Goal: Transaction & Acquisition: Purchase product/service

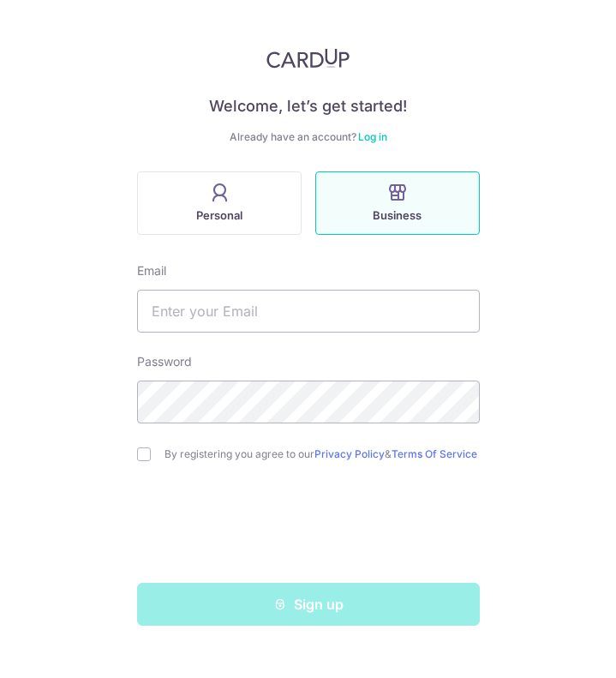
click at [367, 135] on link "Log in" at bounding box center [372, 136] width 29 height 13
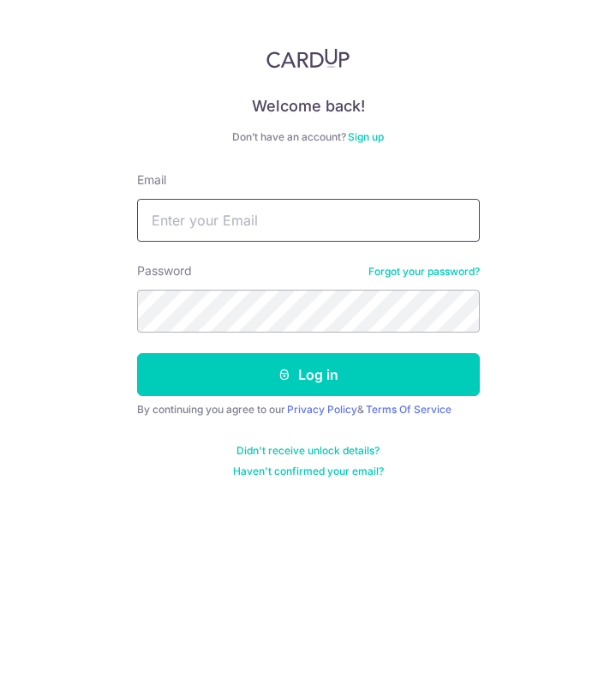
click at [347, 224] on input "Email" at bounding box center [308, 220] width 343 height 43
type input "[EMAIL_ADDRESS][DOMAIN_NAME]"
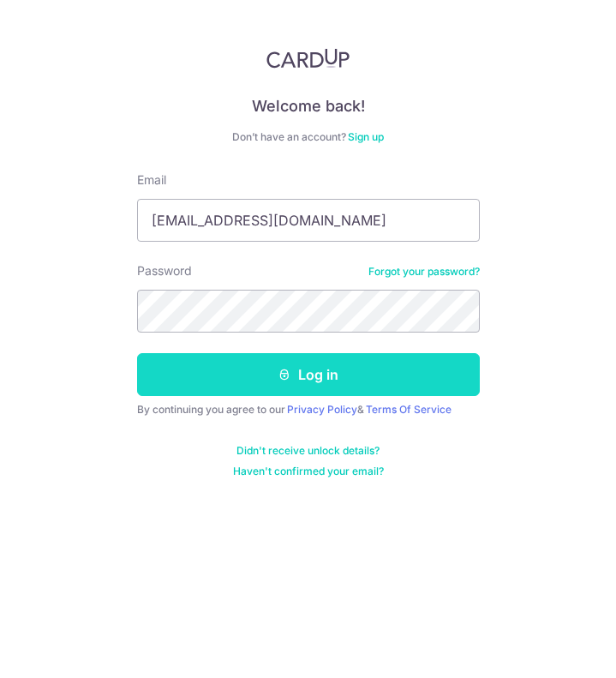
click at [314, 369] on button "Log in" at bounding box center [308, 374] width 343 height 43
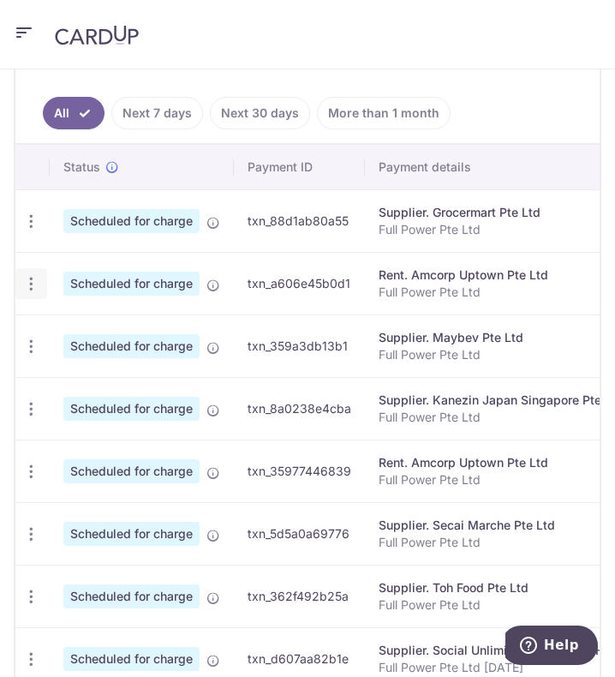
click at [38, 293] on icon "button" at bounding box center [31, 284] width 18 height 18
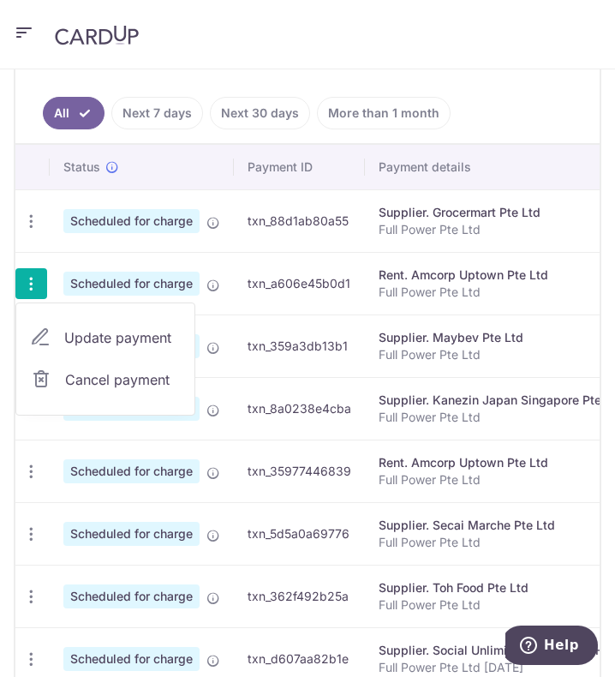
click at [120, 348] on span "Update payment" at bounding box center [122, 337] width 117 height 21
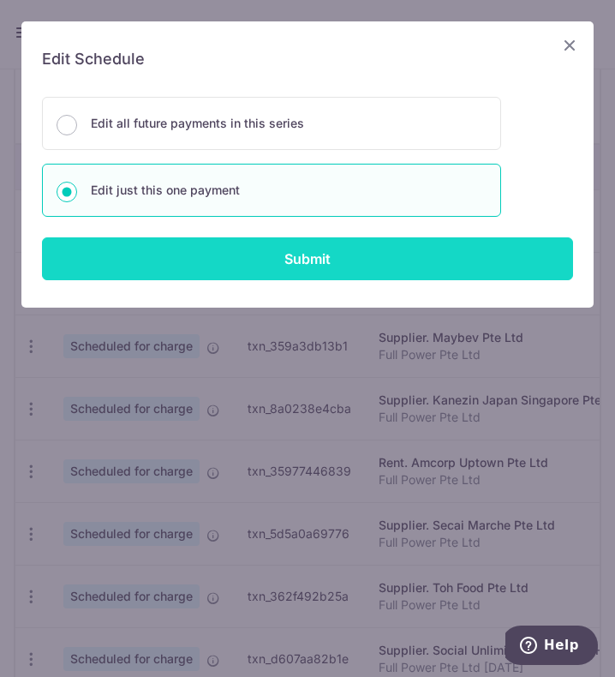
click at [225, 249] on input "Submit" at bounding box center [307, 258] width 531 height 43
radio input "true"
type input "10,101.60"
type input "909.14"
type input "[DATE]"
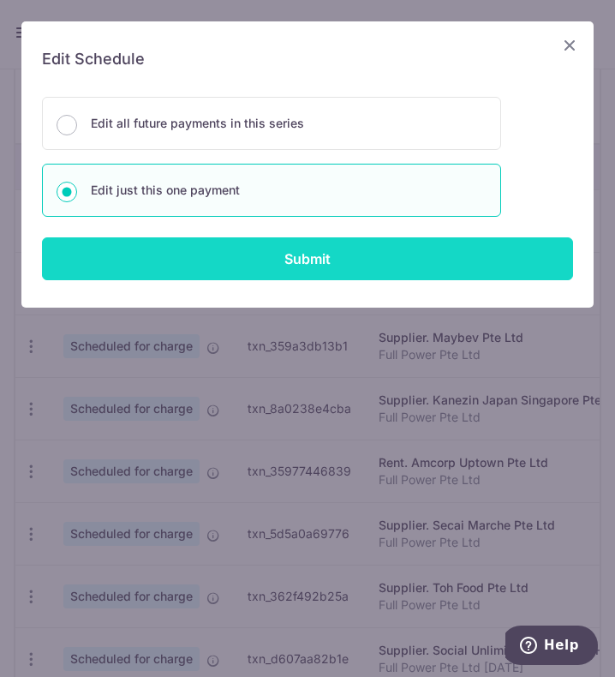
type input "Full Power Pte Ltd"
type input "RENTSEPT25"
type input "SAVERENT179"
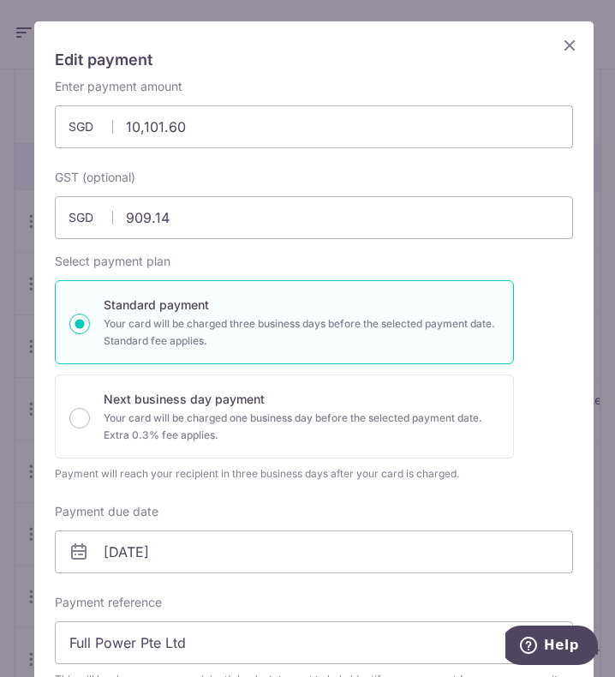
click at [560, 46] on icon "Close" at bounding box center [570, 44] width 21 height 21
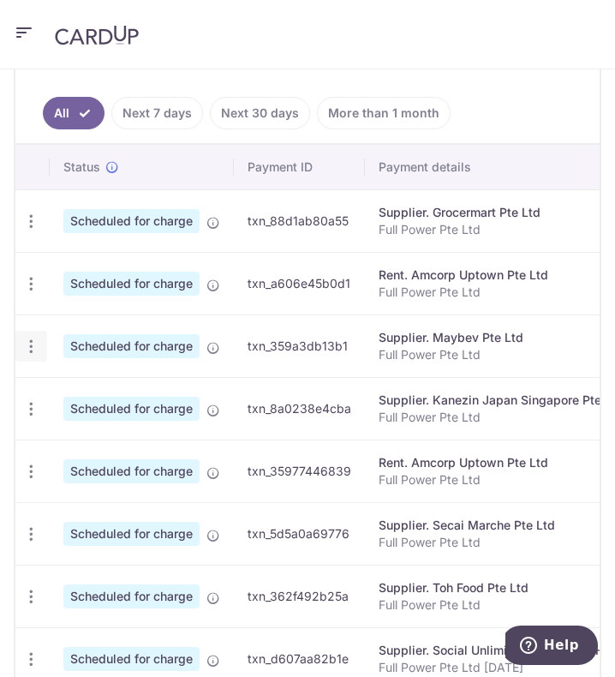
click at [26, 356] on icon "button" at bounding box center [31, 347] width 18 height 18
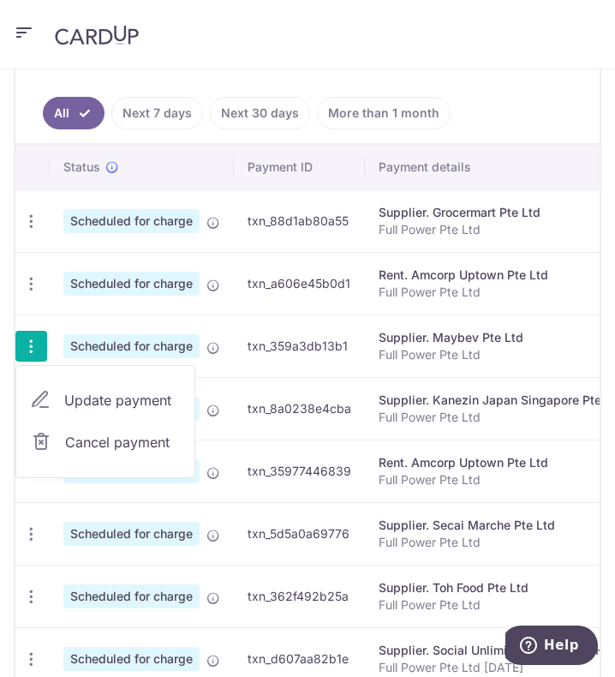
click at [73, 405] on span "Update payment" at bounding box center [122, 400] width 117 height 21
type input "2,885.50"
type input "259.70"
radio input "true"
type input "Maybev JUL25"
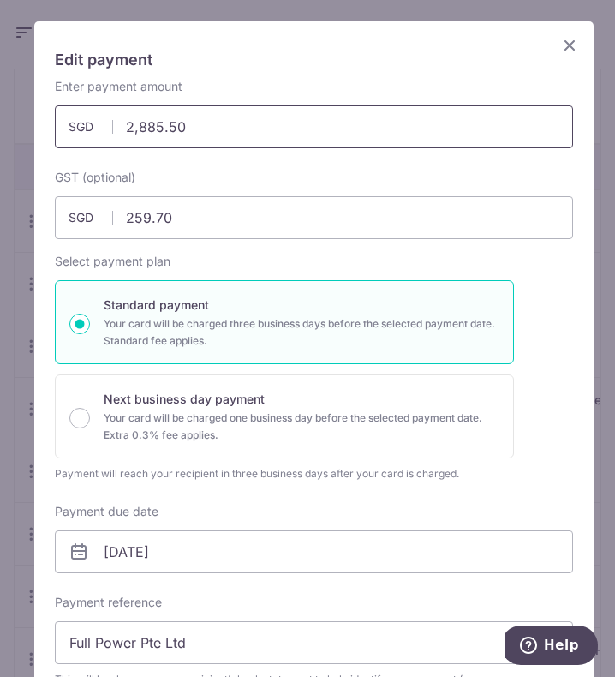
drag, startPoint x: 201, startPoint y: 123, endPoint x: 98, endPoint y: 125, distance: 102.9
click at [98, 125] on div "2,885.50 2885.50 SGD" at bounding box center [314, 126] width 519 height 43
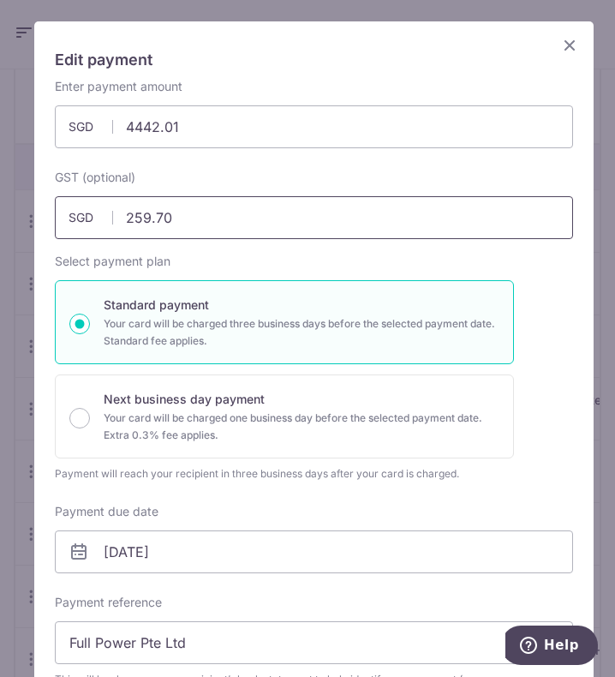
type input "4,442.01"
drag, startPoint x: 189, startPoint y: 219, endPoint x: 93, endPoint y: 208, distance: 95.8
click at [93, 208] on input "259.70" at bounding box center [314, 217] width 519 height 43
type input "399.78"
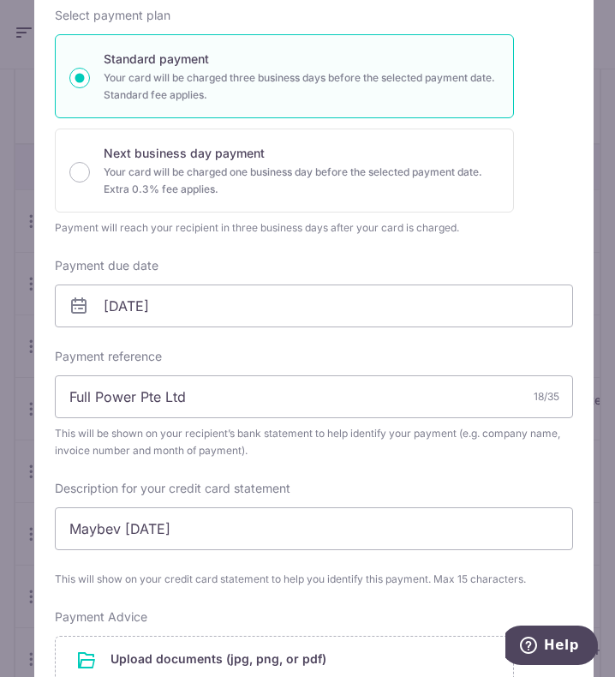
scroll to position [257, 0]
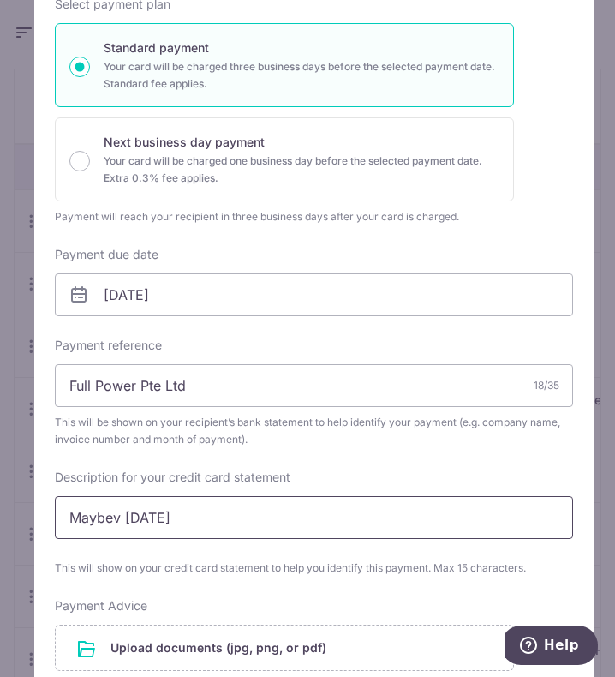
drag, startPoint x: 148, startPoint y: 516, endPoint x: 129, endPoint y: 517, distance: 19.7
click at [129, 517] on input "Maybev JUL25" at bounding box center [314, 517] width 519 height 43
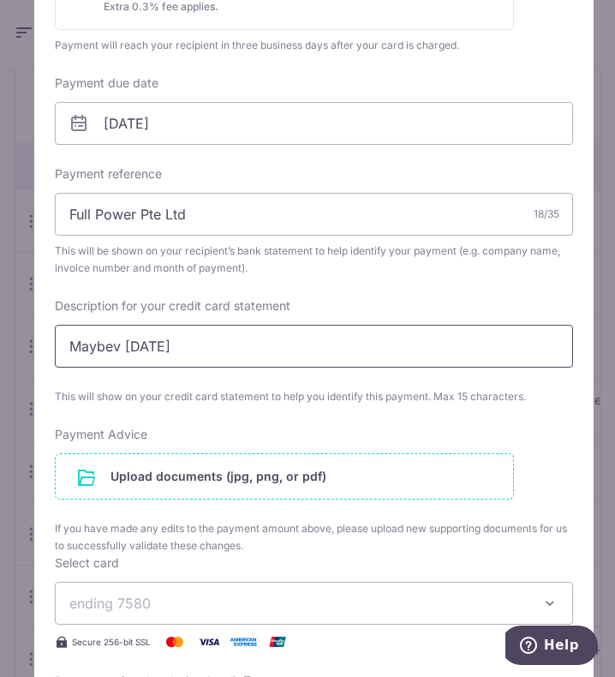
type input "Maybev AUG25"
click at [201, 478] on input "file" at bounding box center [285, 476] width 458 height 45
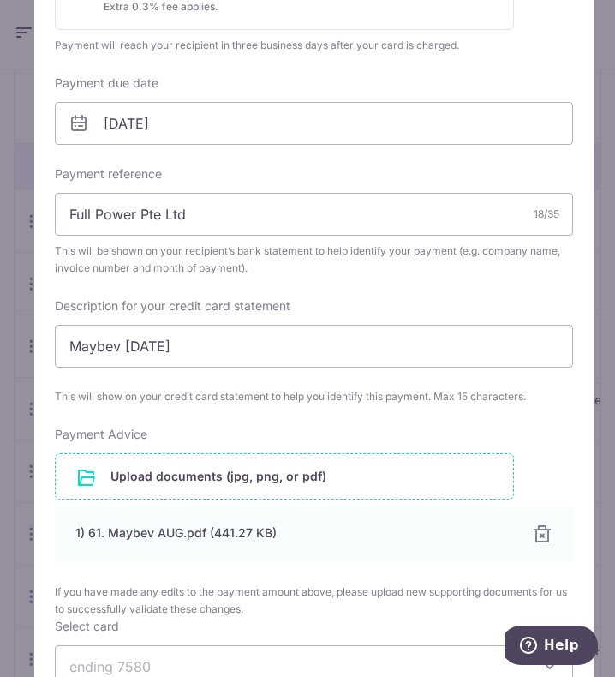
scroll to position [686, 0]
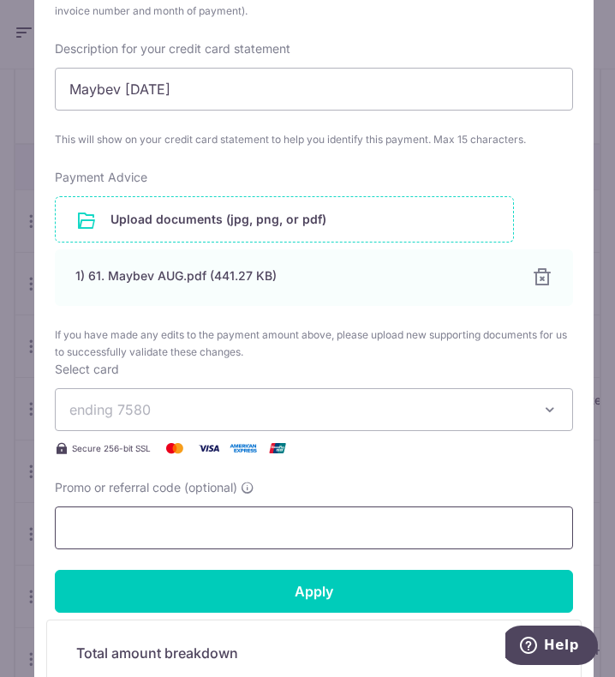
click at [182, 529] on input "Promo or referral code (optional)" at bounding box center [314, 528] width 519 height 43
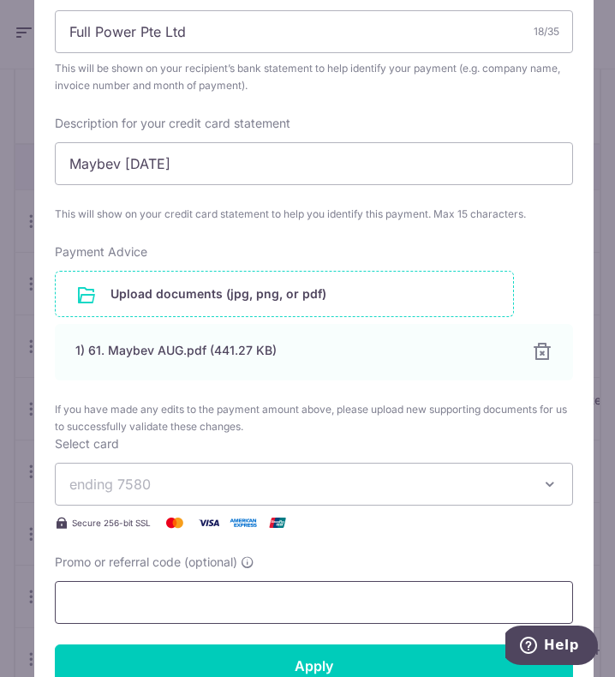
scroll to position [868, 0]
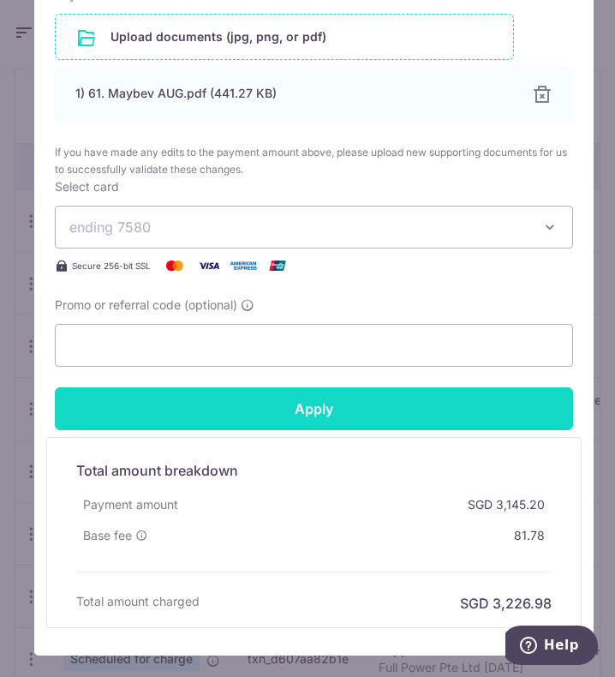
click at [324, 410] on input "Apply" at bounding box center [314, 408] width 519 height 43
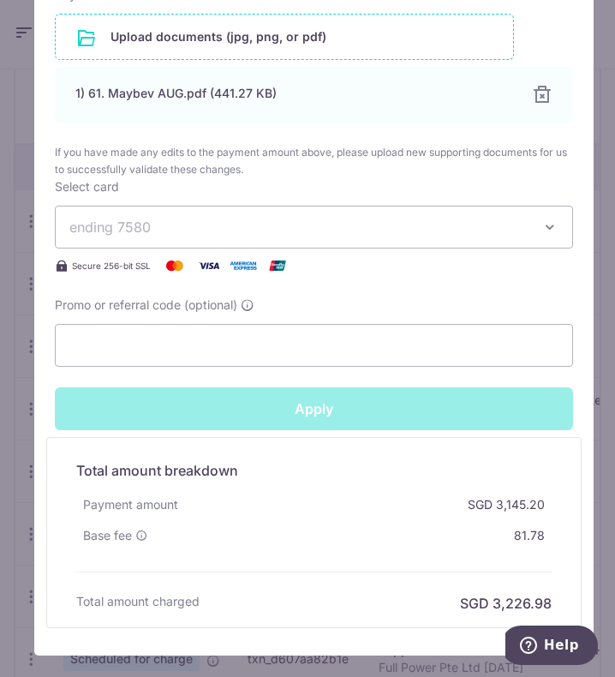
type input "Successfully Applied"
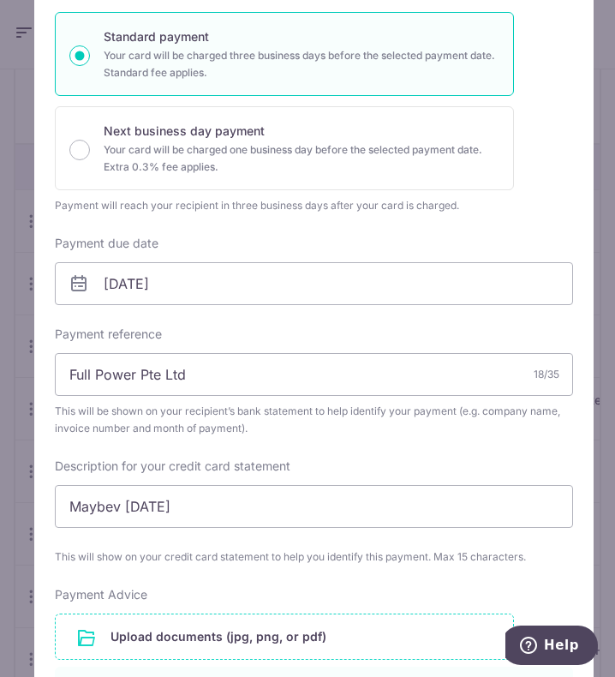
scroll to position [0, 0]
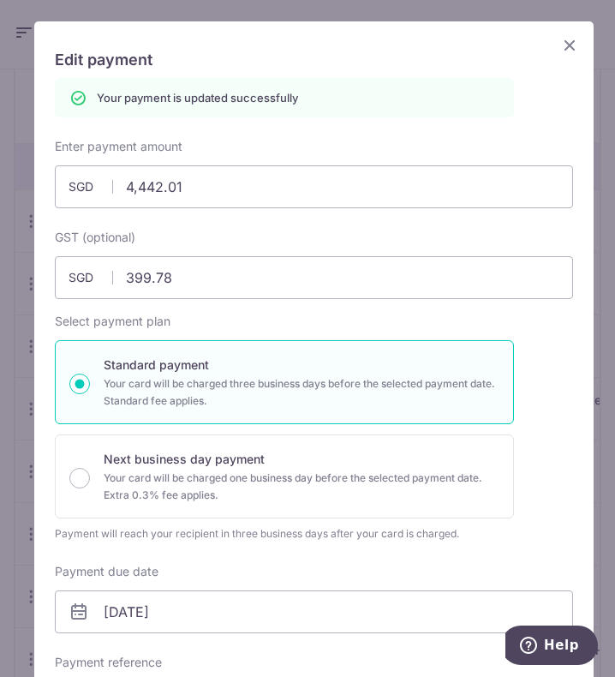
click at [561, 50] on icon "Close" at bounding box center [570, 44] width 21 height 21
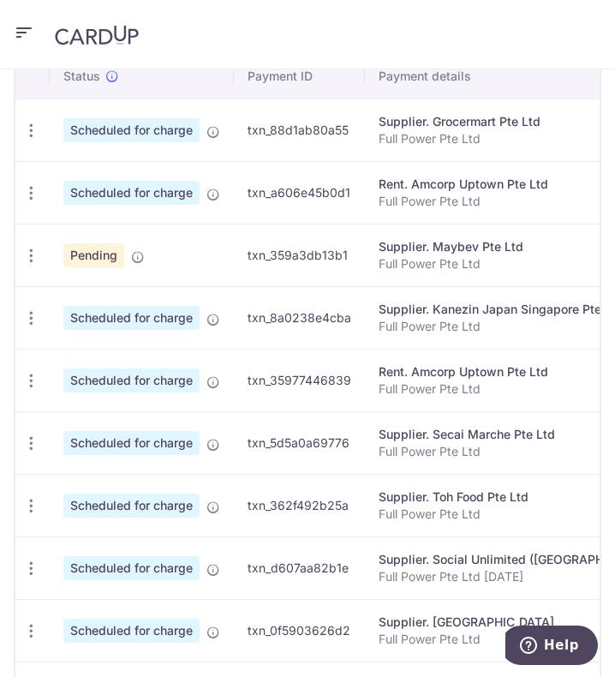
scroll to position [706, 0]
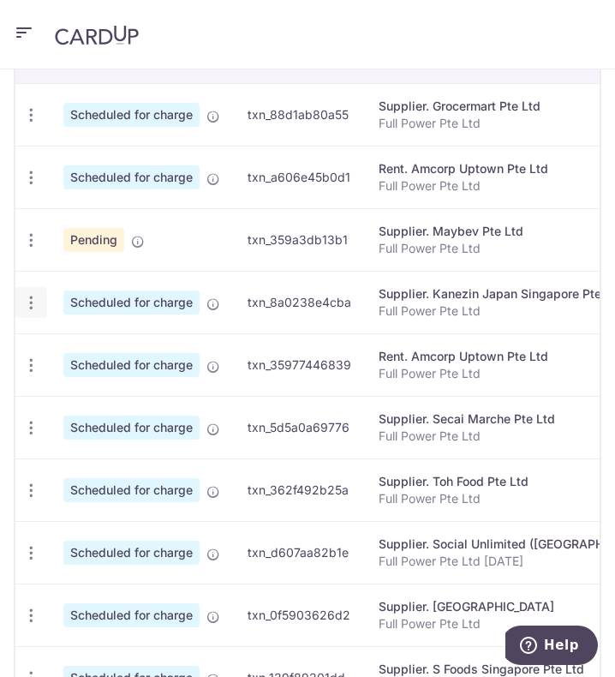
click at [33, 312] on icon "button" at bounding box center [31, 303] width 18 height 18
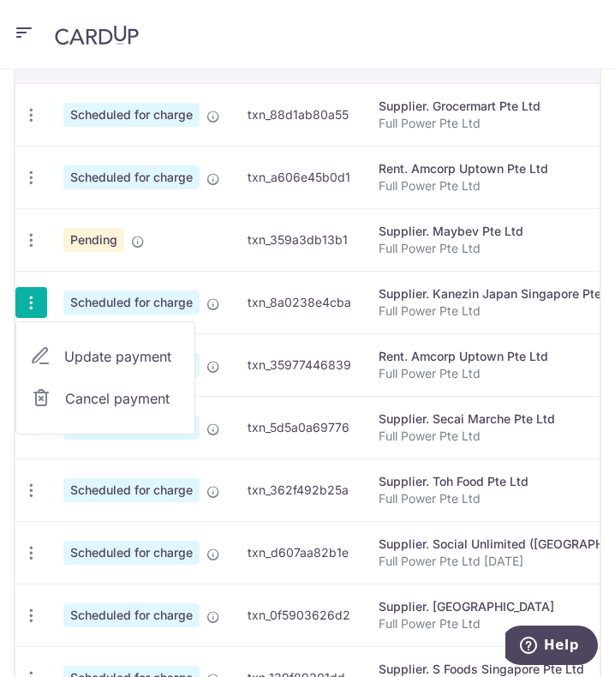
click at [62, 368] on link "Update payment" at bounding box center [105, 356] width 178 height 41
radio input "true"
type input "280.79"
type input "25.27"
type input "[DATE]"
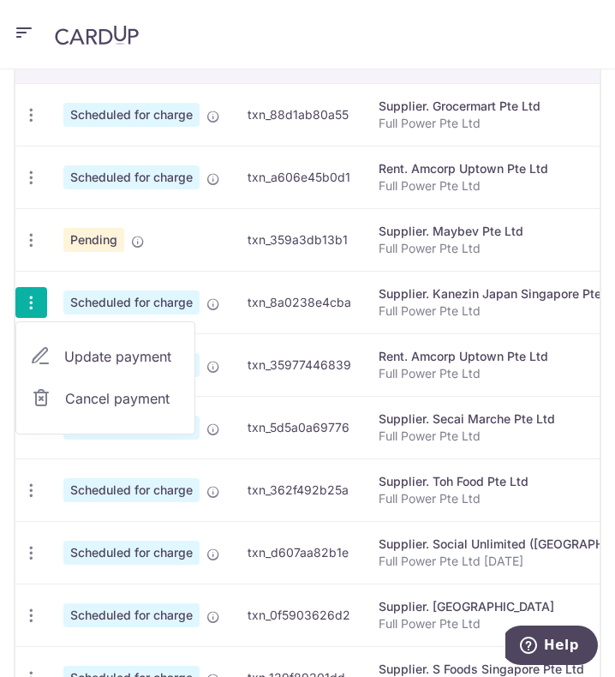
type input "Full Power Pte Ltd"
type input "KanezinAUG25"
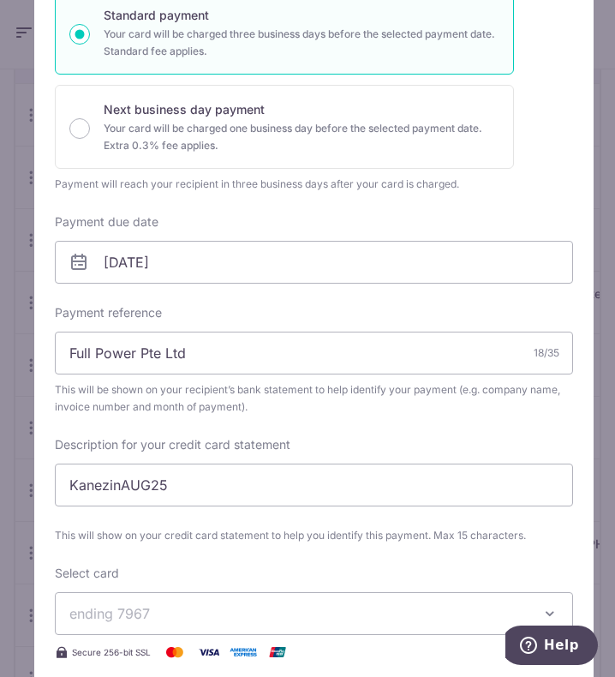
scroll to position [514, 0]
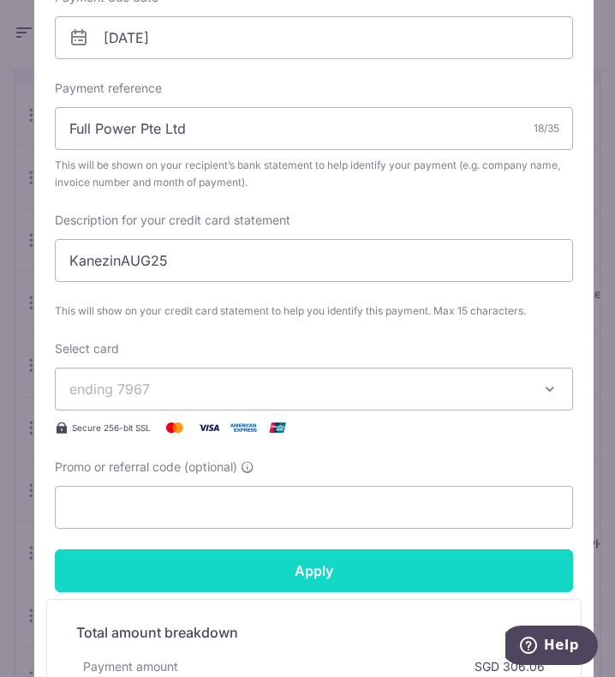
click at [181, 570] on input "Apply" at bounding box center [314, 570] width 519 height 43
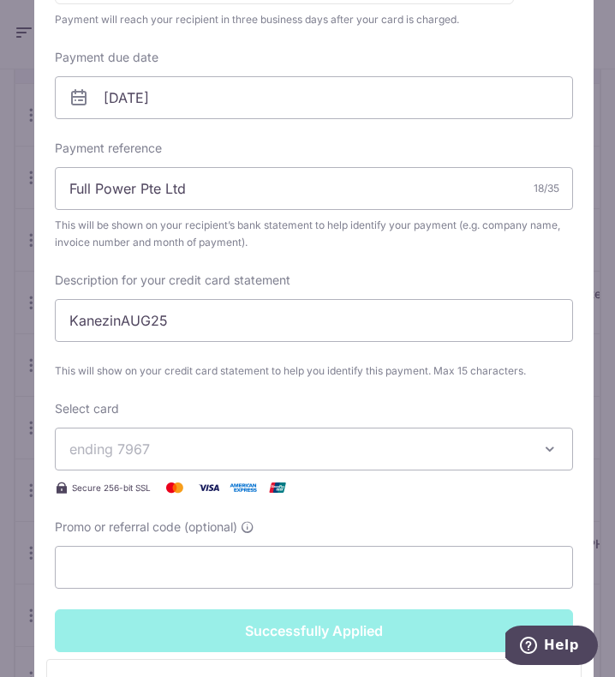
click at [183, 449] on span "ending 7967" at bounding box center [301, 449] width 465 height 21
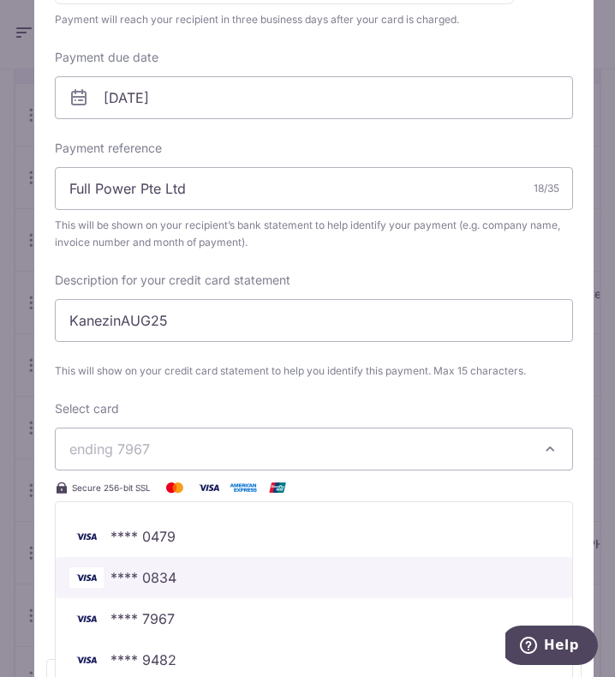
scroll to position [736, 0]
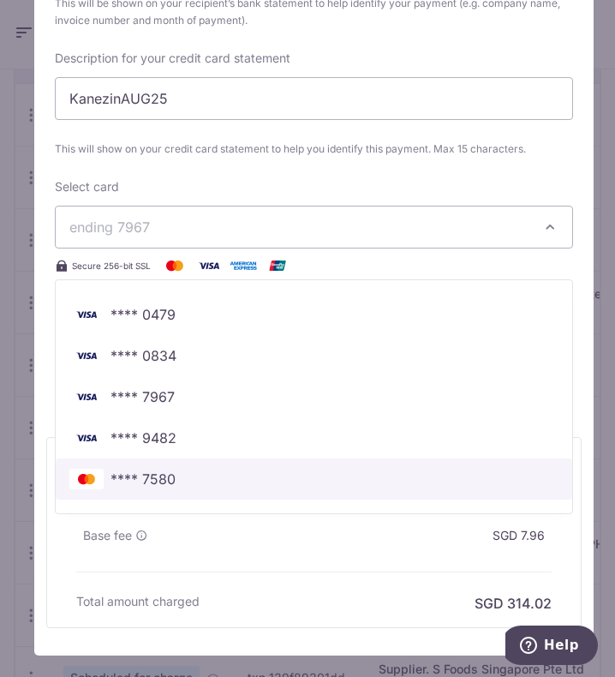
click at [177, 469] on span "**** 7580" at bounding box center [313, 479] width 489 height 21
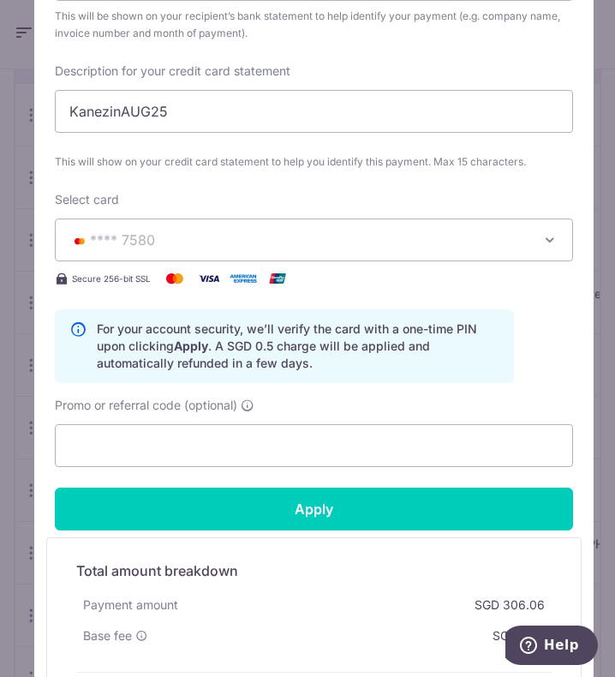
scroll to position [686, 0]
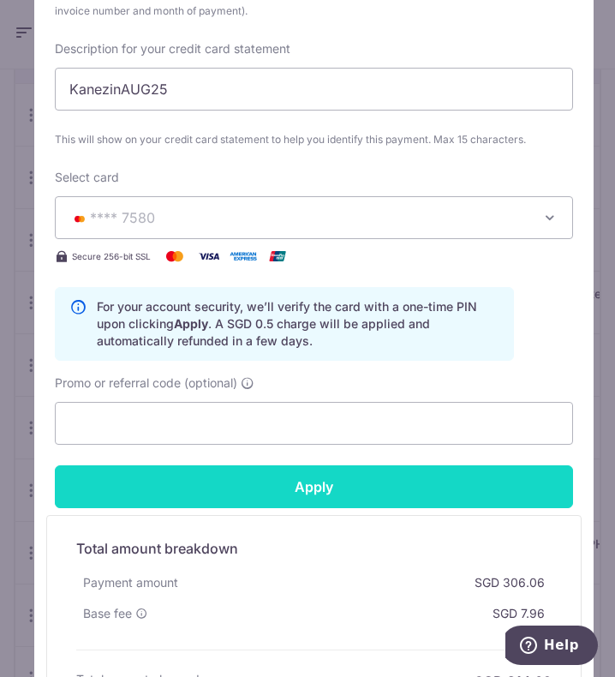
click at [156, 466] on input "Apply" at bounding box center [314, 486] width 519 height 43
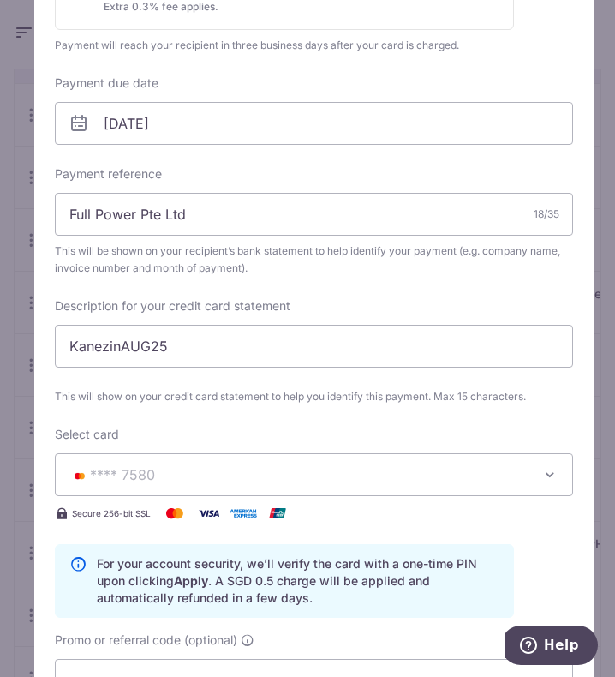
scroll to position [764, 0]
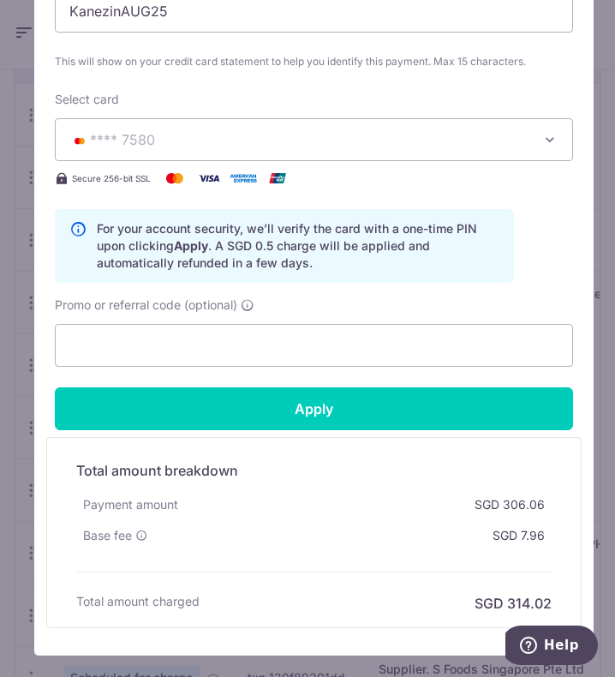
type input "Successfully Applied"
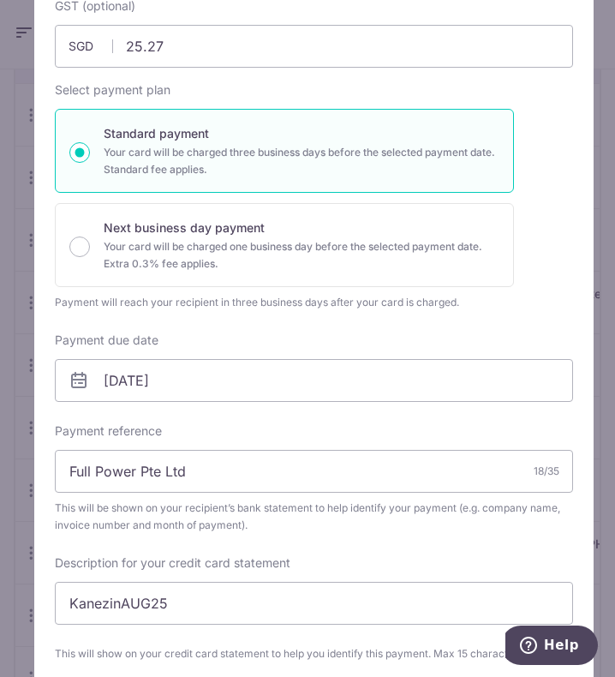
scroll to position [0, 0]
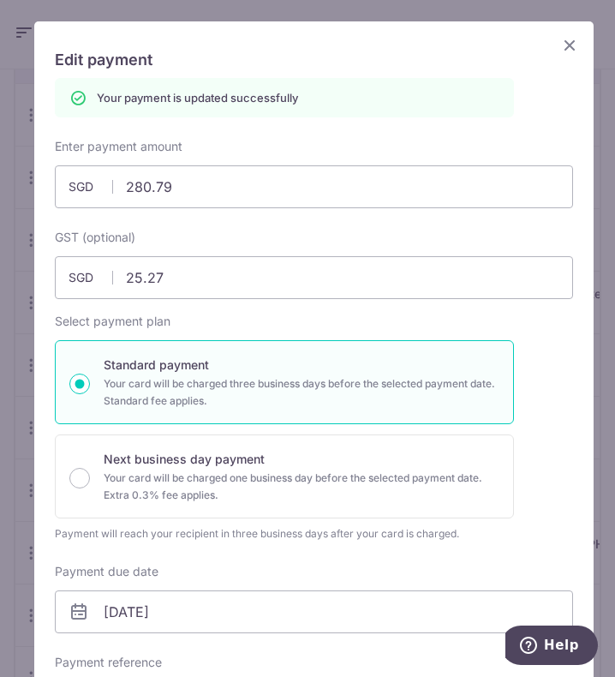
click at [565, 50] on icon "Close" at bounding box center [570, 44] width 21 height 21
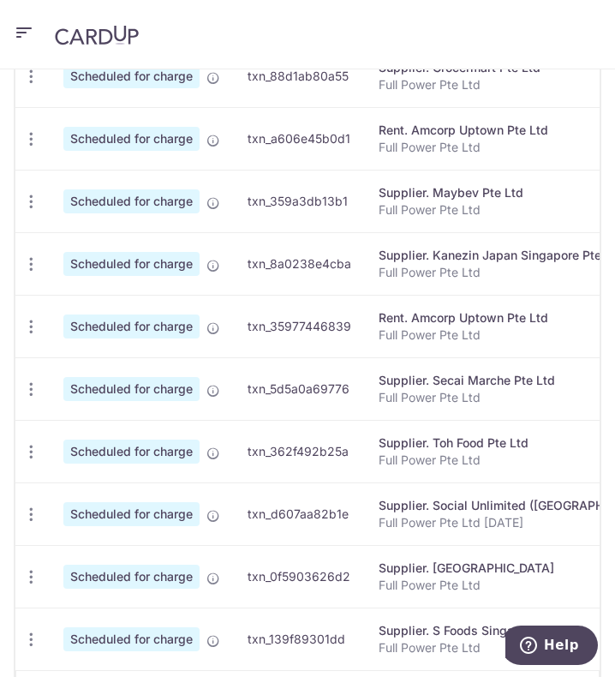
scroll to position [771, 0]
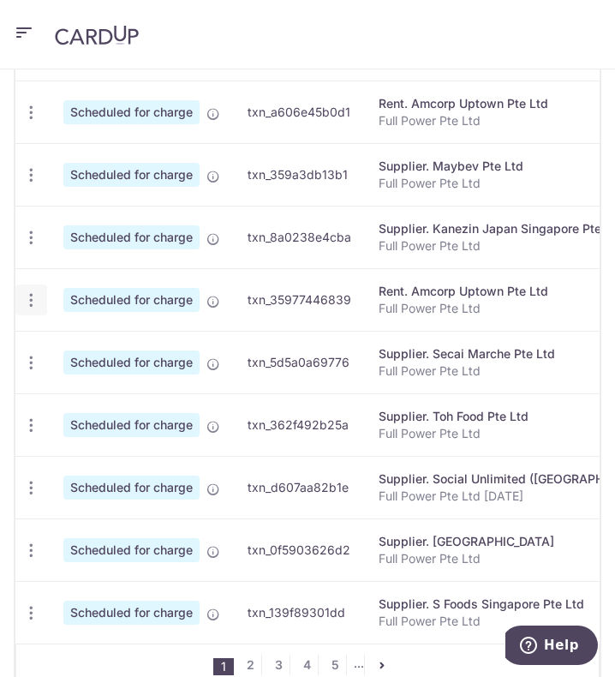
click at [35, 309] on icon "button" at bounding box center [31, 300] width 18 height 18
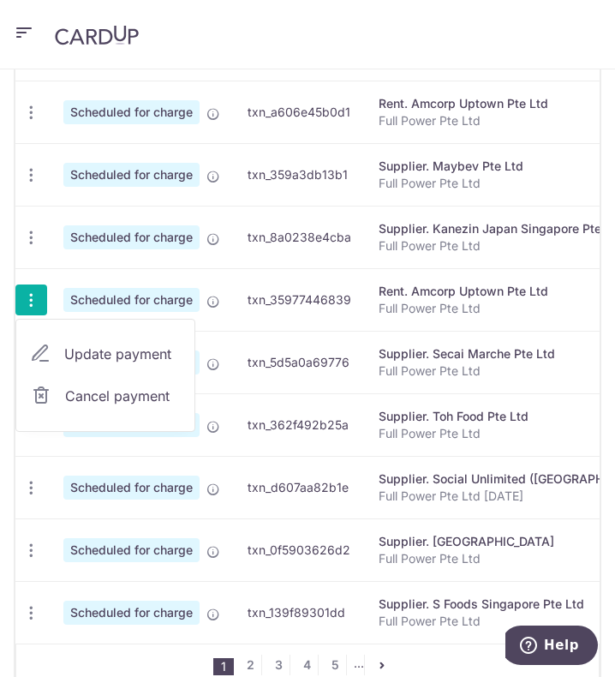
click at [74, 362] on span "Update payment" at bounding box center [122, 354] width 117 height 21
radio input "true"
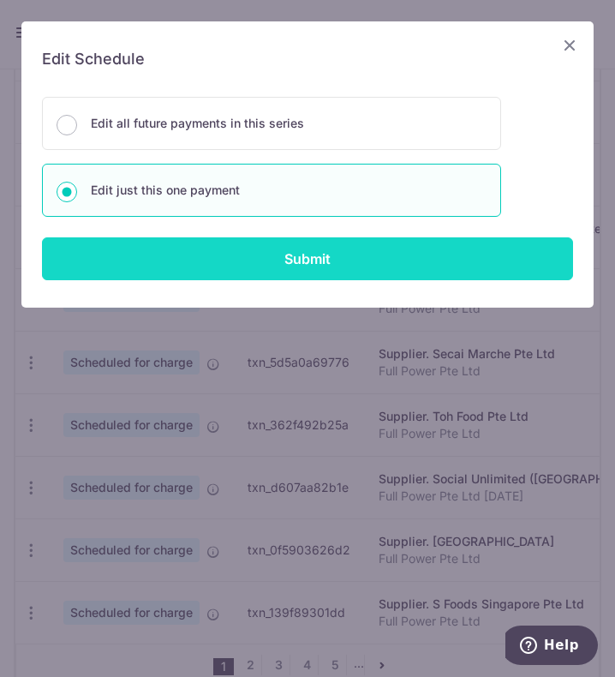
click at [319, 265] on input "Submit" at bounding box center [307, 258] width 531 height 43
radio input "true"
type input "7,424.40"
type input "668.20"
type input "[DATE]"
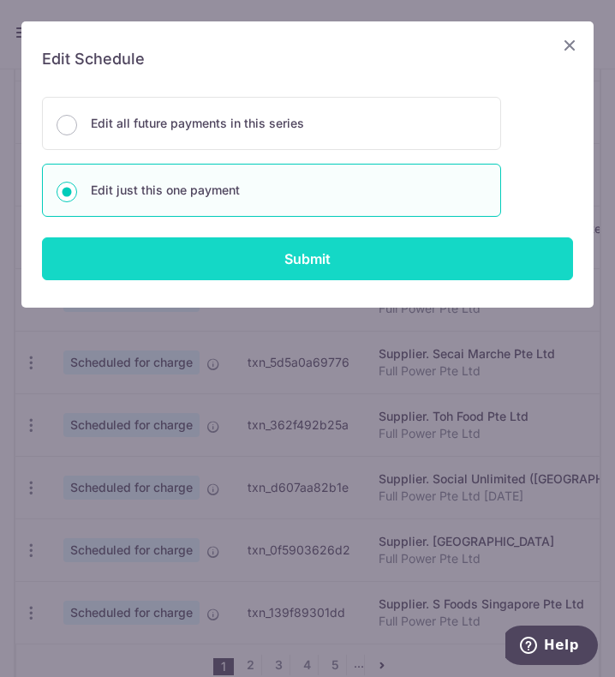
type input "Full Power Pte Ltd"
type input "RENT SEPT 0101"
type input "SAVERENT179"
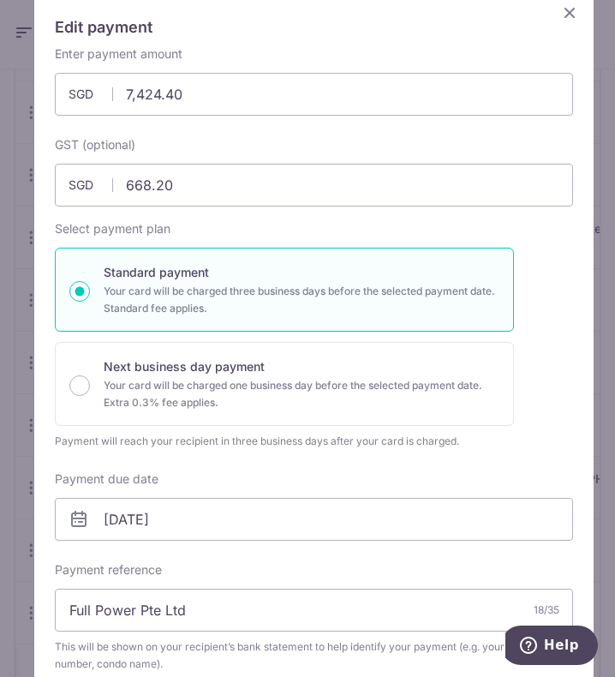
scroll to position [0, 0]
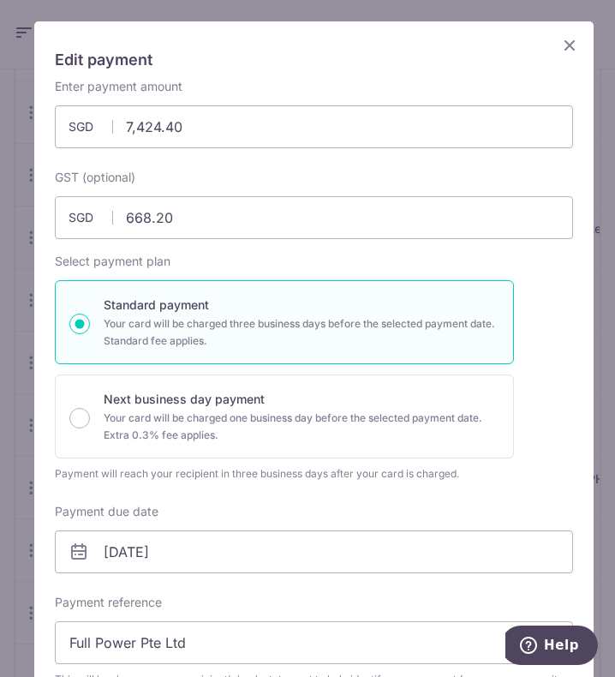
click at [560, 46] on icon "Close" at bounding box center [570, 44] width 21 height 21
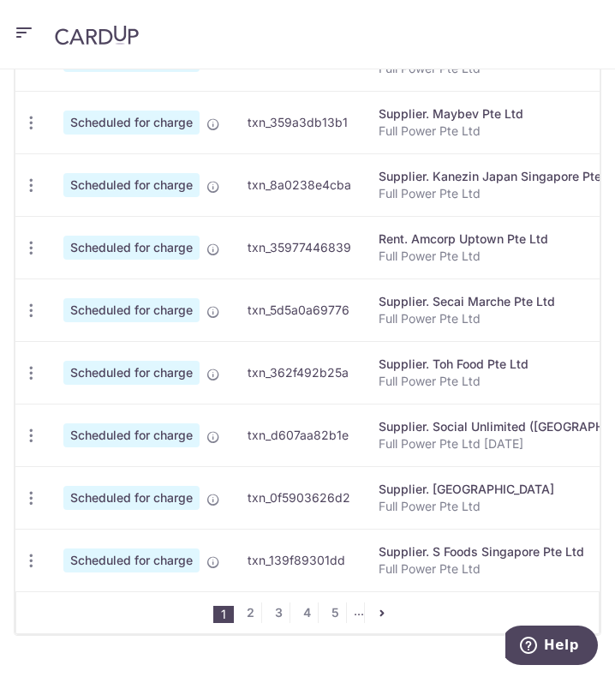
scroll to position [885, 0]
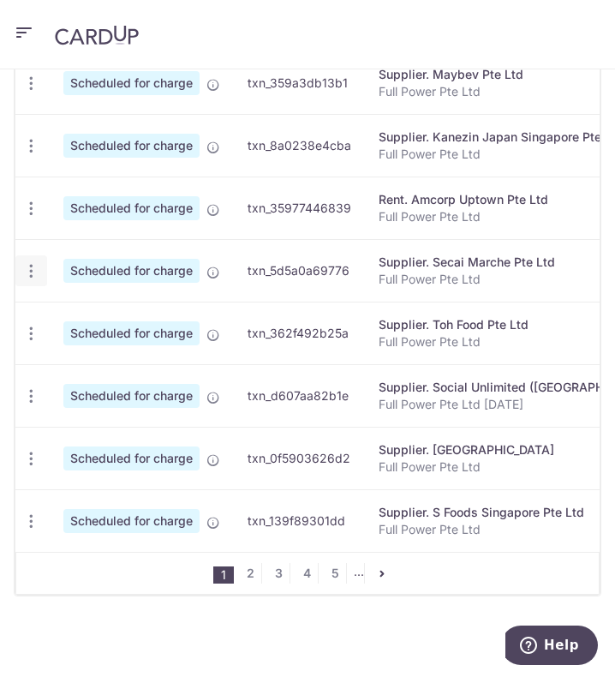
click at [19, 259] on div "Update payment Cancel payment" at bounding box center [31, 271] width 32 height 32
click at [33, 262] on icon "button" at bounding box center [31, 271] width 18 height 18
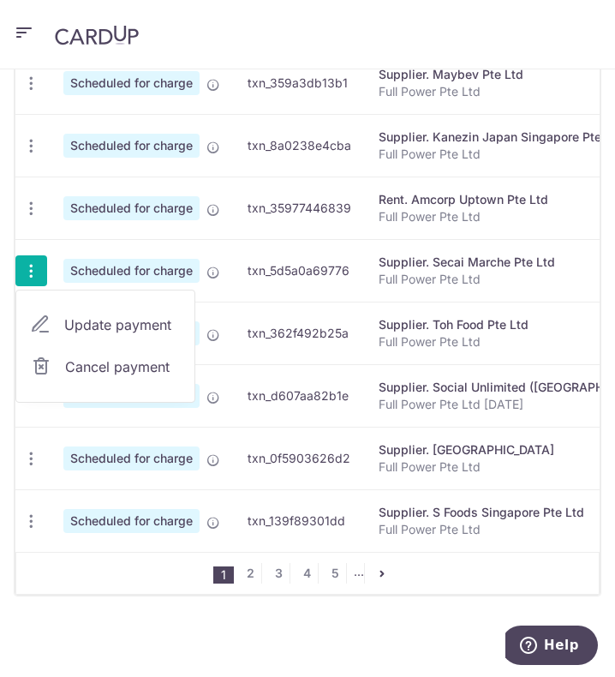
click at [83, 315] on span "Update payment" at bounding box center [122, 325] width 117 height 21
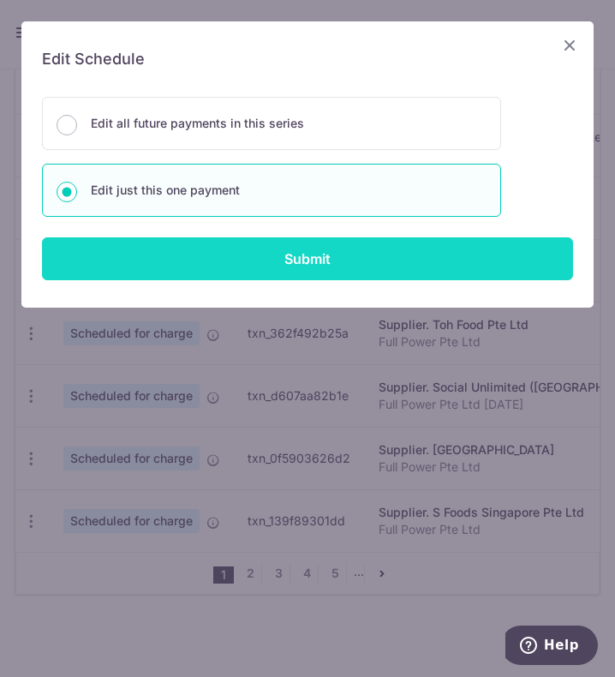
click at [165, 262] on input "Submit" at bounding box center [307, 258] width 531 height 43
type input "675.77"
type input "0.00"
radio input "true"
type input "20/09/2025"
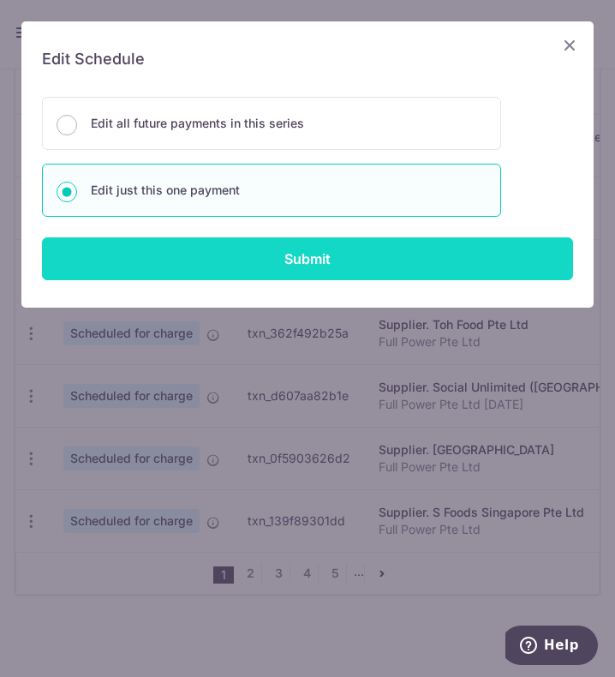
type input "SECAI JUL25"
type input "FP179"
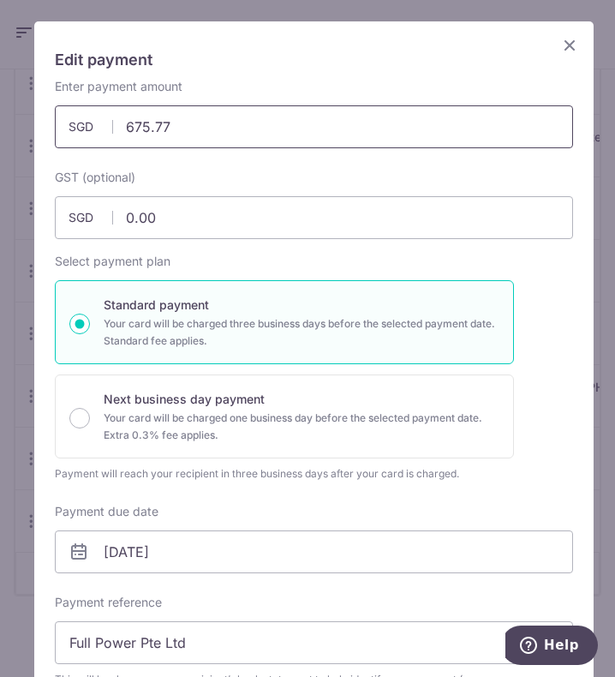
drag, startPoint x: 180, startPoint y: 127, endPoint x: 117, endPoint y: 124, distance: 63.5
click at [117, 124] on input "675.77" at bounding box center [314, 126] width 519 height 43
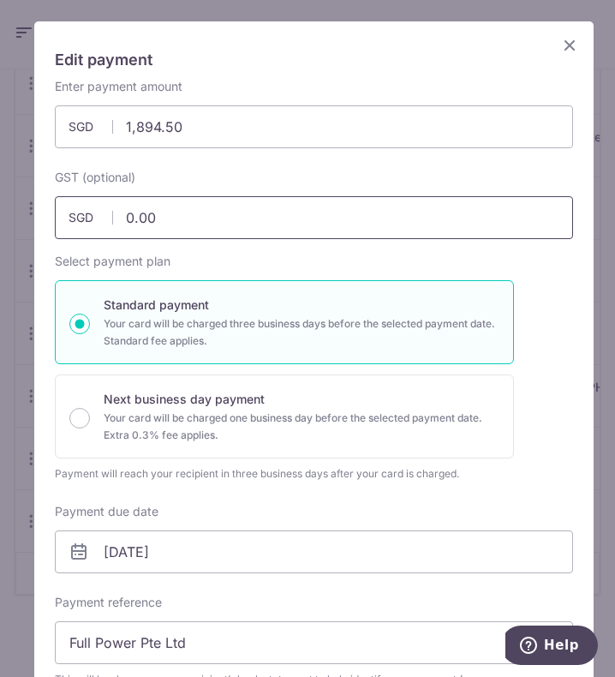
click at [177, 203] on input "0.00" at bounding box center [314, 217] width 519 height 43
drag, startPoint x: 177, startPoint y: 212, endPoint x: 72, endPoint y: 202, distance: 105.0
click at [72, 202] on input "0.00" at bounding box center [314, 217] width 519 height 43
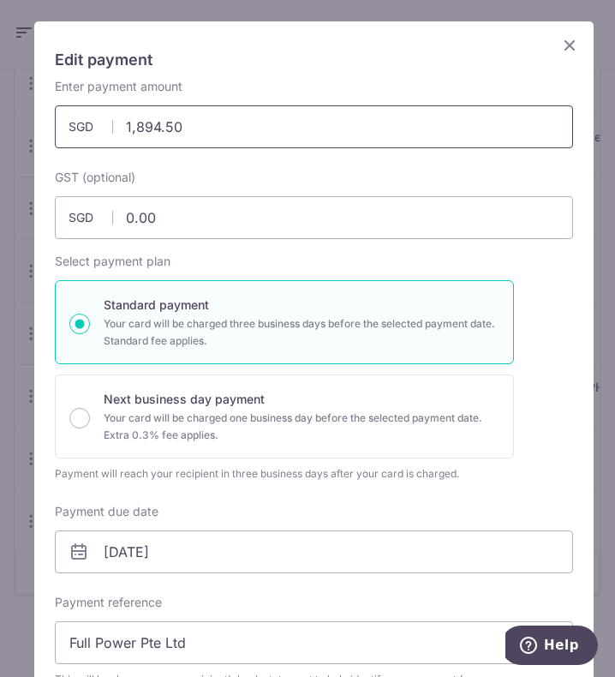
drag, startPoint x: 199, startPoint y: 117, endPoint x: 102, endPoint y: 114, distance: 96.9
click at [102, 114] on input "1,894.50" at bounding box center [314, 126] width 519 height 43
type input "2,065.00"
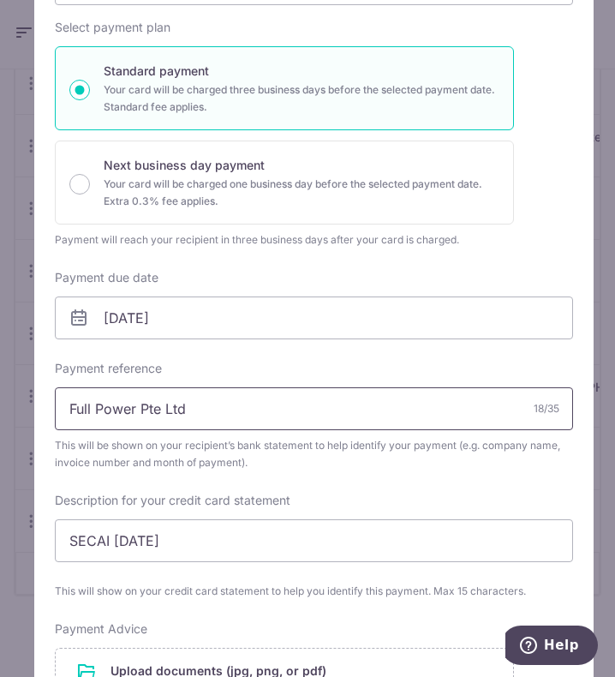
scroll to position [343, 0]
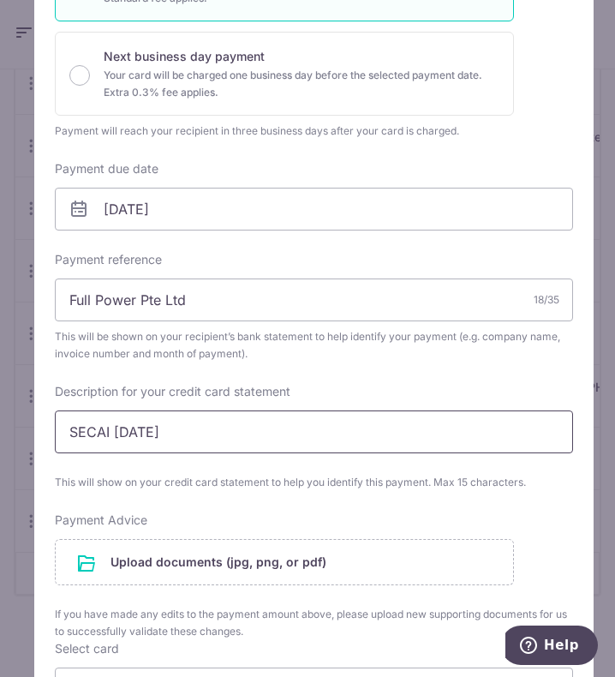
click at [138, 434] on input "SECAI JUL25" at bounding box center [314, 432] width 519 height 43
type input "SECAI AUG 25"
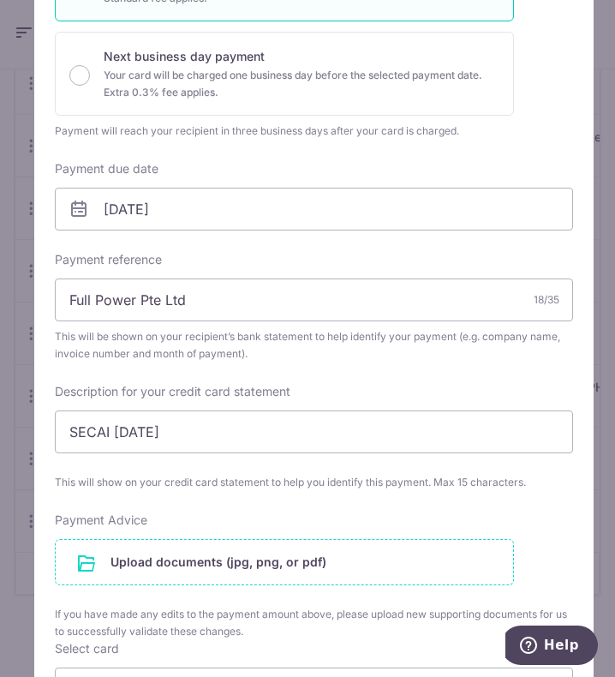
click at [296, 557] on input "file" at bounding box center [285, 562] width 458 height 45
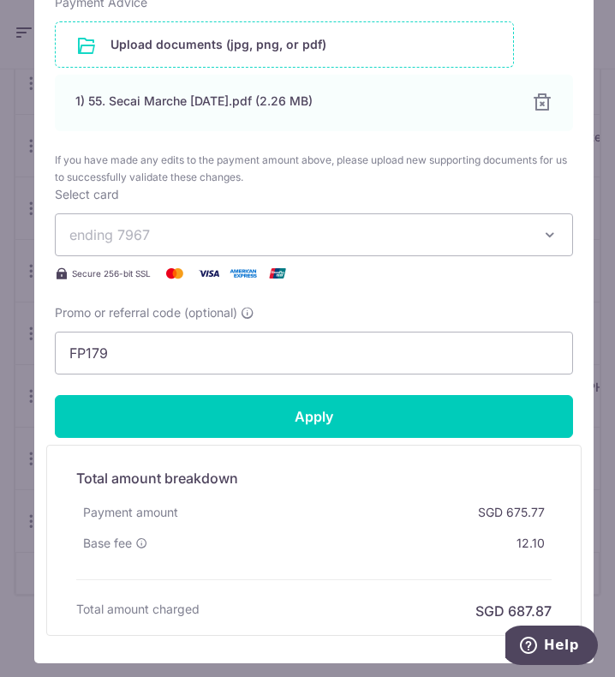
scroll to position [868, 0]
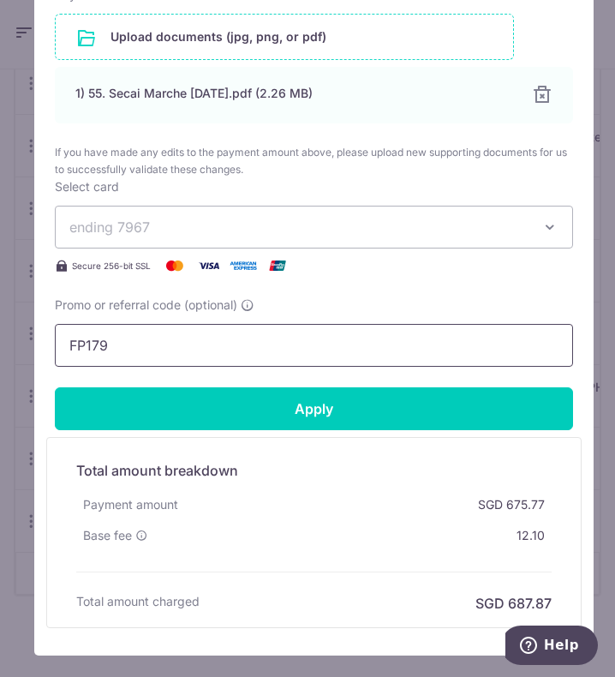
click at [240, 330] on input "FP179" at bounding box center [314, 345] width 519 height 43
click at [327, 228] on span "ending 7967" at bounding box center [301, 227] width 465 height 21
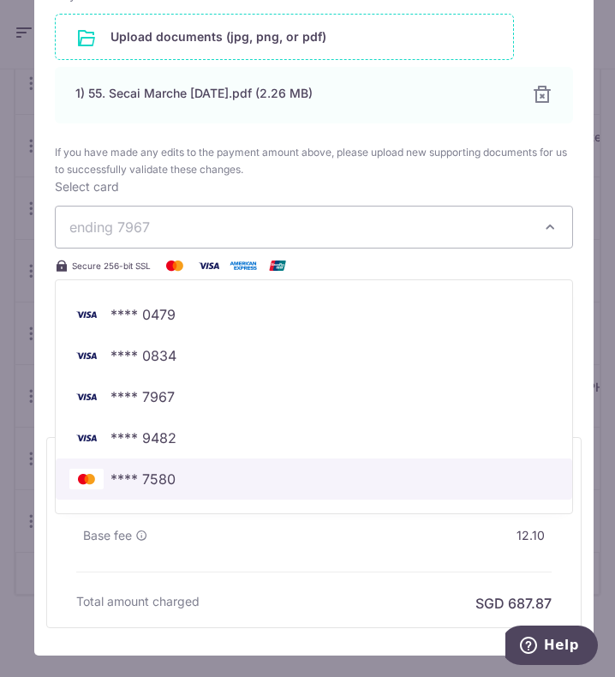
click at [219, 485] on span "**** 7580" at bounding box center [313, 479] width 489 height 21
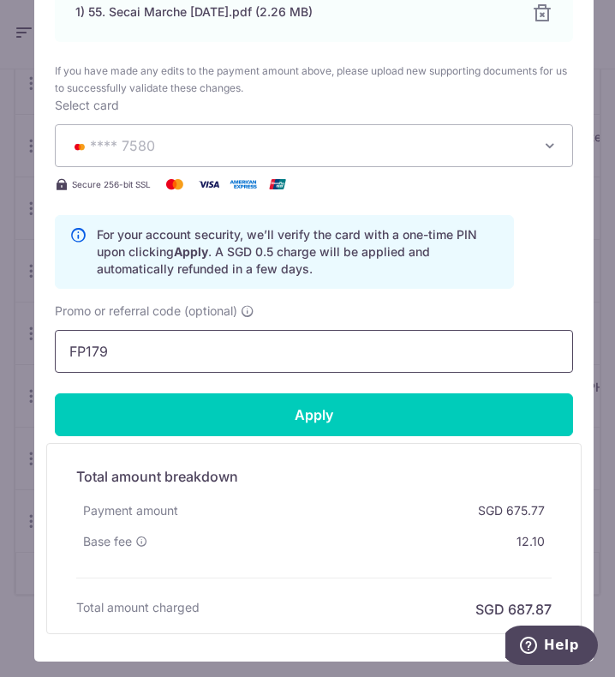
scroll to position [954, 0]
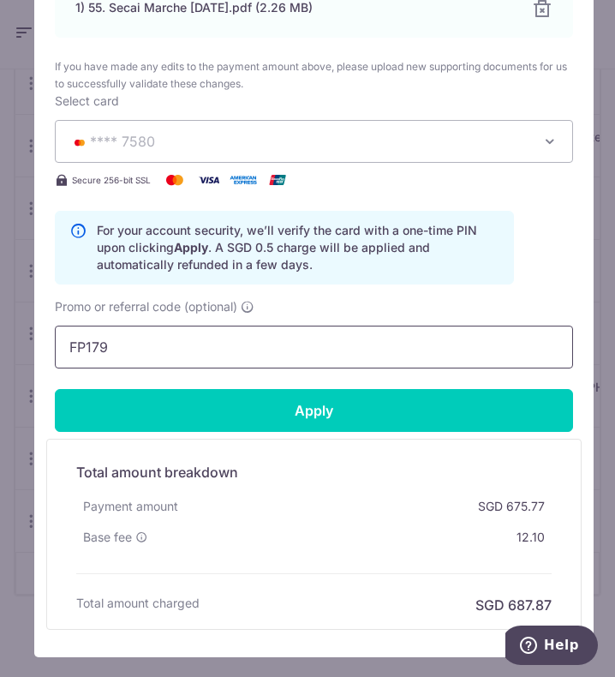
drag, startPoint x: 138, startPoint y: 351, endPoint x: -77, endPoint y: 334, distance: 215.8
click at [0, 334] on html "admin@zenryoku.sg FULL POWER PTE. LTD. Add new company FULL POWER PTE. LTD. BOK…" at bounding box center [307, 338] width 615 height 677
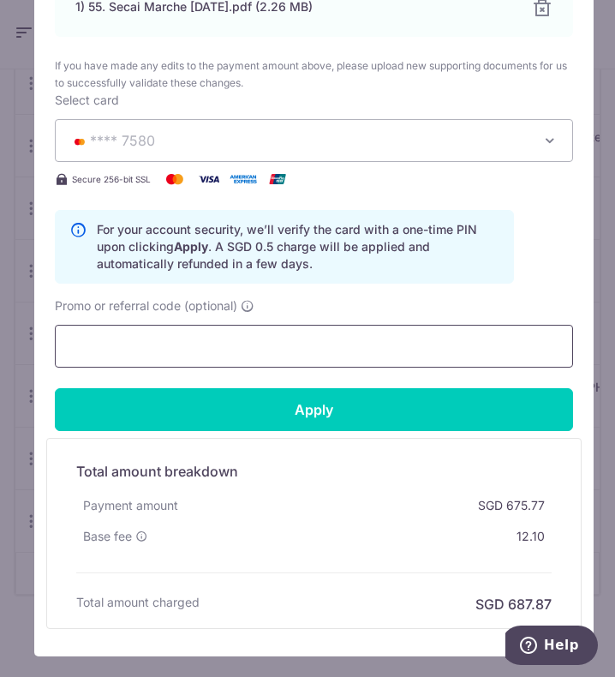
scroll to position [956, 0]
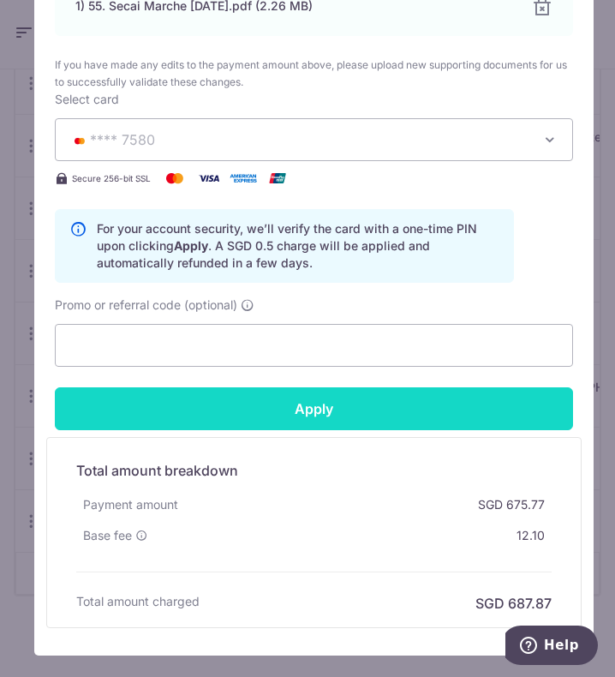
click at [234, 405] on input "Apply" at bounding box center [314, 408] width 519 height 43
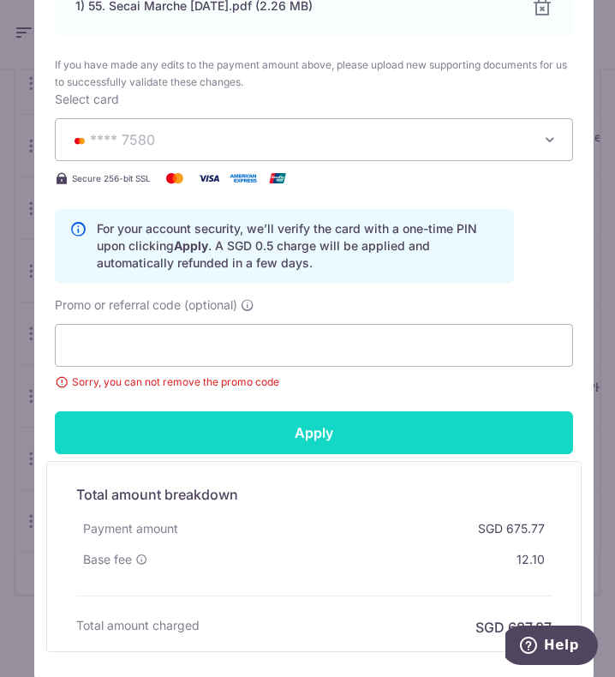
click at [261, 426] on input "Apply" at bounding box center [314, 432] width 519 height 43
click at [304, 446] on input "Apply" at bounding box center [314, 432] width 519 height 43
click at [302, 445] on div "Apply" at bounding box center [314, 432] width 519 height 43
click at [302, 444] on input "Apply" at bounding box center [314, 432] width 519 height 43
click at [302, 435] on div "Apply" at bounding box center [314, 432] width 519 height 43
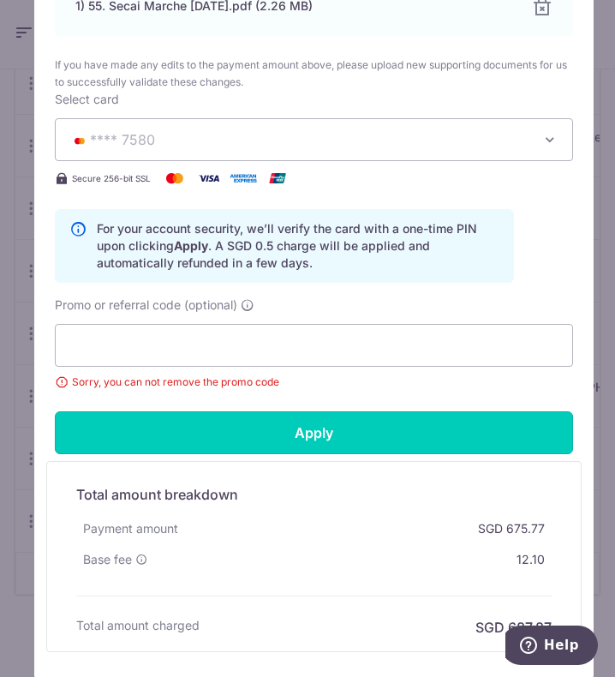
click at [303, 433] on input "Apply" at bounding box center [314, 432] width 519 height 43
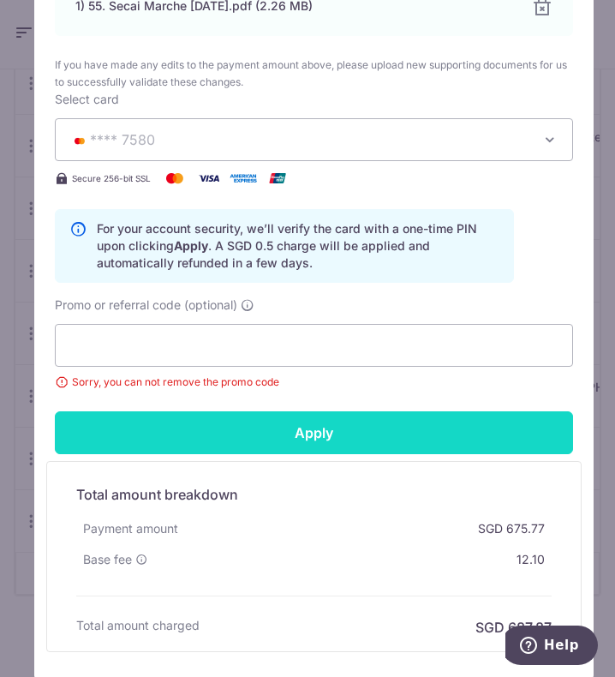
click at [303, 433] on div "Apply" at bounding box center [314, 432] width 519 height 43
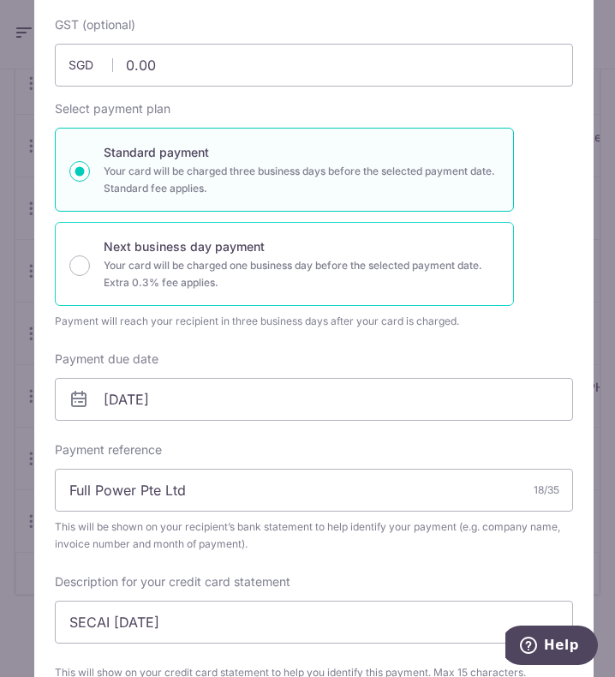
scroll to position [0, 0]
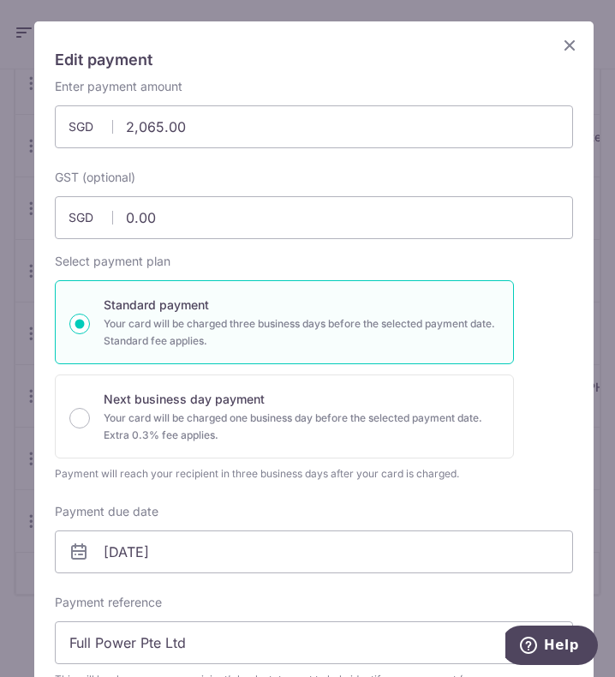
click at [560, 40] on icon "Close" at bounding box center [570, 44] width 21 height 21
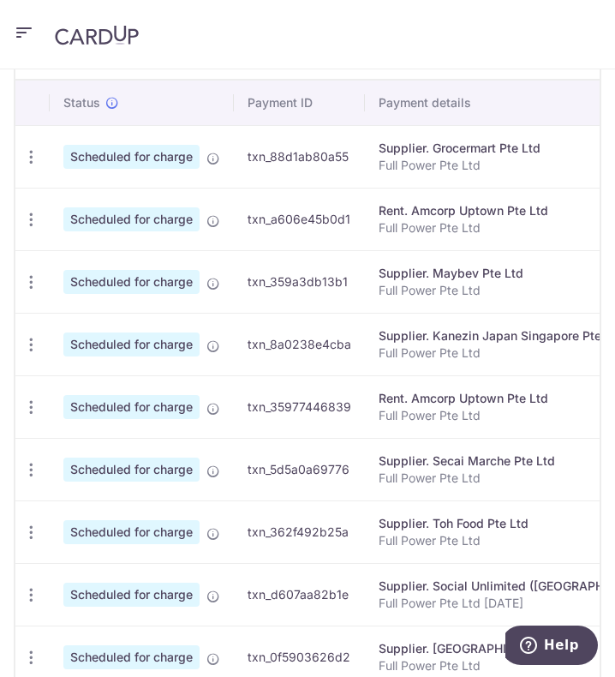
scroll to position [771, 0]
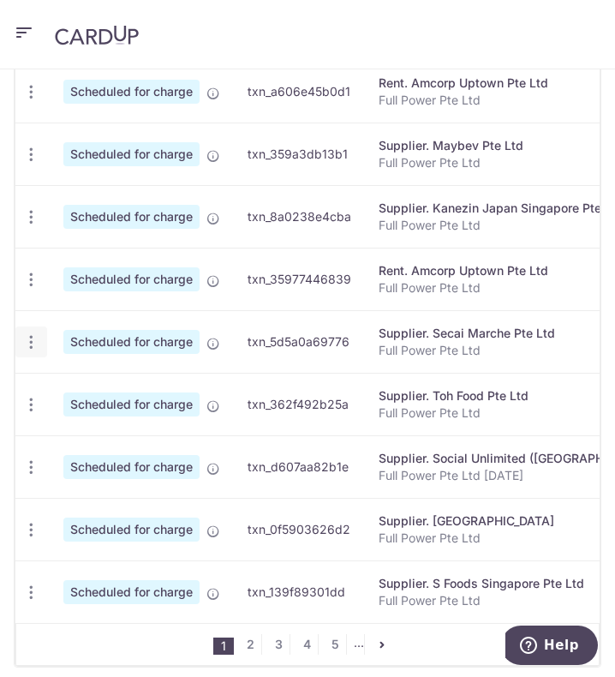
click at [37, 351] on icon "button" at bounding box center [31, 342] width 18 height 18
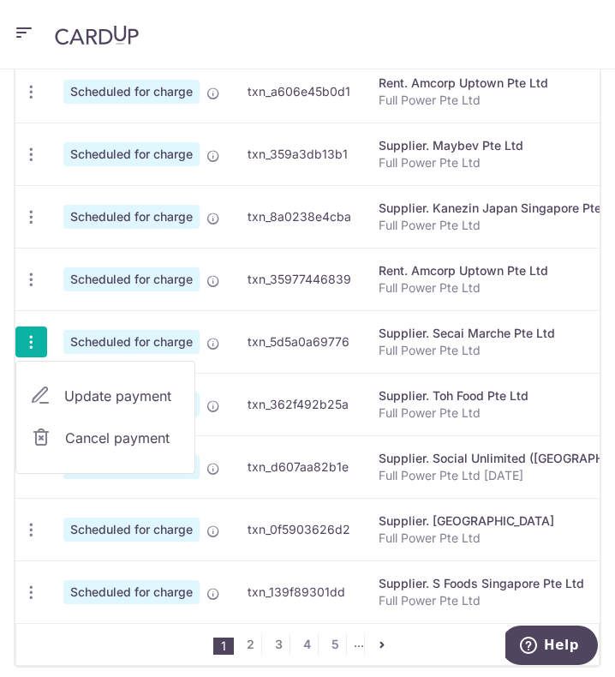
click at [109, 448] on span "Cancel payment" at bounding box center [122, 438] width 115 height 21
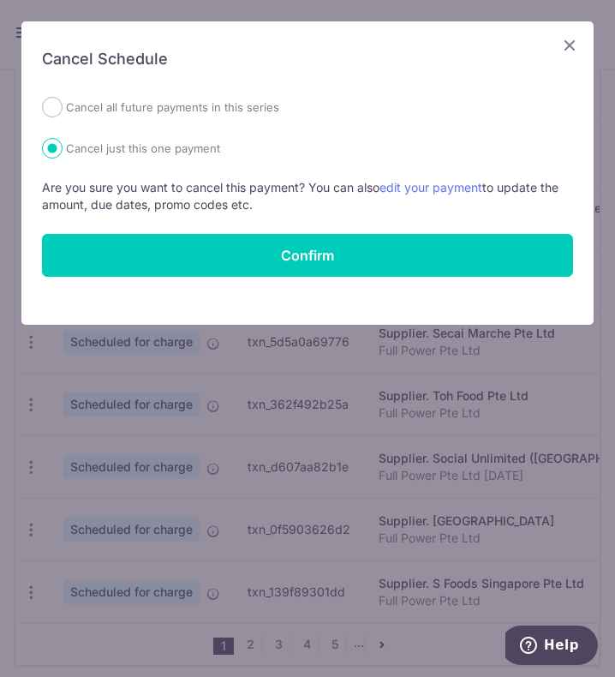
click at [231, 121] on form "Cancel all future payments in this series Cancel just this one payment Are you …" at bounding box center [307, 187] width 531 height 180
click at [246, 104] on label "Cancel all future payments in this series" at bounding box center [172, 107] width 213 height 21
click at [63, 104] on input "Cancel all future payments in this series" at bounding box center [52, 107] width 21 height 21
radio input "true"
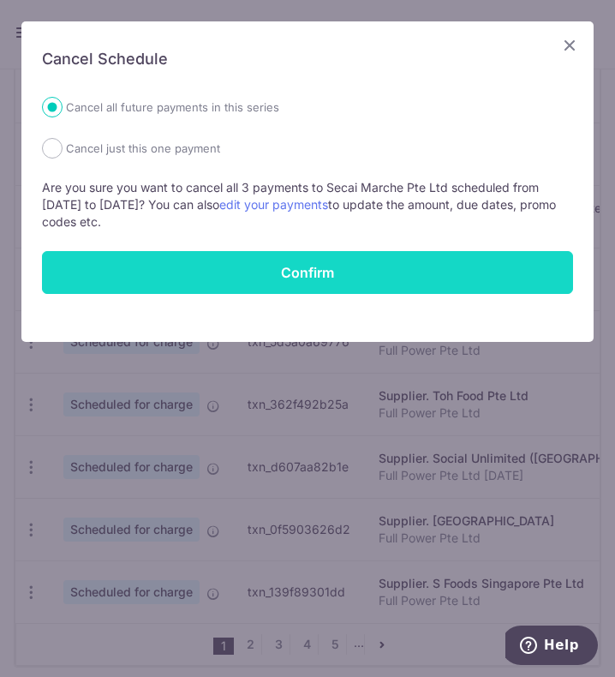
click at [244, 270] on button "Confirm" at bounding box center [307, 272] width 531 height 43
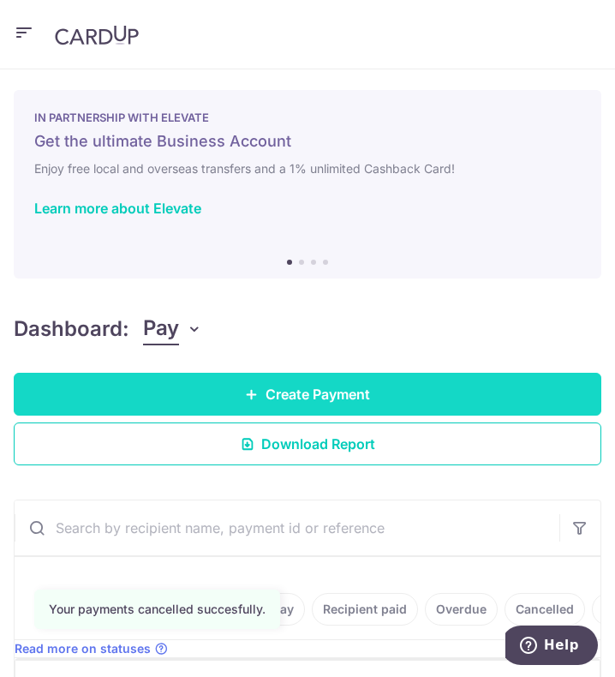
click at [296, 397] on span "Create Payment" at bounding box center [318, 394] width 105 height 21
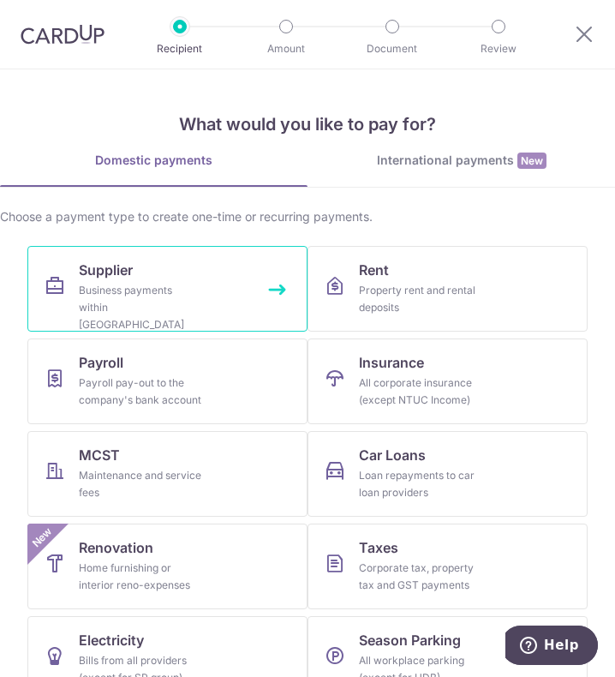
click at [148, 275] on link "Supplier Business payments within [GEOGRAPHIC_DATA]" at bounding box center [167, 289] width 280 height 86
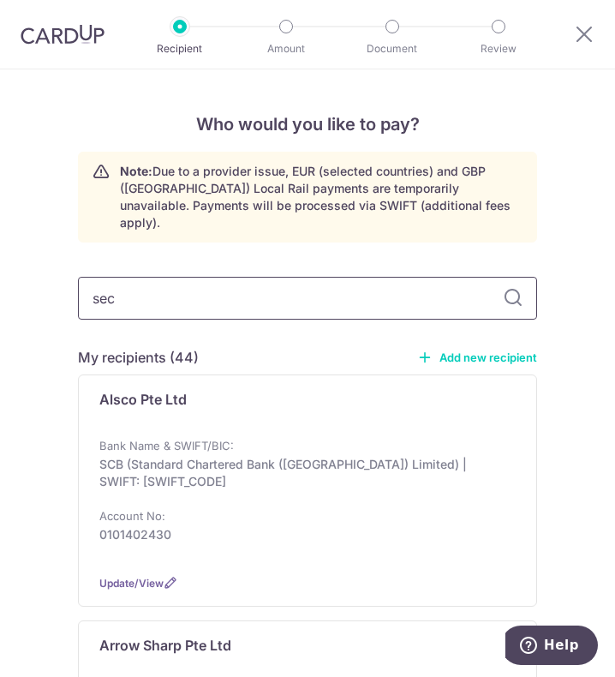
type input "seca"
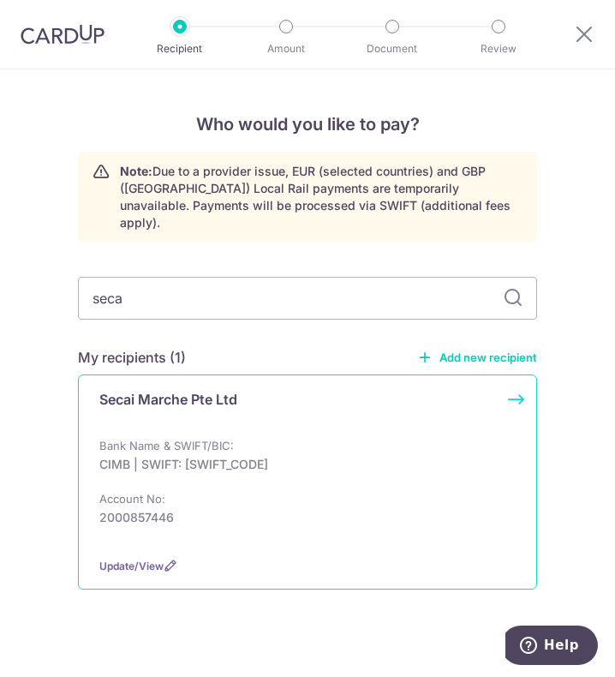
click at [218, 389] on p "Secai Marche Pte Ltd" at bounding box center [168, 399] width 138 height 21
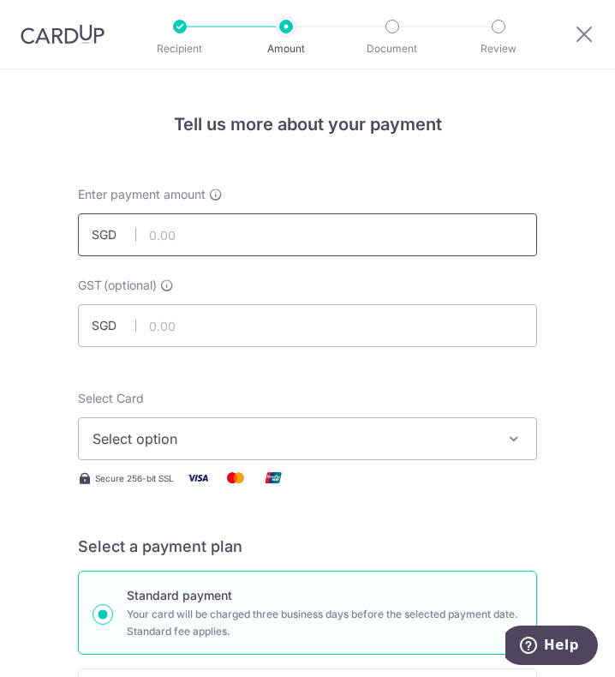
click at [191, 239] on input "text" at bounding box center [307, 234] width 459 height 43
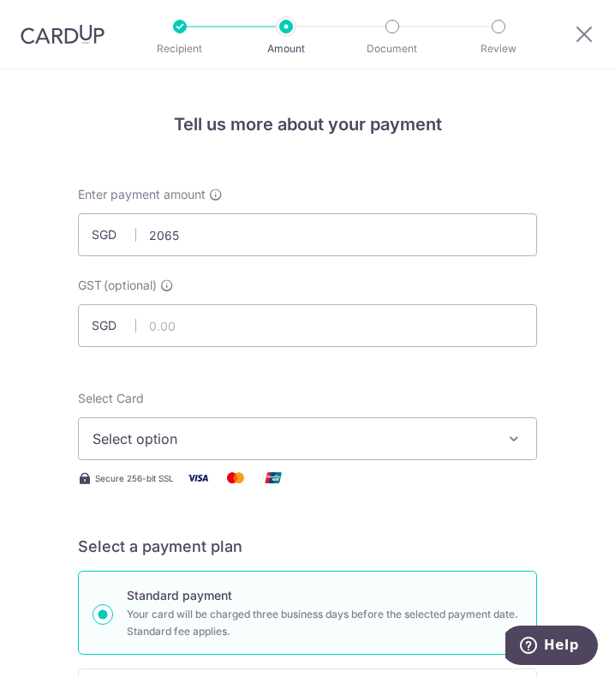
type input "2,065.00"
click at [324, 289] on div "GST (optional) SGD" at bounding box center [307, 312] width 459 height 70
click at [279, 307] on input "text" at bounding box center [307, 325] width 459 height 43
click at [345, 429] on span "Select option" at bounding box center [296, 439] width 406 height 21
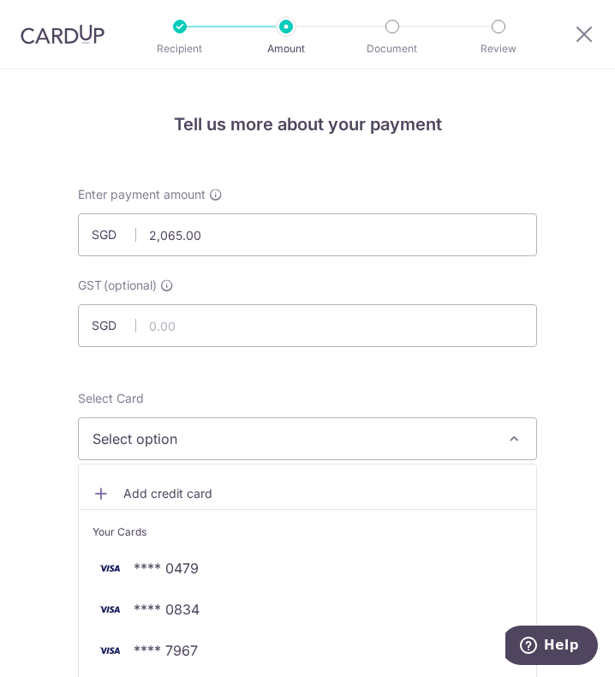
scroll to position [514, 0]
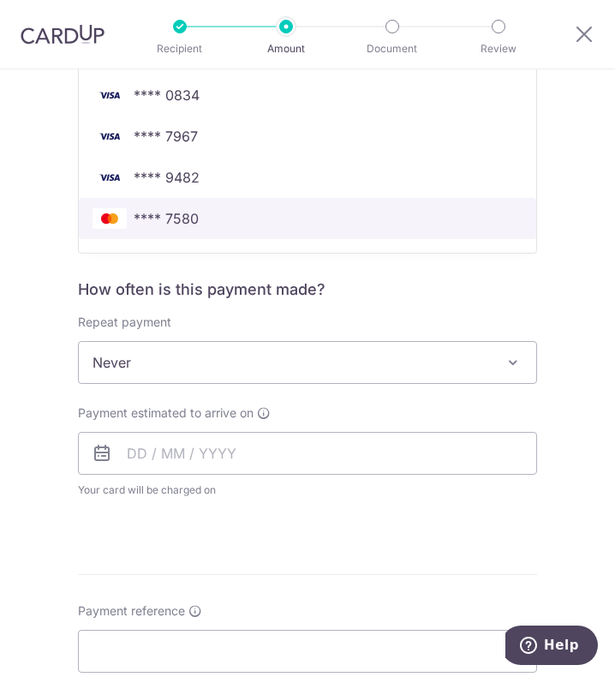
click at [363, 226] on span "**** 7580" at bounding box center [308, 218] width 430 height 21
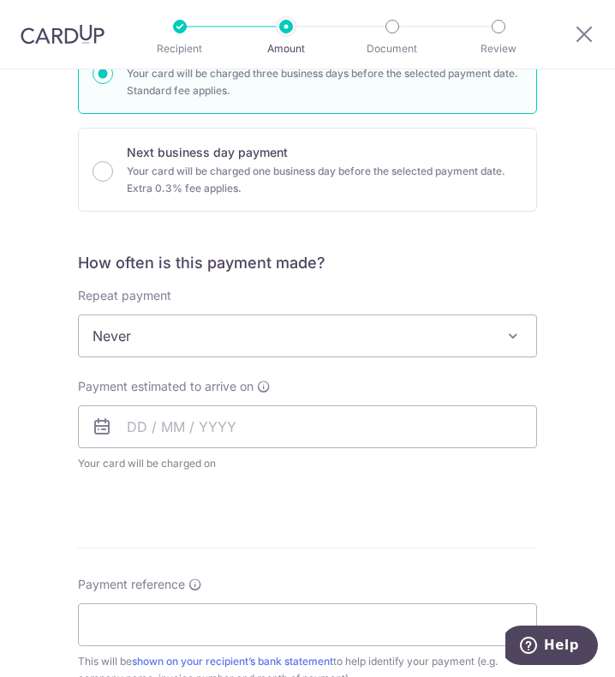
scroll to position [600, 0]
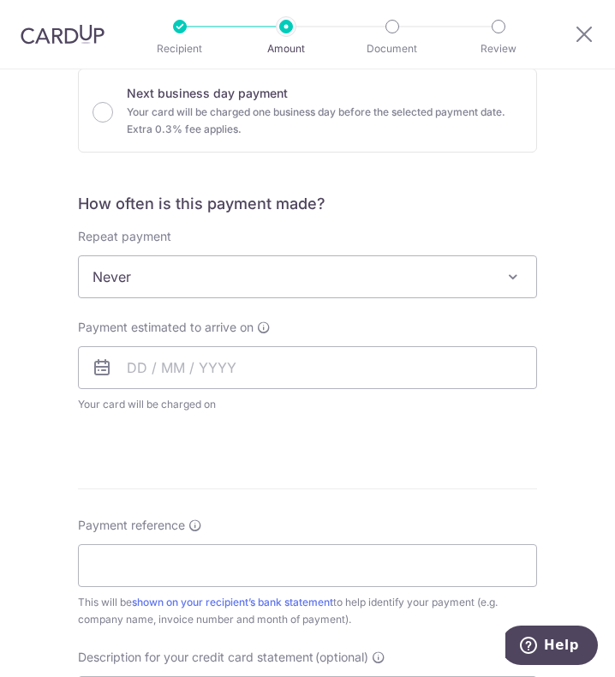
click at [355, 274] on span "Never" at bounding box center [308, 276] width 458 height 41
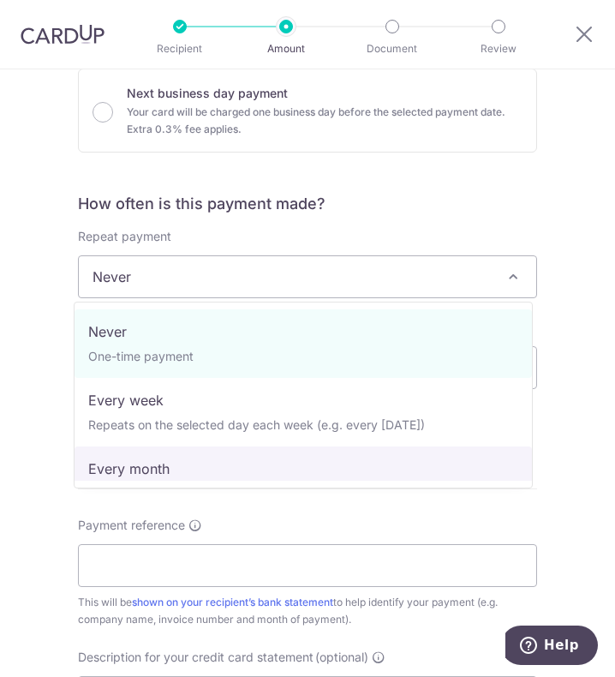
select select "3"
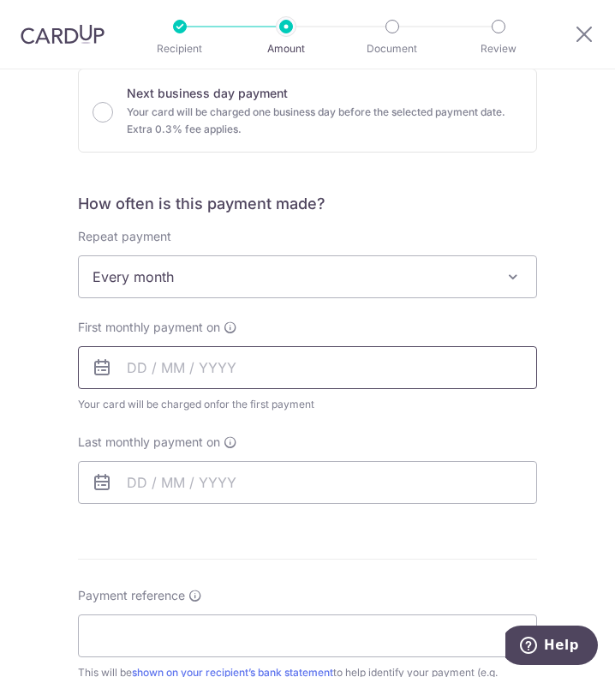
click at [222, 361] on input "text" at bounding box center [307, 367] width 459 height 43
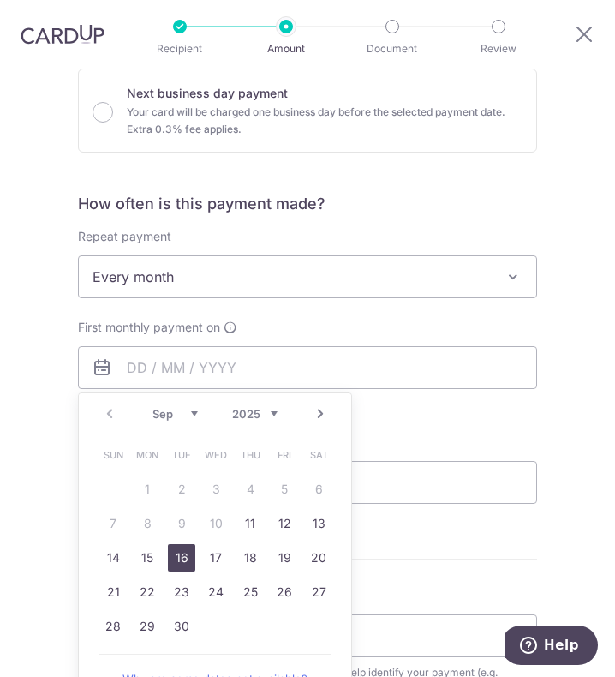
click at [174, 556] on link "16" at bounding box center [181, 557] width 27 height 27
type input "[DATE]"
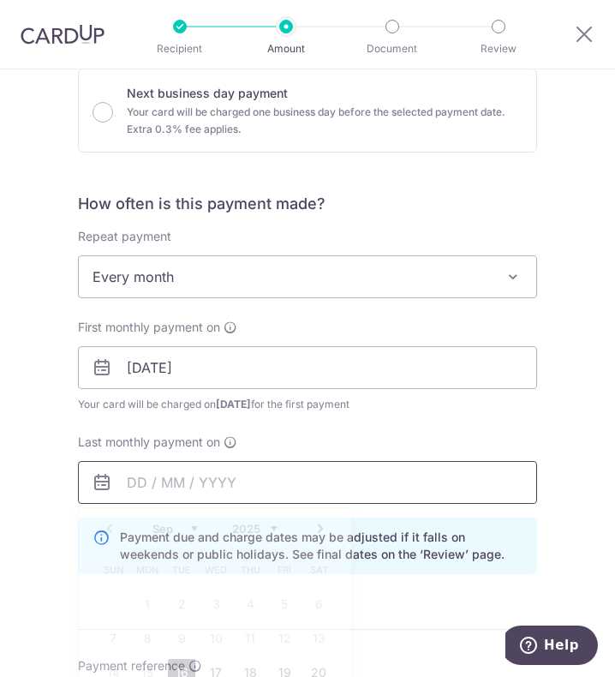
click at [140, 477] on input "text" at bounding box center [307, 482] width 459 height 43
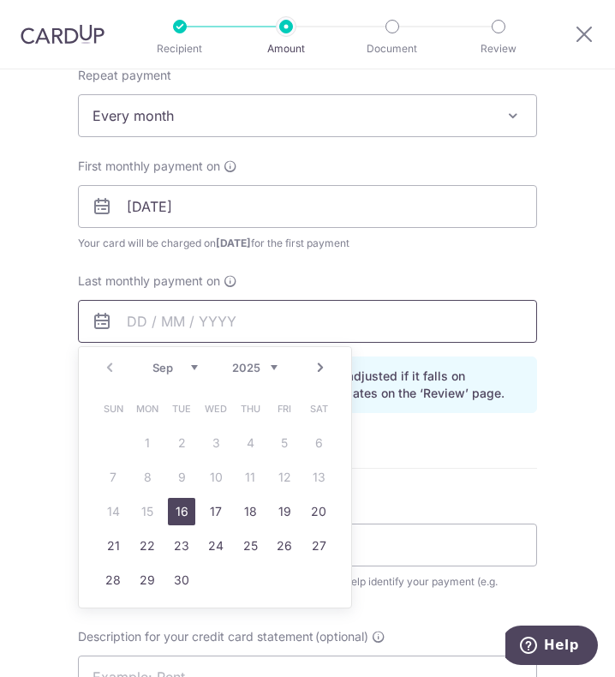
scroll to position [771, 0]
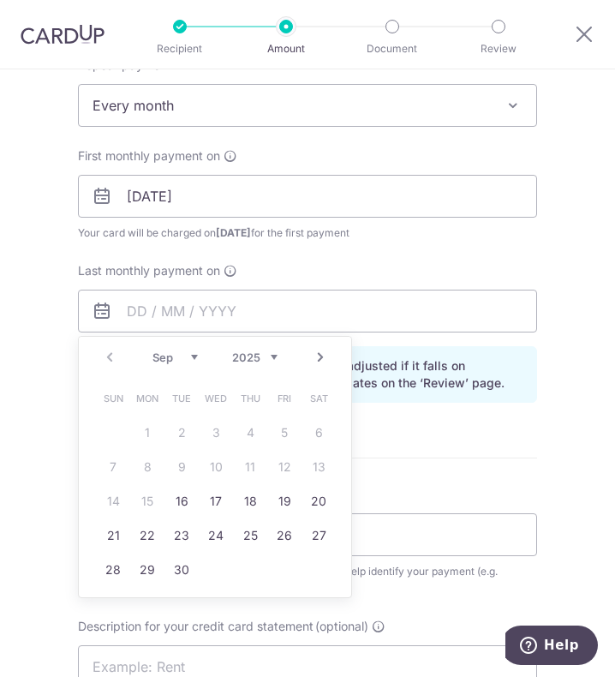
click at [262, 367] on div "Prev Next Sep Oct Nov [DATE] 2026 2027 2028 2029 2030 2031 2032 2033 2034 2035" at bounding box center [215, 357] width 273 height 41
click at [267, 357] on select "2025 2026 2027 2028 2029 2030 2031 2032 2033 2034 2035" at bounding box center [254, 358] width 45 height 14
click at [189, 503] on link "15" at bounding box center [181, 501] width 27 height 27
type input "[DATE]"
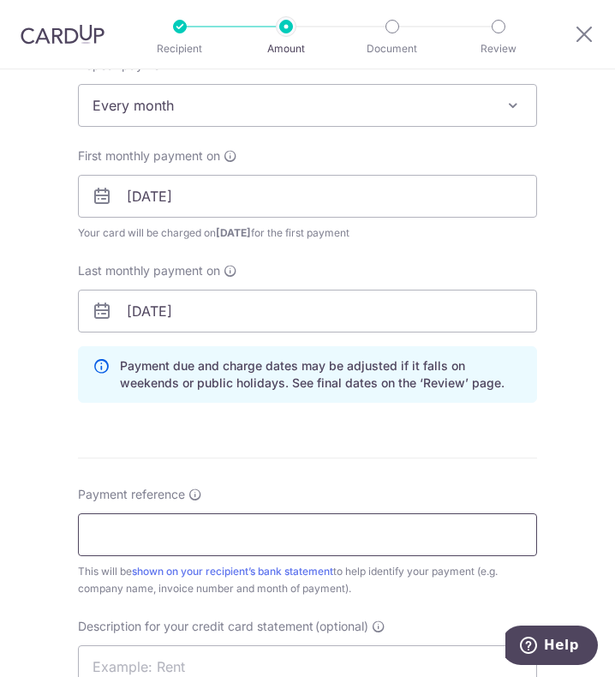
click at [160, 537] on input "Payment reference" at bounding box center [307, 534] width 459 height 43
type input "Full Power Pte Ltd"
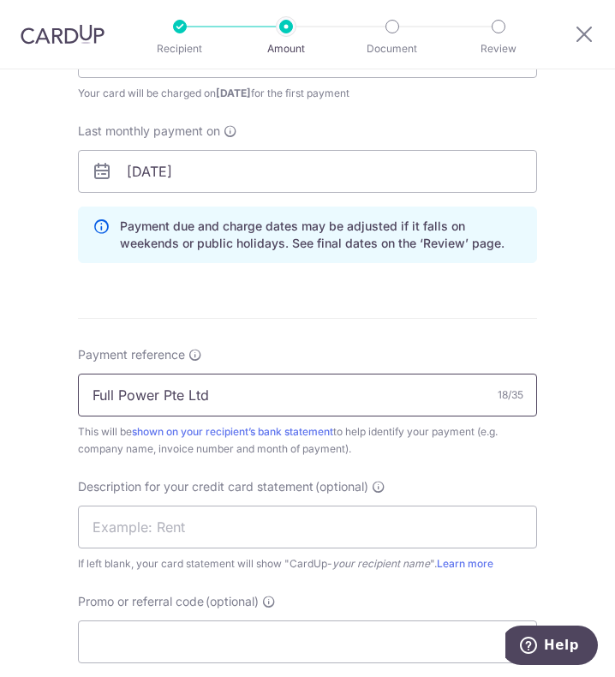
scroll to position [1029, 0]
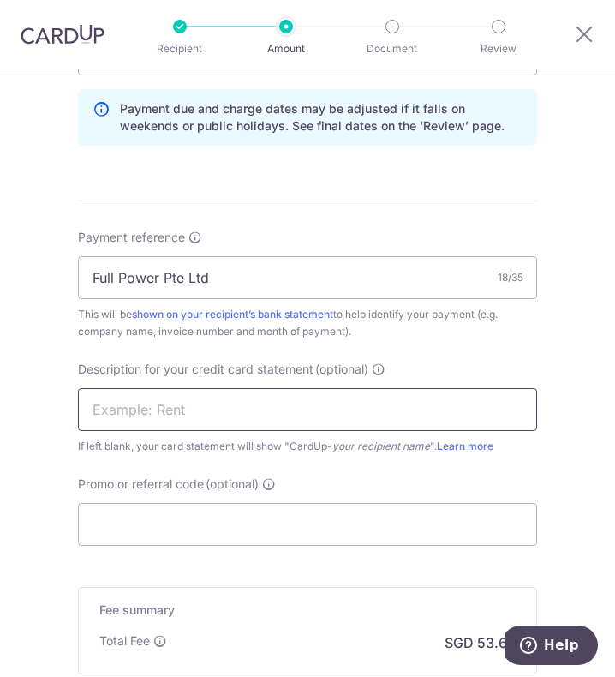
click at [197, 415] on input "text" at bounding box center [307, 409] width 459 height 43
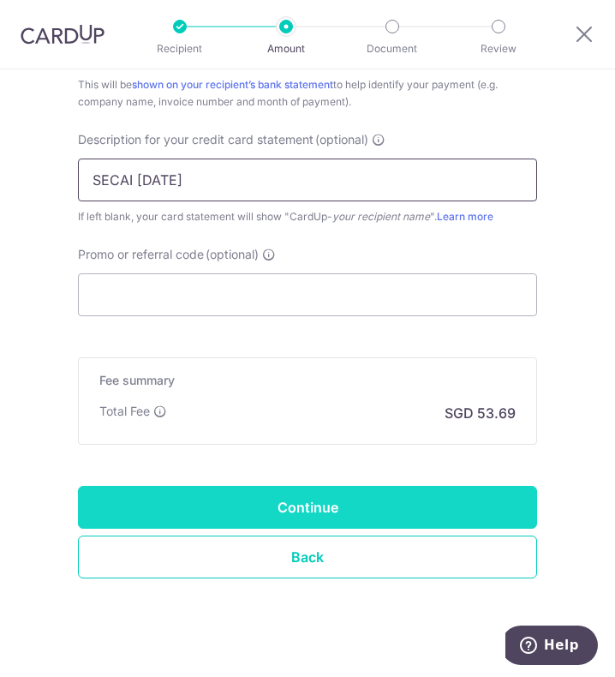
scroll to position [1281, 0]
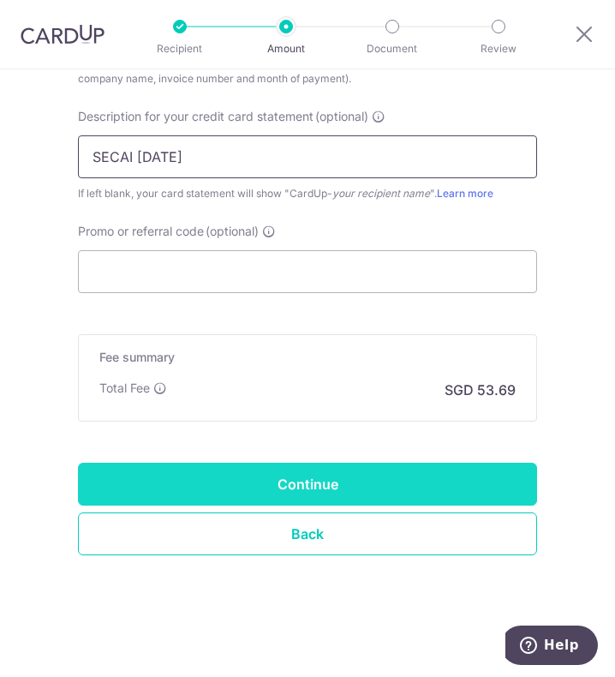
type input "SECAI [DATE]"
click at [419, 474] on input "Continue" at bounding box center [307, 484] width 459 height 43
type input "Create Schedule"
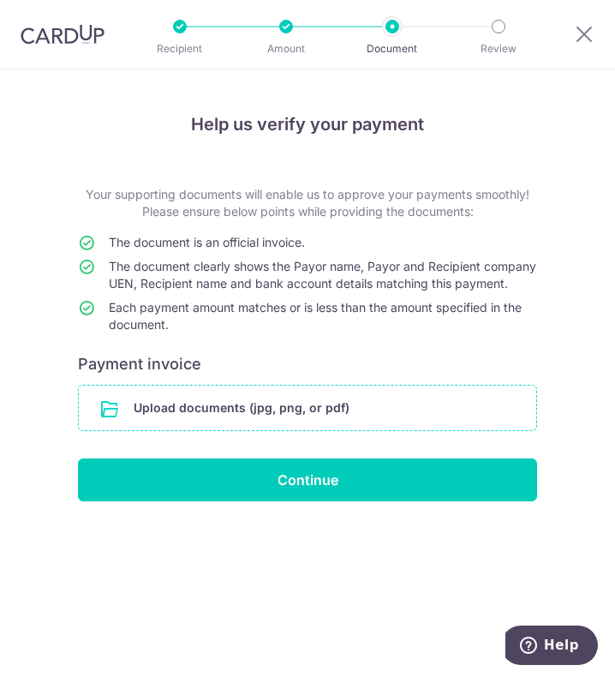
click at [345, 430] on input "file" at bounding box center [308, 408] width 458 height 45
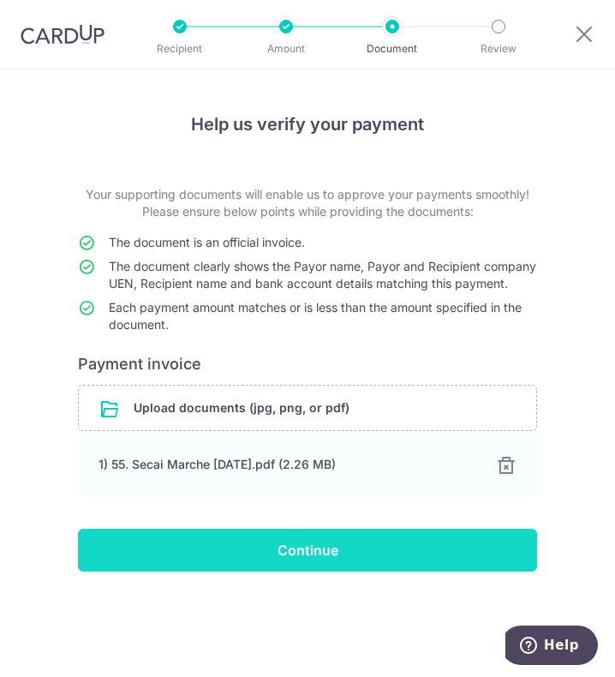
click at [332, 572] on input "Continue" at bounding box center [307, 550] width 459 height 43
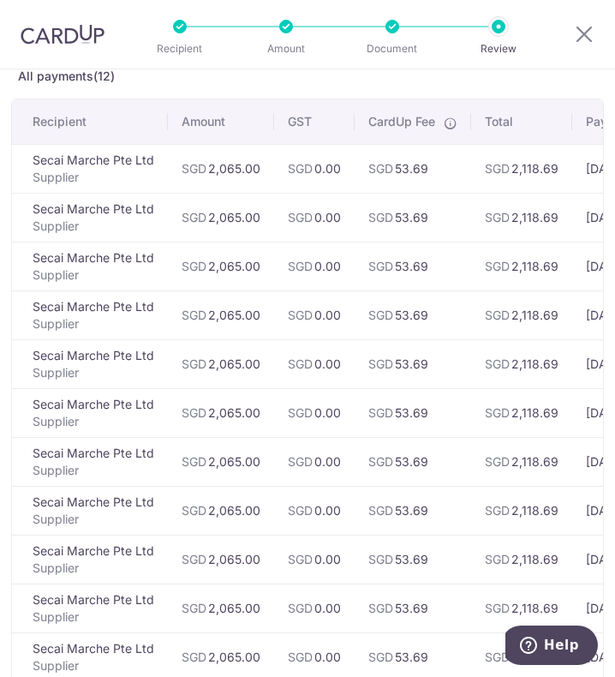
scroll to position [343, 0]
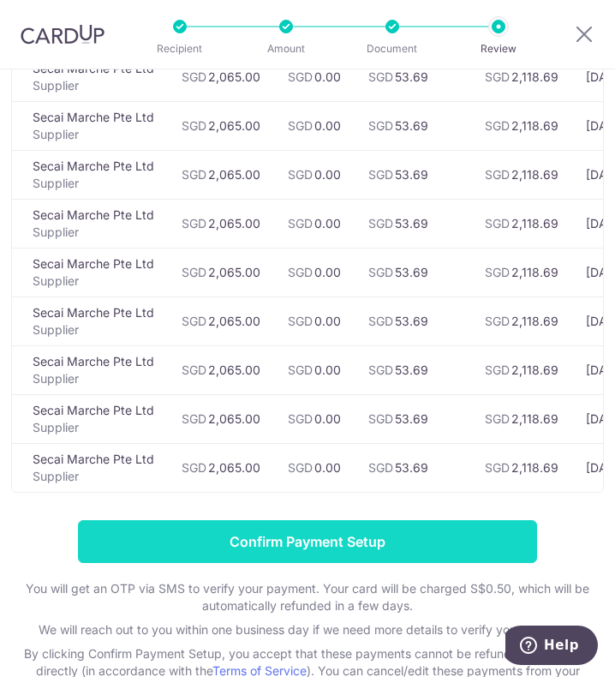
click at [424, 542] on input "Confirm Payment Setup" at bounding box center [307, 541] width 459 height 43
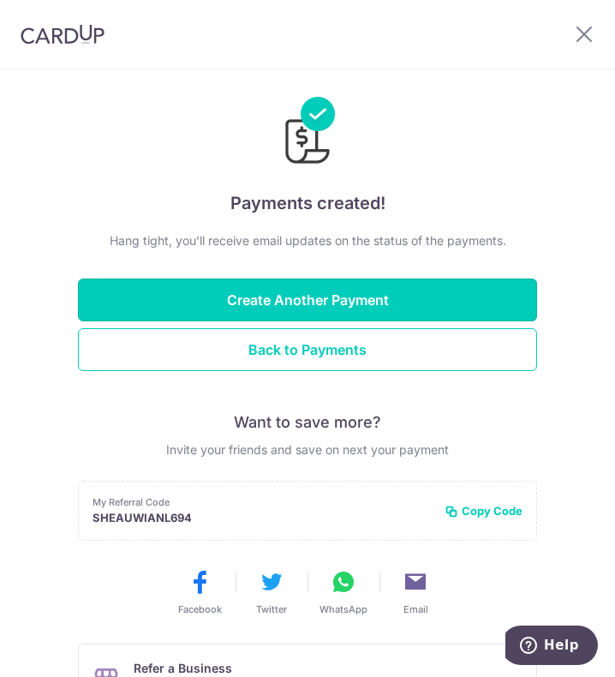
drag, startPoint x: 242, startPoint y: 291, endPoint x: 537, endPoint y: 93, distance: 355.9
click at [537, 93] on div "Payments created! Hang tight, you’ll receive email updates on the status of the…" at bounding box center [307, 514] width 615 height 891
drag, startPoint x: 604, startPoint y: 22, endPoint x: 595, endPoint y: 30, distance: 12.2
click at [603, 23] on div at bounding box center [588, 34] width 55 height 69
click at [593, 30] on icon at bounding box center [584, 33] width 21 height 21
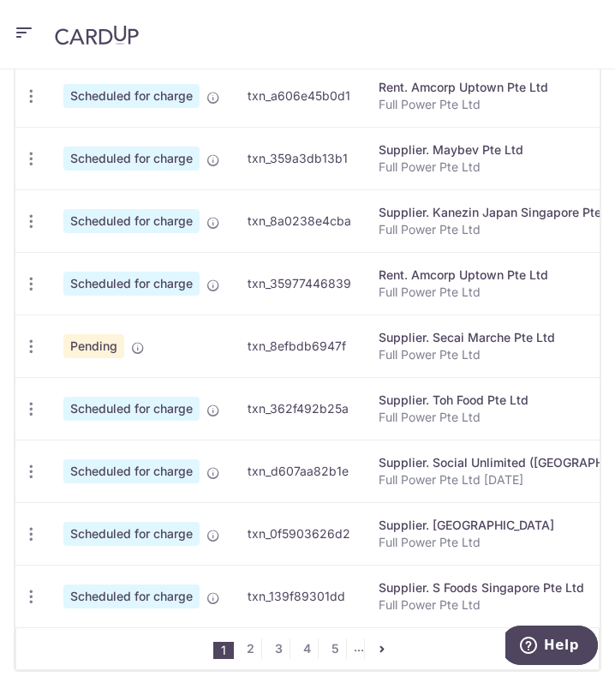
scroll to position [771, 0]
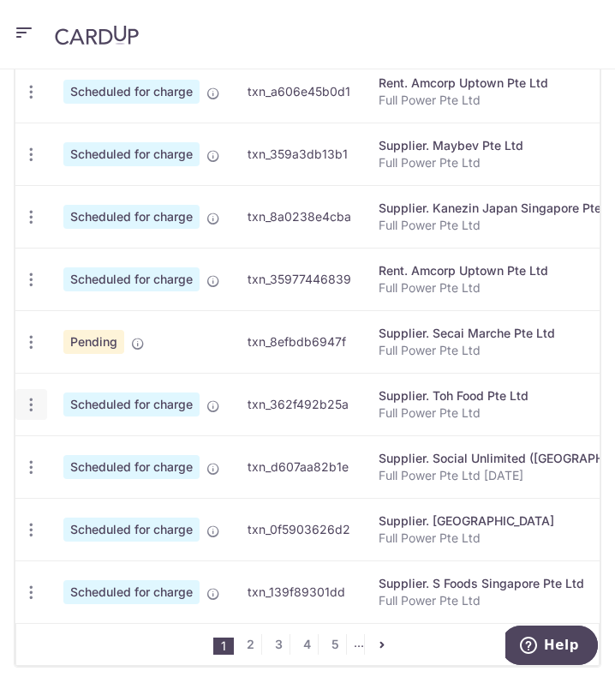
click at [31, 414] on icon "button" at bounding box center [31, 405] width 18 height 18
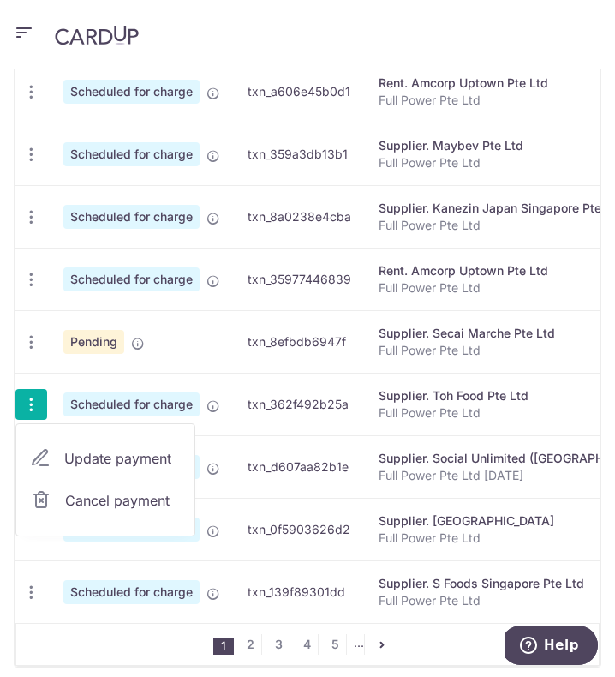
click at [80, 511] on span "Cancel payment" at bounding box center [122, 500] width 115 height 21
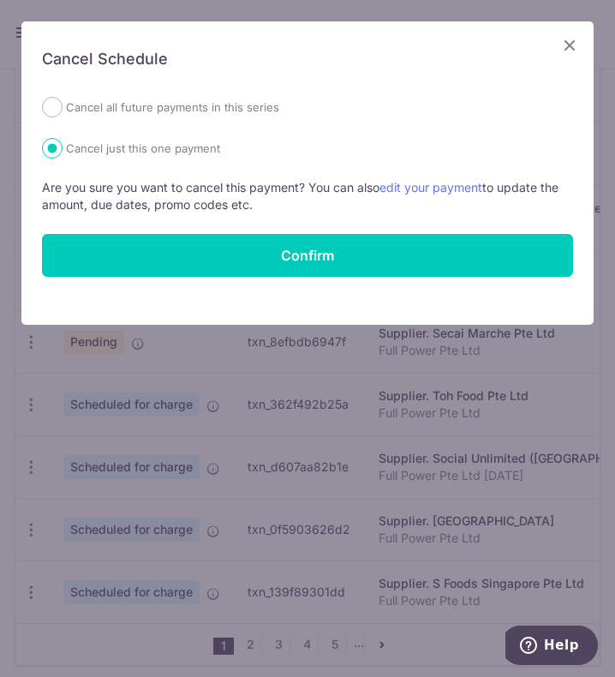
click at [189, 111] on label "Cancel all future payments in this series" at bounding box center [172, 107] width 213 height 21
click at [63, 111] on input "Cancel all future payments in this series" at bounding box center [52, 107] width 21 height 21
radio input "true"
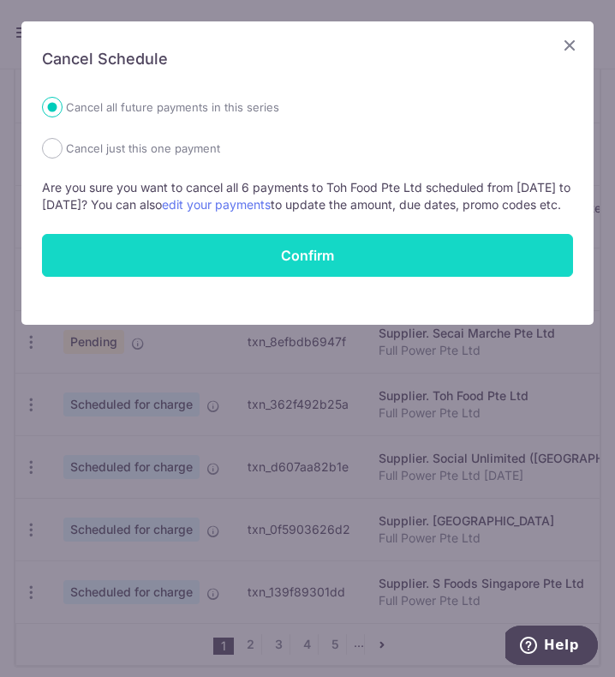
click at [247, 261] on button "Confirm" at bounding box center [307, 255] width 531 height 43
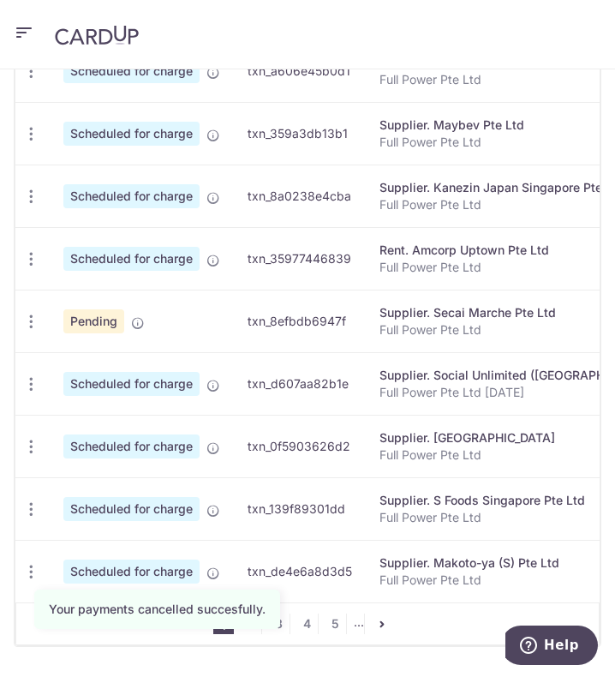
scroll to position [857, 0]
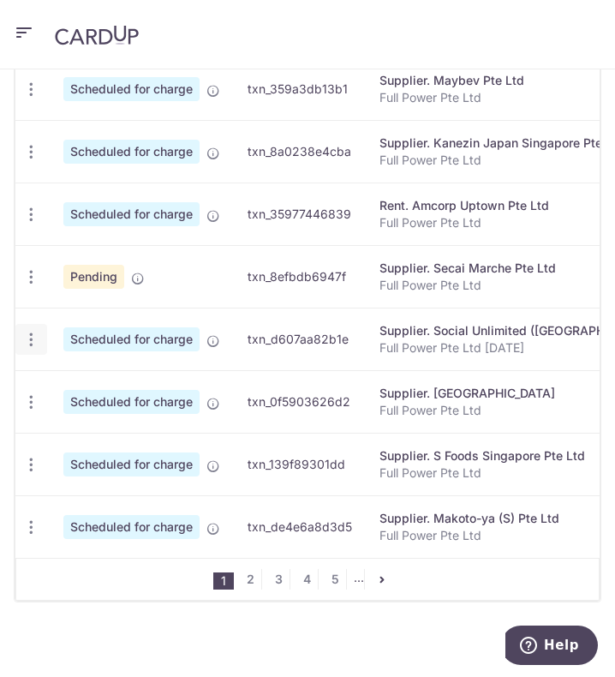
click at [39, 356] on div "Update payment Cancel payment" at bounding box center [31, 340] width 32 height 32
click at [34, 349] on icon "button" at bounding box center [31, 340] width 18 height 18
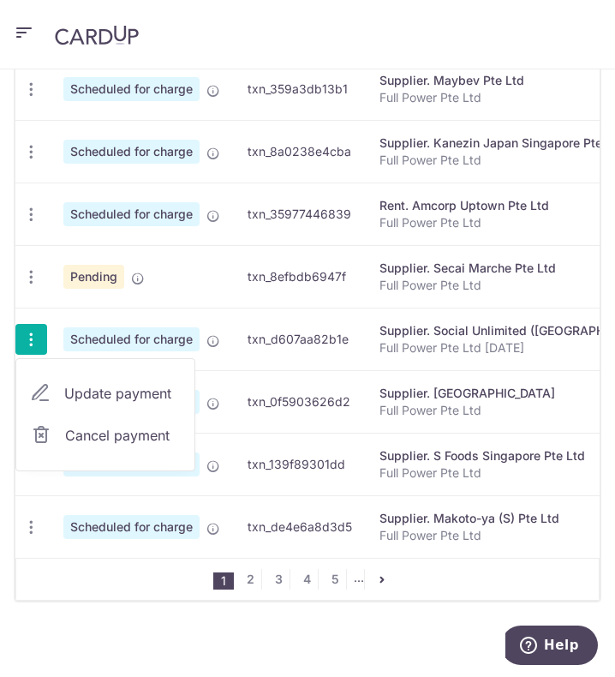
click at [123, 430] on link "Cancel payment" at bounding box center [105, 435] width 178 height 43
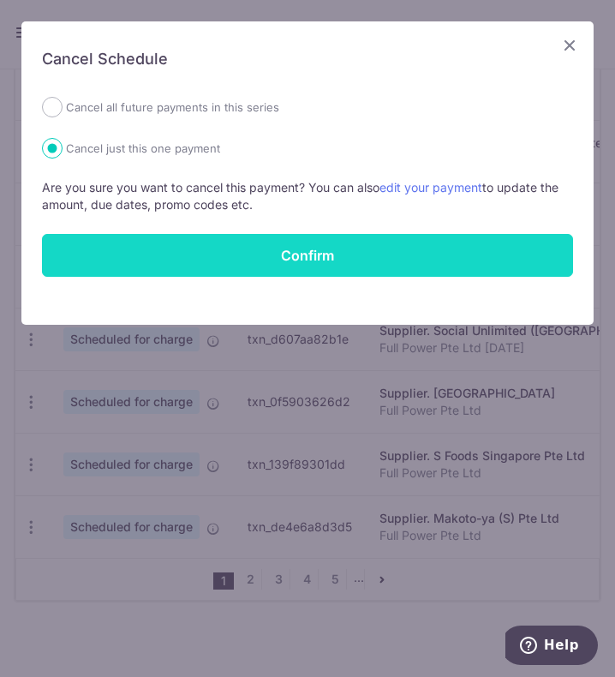
click at [269, 260] on button "Confirm" at bounding box center [307, 255] width 531 height 43
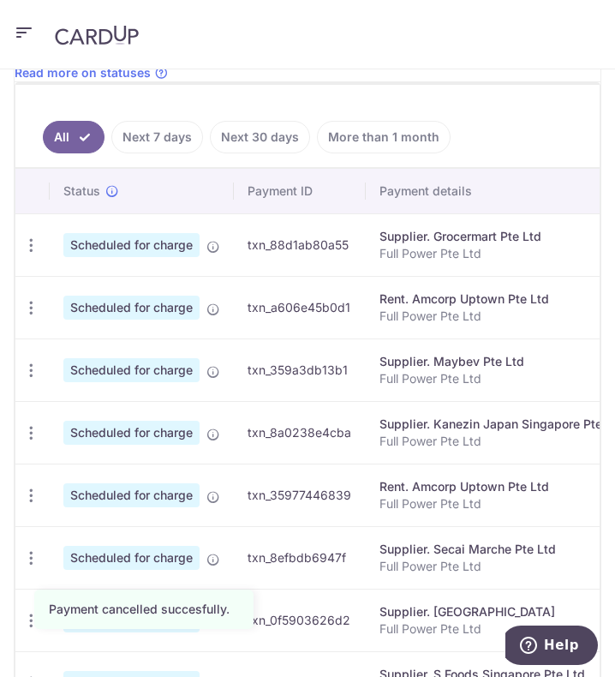
scroll to position [771, 0]
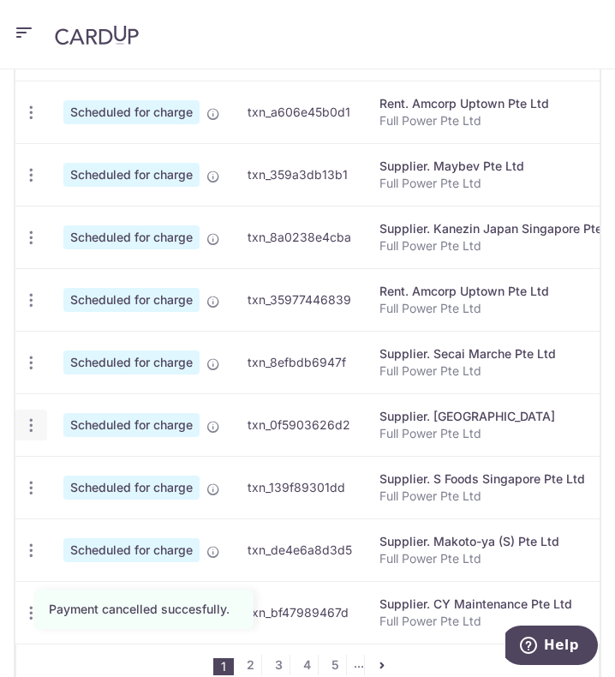
click at [34, 435] on icon "button" at bounding box center [31, 426] width 18 height 18
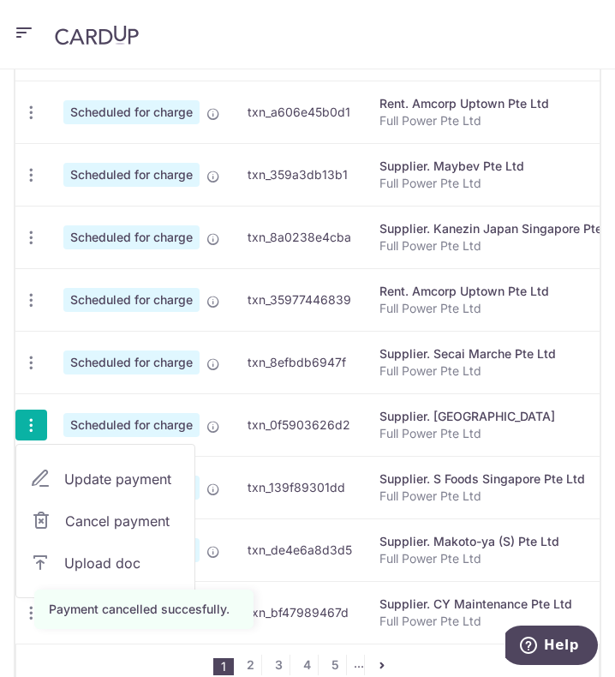
click at [103, 484] on span "Update payment" at bounding box center [122, 479] width 117 height 21
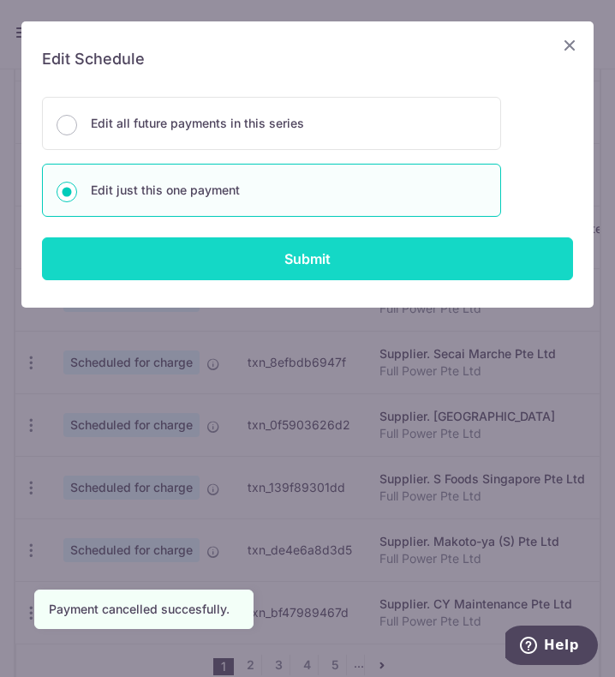
click at [228, 262] on input "Submit" at bounding box center [307, 258] width 531 height 43
radio input "true"
type input "2,118.73"
type input "190.69"
type input "[DATE]"
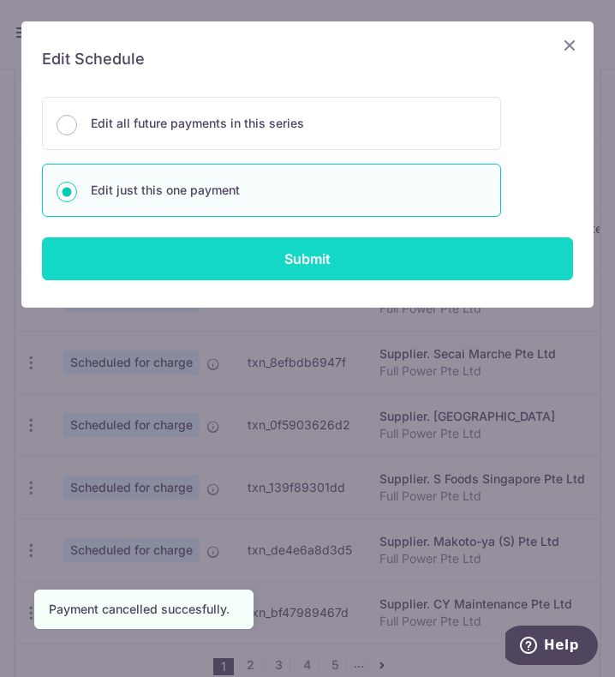
type input "Full Power Pte Ltd"
type input "TOHTHYESANJUL25"
type input "FP179"
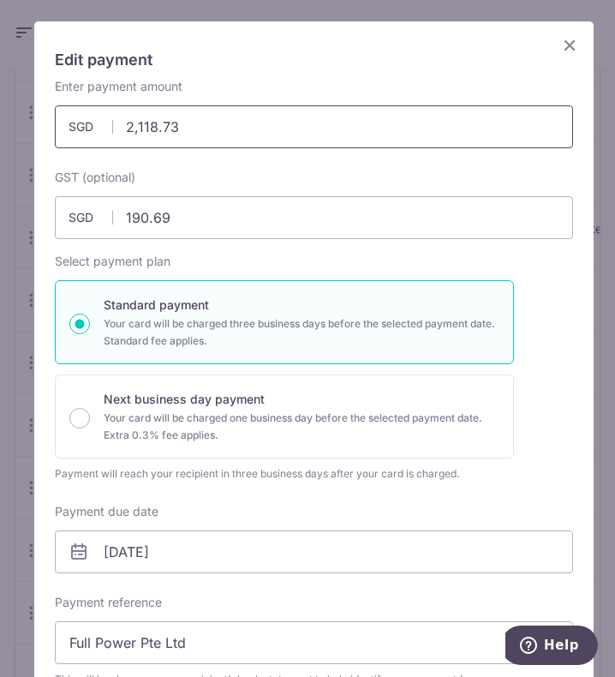
drag, startPoint x: 209, startPoint y: 120, endPoint x: 75, endPoint y: 122, distance: 134.6
click at [75, 122] on div "2,118.73 2118.73 SGD" at bounding box center [314, 126] width 519 height 43
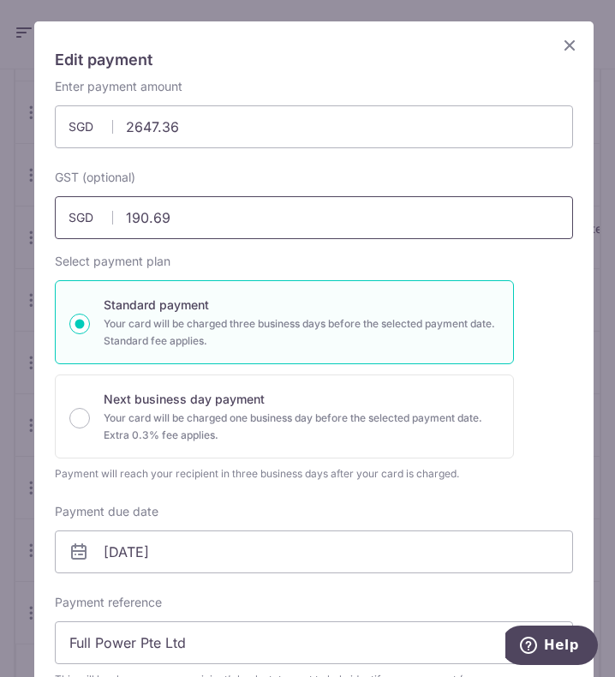
type input "2,647.36"
drag, startPoint x: 196, startPoint y: 215, endPoint x: 72, endPoint y: 209, distance: 124.4
click at [72, 209] on div "190.69 190.69 SGD" at bounding box center [314, 217] width 519 height 43
type input "238.26"
click at [543, 389] on div "Standard payment Your card will be charged three business days before the selec…" at bounding box center [314, 369] width 519 height 178
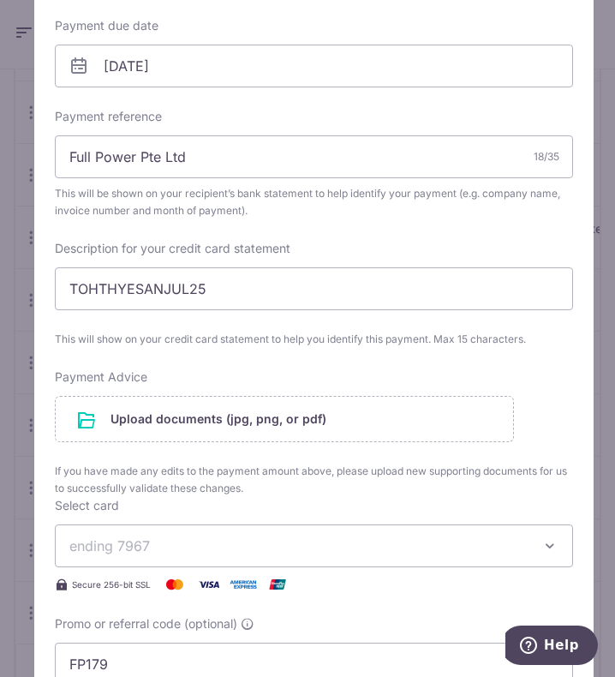
scroll to position [514, 0]
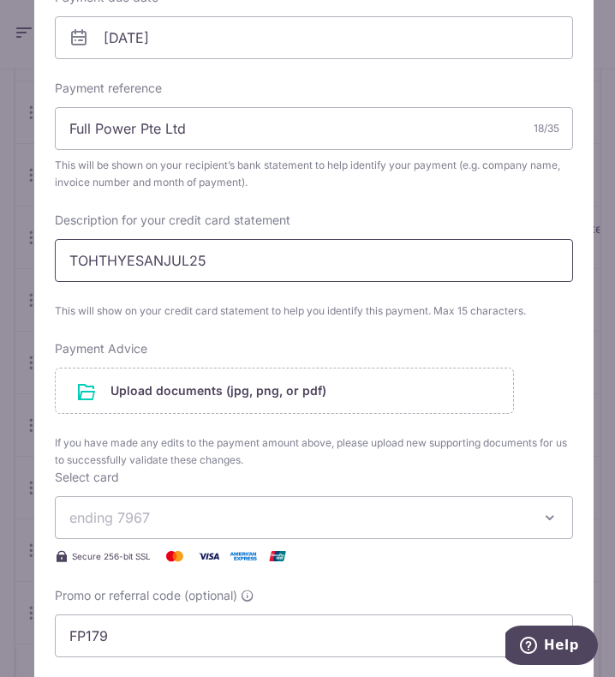
click at [189, 264] on input "TOHTHYESANJUL25" at bounding box center [314, 260] width 519 height 43
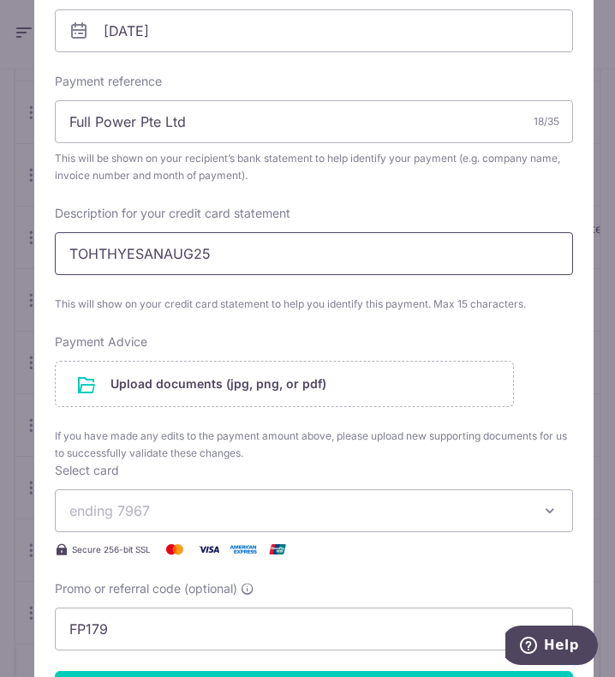
scroll to position [686, 0]
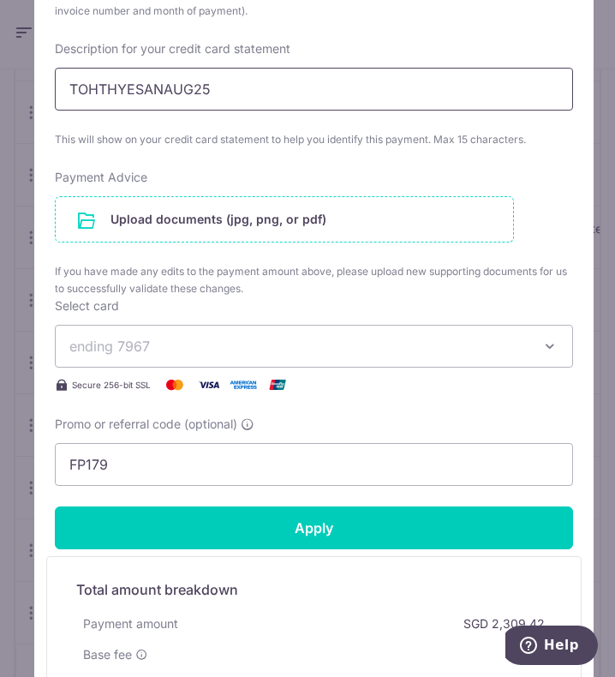
type input "TOHTHYESANAUG25"
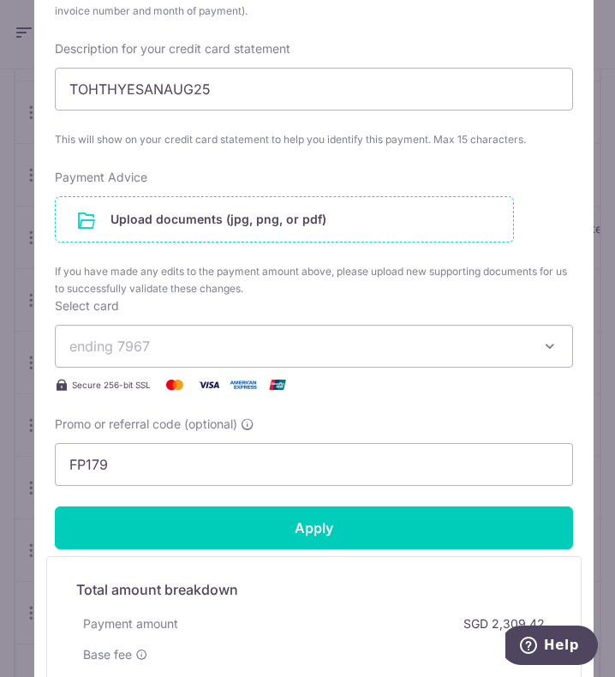
click at [321, 221] on input "file" at bounding box center [285, 219] width 458 height 45
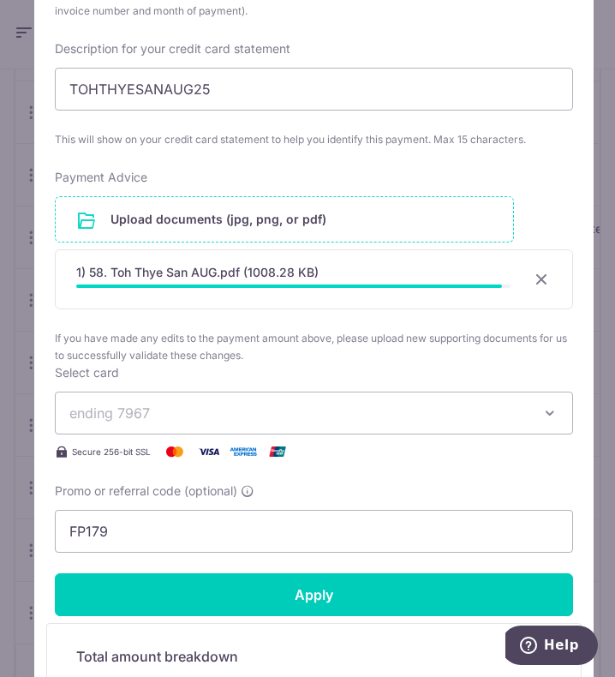
click at [241, 420] on span "ending 7967" at bounding box center [301, 413] width 465 height 21
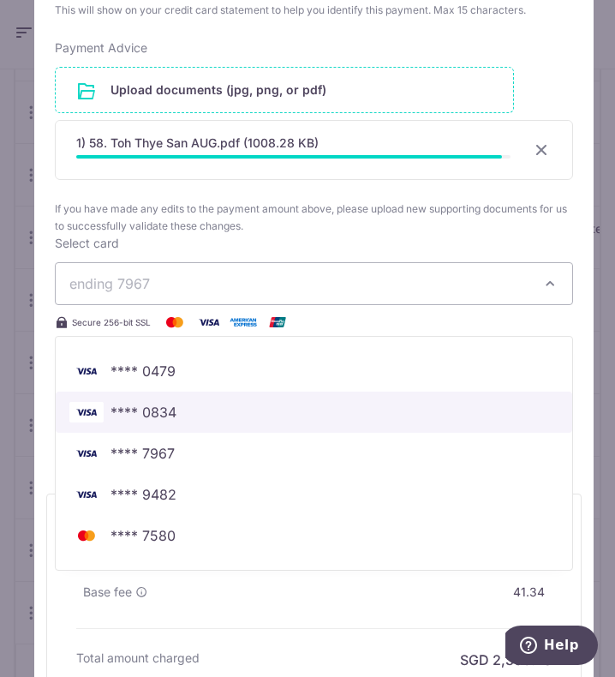
scroll to position [872, 0]
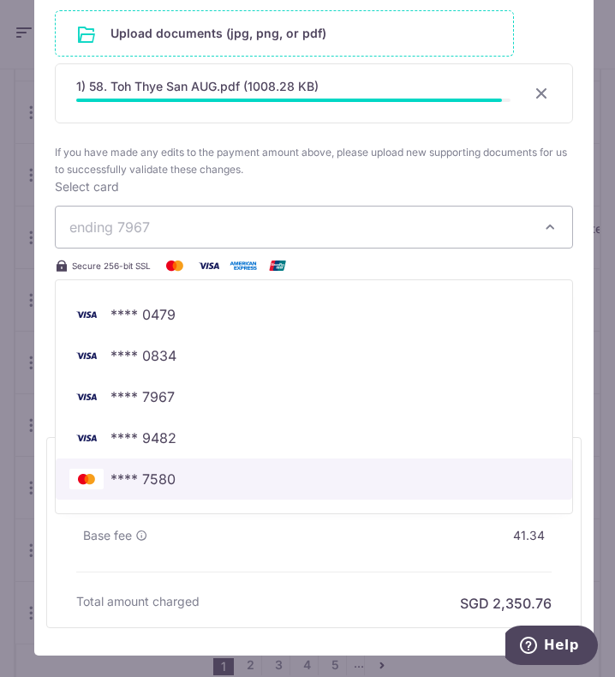
click at [168, 477] on span "**** 7580" at bounding box center [143, 479] width 65 height 21
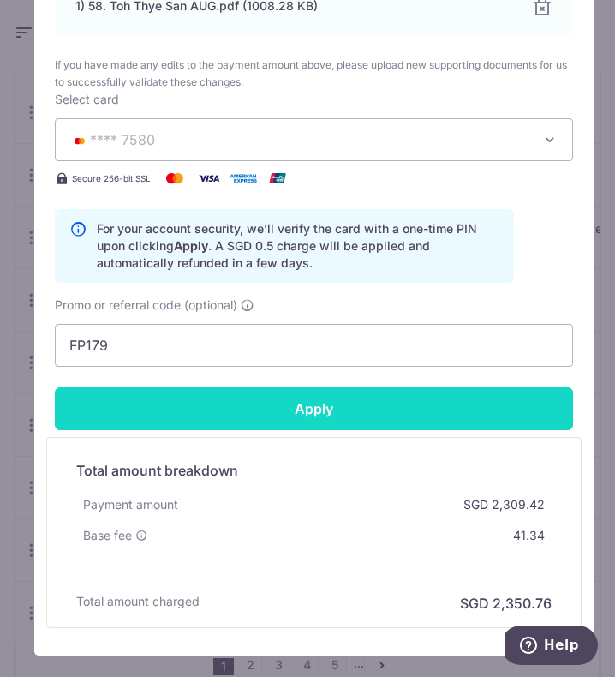
scroll to position [956, 0]
click at [300, 409] on input "Apply" at bounding box center [314, 408] width 519 height 43
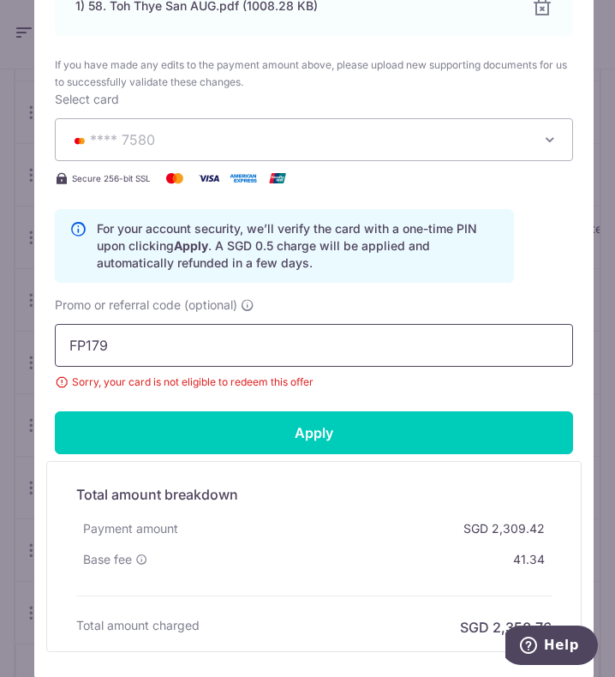
click at [278, 335] on input "FP179" at bounding box center [314, 345] width 519 height 43
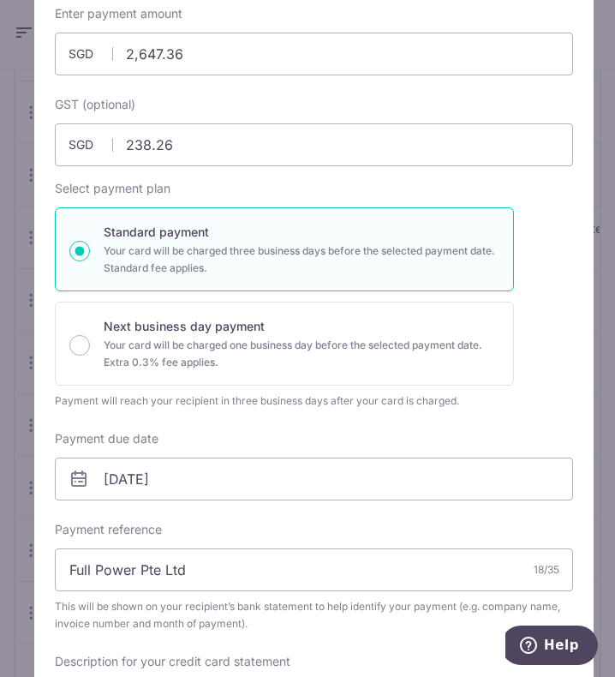
scroll to position [0, 0]
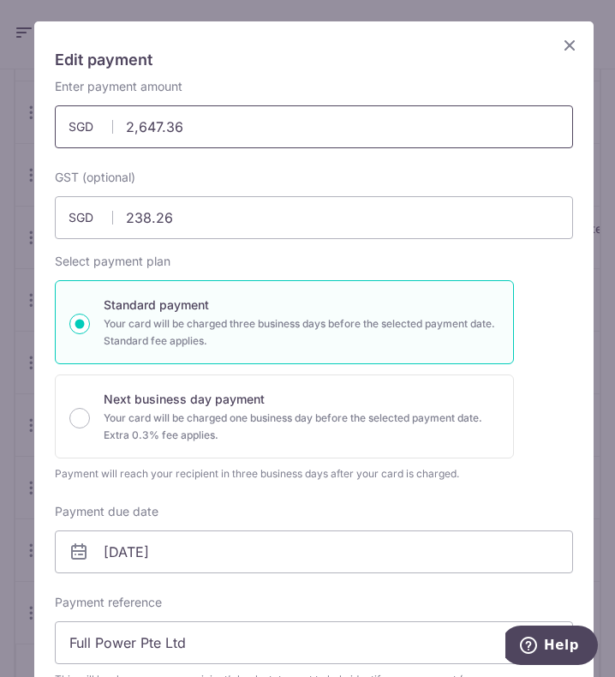
drag, startPoint x: 223, startPoint y: 138, endPoint x: 125, endPoint y: 129, distance: 98.2
click at [125, 129] on input "2,647.36" at bounding box center [314, 126] width 519 height 43
type input "2,647.36"
click at [561, 46] on icon "Close" at bounding box center [570, 44] width 21 height 21
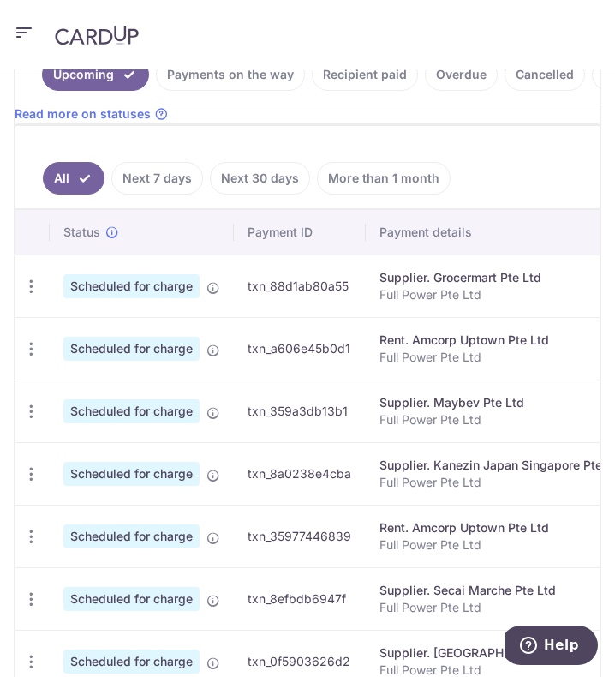
scroll to position [864, 0]
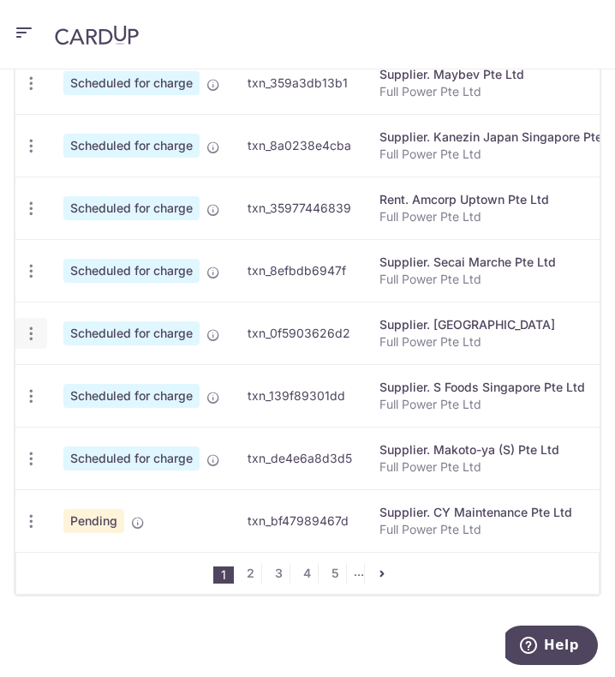
click at [39, 318] on div "Update payment Cancel payment Upload doc" at bounding box center [31, 334] width 32 height 32
click at [31, 325] on icon "button" at bounding box center [31, 334] width 18 height 18
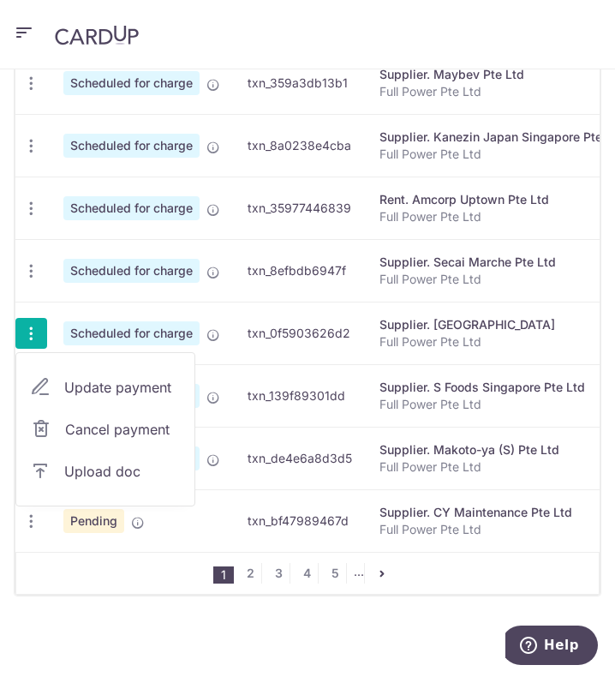
click at [69, 419] on span "Cancel payment" at bounding box center [122, 429] width 115 height 21
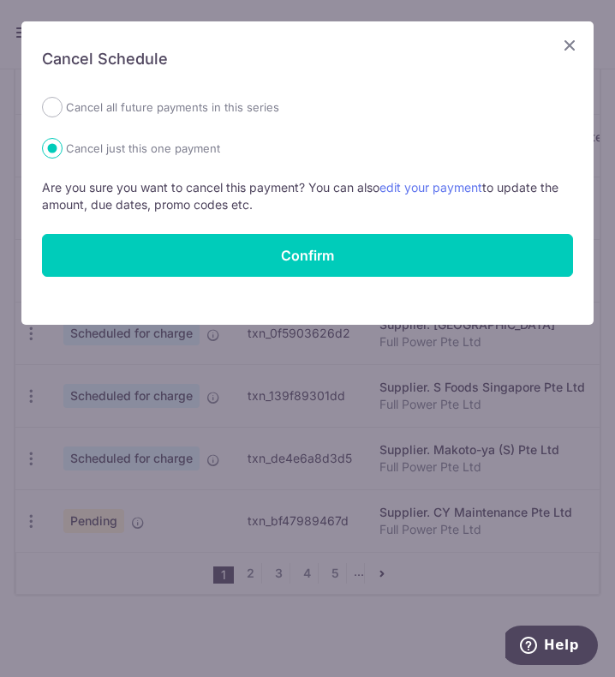
click at [211, 102] on label "Cancel all future payments in this series" at bounding box center [172, 107] width 213 height 21
click at [63, 102] on input "Cancel all future payments in this series" at bounding box center [52, 107] width 21 height 21
radio input "true"
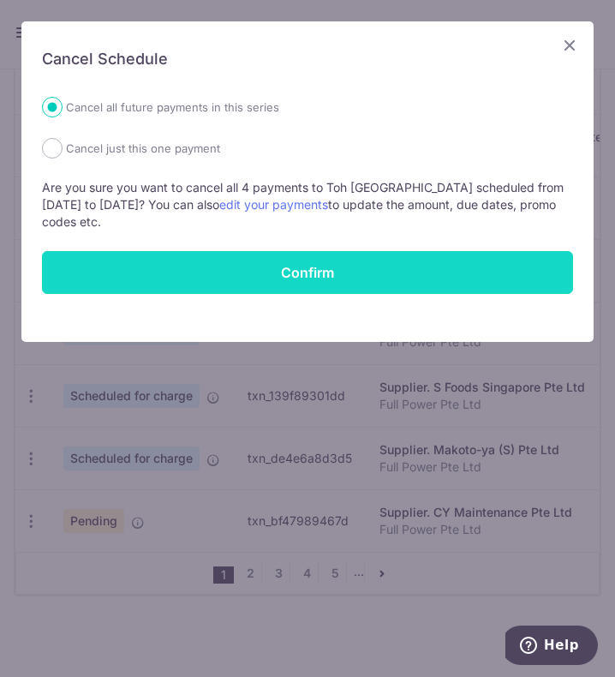
click at [285, 256] on button "Confirm" at bounding box center [307, 272] width 531 height 43
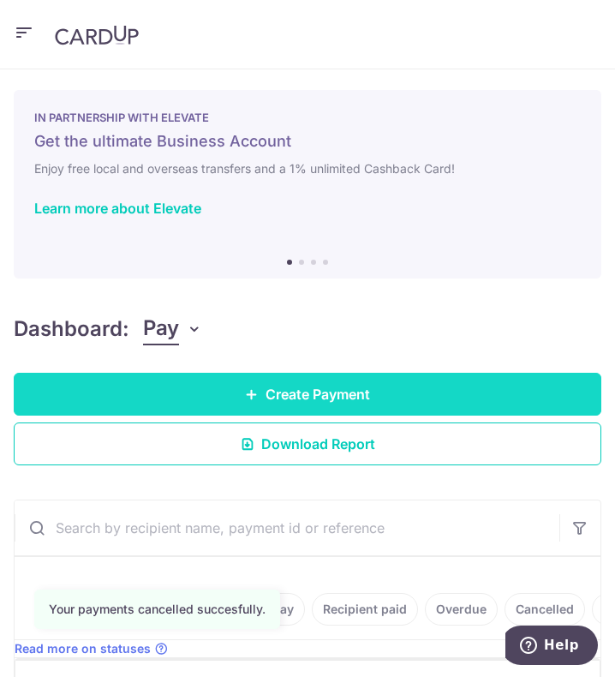
click at [342, 396] on span "Create Payment" at bounding box center [318, 394] width 105 height 21
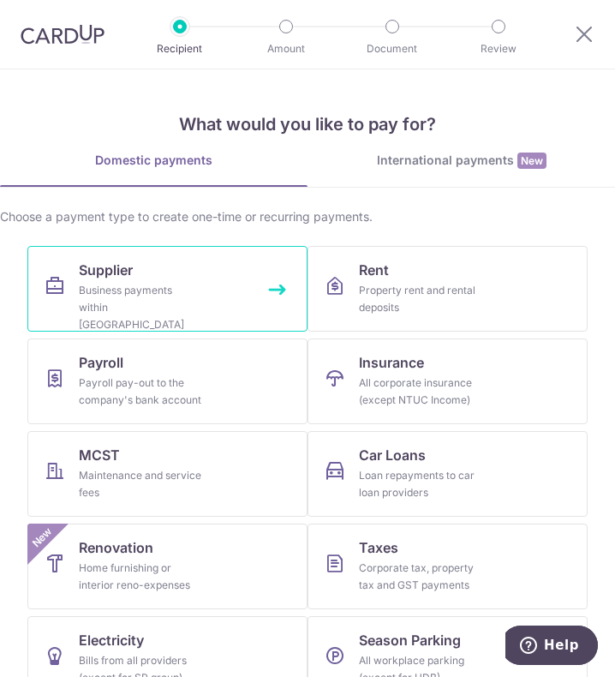
click at [200, 291] on link "Supplier Business payments within [GEOGRAPHIC_DATA]" at bounding box center [167, 289] width 280 height 86
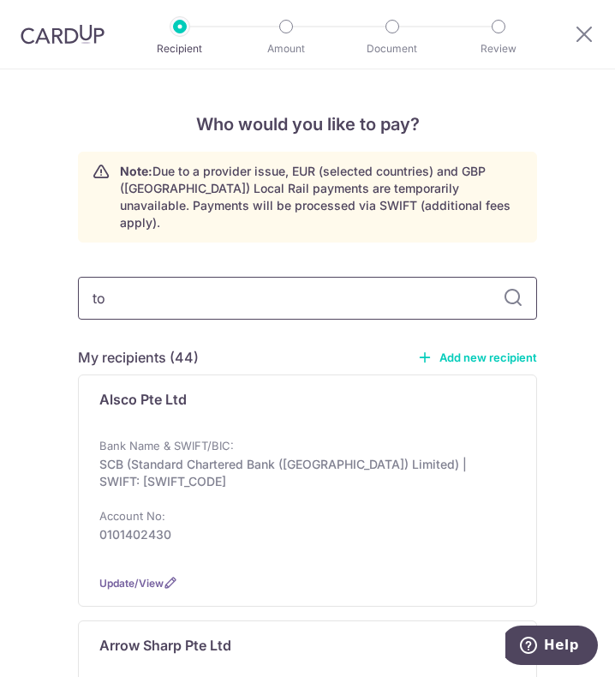
type input "toh"
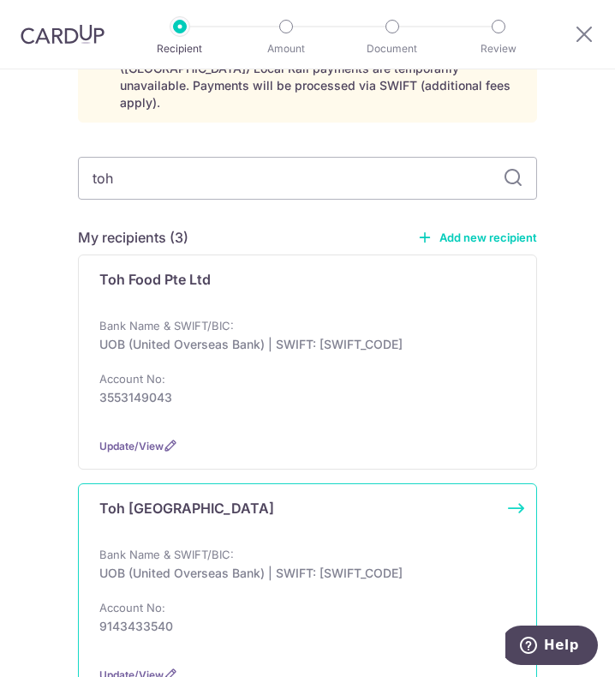
scroll to position [257, 0]
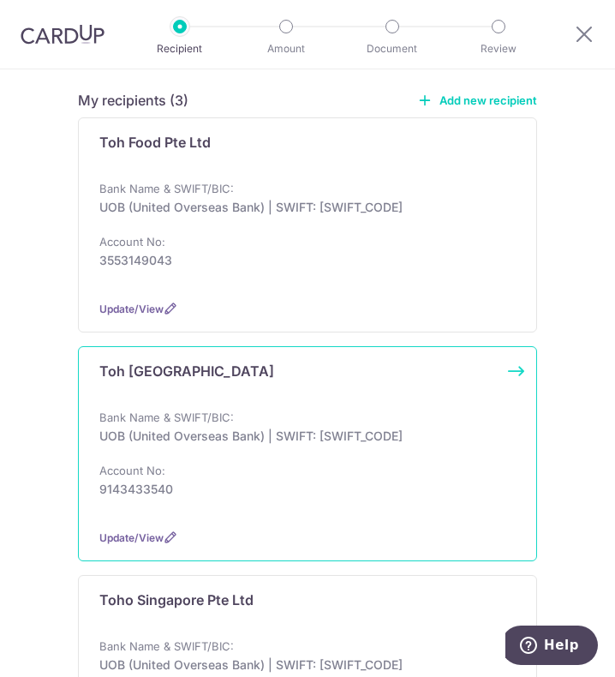
click at [225, 388] on div "Toh [GEOGRAPHIC_DATA] Bank Name & SWIFT/BIC: UOB (United Overseas Bank) | SWIFT…" at bounding box center [307, 453] width 459 height 215
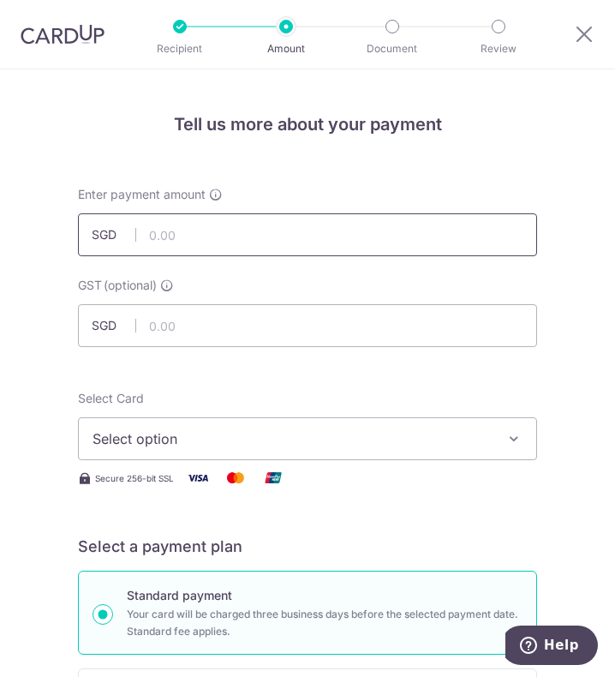
click at [183, 243] on input "text" at bounding box center [307, 234] width 459 height 43
paste input "2,647.36"
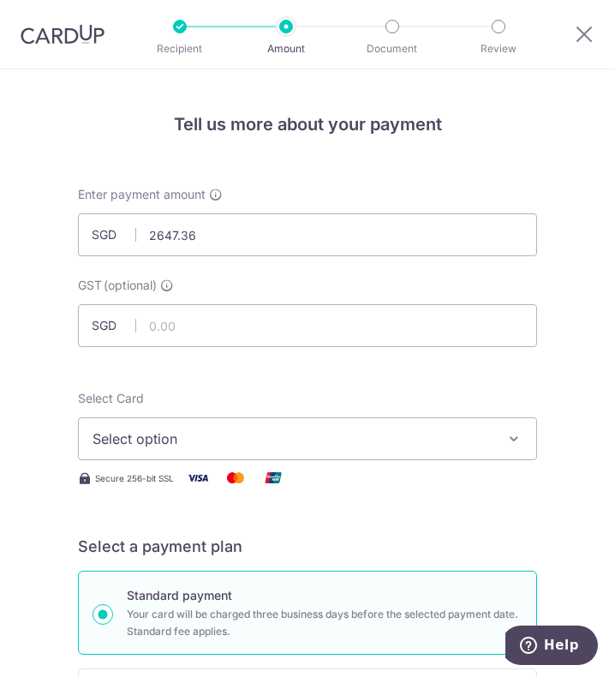
type input "2,647.36"
click at [290, 301] on div "GST (optional) SGD" at bounding box center [307, 312] width 459 height 70
click at [292, 315] on input "text" at bounding box center [307, 325] width 459 height 43
type input "238.26"
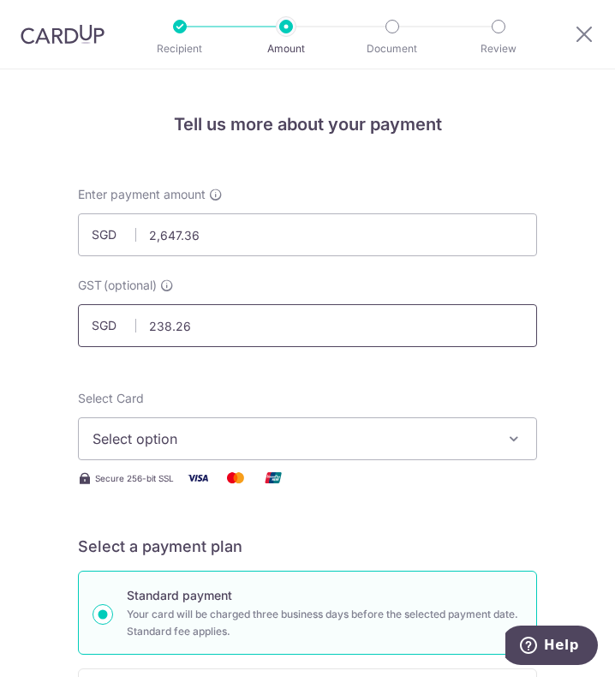
scroll to position [171, 0]
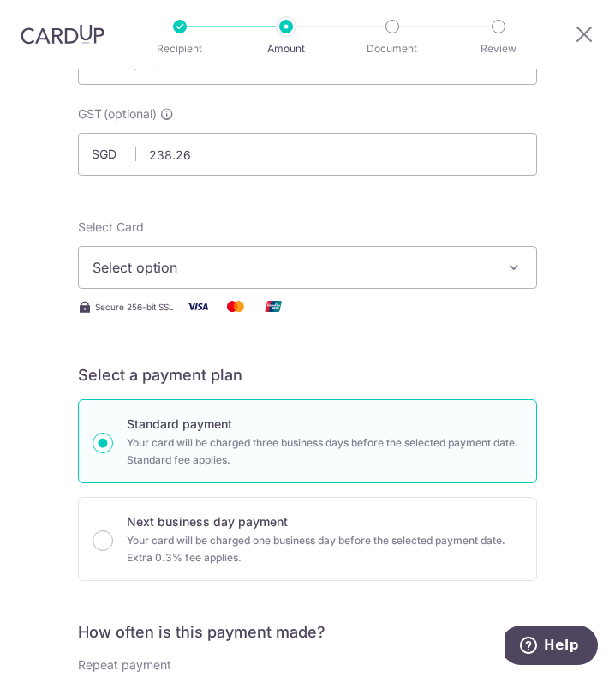
click at [351, 273] on span "Select option" at bounding box center [296, 267] width 406 height 21
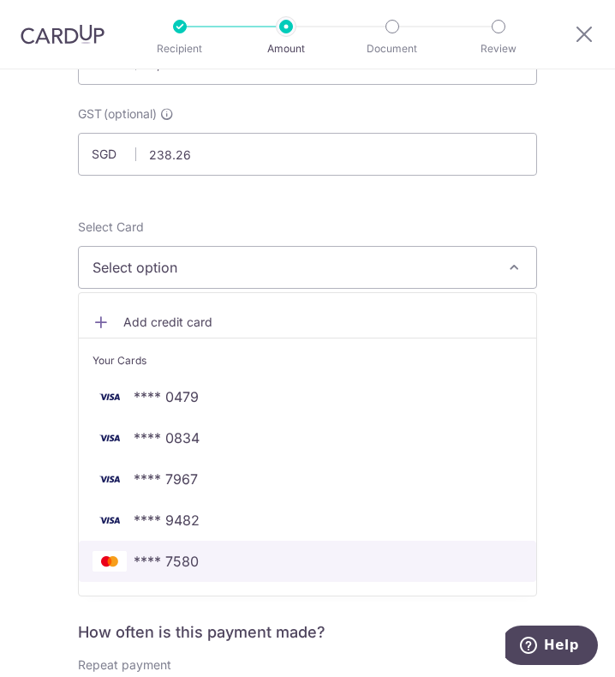
click at [193, 559] on span "**** 7580" at bounding box center [166, 561] width 65 height 21
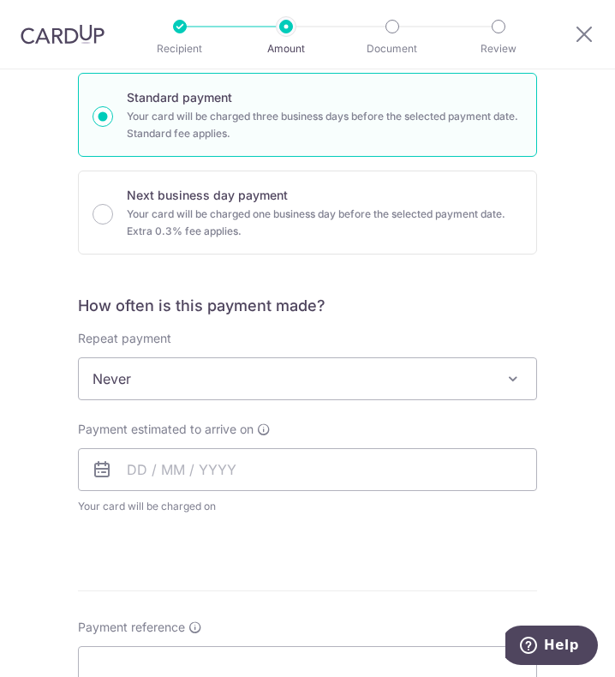
scroll to position [514, 0]
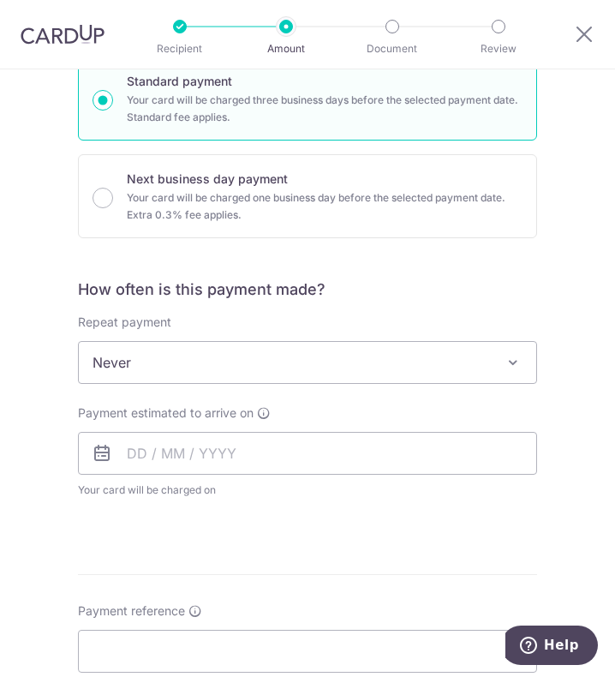
click at [144, 361] on span "Never" at bounding box center [308, 362] width 458 height 41
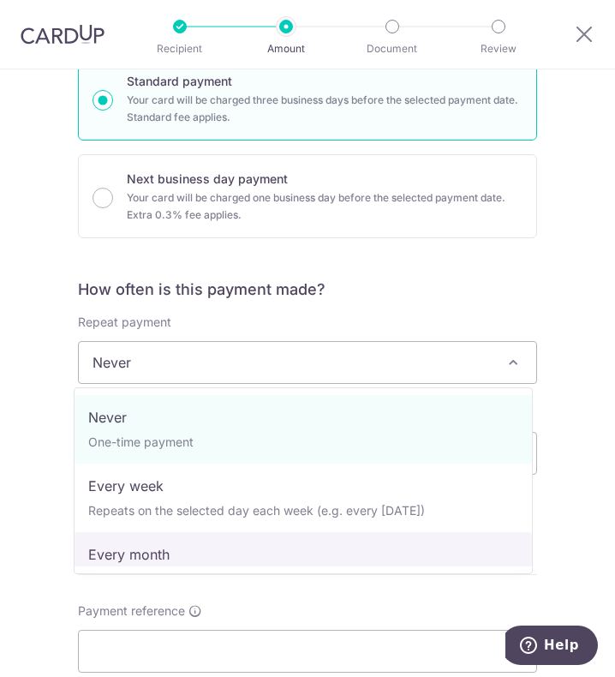
select select "3"
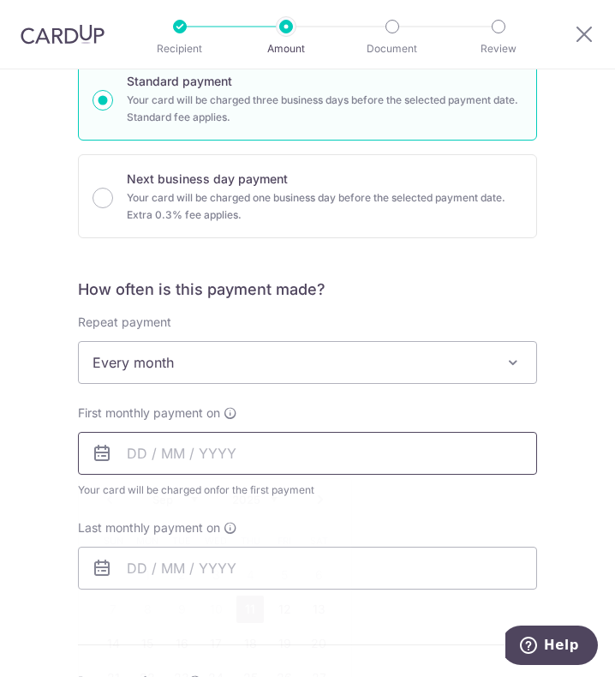
click at [161, 452] on input "text" at bounding box center [307, 453] width 459 height 43
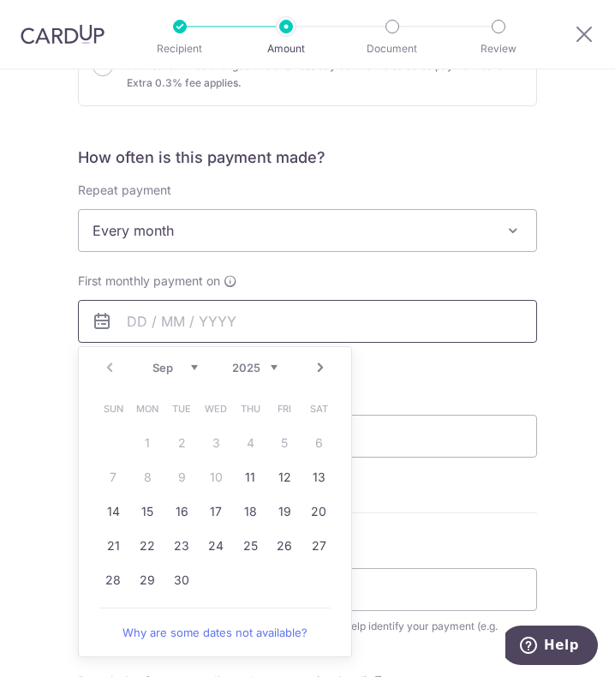
scroll to position [857, 0]
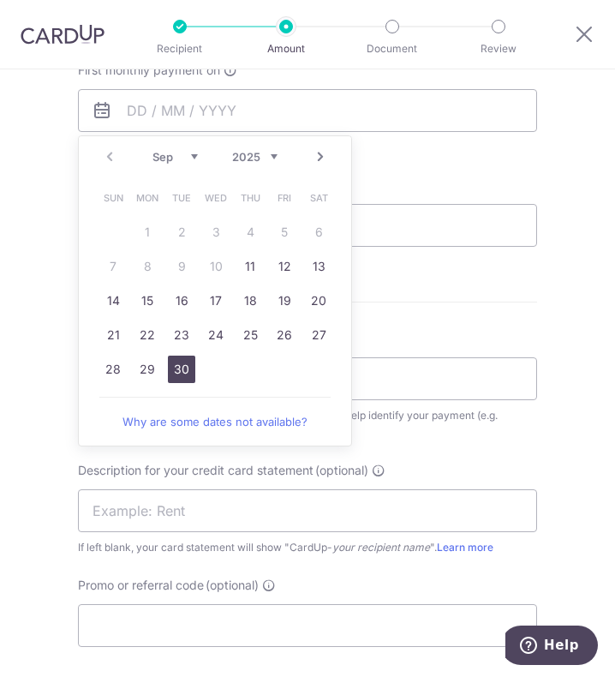
click at [174, 366] on link "30" at bounding box center [181, 369] width 27 height 27
type input "30/09/2025"
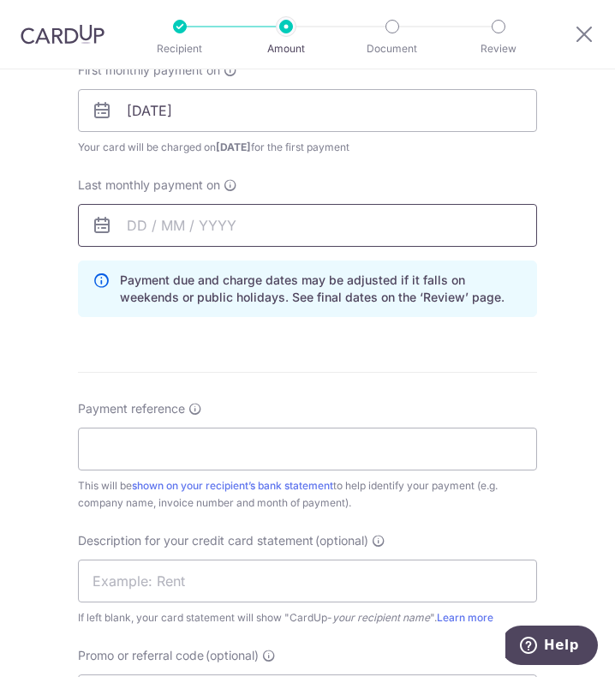
click at [186, 220] on input "text" at bounding box center [307, 225] width 459 height 43
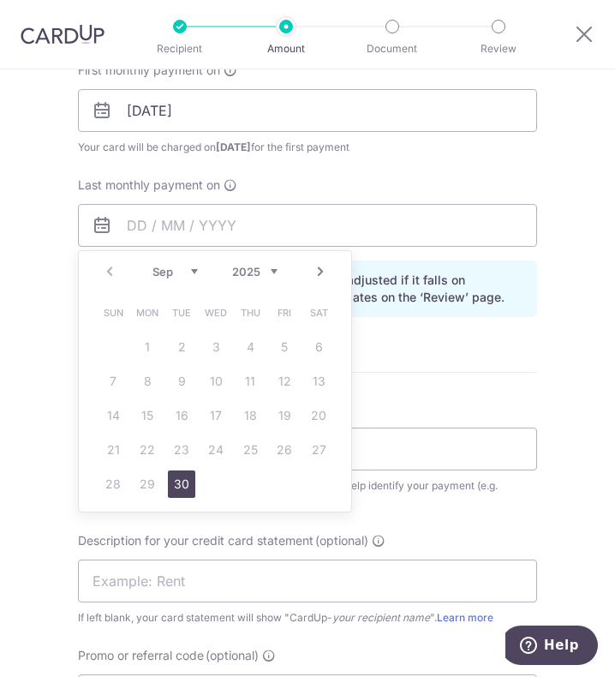
click at [189, 273] on select "Sep Oct Nov Dec" at bounding box center [175, 272] width 45 height 14
click at [266, 272] on select "2025 2026 2027 2028 2029 2030 2031 2032 2033 2034 2035" at bounding box center [254, 272] width 45 height 14
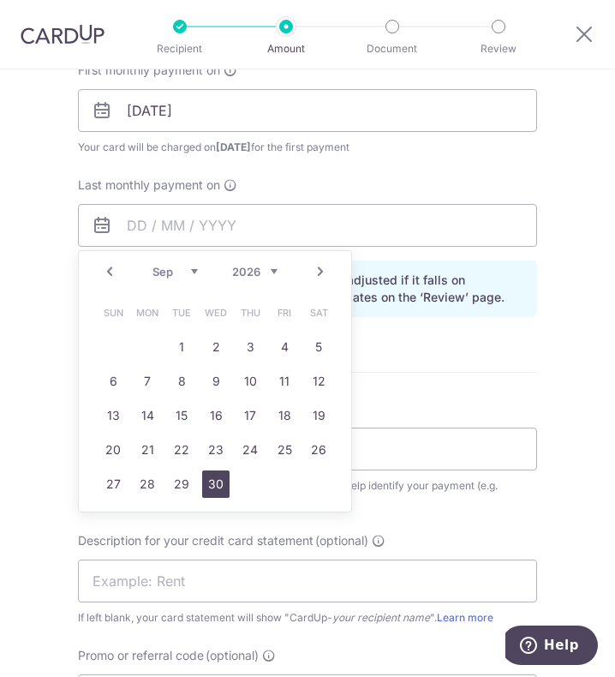
click at [215, 482] on link "30" at bounding box center [215, 484] width 27 height 27
type input "30/09/2026"
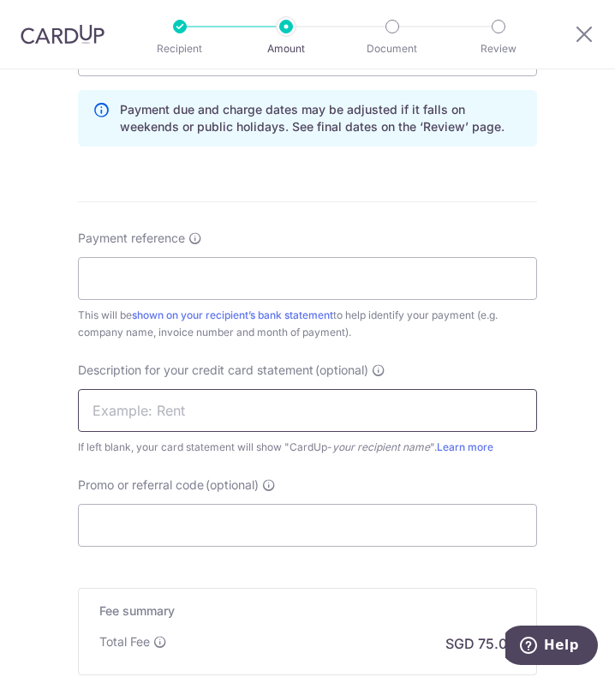
scroll to position [1029, 0]
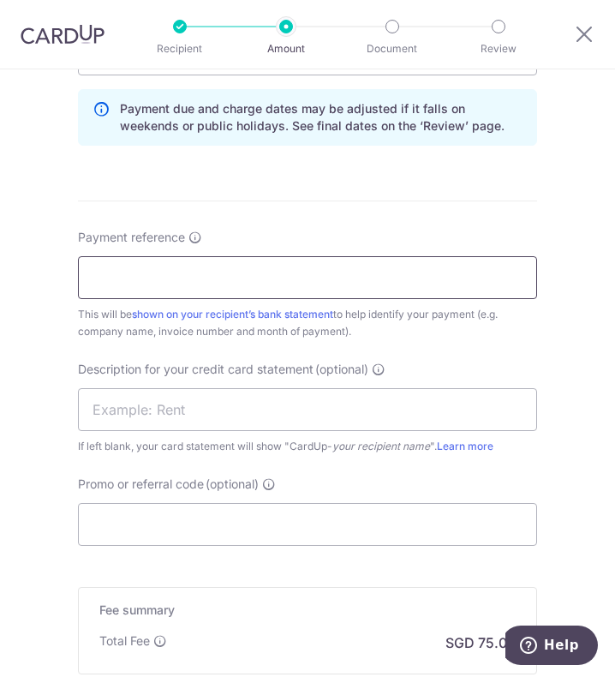
click at [188, 273] on input "Payment reference" at bounding box center [307, 277] width 459 height 43
type input "Full Power Pte Ltd"
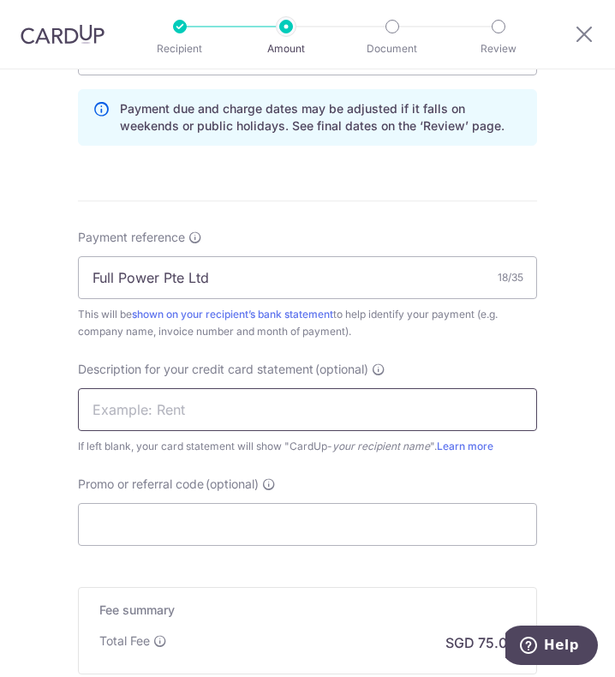
click at [186, 405] on input "text" at bounding box center [307, 409] width 459 height 43
drag, startPoint x: 166, startPoint y: 410, endPoint x: 208, endPoint y: 411, distance: 42.0
click at [208, 411] on input "TOHTHYESANDEC24" at bounding box center [307, 409] width 459 height 43
click at [211, 411] on input "TOHTHYESANDEC24" at bounding box center [307, 409] width 459 height 43
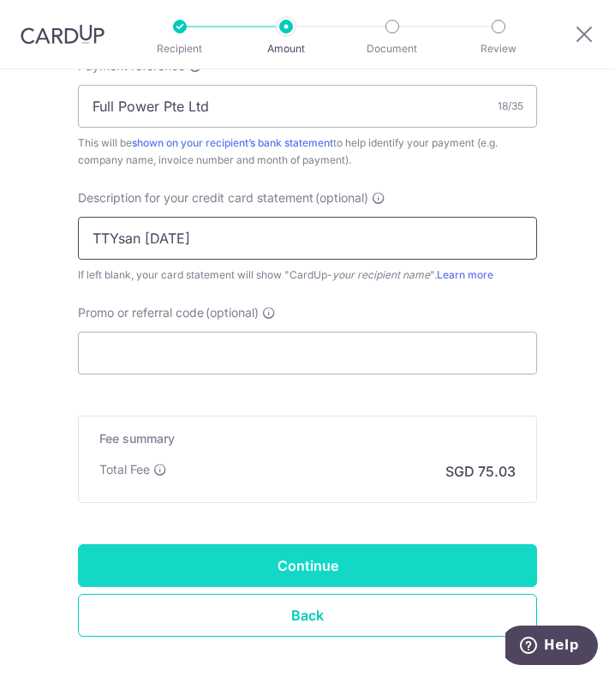
type input "TTYsan AUG25"
click at [337, 551] on input "Continue" at bounding box center [307, 565] width 459 height 43
type input "Create Schedule"
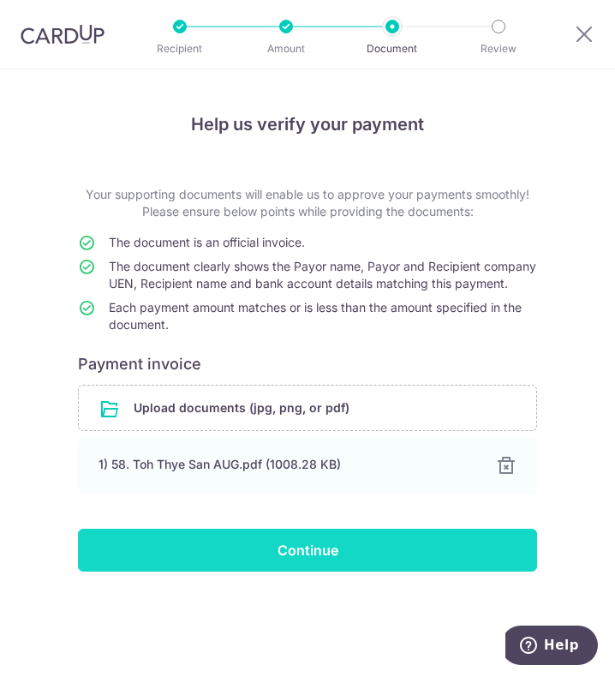
click at [321, 565] on input "Continue" at bounding box center [307, 550] width 459 height 43
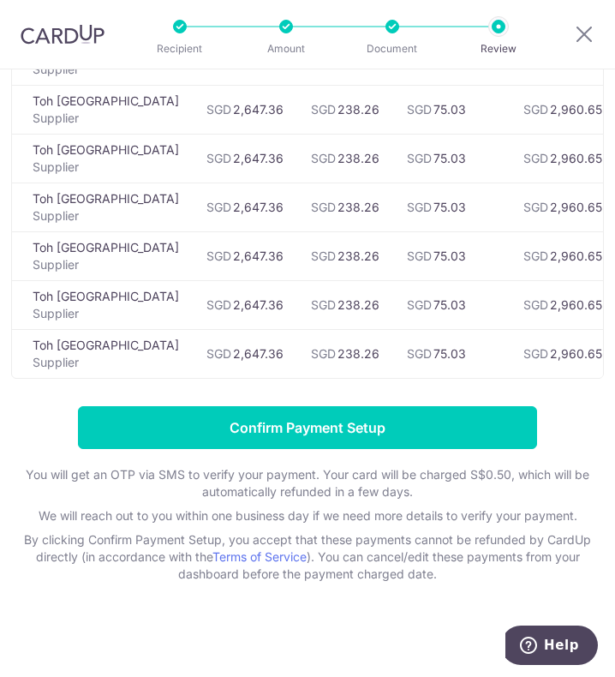
scroll to position [514, 0]
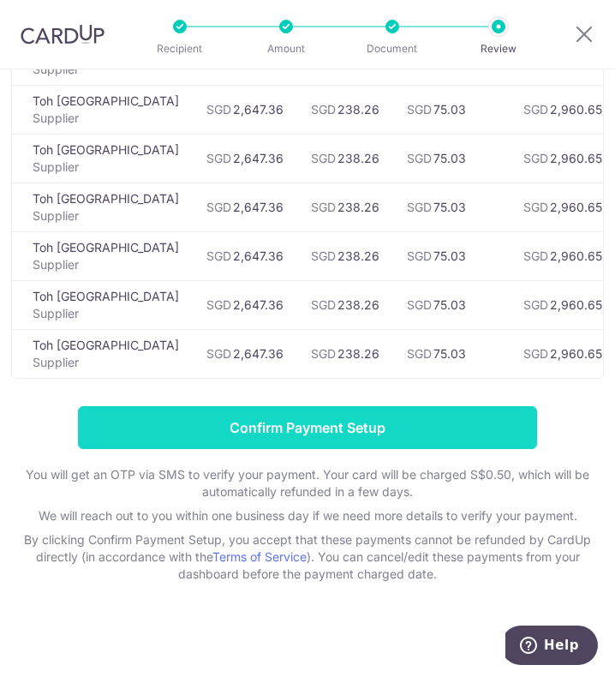
click at [190, 419] on input "Confirm Payment Setup" at bounding box center [307, 427] width 459 height 43
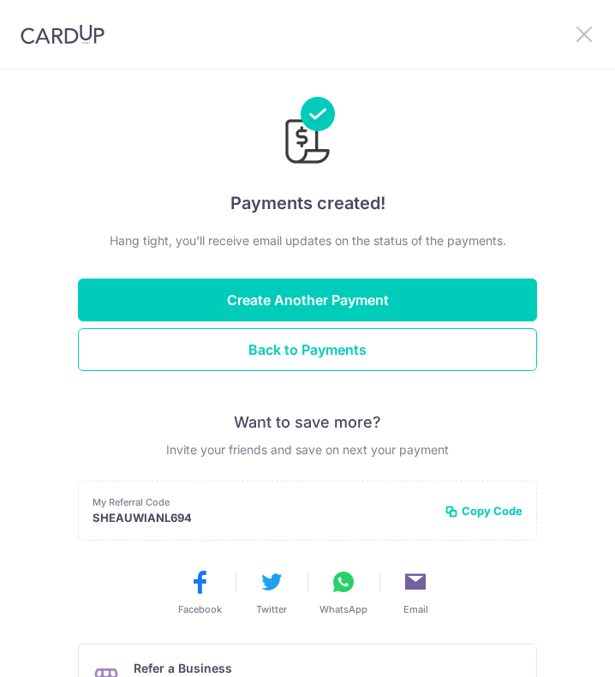
click at [584, 38] on icon at bounding box center [584, 33] width 21 height 21
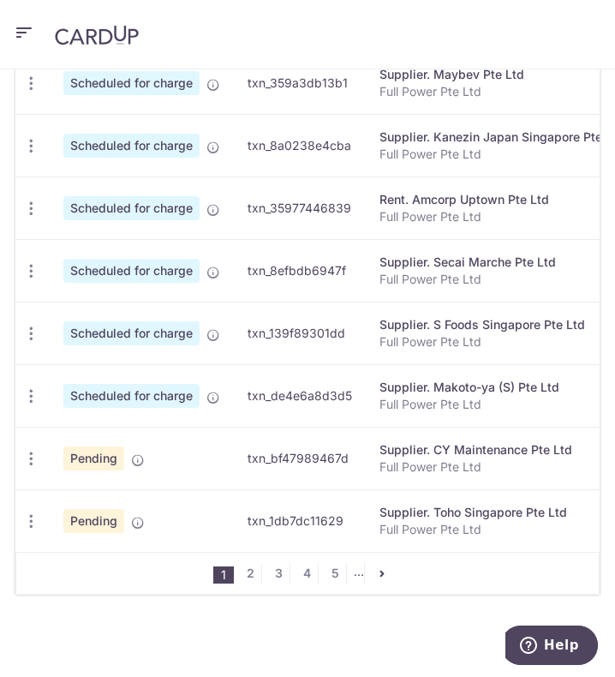
scroll to position [885, 0]
click at [38, 327] on icon "button" at bounding box center [31, 334] width 18 height 18
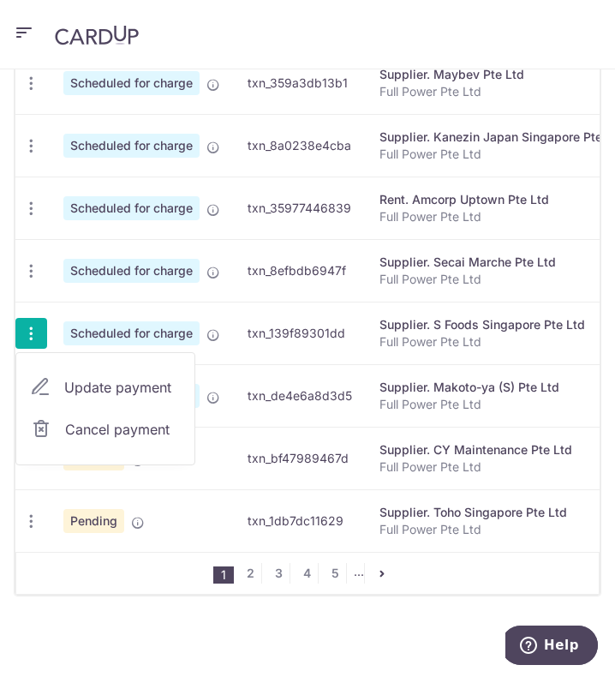
click at [68, 377] on span "Update payment" at bounding box center [122, 387] width 117 height 21
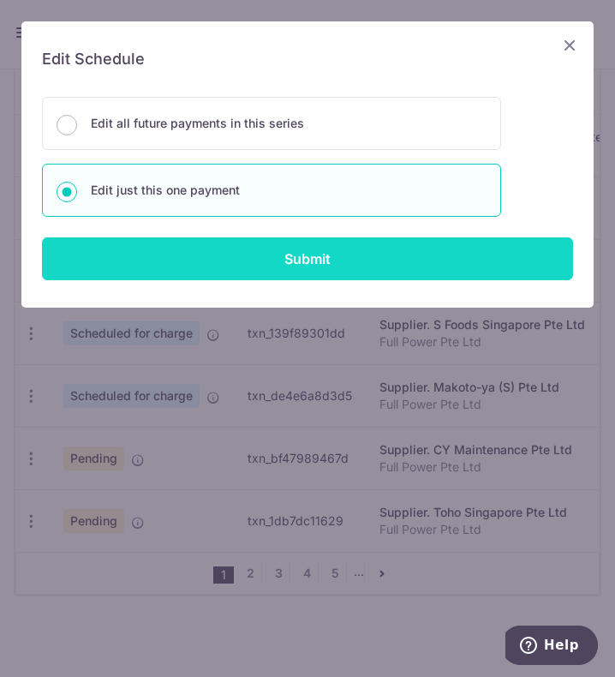
click at [292, 268] on input "Submit" at bounding box center [307, 258] width 531 height 43
radio input "true"
type input "482.43"
type input "43.42"
type input "[DATE]"
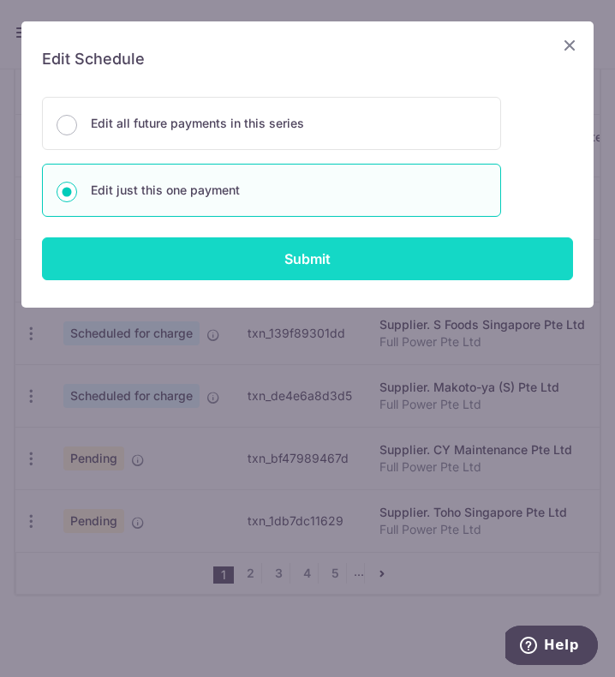
type input "Full Power Pte Ltd"
type input "S Food JUL25"
type input "FP179"
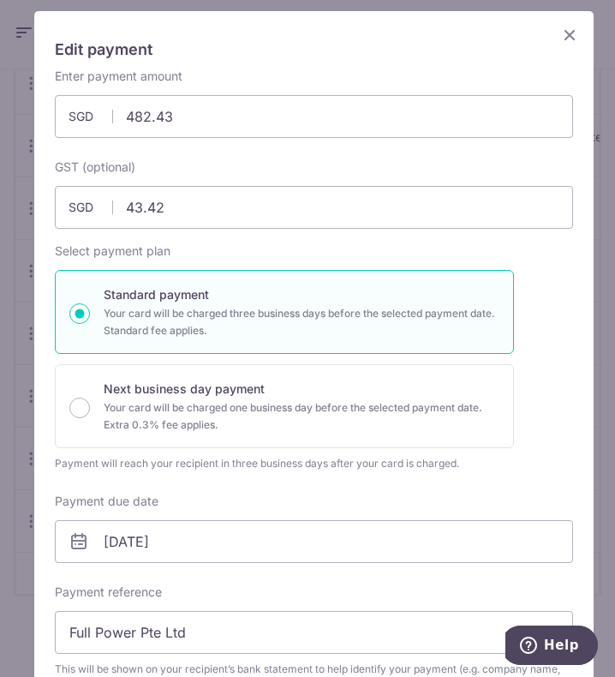
scroll to position [0, 0]
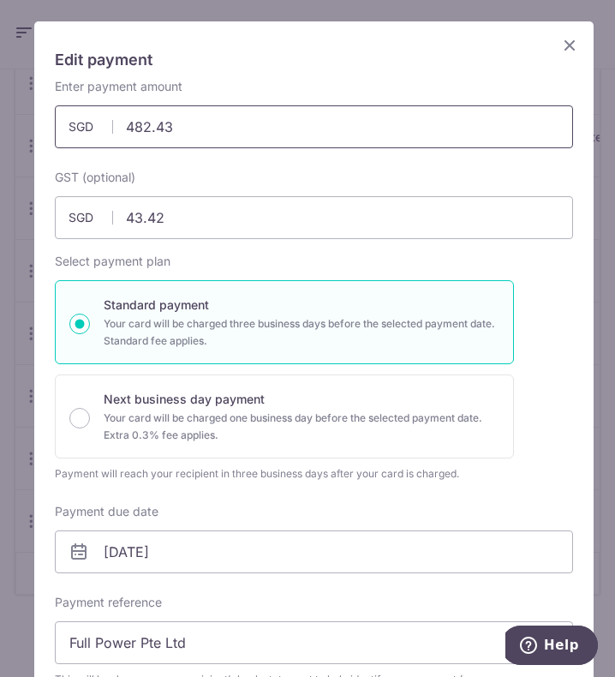
drag, startPoint x: 195, startPoint y: 131, endPoint x: 105, endPoint y: 119, distance: 91.6
click at [105, 119] on div "482.43 482.43 SGD" at bounding box center [314, 126] width 519 height 43
click at [560, 48] on icon "Close" at bounding box center [570, 44] width 21 height 21
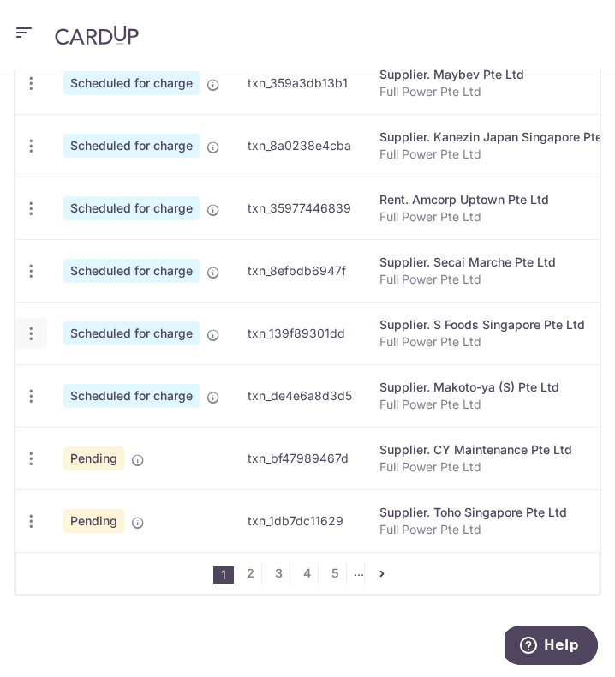
click at [32, 325] on icon "button" at bounding box center [31, 334] width 18 height 18
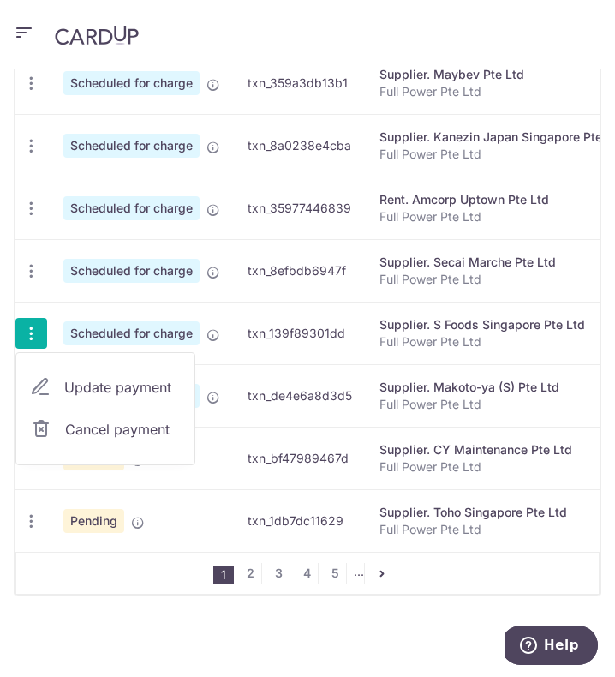
click at [106, 422] on span "Cancel payment" at bounding box center [122, 429] width 115 height 21
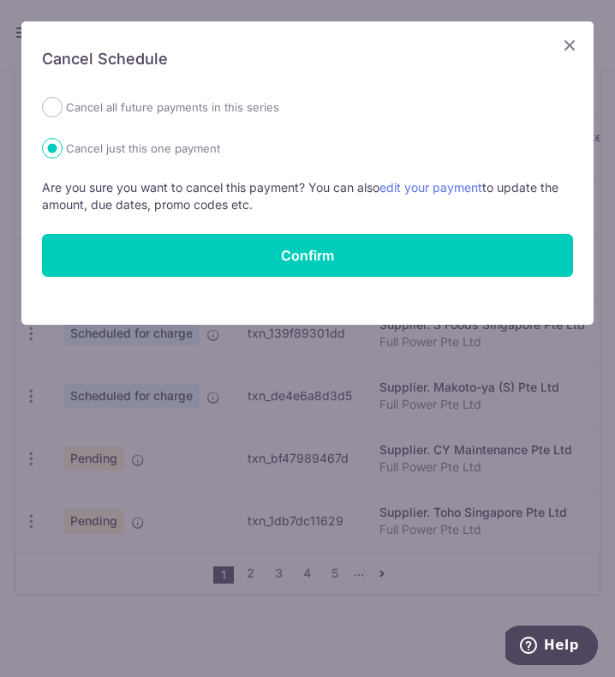
click at [255, 117] on label "Cancel all future payments in this series" at bounding box center [172, 107] width 213 height 21
click at [63, 117] on input "Cancel all future payments in this series" at bounding box center [52, 107] width 21 height 21
radio input "true"
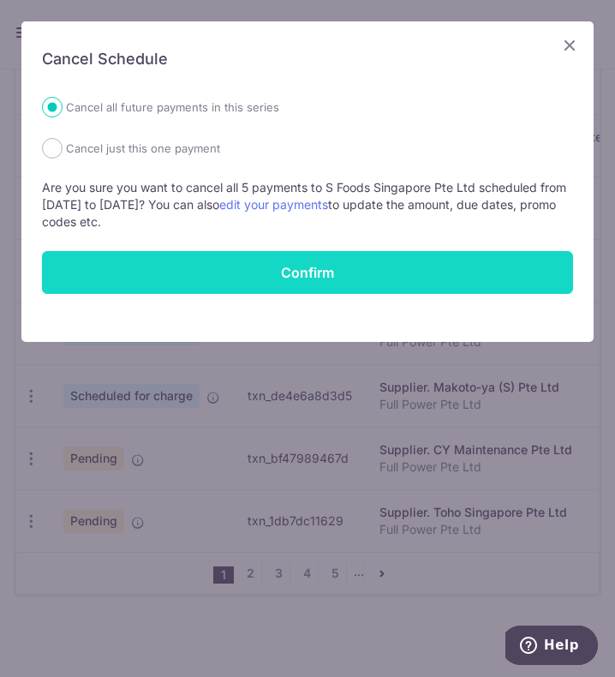
click at [225, 255] on button "Confirm" at bounding box center [307, 272] width 531 height 43
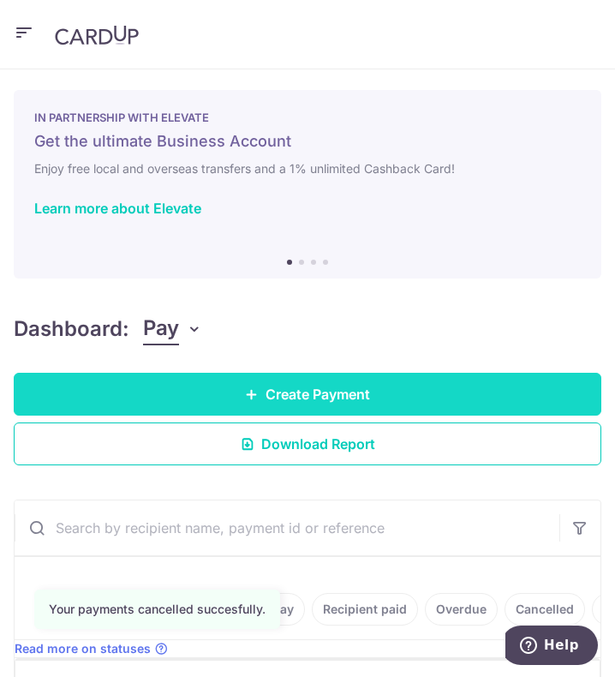
click at [350, 388] on span "Create Payment" at bounding box center [318, 394] width 105 height 21
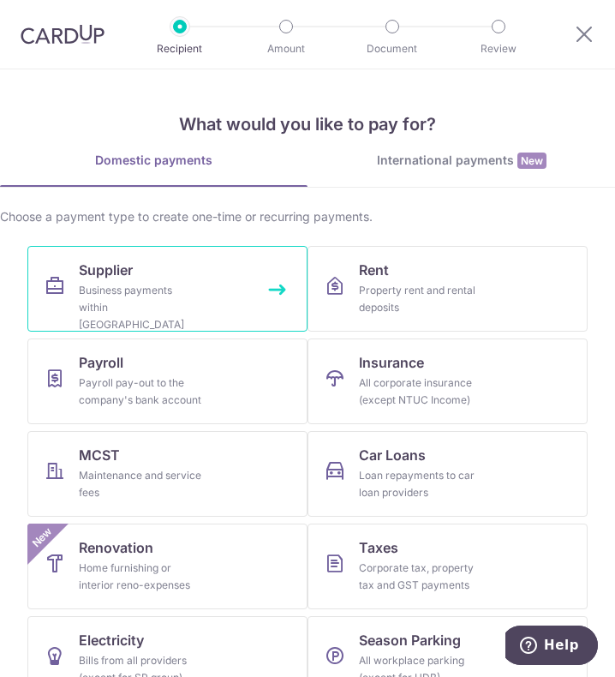
click at [189, 297] on div "Business payments within [GEOGRAPHIC_DATA]" at bounding box center [140, 307] width 123 height 51
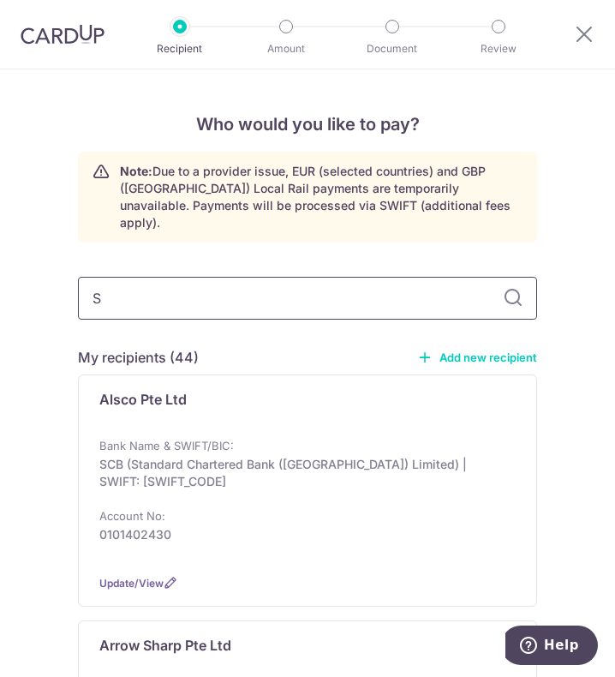
type input "S F"
type input "S"
type input "SFood"
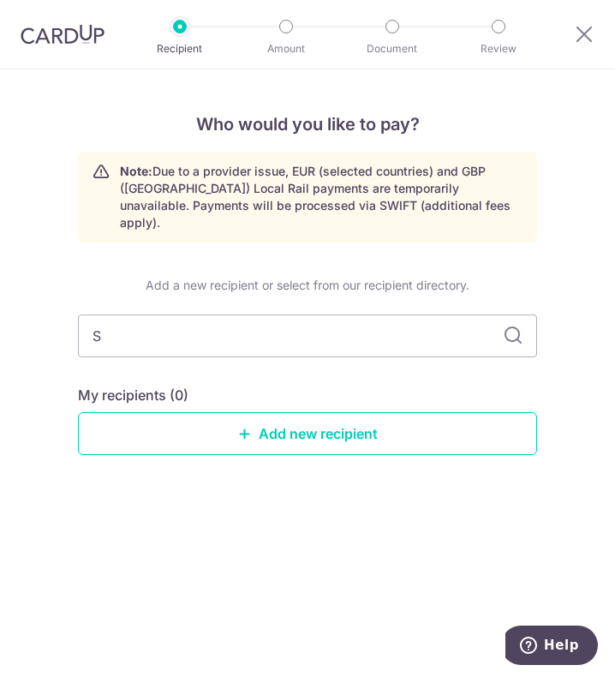
type input "S"
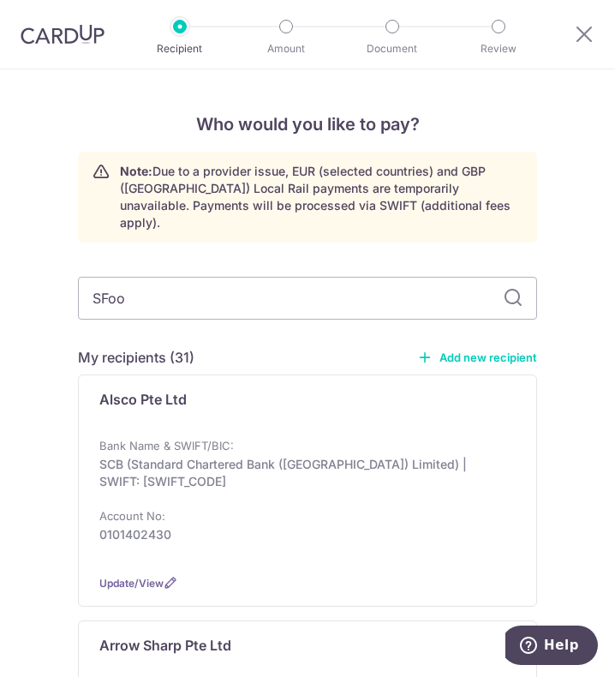
type input "SFood"
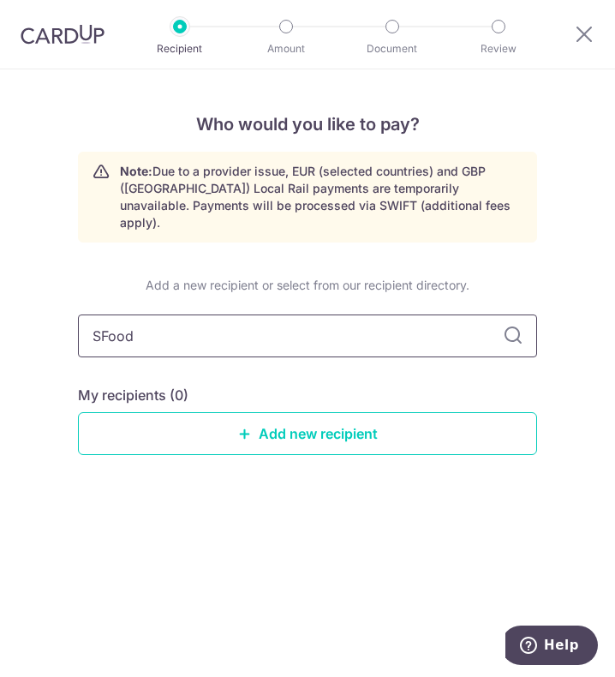
click at [105, 321] on input "SFood" at bounding box center [307, 336] width 459 height 43
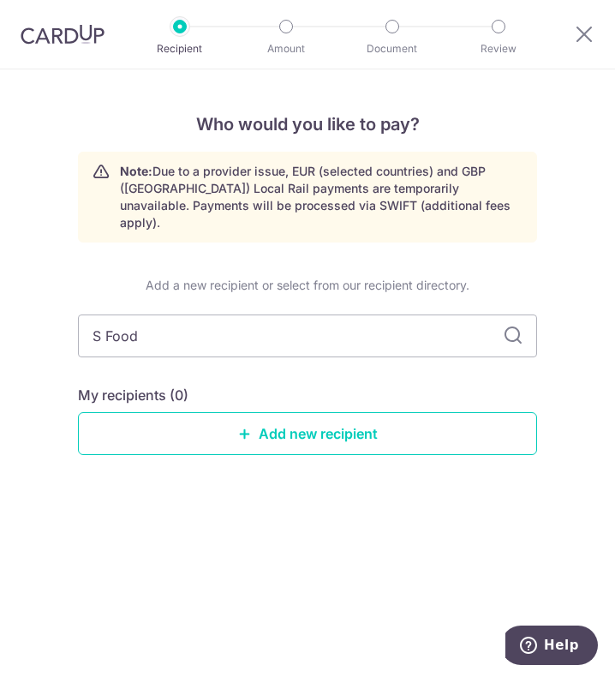
type input "S Food"
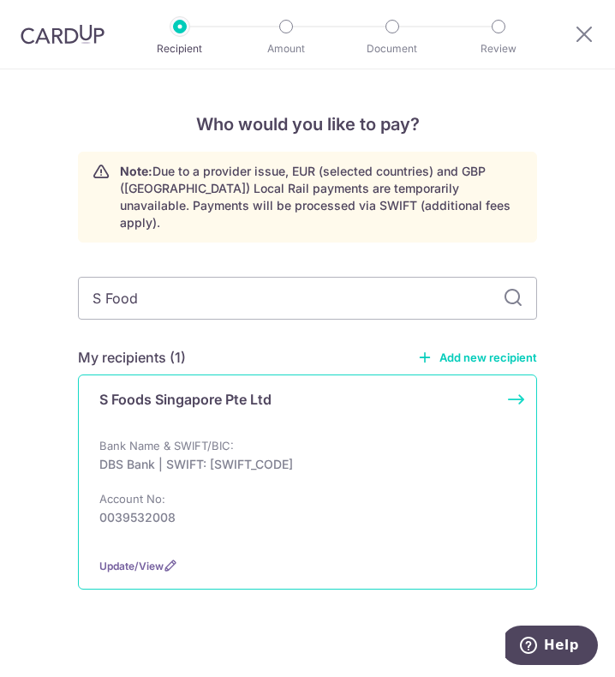
click at [214, 478] on div "Bank Name & SWIFT/BIC: DBS Bank | SWIFT: [SWIFT_CODE] Account No: 0039532008" at bounding box center [307, 490] width 417 height 106
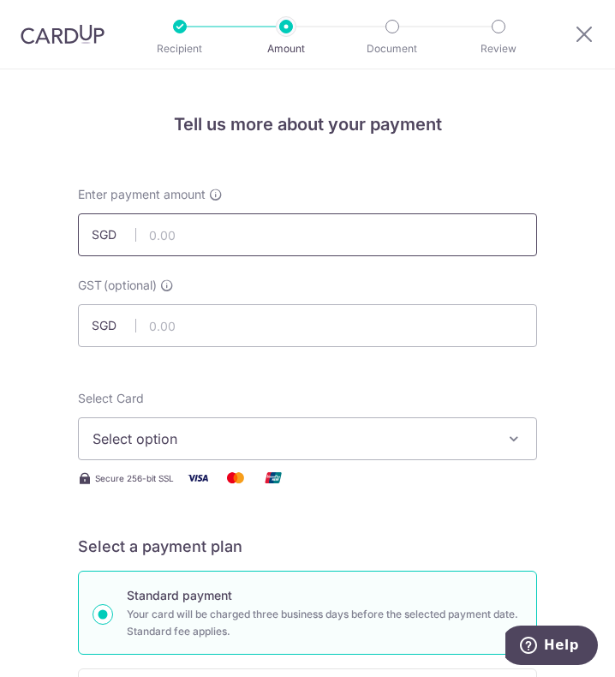
click at [183, 234] on input "text" at bounding box center [307, 234] width 459 height 43
type input "366.60"
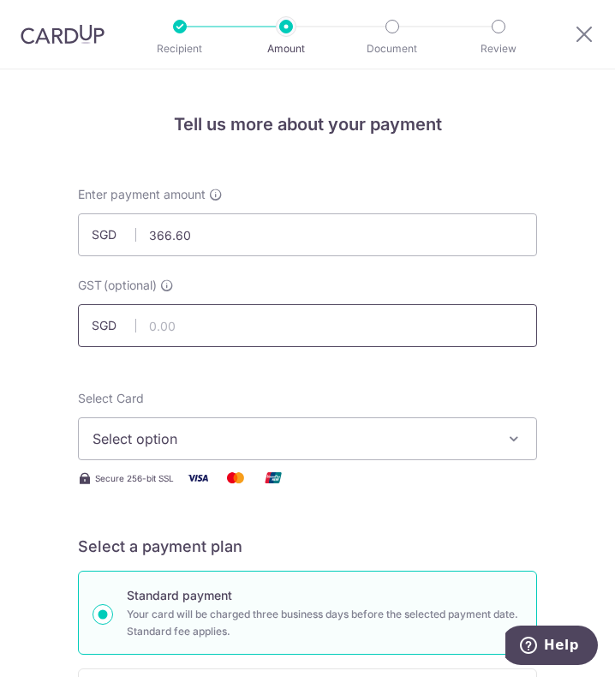
click at [384, 330] on input "text" at bounding box center [307, 325] width 459 height 43
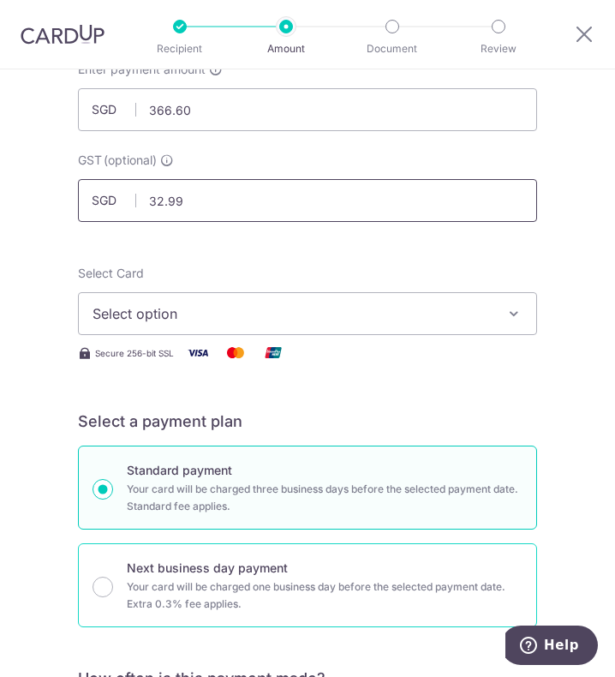
scroll to position [257, 0]
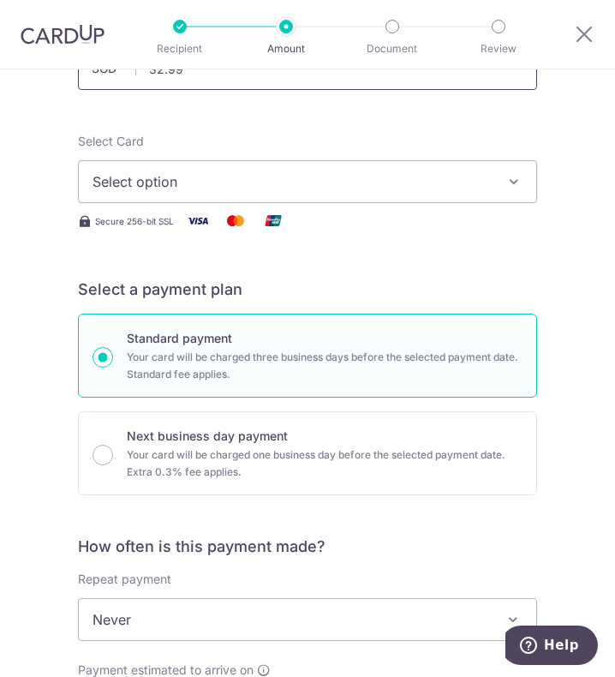
type input "32.99"
click at [315, 177] on span "Select option" at bounding box center [296, 181] width 406 height 21
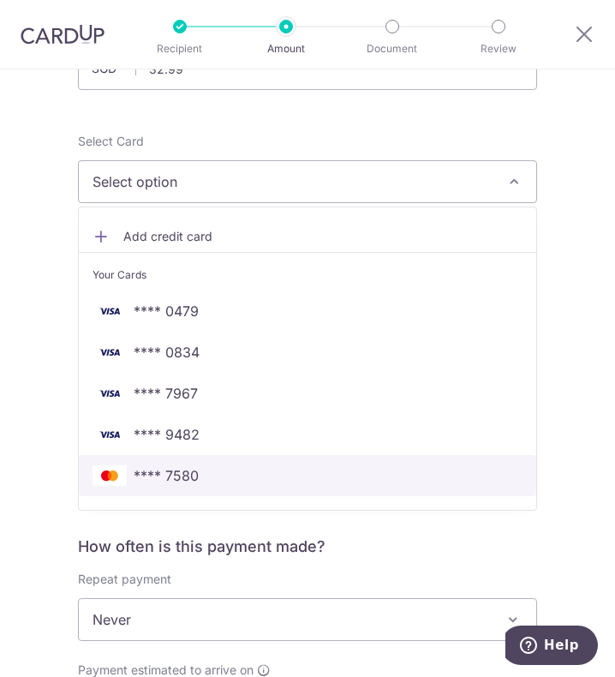
click at [211, 468] on span "**** 7580" at bounding box center [308, 475] width 430 height 21
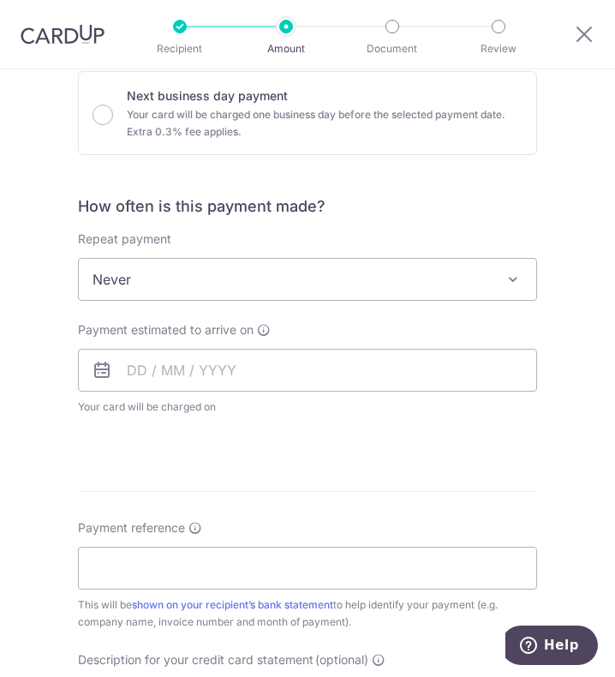
scroll to position [600, 0]
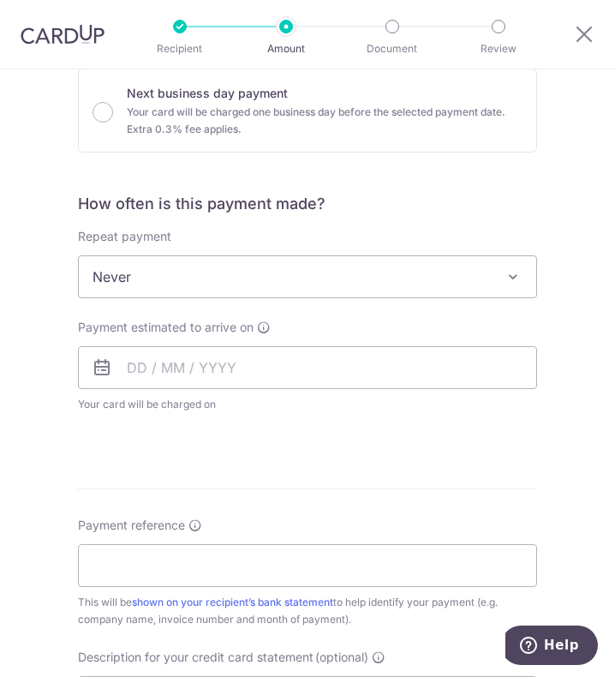
click at [213, 274] on span "Never" at bounding box center [308, 276] width 458 height 41
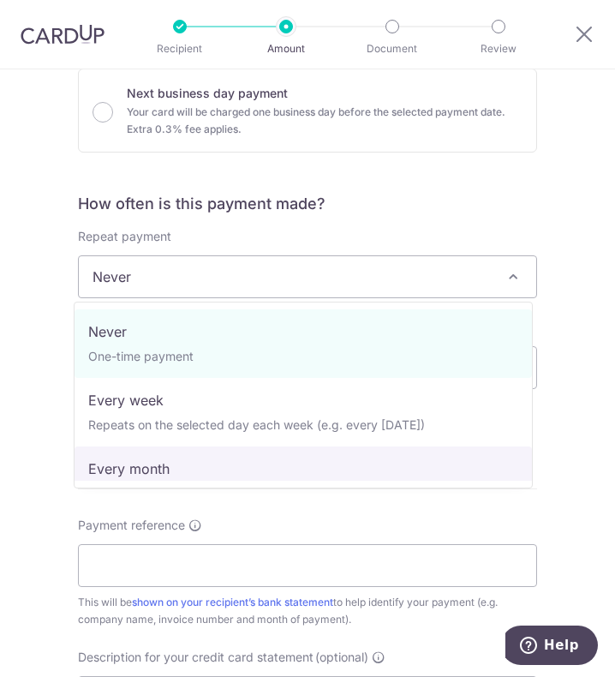
select select "3"
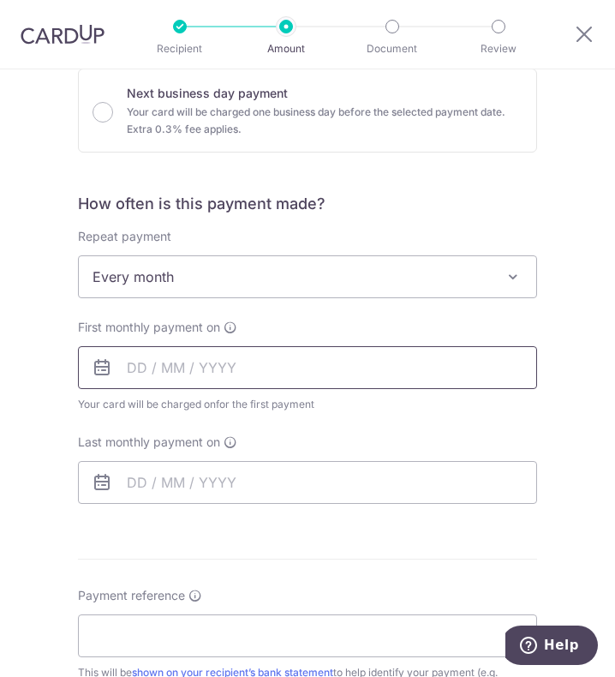
click at [131, 369] on input "text" at bounding box center [307, 367] width 459 height 43
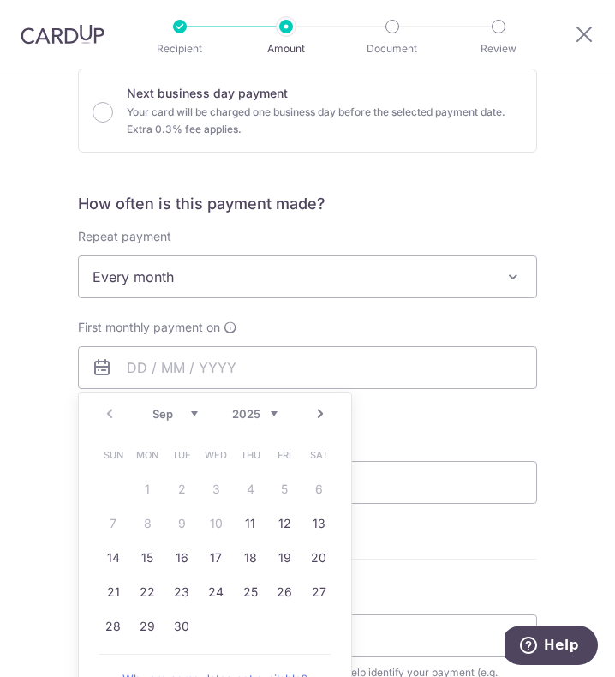
click at [191, 632] on td "30" at bounding box center [182, 626] width 34 height 34
type input "[DATE]"
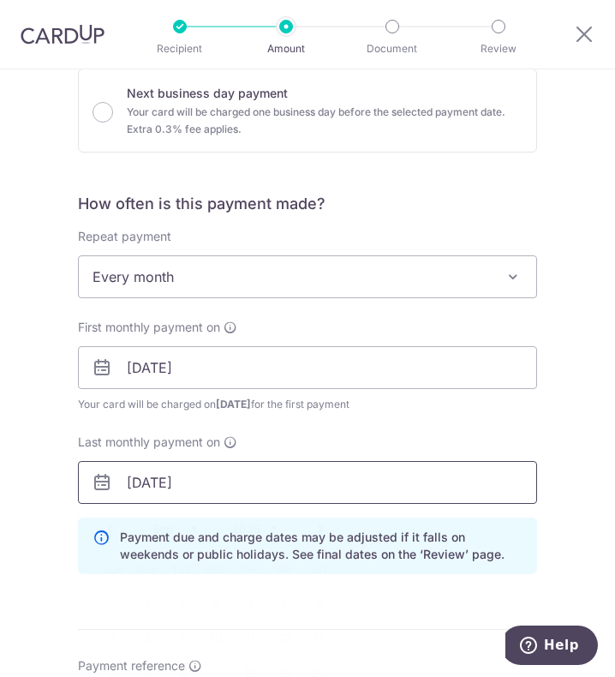
click at [223, 478] on input "[DATE]" at bounding box center [307, 482] width 459 height 43
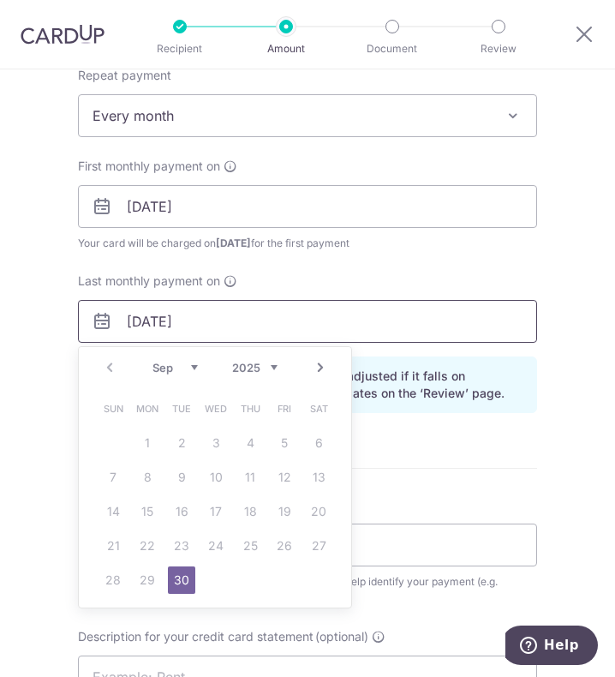
scroll to position [771, 0]
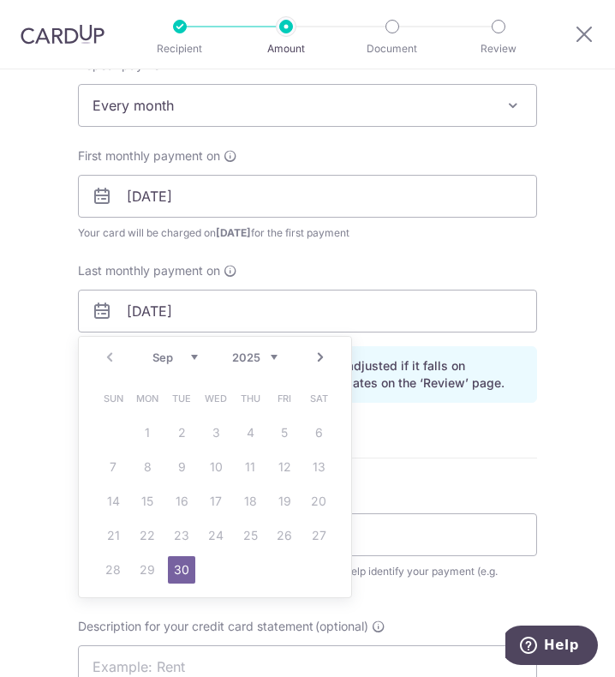
click at [257, 356] on select "2025 2026 2027 2028 2029 2030 2031 2032 2033 2034 2035" at bounding box center [254, 358] width 45 height 14
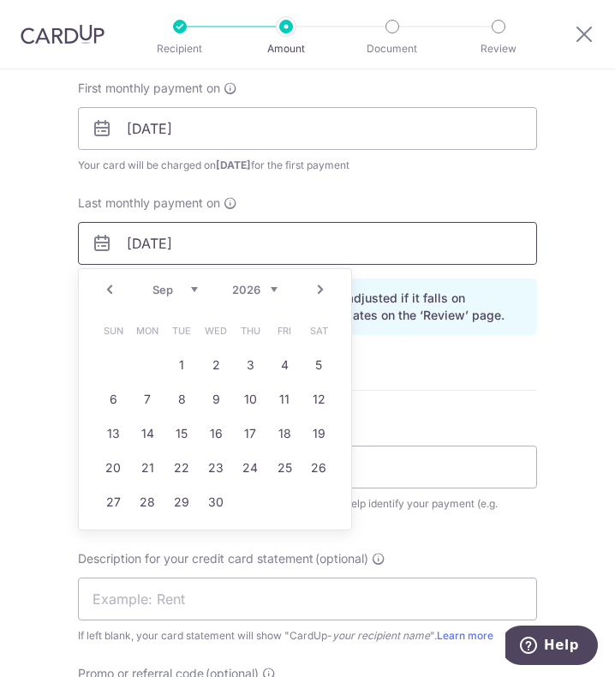
scroll to position [857, 0]
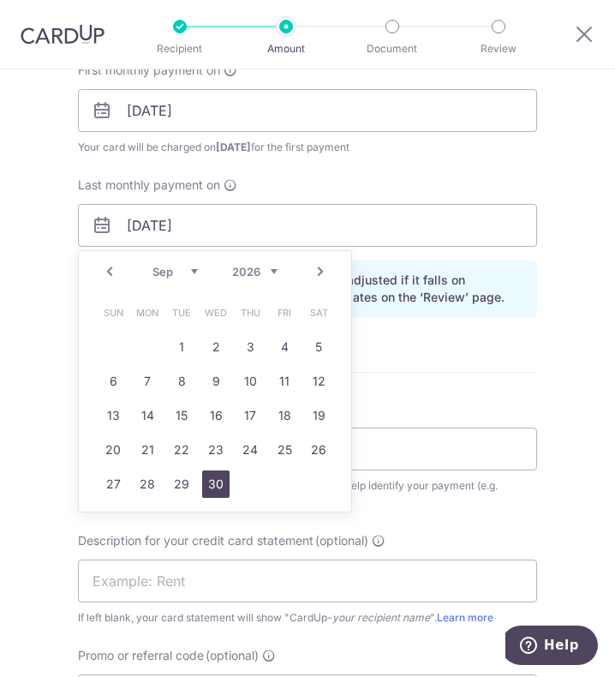
click at [215, 481] on link "30" at bounding box center [215, 484] width 27 height 27
type input "[DATE]"
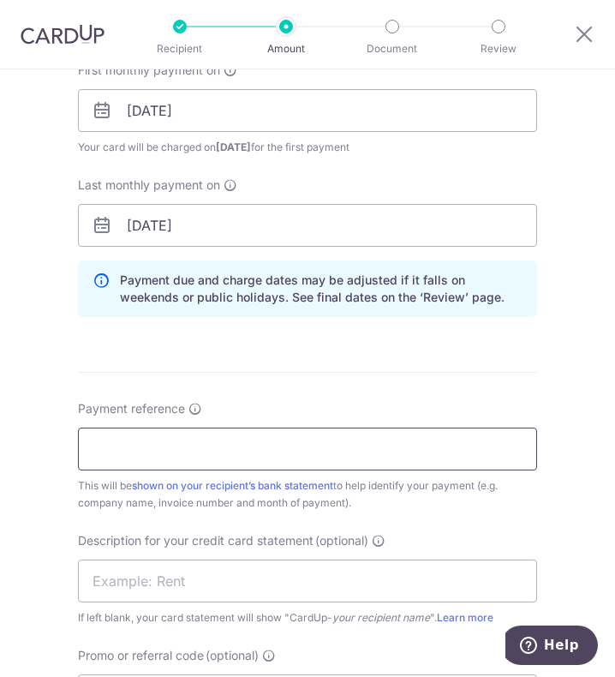
scroll to position [1029, 0]
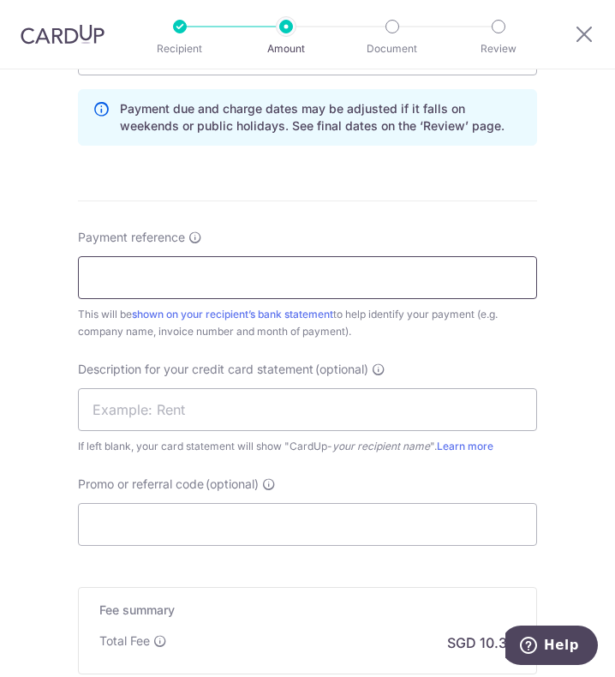
click at [159, 269] on input "Payment reference" at bounding box center [307, 277] width 459 height 43
type input "Full Power Pte Ltd"
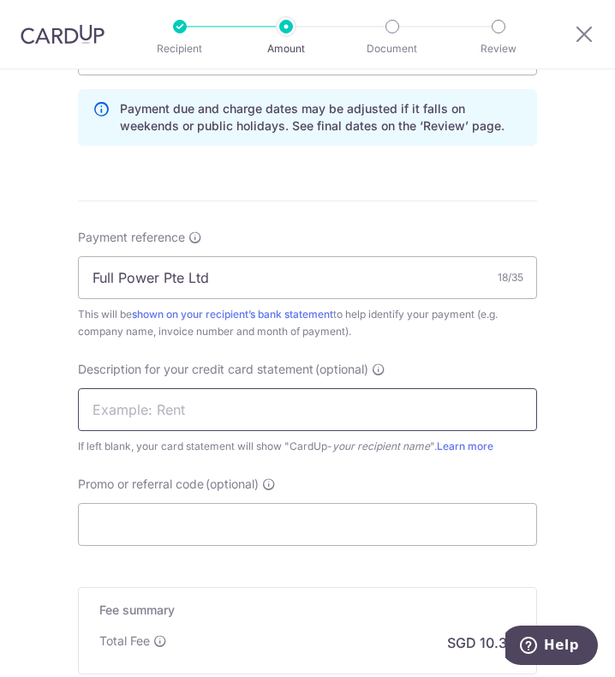
click at [117, 411] on input "text" at bounding box center [307, 409] width 459 height 43
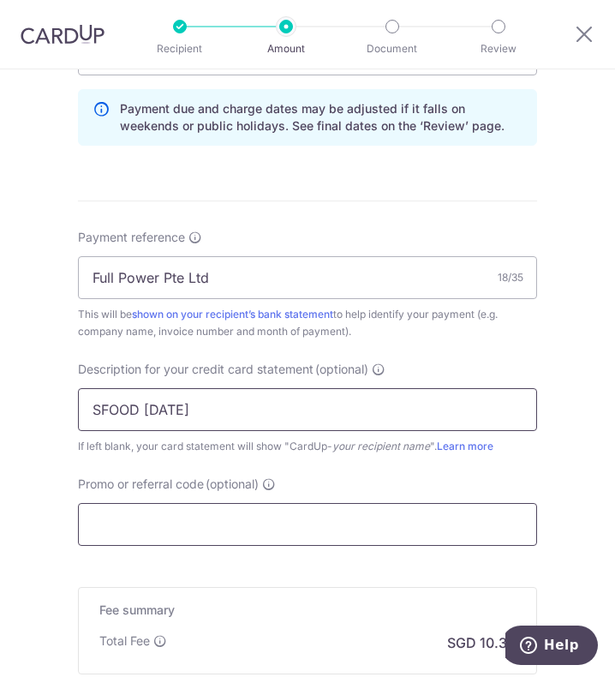
type input "SFOOD [DATE]"
click at [172, 512] on input "Promo or referral code (optional)" at bounding box center [307, 524] width 459 height 43
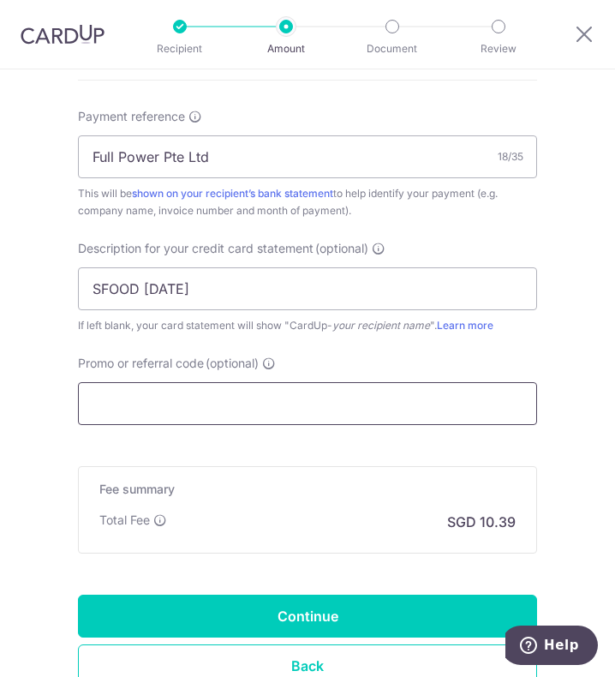
scroll to position [1281, 0]
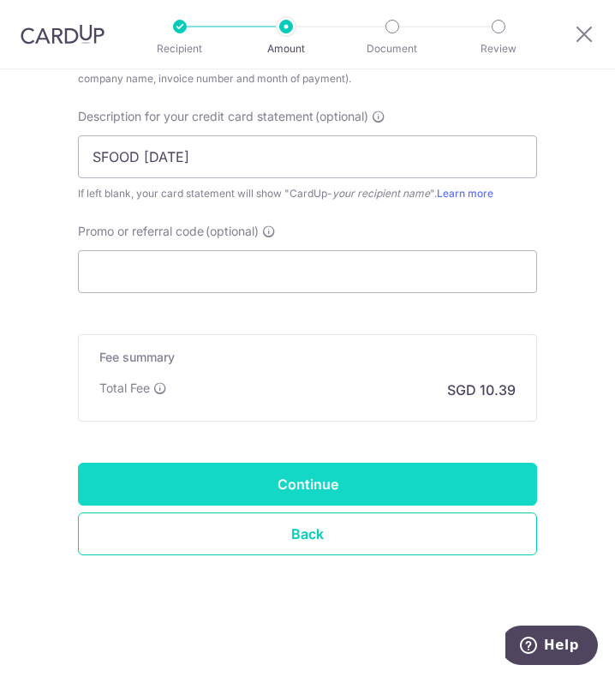
click at [432, 487] on input "Continue" at bounding box center [307, 484] width 459 height 43
type input "Create Schedule"
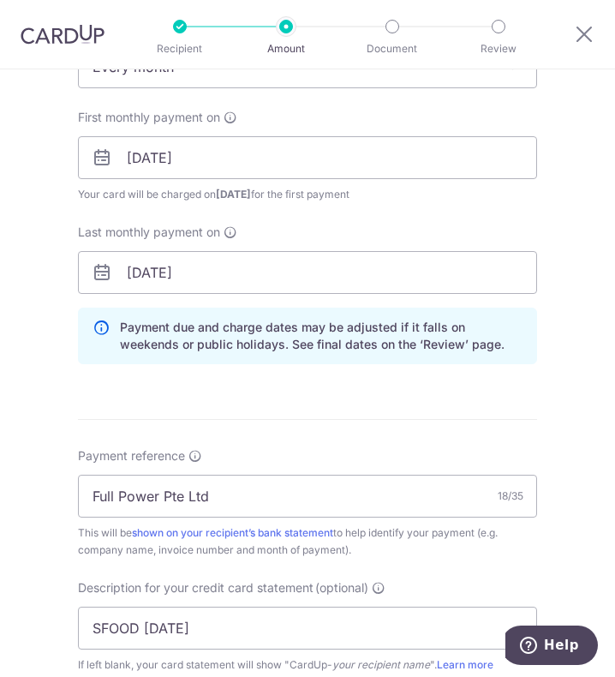
scroll to position [943, 0]
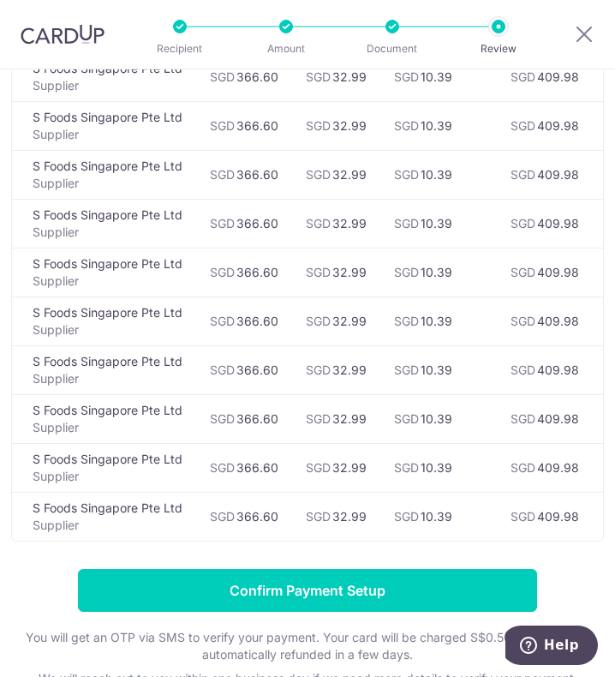
scroll to position [514, 0]
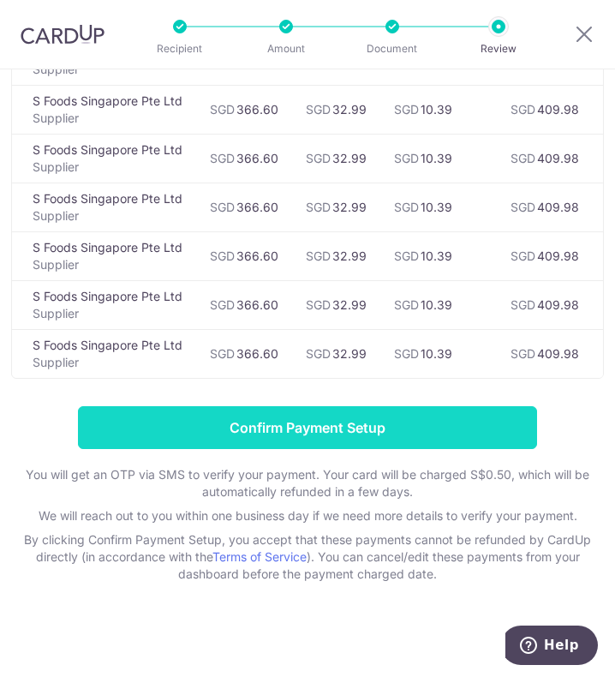
click at [267, 430] on input "Confirm Payment Setup" at bounding box center [307, 427] width 459 height 43
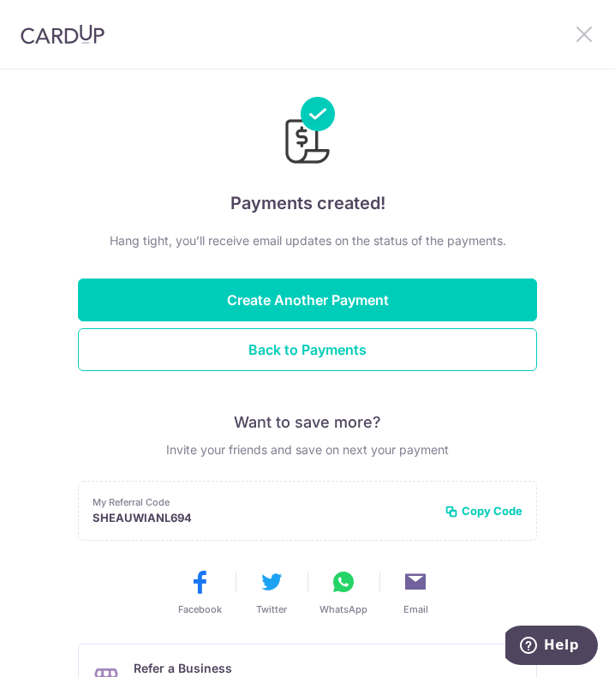
click at [593, 39] on icon at bounding box center [584, 33] width 21 height 21
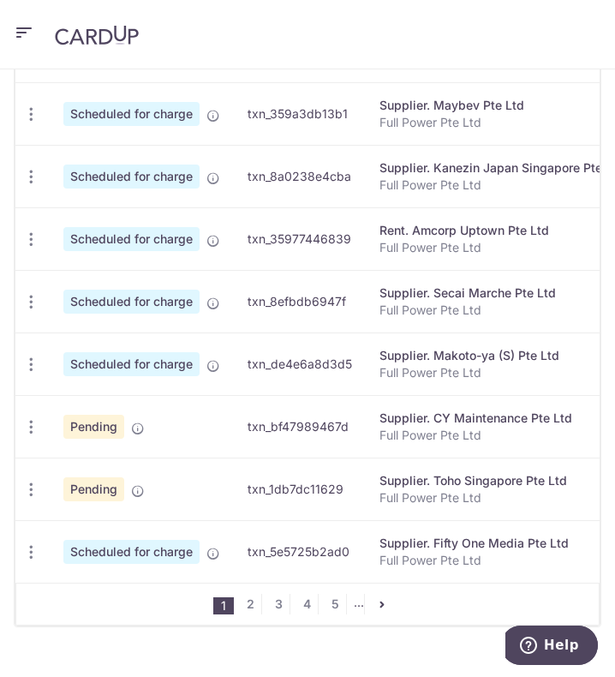
scroll to position [857, 0]
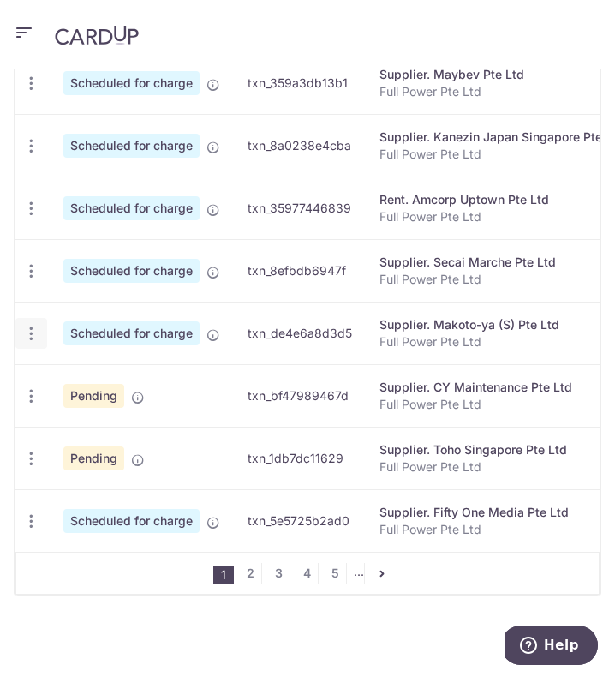
click at [25, 330] on icon "button" at bounding box center [31, 334] width 18 height 18
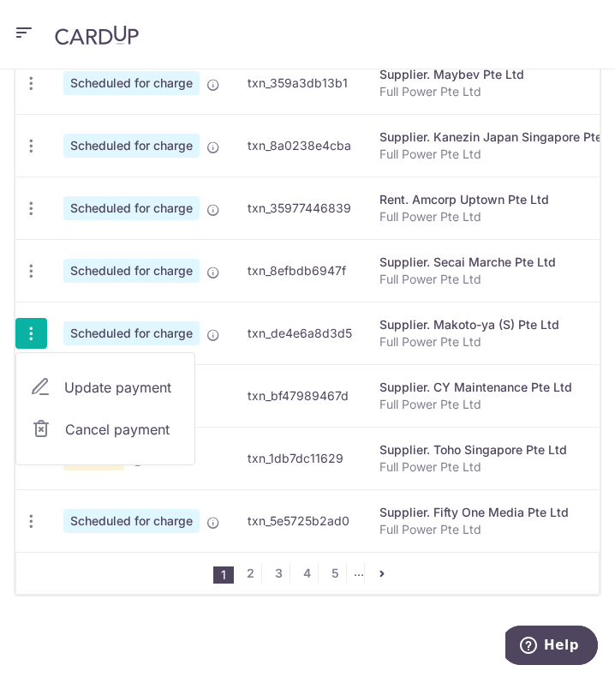
click at [84, 391] on span "Update payment" at bounding box center [122, 387] width 117 height 21
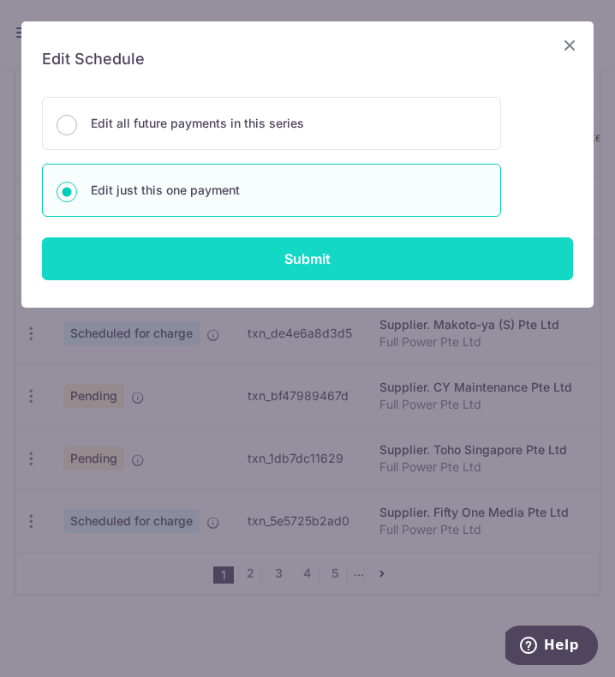
click at [181, 255] on input "Submit" at bounding box center [307, 258] width 531 height 43
radio input "true"
type input "736.00"
type input "66.24"
type input "[DATE]"
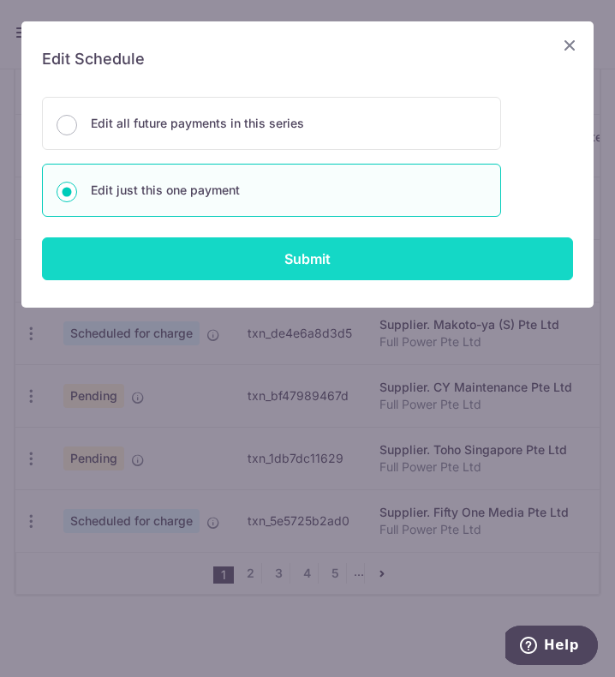
type input "Full Power Pte Ltd"
type input "Makotoya [DATE]"
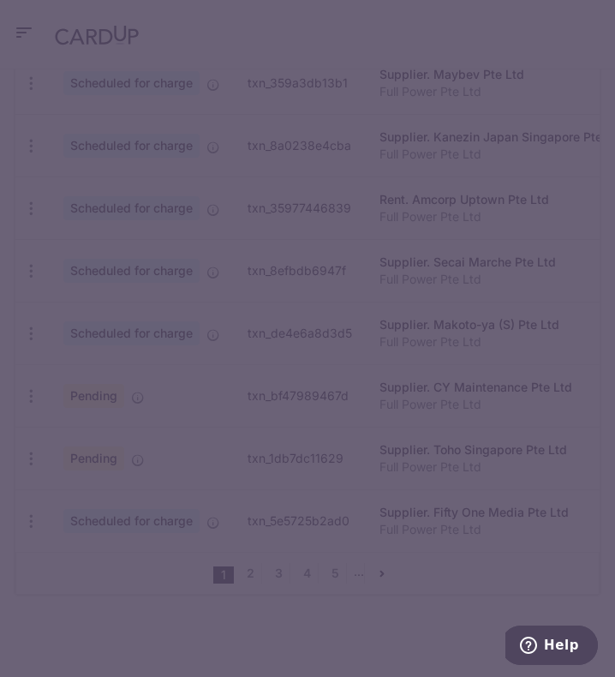
type input "FP179"
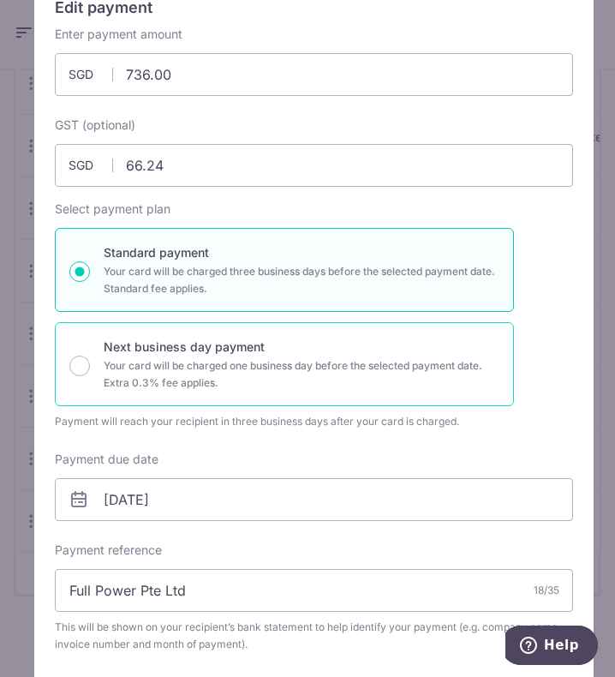
scroll to position [0, 0]
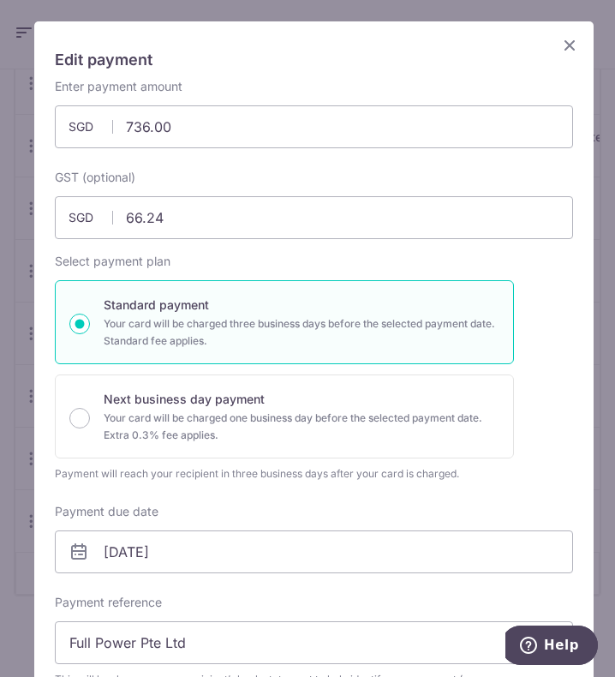
click at [564, 45] on icon "Close" at bounding box center [570, 44] width 21 height 21
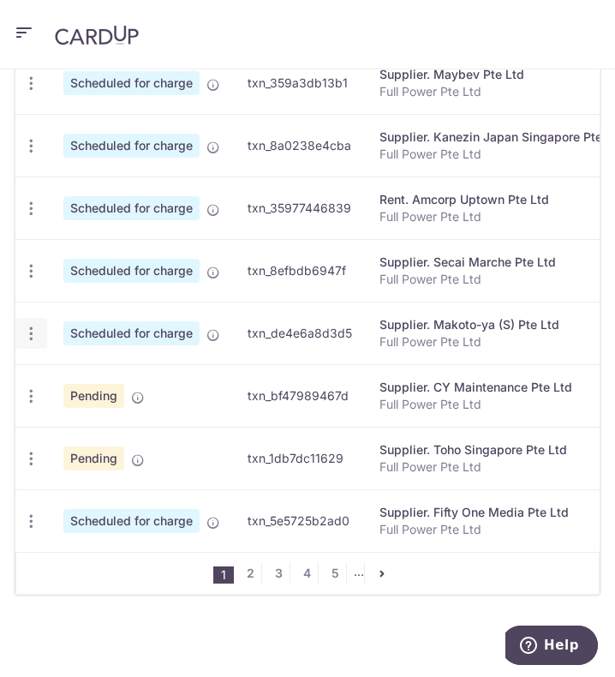
click at [37, 331] on icon "button" at bounding box center [31, 334] width 18 height 18
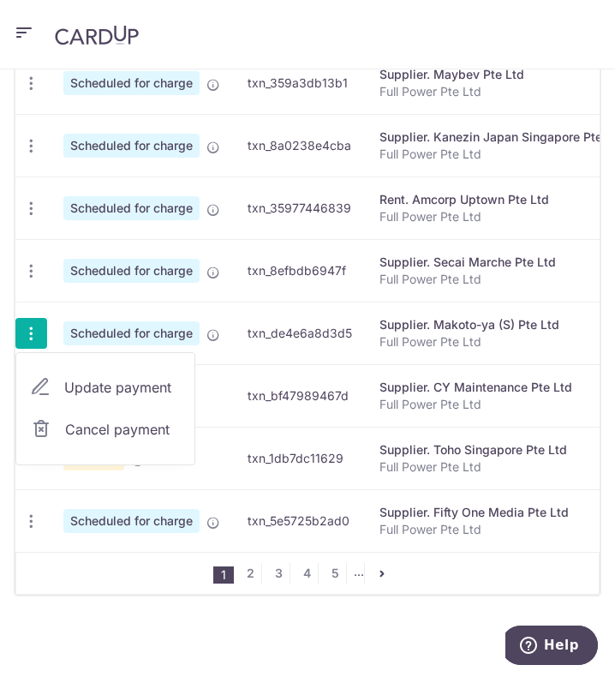
click at [120, 439] on link "Cancel payment" at bounding box center [105, 429] width 178 height 43
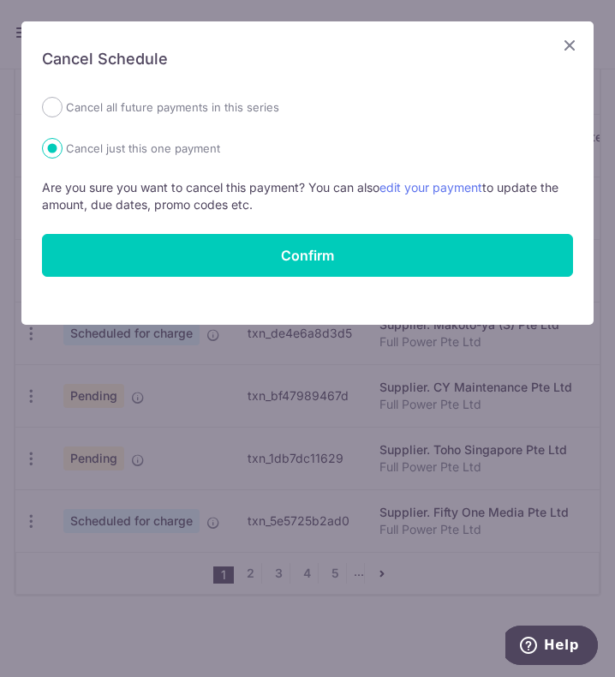
click at [225, 112] on label "Cancel all future payments in this series" at bounding box center [172, 107] width 213 height 21
click at [63, 112] on input "Cancel all future payments in this series" at bounding box center [52, 107] width 21 height 21
radio input "true"
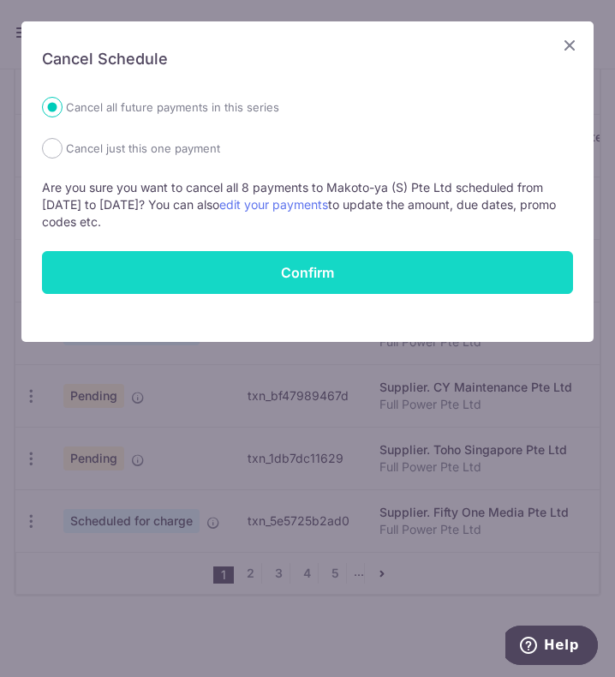
click at [232, 268] on button "Confirm" at bounding box center [307, 272] width 531 height 43
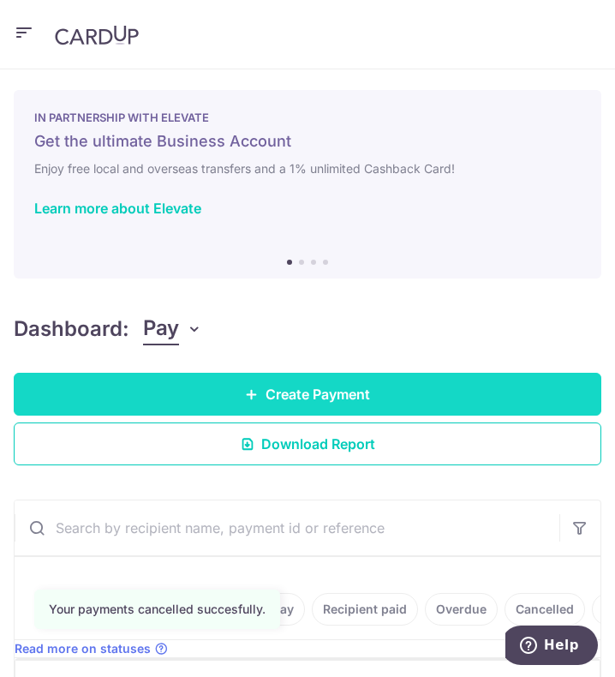
click at [280, 391] on span "Create Payment" at bounding box center [318, 394] width 105 height 21
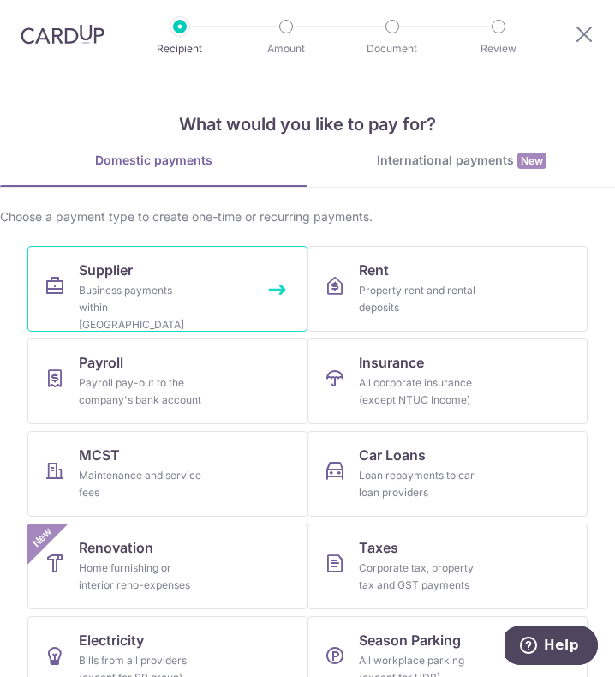
click at [226, 282] on link "Supplier Business payments within [GEOGRAPHIC_DATA]" at bounding box center [167, 289] width 280 height 86
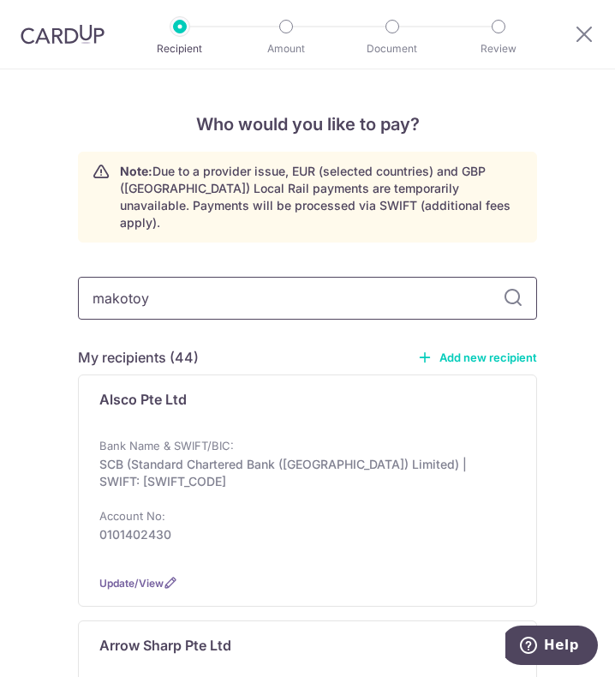
type input "makotoya"
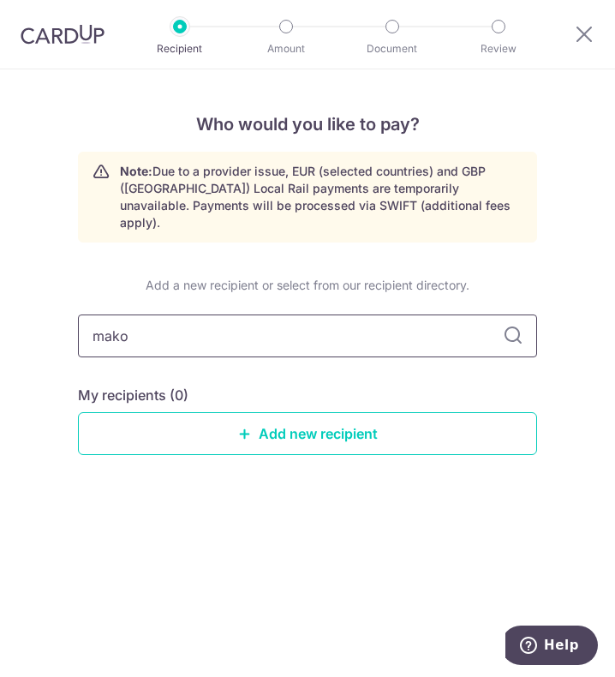
type input "mak"
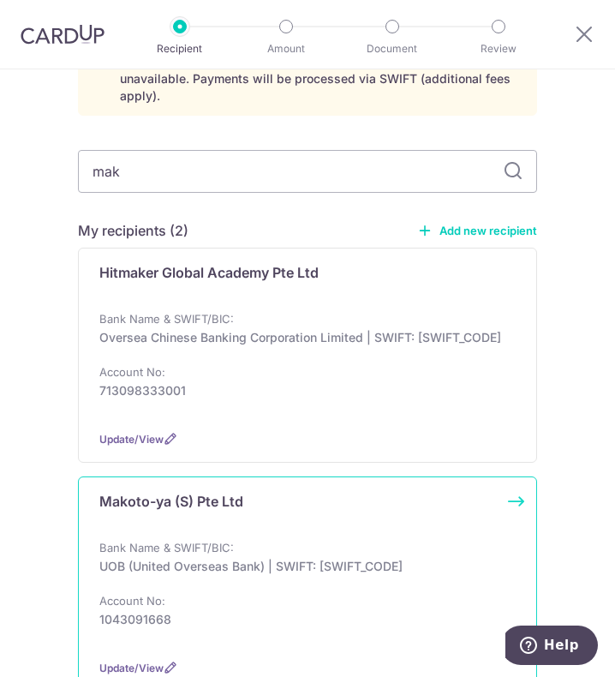
scroll to position [171, 0]
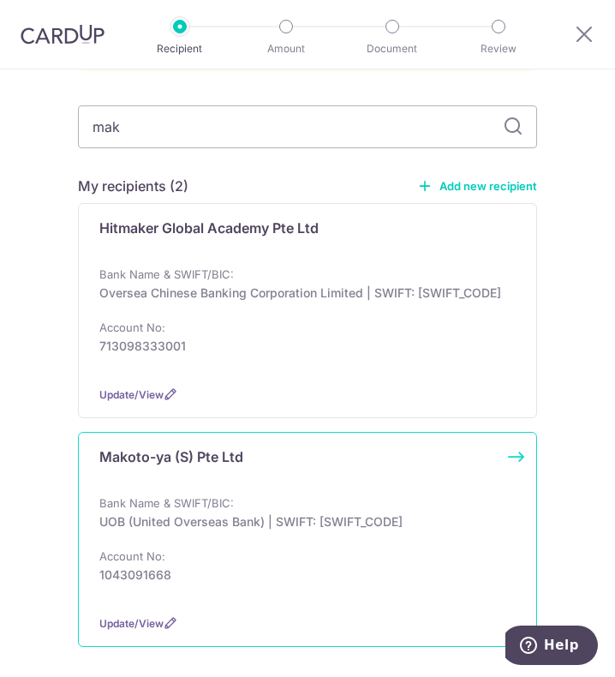
click at [193, 449] on p "Makoto-ya (S) Pte Ltd" at bounding box center [171, 457] width 144 height 21
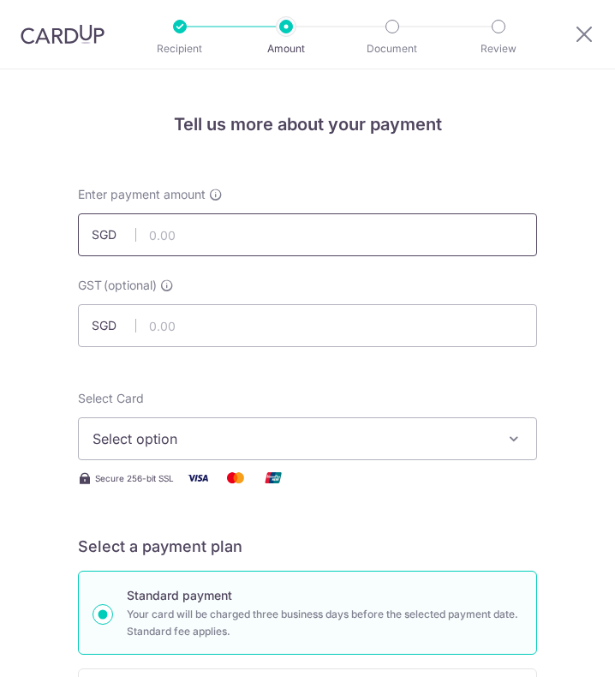
click at [195, 230] on input "text" at bounding box center [307, 234] width 459 height 43
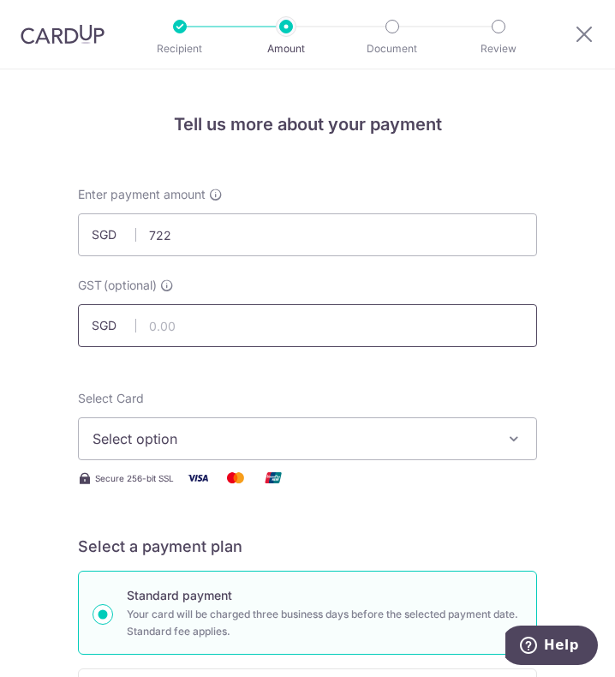
type input "722.00"
click at [315, 317] on input "text" at bounding box center [307, 325] width 459 height 43
type input "64.98"
click at [343, 440] on span "Select option" at bounding box center [296, 439] width 406 height 21
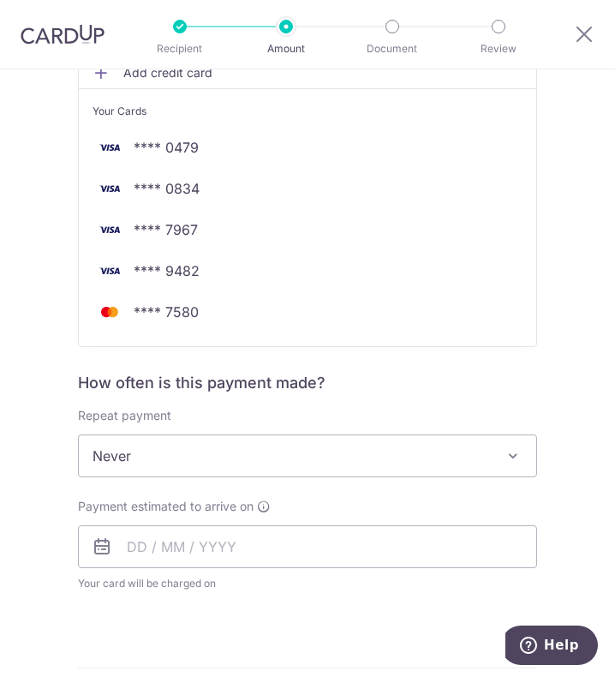
scroll to position [429, 0]
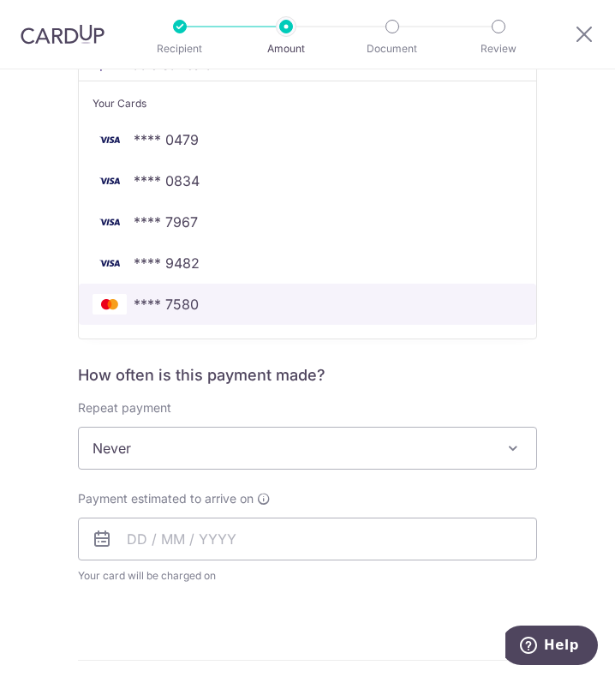
click at [192, 308] on span "**** 7580" at bounding box center [166, 304] width 65 height 21
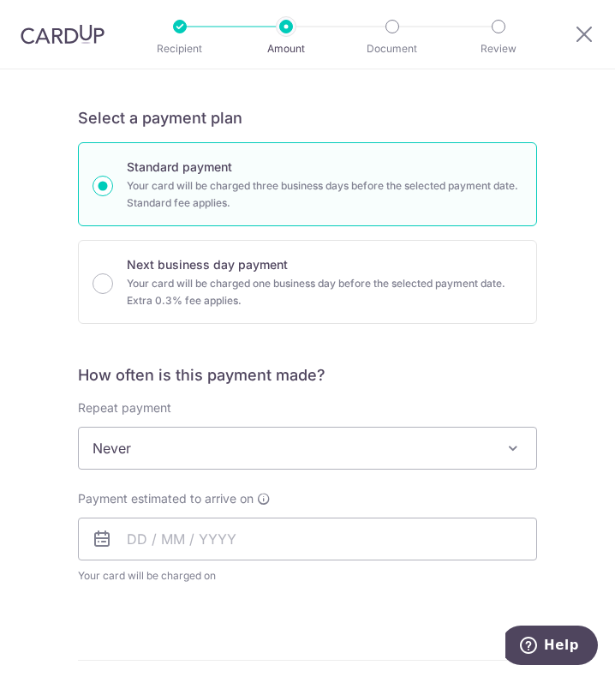
click at [194, 451] on span "Never" at bounding box center [308, 448] width 458 height 41
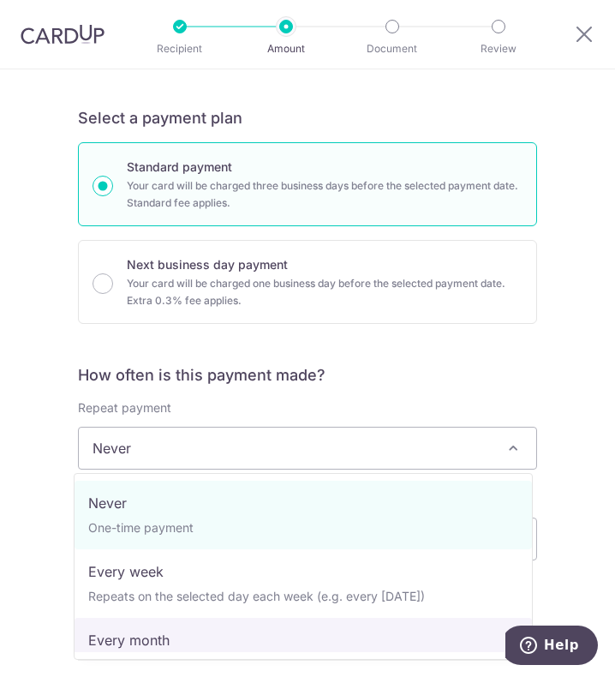
select select "3"
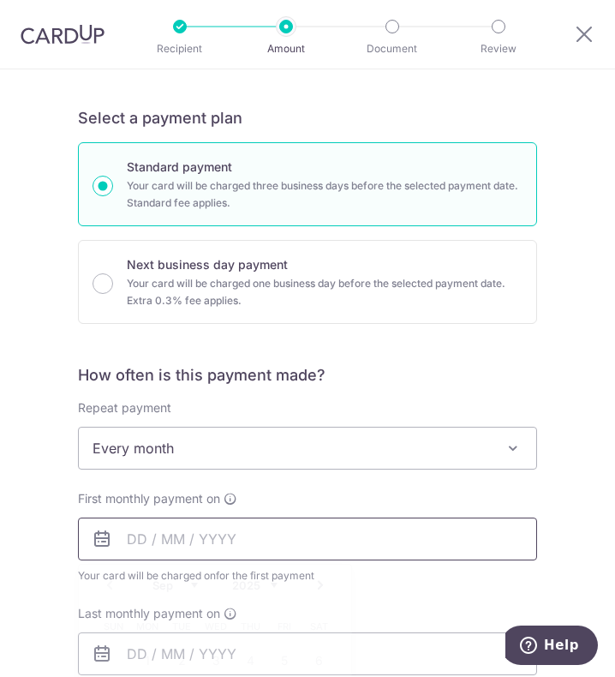
click at [191, 526] on input "text" at bounding box center [307, 539] width 459 height 43
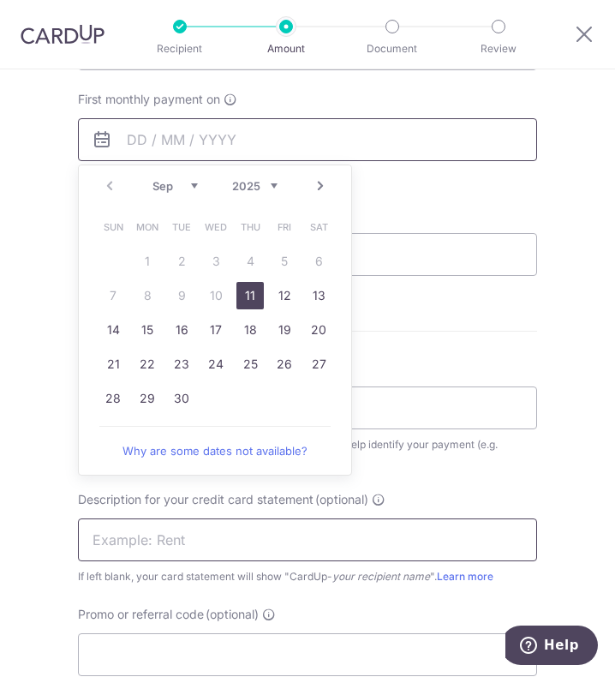
scroll to position [857, 0]
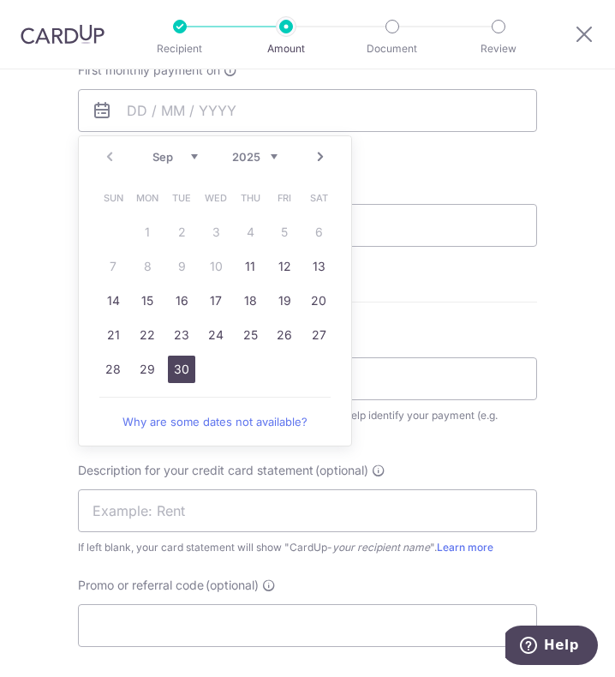
click at [179, 378] on link "30" at bounding box center [181, 369] width 27 height 27
type input "[DATE]"
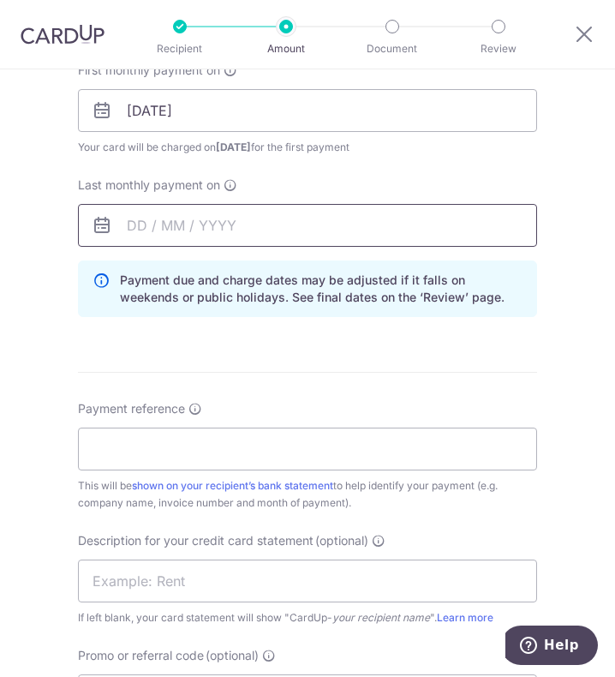
click at [159, 231] on input "text" at bounding box center [307, 225] width 459 height 43
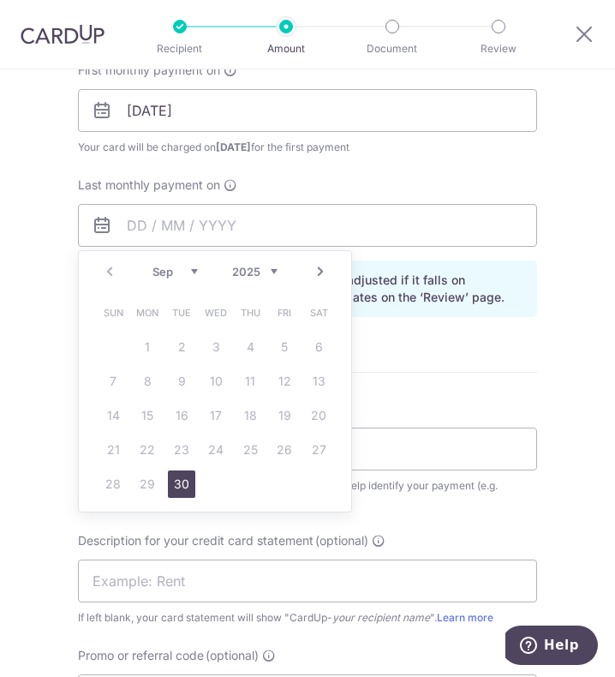
click at [186, 483] on link "30" at bounding box center [181, 484] width 27 height 27
type input "[DATE]"
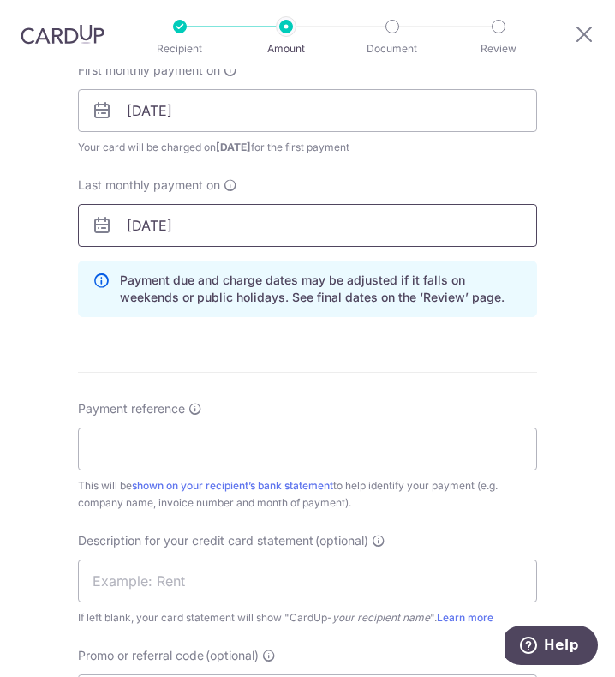
click at [166, 225] on input "[DATE]" at bounding box center [307, 225] width 459 height 43
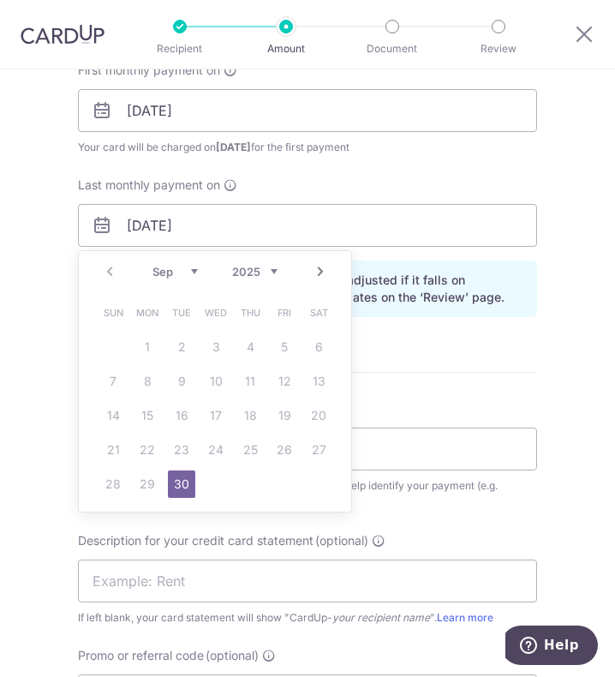
click at [260, 275] on select "2025 2026 2027 2028 2029 2030 2031 2032 2033 2034 2035" at bounding box center [254, 272] width 45 height 14
click at [409, 357] on form "Enter payment amount SGD 722.00 722.00 GST (optional) SGD 64.98 64.98 Select Ca…" at bounding box center [307, 175] width 459 height 1692
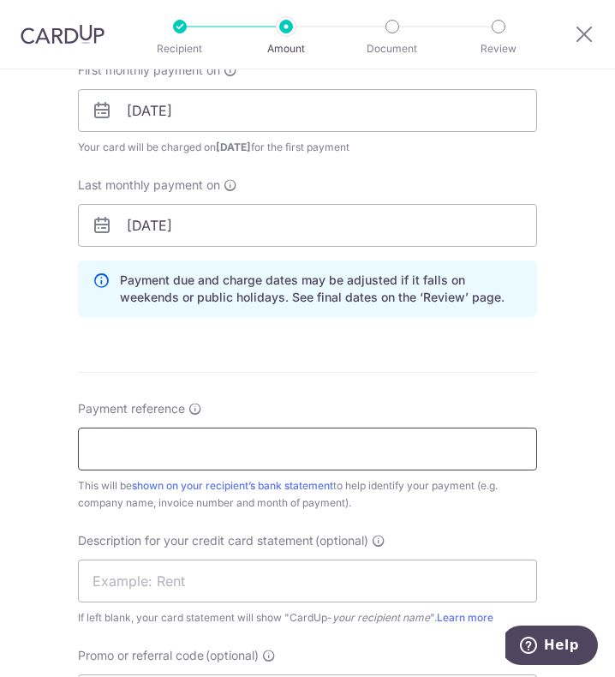
click at [203, 433] on input "Payment reference" at bounding box center [307, 449] width 459 height 43
type input "Full Power Pte Ltd"
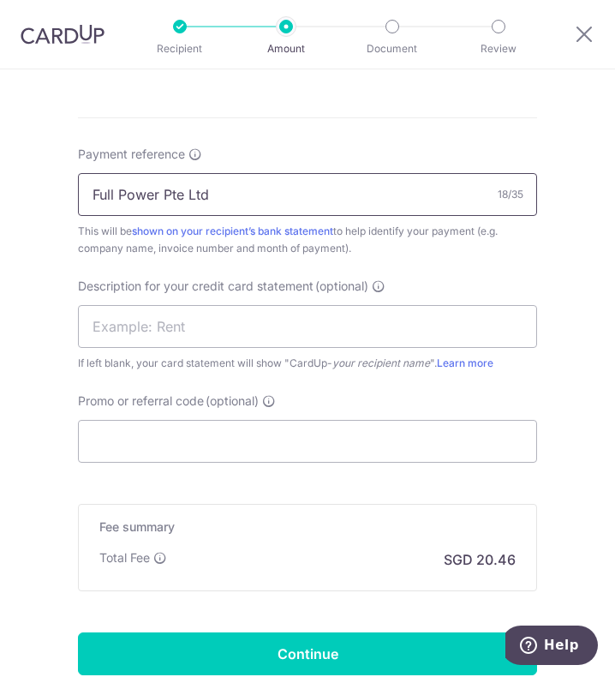
scroll to position [1114, 0]
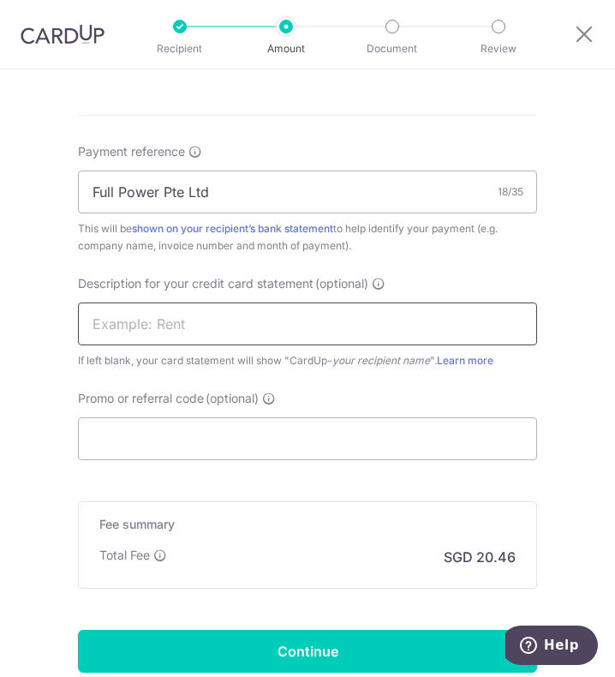
click at [175, 321] on input "text" at bounding box center [307, 324] width 459 height 43
type input "Makotoya AUG"
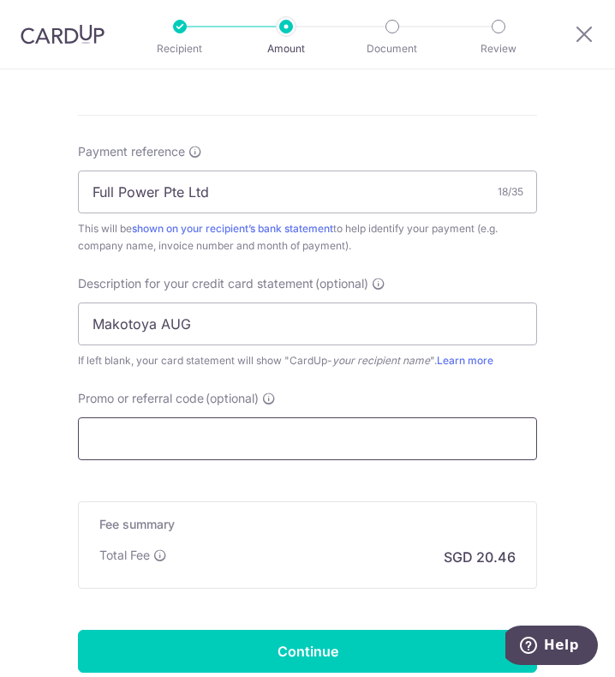
click at [163, 433] on input "Promo or referral code (optional)" at bounding box center [307, 438] width 459 height 43
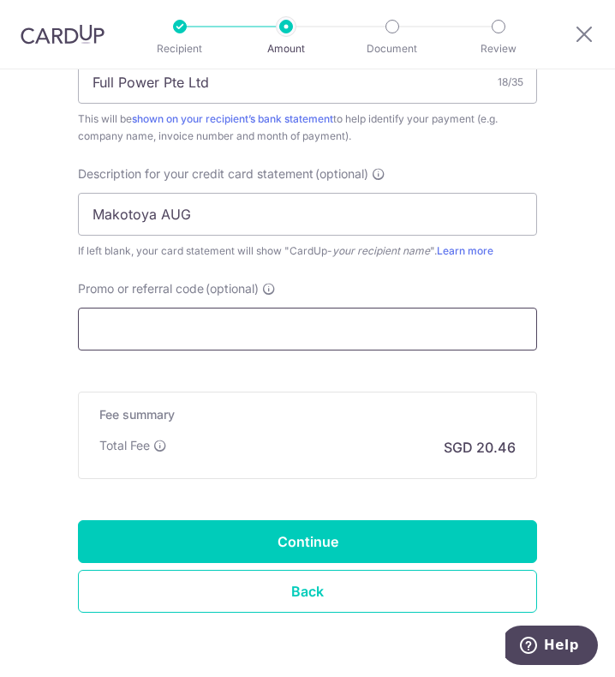
scroll to position [1281, 0]
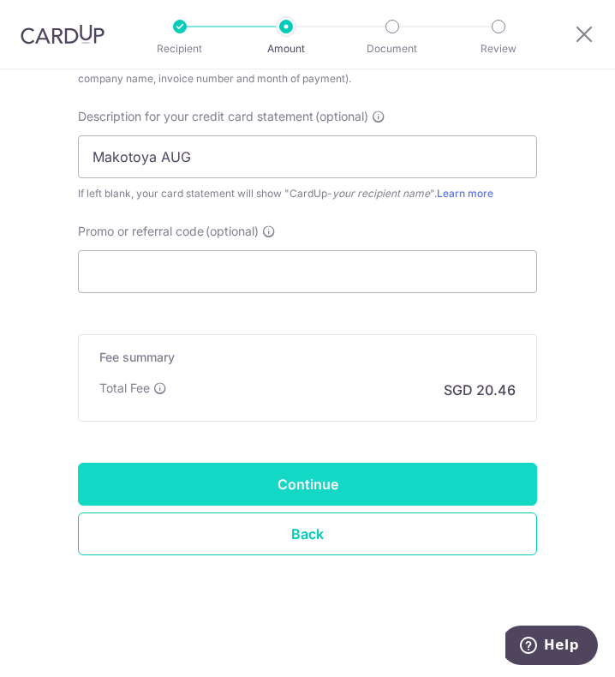
click at [265, 483] on input "Continue" at bounding box center [307, 484] width 459 height 43
type input "Create Schedule"
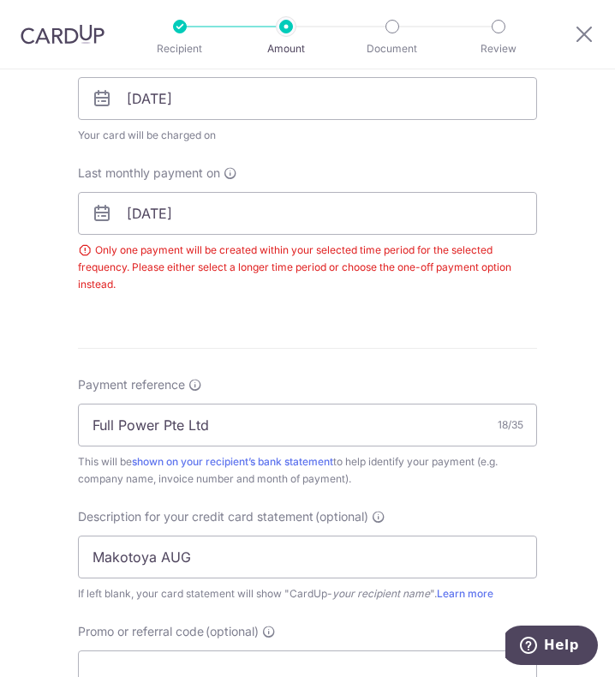
scroll to position [699, 0]
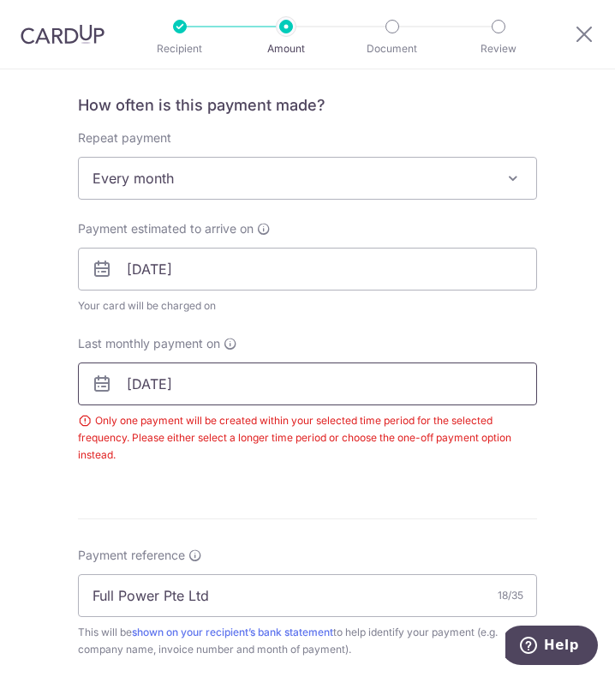
click at [247, 378] on input "[DATE]" at bounding box center [307, 384] width 459 height 43
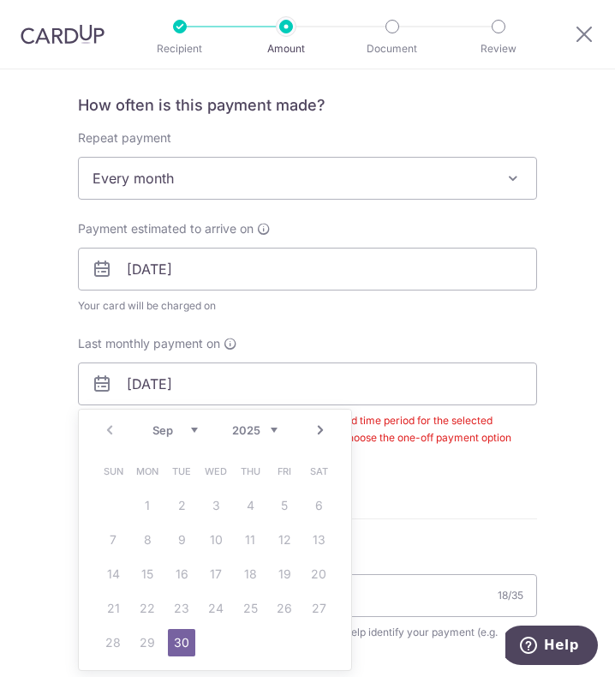
click at [254, 424] on select "2025 2026 2027 2028 2029 2030 2031 2032 2033 2034 2035" at bounding box center [254, 430] width 45 height 14
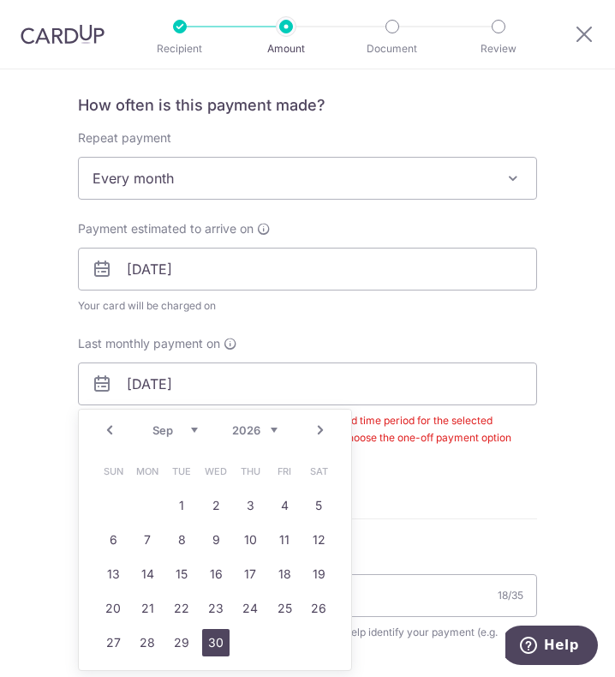
click at [213, 632] on link "30" at bounding box center [215, 642] width 27 height 27
type input "[DATE]"
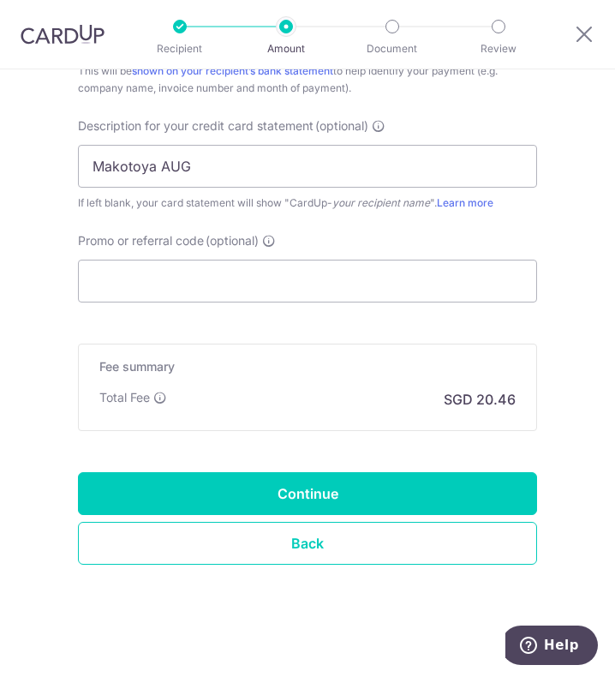
scroll to position [1340, 0]
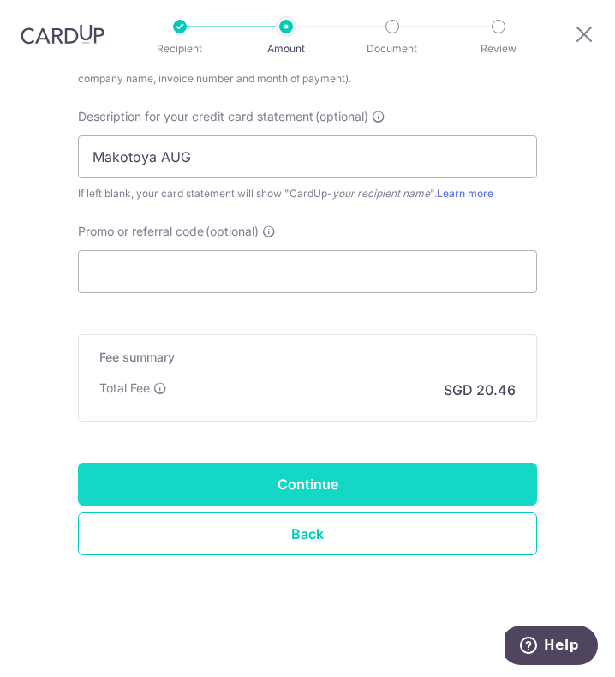
click at [282, 493] on input "Continue" at bounding box center [307, 484] width 459 height 43
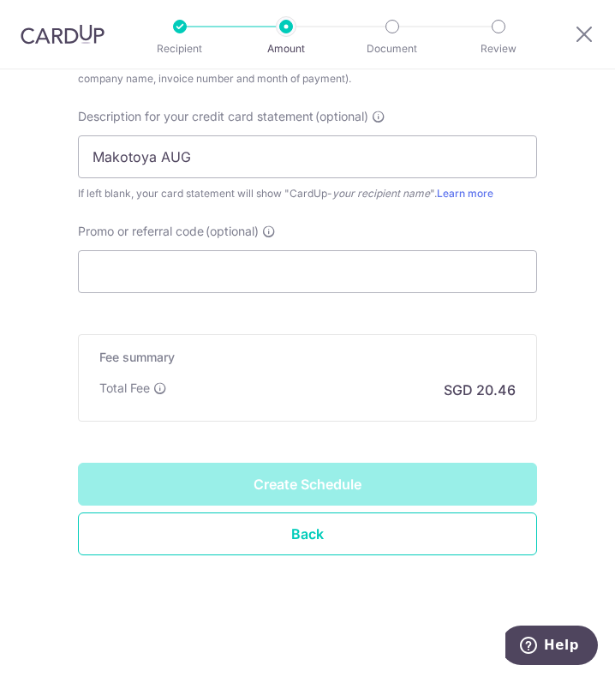
type input "Create Schedule"
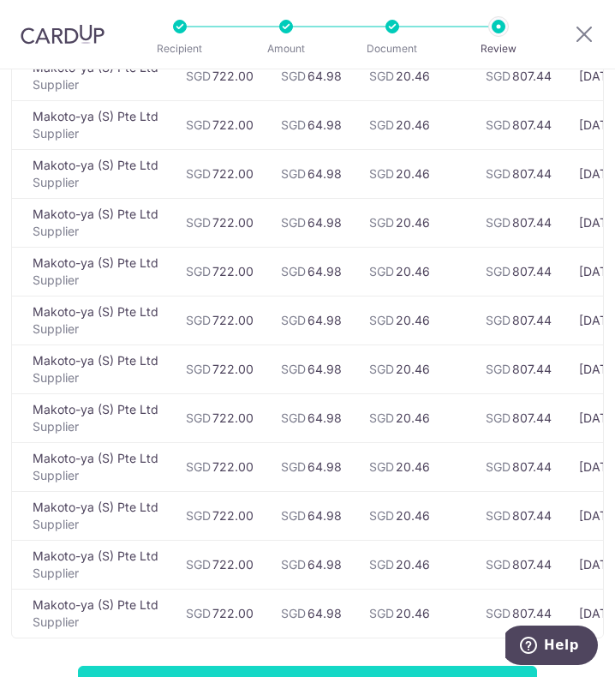
scroll to position [429, 0]
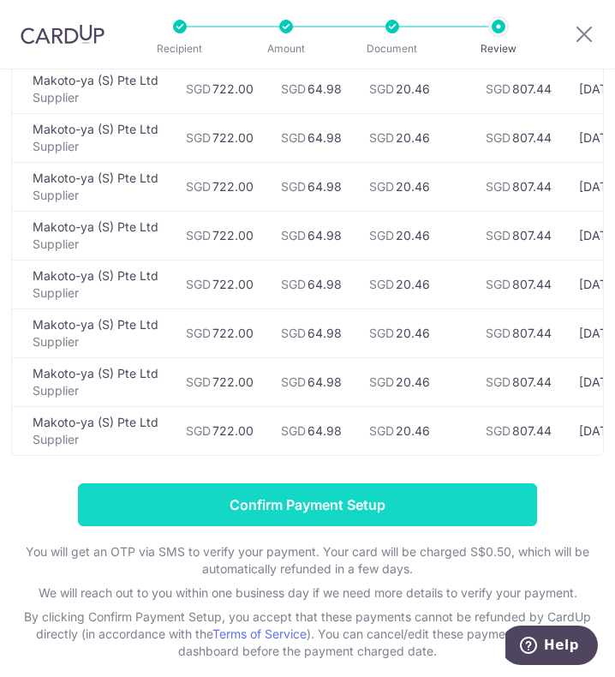
click at [239, 511] on input "Confirm Payment Setup" at bounding box center [307, 504] width 459 height 43
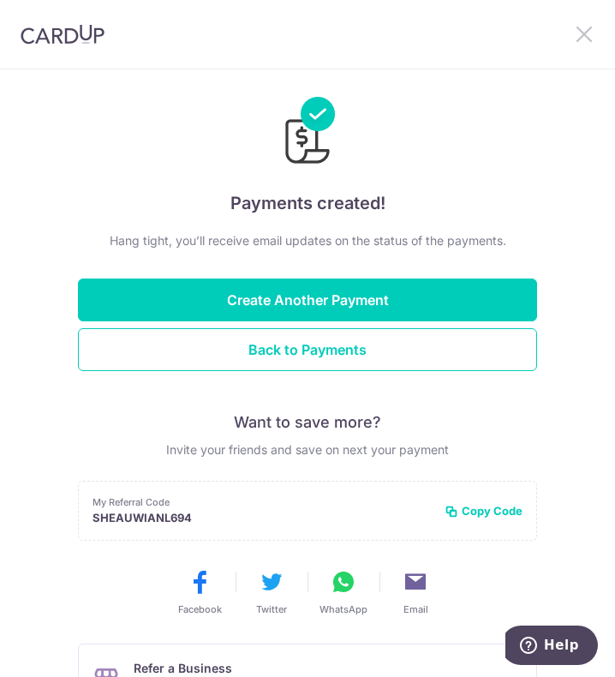
click at [580, 35] on icon at bounding box center [584, 33] width 21 height 21
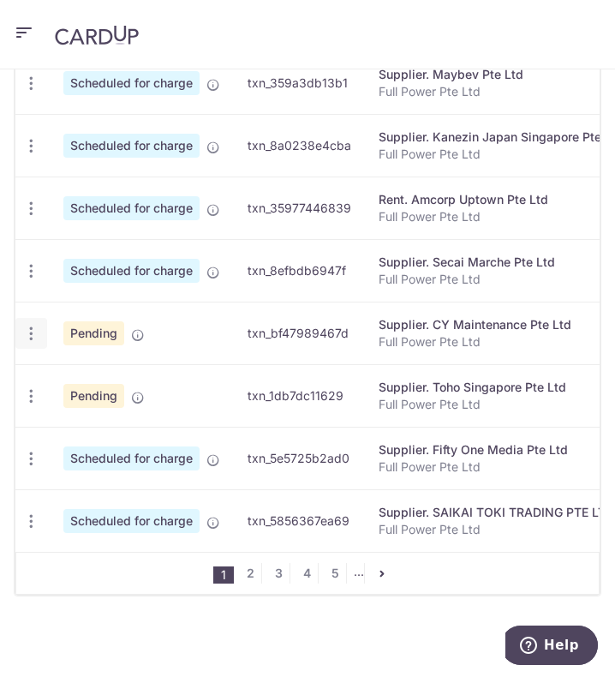
click at [25, 338] on icon "button" at bounding box center [31, 334] width 18 height 18
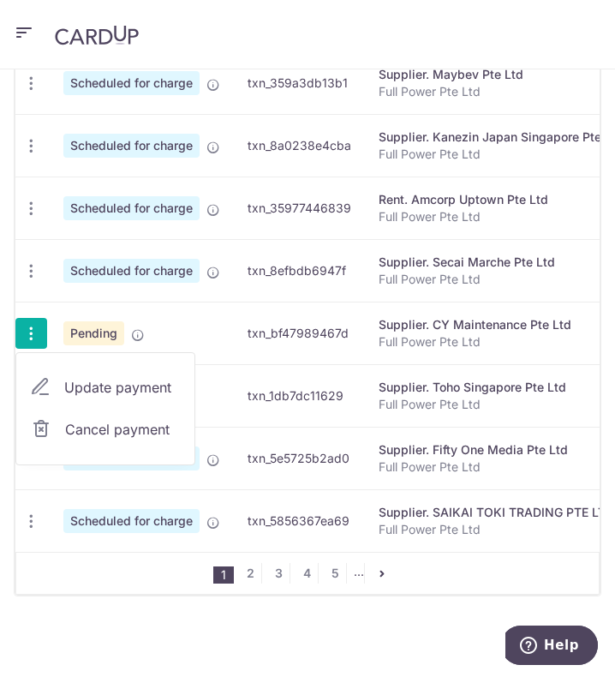
click at [57, 385] on link "Update payment" at bounding box center [105, 387] width 178 height 41
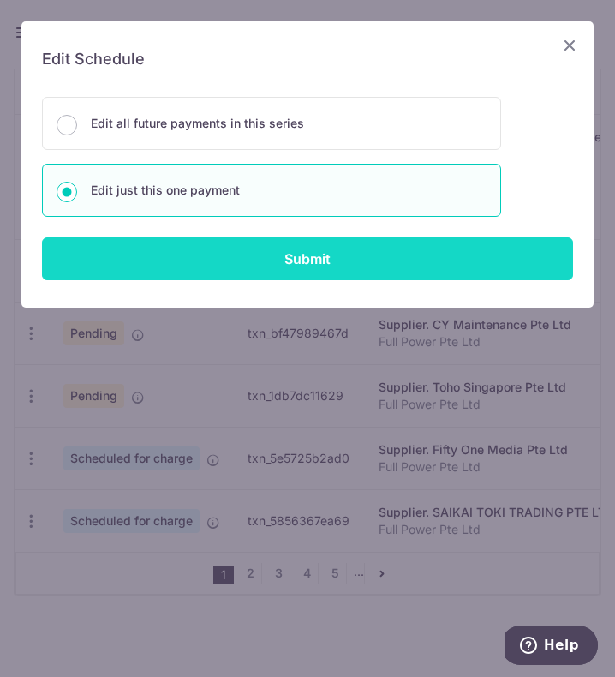
click at [229, 267] on input "Submit" at bounding box center [307, 258] width 531 height 43
radio input "true"
type input "2,800.00"
type input "252.00"
type input "[DATE]"
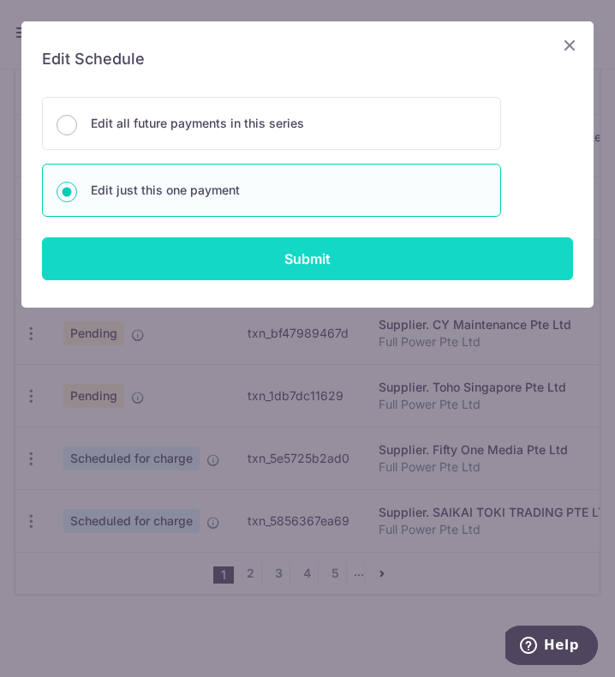
type input "Full Power Pte Ltd"
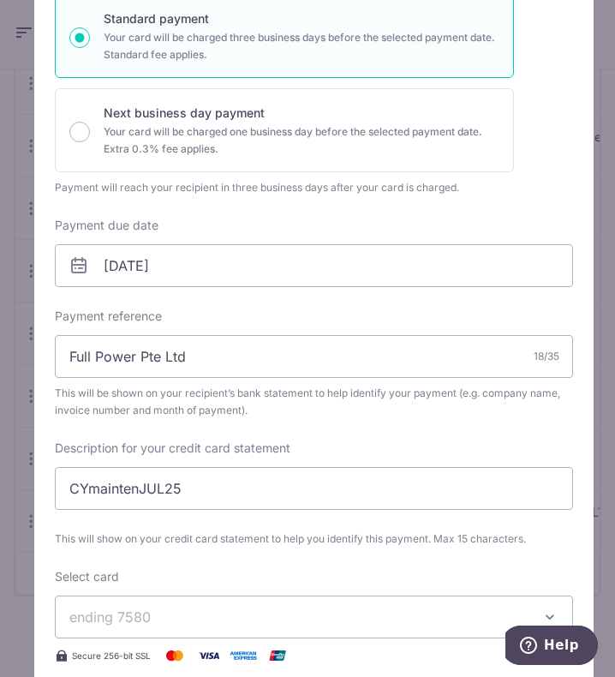
scroll to position [343, 0]
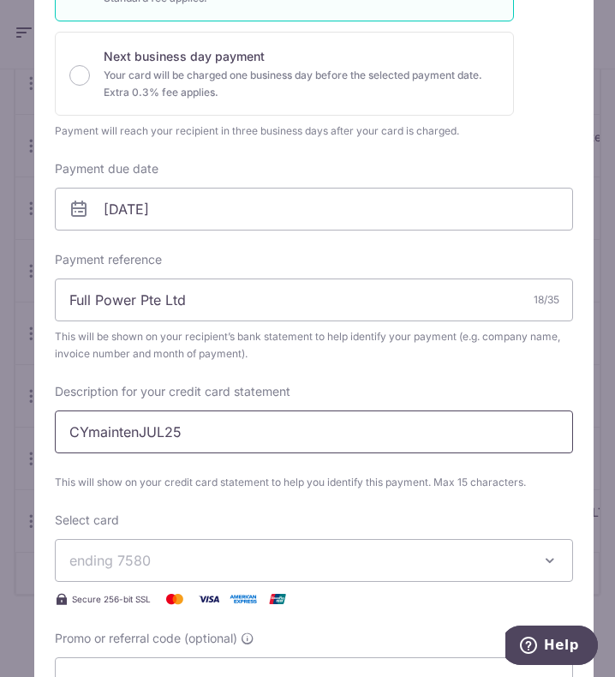
click at [161, 431] on input "CYmaintenJUL25" at bounding box center [314, 432] width 519 height 43
type input "CYmaintenAUG25"
click at [286, 525] on div "Select card ending 7580 **** 0479 **** 0834 **** 7967 **** 9482 **** 7580" at bounding box center [314, 561] width 519 height 98
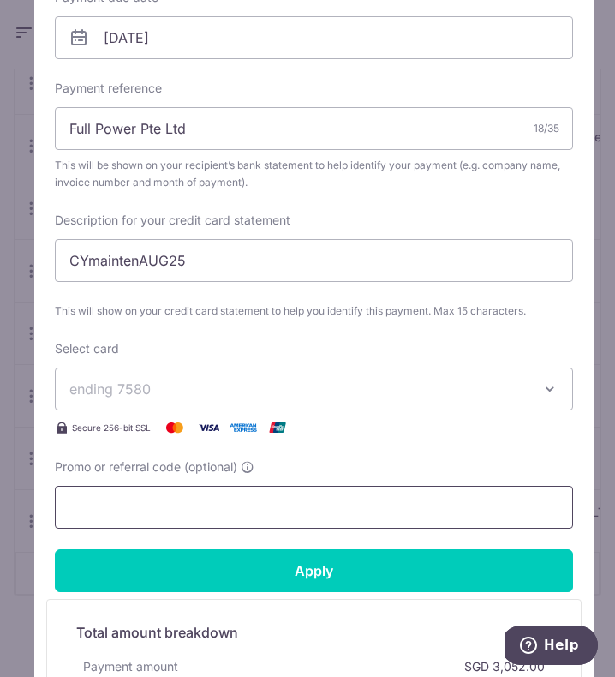
click at [275, 496] on input "Promo or referral code (optional)" at bounding box center [314, 507] width 519 height 43
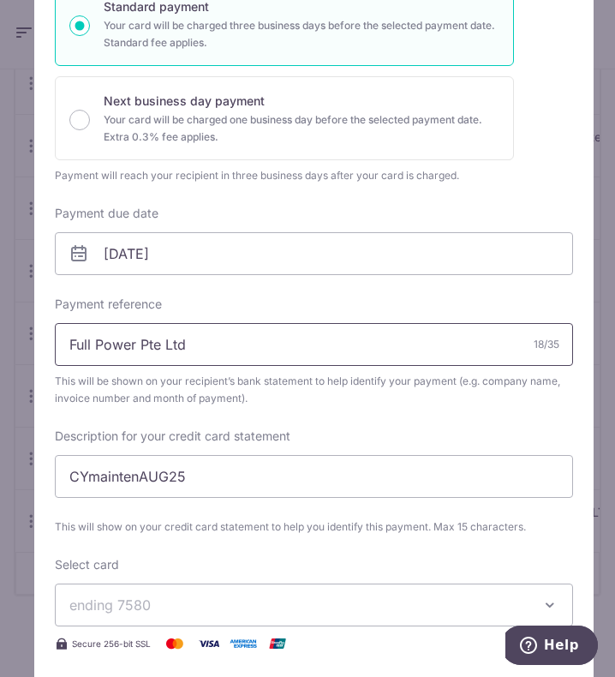
scroll to position [171, 0]
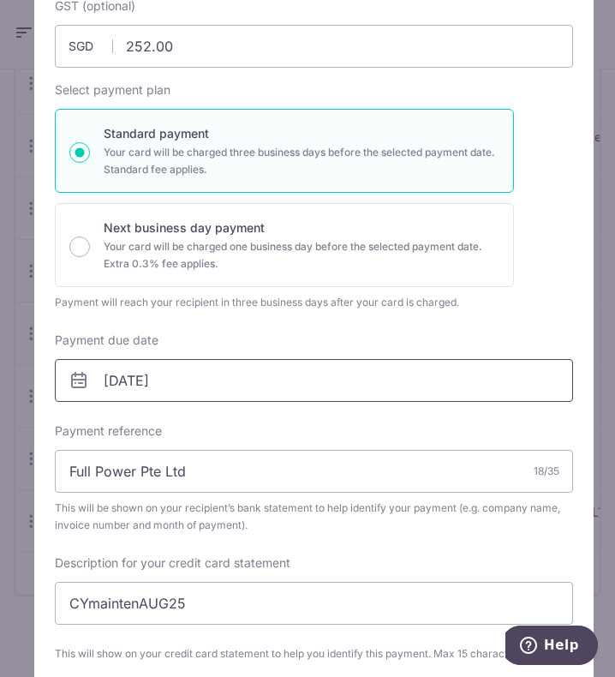
click at [194, 378] on input "[DATE]" at bounding box center [314, 380] width 519 height 43
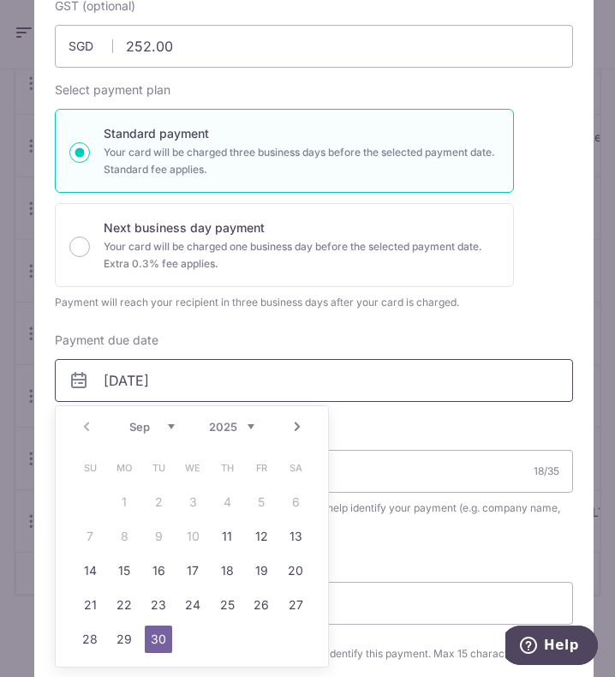
click at [194, 378] on input "[DATE]" at bounding box center [314, 380] width 519 height 43
click at [291, 389] on input "[DATE]" at bounding box center [314, 380] width 519 height 43
click at [315, 350] on div "Payment due date 30/09/2025 Your card will be charged on" at bounding box center [314, 367] width 519 height 70
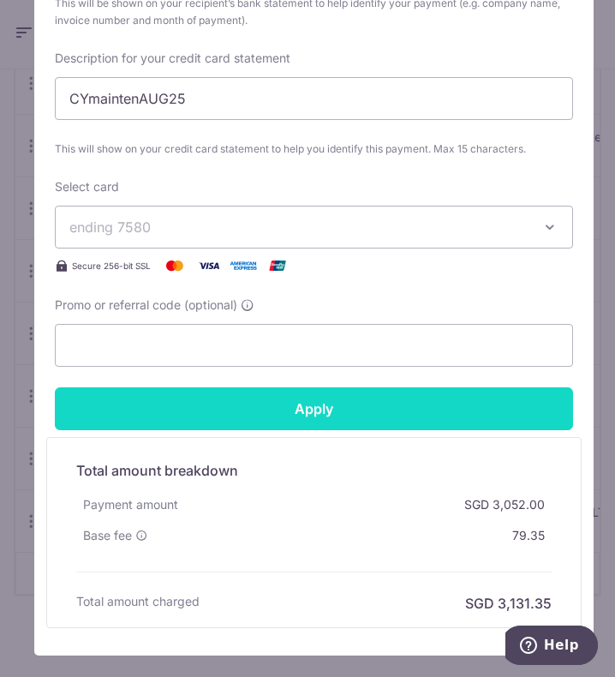
click at [270, 423] on input "Apply" at bounding box center [314, 408] width 519 height 43
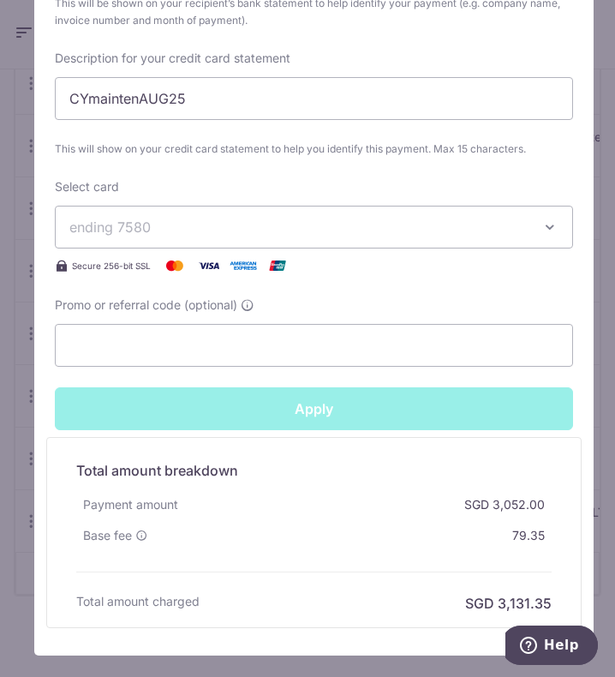
type input "Successfully Applied"
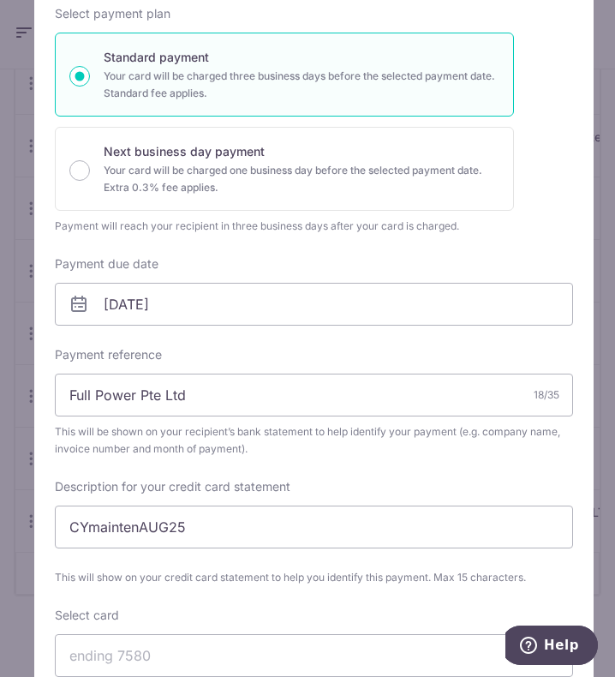
scroll to position [0, 0]
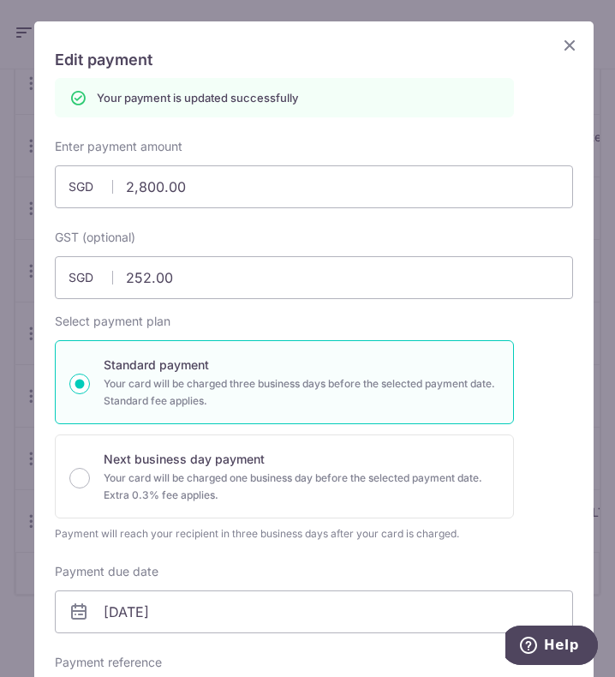
click at [567, 44] on icon "Close" at bounding box center [570, 44] width 21 height 21
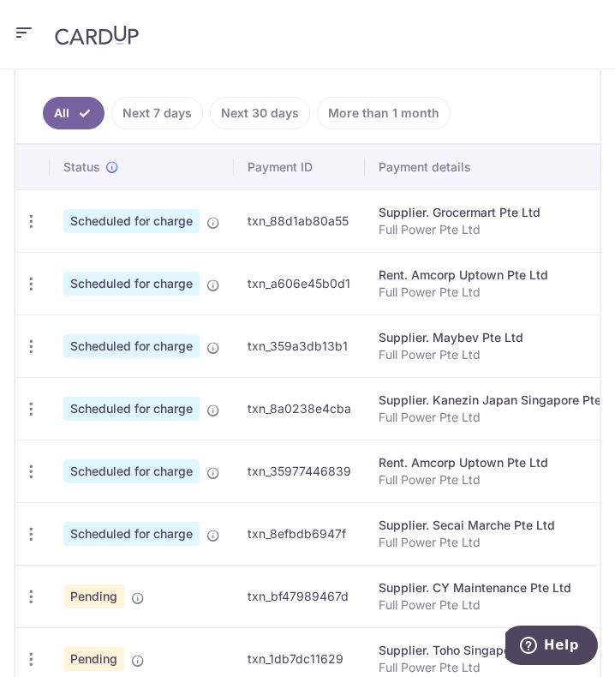
scroll to position [885, 0]
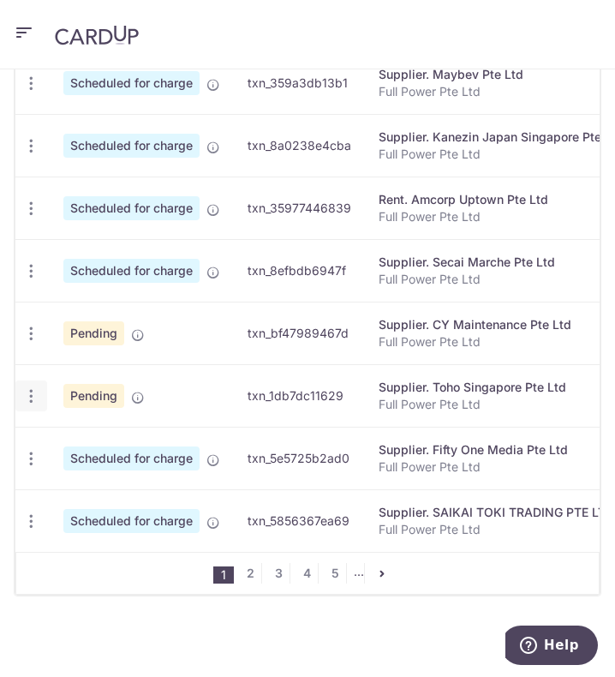
click at [33, 387] on icon "button" at bounding box center [31, 396] width 18 height 18
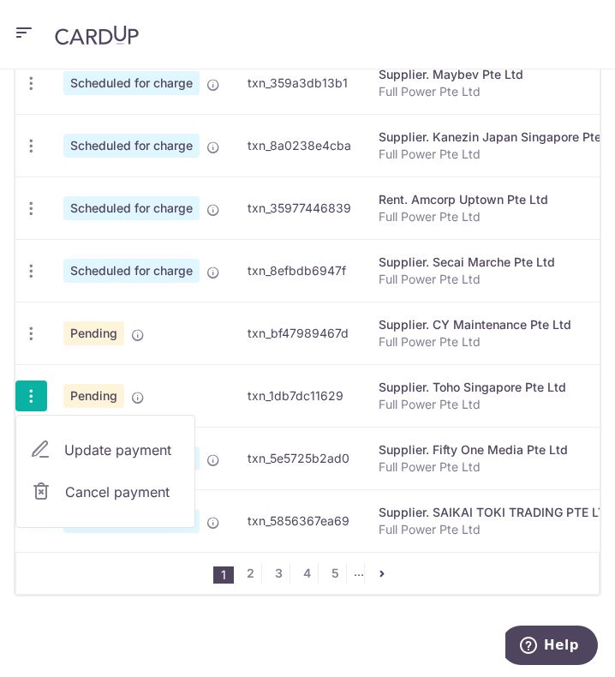
click at [50, 443] on icon at bounding box center [40, 450] width 21 height 21
radio input "true"
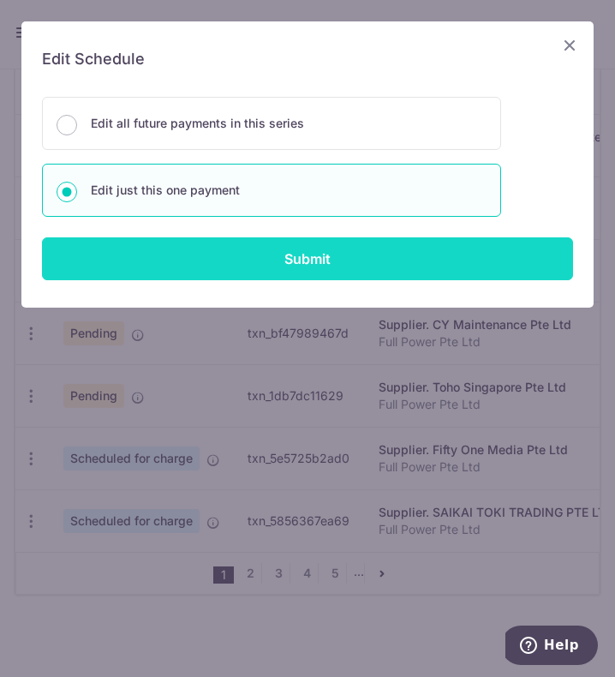
click at [271, 272] on input "Submit" at bounding box center [307, 258] width 531 height 43
radio input "true"
type input "1,063.72"
type input "95.73"
type input "[DATE]"
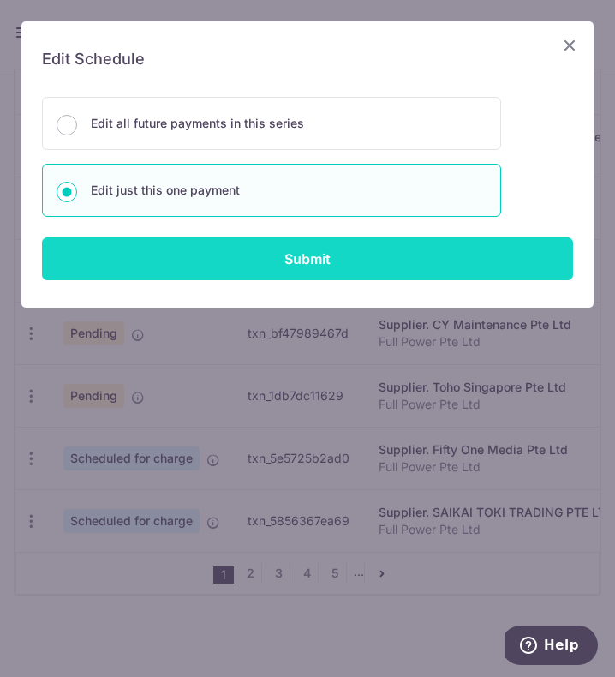
type input "Full Power Pte Ltd"
type input "TOHO JUL25"
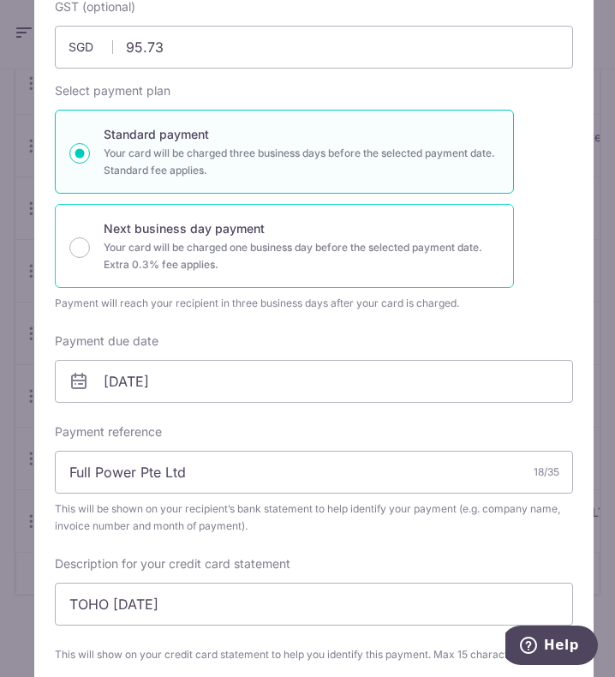
scroll to position [0, 0]
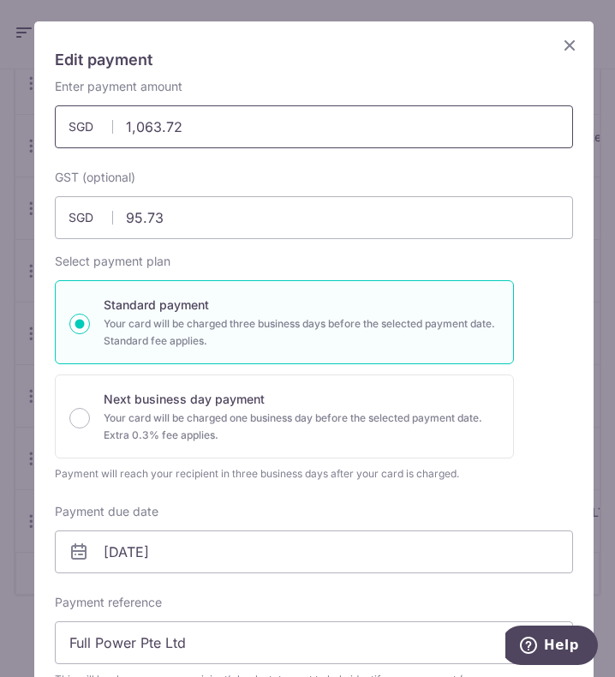
drag, startPoint x: 200, startPoint y: 120, endPoint x: 104, endPoint y: 113, distance: 96.2
click at [104, 113] on input "1,063.72" at bounding box center [314, 126] width 519 height 43
type input "943.26"
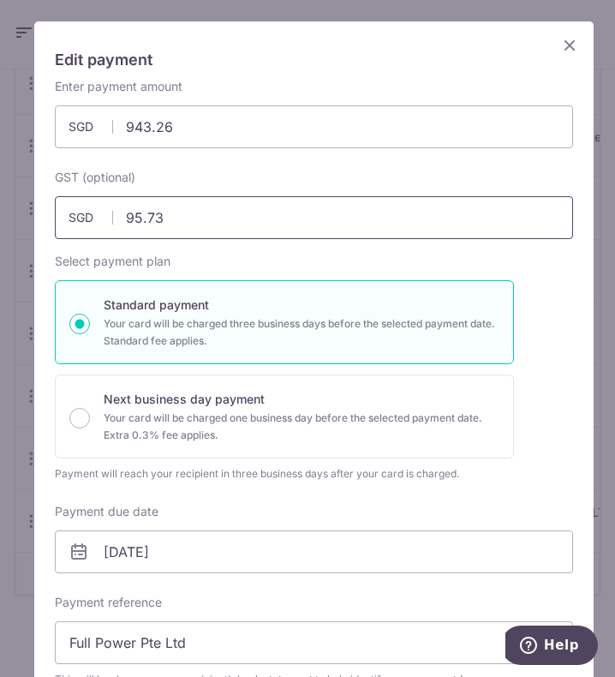
drag, startPoint x: 226, startPoint y: 212, endPoint x: 101, endPoint y: 209, distance: 125.2
click at [101, 209] on div "95.73 95.73 SGD" at bounding box center [314, 217] width 519 height 43
type input "84.89"
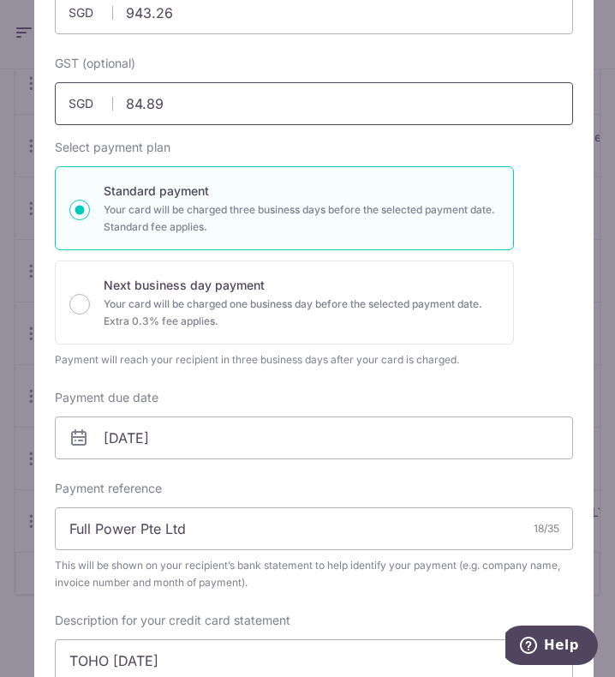
scroll to position [257, 0]
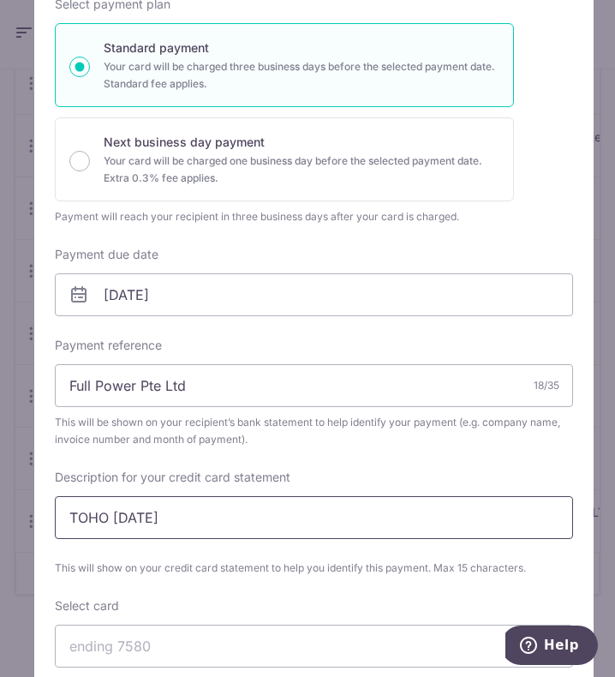
click at [139, 520] on input "TOHO JUL25" at bounding box center [314, 517] width 519 height 43
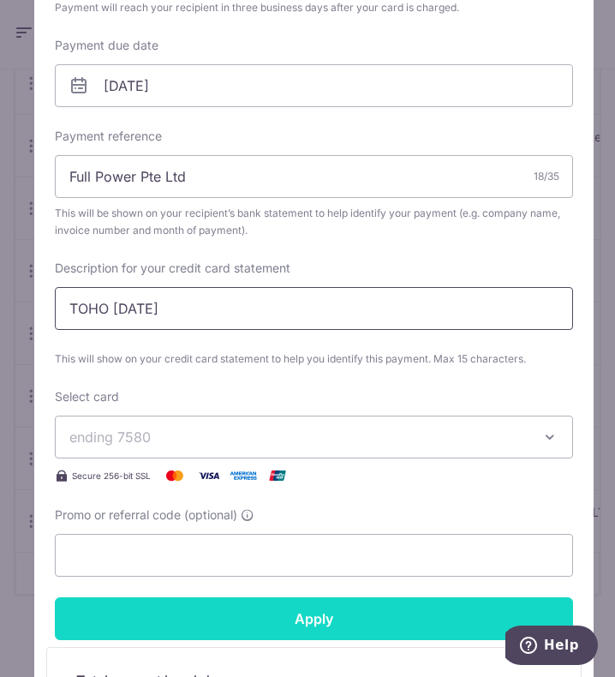
scroll to position [514, 0]
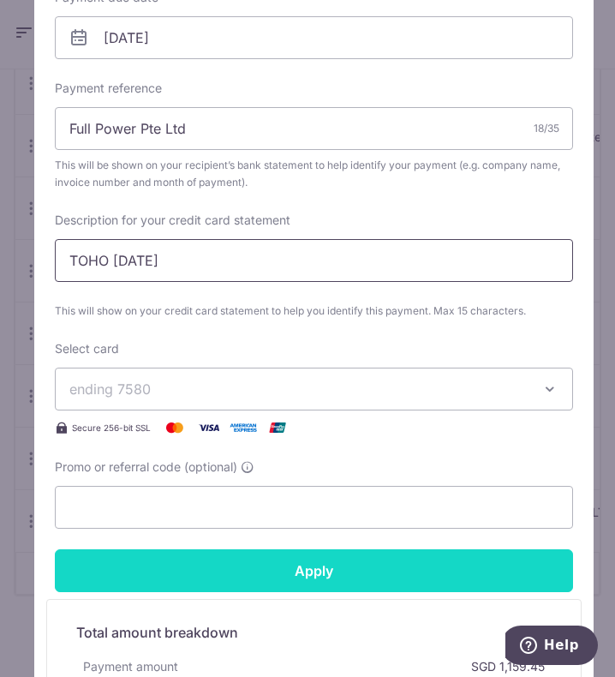
type input "TOHO AUG25"
click at [252, 566] on input "Apply" at bounding box center [314, 570] width 519 height 43
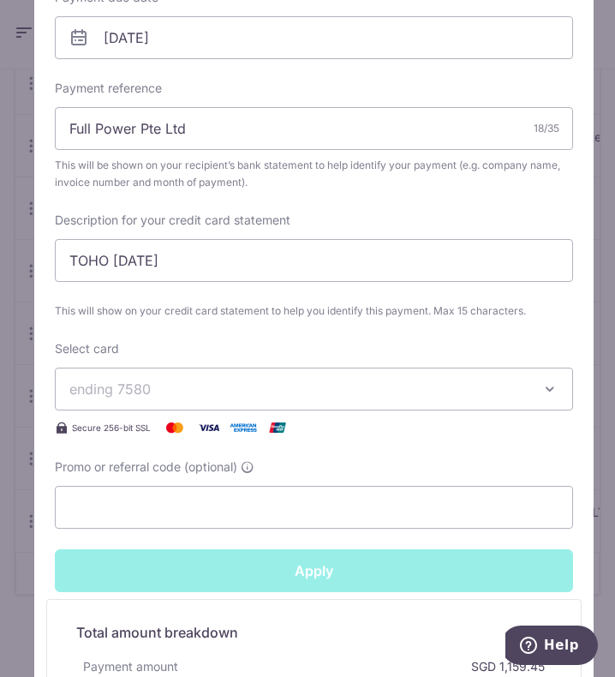
type input "Successfully Applied"
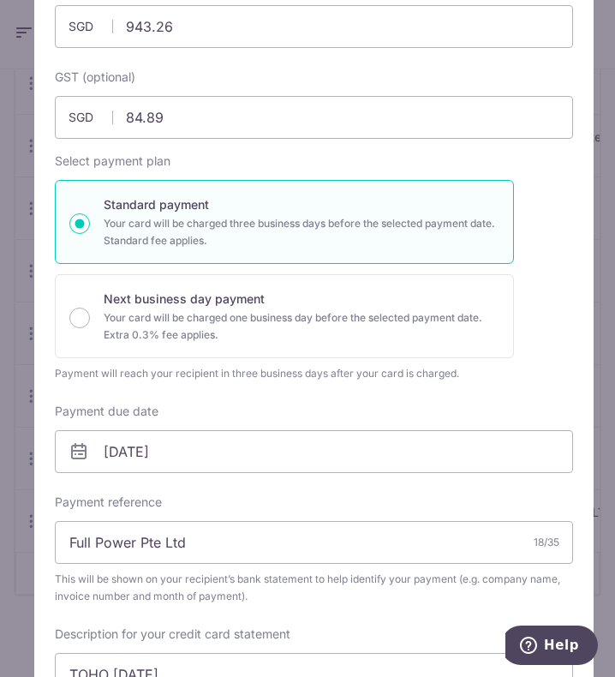
scroll to position [0, 0]
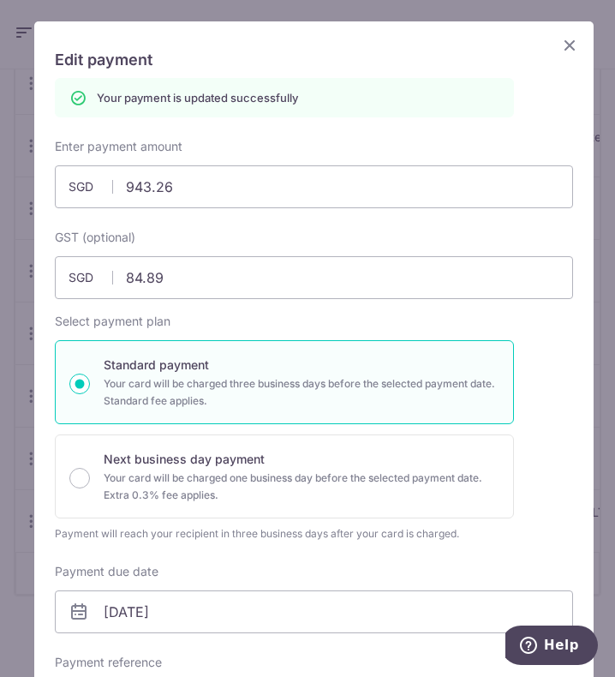
click at [560, 49] on icon "Close" at bounding box center [570, 44] width 21 height 21
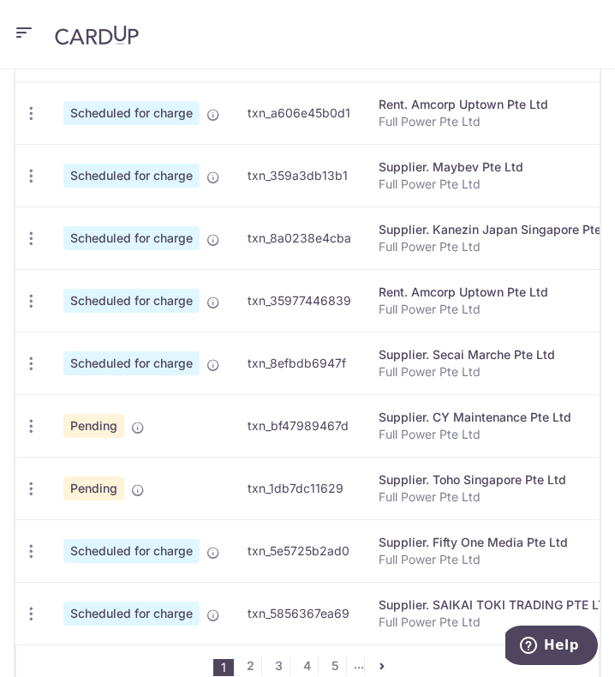
scroll to position [857, 0]
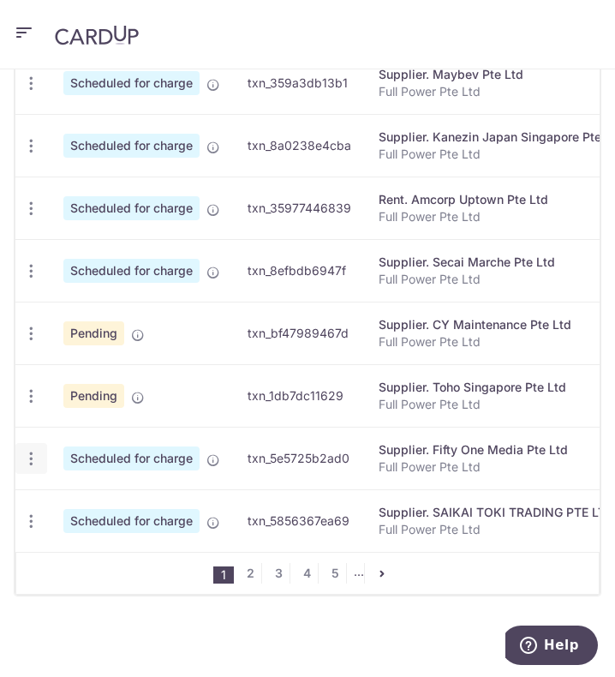
click at [37, 458] on icon "button" at bounding box center [31, 459] width 18 height 18
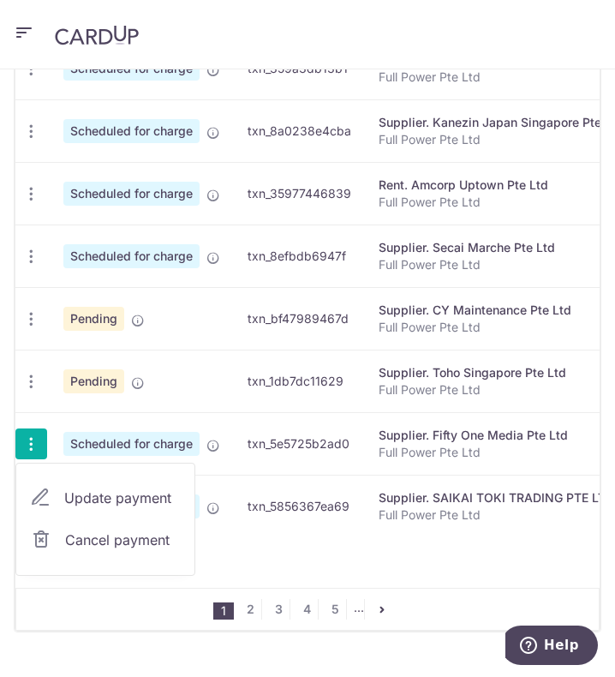
click at [75, 507] on span "Update payment" at bounding box center [122, 498] width 117 height 21
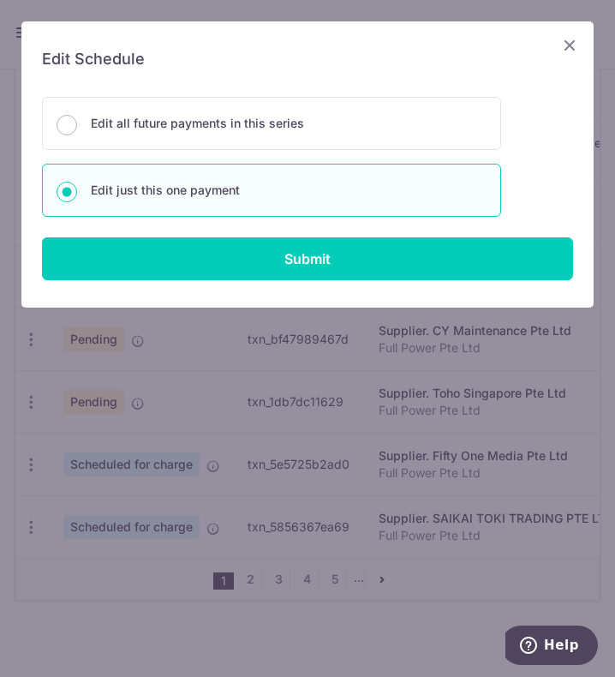
scroll to position [878, 0]
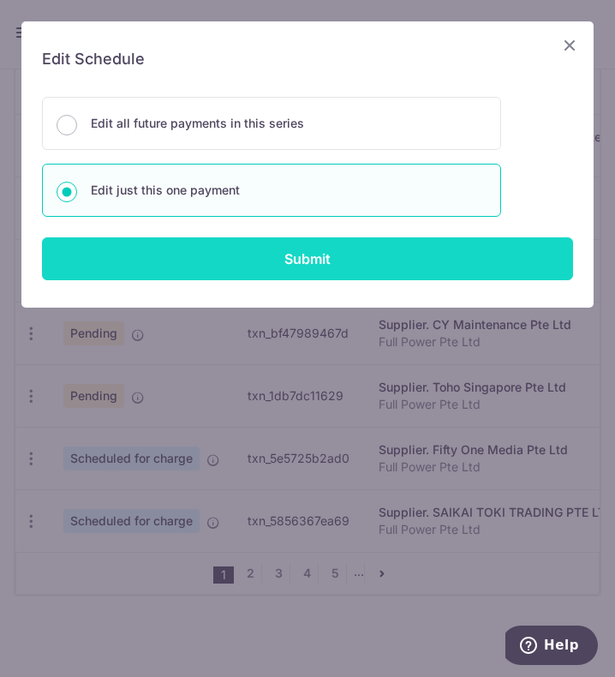
click at [307, 253] on input "Submit" at bounding box center [307, 258] width 531 height 43
radio input "true"
type input "800.00"
type input "72.00"
type input "[DATE]"
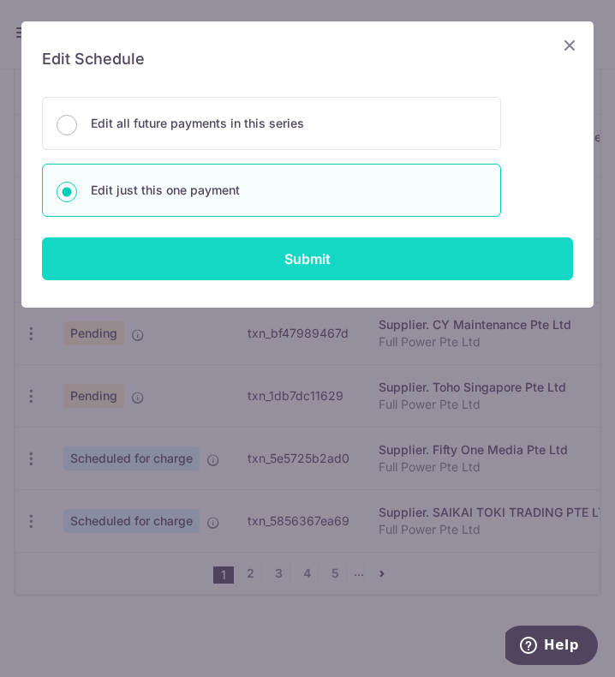
type input "Full Power Pte Ltd"
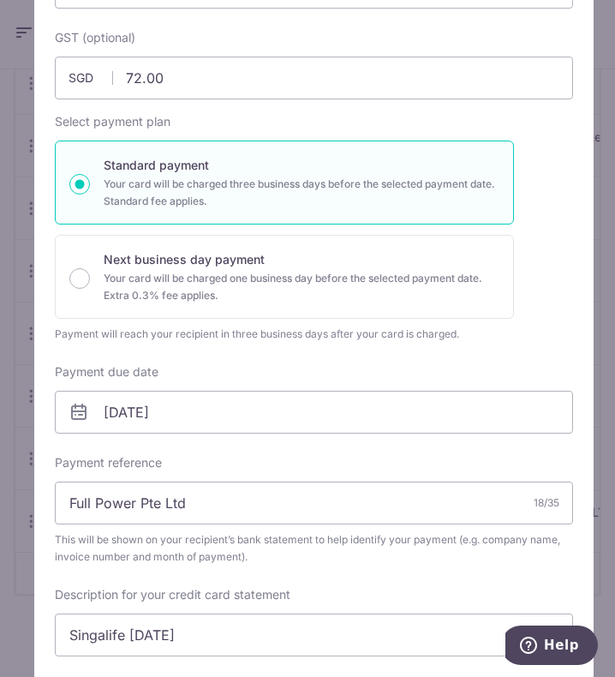
scroll to position [257, 0]
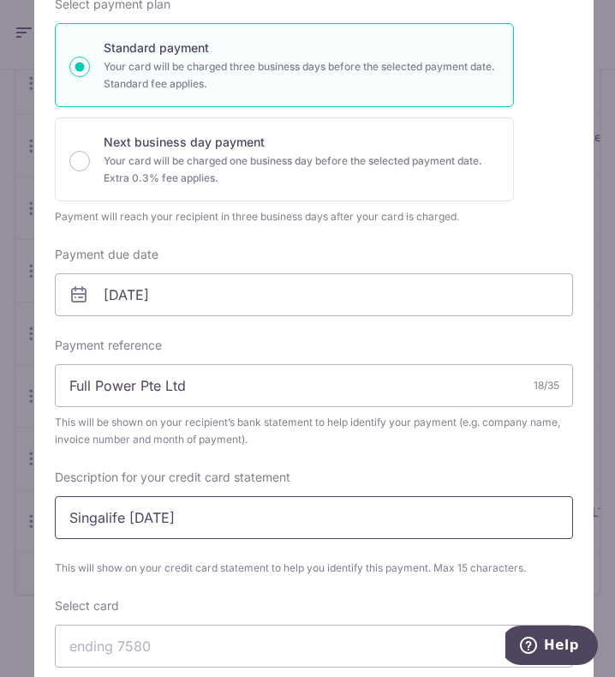
click at [234, 524] on input "Singalife JUL25" at bounding box center [314, 517] width 519 height 43
click at [153, 517] on input "Singalife JUL25" at bounding box center [314, 517] width 519 height 43
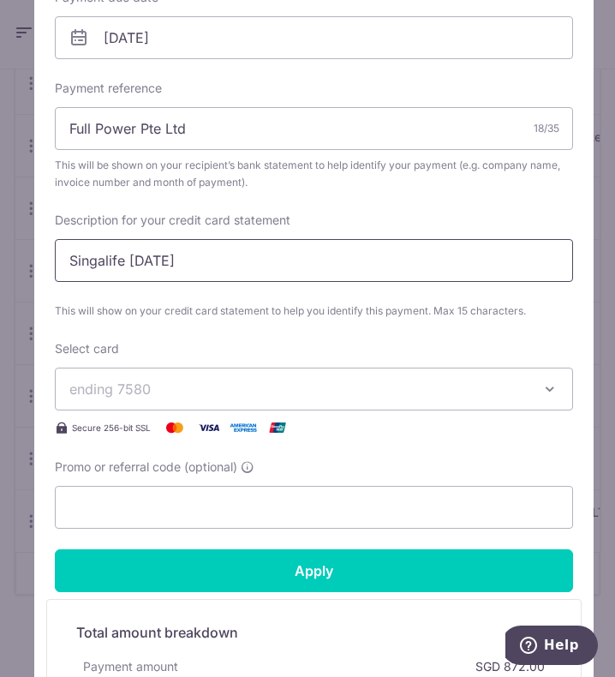
scroll to position [676, 0]
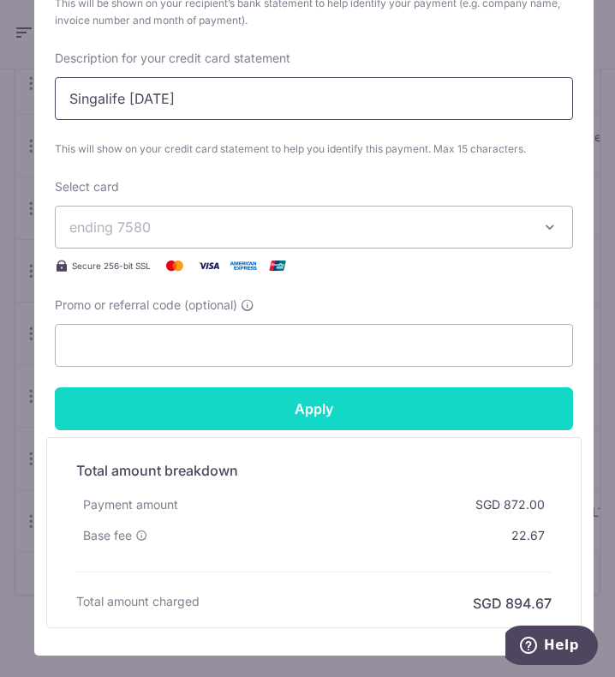
type input "Singalife AUG25"
click at [318, 406] on input "Apply" at bounding box center [314, 408] width 519 height 43
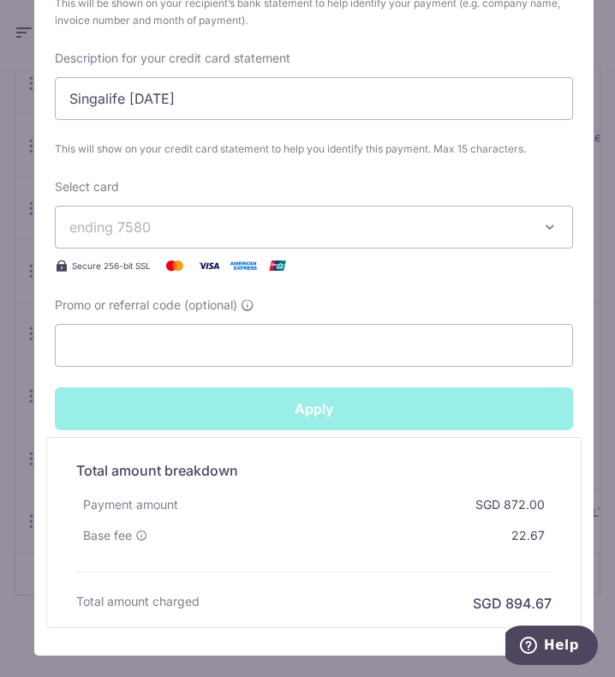
type input "Successfully Applied"
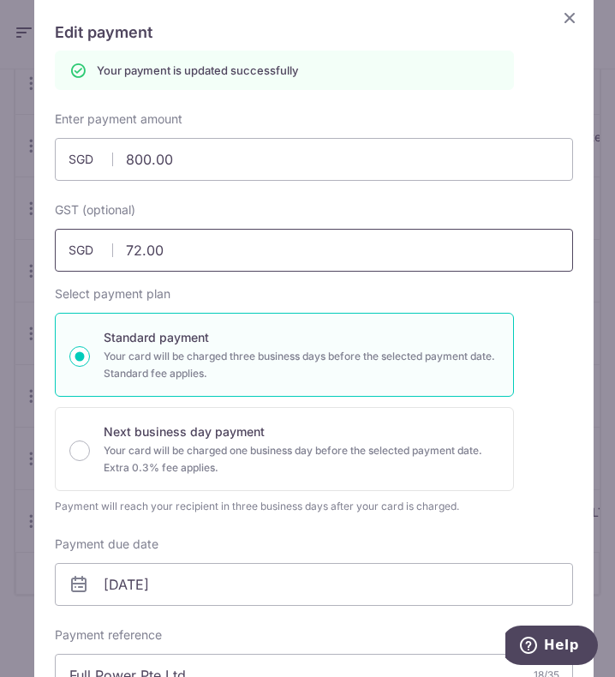
scroll to position [0, 0]
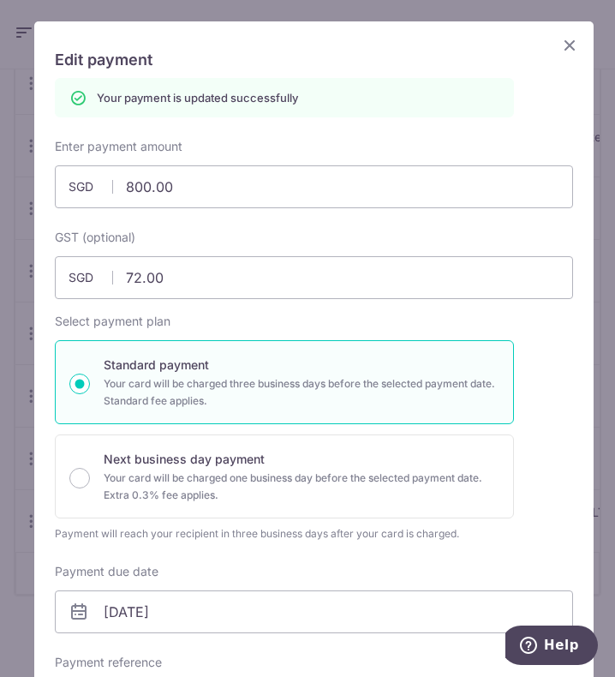
click at [560, 45] on icon "Close" at bounding box center [570, 44] width 21 height 21
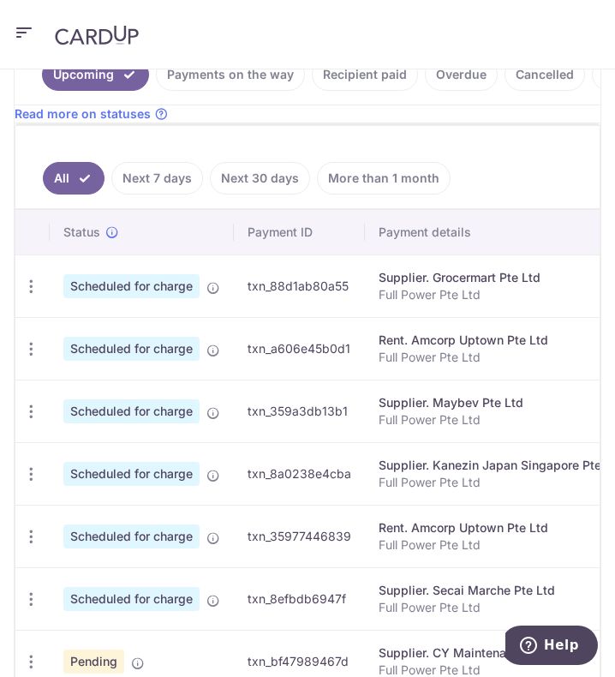
scroll to position [885, 0]
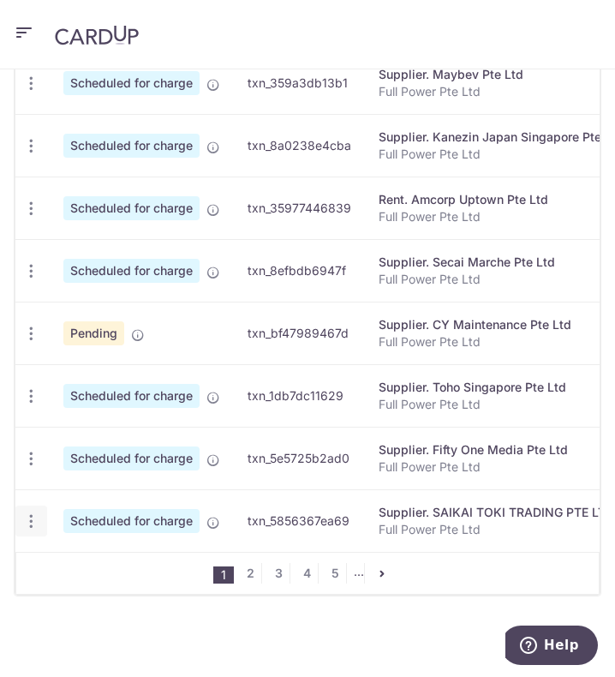
click at [30, 513] on icon "button" at bounding box center [31, 522] width 18 height 18
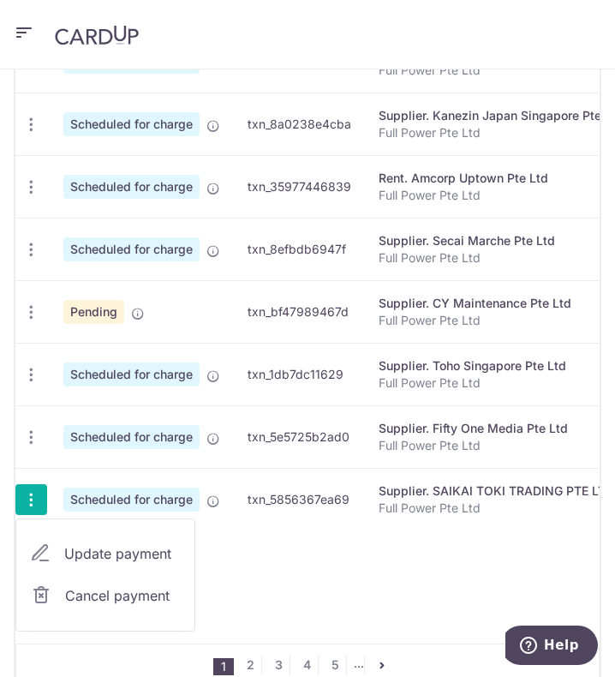
click at [120, 560] on span "Update payment" at bounding box center [122, 553] width 117 height 21
radio input "true"
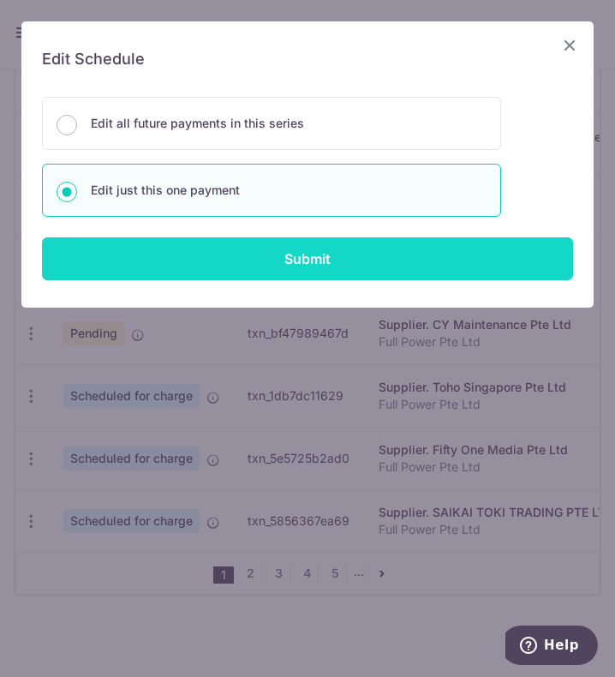
click at [264, 260] on input "Submit" at bounding box center [307, 258] width 531 height 43
radio input "true"
type input "581.20"
type input "52.31"
type input "[DATE]"
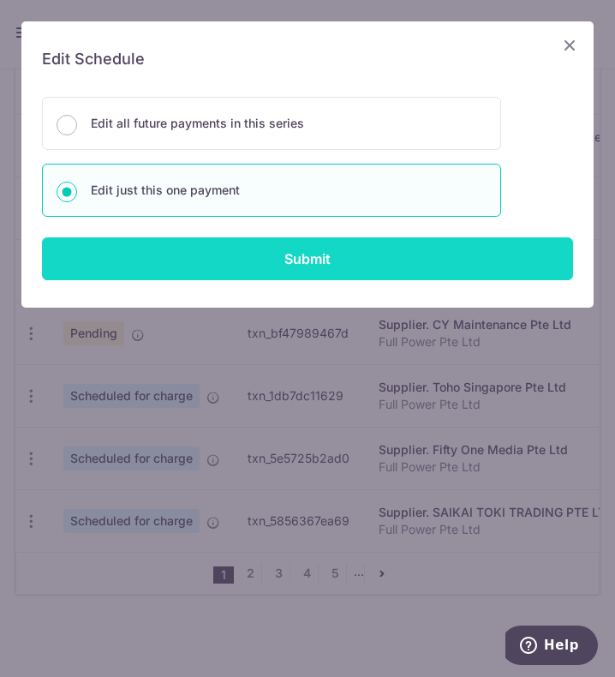
type input "Full Power Pte Ltd"
type input "SAIKAI [DATE]"
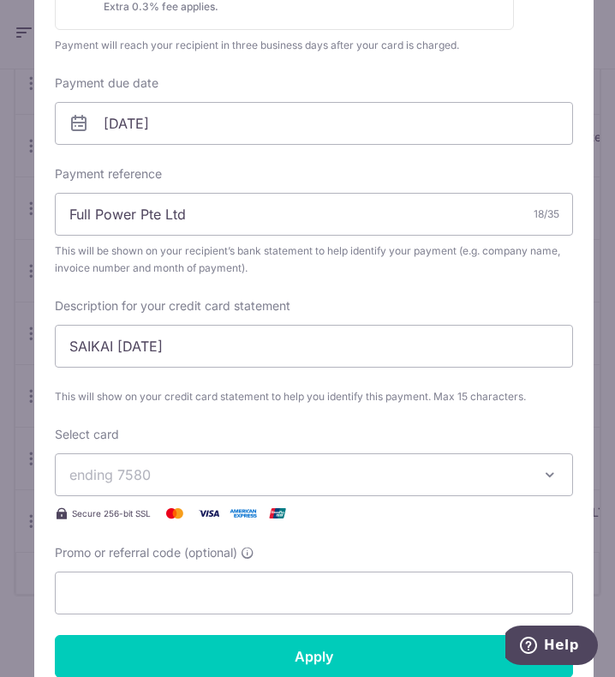
scroll to position [0, 0]
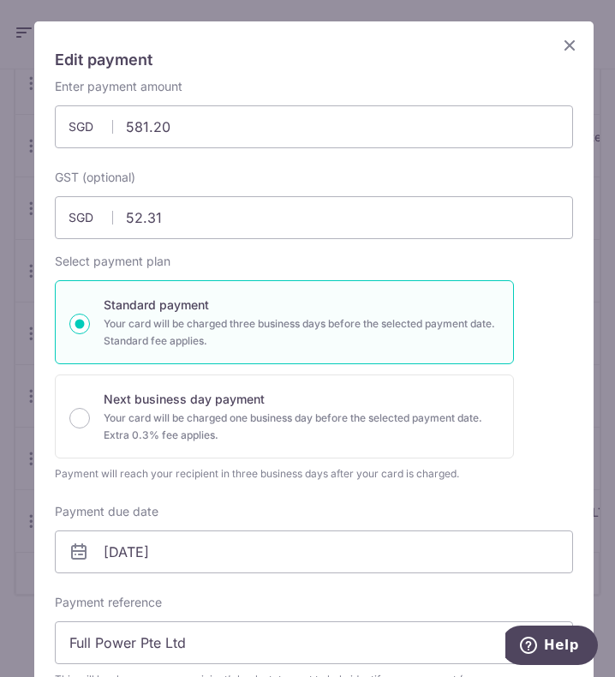
click at [560, 42] on icon "Close" at bounding box center [570, 44] width 21 height 21
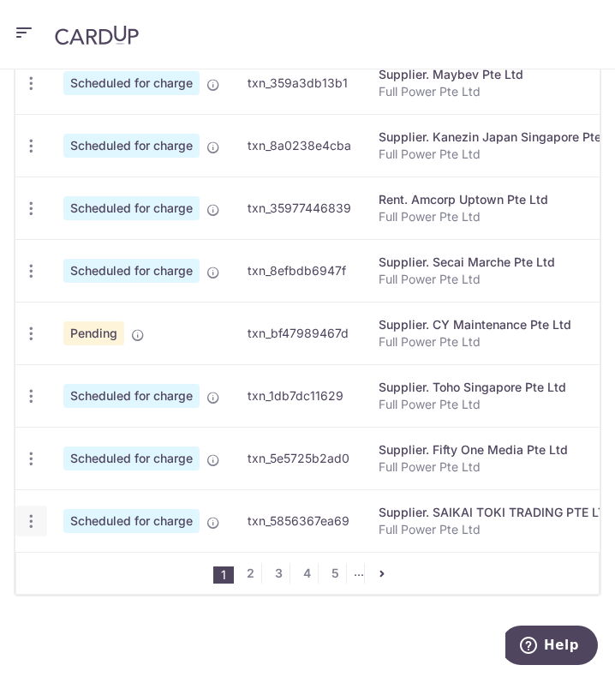
click at [30, 513] on icon "button" at bounding box center [31, 522] width 18 height 18
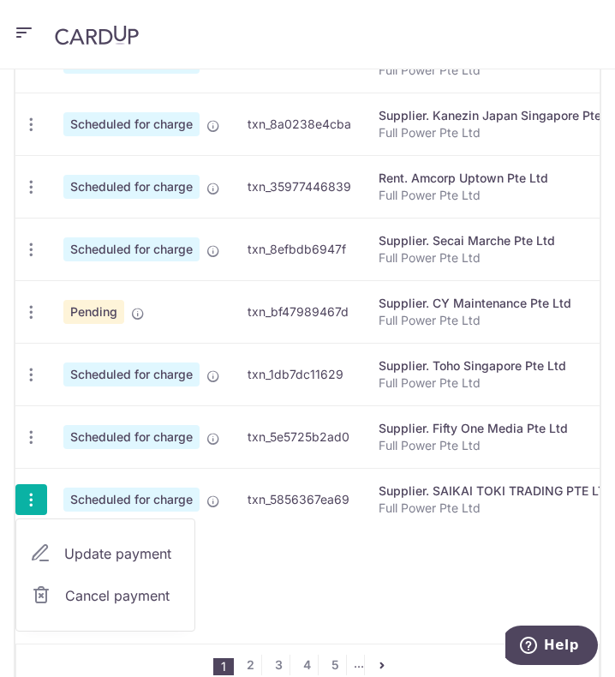
click at [83, 606] on span "Cancel payment" at bounding box center [122, 595] width 115 height 21
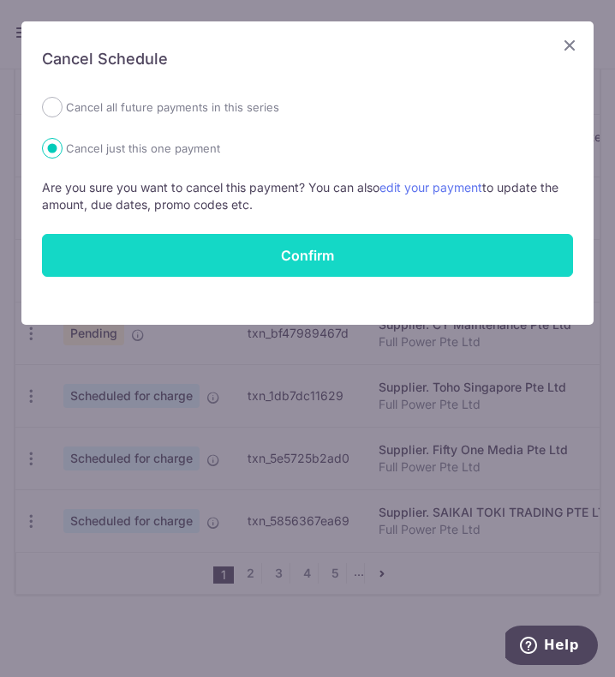
click at [219, 254] on button "Confirm" at bounding box center [307, 255] width 531 height 43
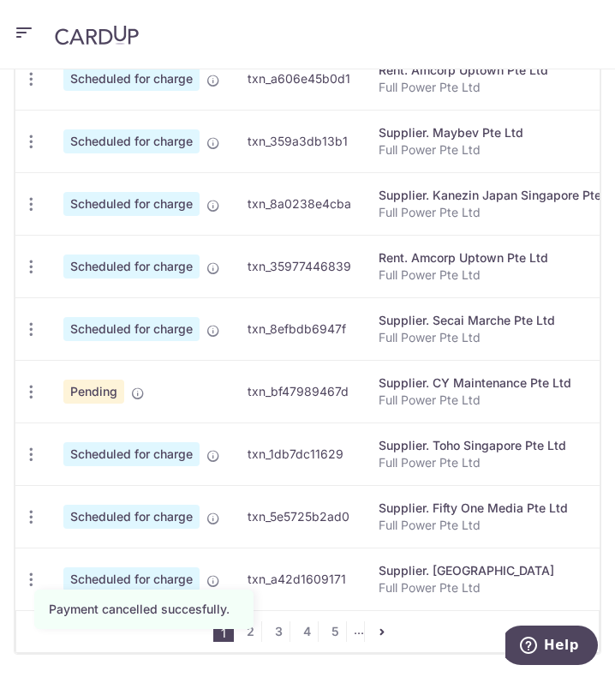
scroll to position [885, 0]
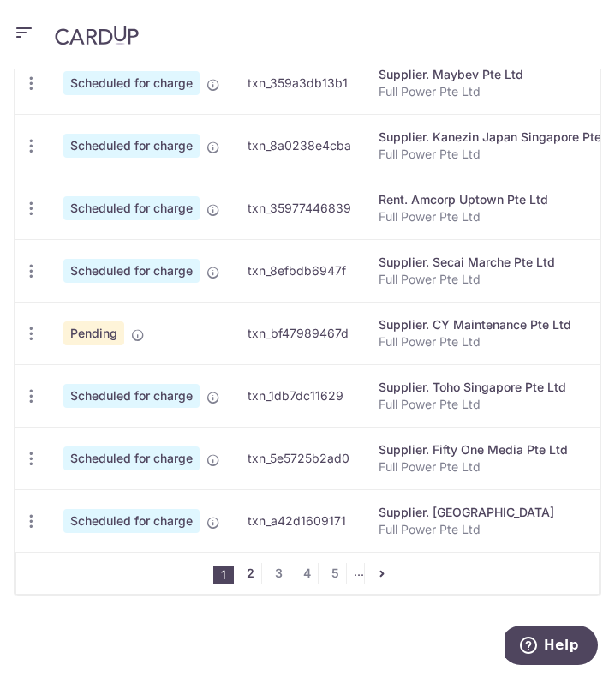
click at [248, 574] on link "2" at bounding box center [251, 573] width 21 height 21
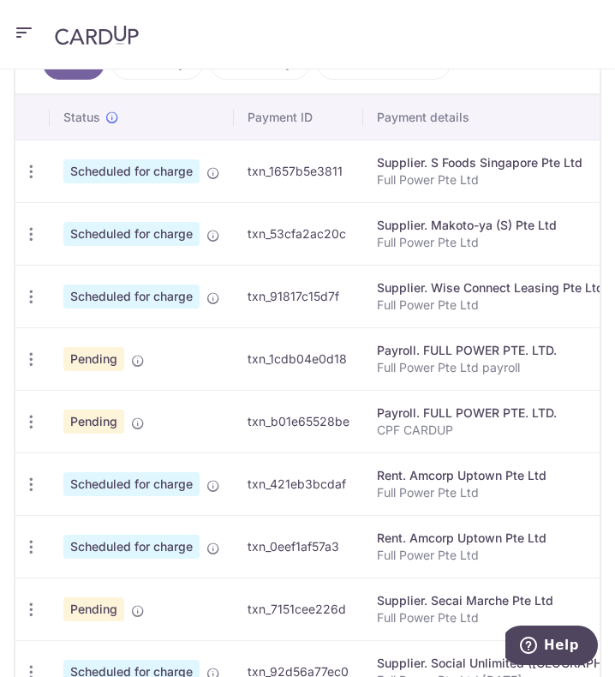
scroll to position [673, 0]
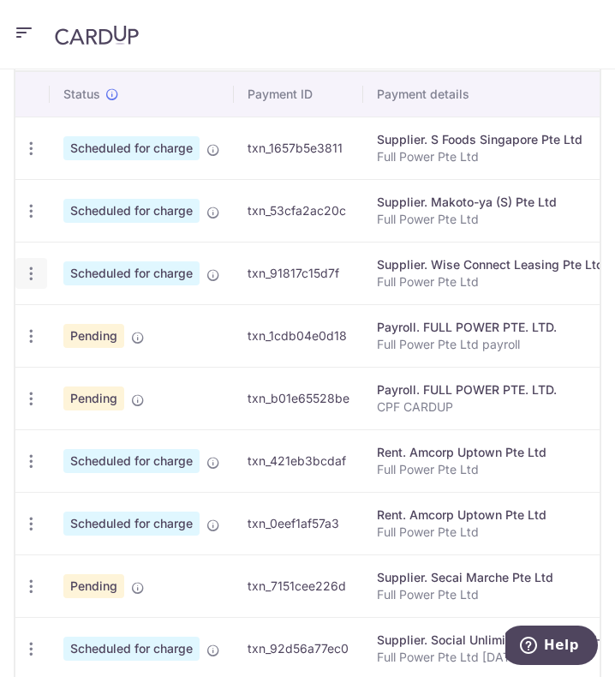
click at [36, 283] on icon "button" at bounding box center [31, 274] width 18 height 18
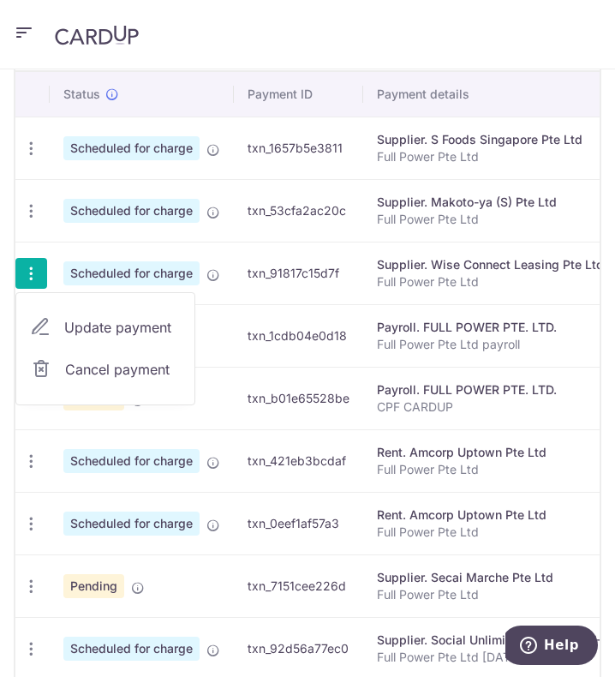
click at [75, 335] on span "Update payment" at bounding box center [122, 327] width 117 height 21
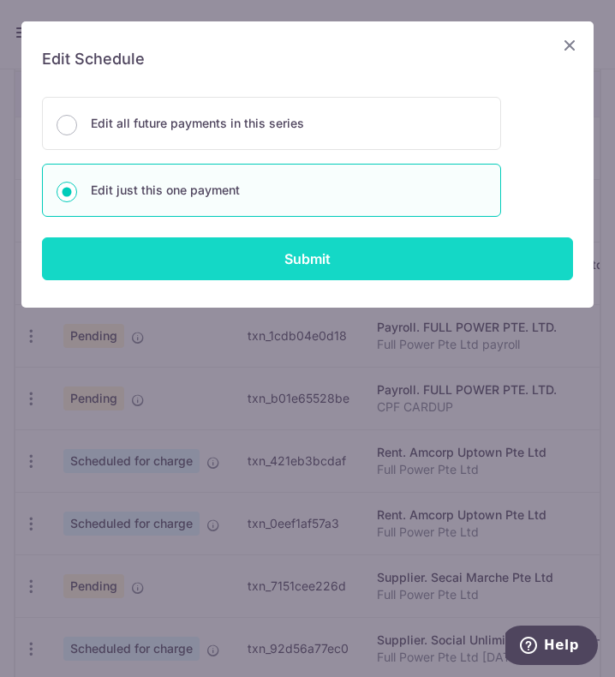
click at [201, 270] on input "Submit" at bounding box center [307, 258] width 531 height 43
radio input "true"
type input "2,431.19"
type input "218.81"
type input "05/10/2025"
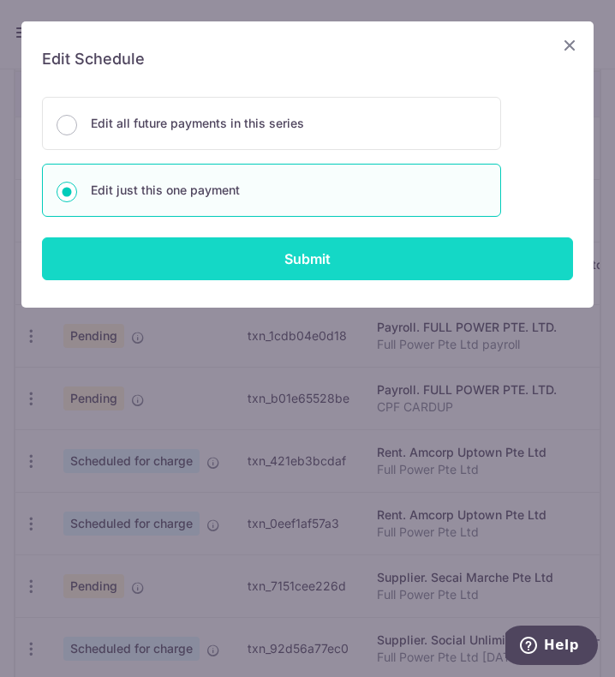
type input "Full Power Pte Ltd"
type input "Car leasing AUG"
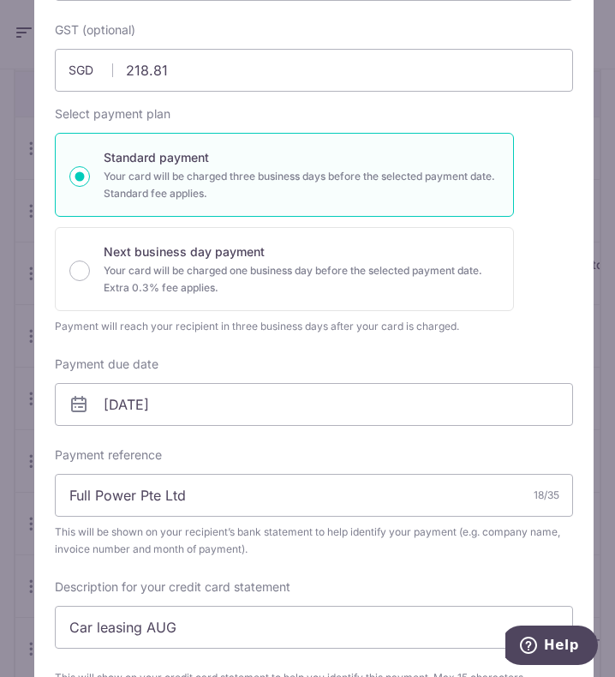
scroll to position [257, 0]
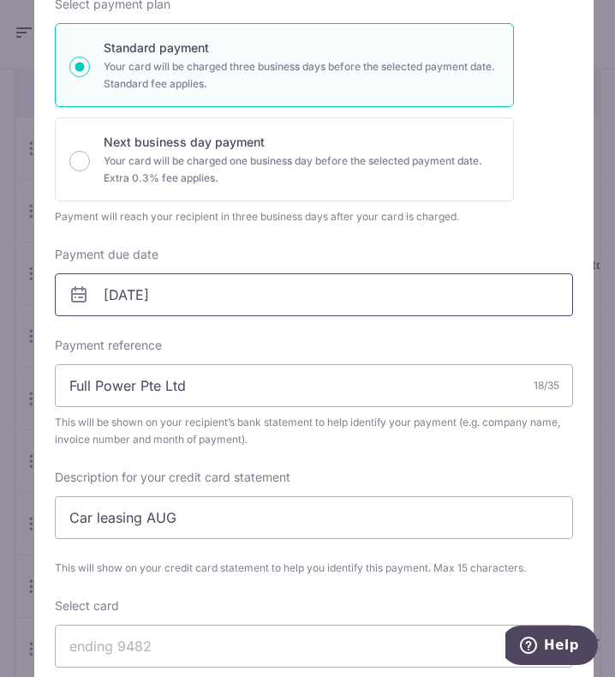
click at [219, 294] on input "05/10/2025" at bounding box center [314, 294] width 519 height 43
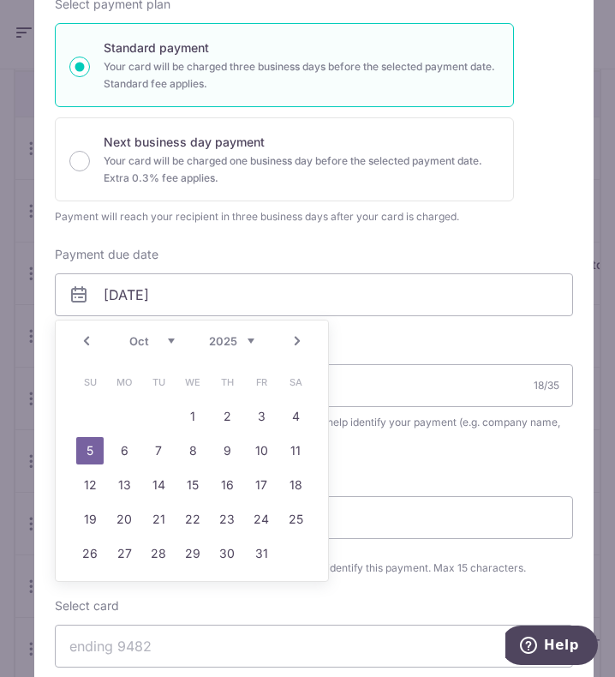
click at [83, 342] on link "Prev" at bounding box center [86, 341] width 21 height 21
click at [161, 550] on link "30" at bounding box center [158, 553] width 27 height 27
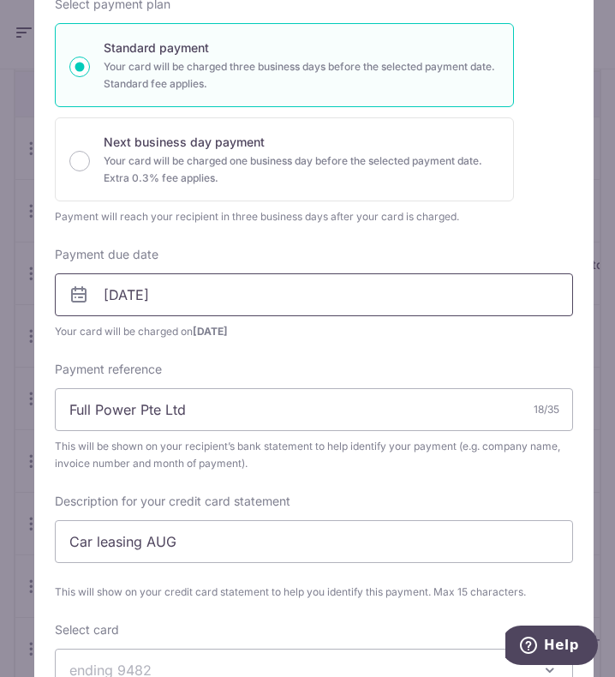
click at [220, 304] on input "30/09/2025" at bounding box center [314, 294] width 519 height 43
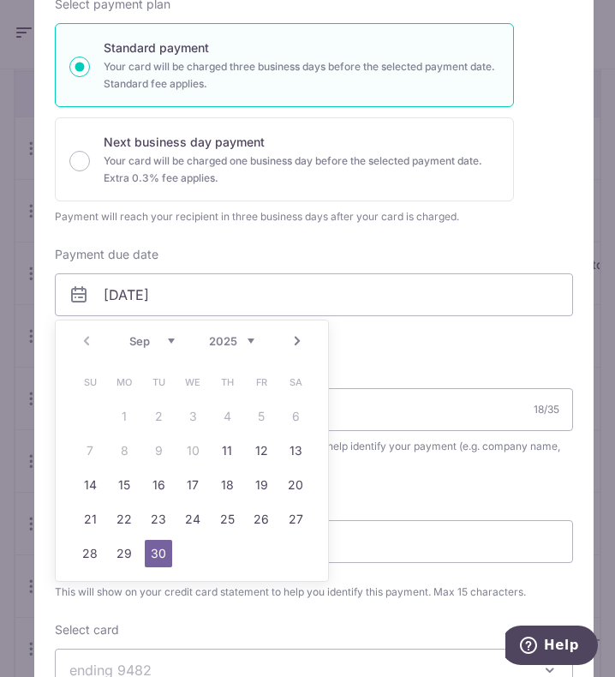
click at [169, 340] on select "Sep Oct Nov Dec" at bounding box center [151, 341] width 45 height 14
click at [94, 445] on link "5" at bounding box center [89, 450] width 27 height 27
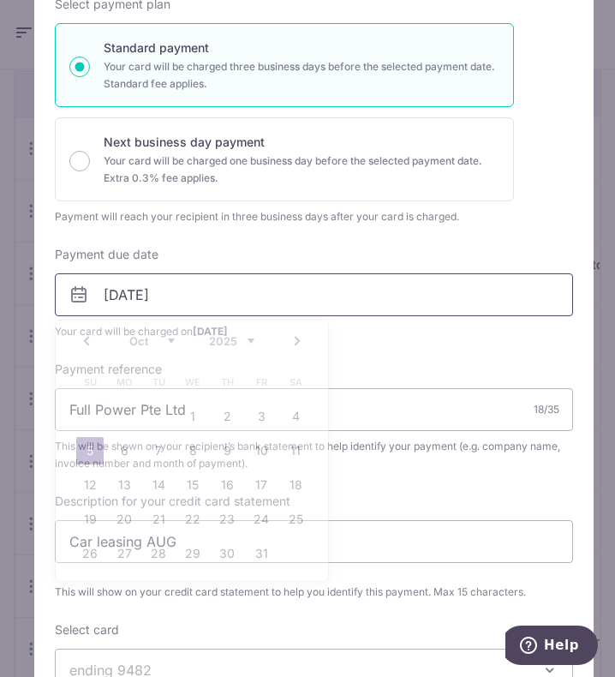
click at [203, 302] on input "05/10/2025" at bounding box center [314, 294] width 519 height 43
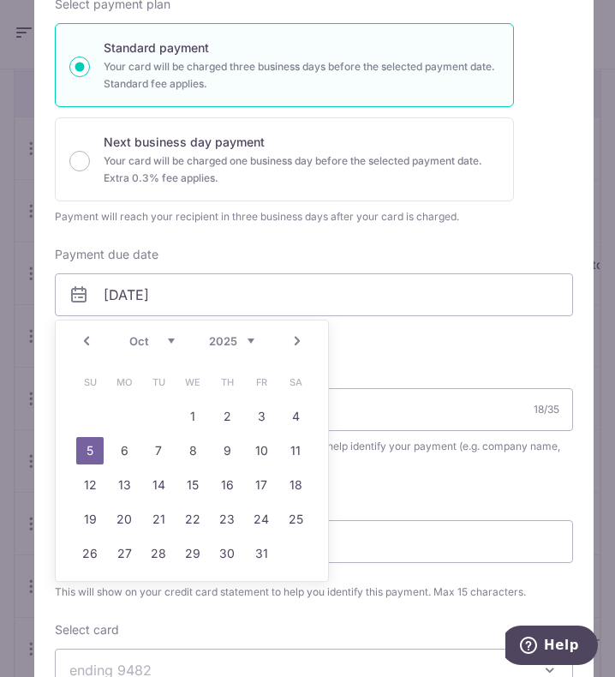
click at [152, 339] on select "Sep Oct Nov Dec" at bounding box center [151, 341] width 45 height 14
click at [199, 419] on link "1" at bounding box center [192, 416] width 27 height 27
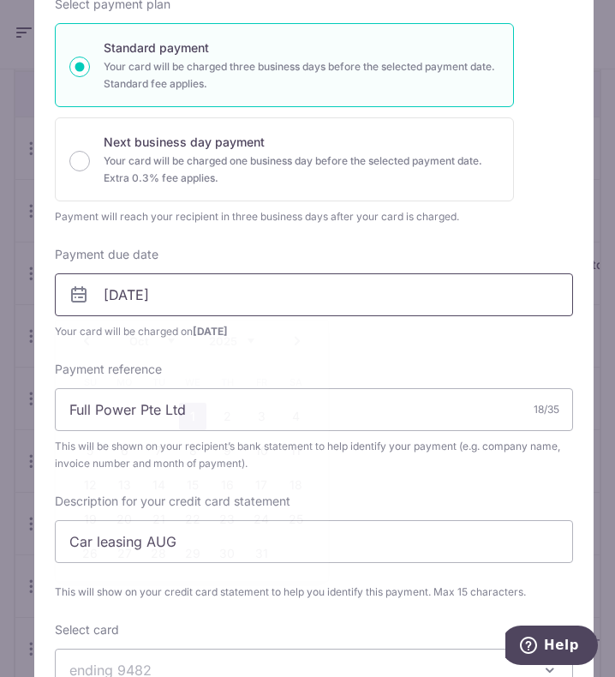
click at [205, 313] on input "[DATE]" at bounding box center [314, 294] width 519 height 43
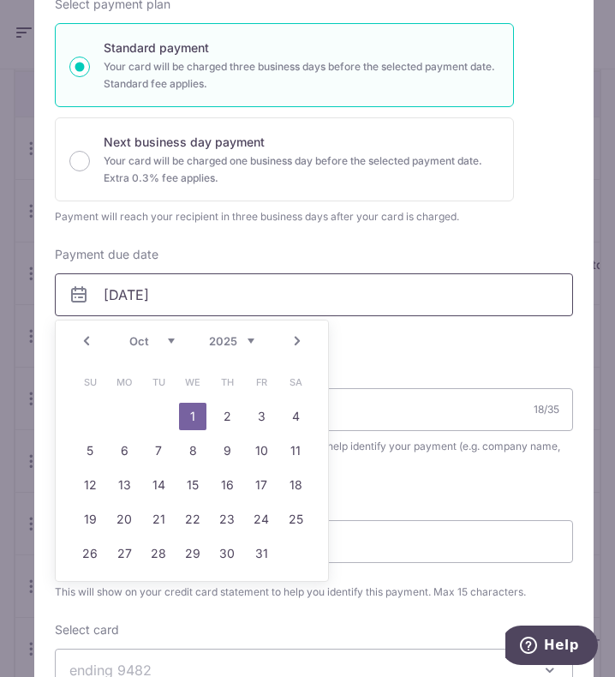
click at [184, 298] on input "[DATE]" at bounding box center [314, 294] width 519 height 43
click at [143, 330] on div "Prev Next Sep Oct Nov Dec 2025 2026 2027 2028 2029 2030 2031 2032 2033 2034 2035" at bounding box center [192, 341] width 273 height 41
click at [143, 334] on select "Sep Oct Nov Dec" at bounding box center [151, 341] width 45 height 14
click at [355, 344] on div "Enter payment amount 2,431.19 2431.19 SGD To change the payment amount, please …" at bounding box center [314, 315] width 519 height 989
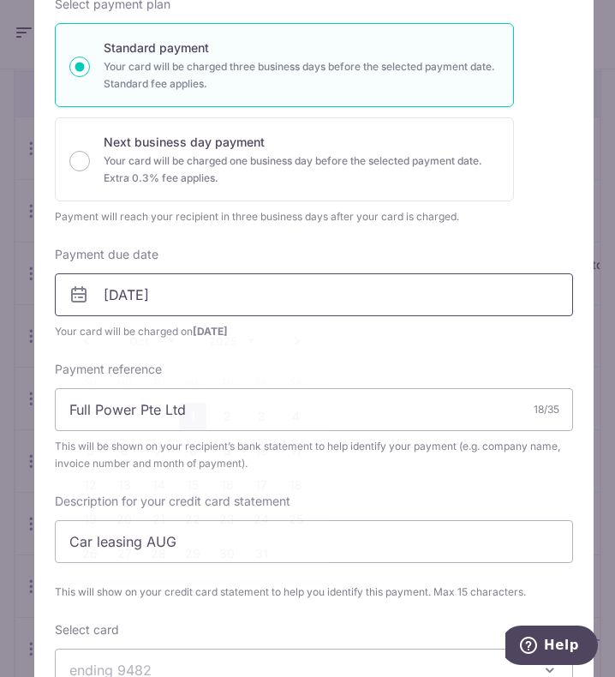
click at [141, 291] on input "[DATE]" at bounding box center [314, 294] width 519 height 43
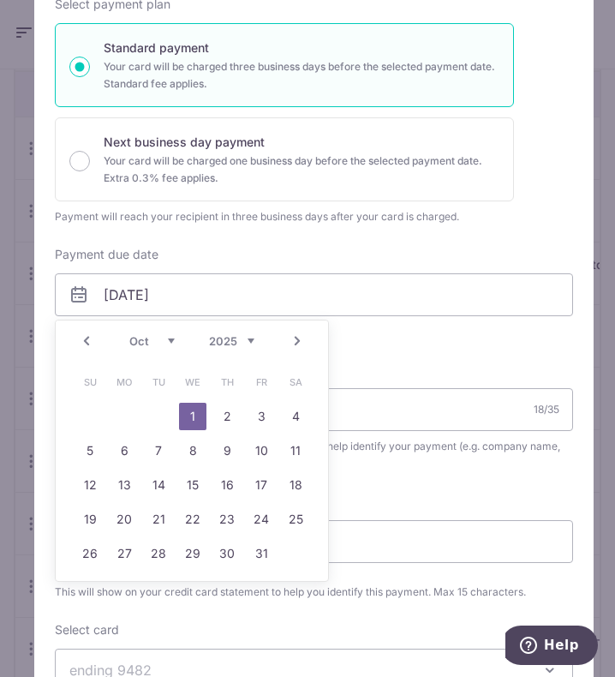
click at [145, 337] on select "Sep Oct Nov Dec" at bounding box center [151, 341] width 45 height 14
click at [170, 543] on link "30" at bounding box center [158, 553] width 27 height 27
type input "[DATE]"
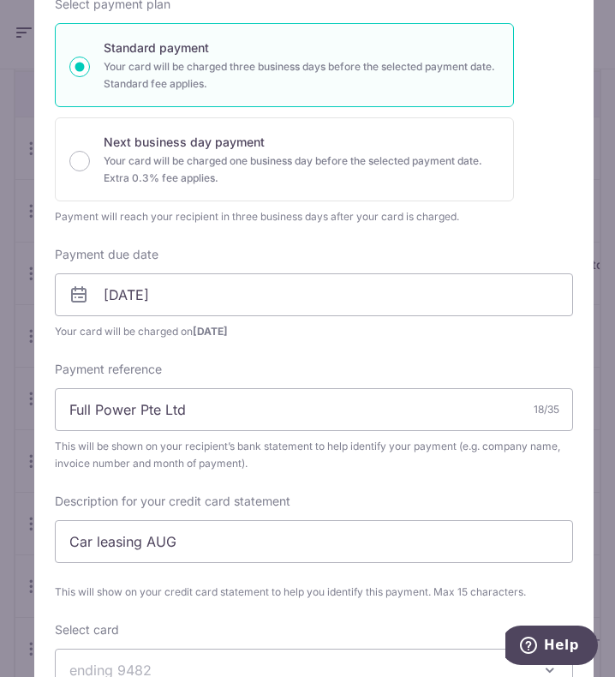
click at [297, 347] on div "Enter payment amount 2,431.19 2431.19 SGD To change the payment amount, please …" at bounding box center [314, 315] width 519 height 989
click at [182, 545] on input "Car leasing AUG" at bounding box center [314, 541] width 519 height 43
type input "Car leasing SEP"
click at [348, 489] on div "Enter payment amount 2,431.19 2431.19 SGD To change the payment amount, please …" at bounding box center [314, 315] width 519 height 989
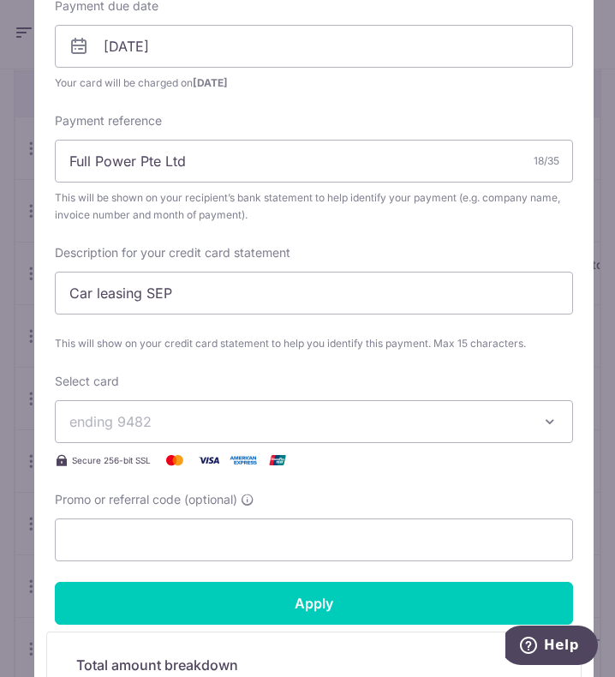
scroll to position [514, 0]
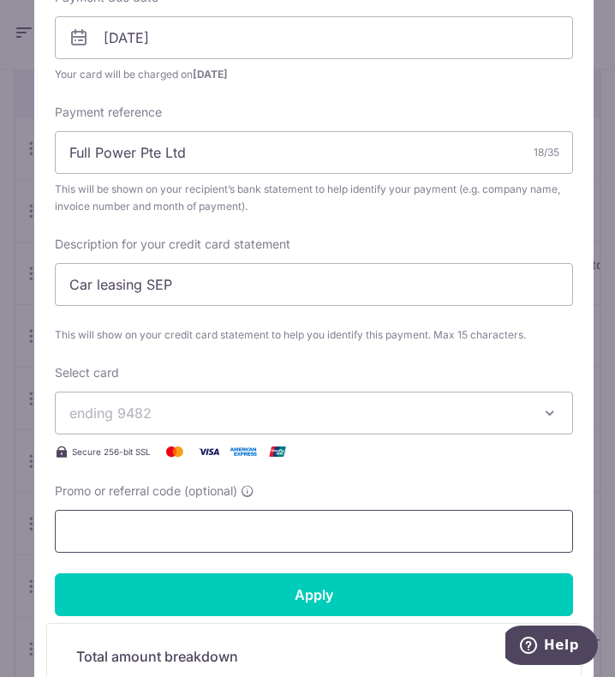
click at [195, 530] on input "Promo or referral code (optional)" at bounding box center [314, 531] width 519 height 43
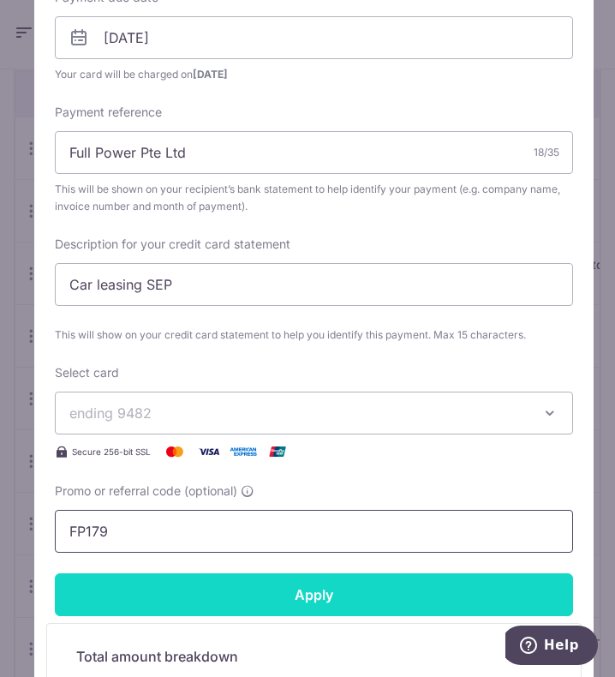
type input "FP179"
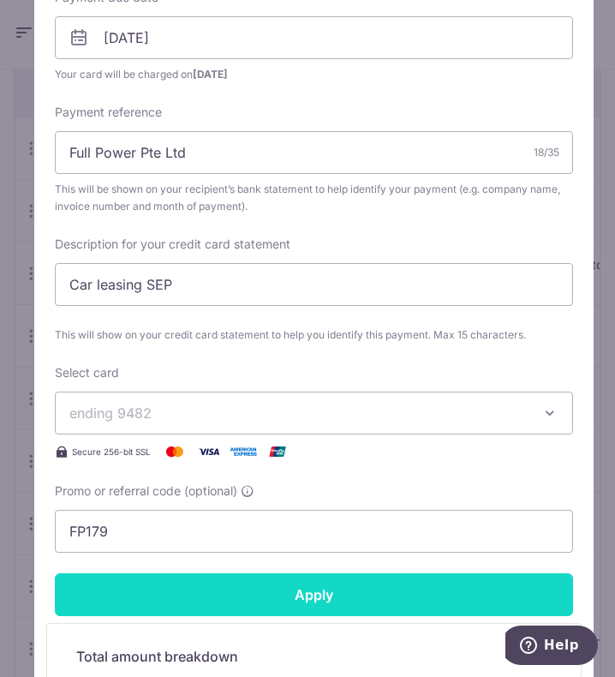
click at [179, 605] on input "Apply" at bounding box center [314, 594] width 519 height 43
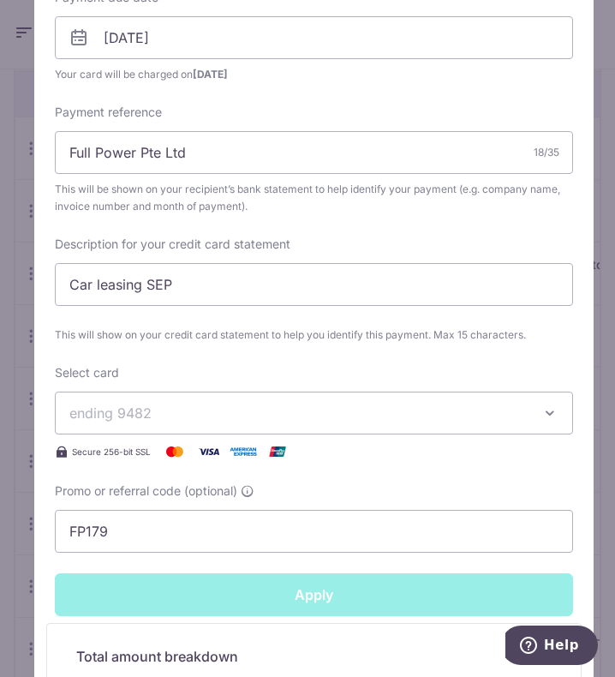
type input "Successfully Applied"
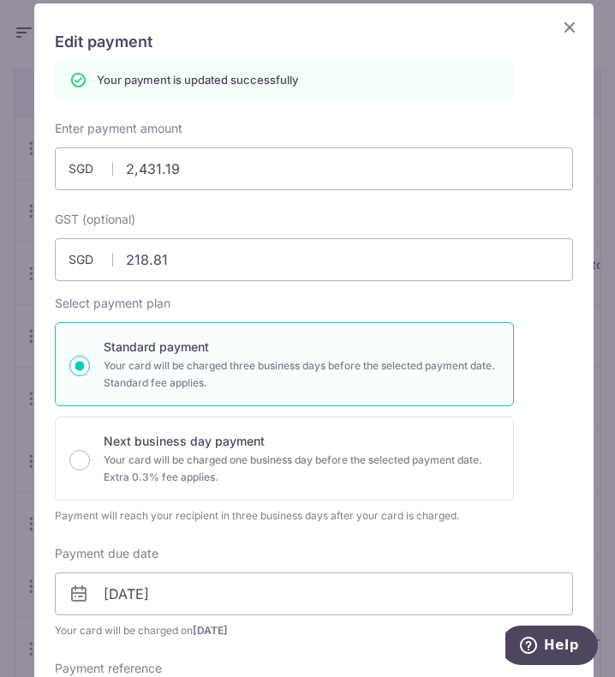
scroll to position [0, 0]
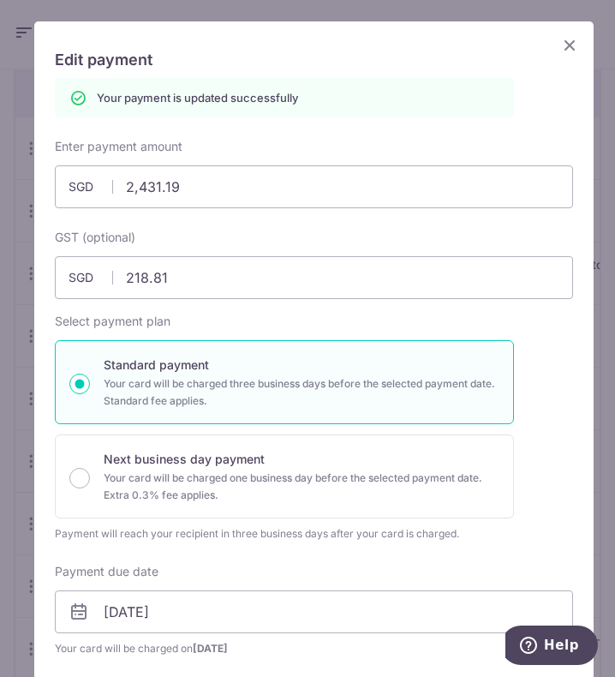
click at [560, 45] on icon "Close" at bounding box center [570, 44] width 21 height 21
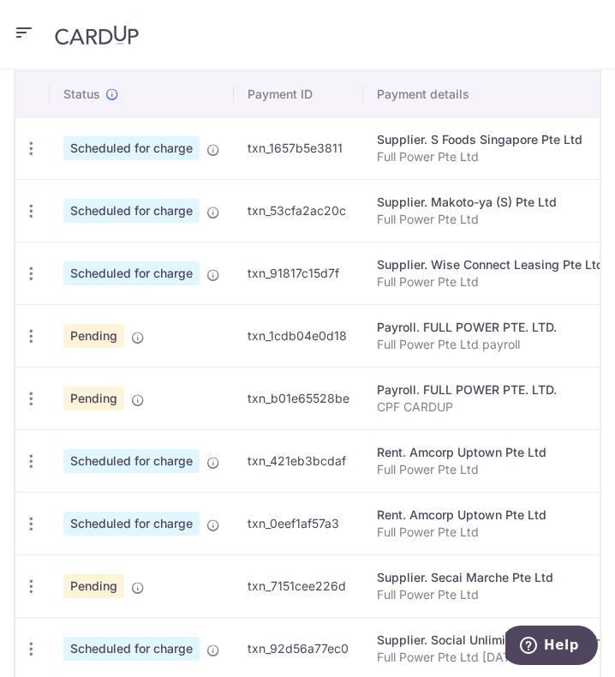
scroll to position [759, 0]
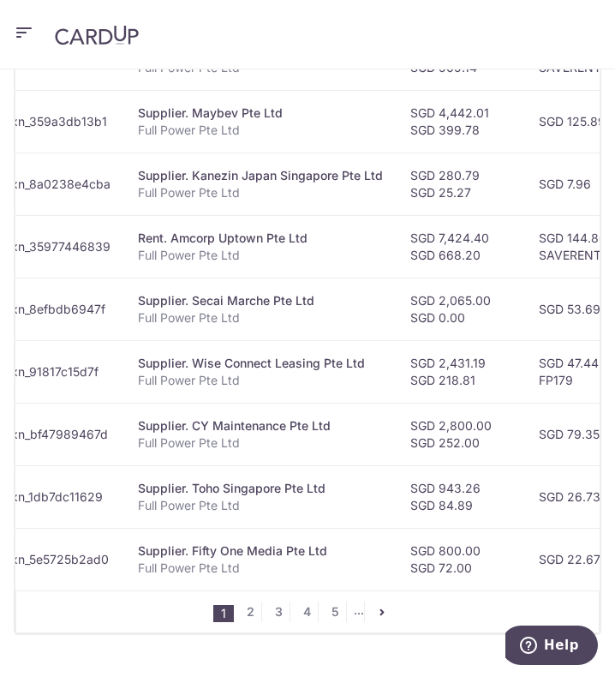
scroll to position [885, 0]
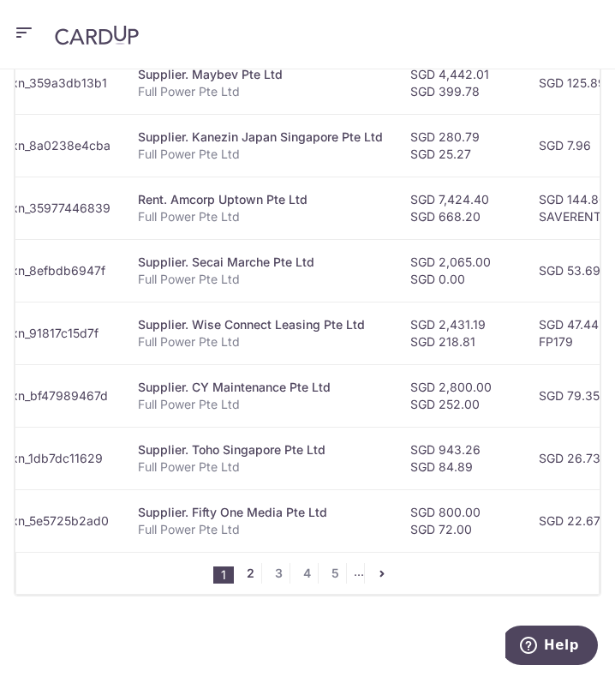
click at [245, 576] on link "2" at bounding box center [251, 573] width 21 height 21
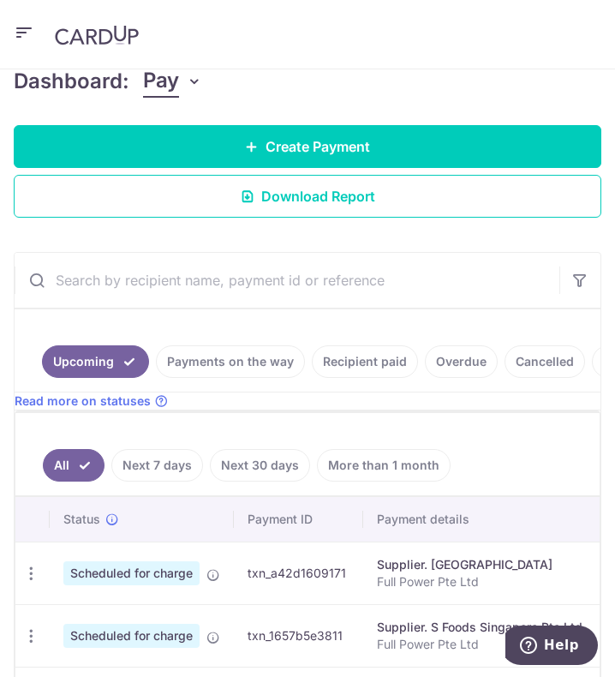
scroll to position [159, 0]
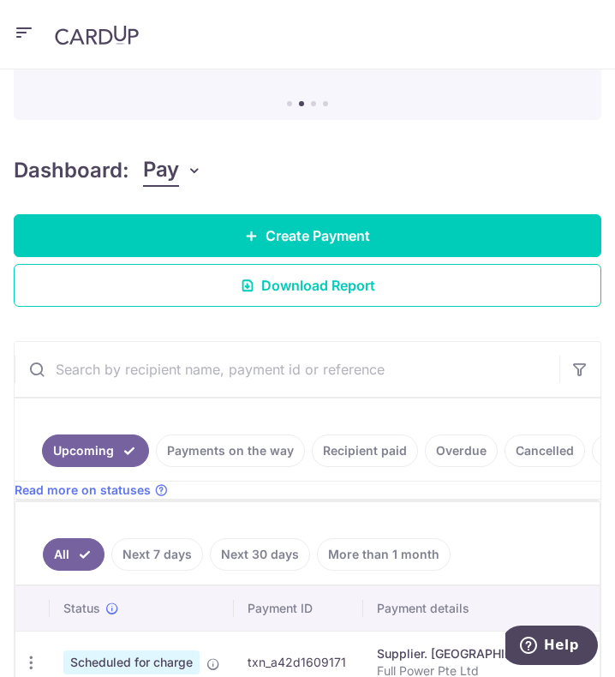
click at [118, 369] on input "text" at bounding box center [287, 369] width 545 height 55
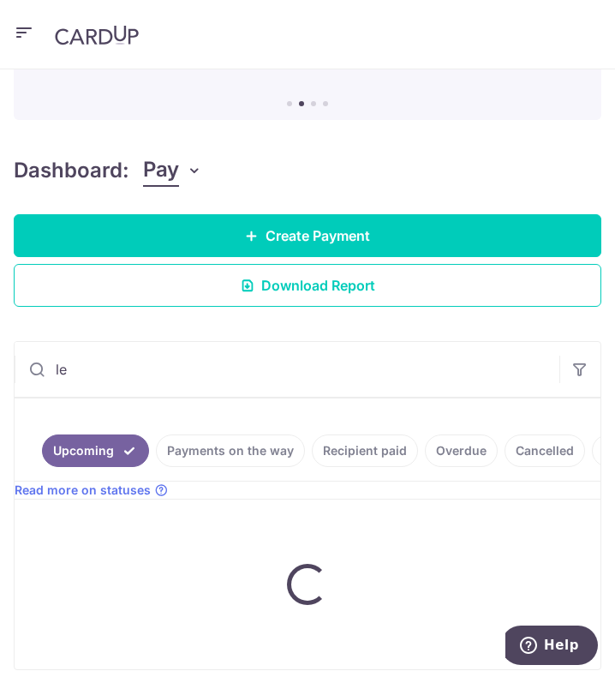
type input "l"
type input "clean"
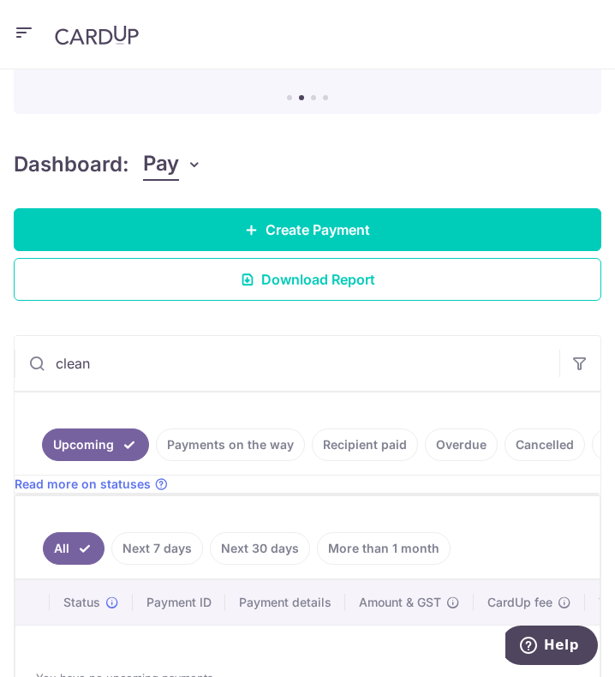
scroll to position [323, 0]
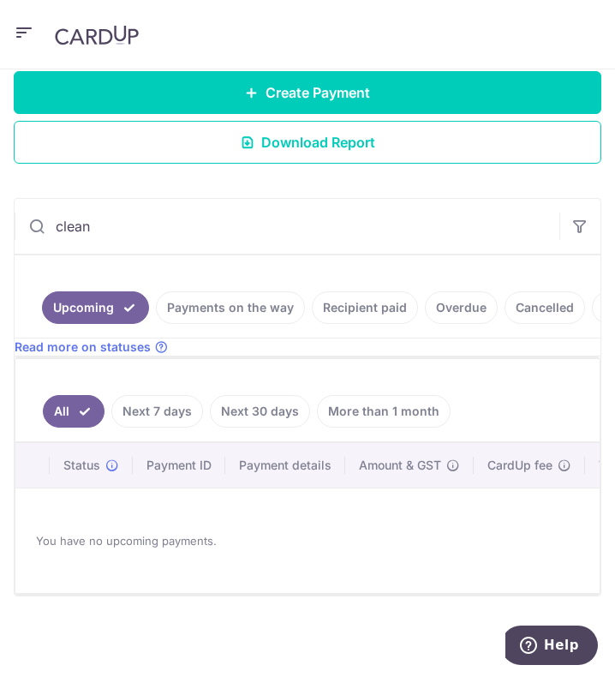
click at [122, 291] on link "Upcoming" at bounding box center [95, 307] width 107 height 33
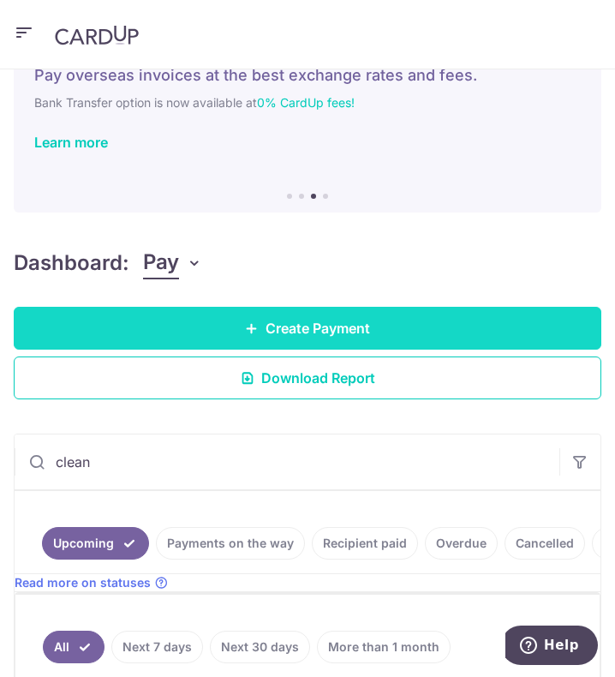
click at [333, 327] on span "Create Payment" at bounding box center [318, 328] width 105 height 21
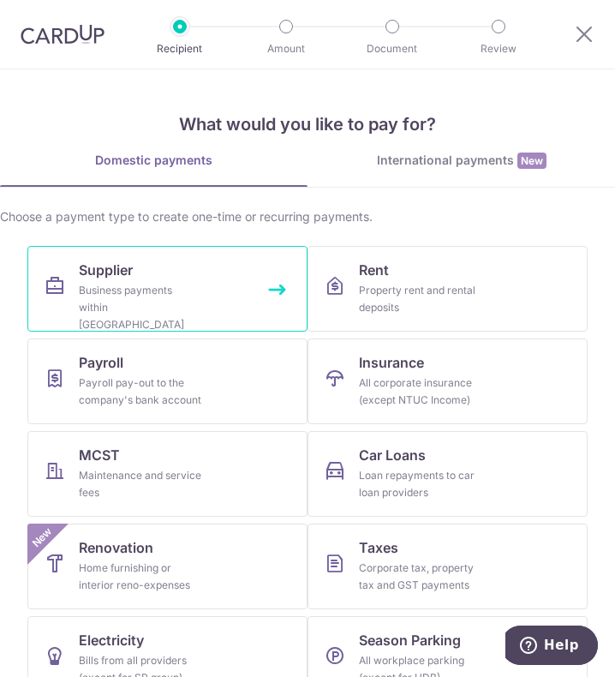
click at [159, 282] on div "Business payments within [GEOGRAPHIC_DATA]" at bounding box center [140, 307] width 123 height 51
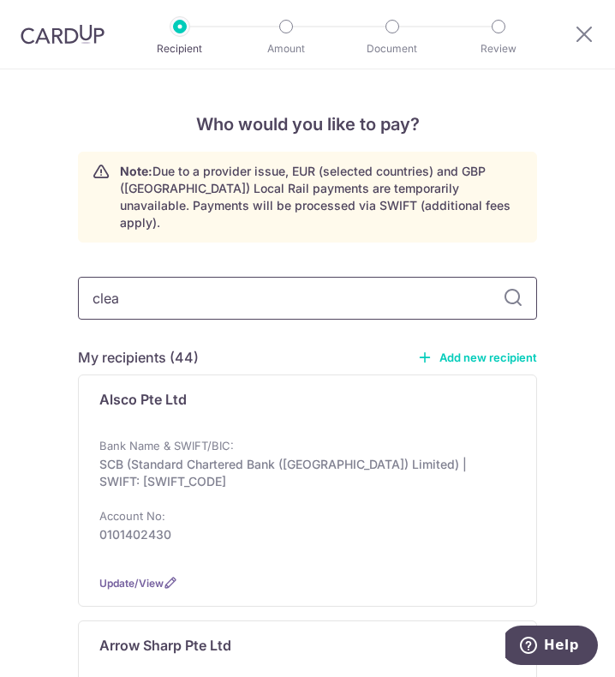
type input "clean"
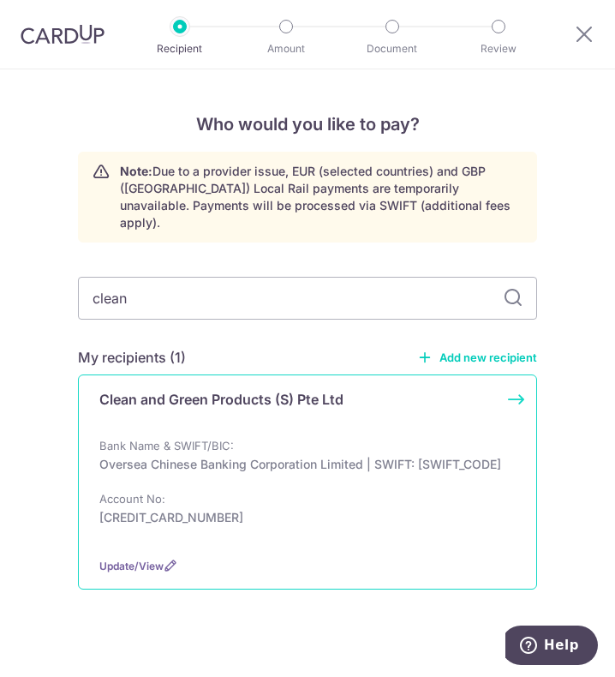
click at [244, 419] on div "Clean and Green Products (S) Pte Ltd Bank Name & SWIFT/BIC: Oversea Chinese Ban…" at bounding box center [307, 482] width 459 height 215
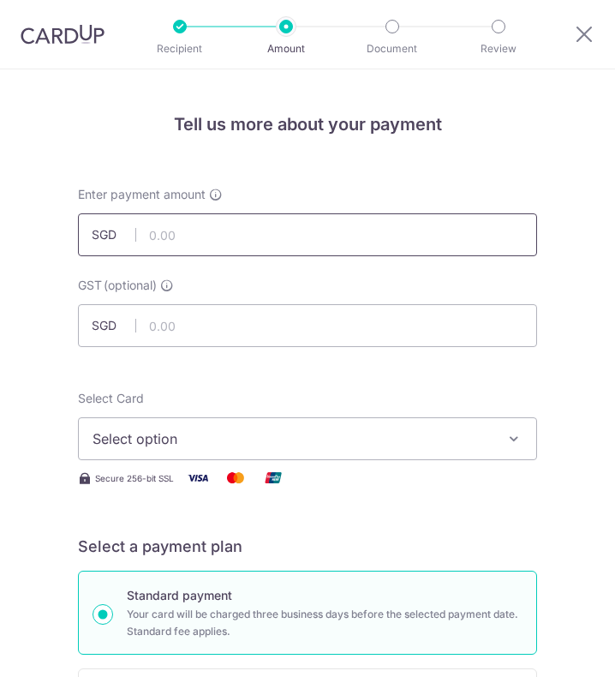
click at [236, 244] on input "text" at bounding box center [307, 234] width 459 height 43
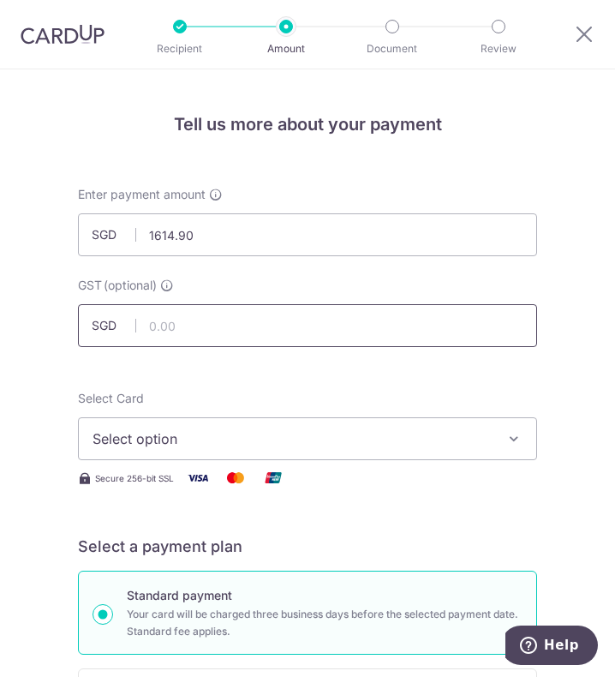
type input "1,614.90"
click at [333, 325] on input "text" at bounding box center [307, 325] width 459 height 43
type input "145.34"
click at [255, 447] on span "Select option" at bounding box center [296, 439] width 406 height 21
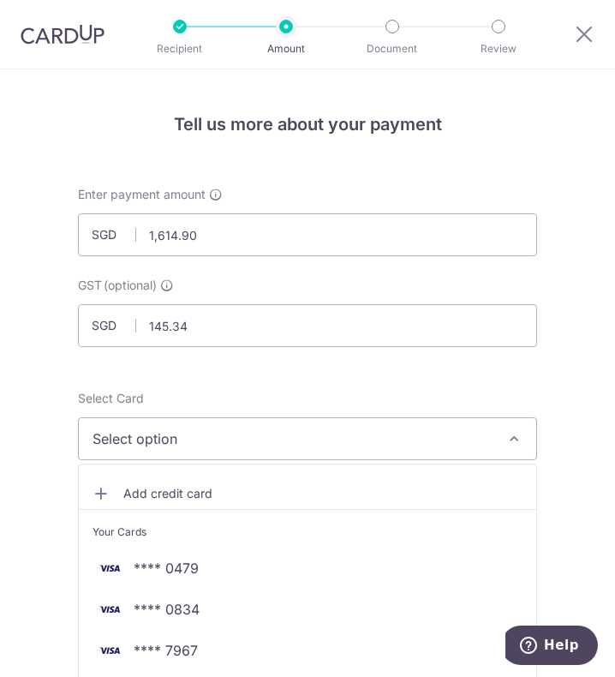
scroll to position [429, 0]
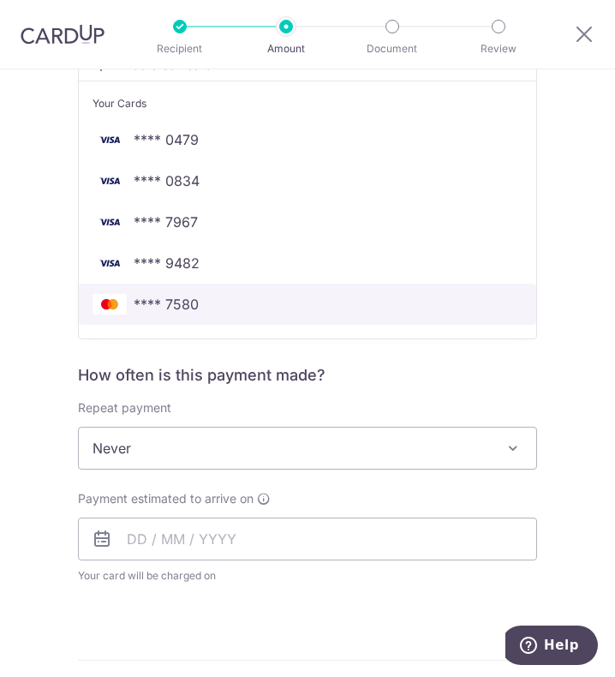
click at [204, 285] on link "**** 7580" at bounding box center [308, 304] width 458 height 41
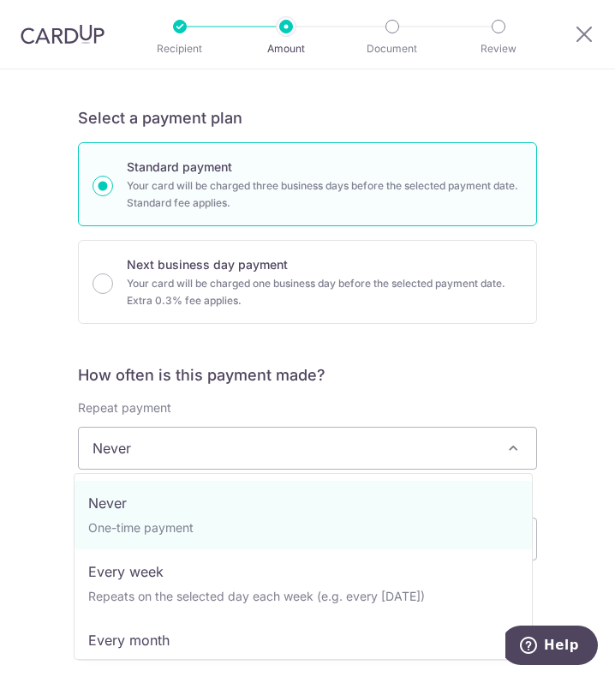
click at [213, 451] on span "Never" at bounding box center [308, 448] width 458 height 41
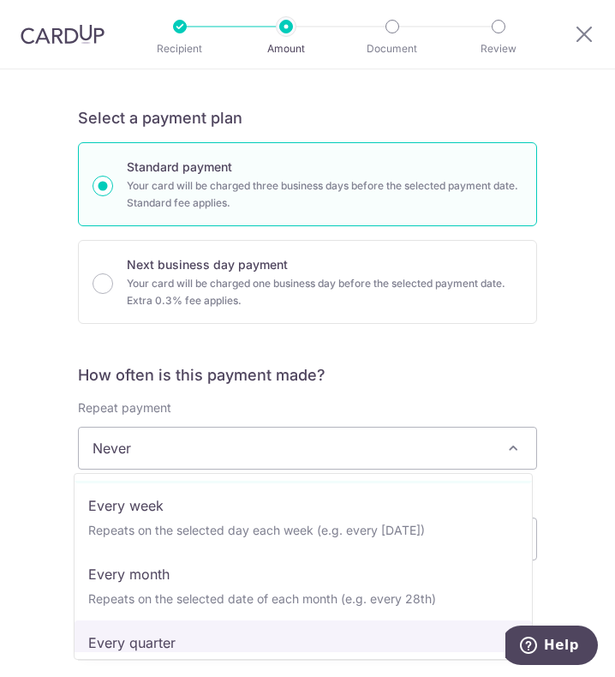
scroll to position [86, 0]
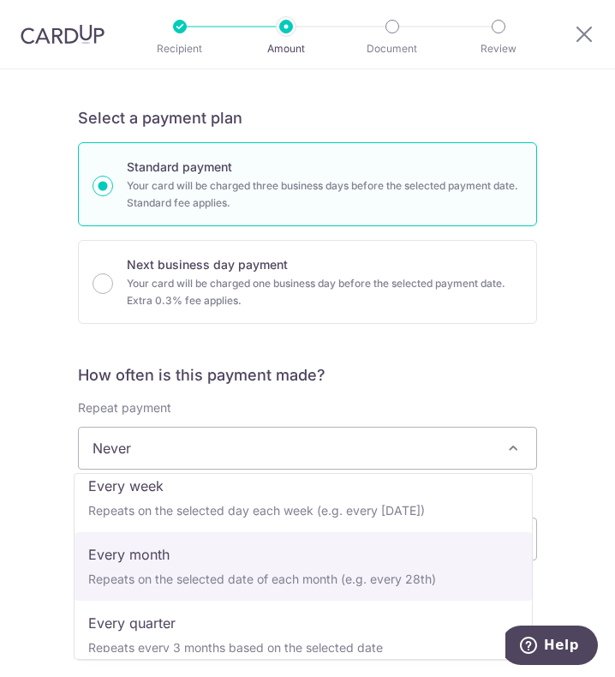
select select "3"
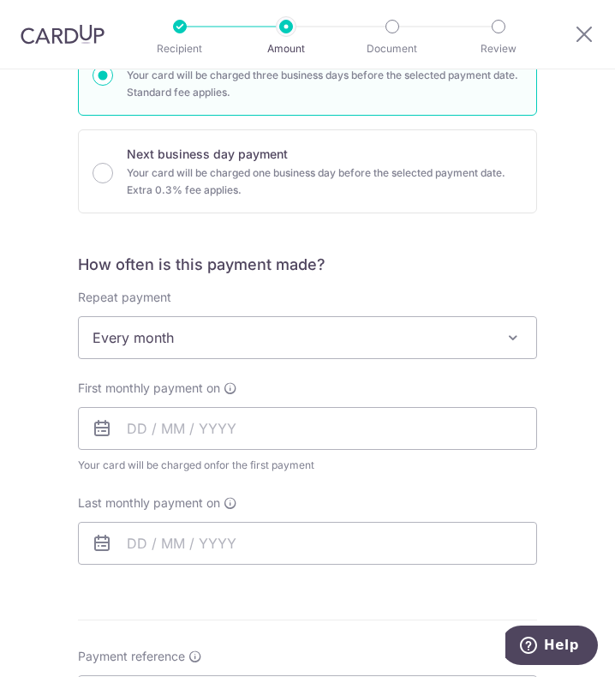
scroll to position [686, 0]
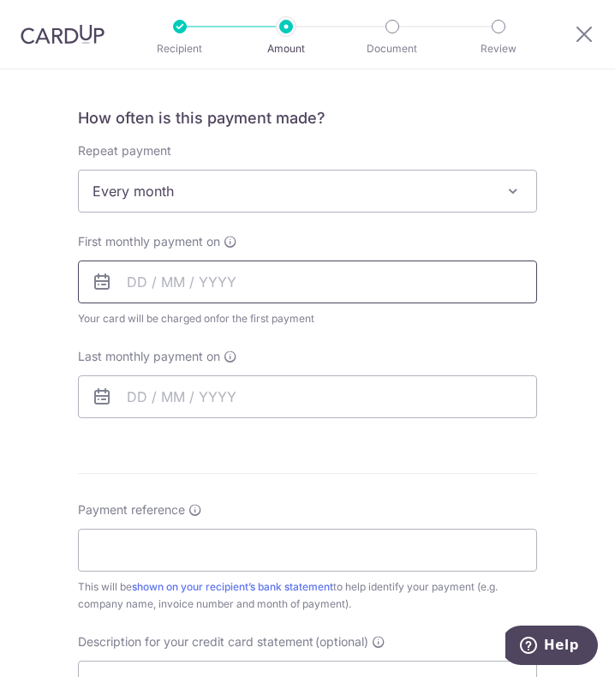
click at [129, 283] on input "text" at bounding box center [307, 282] width 459 height 43
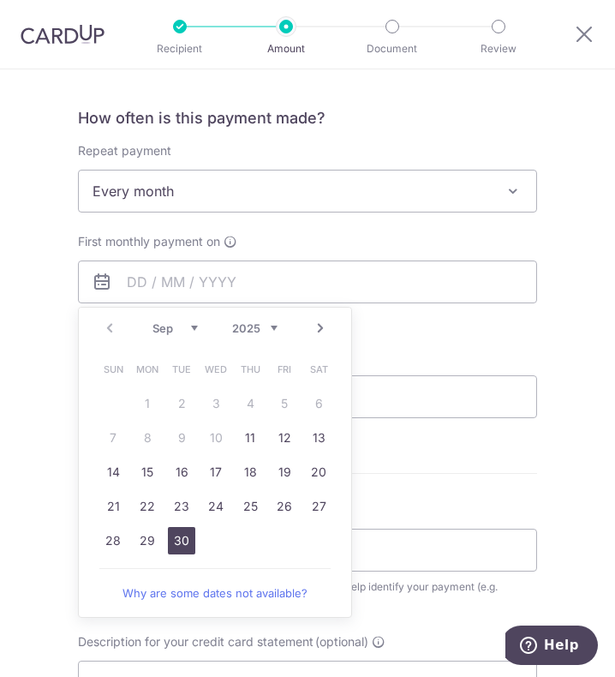
click at [180, 532] on link "30" at bounding box center [181, 540] width 27 height 27
type input "30/09/2025"
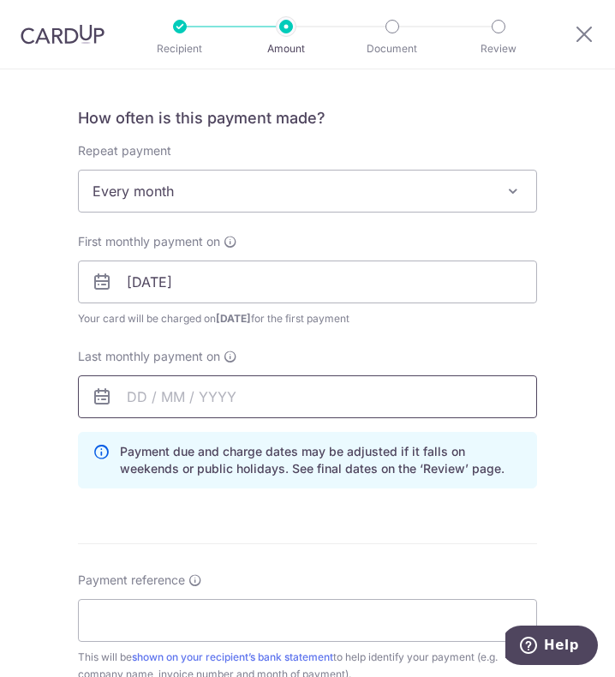
click at [250, 394] on input "text" at bounding box center [307, 396] width 459 height 43
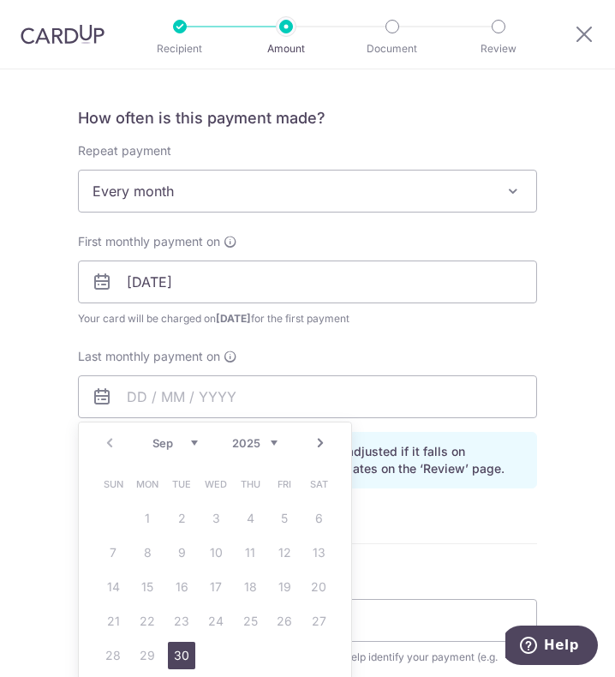
click at [180, 650] on link "30" at bounding box center [181, 655] width 27 height 27
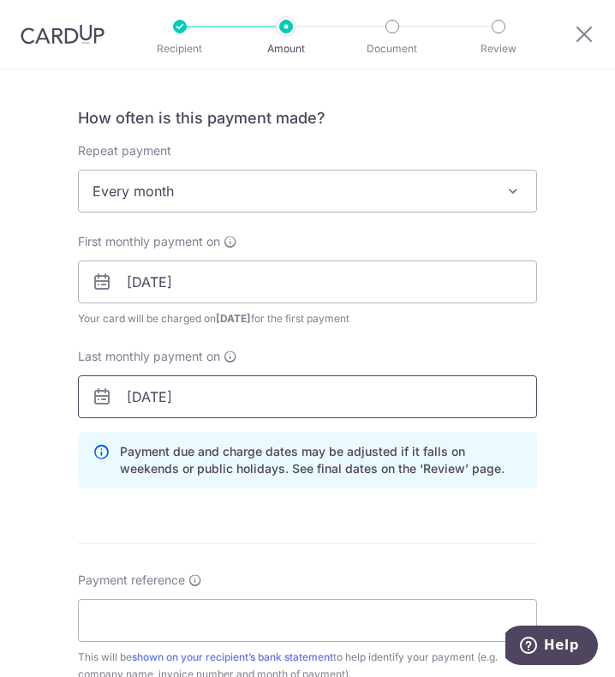
click at [197, 390] on input "[DATE]" at bounding box center [307, 396] width 459 height 43
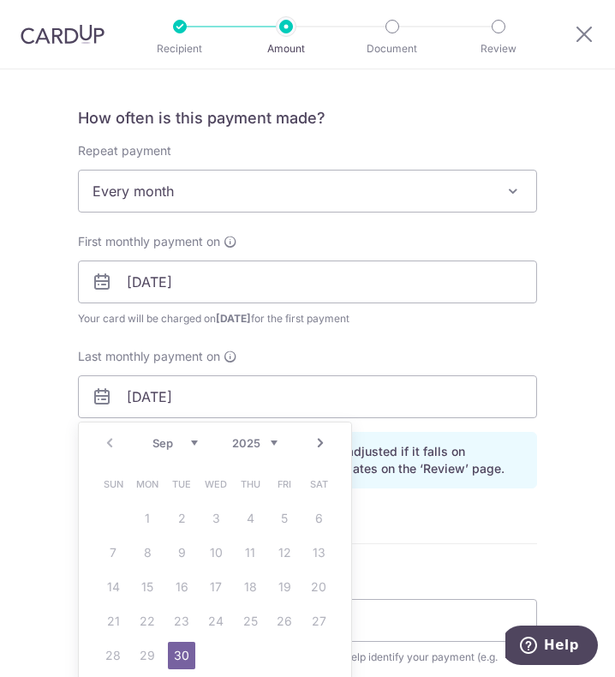
click at [266, 445] on select "2025 2026 2027 2028 2029 2030 2031 2032 2033 2034 2035" at bounding box center [254, 443] width 45 height 14
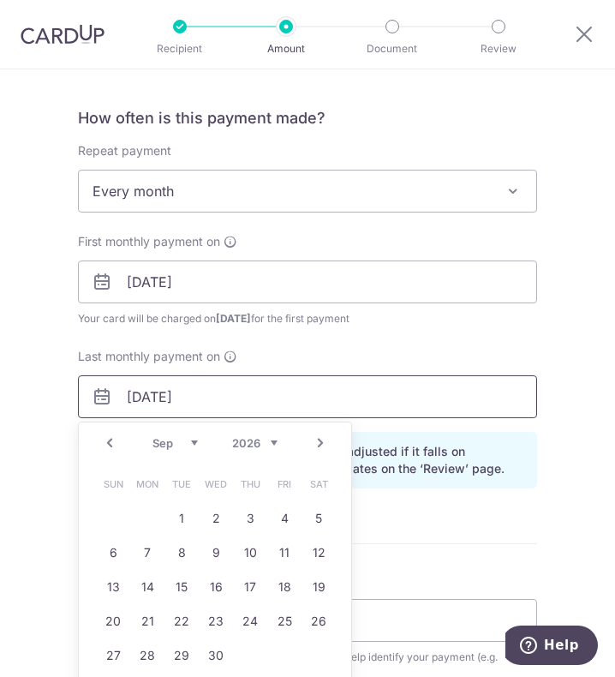
click at [342, 394] on input "[DATE]" at bounding box center [307, 396] width 459 height 43
click at [206, 662] on link "30" at bounding box center [215, 655] width 27 height 27
type input "[DATE]"
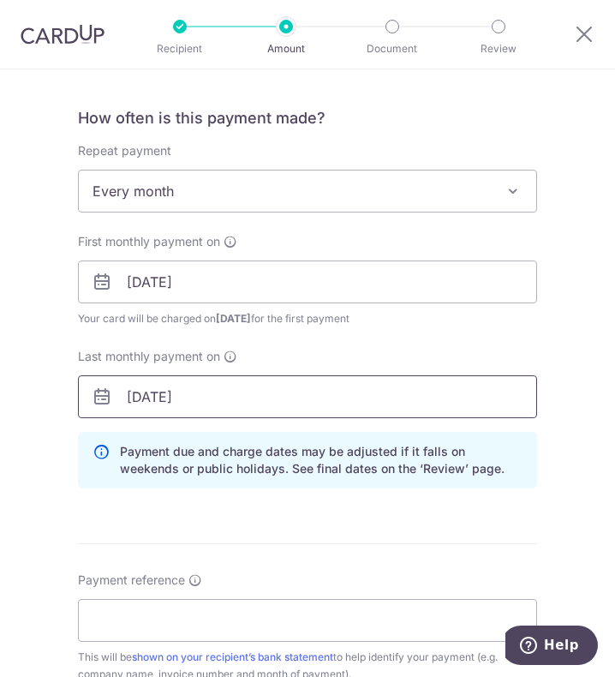
click at [317, 383] on input "[DATE]" at bounding box center [307, 396] width 459 height 43
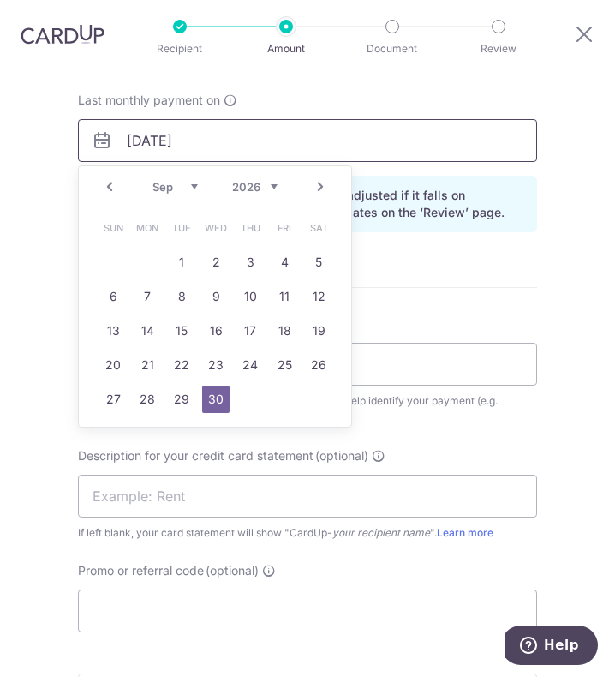
scroll to position [943, 0]
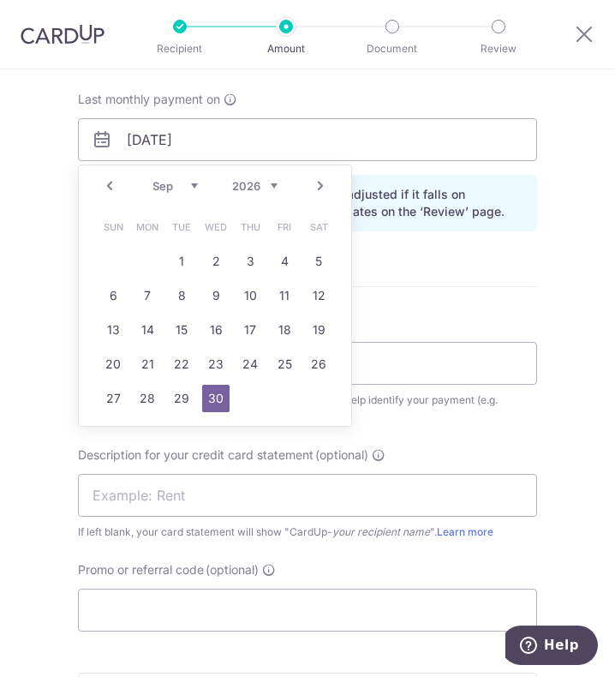
click at [377, 274] on form "Enter payment amount SGD 1,614.90 1614.90 GST (optional) SGD 145.34 145.34 Sele…" at bounding box center [307, 89] width 459 height 1692
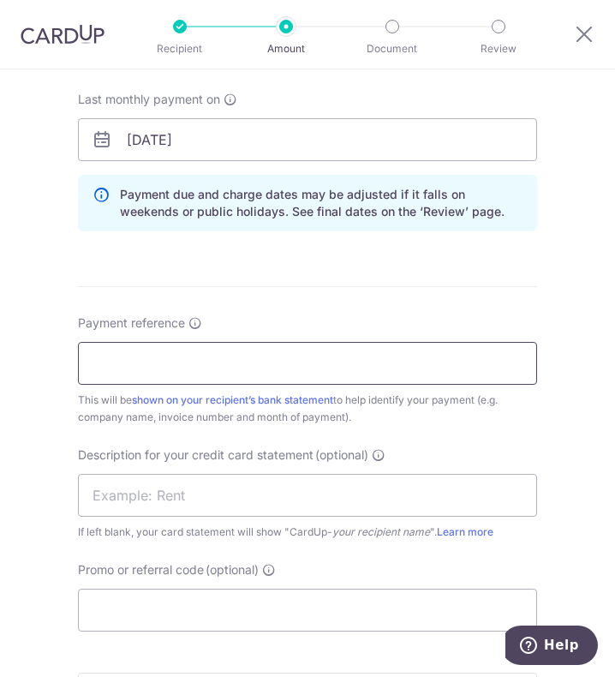
click at [240, 361] on input "Payment reference" at bounding box center [307, 363] width 459 height 43
type input "Full Power Pte Ltd"
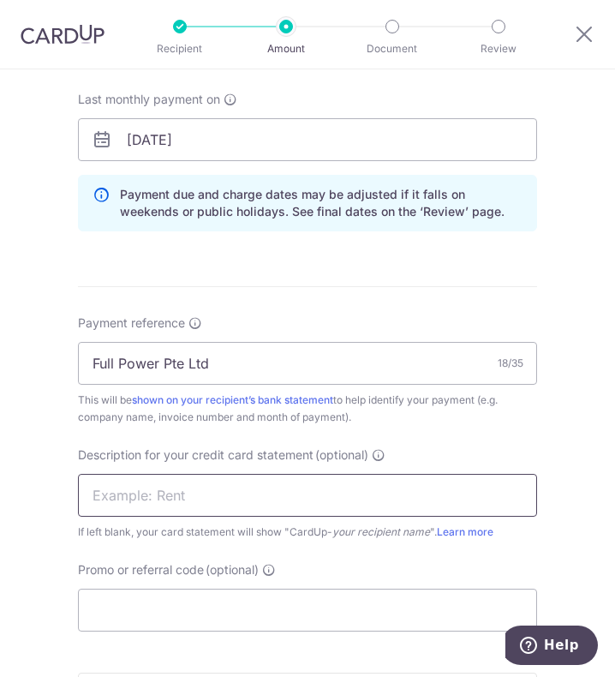
click at [172, 495] on input "text" at bounding box center [307, 495] width 459 height 43
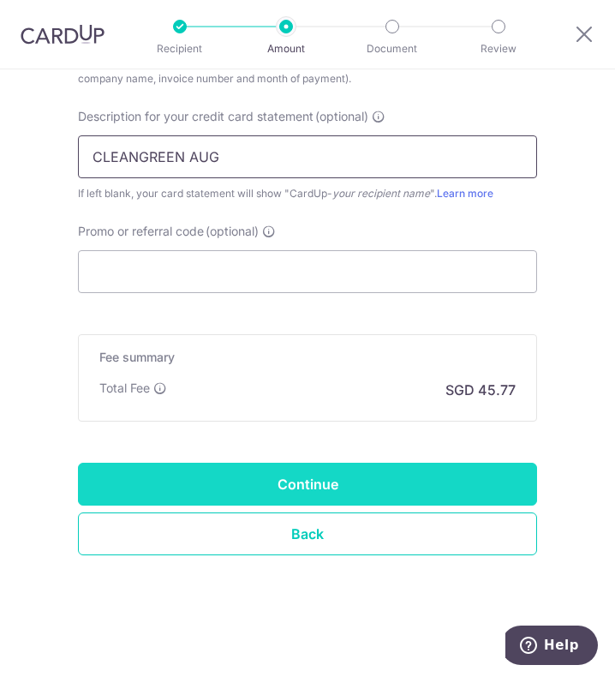
type input "CLEANGREEN AUG"
click at [294, 480] on input "Continue" at bounding box center [307, 484] width 459 height 43
type input "Create Schedule"
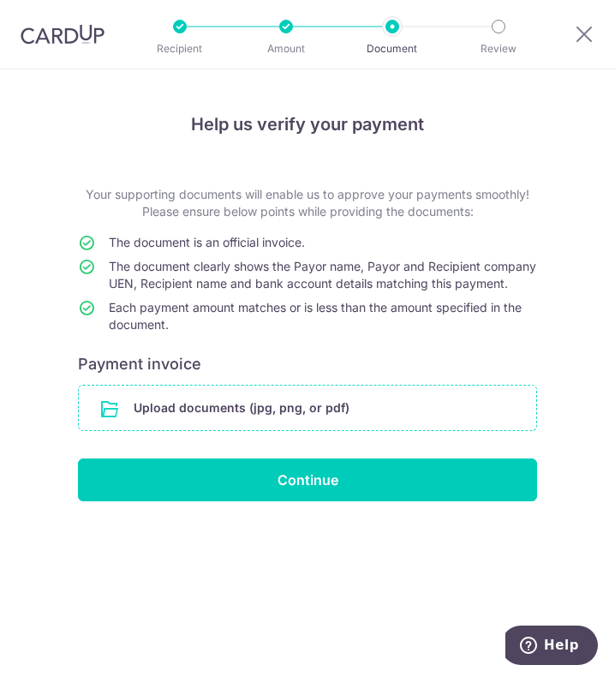
click at [269, 414] on input "file" at bounding box center [308, 408] width 458 height 45
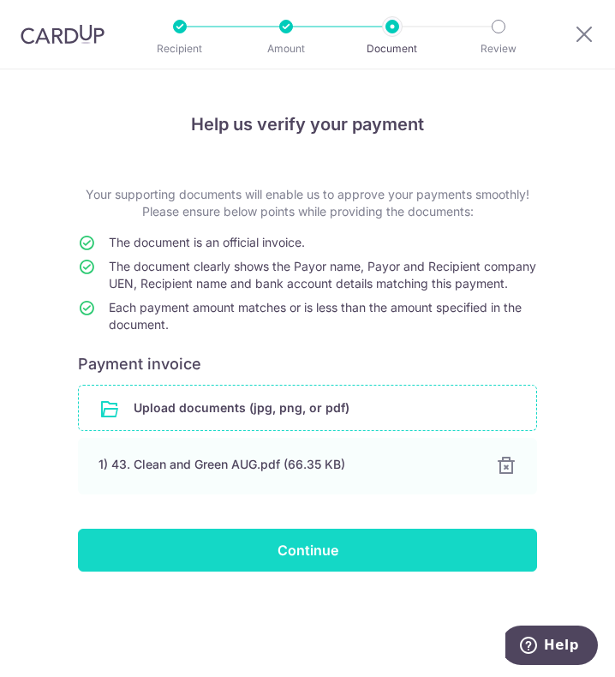
click at [245, 570] on input "Continue" at bounding box center [307, 550] width 459 height 43
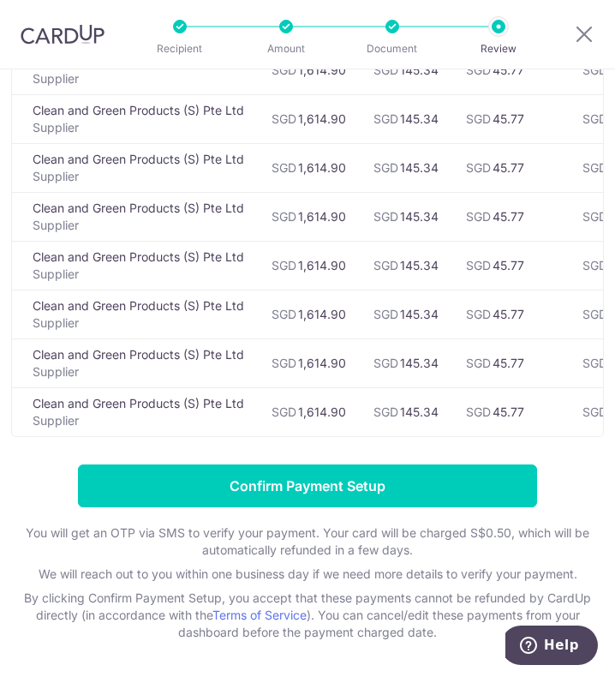
scroll to position [514, 0]
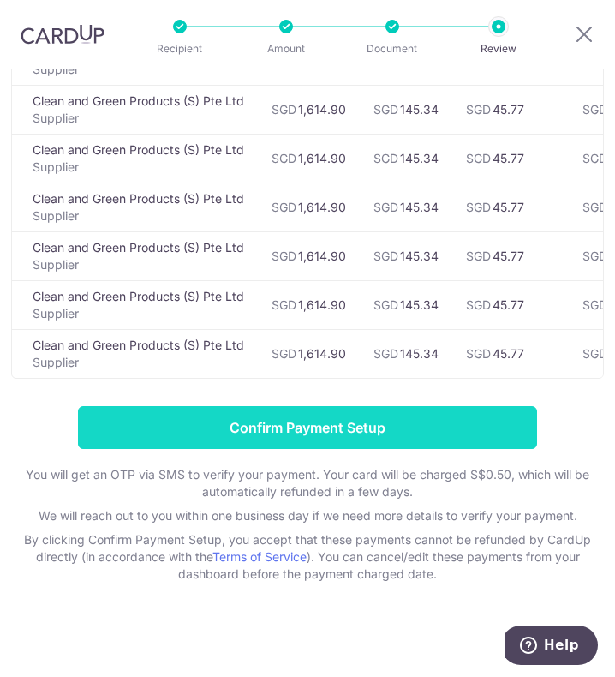
click at [243, 433] on input "Confirm Payment Setup" at bounding box center [307, 427] width 459 height 43
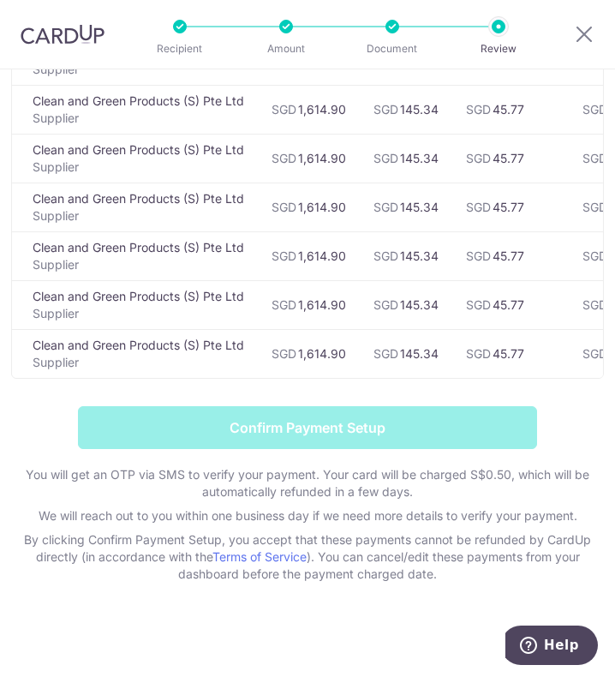
scroll to position [359, 0]
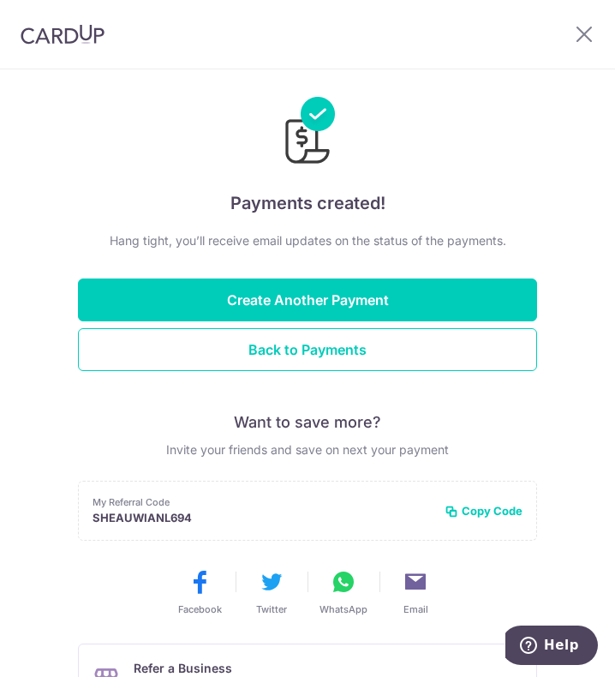
click at [584, 51] on div at bounding box center [588, 34] width 55 height 69
click at [591, 32] on icon at bounding box center [584, 33] width 21 height 21
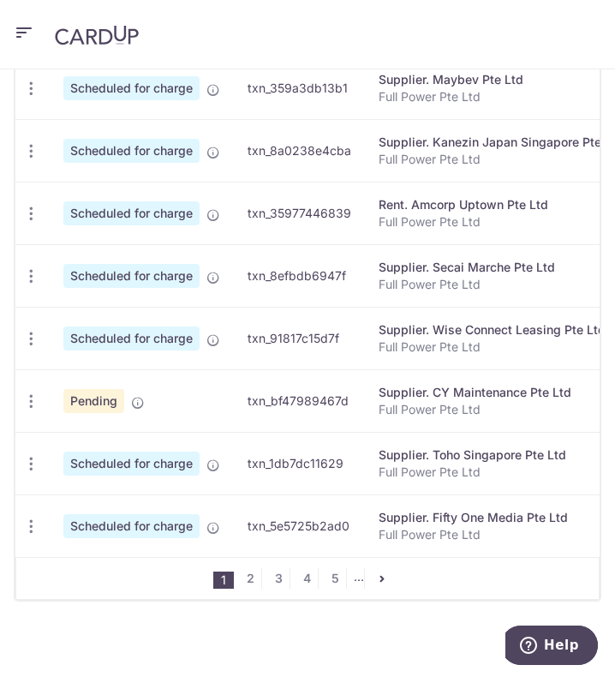
scroll to position [864, 0]
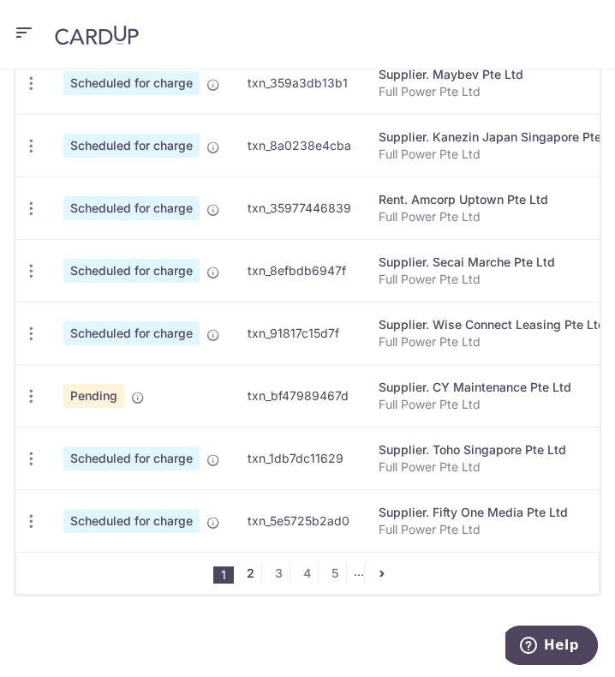
click at [243, 575] on link "2" at bounding box center [251, 573] width 21 height 21
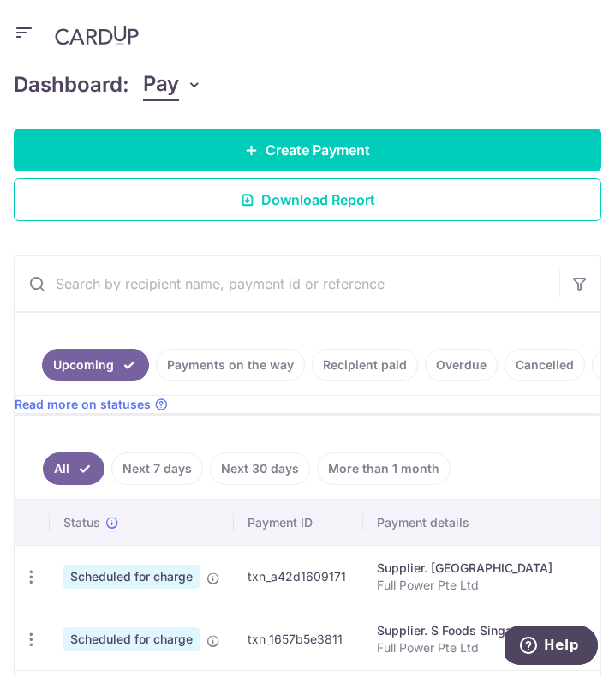
scroll to position [0, 0]
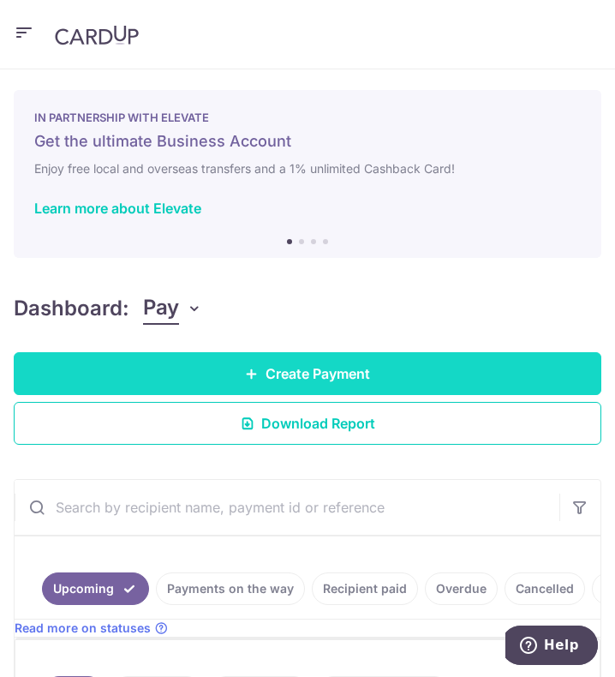
click at [344, 377] on span "Create Payment" at bounding box center [318, 373] width 105 height 21
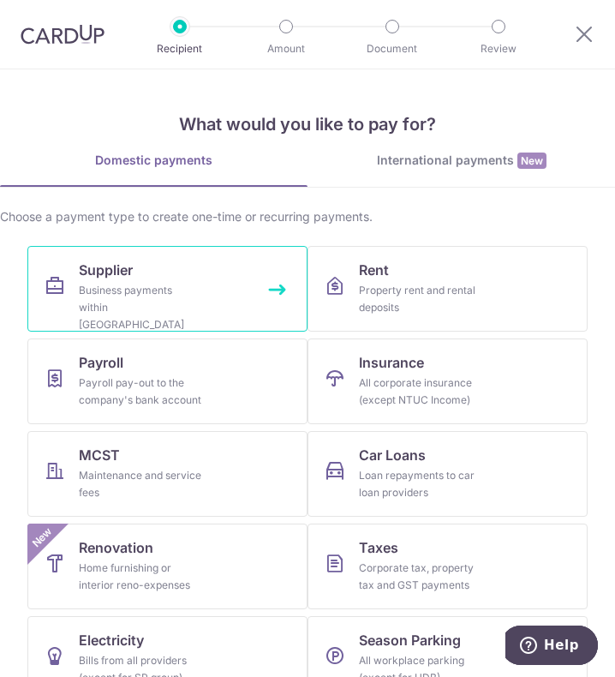
click at [194, 286] on div "Business payments within Singapore" at bounding box center [140, 307] width 123 height 51
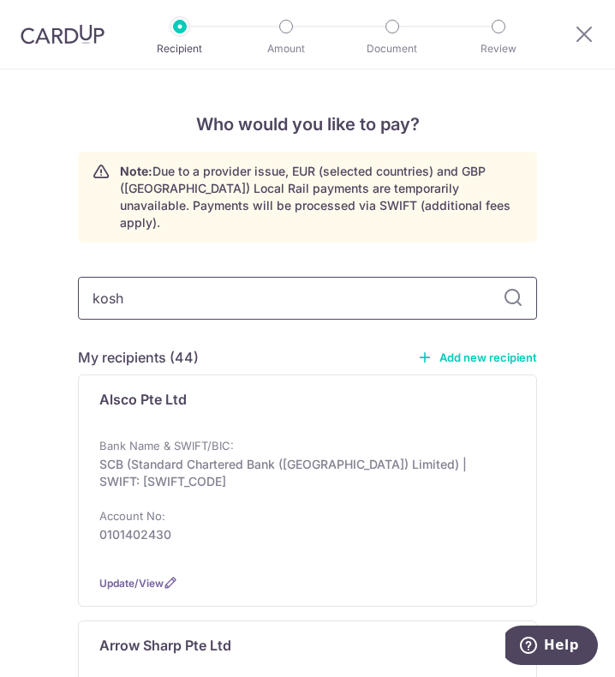
type input "kosho"
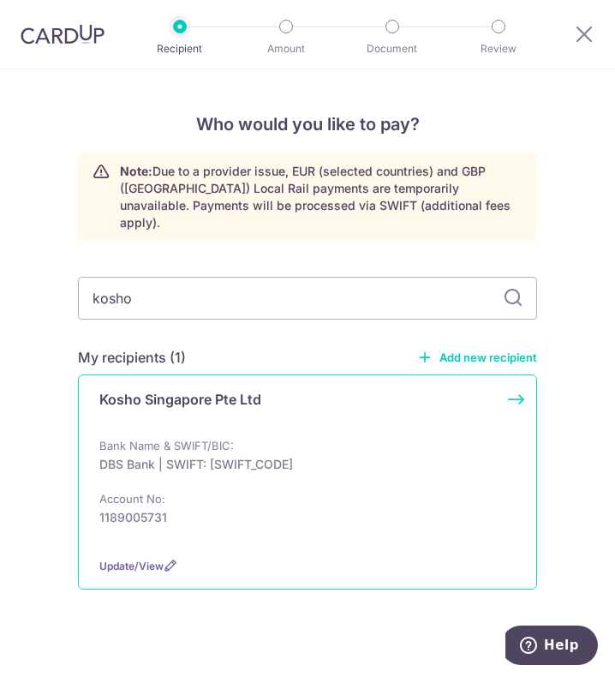
click at [301, 460] on div "Bank Name & SWIFT/BIC: DBS Bank | SWIFT: [SWIFT_CODE] Account No: 1189005731" at bounding box center [307, 490] width 417 height 106
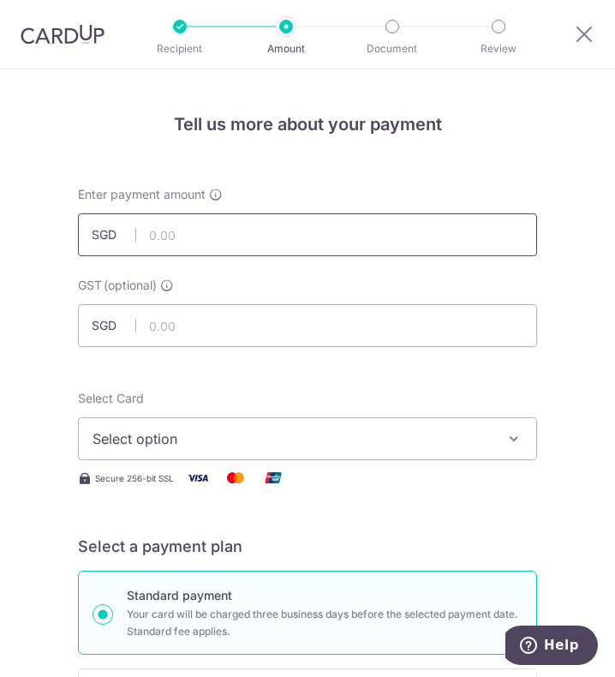
click at [204, 242] on input "text" at bounding box center [307, 234] width 459 height 43
drag, startPoint x: 204, startPoint y: 242, endPoint x: 121, endPoint y: 227, distance: 84.4
click at [121, 227] on div "SGD" at bounding box center [307, 234] width 459 height 43
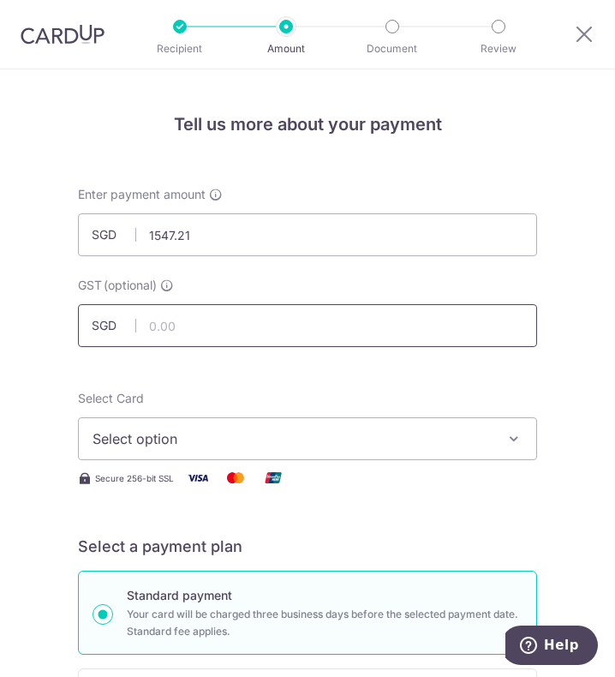
type input "1,547.21"
click at [347, 312] on input "text" at bounding box center [307, 325] width 459 height 43
type input "139.25"
click at [346, 435] on span "Select option" at bounding box center [296, 439] width 406 height 21
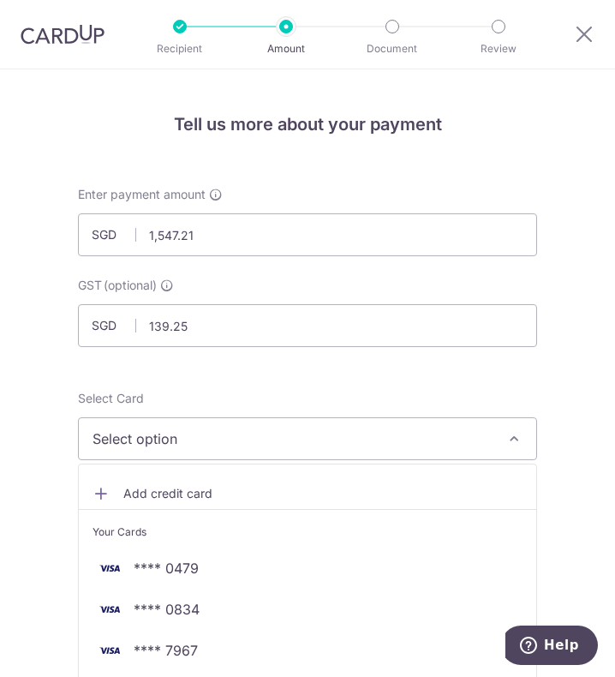
scroll to position [257, 0]
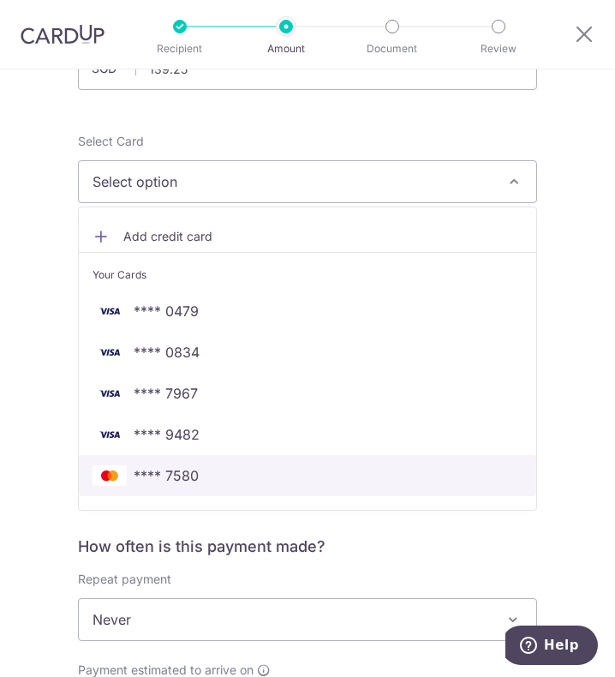
click at [189, 472] on span "**** 7580" at bounding box center [166, 475] width 65 height 21
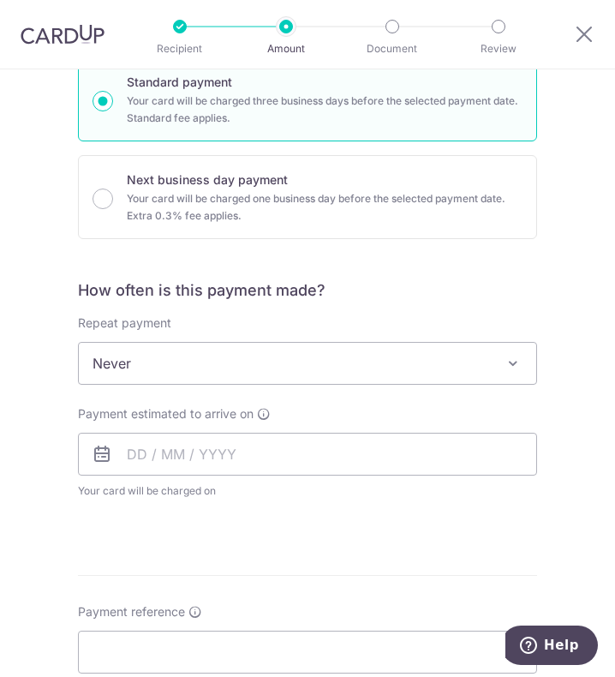
scroll to position [514, 0]
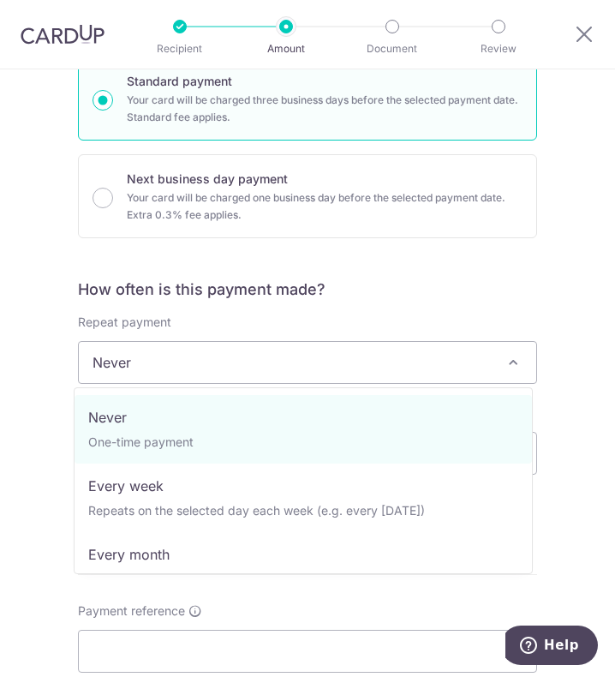
click at [195, 364] on span "Never" at bounding box center [308, 362] width 458 height 41
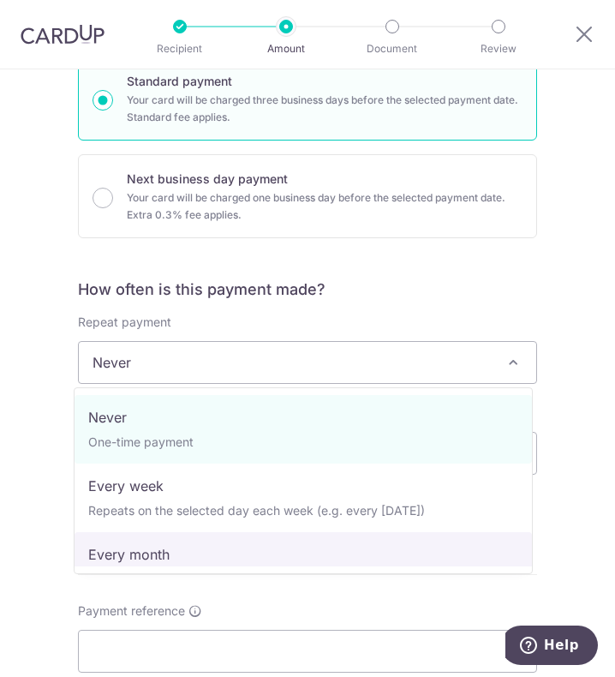
select select "3"
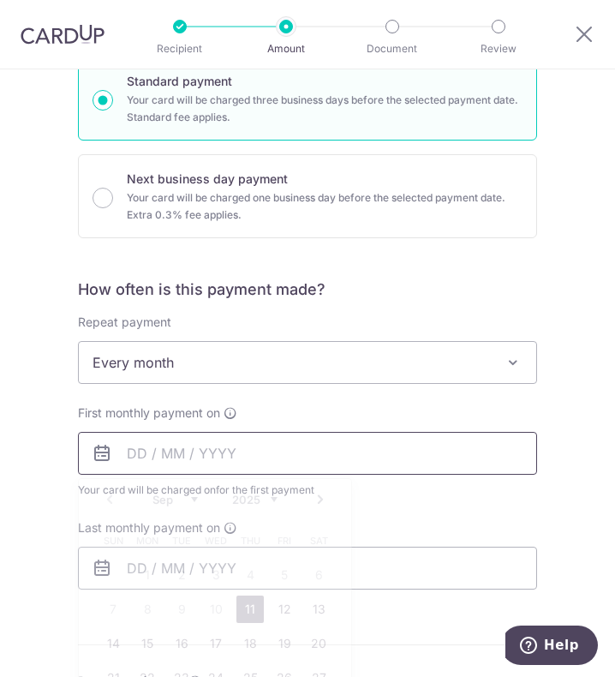
click at [143, 459] on input "text" at bounding box center [307, 453] width 459 height 43
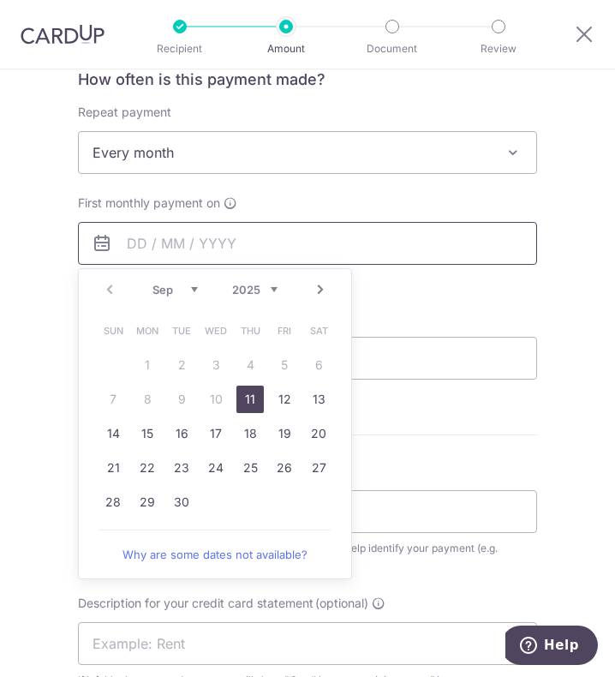
scroll to position [771, 0]
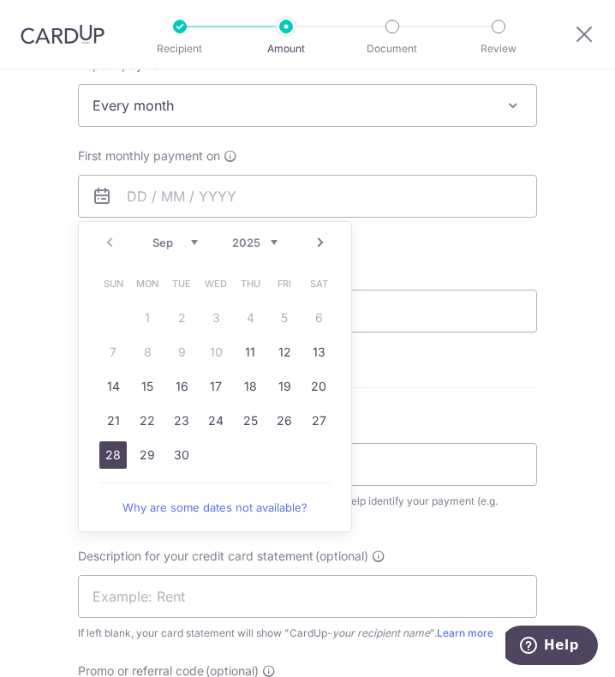
click at [111, 458] on link "28" at bounding box center [112, 454] width 27 height 27
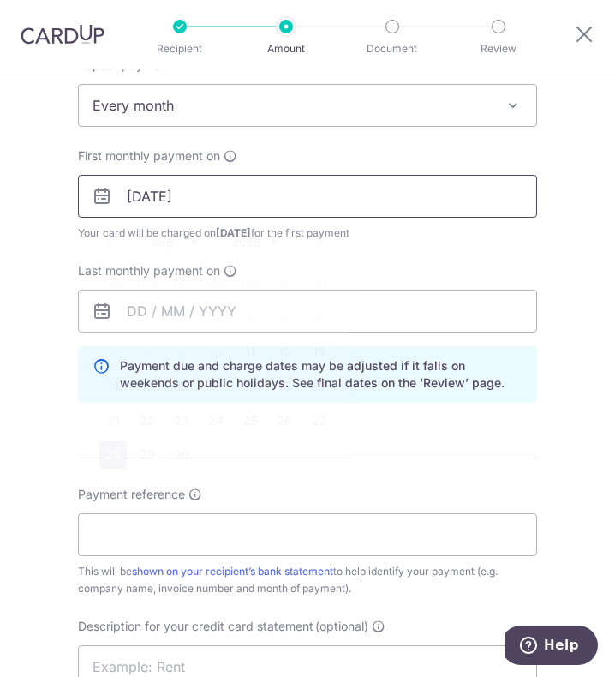
click at [155, 195] on input "28/09/2025" at bounding box center [307, 196] width 459 height 43
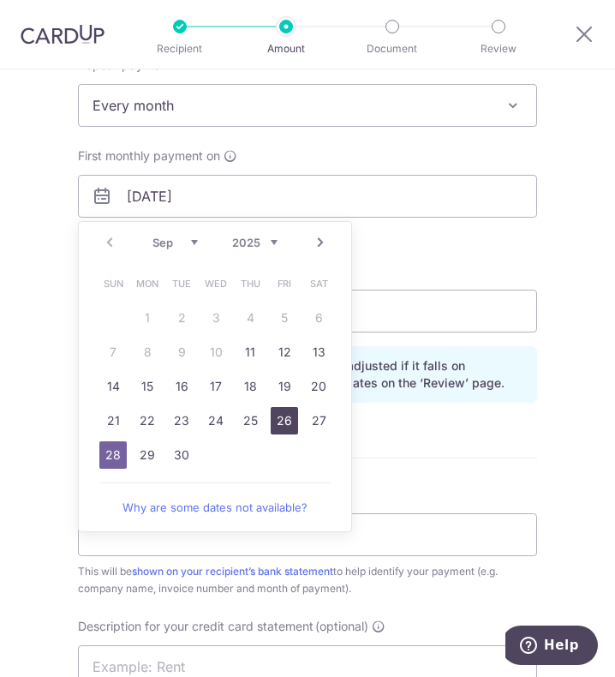
click at [287, 426] on link "26" at bounding box center [284, 420] width 27 height 27
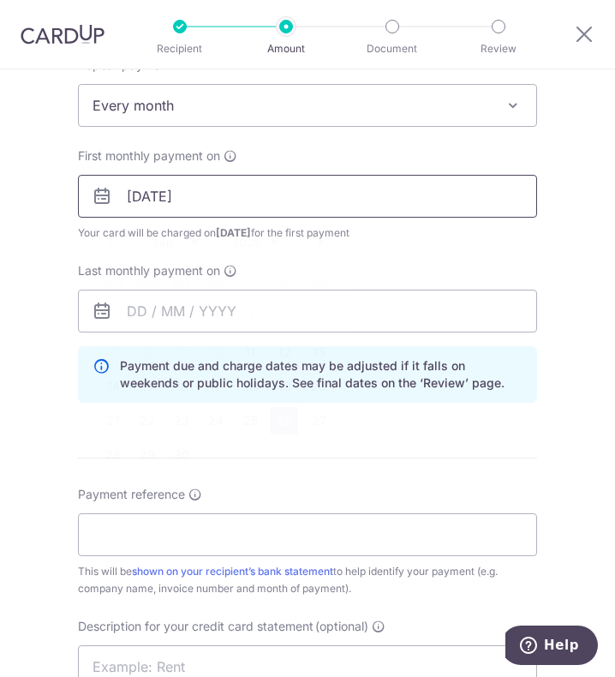
click at [162, 217] on input "26/09/2025" at bounding box center [307, 196] width 459 height 43
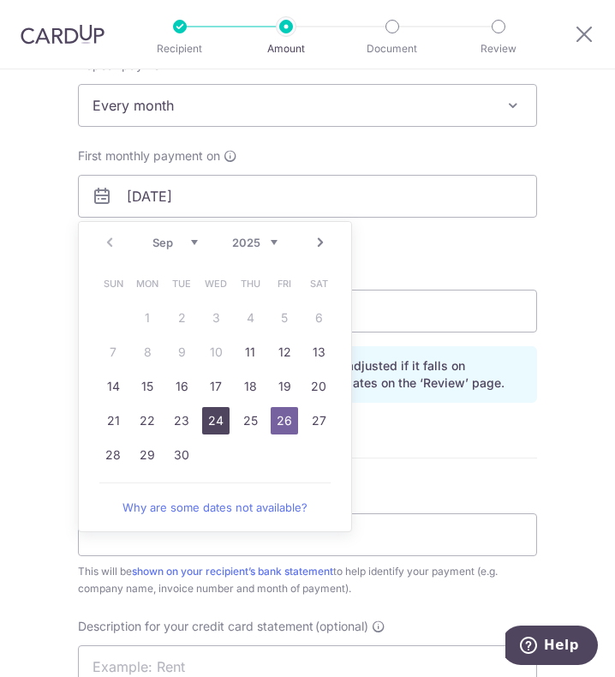
click at [224, 423] on link "24" at bounding box center [215, 420] width 27 height 27
type input "24/09/2025"
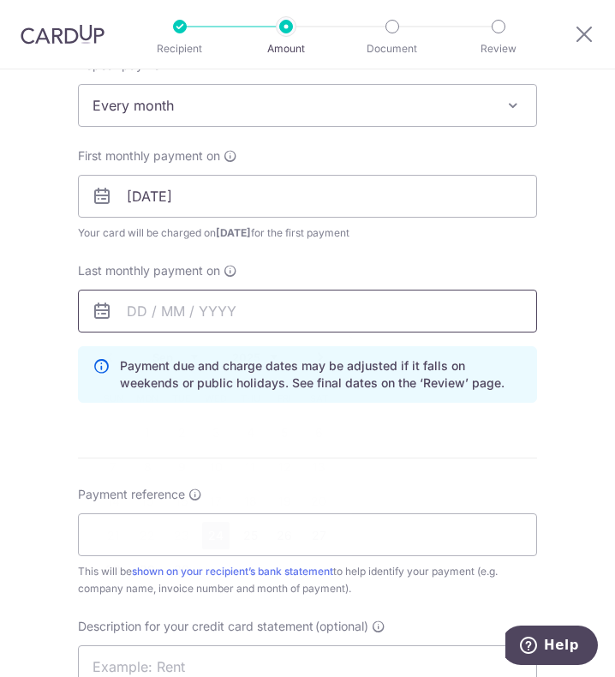
click at [209, 316] on input "text" at bounding box center [307, 311] width 459 height 43
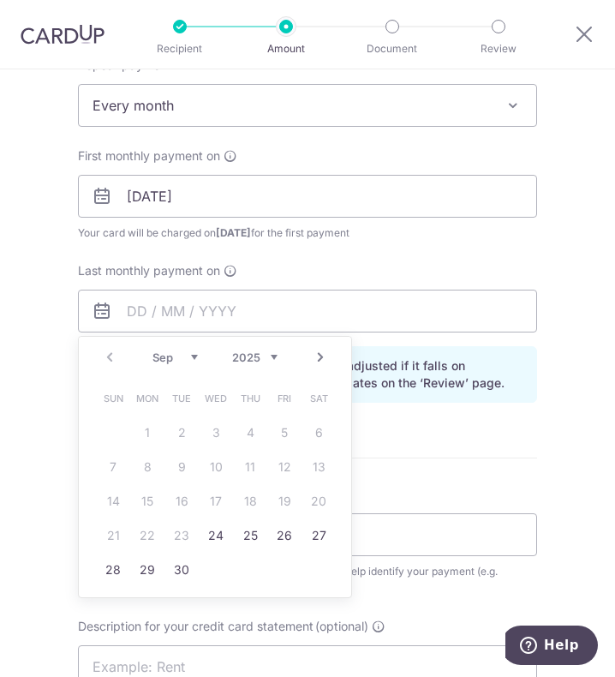
click at [249, 357] on select "2025 2026 2027 2028 2029 2030 2031 2032 2033 2034 2035" at bounding box center [254, 358] width 45 height 14
click at [247, 536] on link "24" at bounding box center [250, 535] width 27 height 27
type input "24/09/2026"
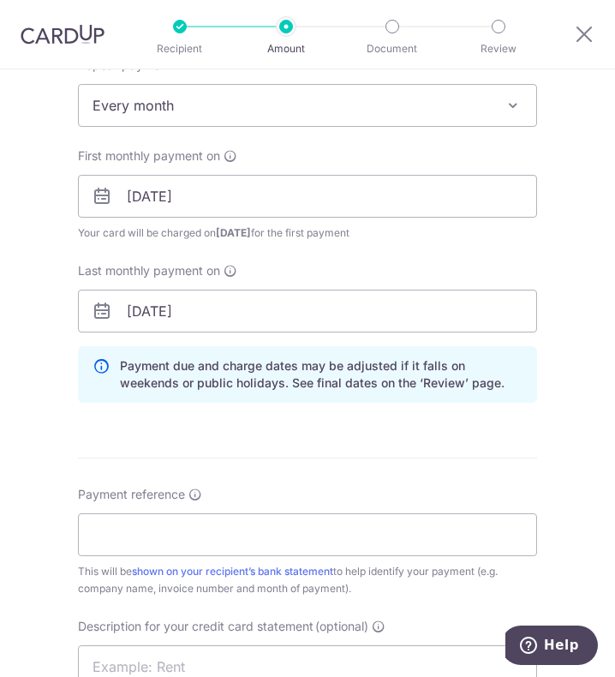
click at [254, 457] on form "Enter payment amount SGD 1,547.21 1547.21 GST (optional) SGD 139.25 139.25 Sele…" at bounding box center [307, 261] width 459 height 1692
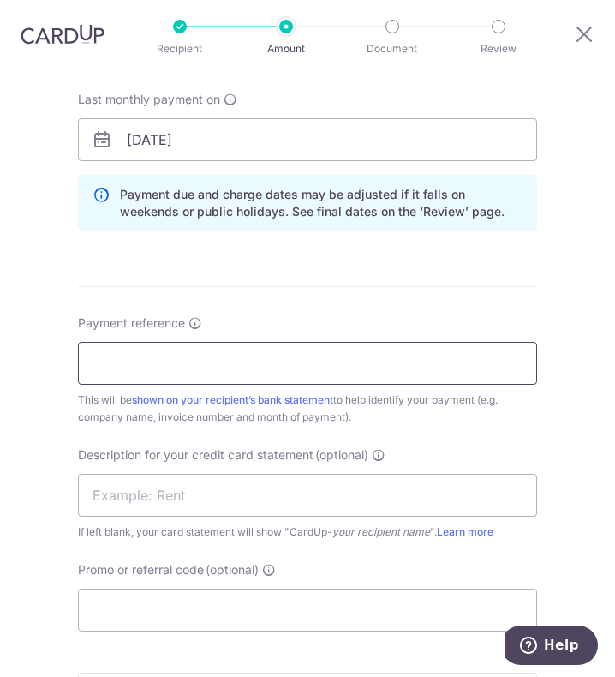
click at [89, 359] on input "Payment reference" at bounding box center [307, 363] width 459 height 43
type input "Full Power Pte Ltd"
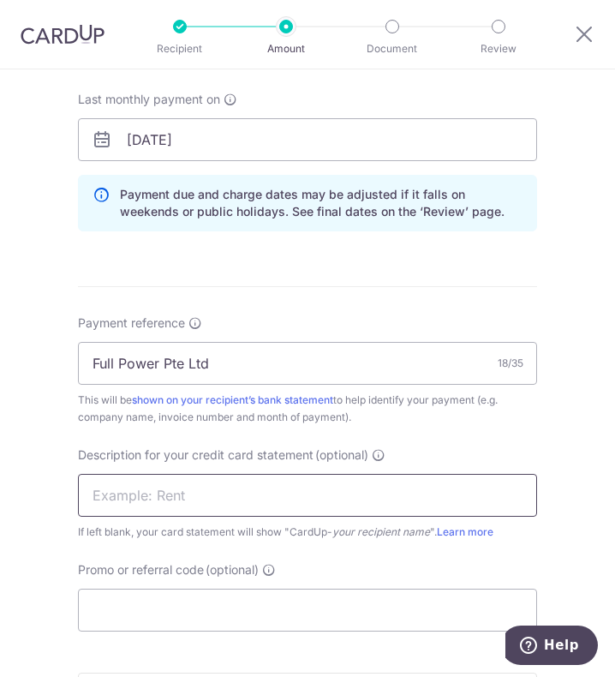
click at [150, 498] on input "text" at bounding box center [307, 495] width 459 height 43
type input "k"
type input "KOSHO AUG"
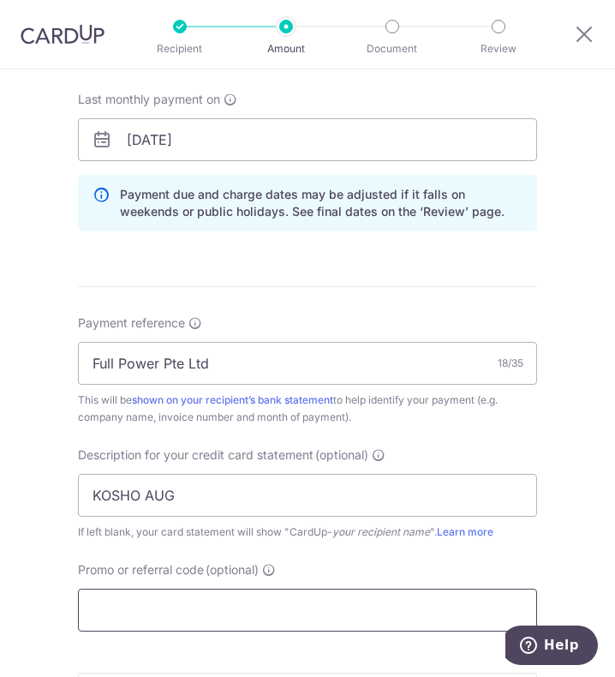
click at [185, 609] on input "Promo or referral code (optional)" at bounding box center [307, 610] width 459 height 43
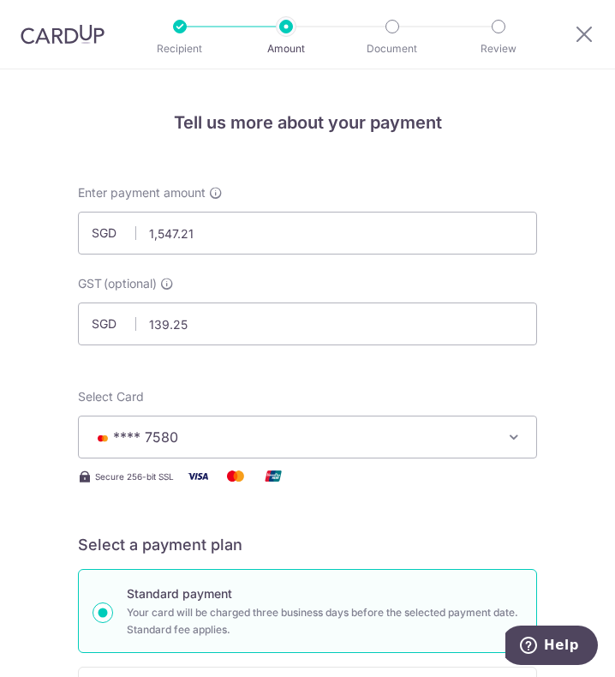
scroll to position [0, 0]
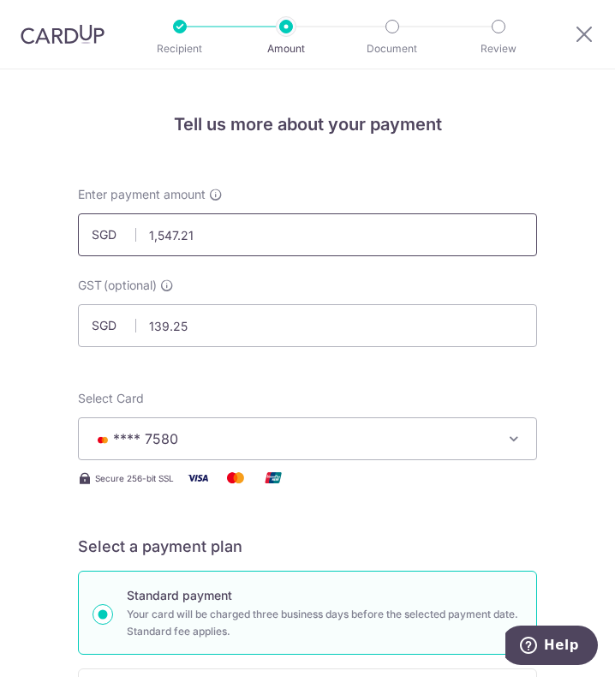
click at [236, 231] on input "1,547.21" at bounding box center [307, 234] width 459 height 43
drag, startPoint x: 236, startPoint y: 231, endPoint x: 124, endPoint y: 222, distance: 111.8
click at [124, 222] on input "1,547.21" at bounding box center [307, 234] width 459 height 43
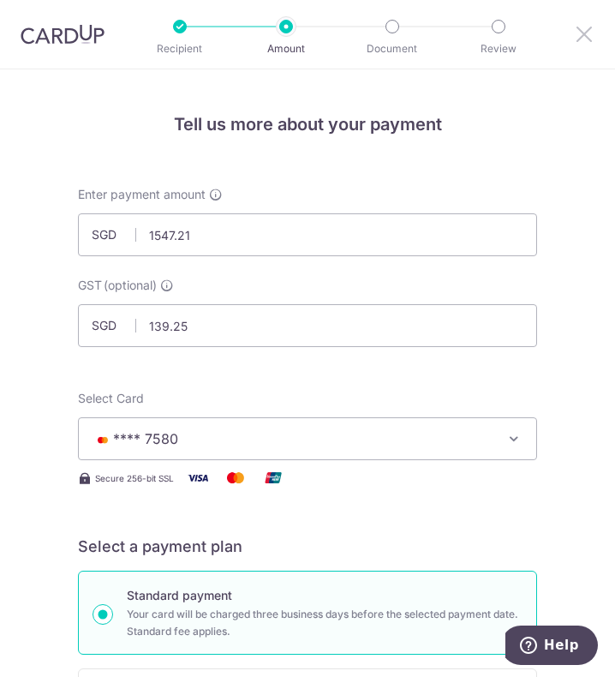
drag, startPoint x: 585, startPoint y: 28, endPoint x: 376, endPoint y: 75, distance: 213.5
click at [585, 28] on icon at bounding box center [584, 33] width 21 height 21
type input "1,547.21"
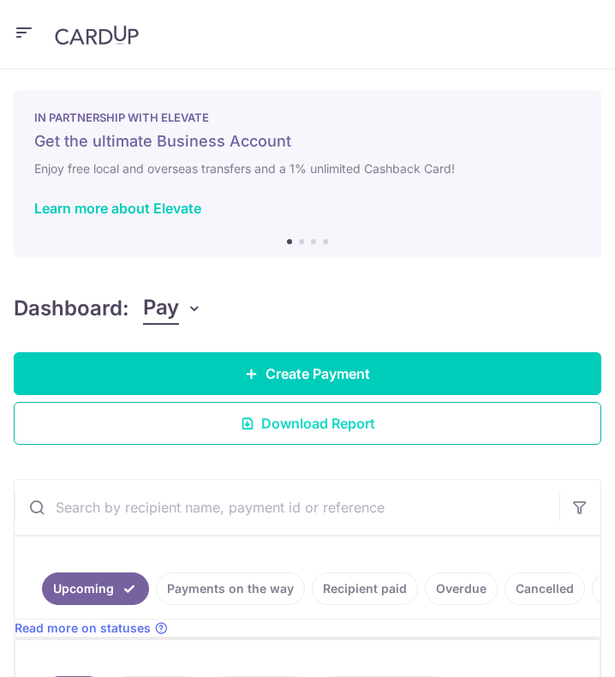
scroll to position [257, 0]
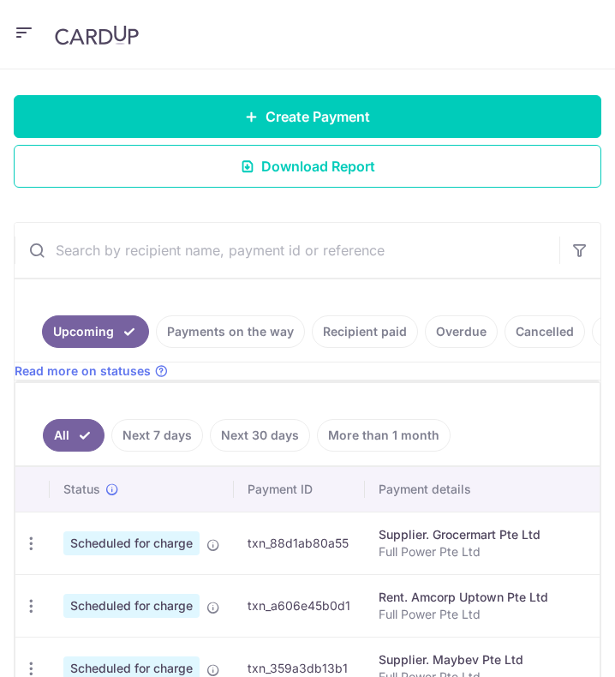
click at [79, 242] on input "text" at bounding box center [287, 250] width 545 height 55
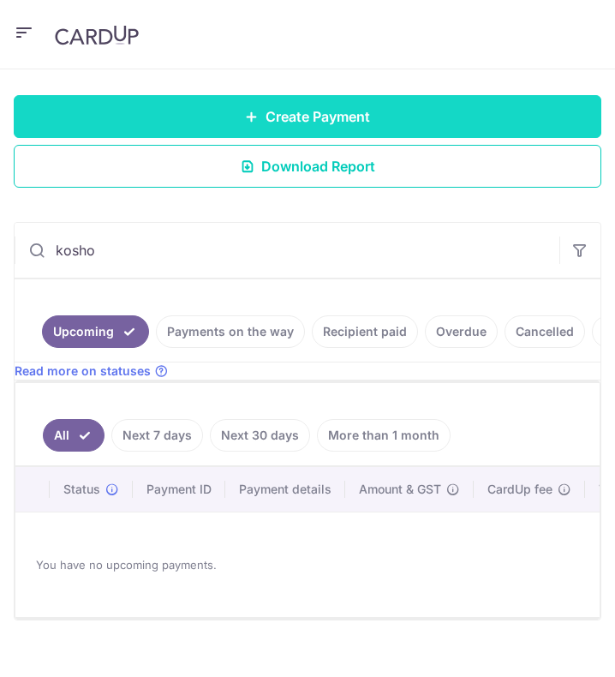
type input "kosho"
click at [321, 119] on span "Create Payment" at bounding box center [318, 116] width 105 height 21
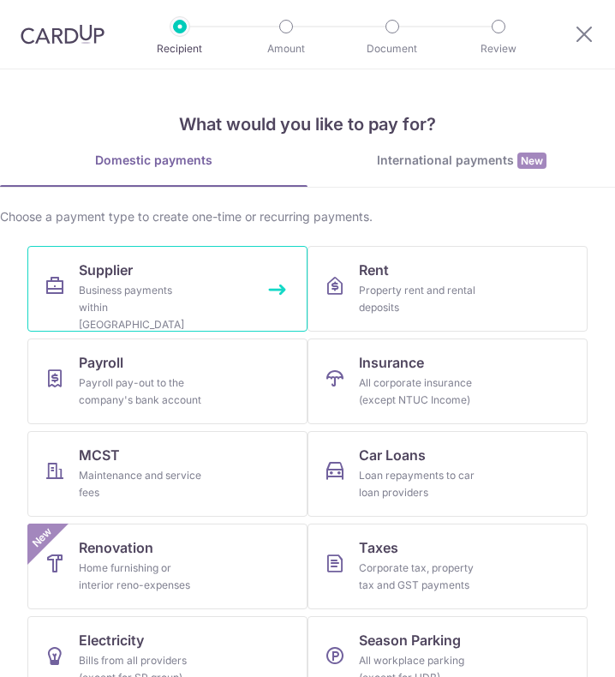
click at [188, 297] on div "Business payments within [GEOGRAPHIC_DATA]" at bounding box center [140, 307] width 123 height 51
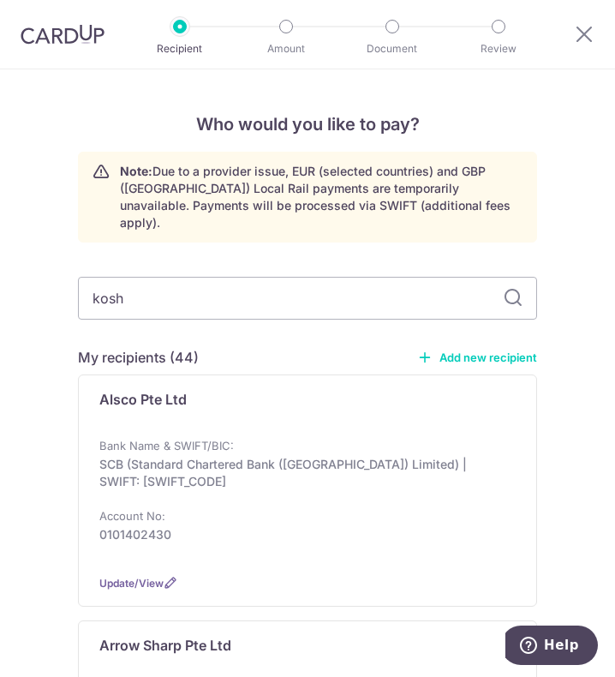
type input "kosho"
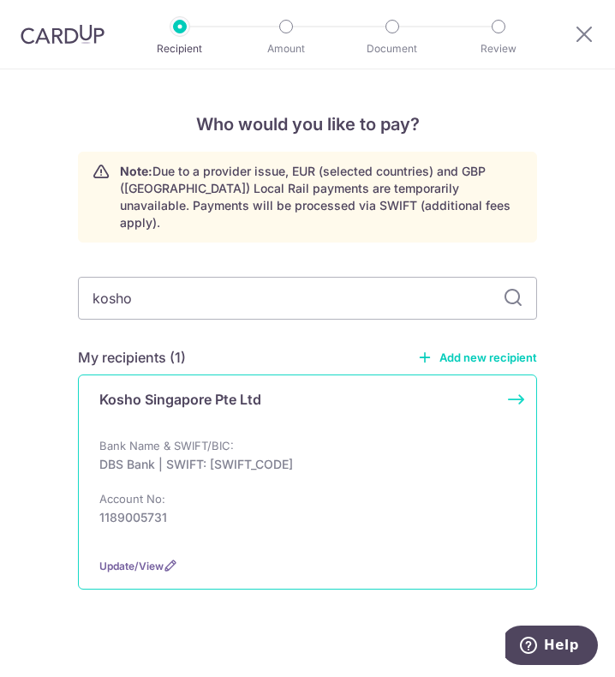
click at [216, 400] on div "Kosho Singapore Pte Ltd" at bounding box center [297, 406] width 396 height 34
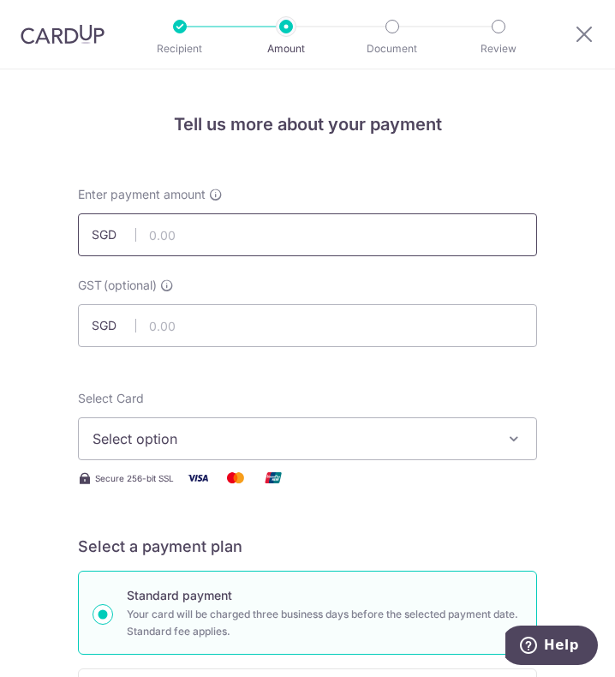
click at [153, 242] on input "text" at bounding box center [307, 234] width 459 height 43
paste input "1,547.21"
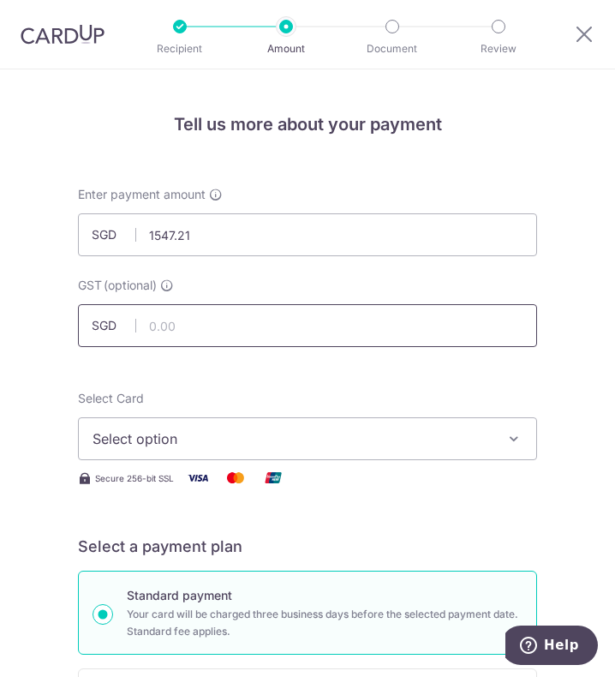
type input "1,547.21"
click at [297, 330] on input "text" at bounding box center [307, 325] width 459 height 43
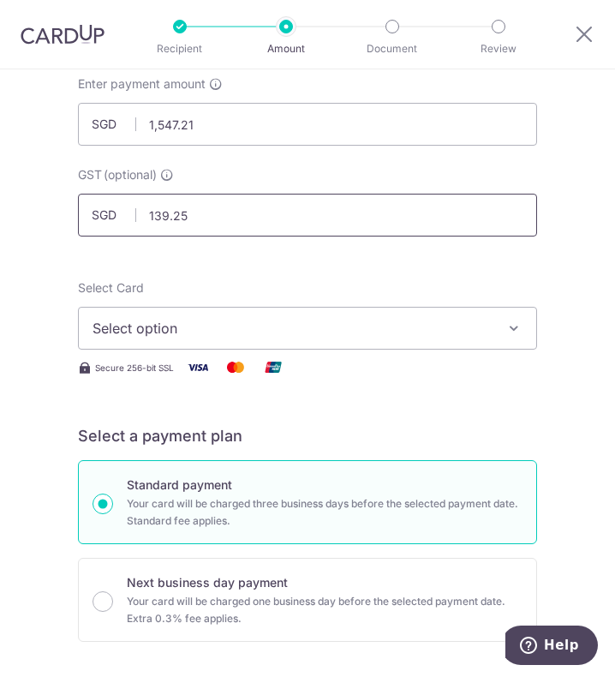
scroll to position [257, 0]
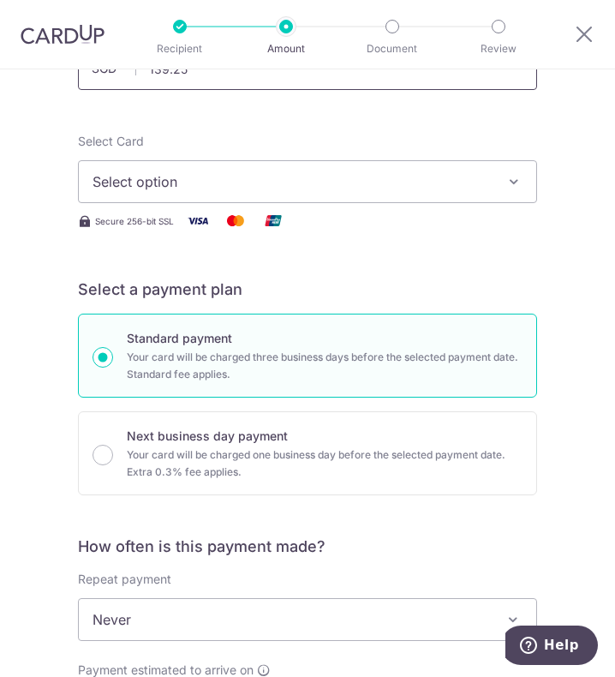
type input "139.25"
click at [280, 178] on span "Select option" at bounding box center [296, 181] width 406 height 21
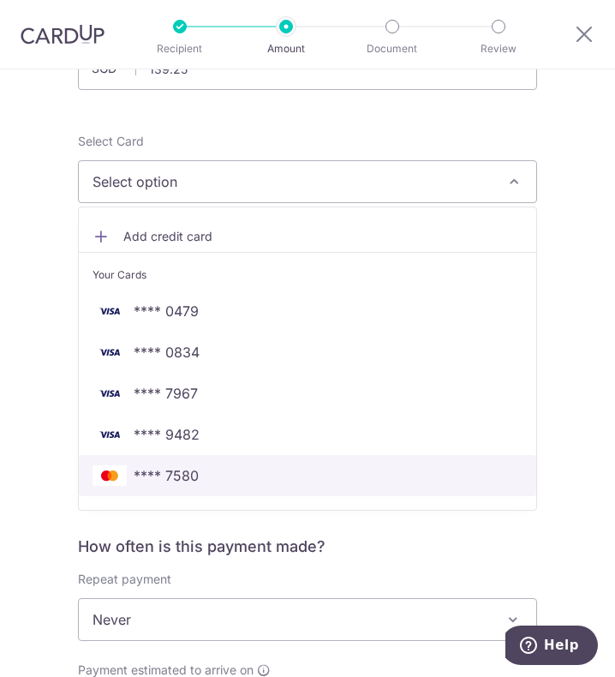
drag, startPoint x: 178, startPoint y: 471, endPoint x: 192, endPoint y: 445, distance: 29.9
click at [178, 471] on span "**** 7580" at bounding box center [166, 475] width 65 height 21
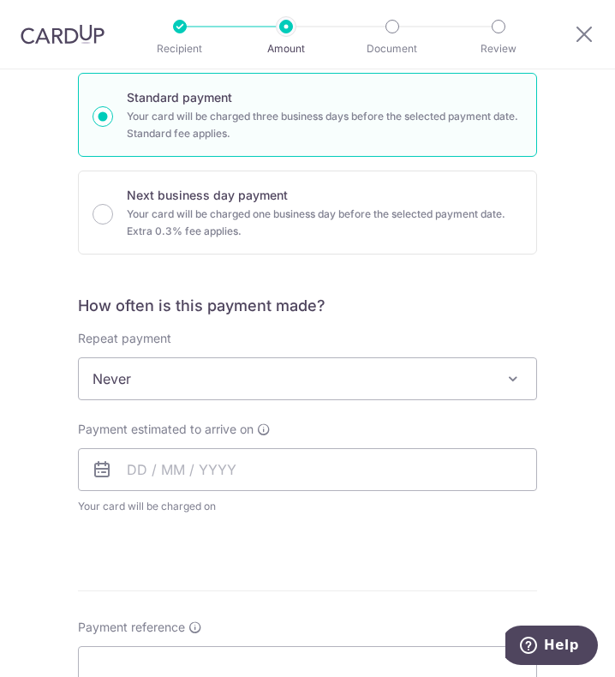
scroll to position [514, 0]
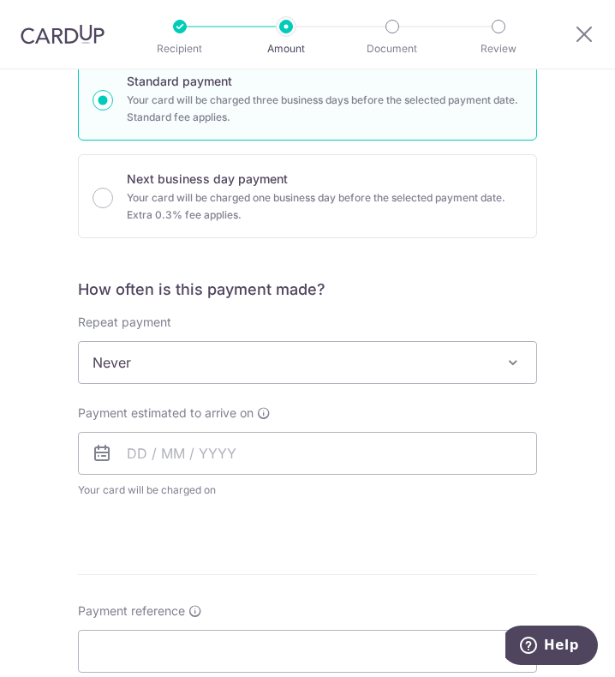
click at [227, 356] on span "Never" at bounding box center [308, 362] width 458 height 41
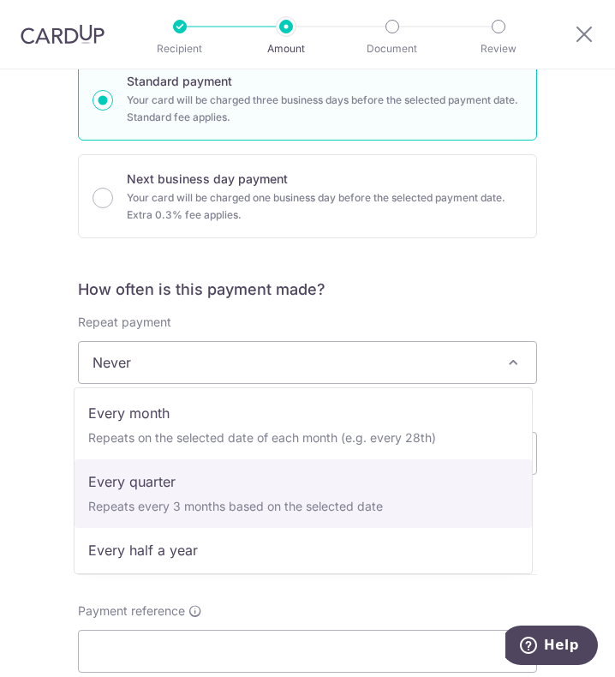
scroll to position [0, 0]
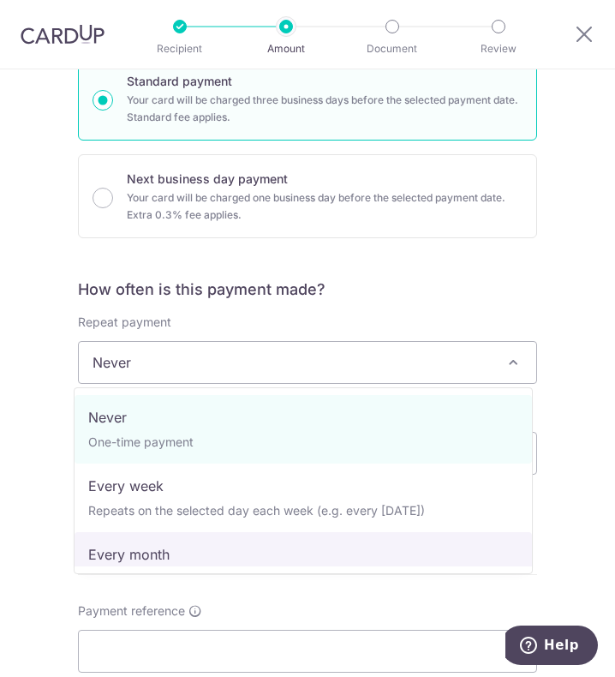
select select "3"
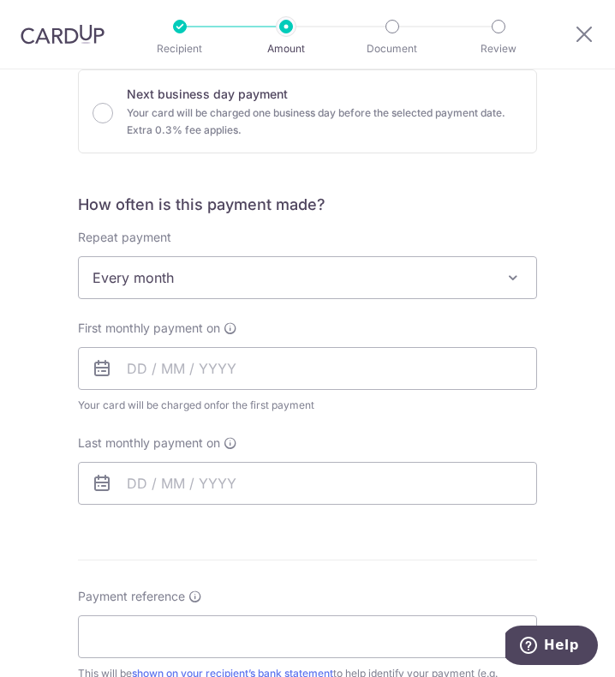
scroll to position [686, 0]
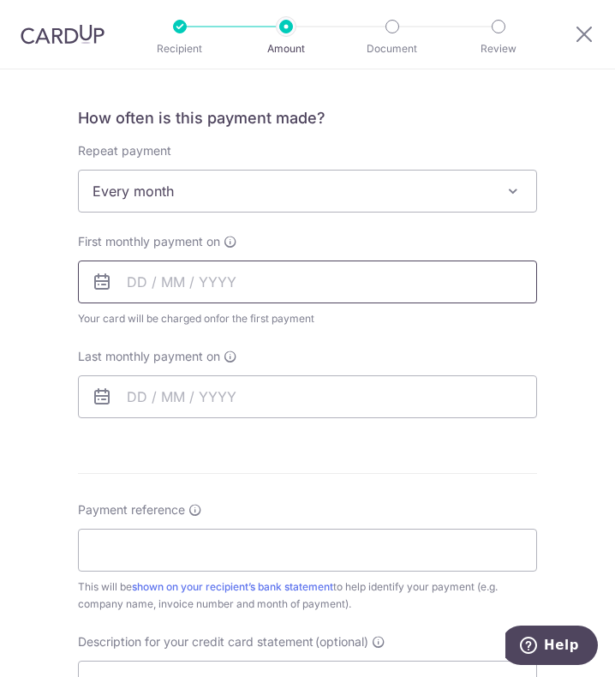
click at [143, 274] on input "text" at bounding box center [307, 282] width 459 height 43
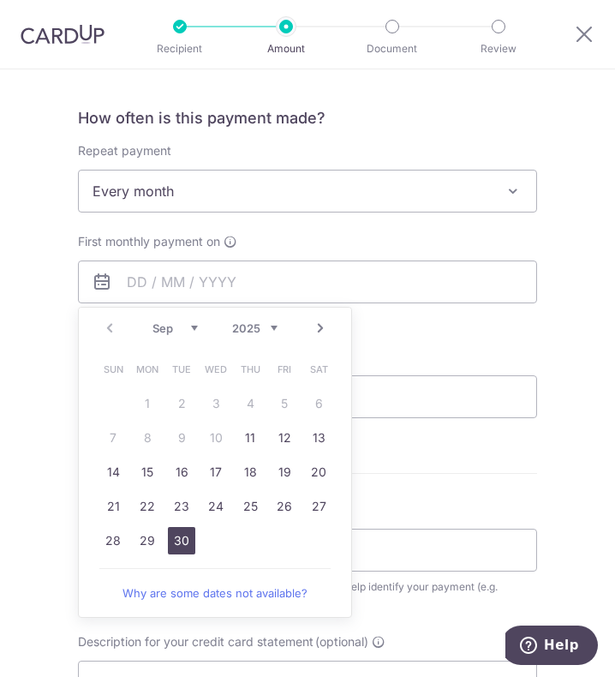
click at [183, 545] on link "30" at bounding box center [181, 540] width 27 height 27
type input "[DATE]"
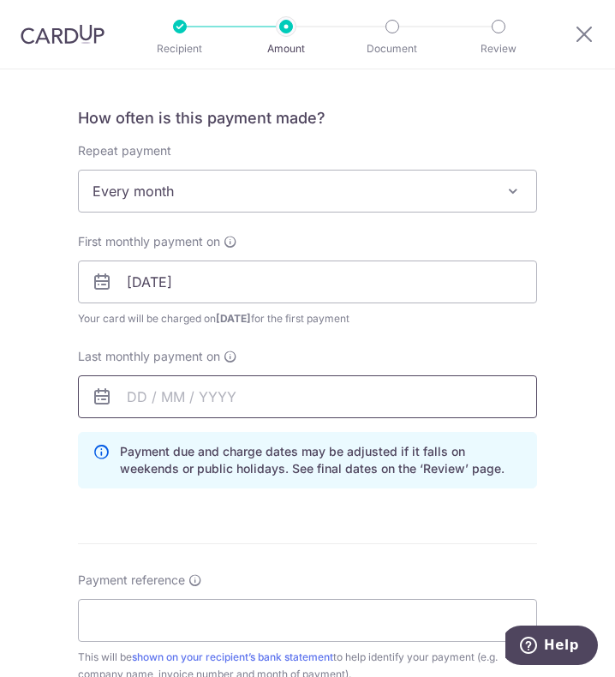
click at [193, 400] on input "text" at bounding box center [307, 396] width 459 height 43
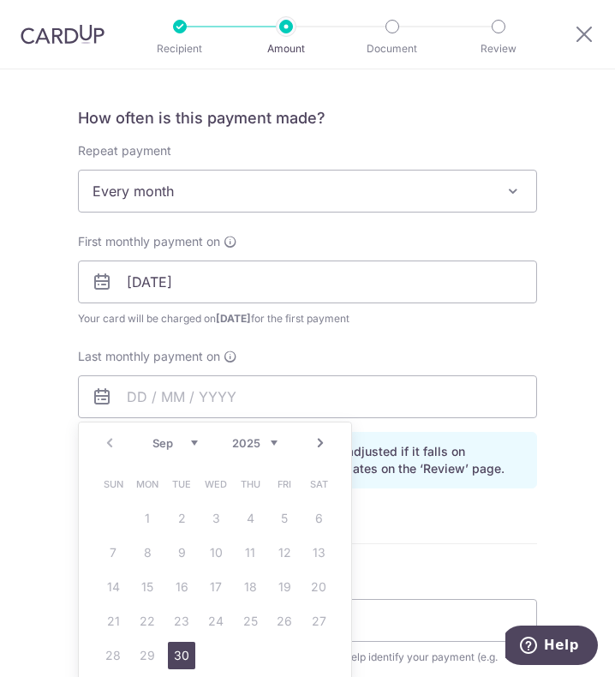
click at [177, 660] on link "30" at bounding box center [181, 655] width 27 height 27
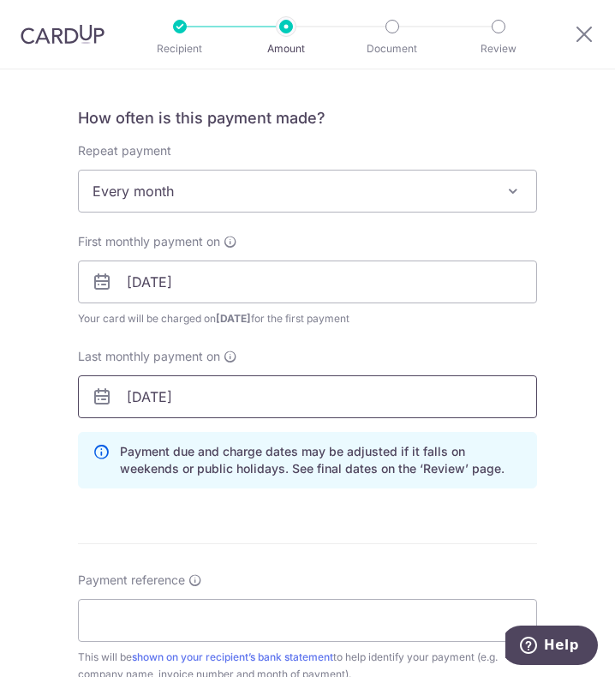
click at [196, 396] on input "[DATE]" at bounding box center [307, 396] width 459 height 43
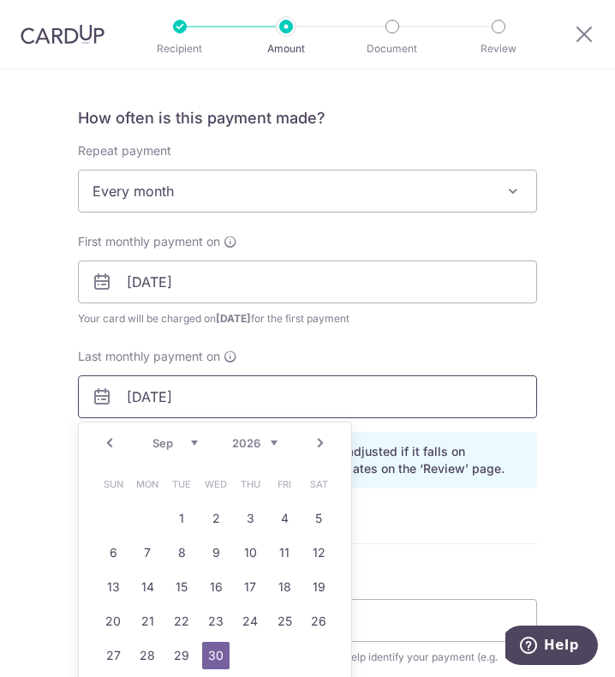
type input "30/09/2026"
click at [215, 646] on link "30" at bounding box center [215, 655] width 27 height 27
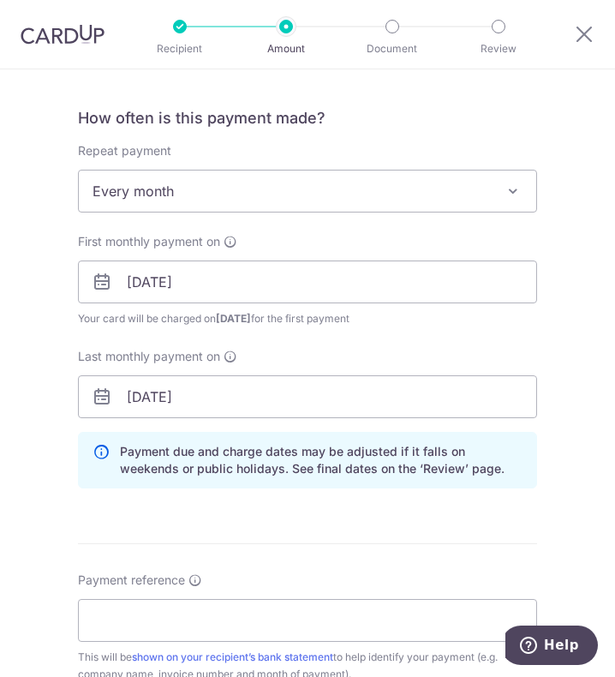
click at [358, 541] on form "Enter payment amount SGD 1,547.21 1547.21 GST (optional) SGD 139.25 139.25 Sele…" at bounding box center [307, 346] width 459 height 1692
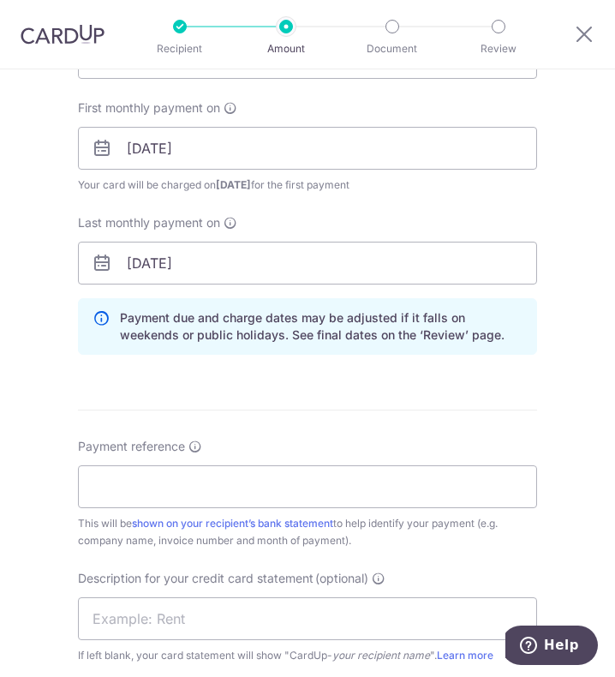
scroll to position [943, 0]
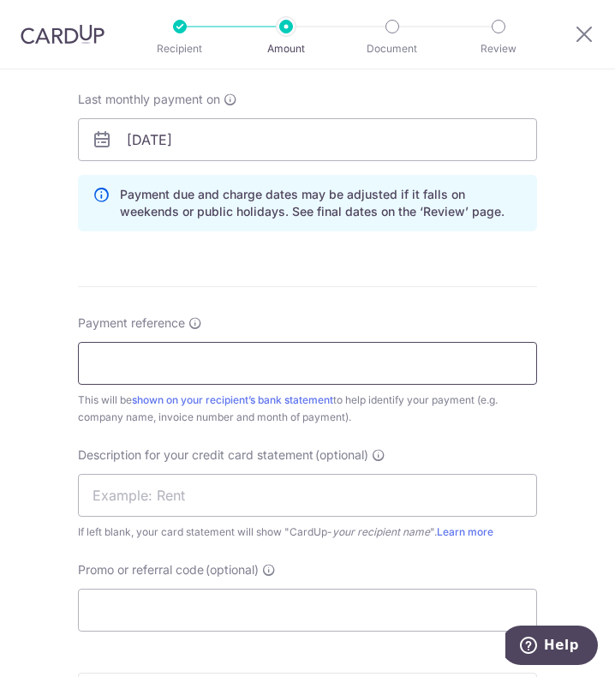
click at [156, 363] on input "Payment reference" at bounding box center [307, 363] width 459 height 43
type input "Full Power Pte Ltd"
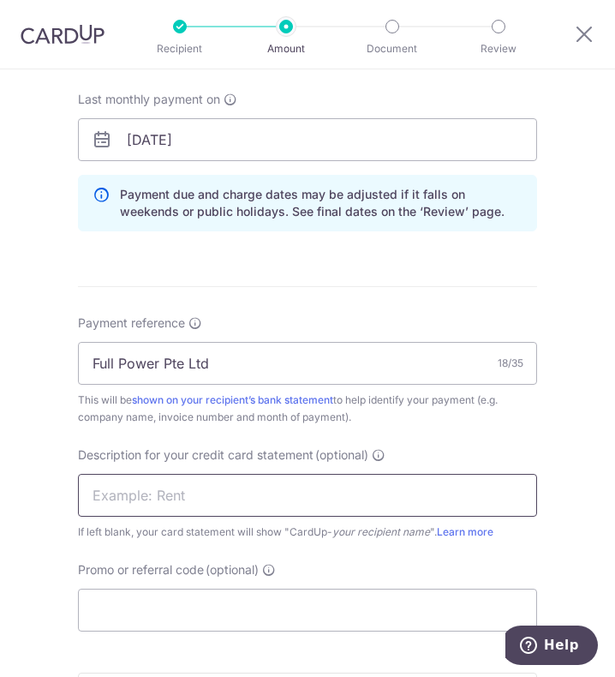
click at [160, 501] on input "text" at bounding box center [307, 495] width 459 height 43
type input "KOSHO AUG"
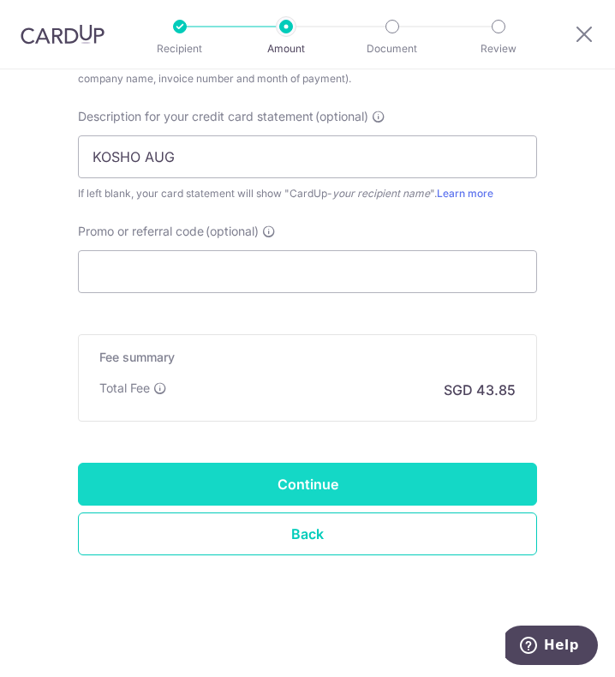
click at [330, 482] on input "Continue" at bounding box center [307, 484] width 459 height 43
type input "Create Schedule"
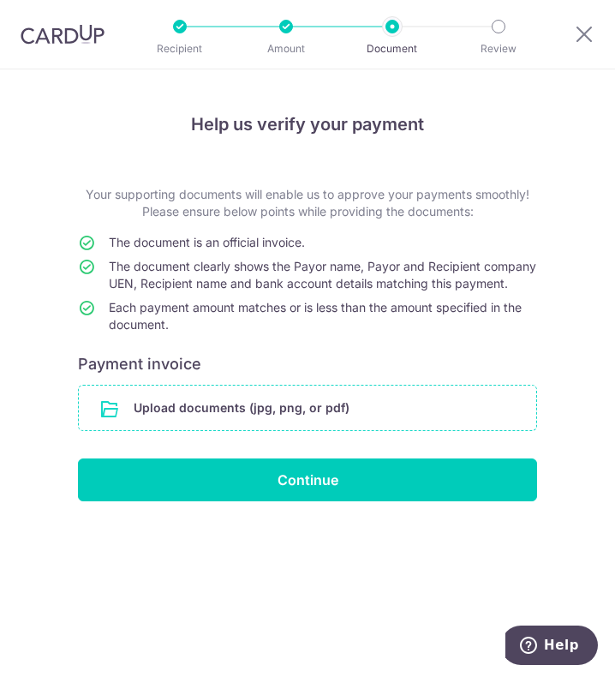
click at [303, 418] on input "file" at bounding box center [308, 408] width 458 height 45
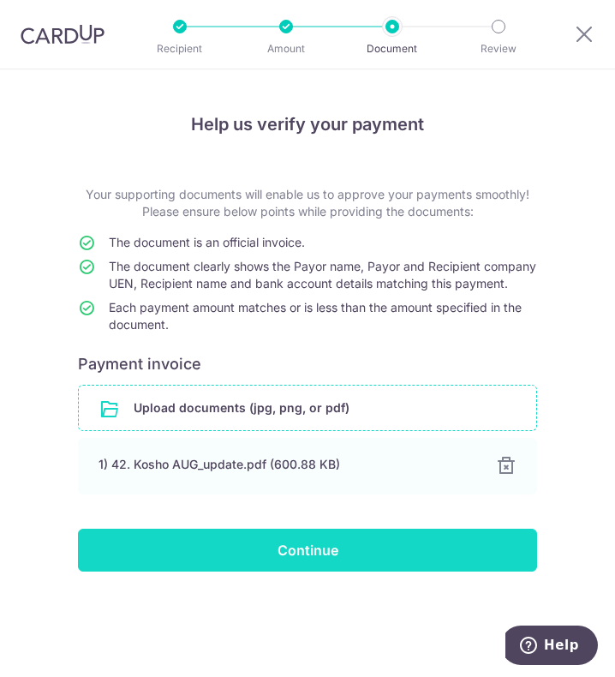
click at [288, 559] on input "Continue" at bounding box center [307, 550] width 459 height 43
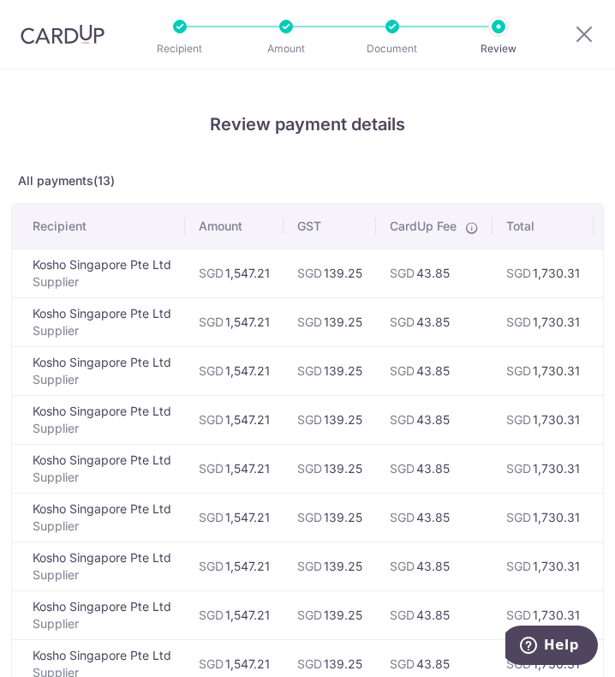
scroll to position [343, 0]
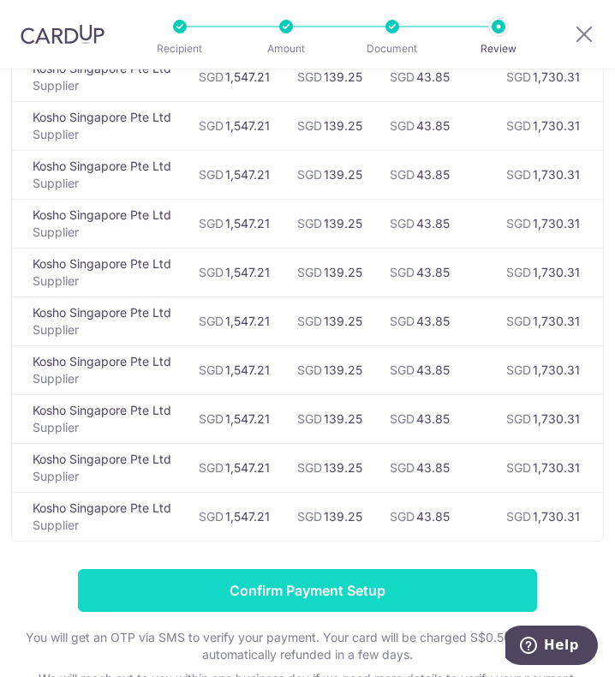
click at [317, 598] on input "Confirm Payment Setup" at bounding box center [307, 590] width 459 height 43
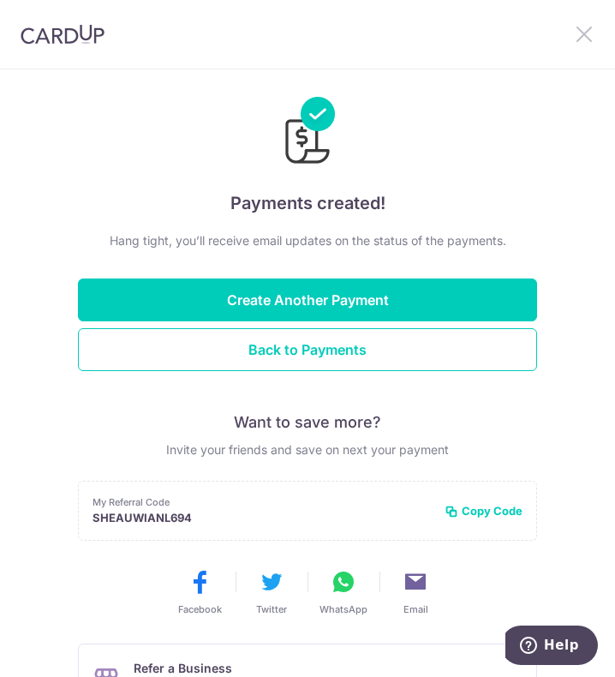
click at [579, 34] on icon at bounding box center [584, 33] width 21 height 21
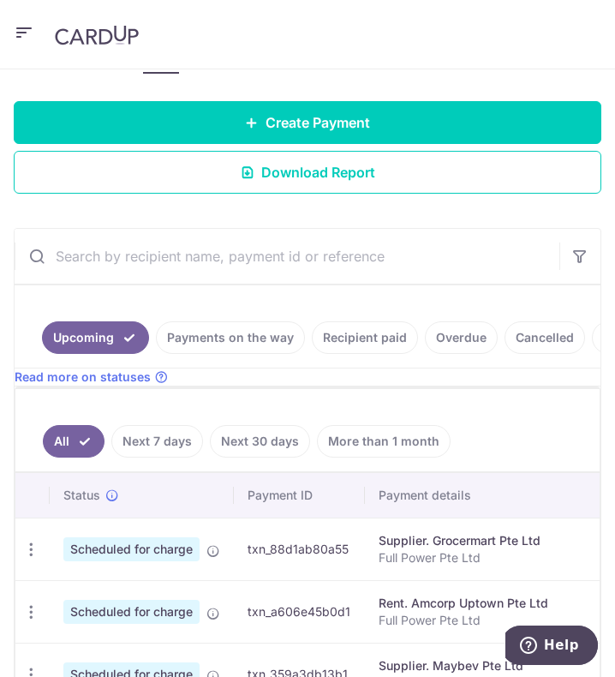
scroll to position [343, 0]
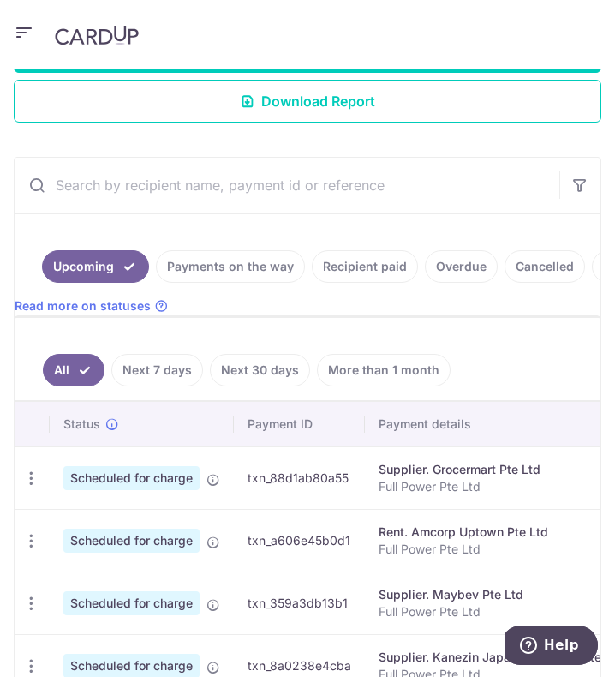
click at [200, 175] on input "text" at bounding box center [287, 185] width 545 height 55
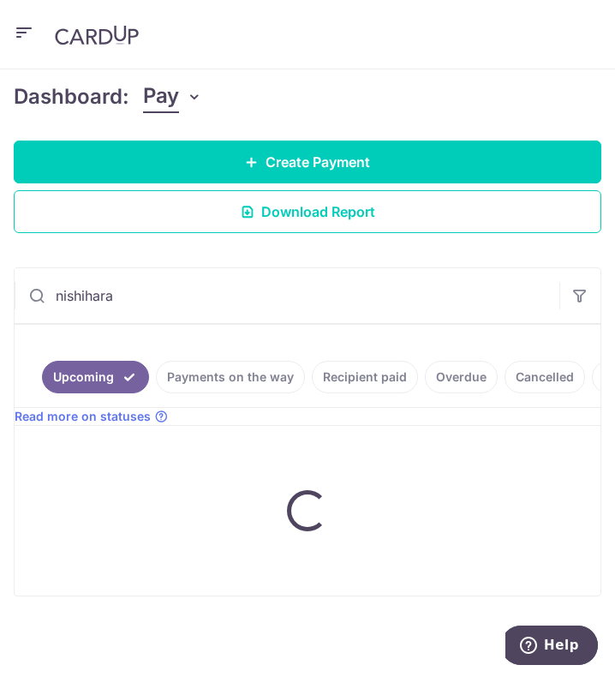
scroll to position [323, 0]
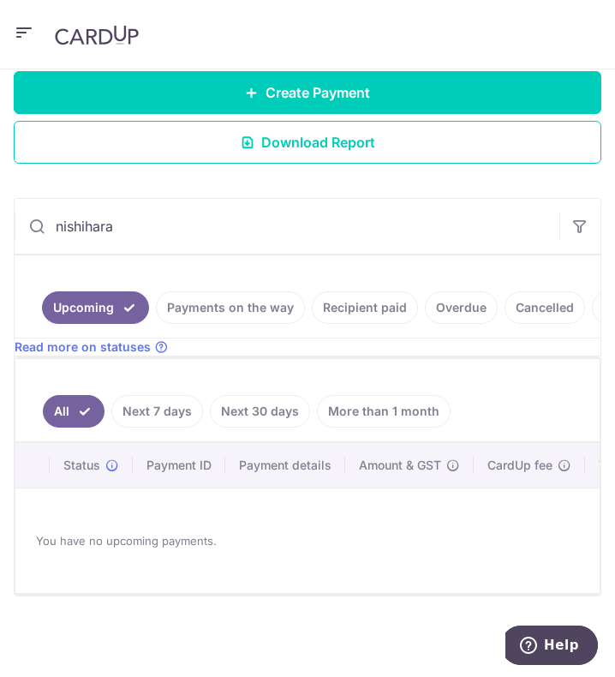
type input "nishihara"
click at [205, 292] on link "Payments on the way" at bounding box center [230, 307] width 149 height 33
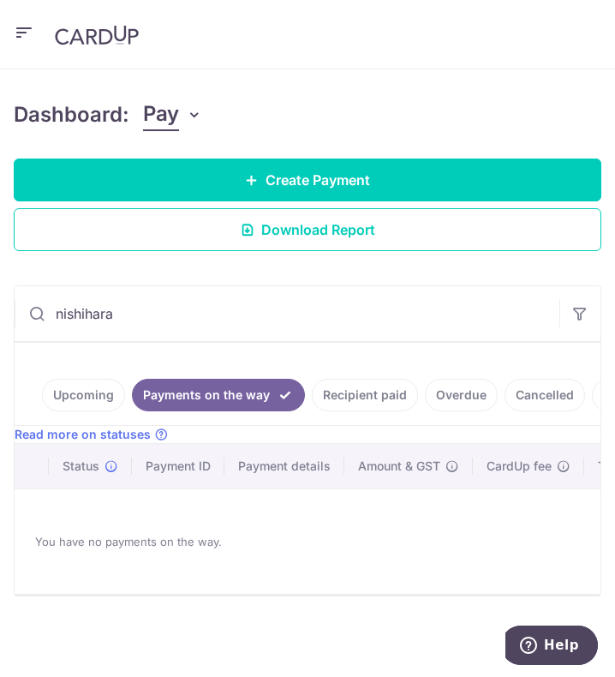
click at [322, 379] on link "Recipient paid" at bounding box center [365, 395] width 106 height 33
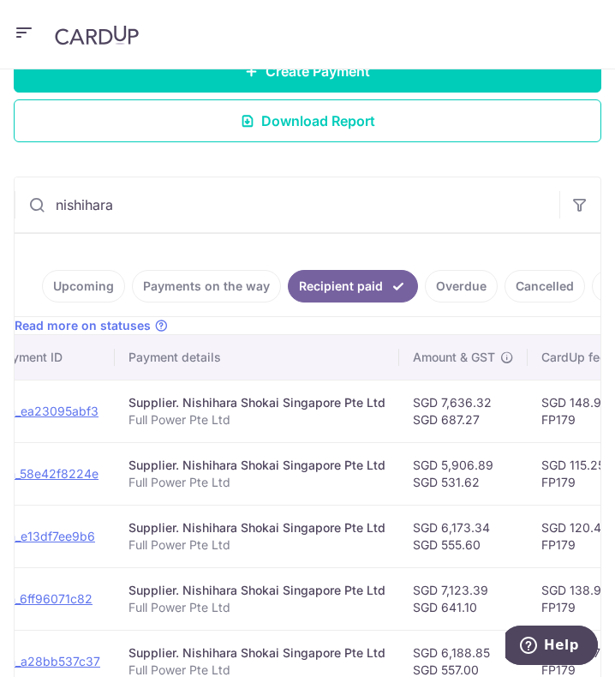
scroll to position [0, 0]
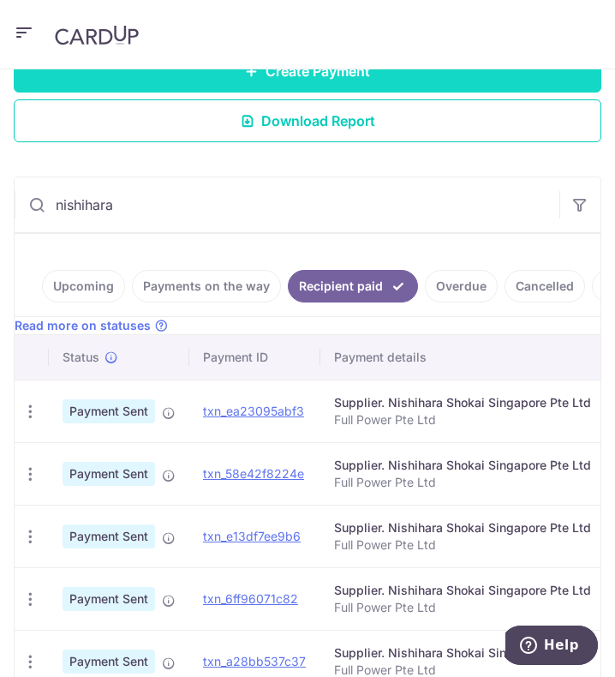
click at [308, 82] on link "Create Payment" at bounding box center [308, 71] width 588 height 43
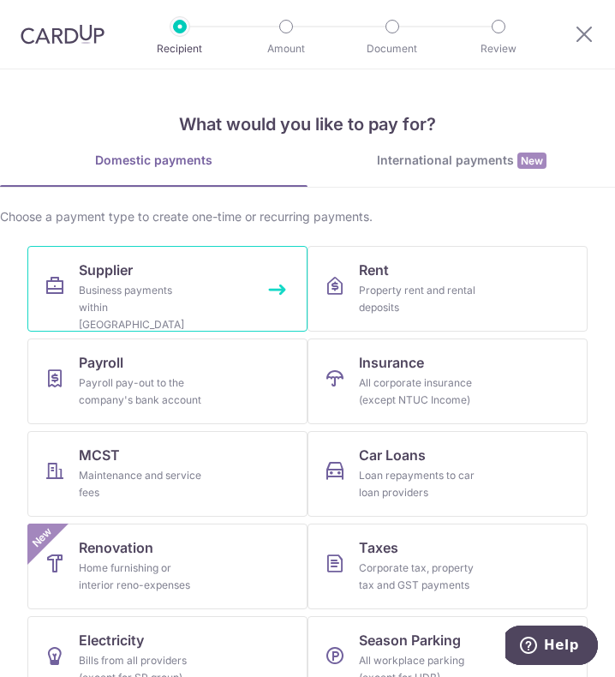
click at [221, 278] on link "Supplier Business payments within Singapore" at bounding box center [167, 289] width 280 height 86
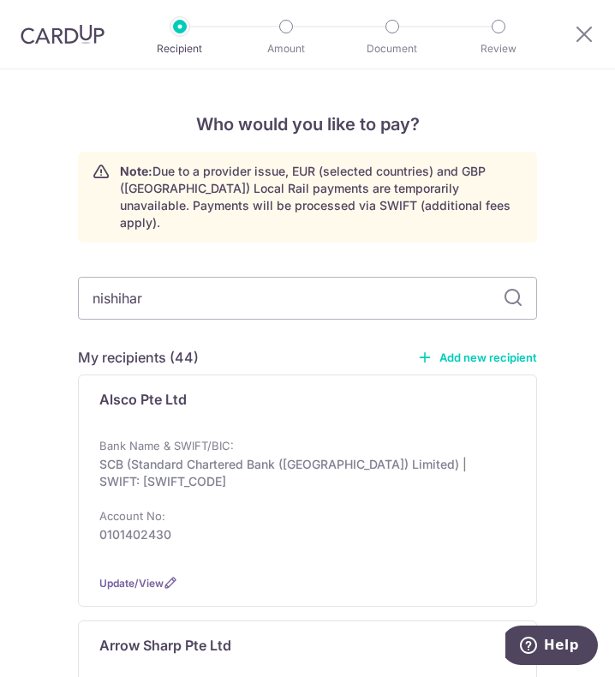
type input "nishihara"
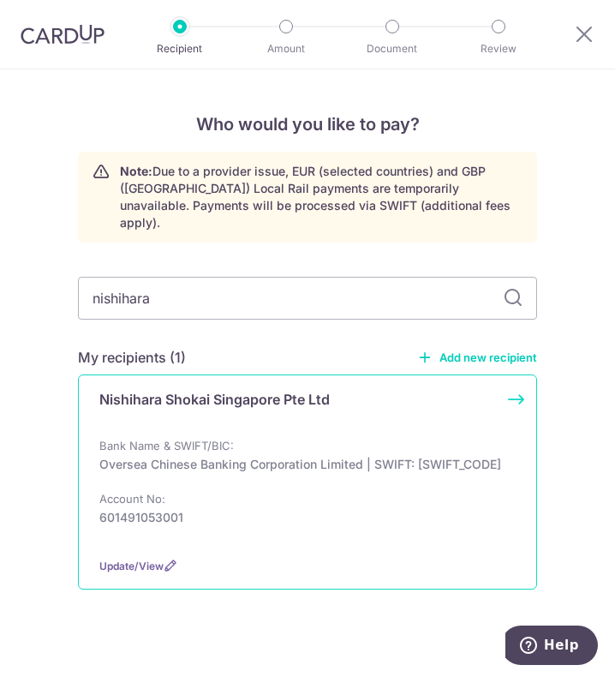
click at [343, 456] on p "Oversea Chinese Banking Corporation Limited | SWIFT: OCBCSGSGXXX" at bounding box center [302, 464] width 406 height 17
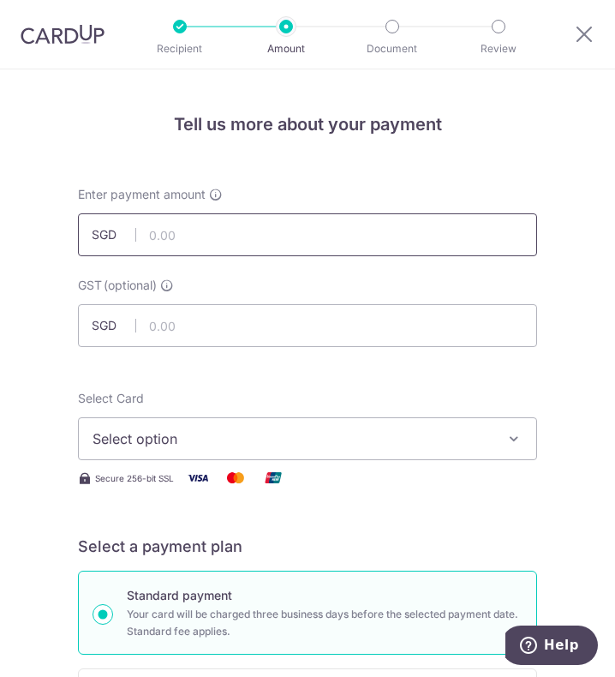
click at [249, 243] on input "text" at bounding box center [307, 234] width 459 height 43
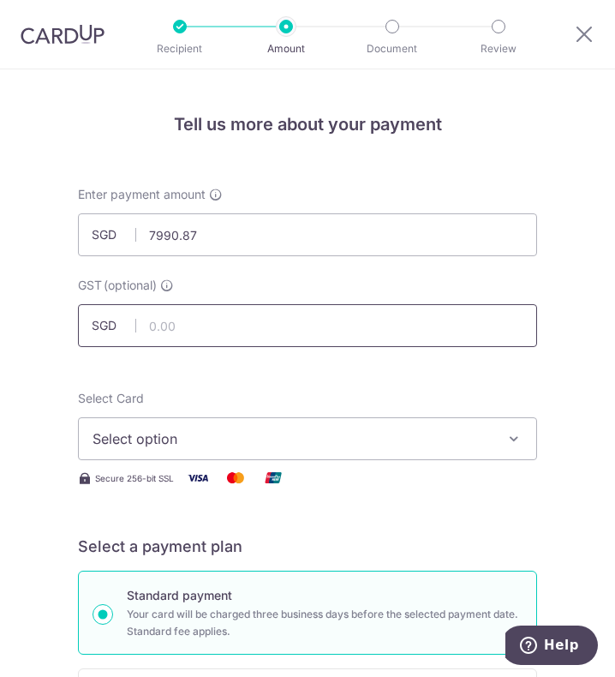
type input "7,990.87"
click at [354, 321] on input "text" at bounding box center [307, 325] width 459 height 43
type input "719.18"
click at [351, 411] on div "Select Card Select option Add credit card Your Cards **** 0479 **** 0834 **** 7…" at bounding box center [307, 425] width 459 height 70
click at [362, 439] on span "Select option" at bounding box center [296, 439] width 406 height 21
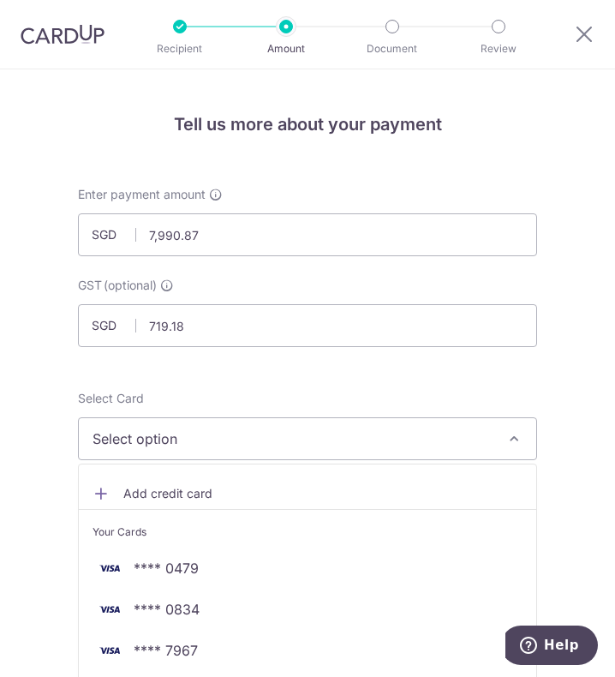
scroll to position [86, 0]
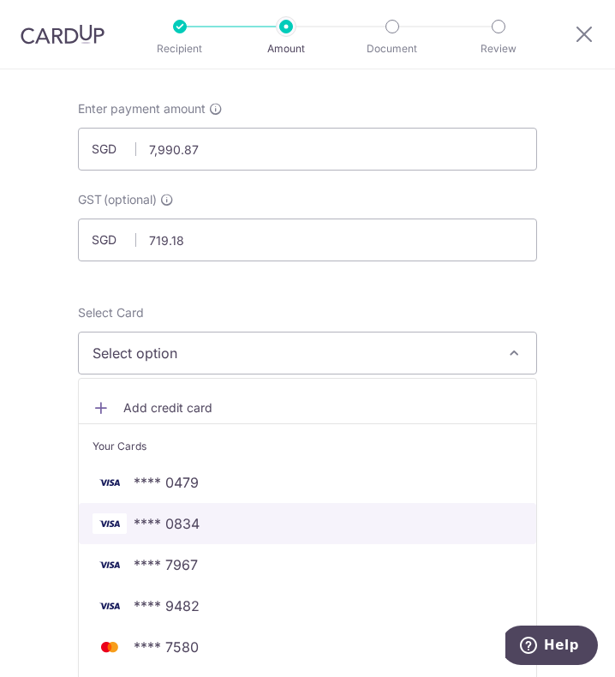
click at [214, 531] on span "**** 0834" at bounding box center [308, 523] width 430 height 21
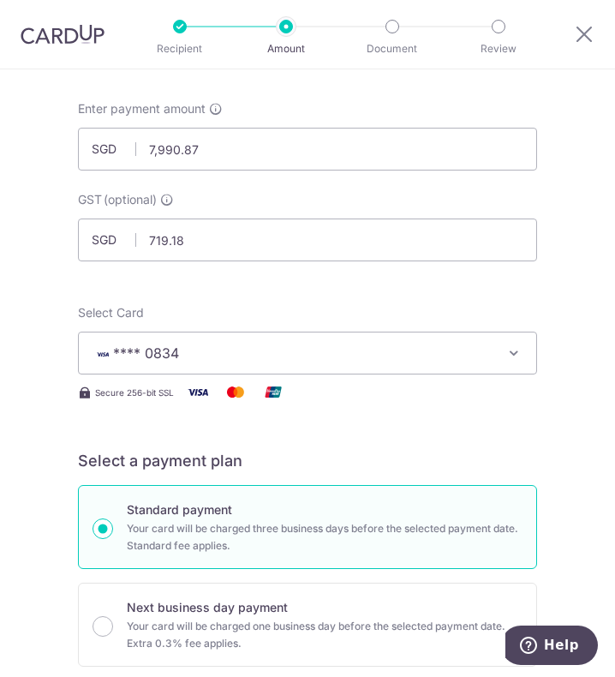
click at [321, 345] on span "**** 0834" at bounding box center [296, 353] width 406 height 21
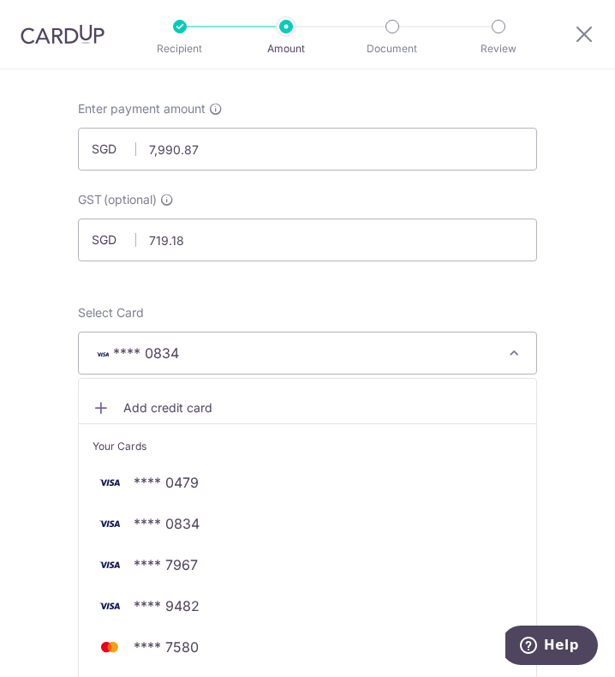
scroll to position [257, 0]
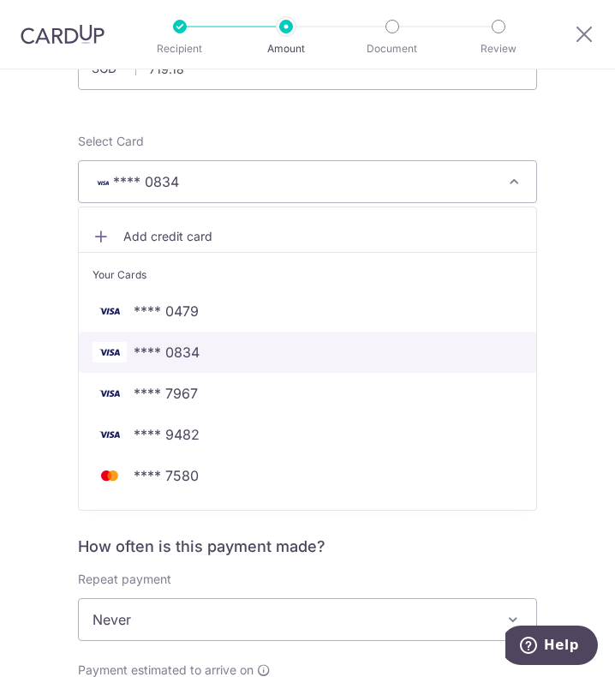
click at [241, 351] on span "**** 0834" at bounding box center [308, 352] width 430 height 21
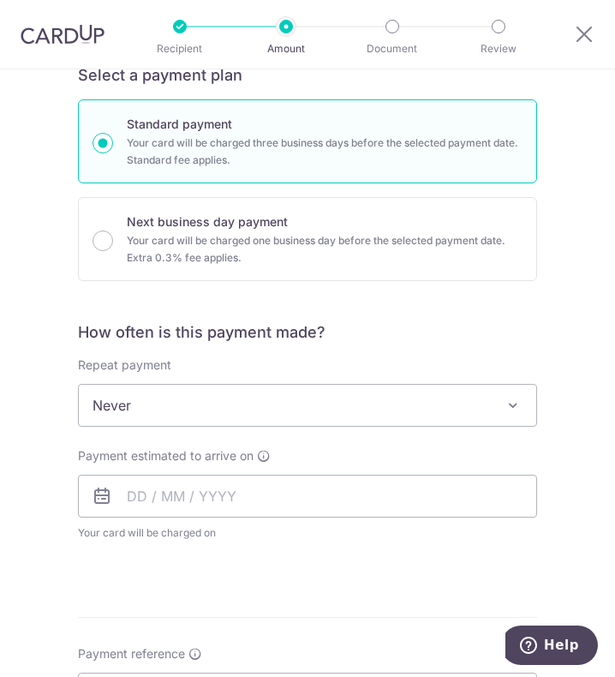
scroll to position [514, 0]
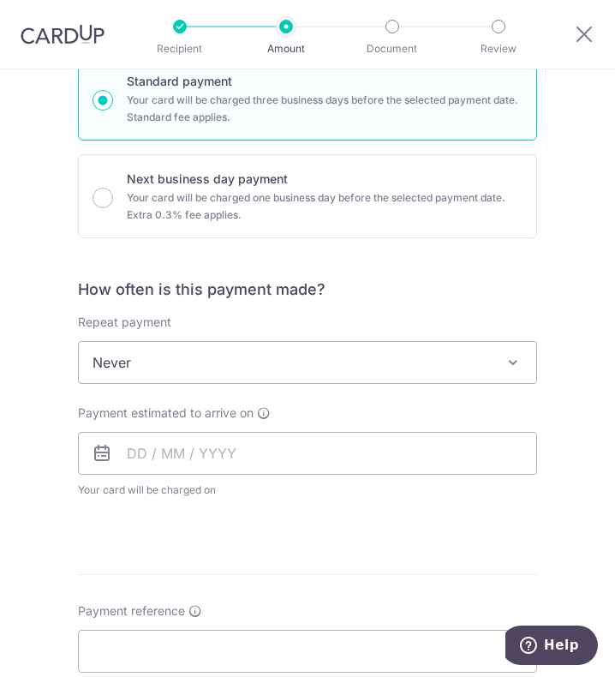
click at [185, 351] on span "Never" at bounding box center [308, 362] width 458 height 41
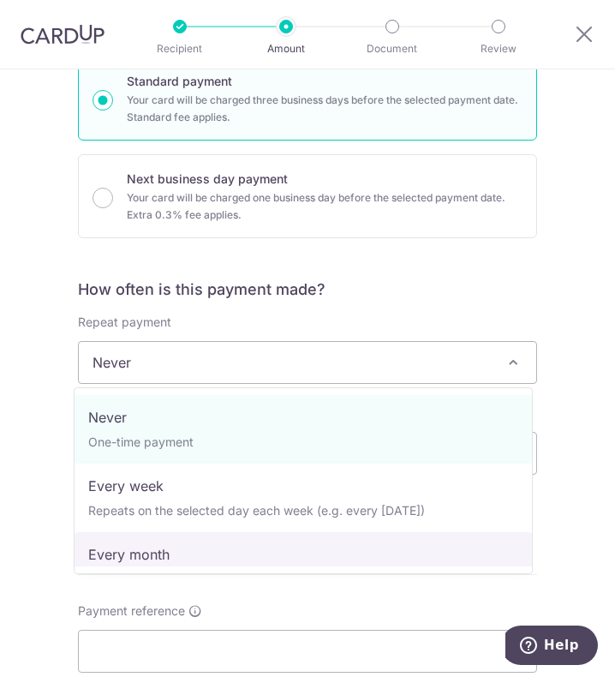
select select "3"
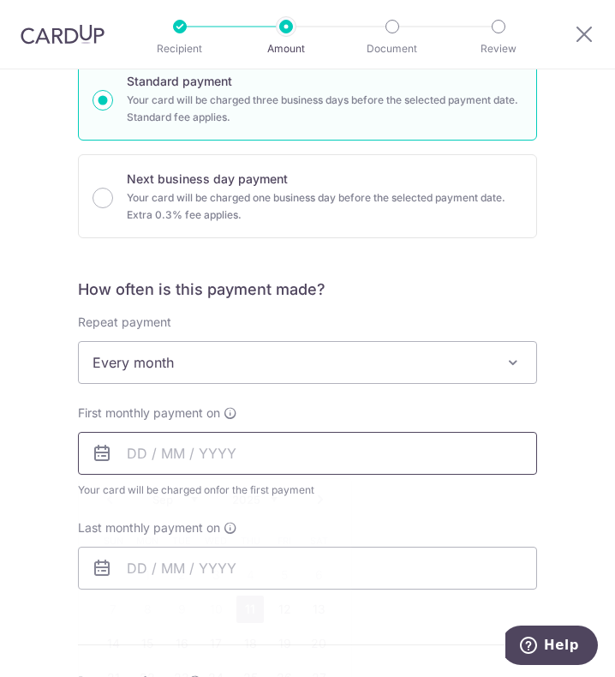
click at [203, 458] on input "text" at bounding box center [307, 453] width 459 height 43
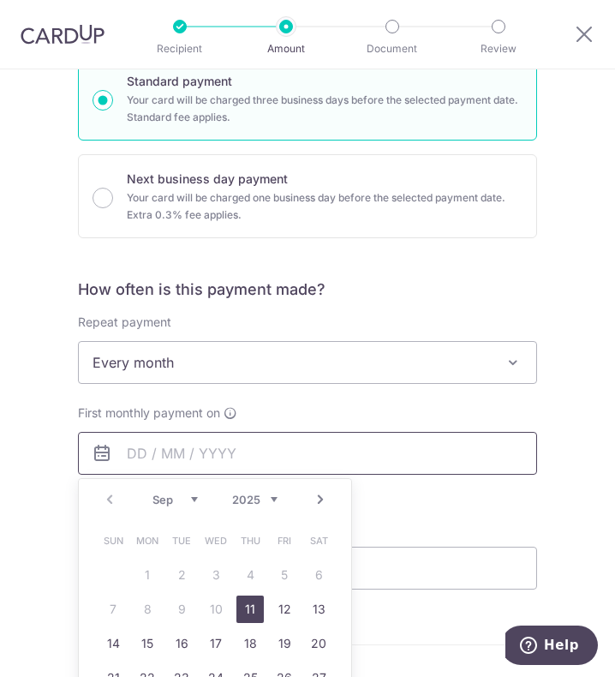
scroll to position [771, 0]
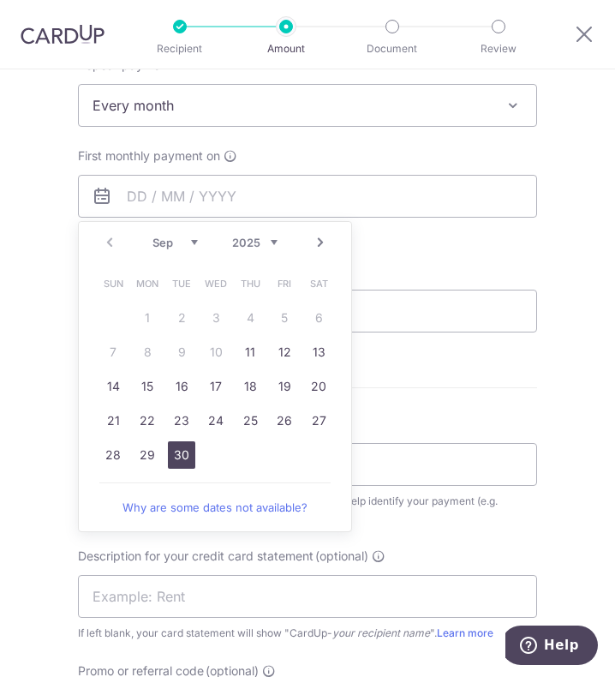
click at [185, 451] on link "30" at bounding box center [181, 454] width 27 height 27
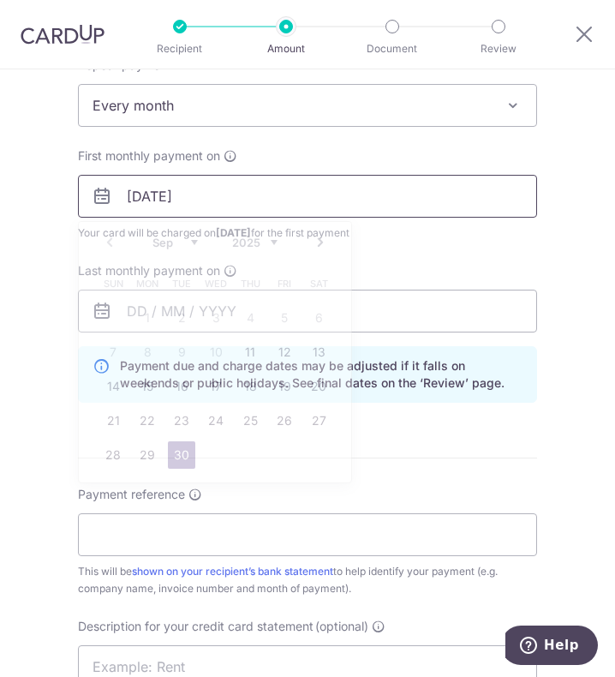
click at [220, 191] on input "[DATE]" at bounding box center [307, 196] width 459 height 43
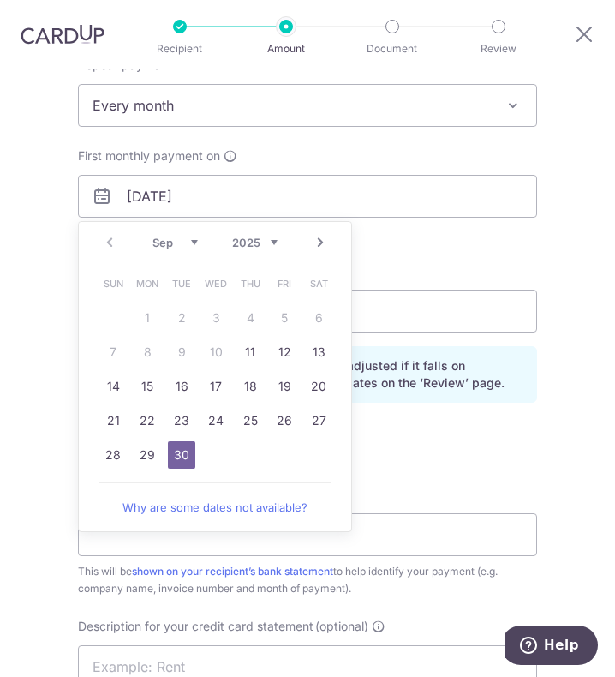
click at [179, 242] on select "Sep Oct Nov Dec" at bounding box center [175, 243] width 45 height 14
click at [218, 314] on link "1" at bounding box center [215, 317] width 27 height 27
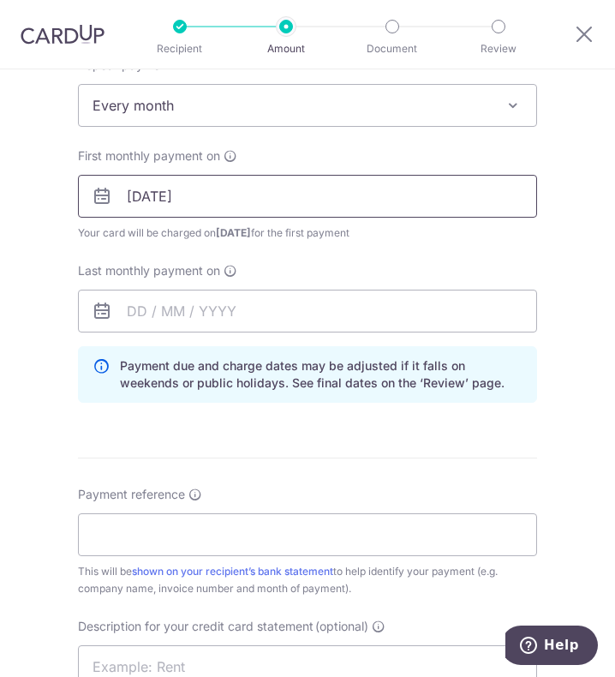
click at [177, 195] on input "01/10/2025" at bounding box center [307, 196] width 459 height 43
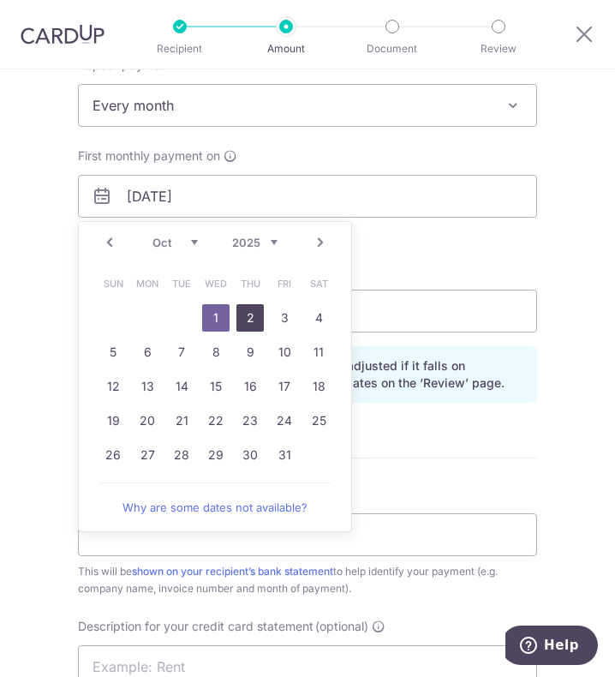
click at [249, 316] on link "2" at bounding box center [250, 317] width 27 height 27
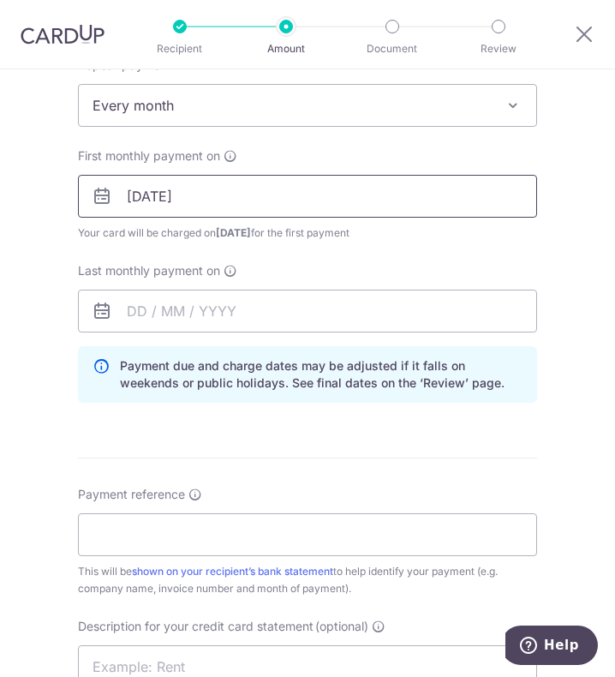
click at [206, 208] on input "02/10/2025" at bounding box center [307, 196] width 459 height 43
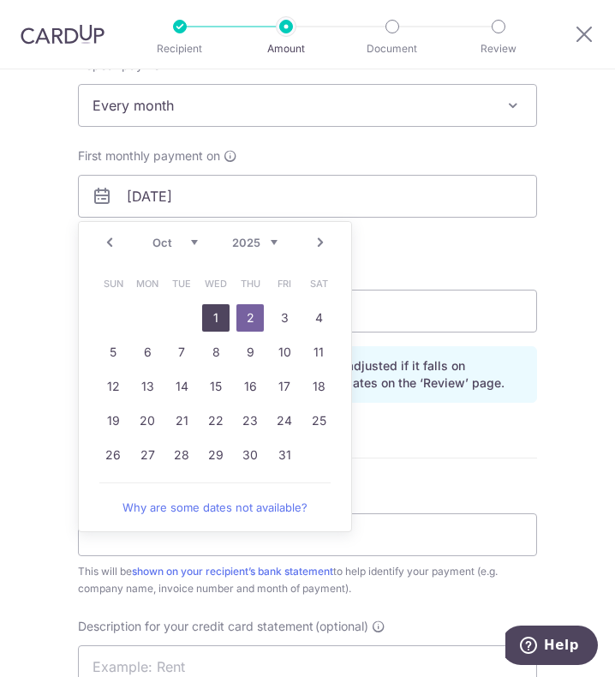
click at [205, 319] on link "1" at bounding box center [215, 317] width 27 height 27
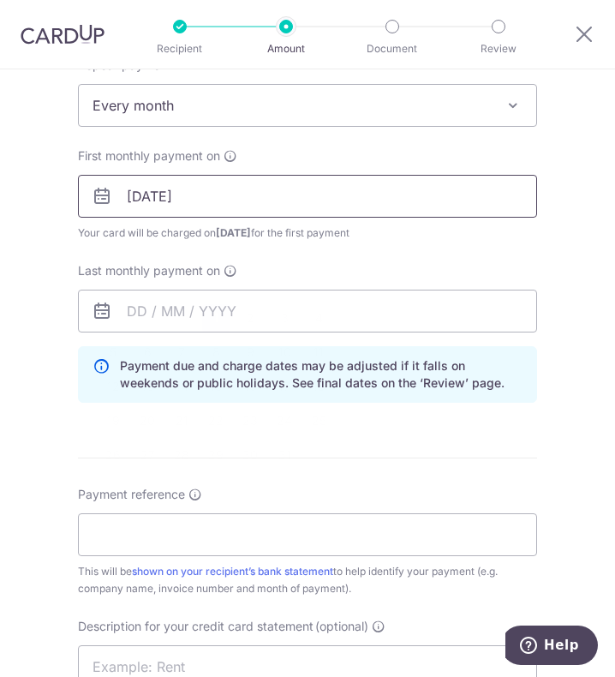
click at [219, 207] on input "01/10/2025" at bounding box center [307, 196] width 459 height 43
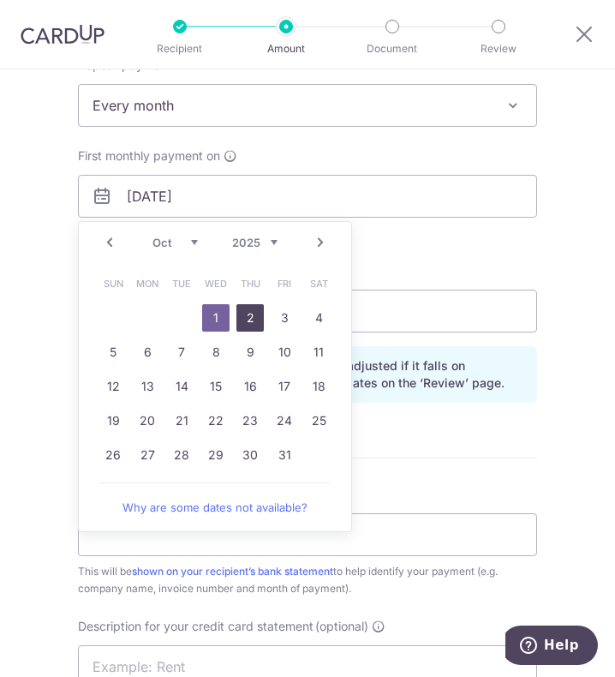
click at [246, 321] on link "2" at bounding box center [250, 317] width 27 height 27
type input "02/10/2025"
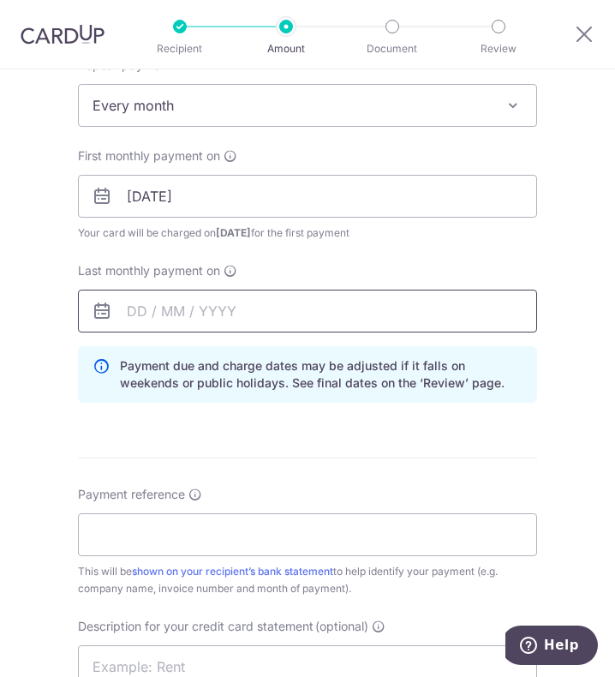
click at [245, 322] on input "text" at bounding box center [307, 311] width 459 height 43
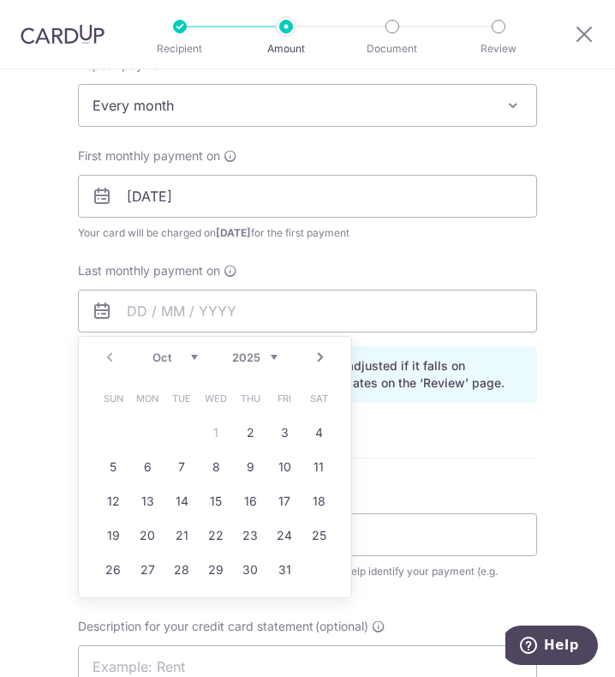
click at [249, 353] on select "2025 2026 2027 2028 2029 2030 2031 2032 2033 2034 2035" at bounding box center [254, 358] width 45 height 14
click at [166, 351] on select "Jan Feb Mar Apr May Jun Jul Aug Sep Oct Nov Dec" at bounding box center [175, 358] width 45 height 14
click at [319, 577] on link "31" at bounding box center [318, 569] width 27 height 27
type input "31/10/2026"
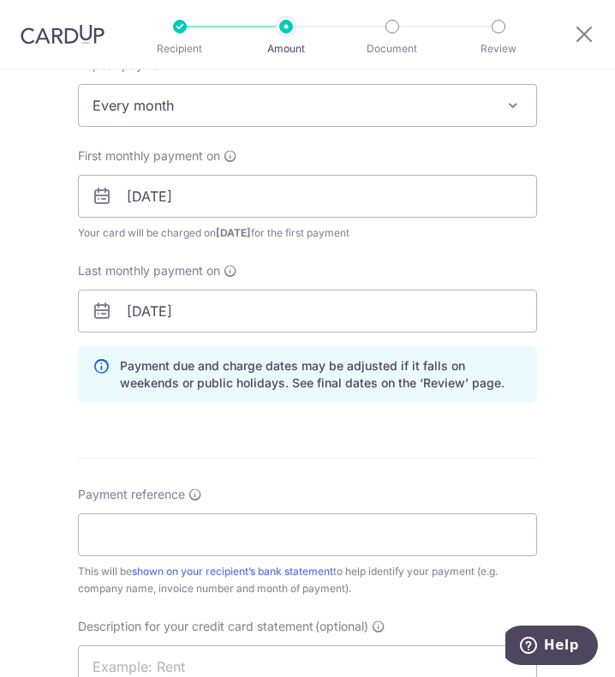
click at [225, 459] on form "Enter payment amount SGD 7,990.87 7990.87 GST (optional) SGD 719.18 719.18 Sele…" at bounding box center [307, 261] width 459 height 1692
click at [210, 533] on input "Payment reference" at bounding box center [307, 534] width 459 height 43
type input "Full Power Pte Ltd"
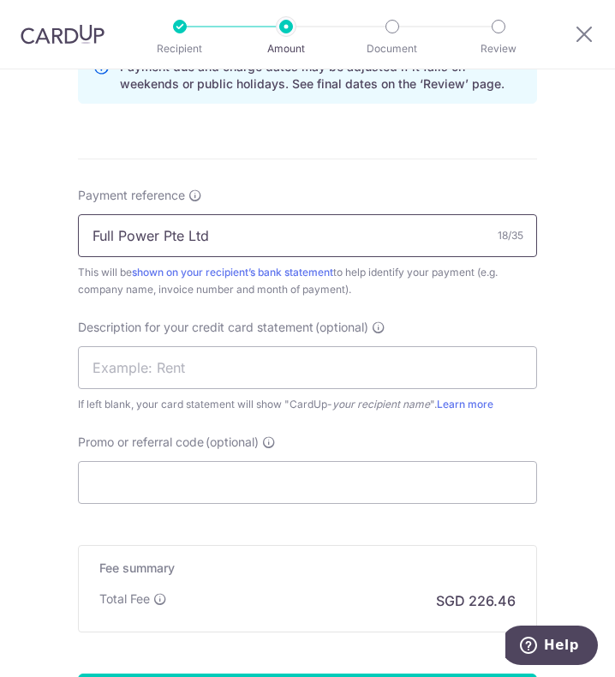
scroll to position [1114, 0]
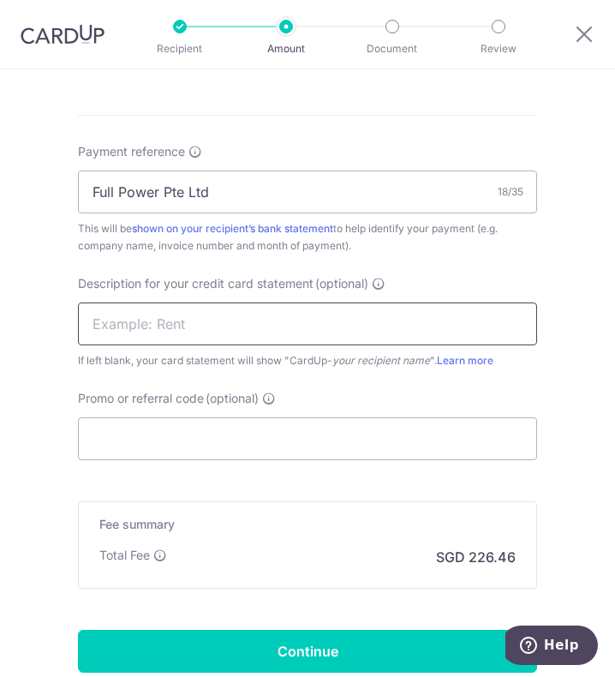
click at [177, 338] on input "text" at bounding box center [307, 324] width 459 height 43
type input "Nishihara AUG"
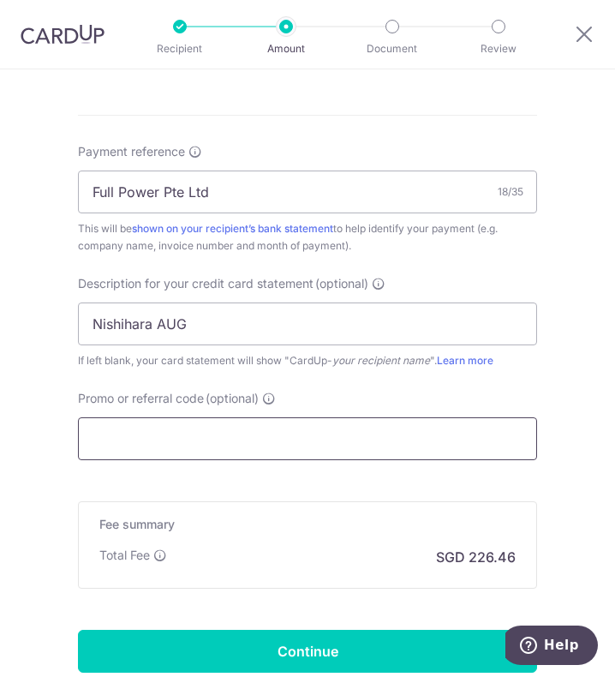
click at [176, 433] on input "Promo or referral code (optional)" at bounding box center [307, 438] width 459 height 43
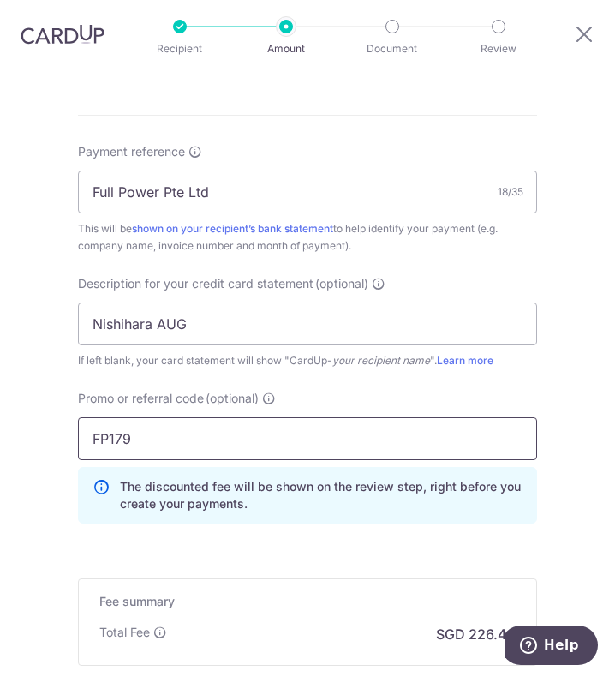
scroll to position [1359, 0]
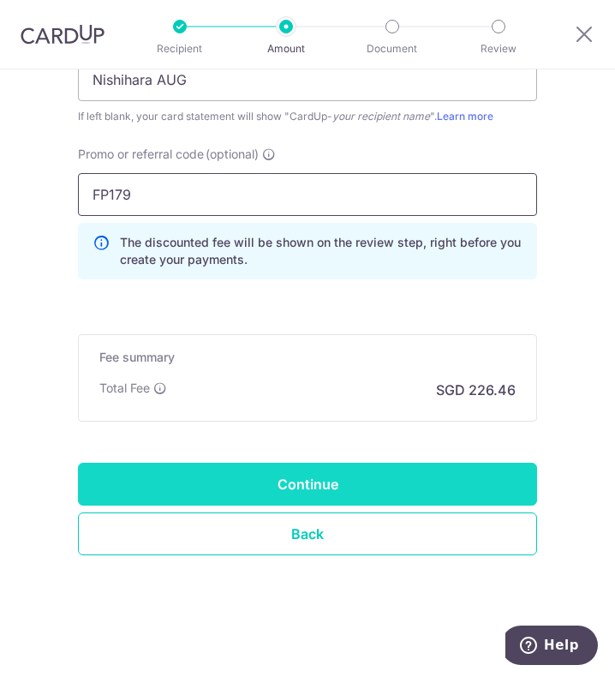
type input "FP179"
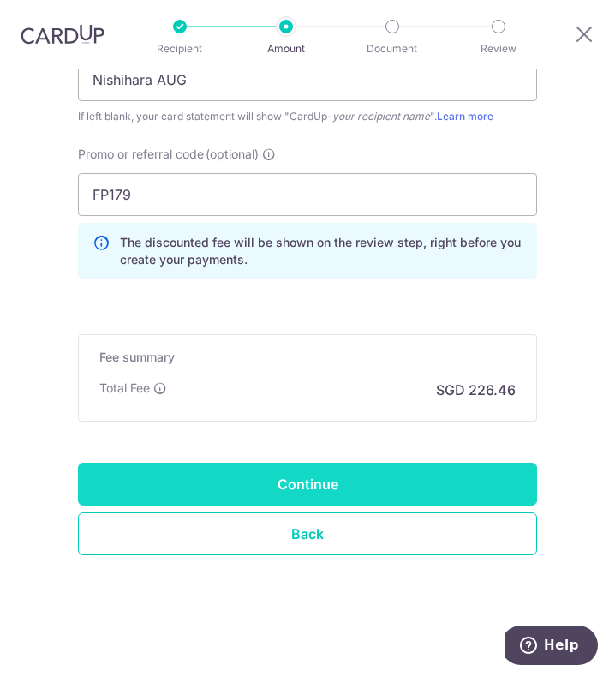
click at [308, 487] on input "Continue" at bounding box center [307, 484] width 459 height 43
type input "Create Schedule"
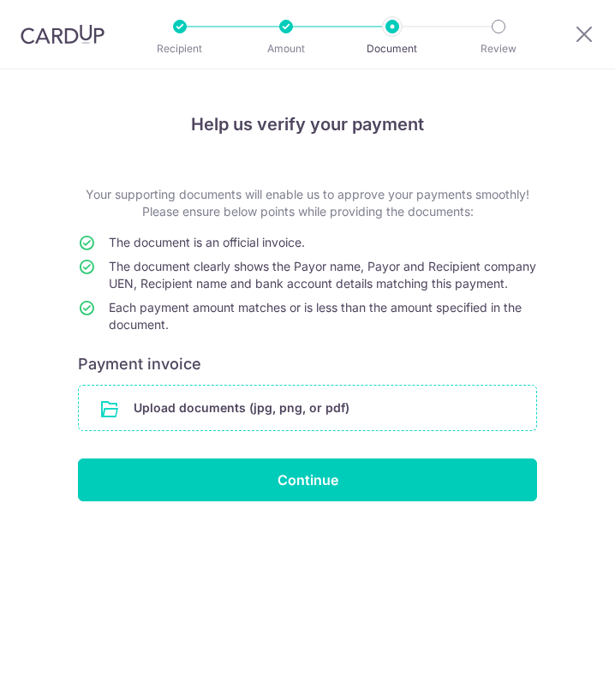
click at [252, 430] on input "file" at bounding box center [308, 408] width 458 height 45
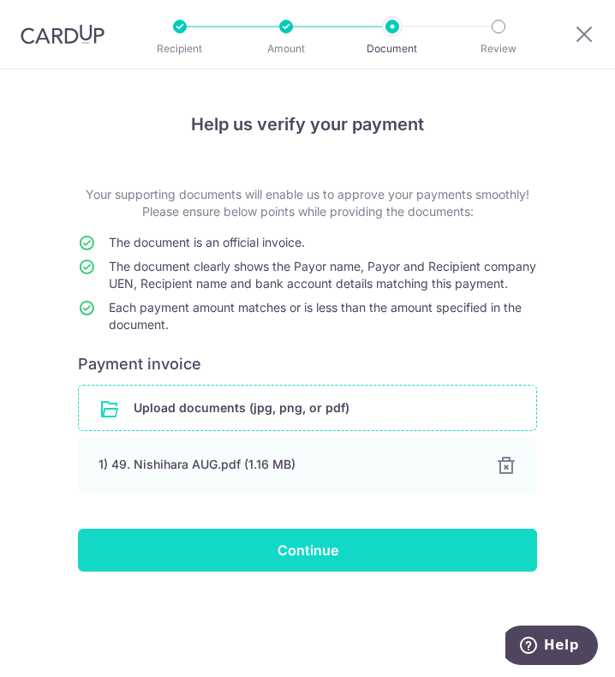
click at [315, 567] on input "Continue" at bounding box center [307, 550] width 459 height 43
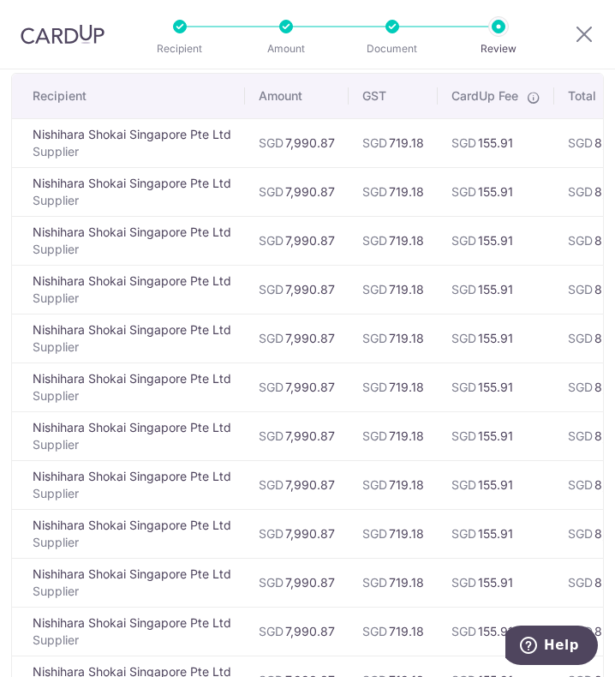
scroll to position [343, 0]
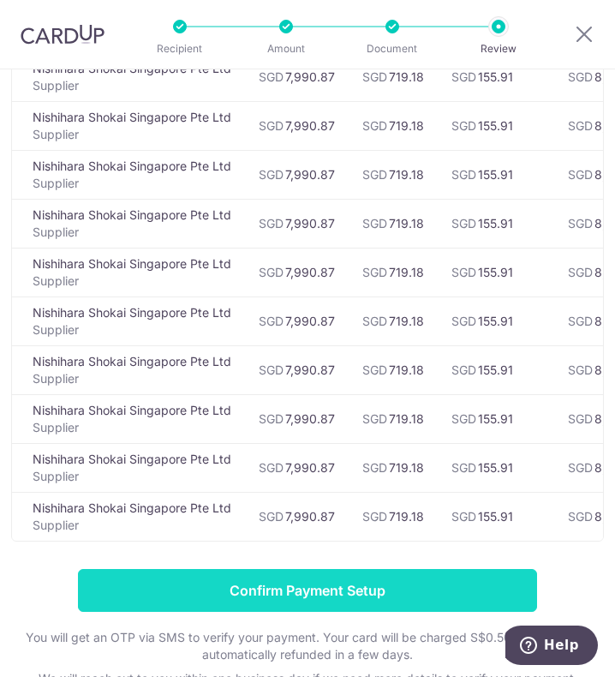
click at [249, 606] on input "Confirm Payment Setup" at bounding box center [307, 590] width 459 height 43
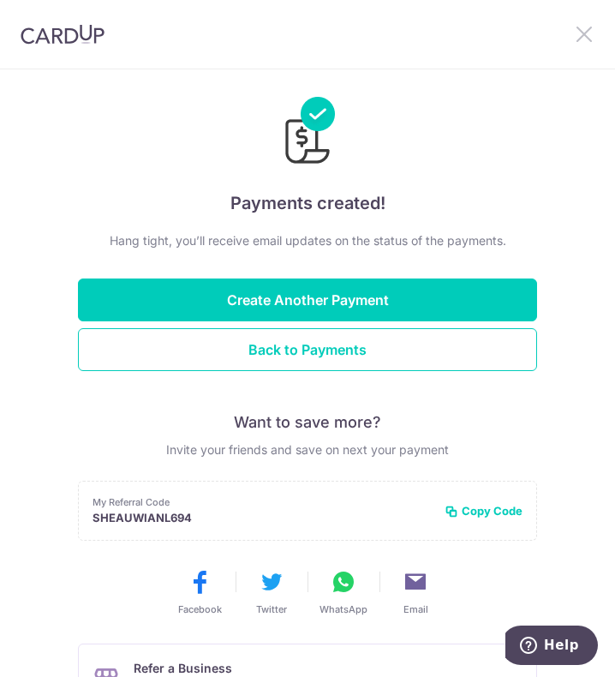
click at [585, 36] on icon at bounding box center [584, 33] width 21 height 21
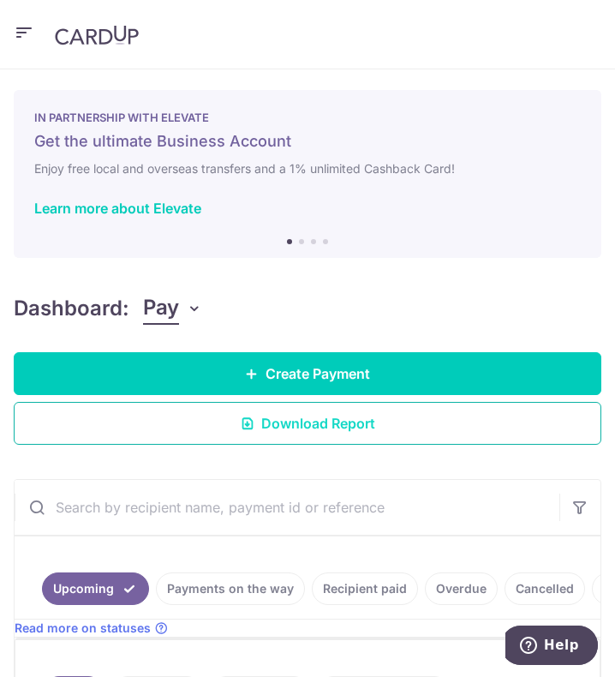
scroll to position [171, 0]
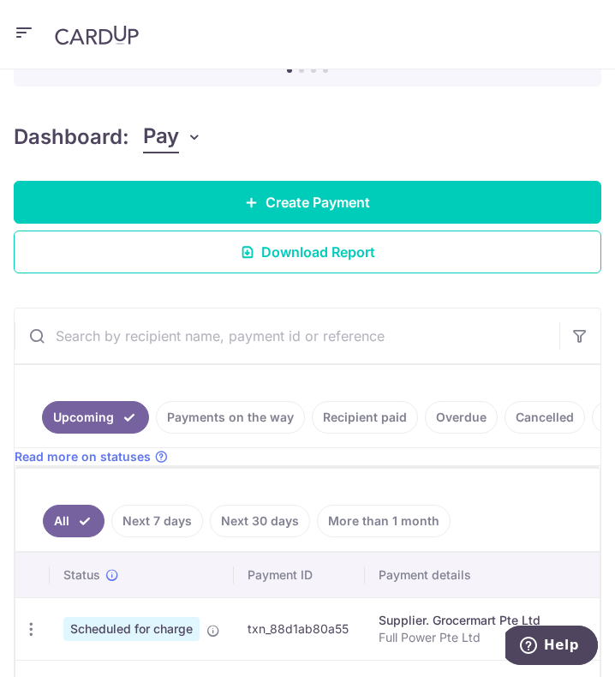
click at [123, 347] on input "text" at bounding box center [287, 336] width 545 height 55
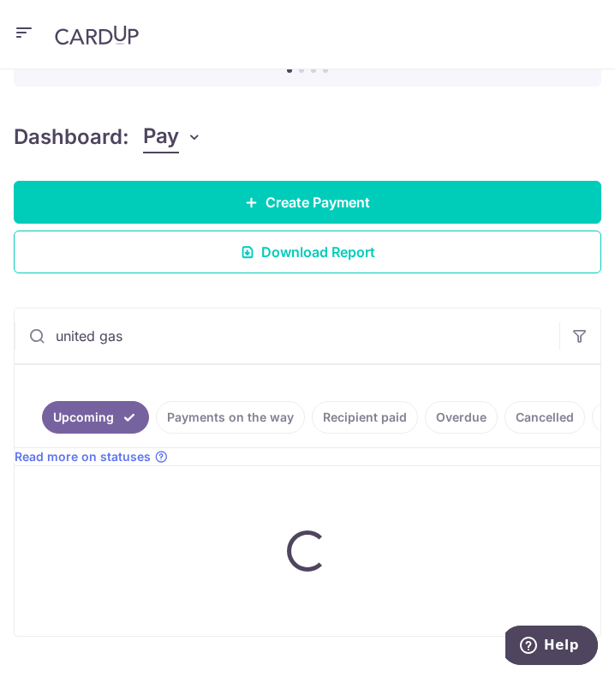
type input "united gas"
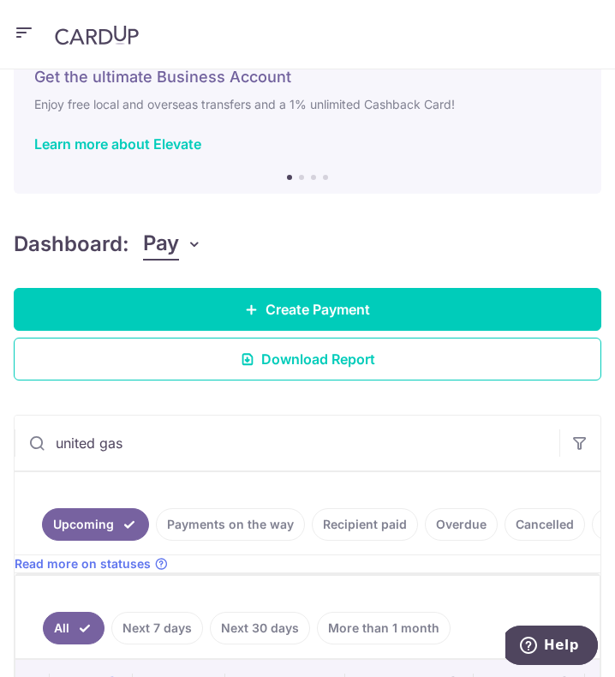
scroll to position [45, 0]
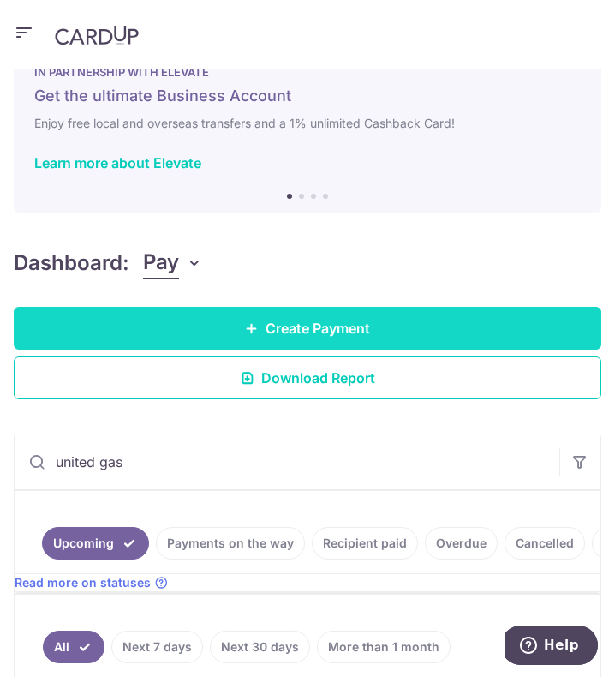
click at [347, 329] on span "Create Payment" at bounding box center [318, 328] width 105 height 21
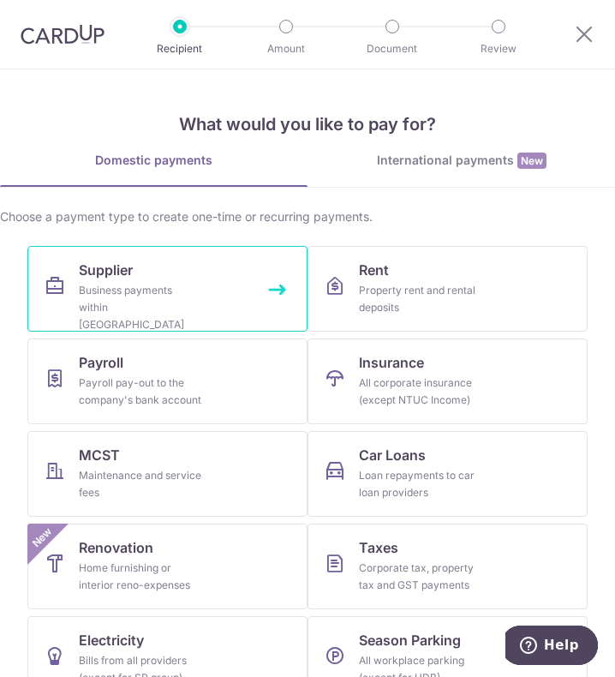
click at [137, 283] on div "Business payments within Singapore" at bounding box center [140, 307] width 123 height 51
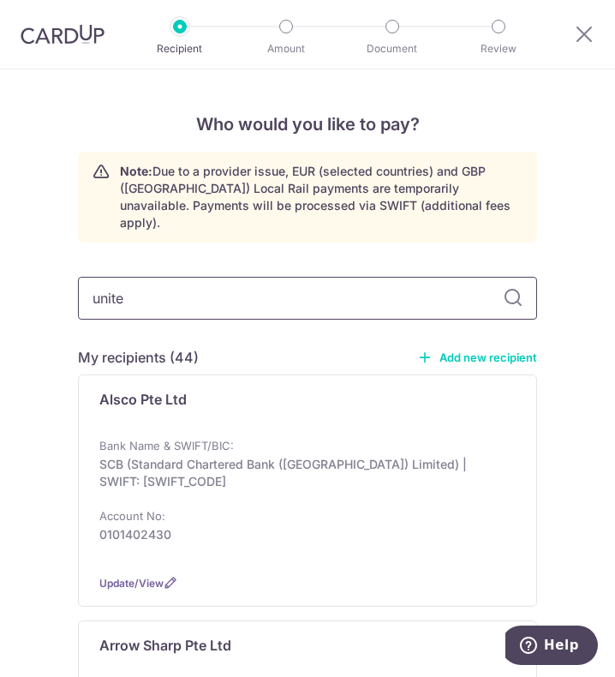
type input "united"
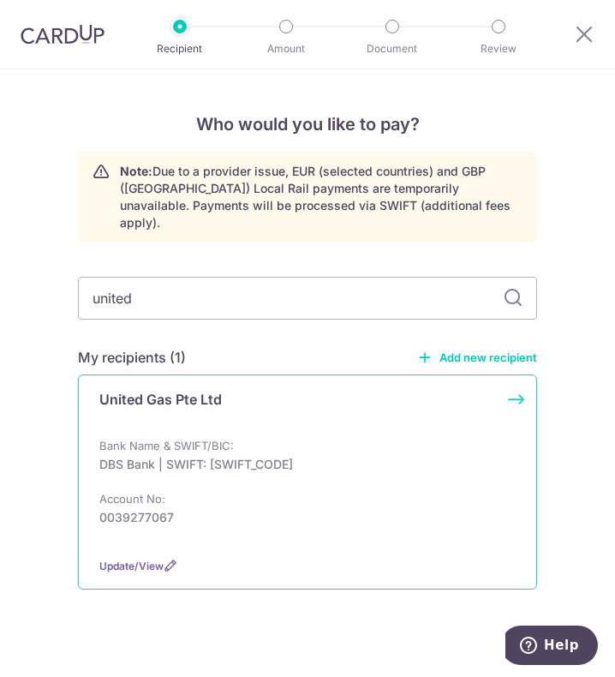
click at [209, 408] on div "United Gas Pte Ltd Bank Name & SWIFT/BIC: DBS Bank | SWIFT: [SWIFT_CODE] Accoun…" at bounding box center [307, 482] width 459 height 215
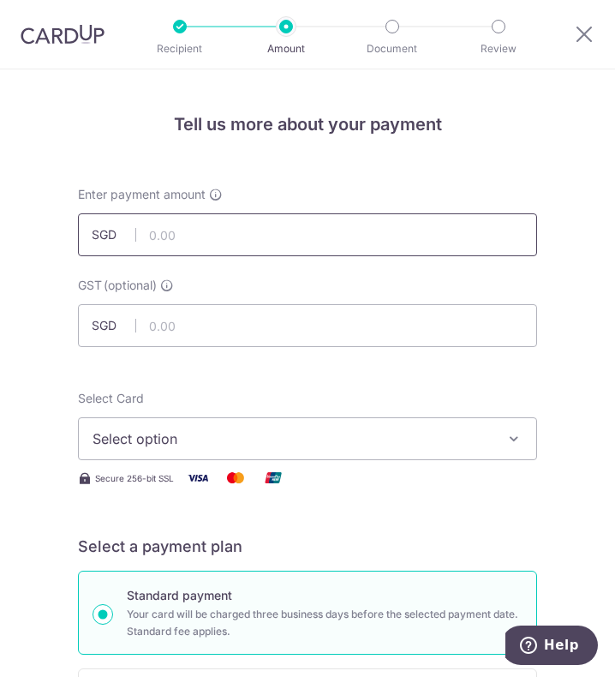
click at [204, 240] on input "text" at bounding box center [307, 234] width 459 height 43
type input "436.80"
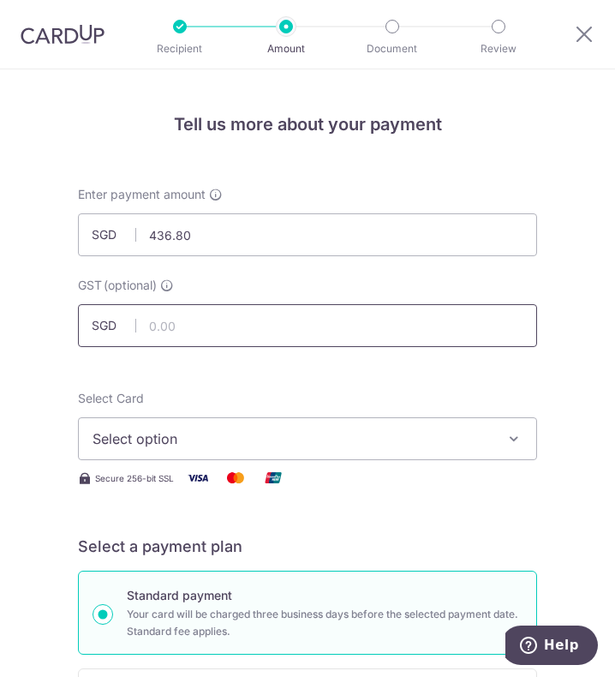
click at [376, 339] on input "text" at bounding box center [307, 325] width 459 height 43
type input "39.31"
click at [321, 442] on span "Select option" at bounding box center [296, 439] width 406 height 21
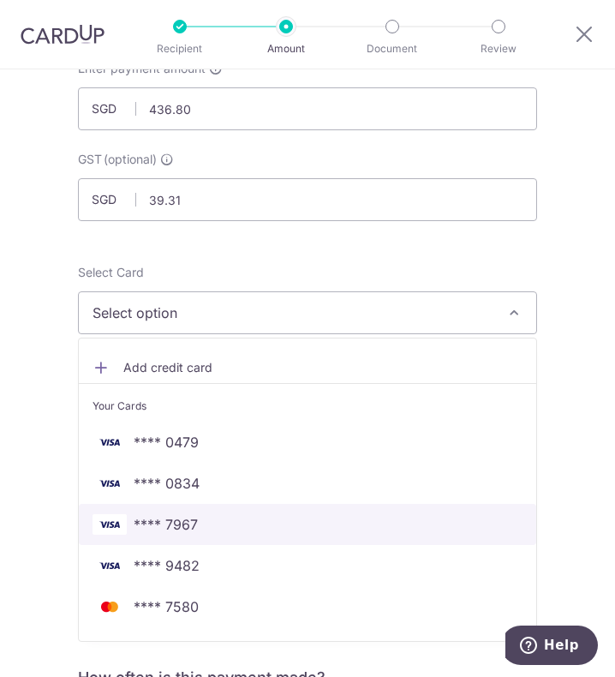
scroll to position [171, 0]
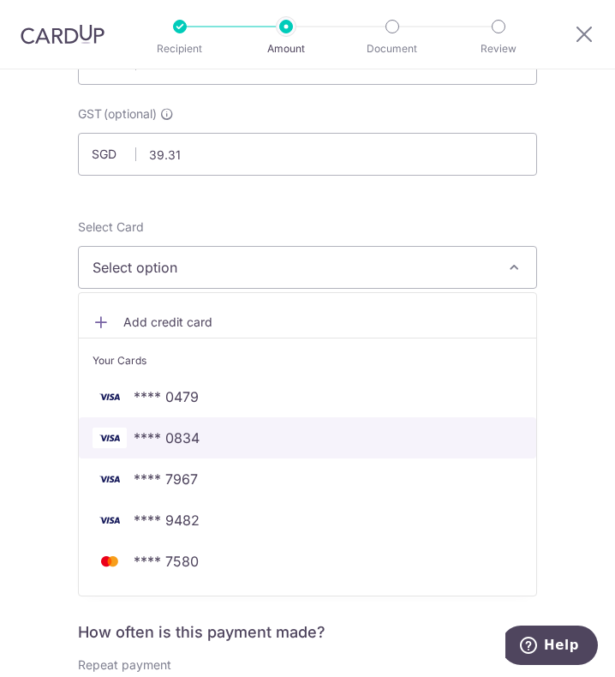
click at [232, 432] on span "**** 0834" at bounding box center [308, 438] width 430 height 21
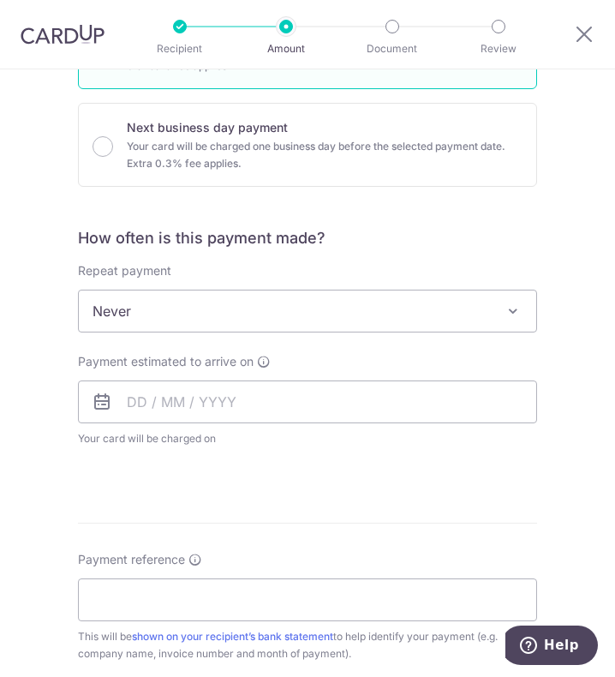
scroll to position [600, 0]
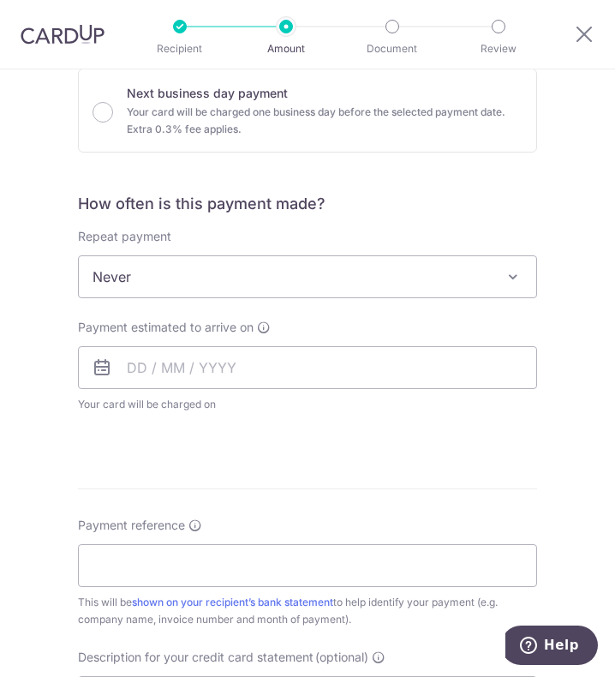
click at [196, 274] on span "Never" at bounding box center [308, 276] width 458 height 41
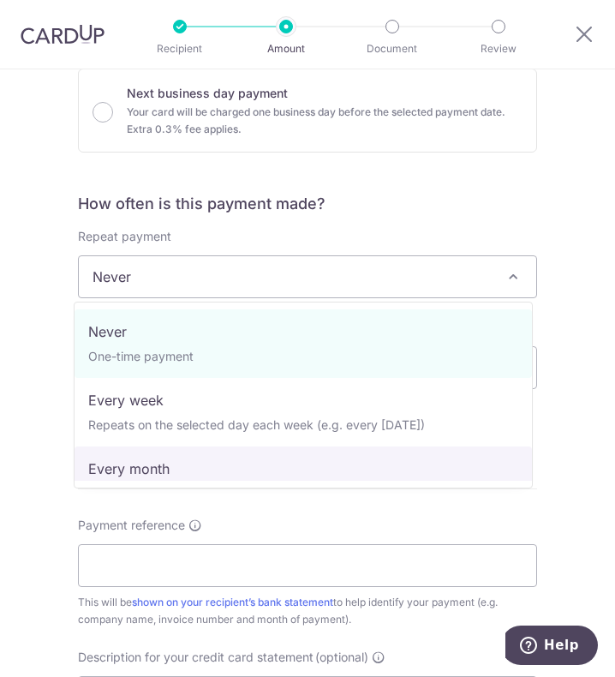
select select "3"
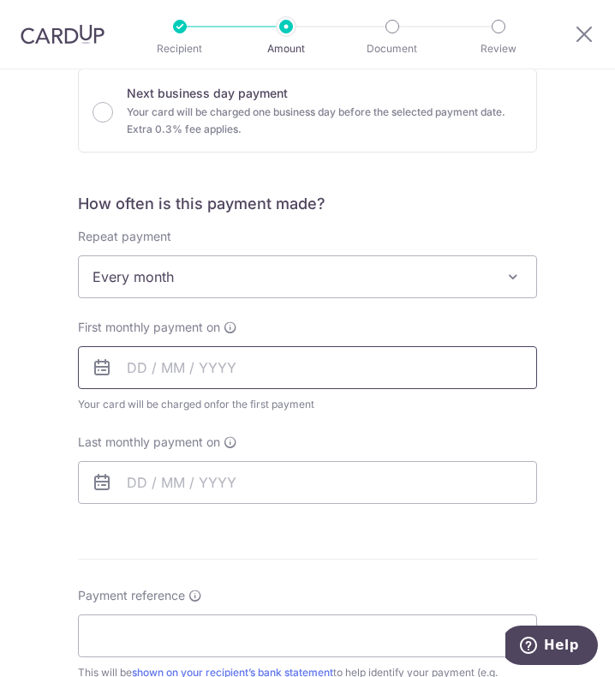
click at [172, 366] on input "text" at bounding box center [307, 367] width 459 height 43
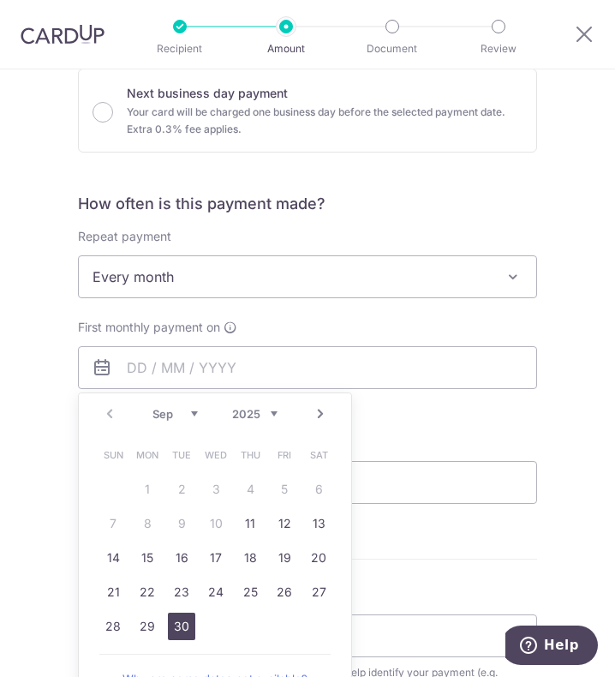
click at [183, 628] on link "30" at bounding box center [181, 626] width 27 height 27
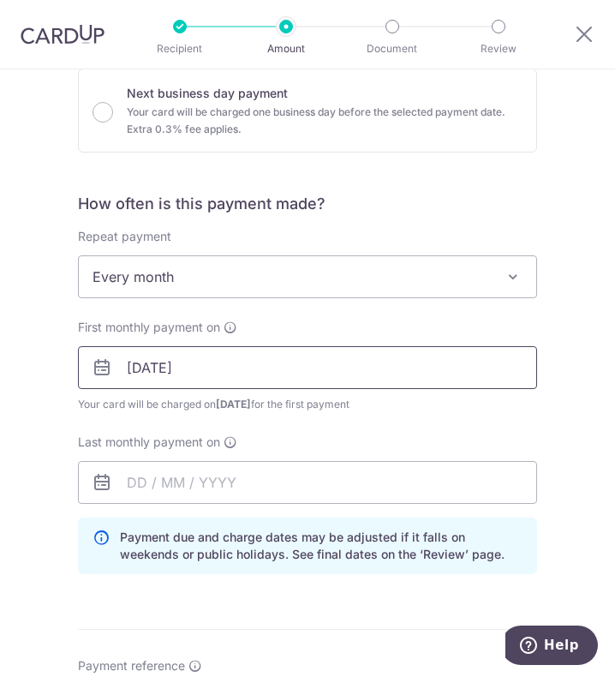
click at [303, 355] on input "30/09/2025" at bounding box center [307, 367] width 459 height 43
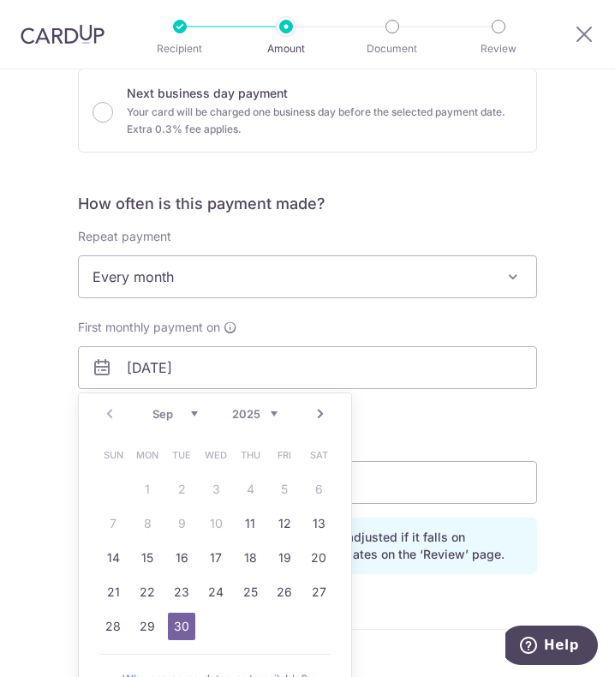
click at [190, 408] on select "Sep Oct Nov Dec" at bounding box center [175, 414] width 45 height 14
click at [210, 491] on link "1" at bounding box center [215, 489] width 27 height 27
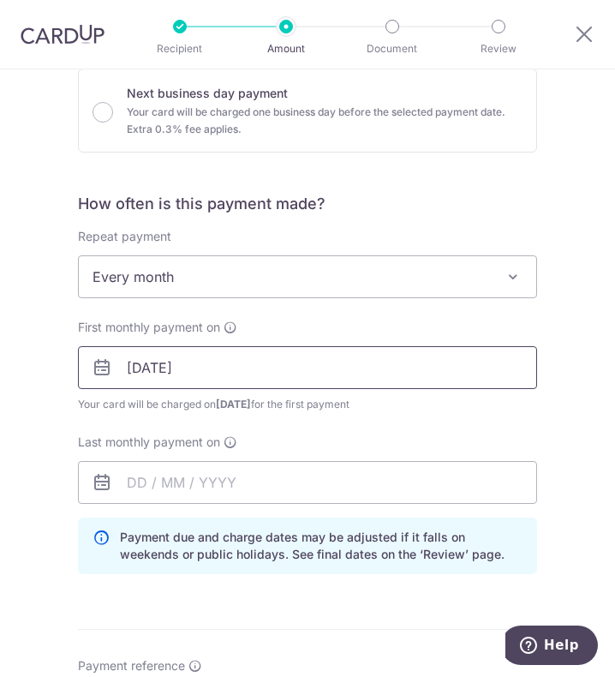
click at [225, 364] on input "01/10/2025" at bounding box center [307, 367] width 459 height 43
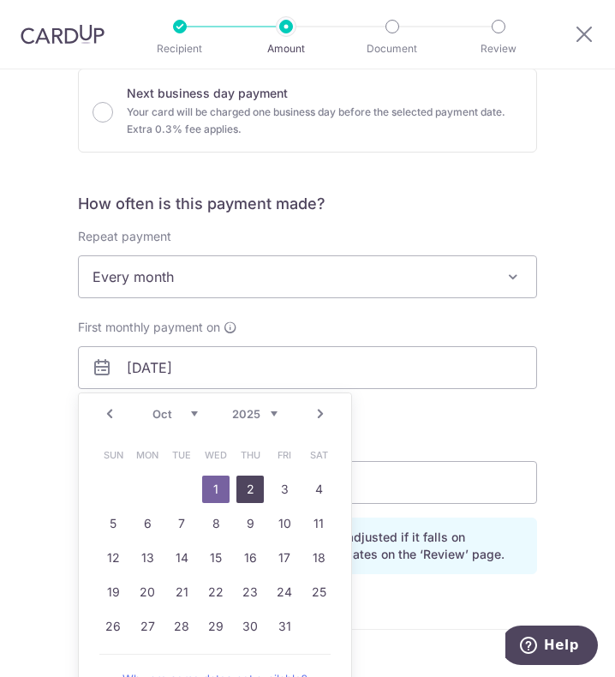
click at [248, 488] on link "2" at bounding box center [250, 489] width 27 height 27
type input "02/10/2025"
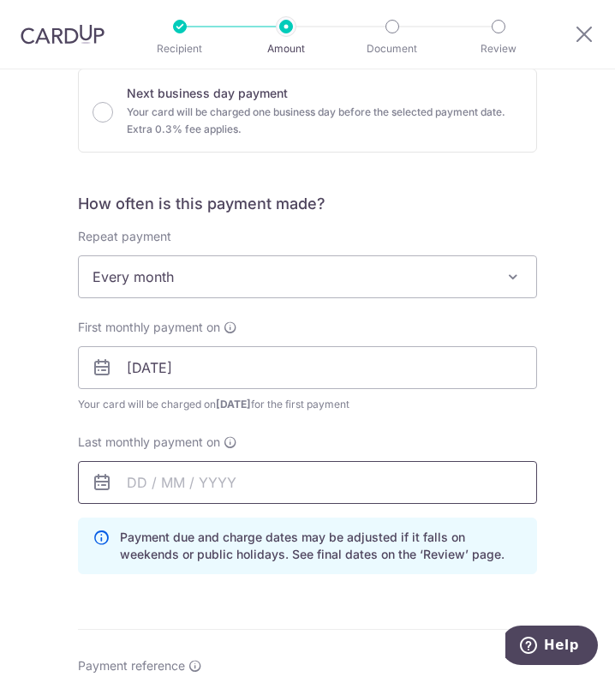
click at [206, 471] on input "text" at bounding box center [307, 482] width 459 height 43
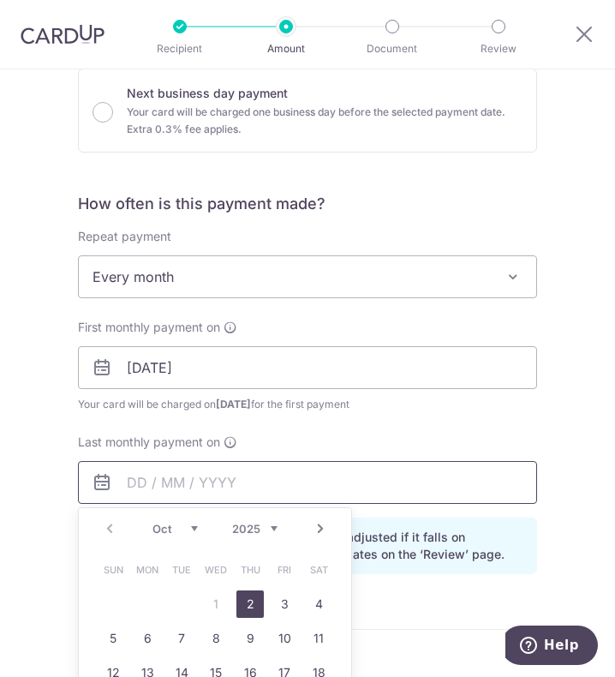
scroll to position [771, 0]
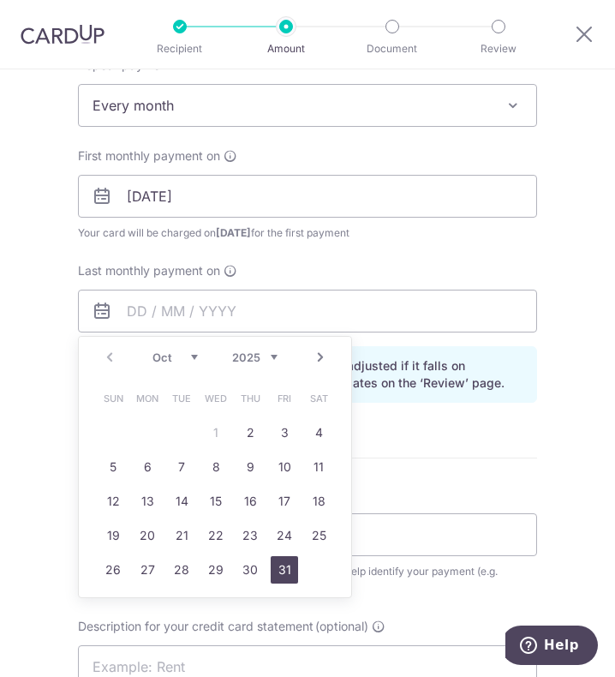
click at [280, 561] on link "31" at bounding box center [284, 569] width 27 height 27
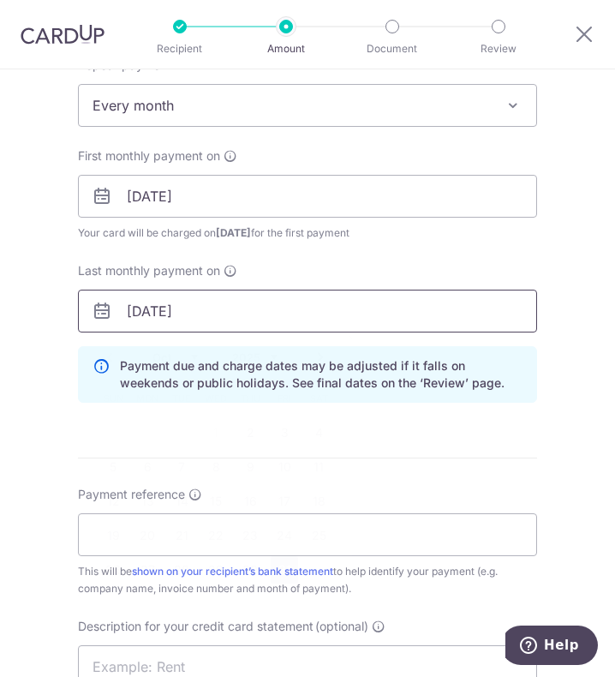
click at [225, 307] on input "31/10/2025" at bounding box center [307, 311] width 459 height 43
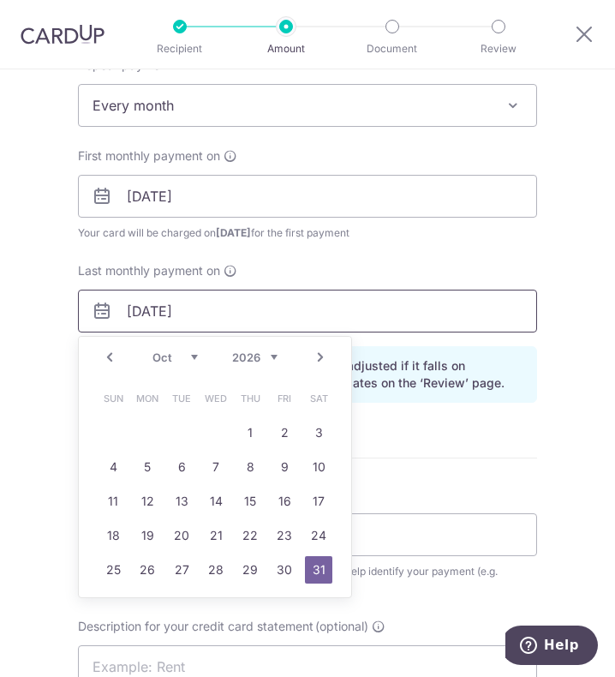
type input "[DATE]"
click at [317, 568] on link "31" at bounding box center [318, 569] width 27 height 27
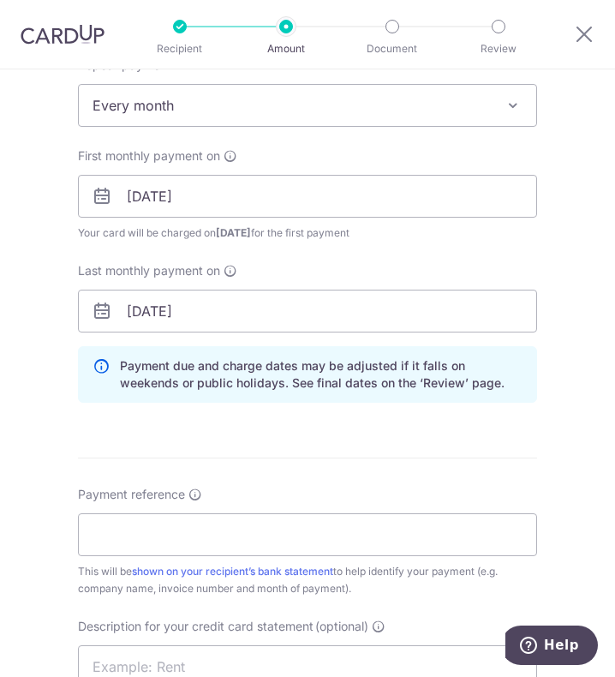
click at [326, 446] on form "Enter payment amount SGD 436.80 436.80 GST (optional) SGD 39.31 39.31 Select Ca…" at bounding box center [307, 261] width 459 height 1692
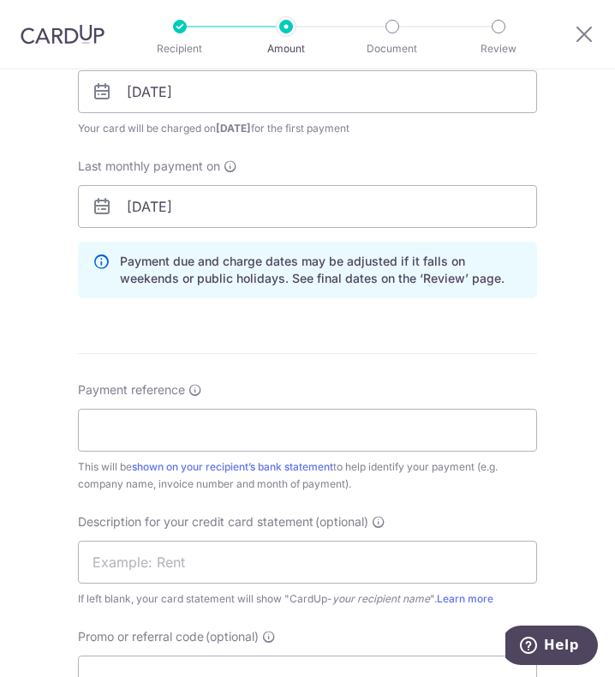
scroll to position [943, 0]
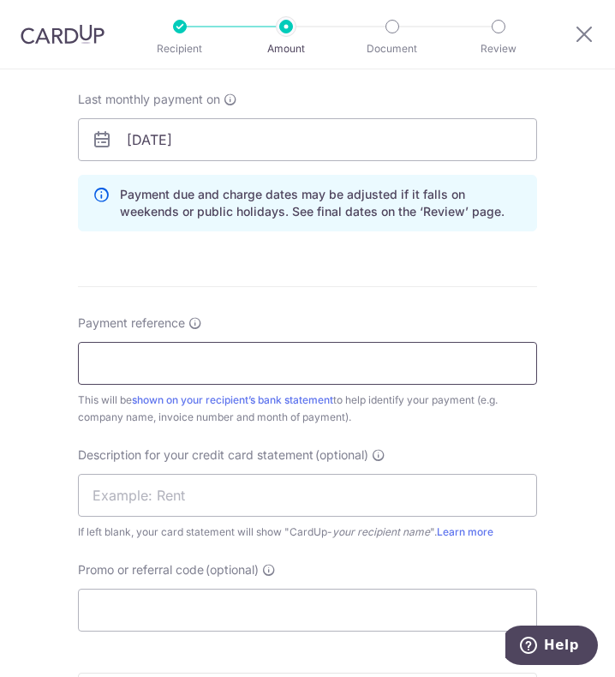
click at [165, 351] on input "Payment reference" at bounding box center [307, 363] width 459 height 43
type input "Full Power Pte Ltd"
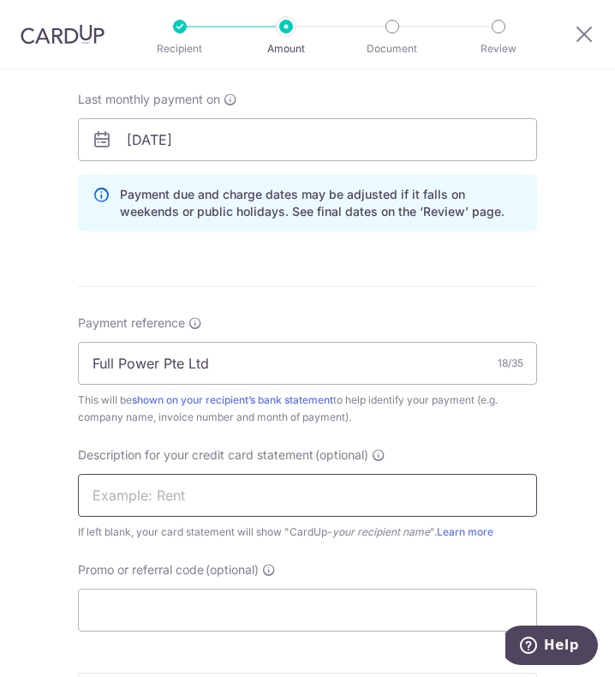
click at [128, 486] on input "text" at bounding box center [307, 495] width 459 height 43
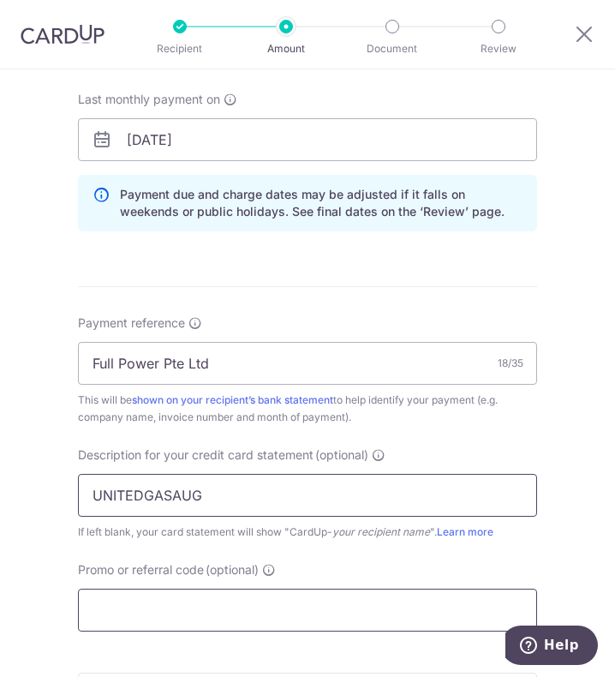
type input "UNITEDGASAUG"
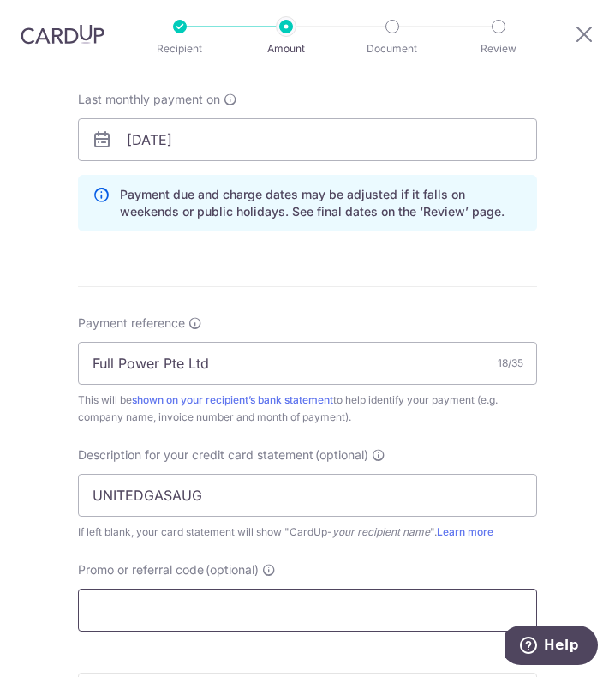
click at [201, 601] on input "Promo or referral code (optional)" at bounding box center [307, 610] width 459 height 43
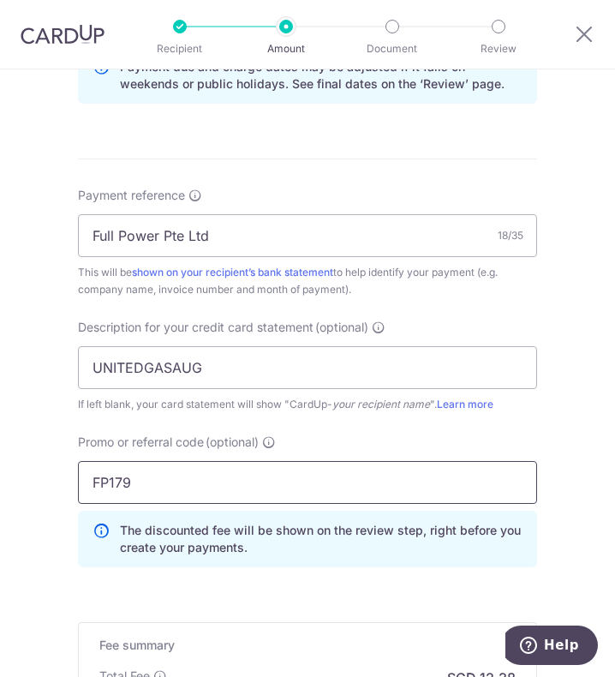
scroll to position [1200, 0]
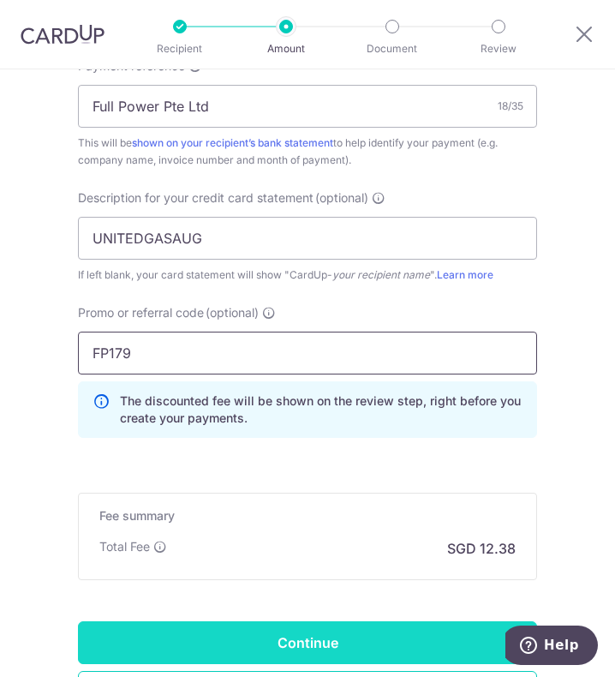
type input "FP179"
click at [387, 626] on input "Continue" at bounding box center [307, 642] width 459 height 43
type input "Create Schedule"
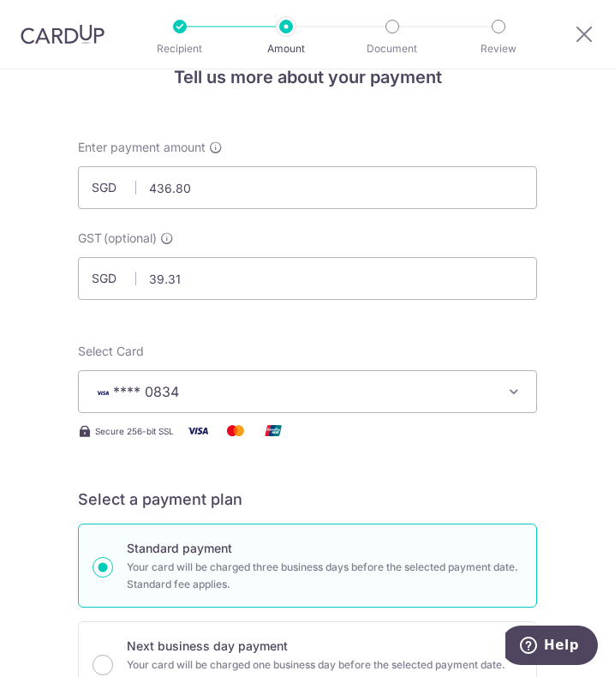
scroll to position [0, 0]
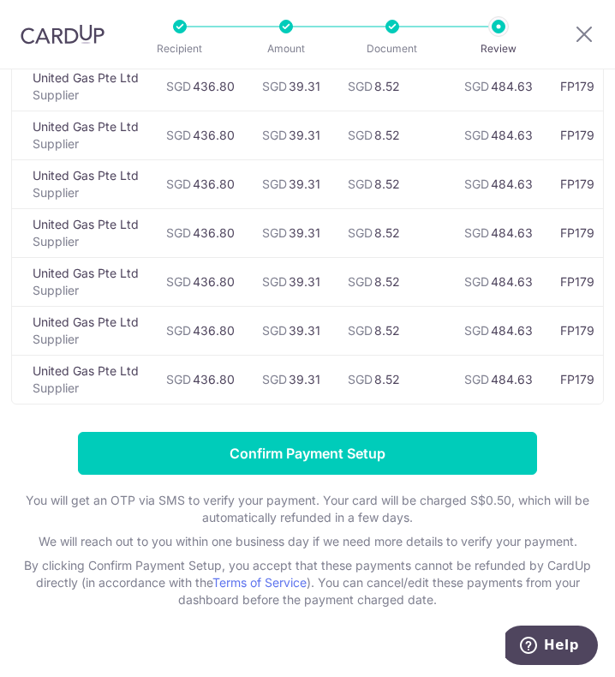
scroll to position [514, 0]
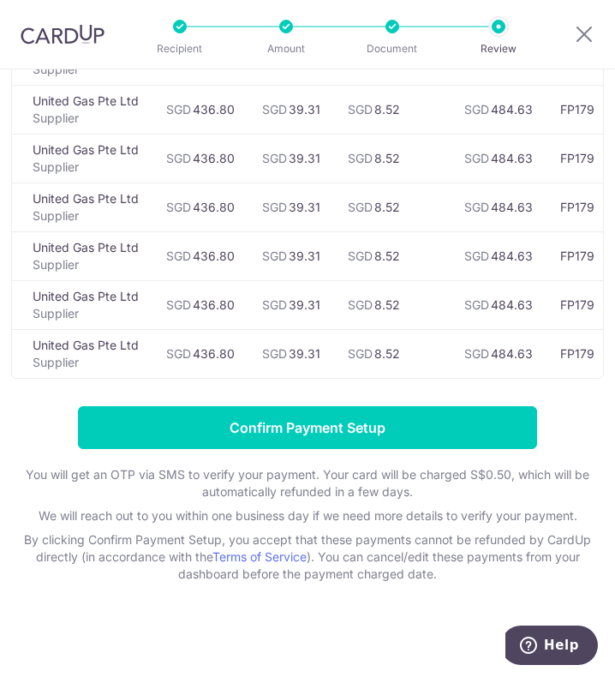
click at [233, 405] on div "Review payment details All payments(13) Recipient Amount GST CardUp Fee Total P…" at bounding box center [307, 94] width 593 height 978
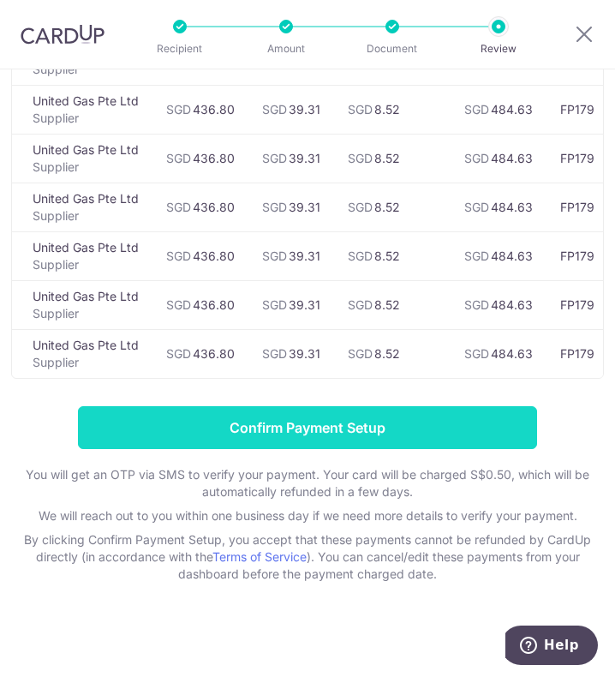
click at [242, 418] on input "Confirm Payment Setup" at bounding box center [307, 427] width 459 height 43
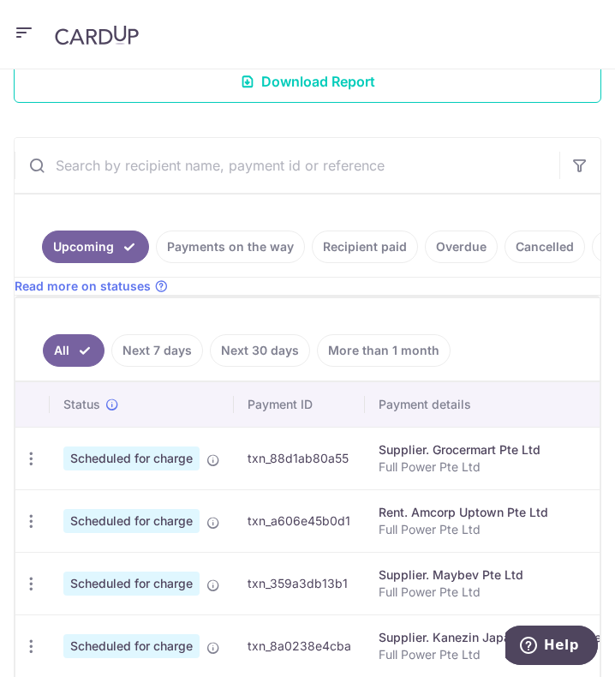
scroll to position [343, 0]
click at [225, 171] on input "text" at bounding box center [287, 164] width 545 height 55
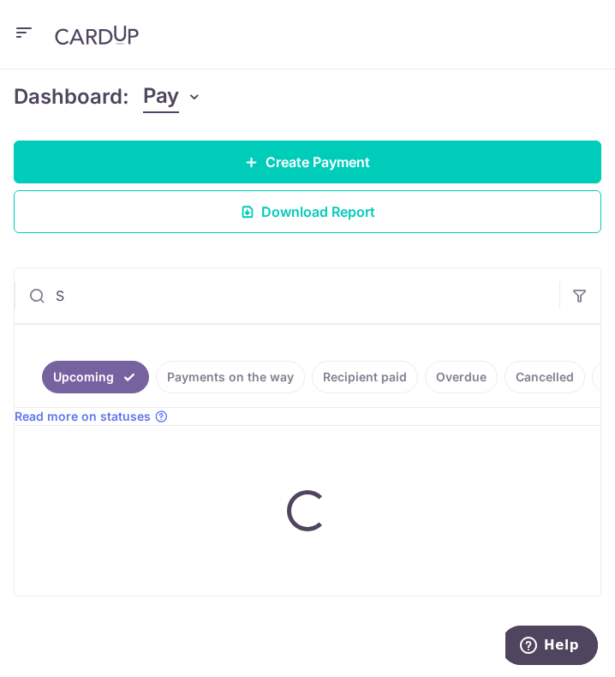
scroll to position [224, 0]
type input "S"
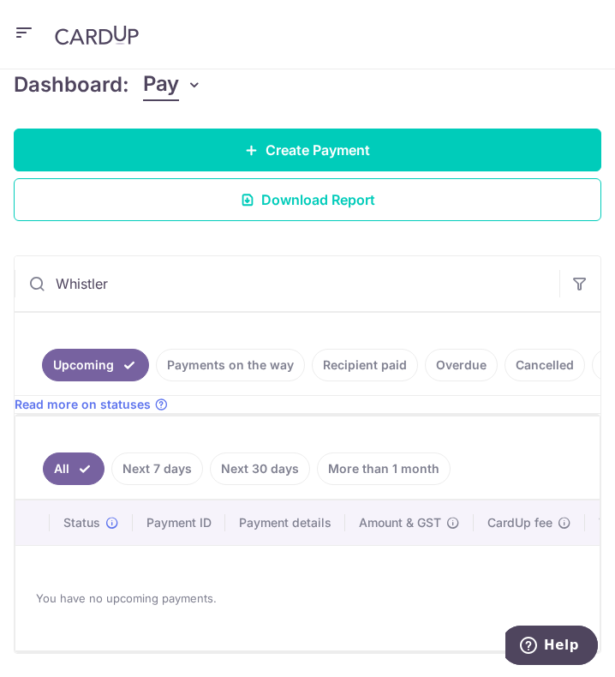
scroll to position [303, 0]
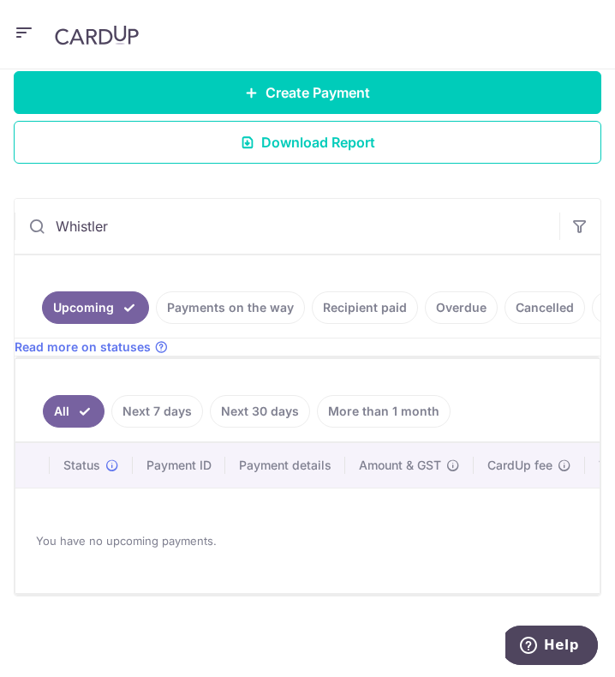
type input "Whistler"
click at [363, 293] on link "Recipient paid" at bounding box center [365, 307] width 106 height 33
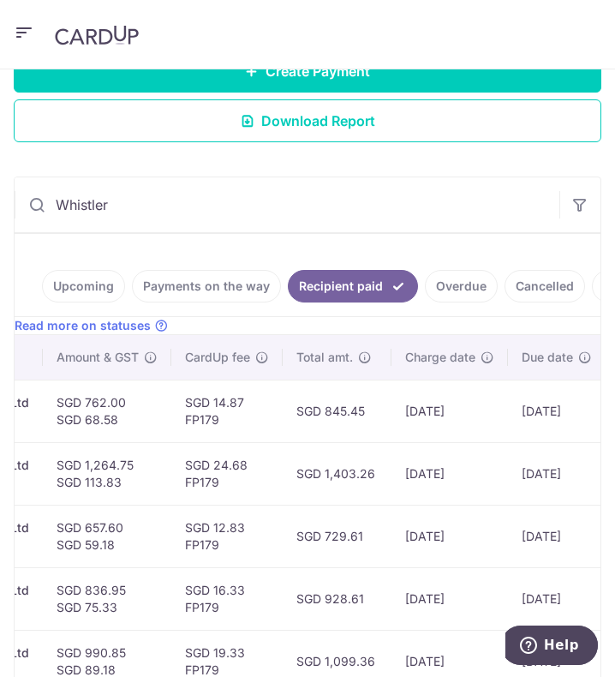
scroll to position [0, 0]
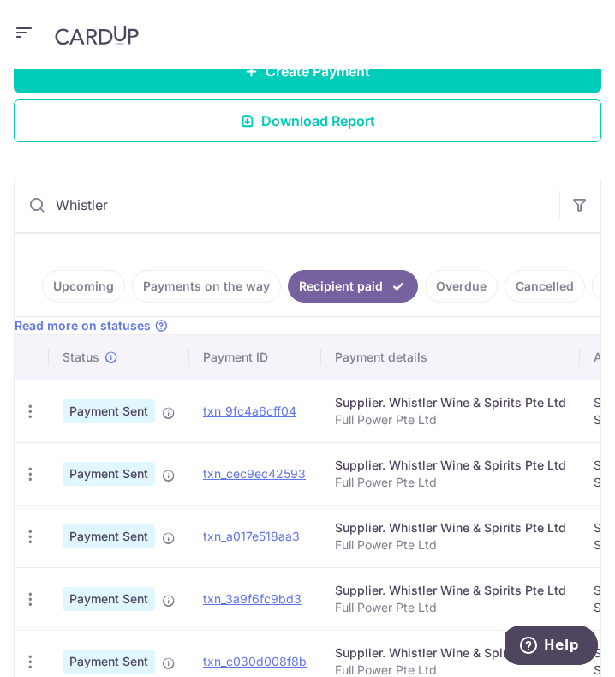
click at [93, 283] on link "Upcoming" at bounding box center [83, 286] width 83 height 33
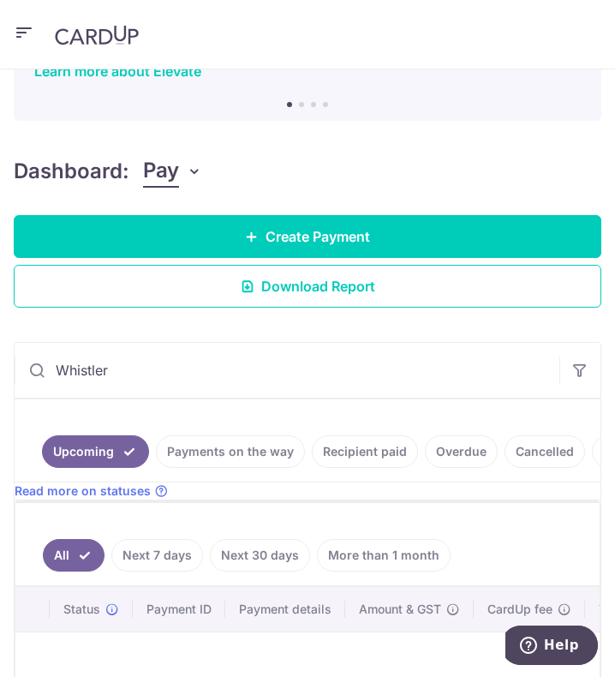
scroll to position [45, 0]
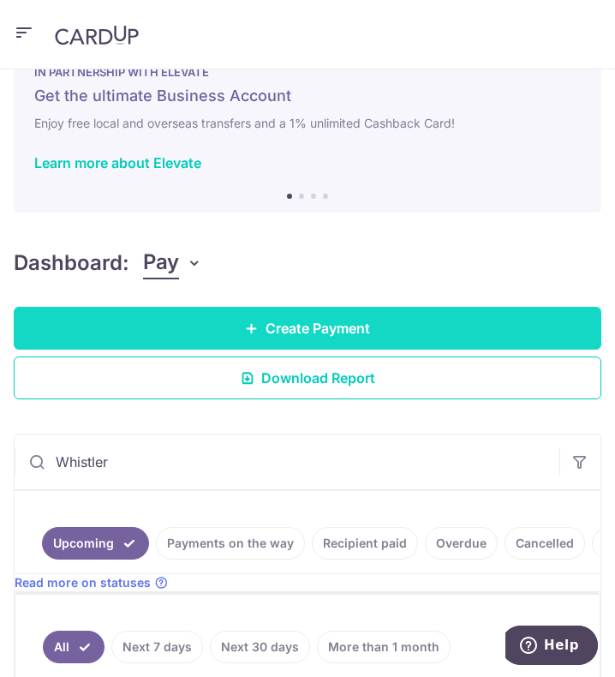
click at [239, 338] on link "Create Payment" at bounding box center [308, 328] width 588 height 43
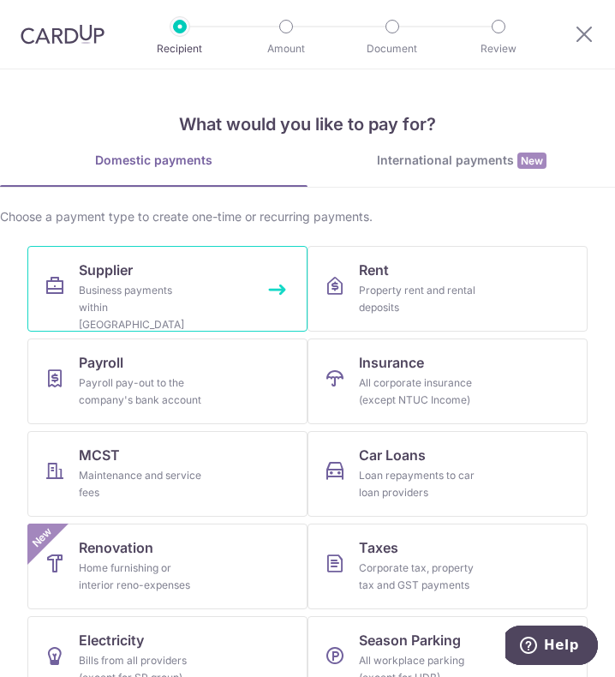
click at [199, 273] on link "Supplier Business payments within Singapore" at bounding box center [167, 289] width 280 height 86
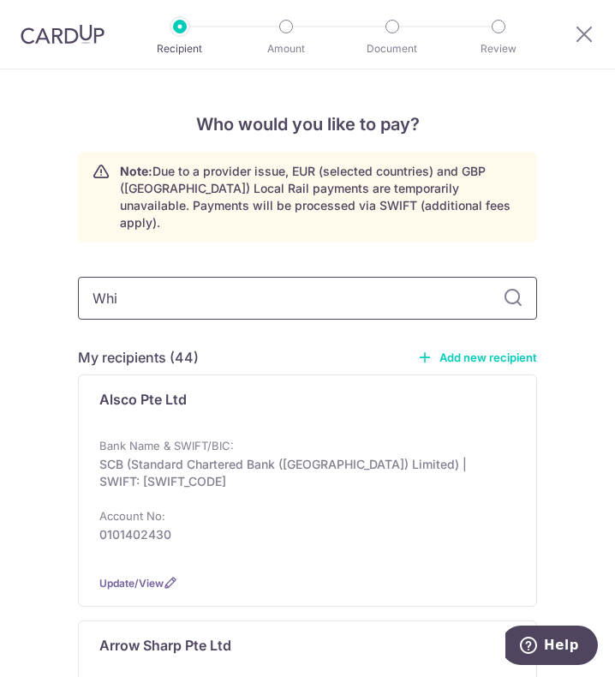
type input "Whis"
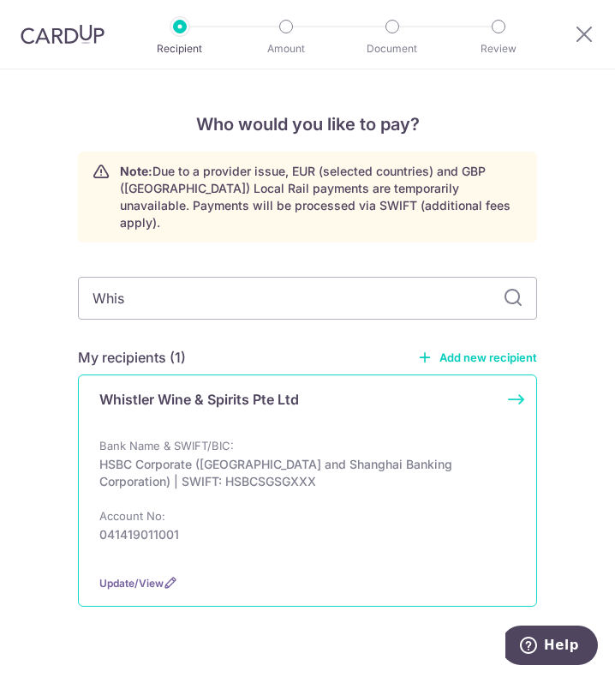
click at [182, 393] on div "Whistler Wine & Spirits Pte Ltd" at bounding box center [297, 406] width 396 height 34
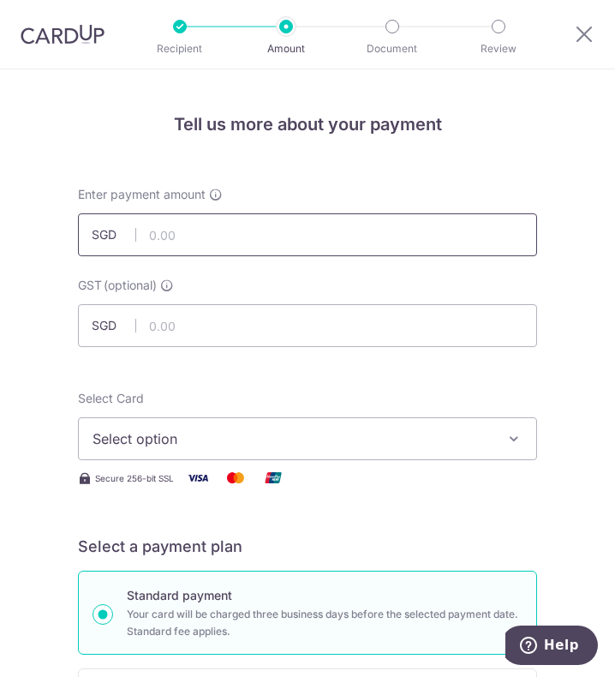
click at [186, 236] on input "text" at bounding box center [307, 234] width 459 height 43
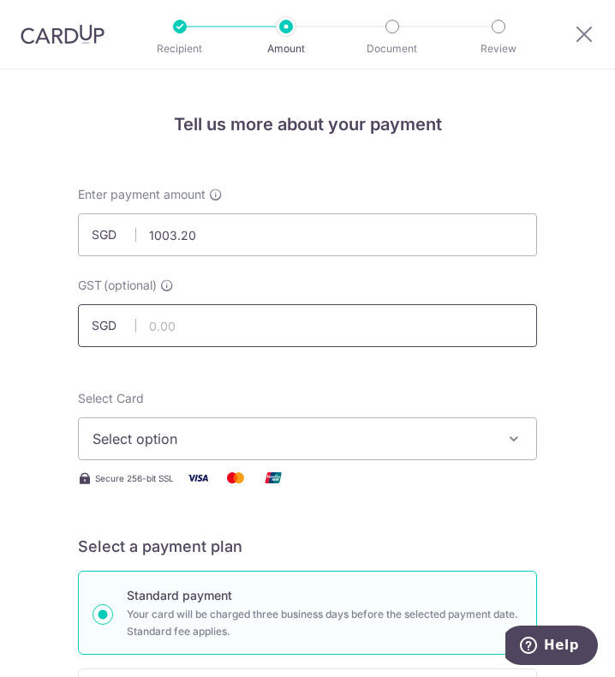
type input "1,003.20"
click at [315, 321] on input "text" at bounding box center [307, 325] width 459 height 43
type input "90.29"
click at [305, 448] on span "Select option" at bounding box center [296, 439] width 406 height 21
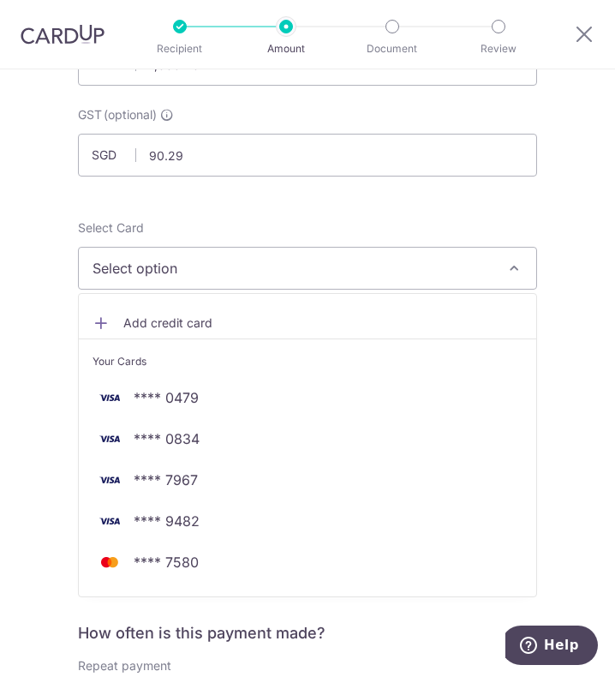
scroll to position [171, 0]
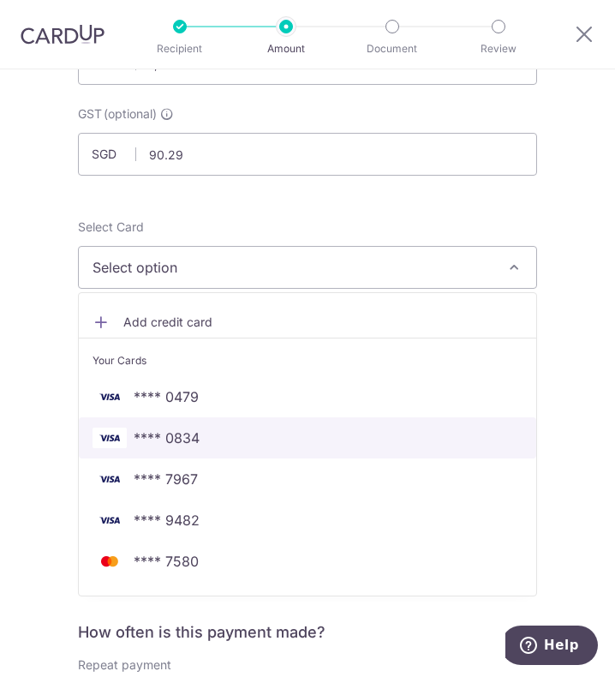
click at [255, 443] on span "**** 0834" at bounding box center [308, 438] width 430 height 21
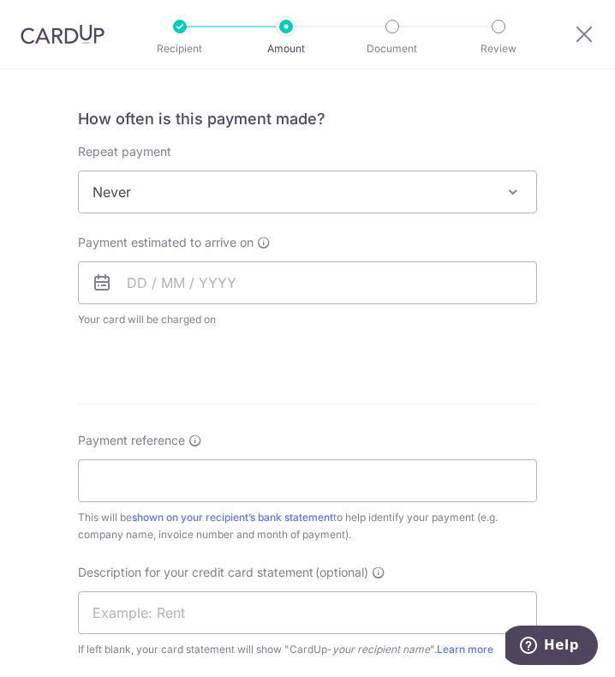
scroll to position [686, 0]
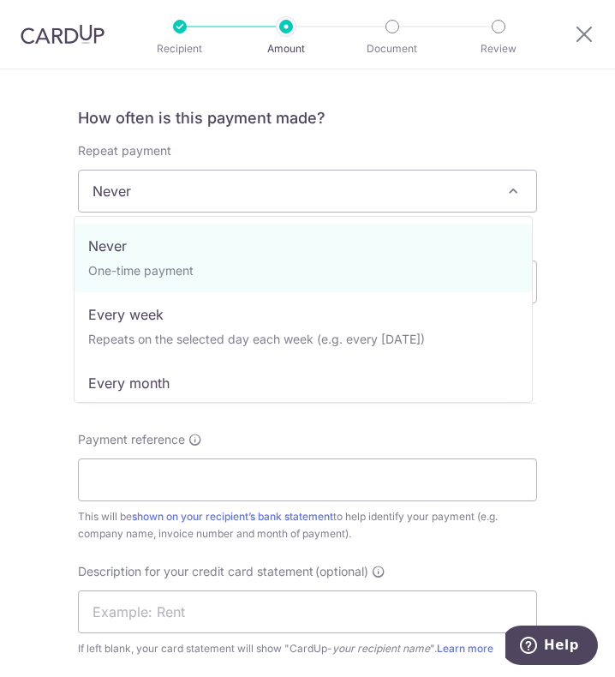
click at [186, 189] on span "Never" at bounding box center [308, 191] width 458 height 41
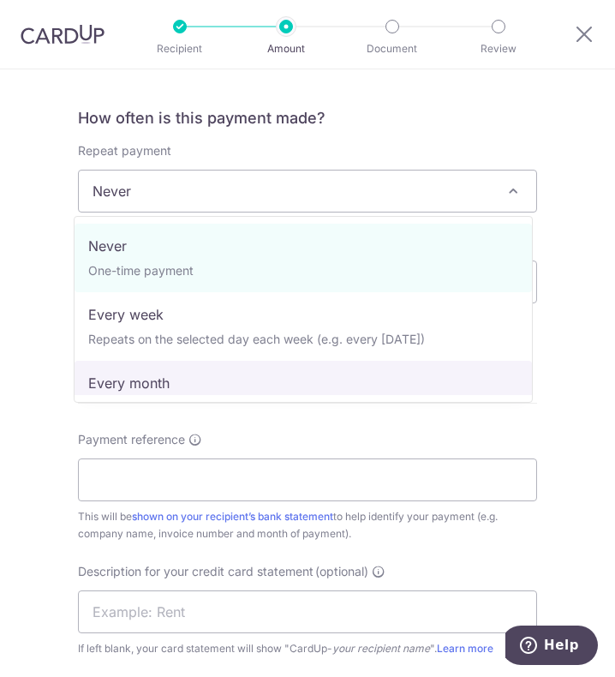
select select "3"
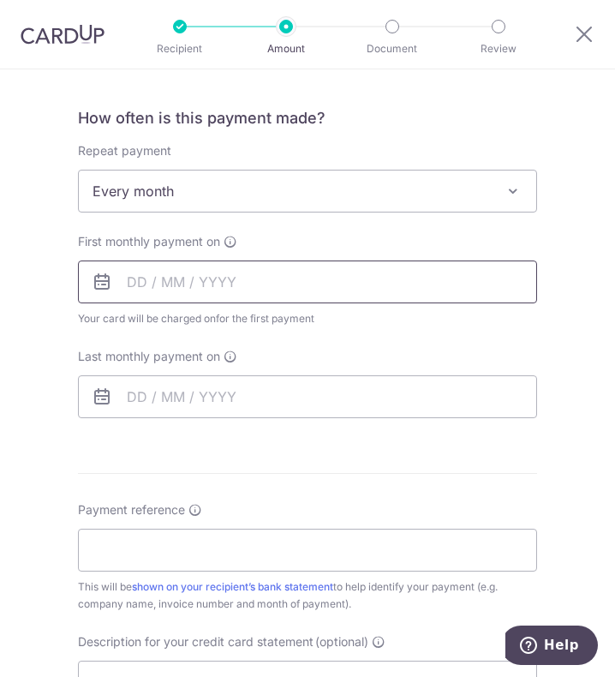
click at [124, 272] on input "text" at bounding box center [307, 282] width 459 height 43
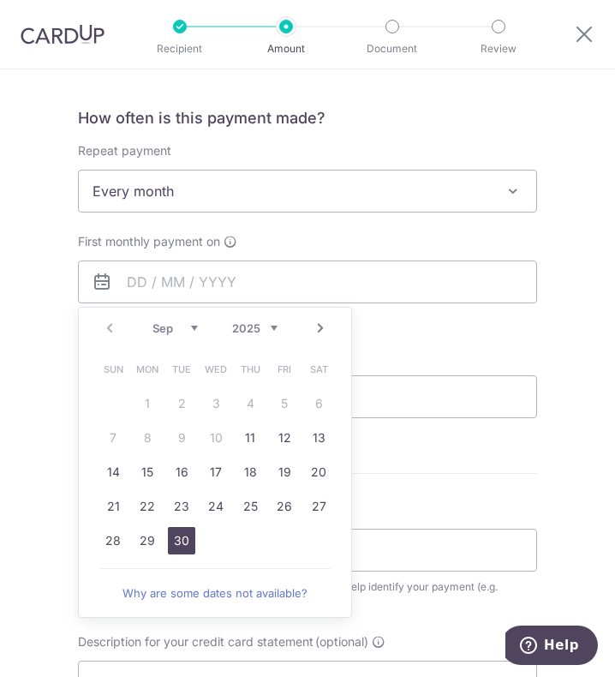
click at [188, 549] on link "30" at bounding box center [181, 540] width 27 height 27
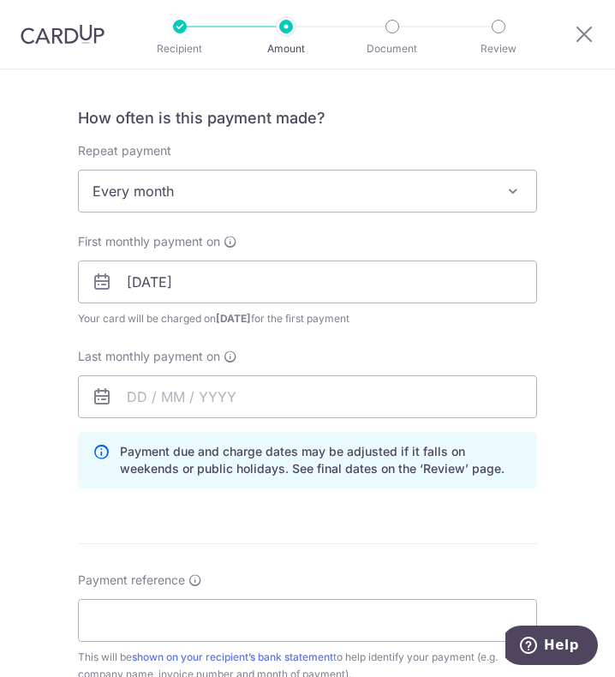
click at [180, 537] on form "Enter payment amount SGD 1,003.20 1003.20 GST (optional) SGD 90.29 90.29 Select…" at bounding box center [307, 346] width 459 height 1692
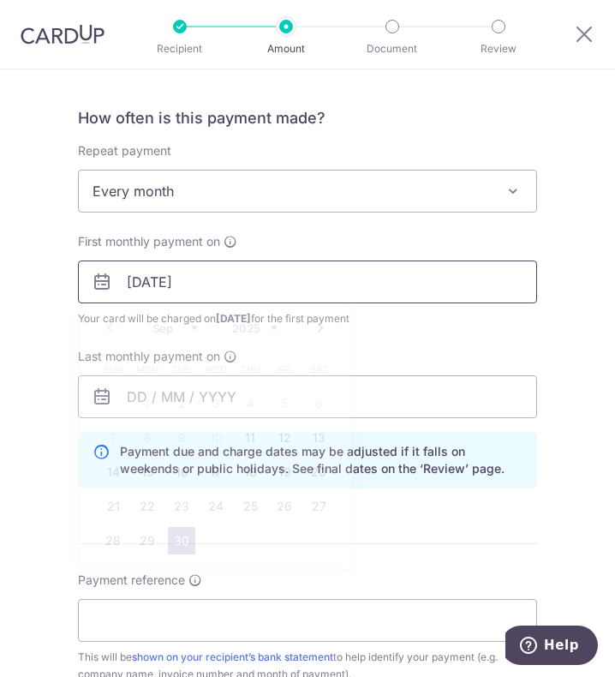
click at [208, 268] on input "[DATE]" at bounding box center [307, 282] width 459 height 43
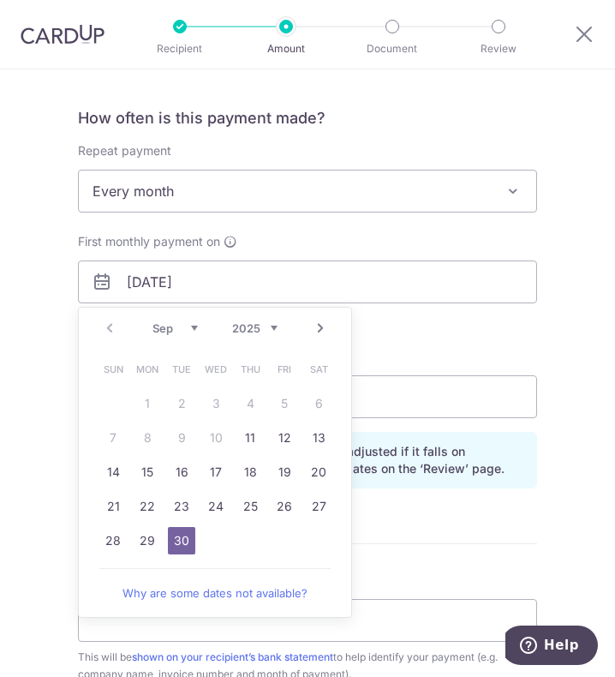
click at [192, 325] on select "Sep Oct Nov Dec" at bounding box center [175, 328] width 45 height 14
click at [187, 329] on select "Sep Oct Nov Dec" at bounding box center [175, 328] width 45 height 14
click at [188, 323] on select "Sep Oct Nov Dec" at bounding box center [175, 328] width 45 height 14
click at [249, 402] on link "2" at bounding box center [250, 403] width 27 height 27
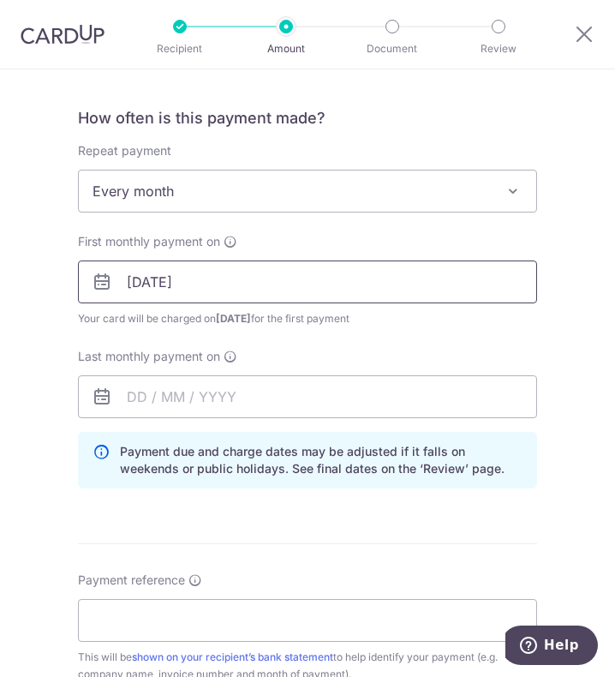
click at [192, 273] on input "02/10/2025" at bounding box center [307, 282] width 459 height 43
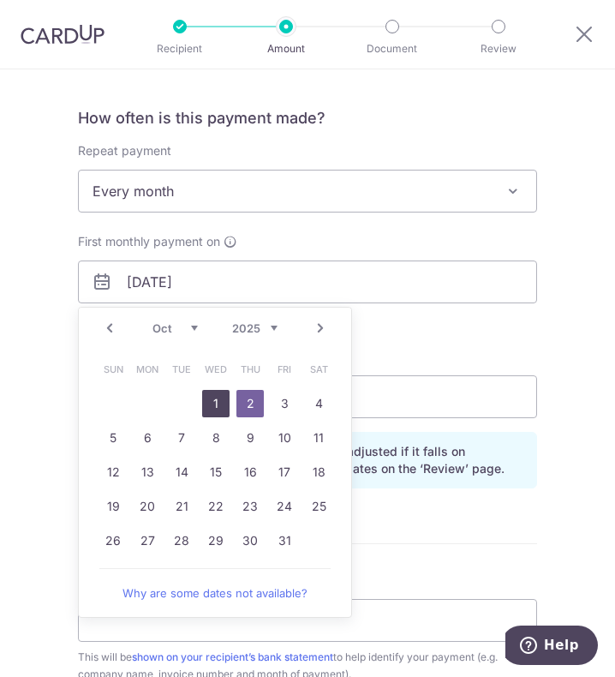
click at [211, 405] on link "1" at bounding box center [215, 403] width 27 height 27
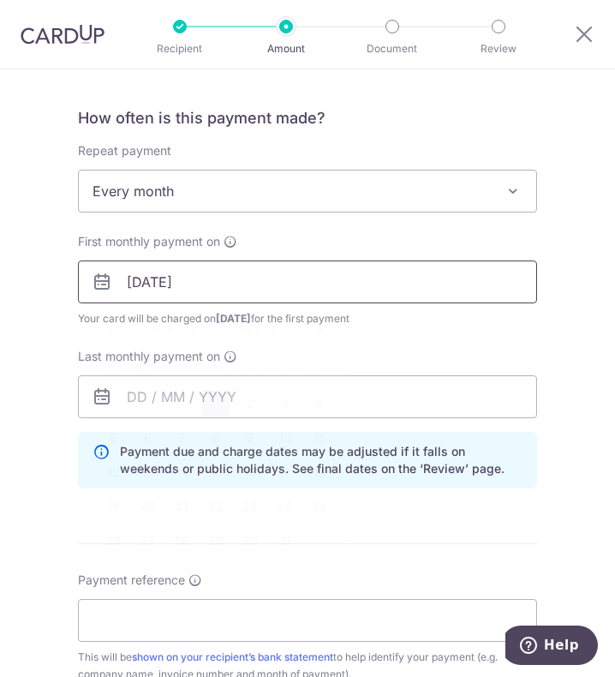
click at [207, 292] on input "01/10/2025" at bounding box center [307, 282] width 459 height 43
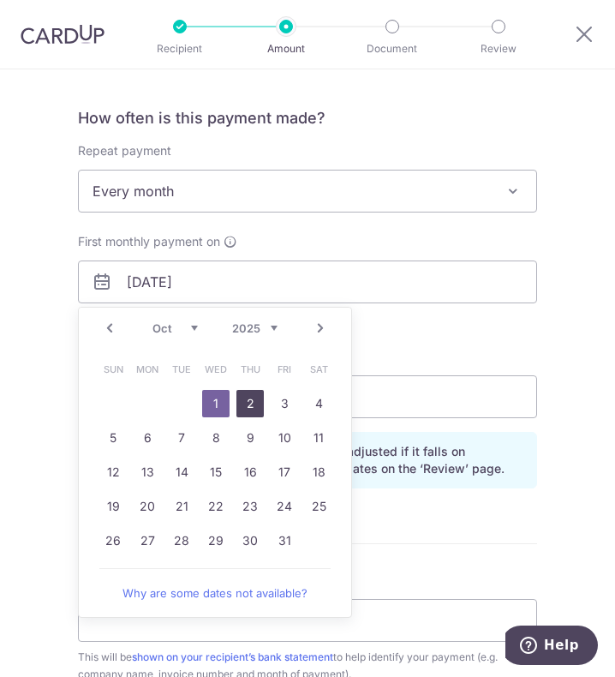
click at [244, 401] on link "2" at bounding box center [250, 403] width 27 height 27
type input "02/10/2025"
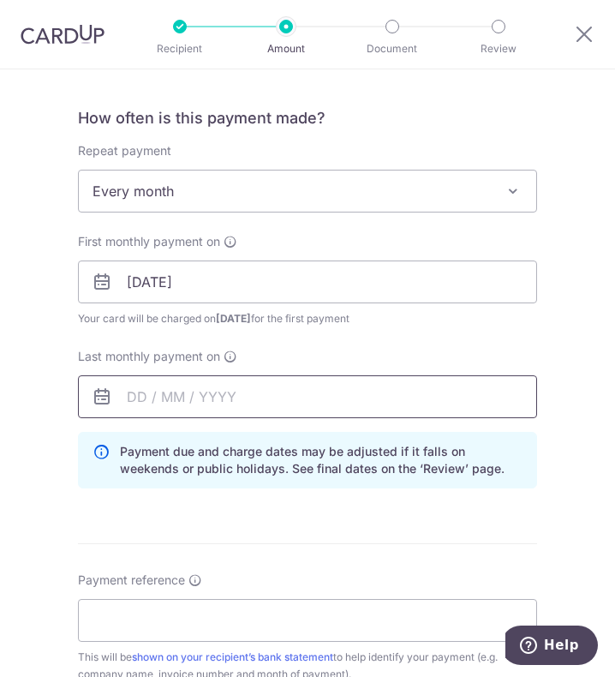
click at [139, 394] on input "text" at bounding box center [307, 396] width 459 height 43
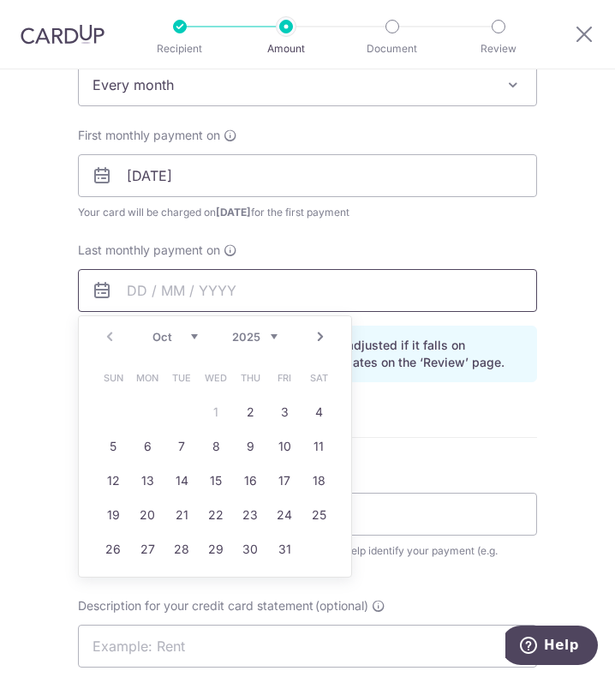
scroll to position [857, 0]
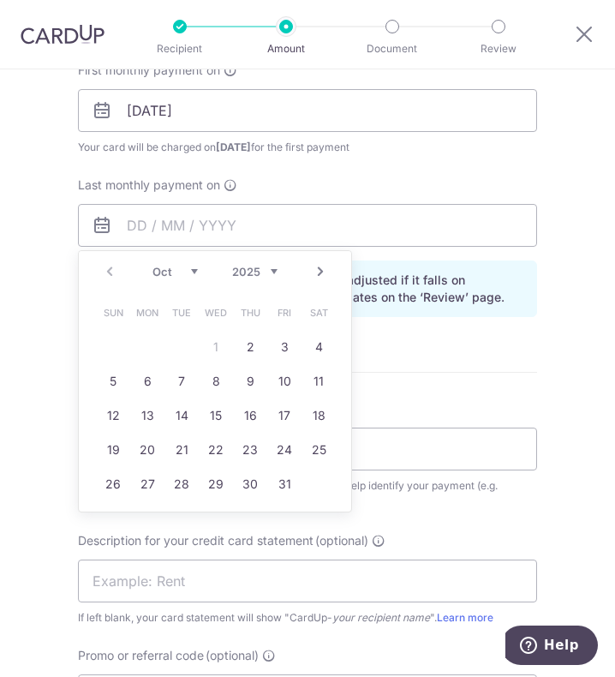
click at [252, 273] on select "2025 2026 2027 2028 2029 2030 2031 2032 2033 2034 2035" at bounding box center [254, 272] width 45 height 14
click at [318, 485] on link "31" at bounding box center [318, 484] width 27 height 27
type input "31/10/2026"
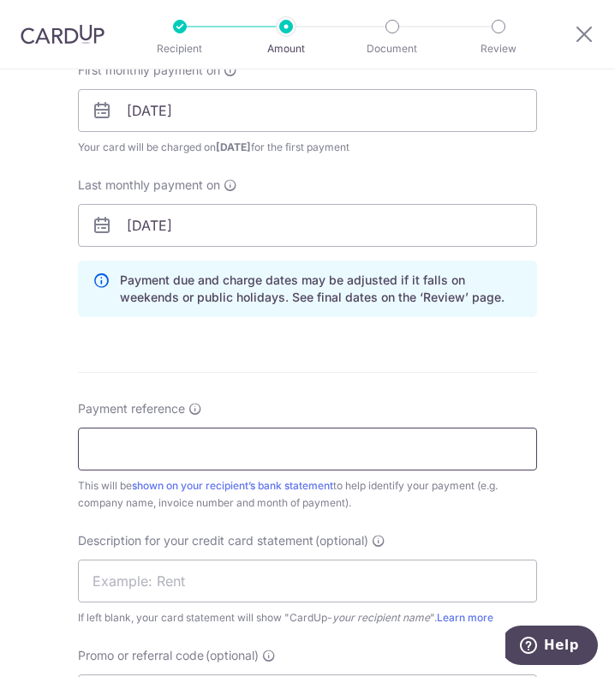
click at [173, 441] on input "Payment reference" at bounding box center [307, 449] width 459 height 43
type input "Full Power Pte Ltd"
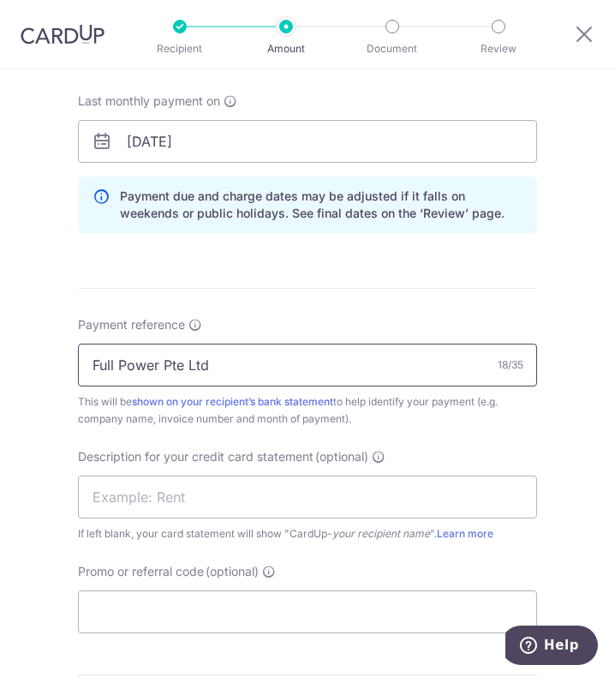
scroll to position [1029, 0]
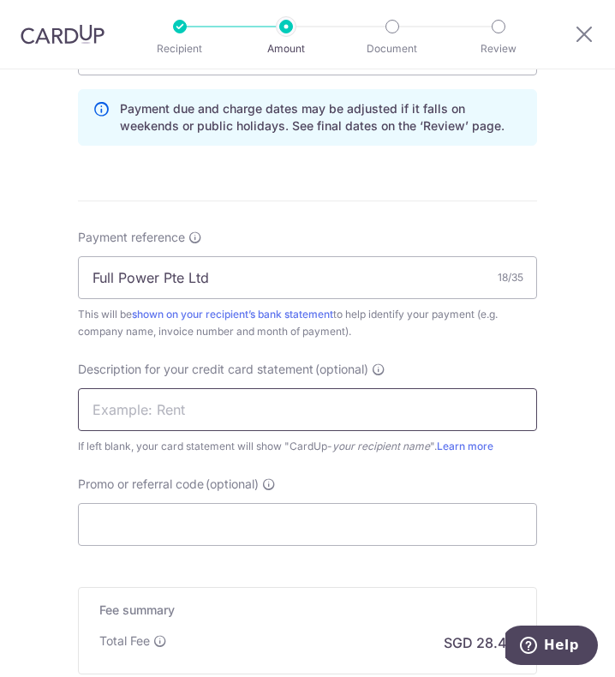
click at [147, 408] on input "text" at bounding box center [307, 409] width 459 height 43
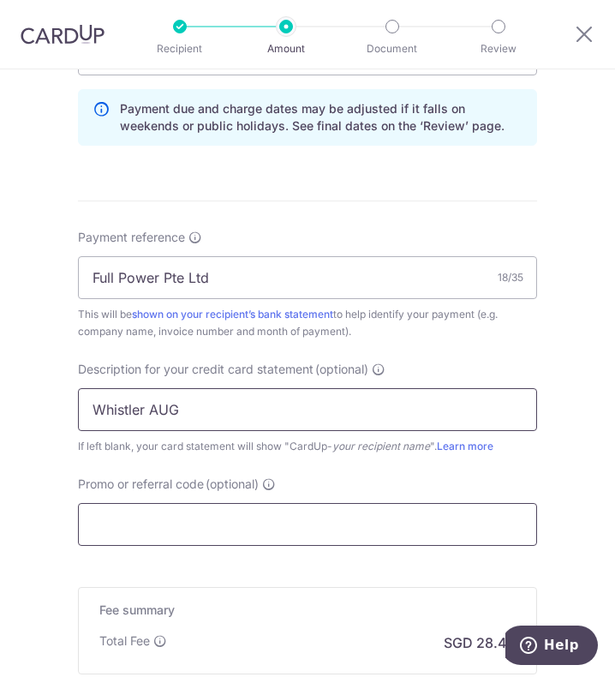
type input "Whistler AUG"
click at [173, 534] on input "Promo or referral code (optional)" at bounding box center [307, 524] width 459 height 43
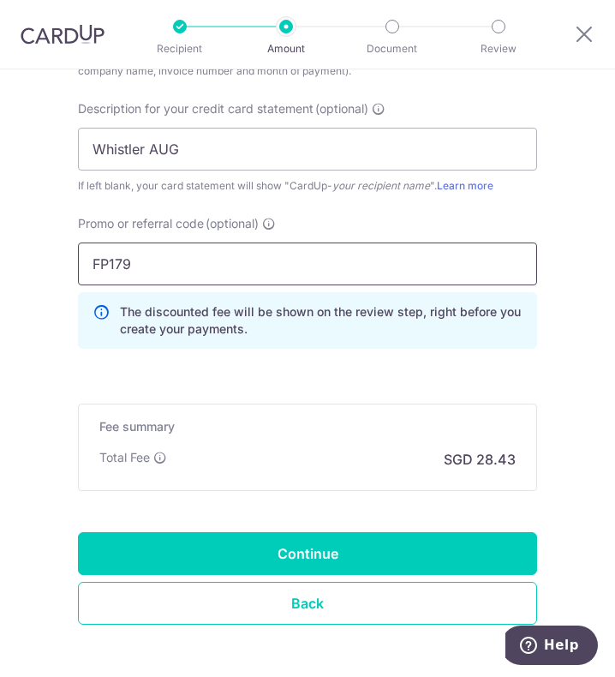
scroll to position [1359, 0]
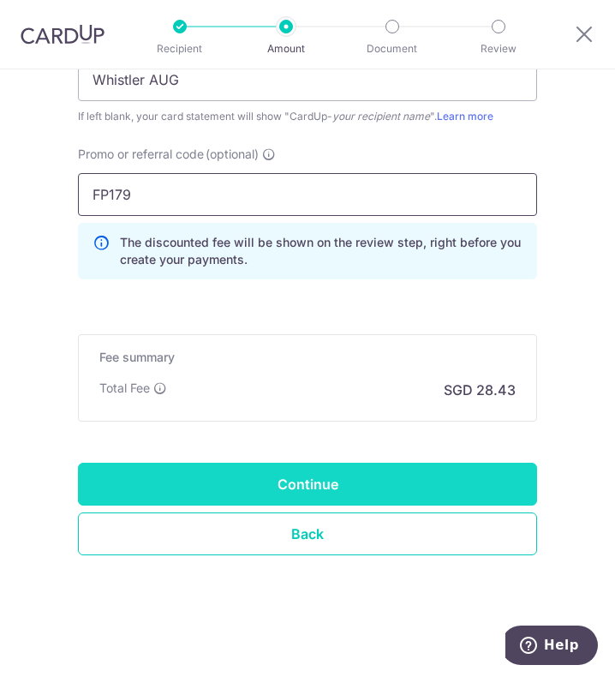
type input "FP179"
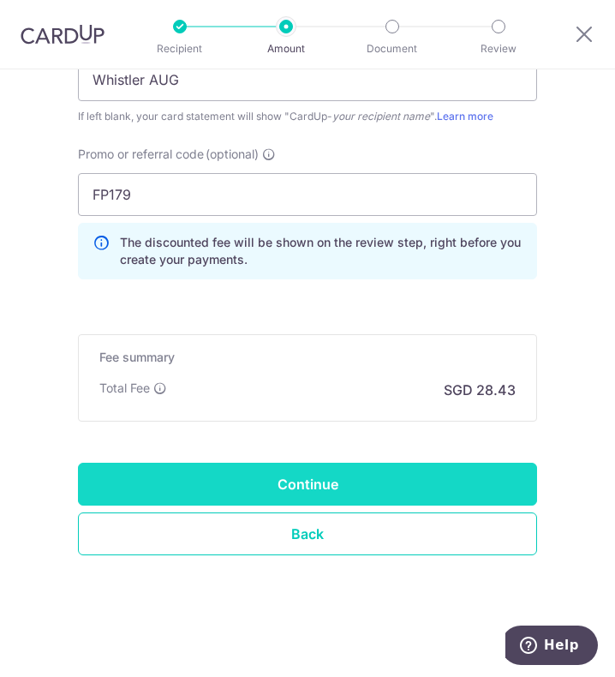
click at [261, 476] on input "Continue" at bounding box center [307, 484] width 459 height 43
type input "Create Schedule"
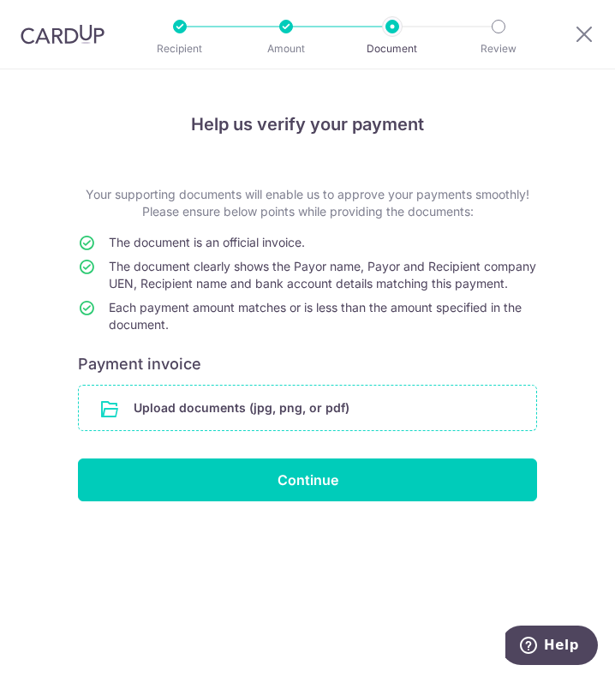
click at [205, 414] on input "file" at bounding box center [308, 408] width 458 height 45
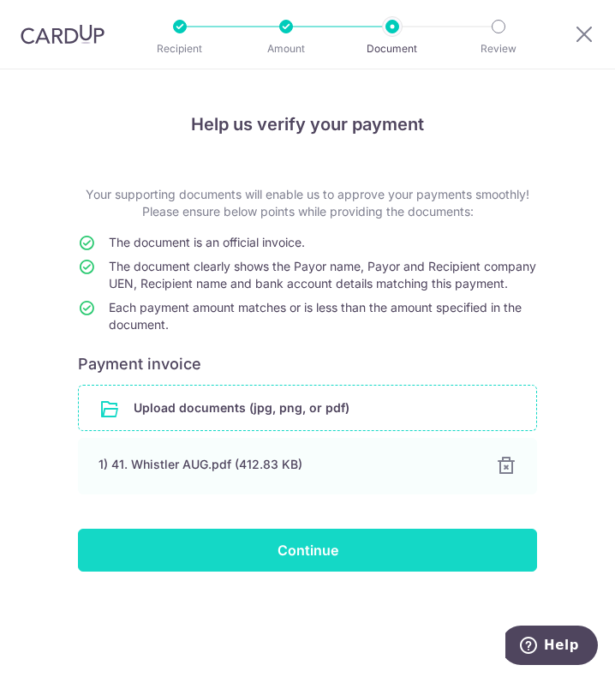
click at [231, 572] on input "Continue" at bounding box center [307, 550] width 459 height 43
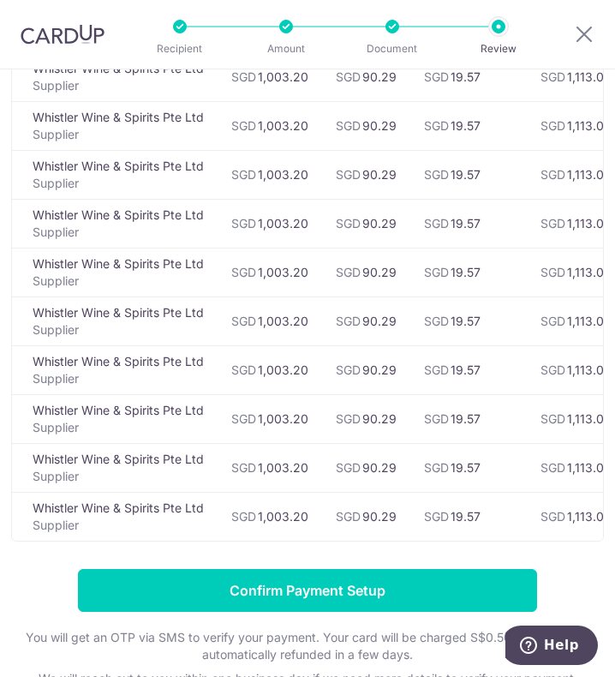
scroll to position [429, 0]
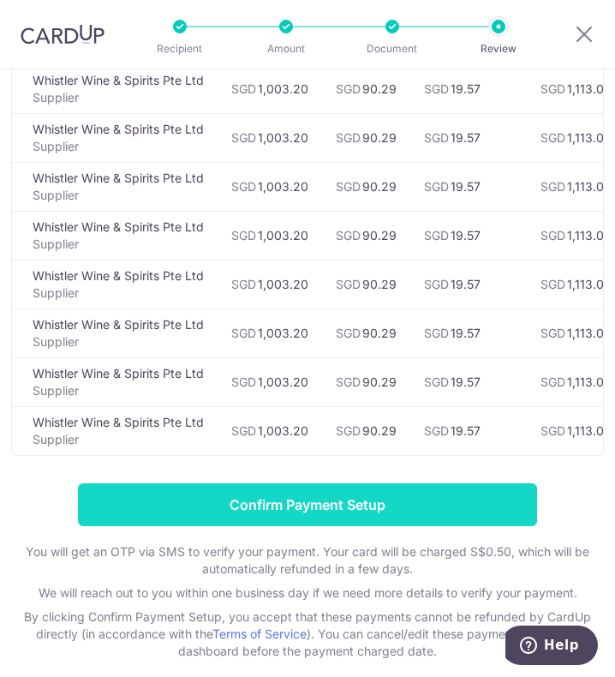
click at [250, 503] on input "Confirm Payment Setup" at bounding box center [307, 504] width 459 height 43
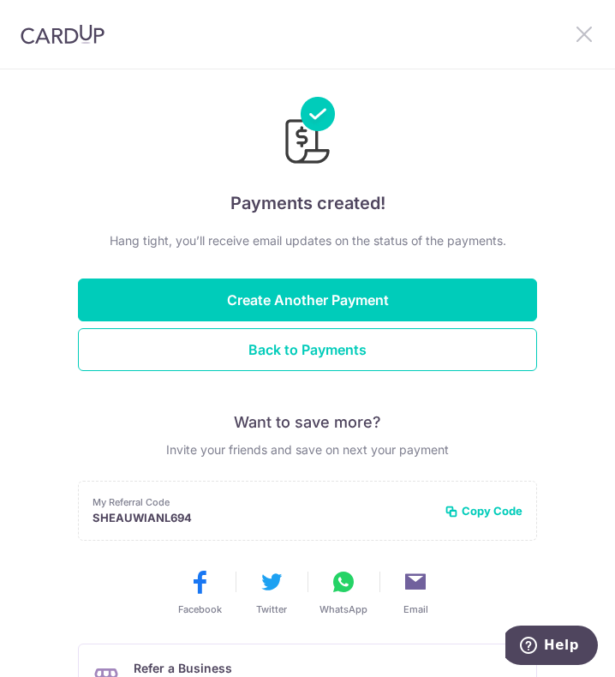
click at [578, 39] on icon at bounding box center [584, 33] width 21 height 21
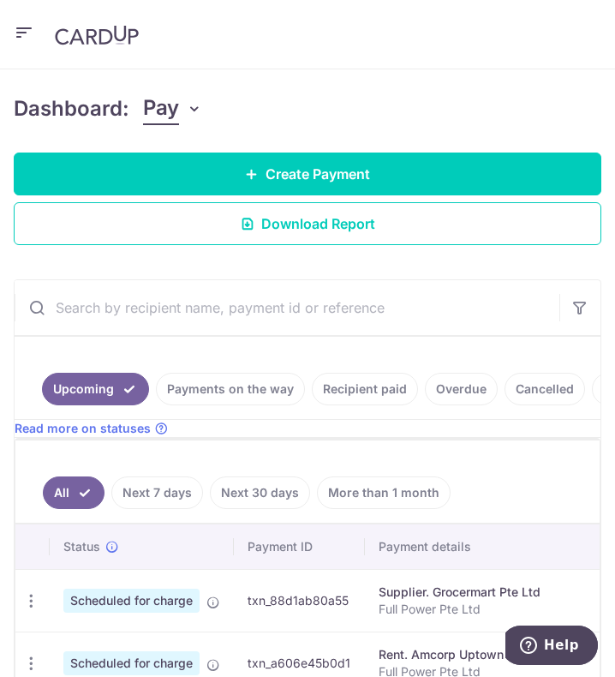
scroll to position [257, 0]
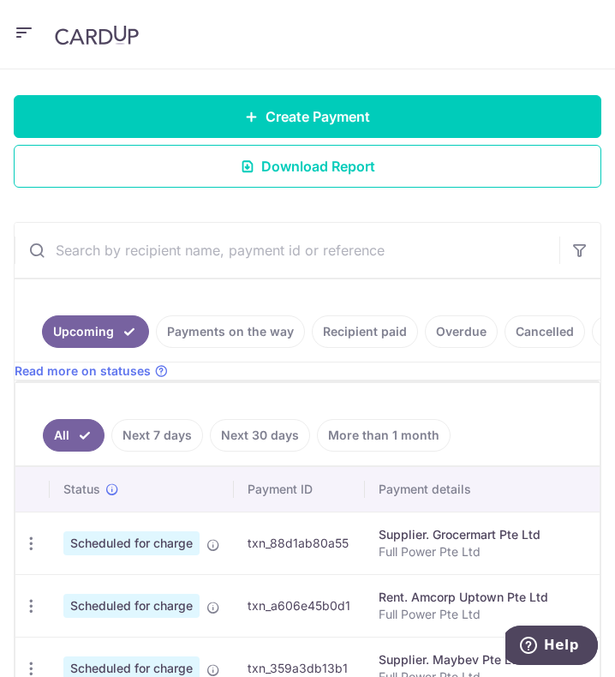
click at [129, 238] on input "text" at bounding box center [287, 250] width 545 height 55
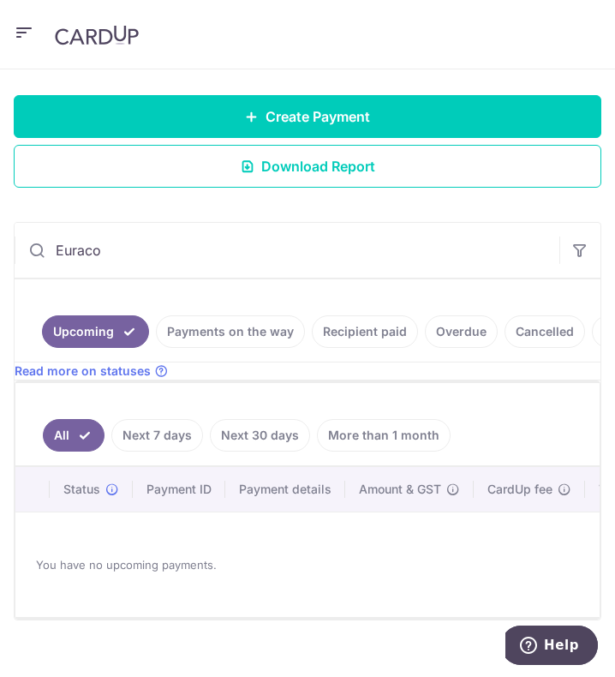
type input "Euraco"
click at [356, 324] on link "Recipient paid" at bounding box center [365, 331] width 106 height 33
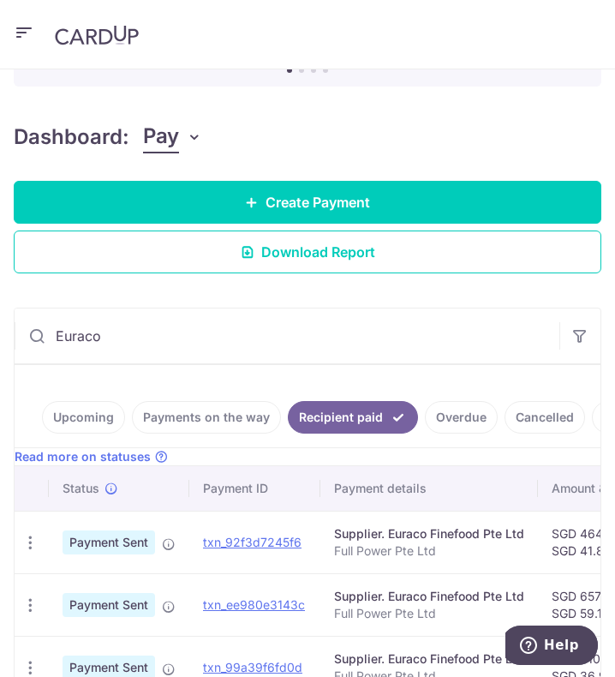
scroll to position [171, 0]
click at [82, 403] on link "Upcoming" at bounding box center [83, 417] width 83 height 33
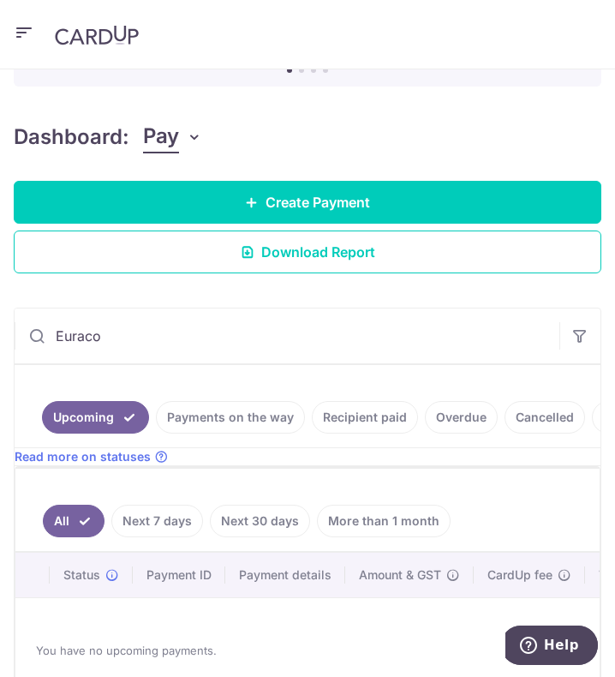
scroll to position [0, 0]
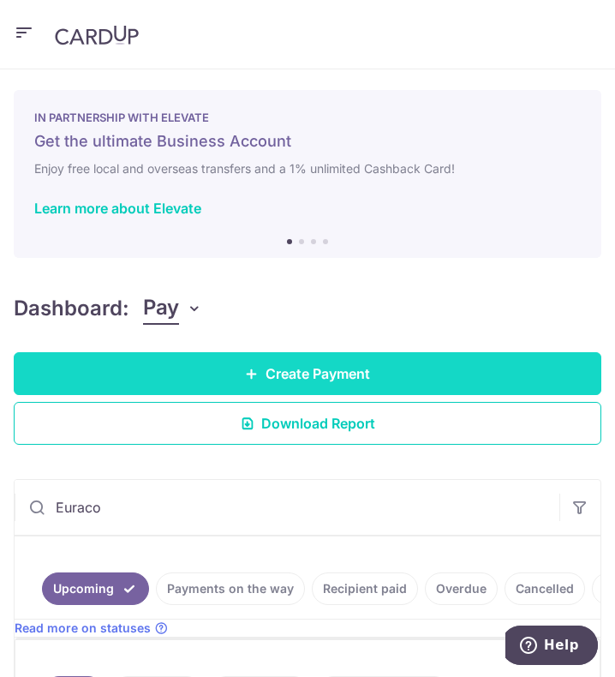
click at [239, 373] on link "Create Payment" at bounding box center [308, 373] width 588 height 43
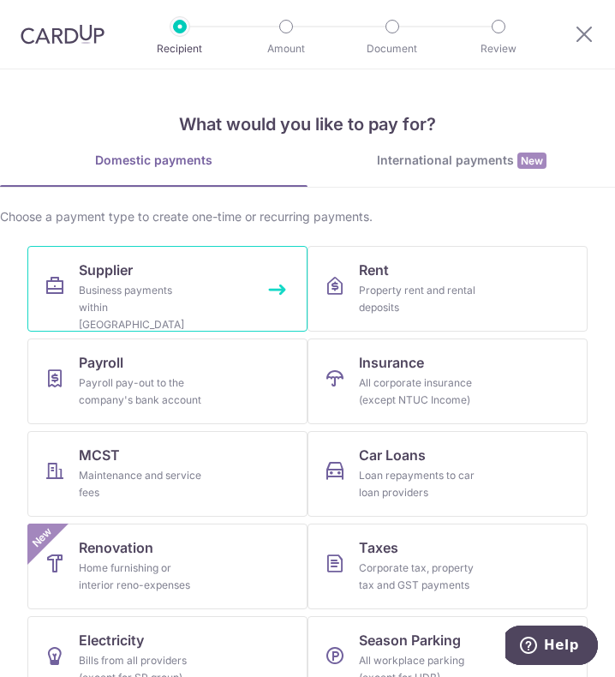
click at [196, 285] on div "Business payments within Singapore" at bounding box center [140, 307] width 123 height 51
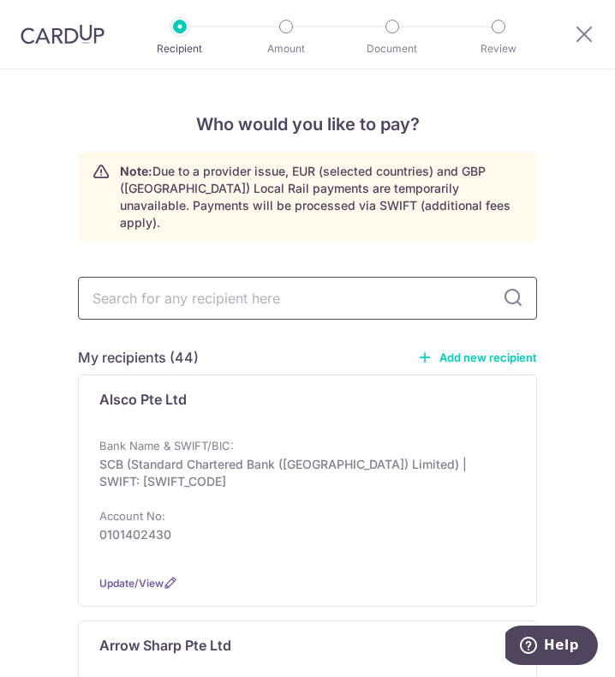
click at [196, 277] on input "text" at bounding box center [307, 298] width 459 height 43
type input "Eur"
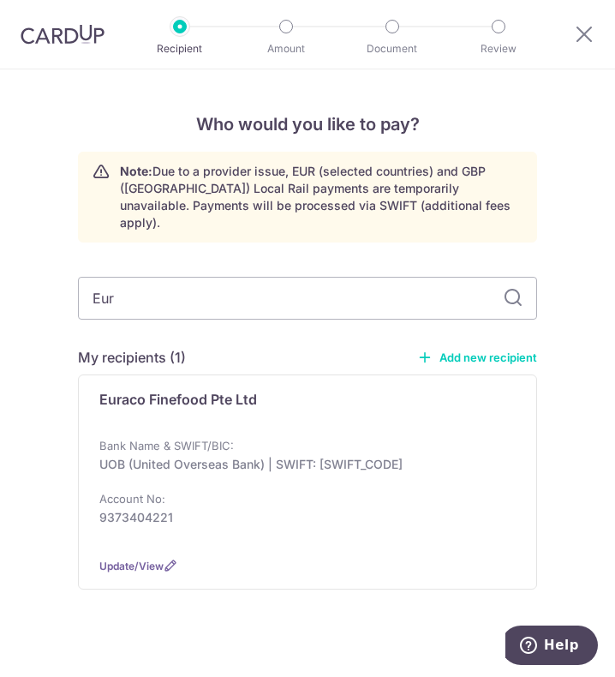
click at [201, 347] on div "My recipients (1) Add new recipient" at bounding box center [307, 357] width 459 height 21
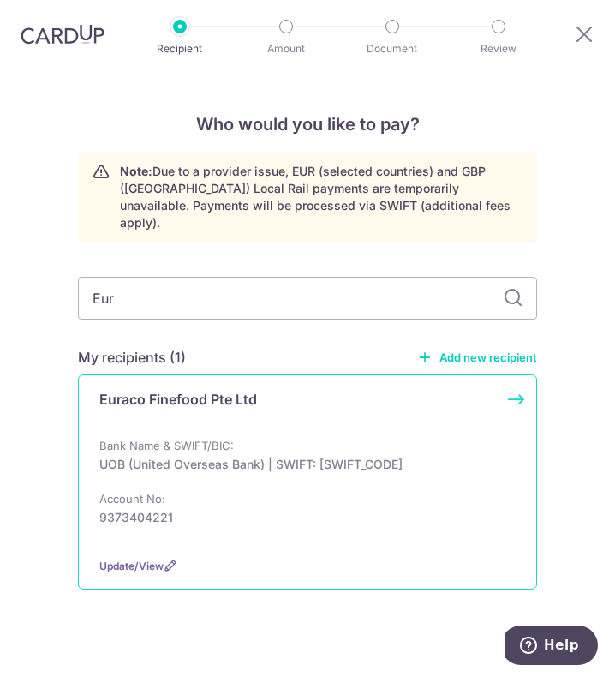
click at [213, 456] on p "UOB (United Overseas Bank) | SWIFT: [SWIFT_CODE]" at bounding box center [302, 464] width 406 height 17
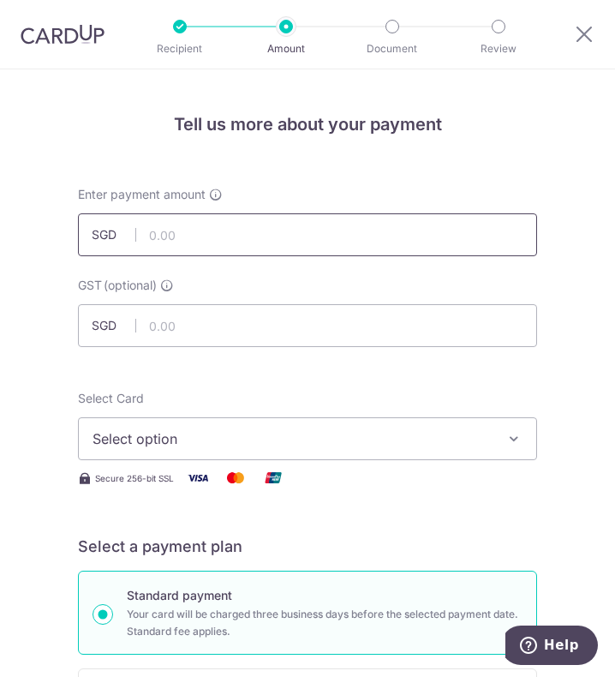
click at [170, 232] on input "text" at bounding box center [307, 234] width 459 height 43
type input "319.61"
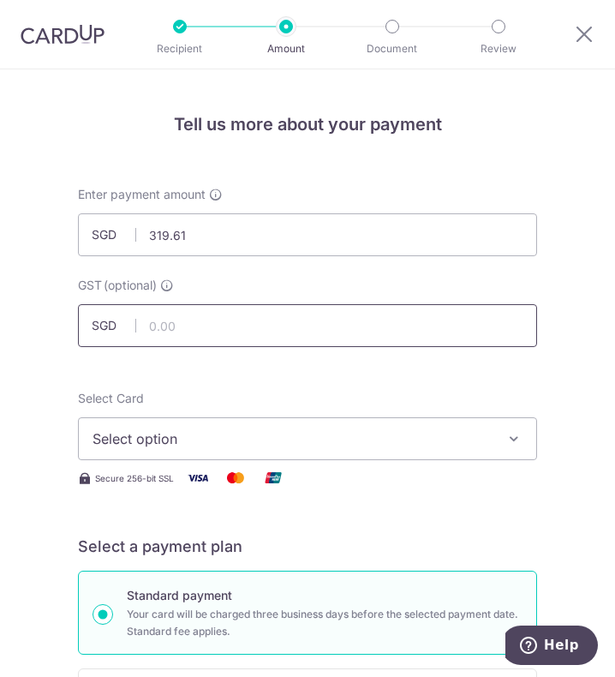
click at [315, 323] on input "text" at bounding box center [307, 325] width 459 height 43
type input "28.77"
click at [270, 429] on span "Select option" at bounding box center [296, 439] width 406 height 21
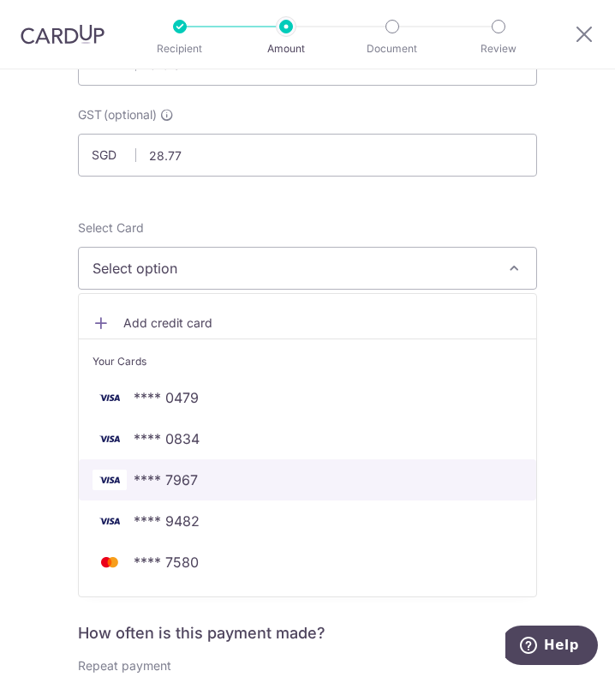
scroll to position [171, 0]
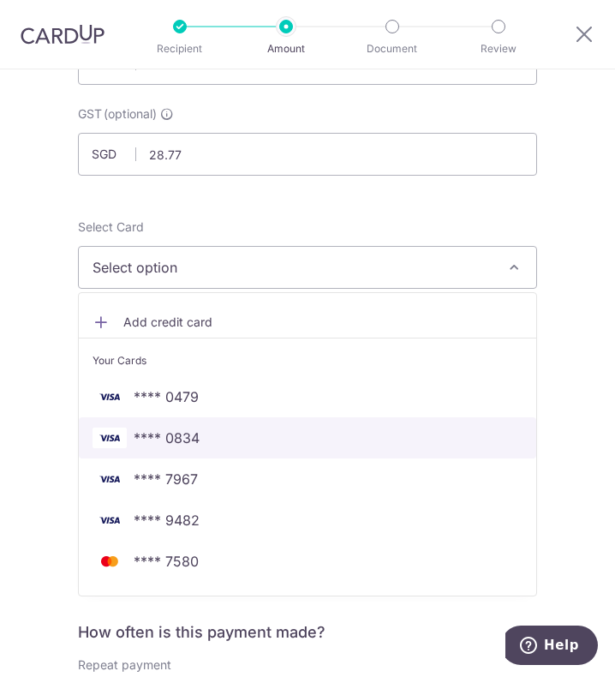
click at [205, 443] on span "**** 0834" at bounding box center [308, 438] width 430 height 21
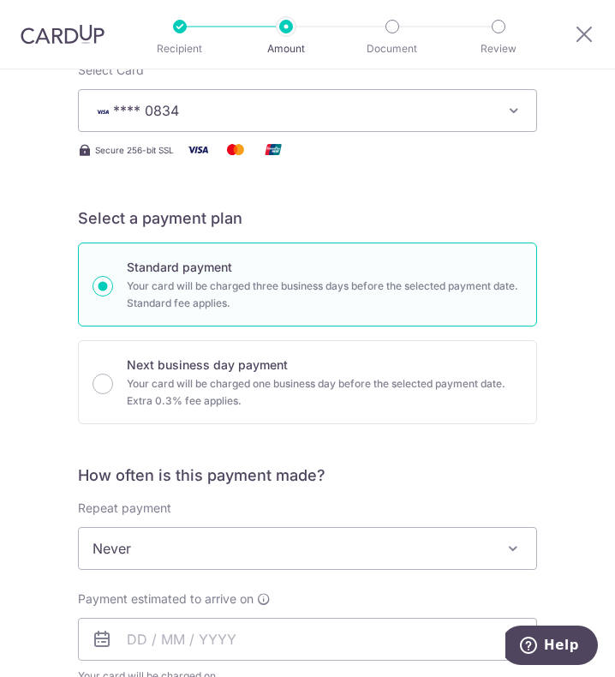
scroll to position [429, 0]
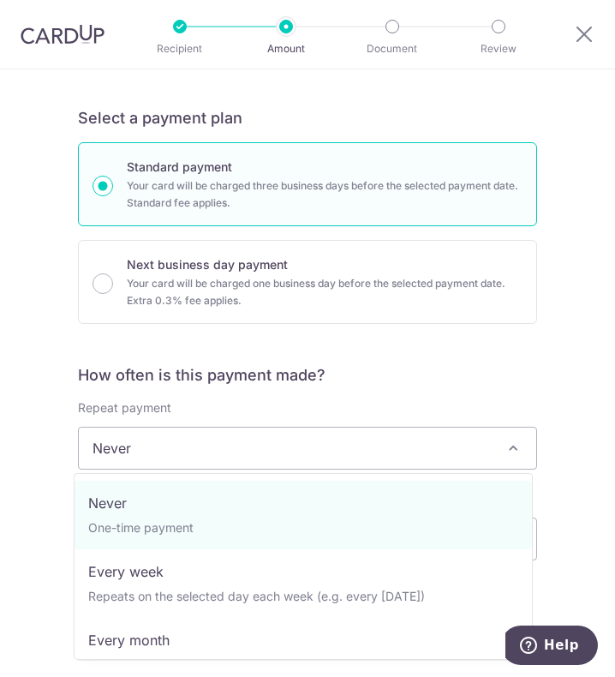
click at [193, 452] on span "Never" at bounding box center [308, 448] width 458 height 41
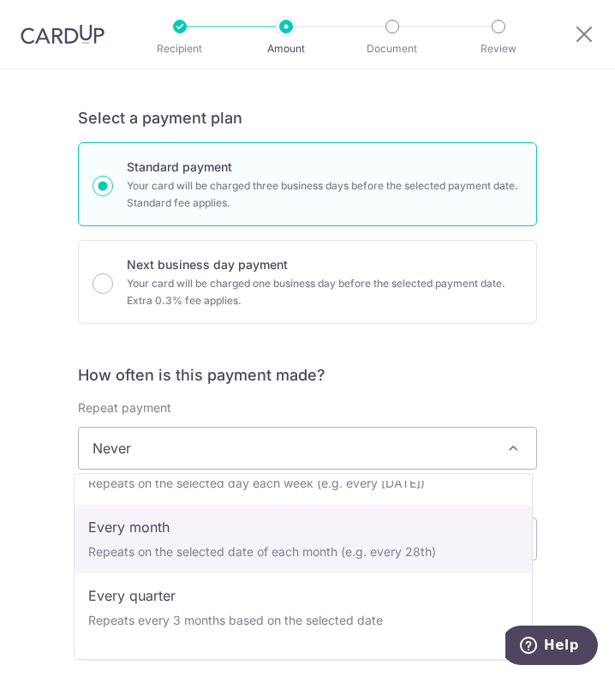
scroll to position [86, 0]
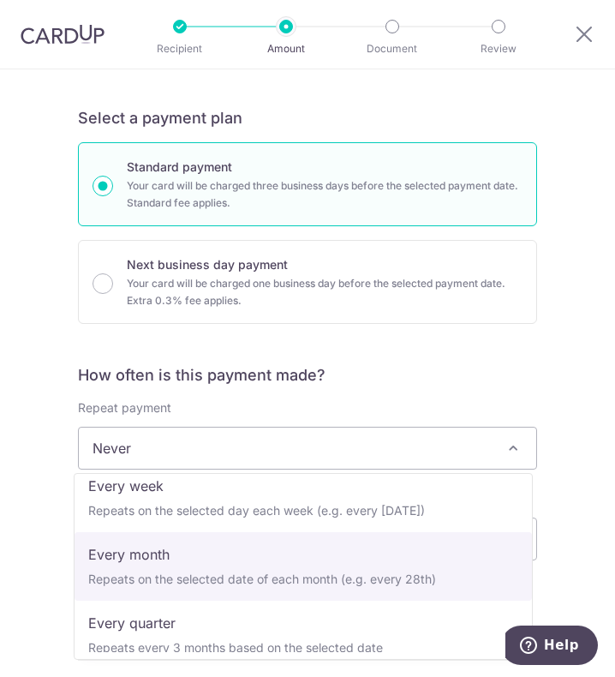
select select "3"
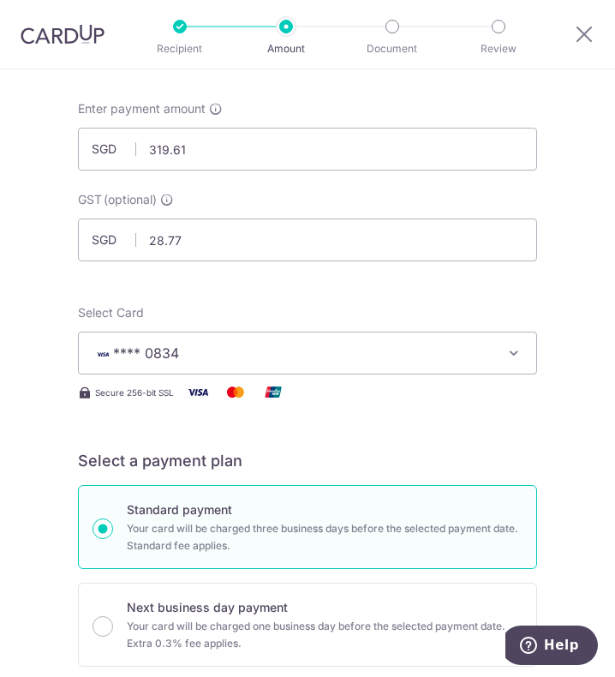
click at [208, 358] on span "**** 0834" at bounding box center [296, 353] width 406 height 21
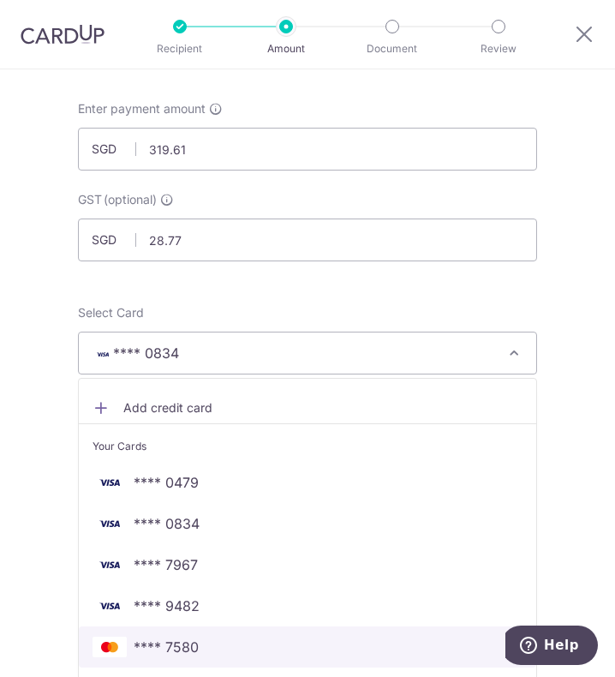
click at [177, 643] on span "**** 7580" at bounding box center [166, 647] width 65 height 21
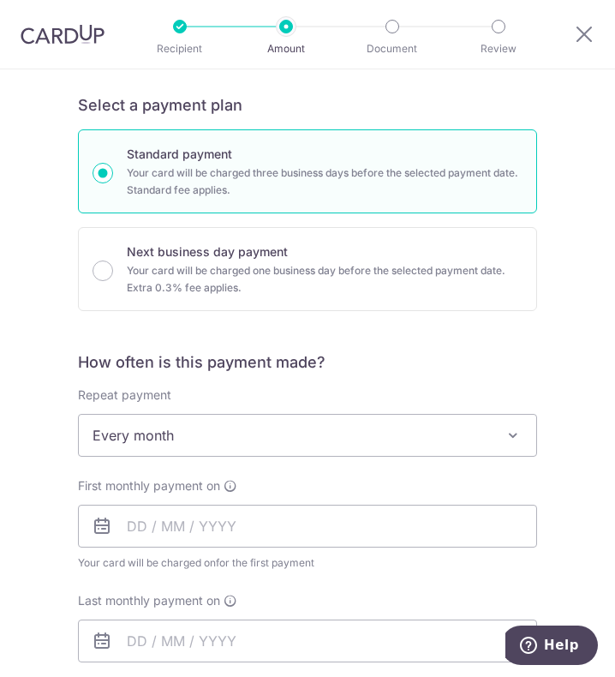
scroll to position [600, 0]
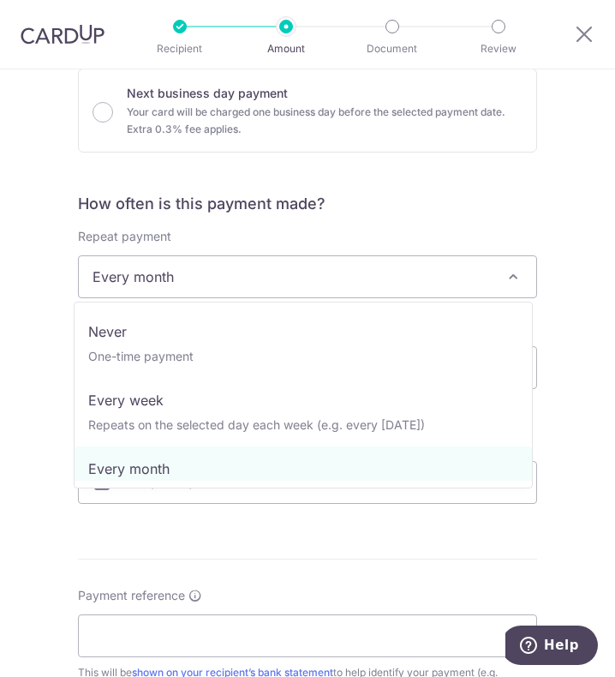
click at [210, 277] on span "Every month" at bounding box center [308, 276] width 458 height 41
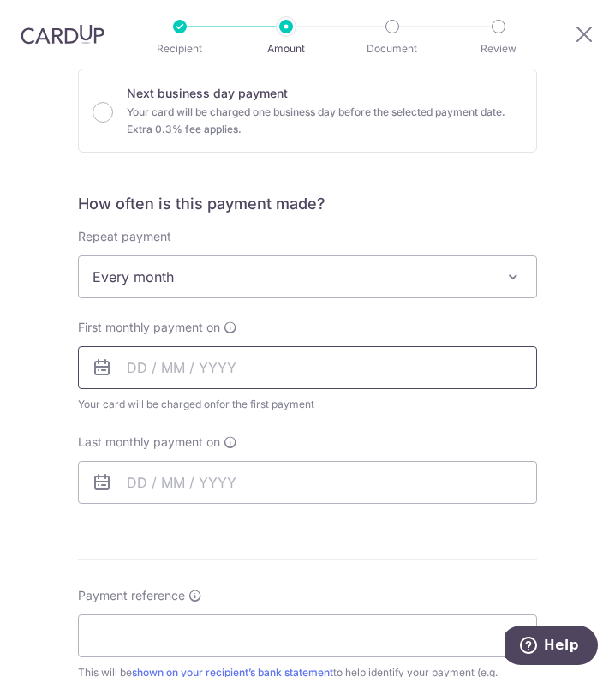
click at [125, 360] on input "text" at bounding box center [307, 367] width 459 height 43
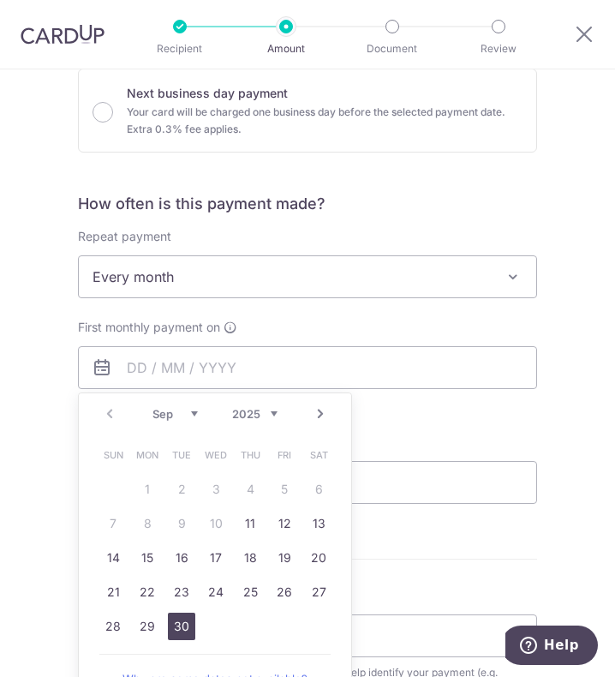
click at [172, 628] on link "30" at bounding box center [181, 626] width 27 height 27
type input "[DATE]"
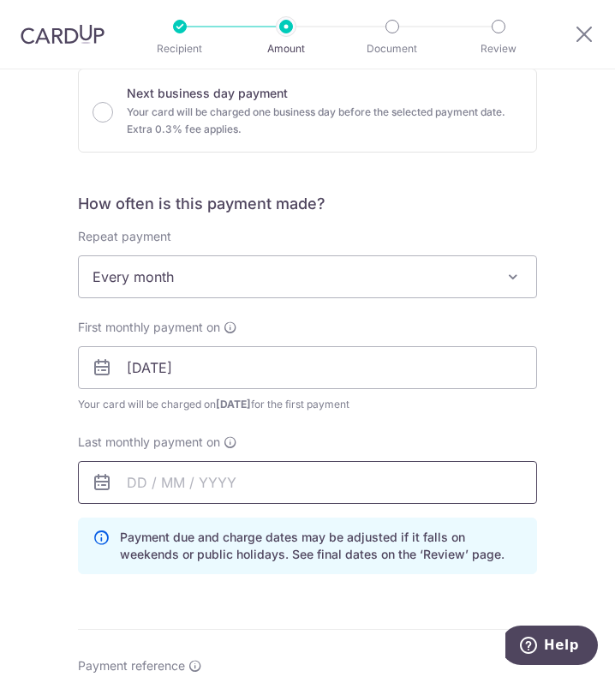
click at [199, 471] on input "text" at bounding box center [307, 482] width 459 height 43
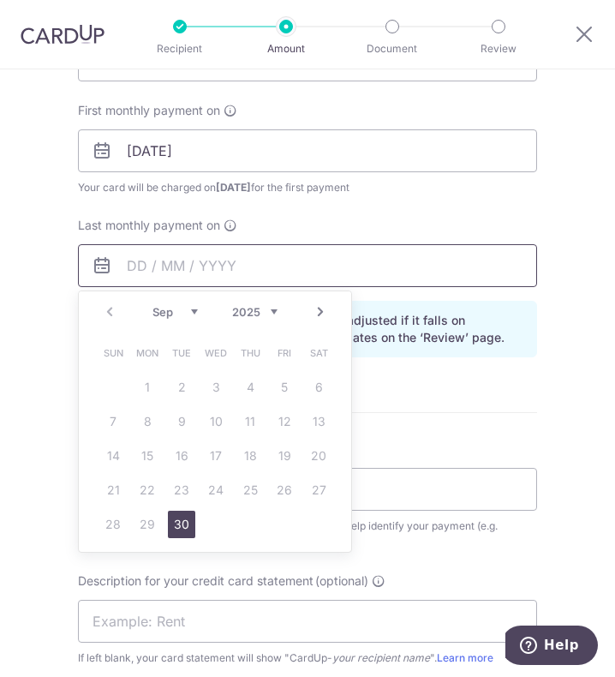
scroll to position [943, 0]
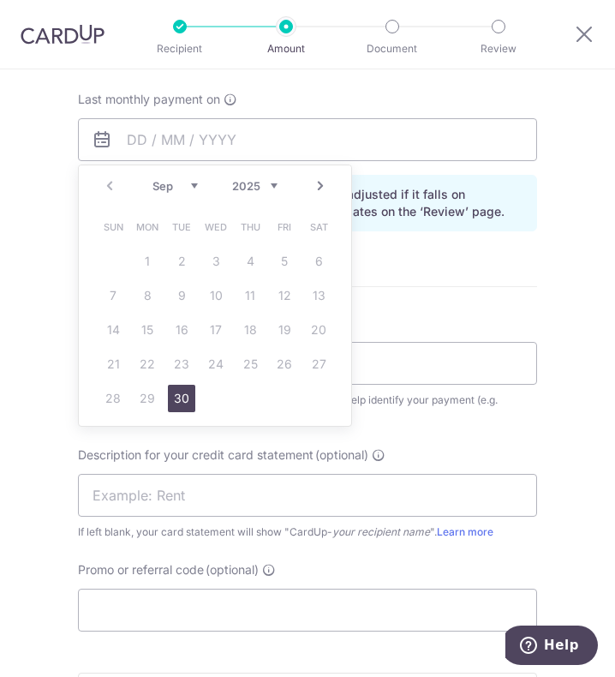
click at [173, 399] on link "30" at bounding box center [181, 398] width 27 height 27
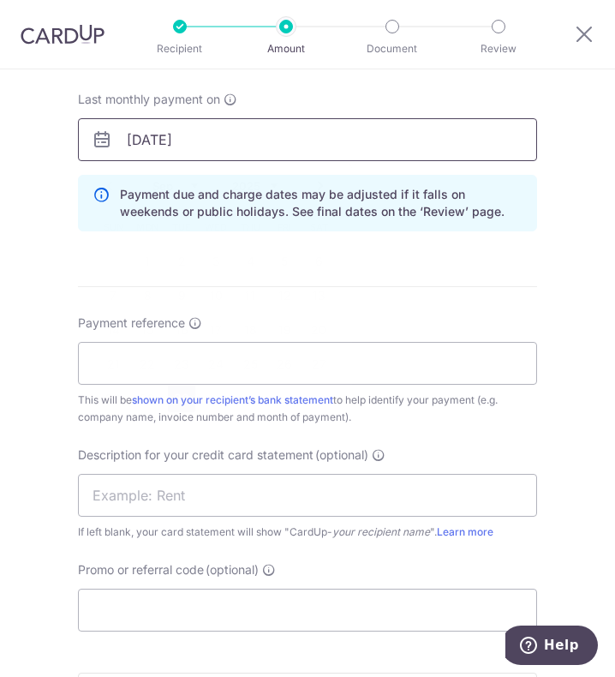
click at [254, 150] on input "[DATE]" at bounding box center [307, 139] width 459 height 43
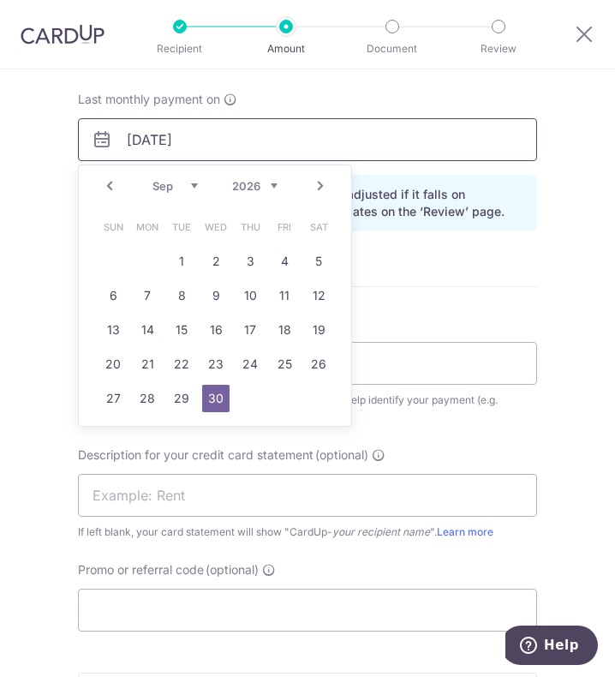
type input "30/09/2026"
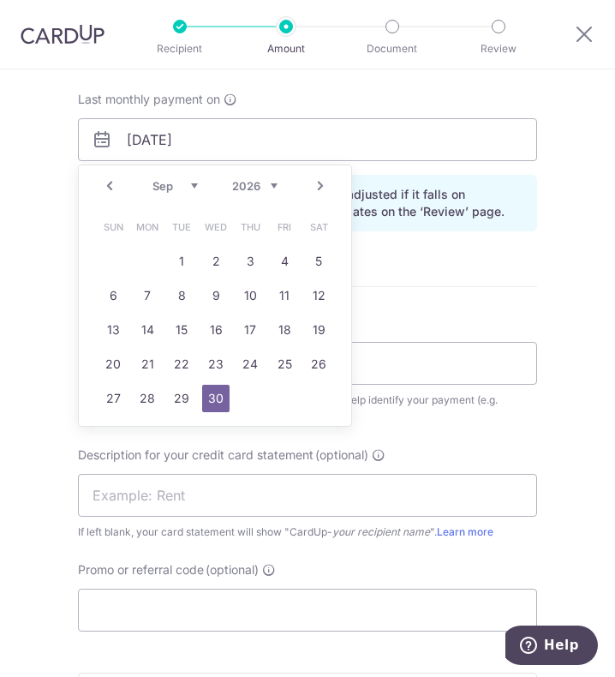
click at [446, 322] on div "Payment reference This will be shown on your recipient’s bank statement to help…" at bounding box center [307, 370] width 459 height 111
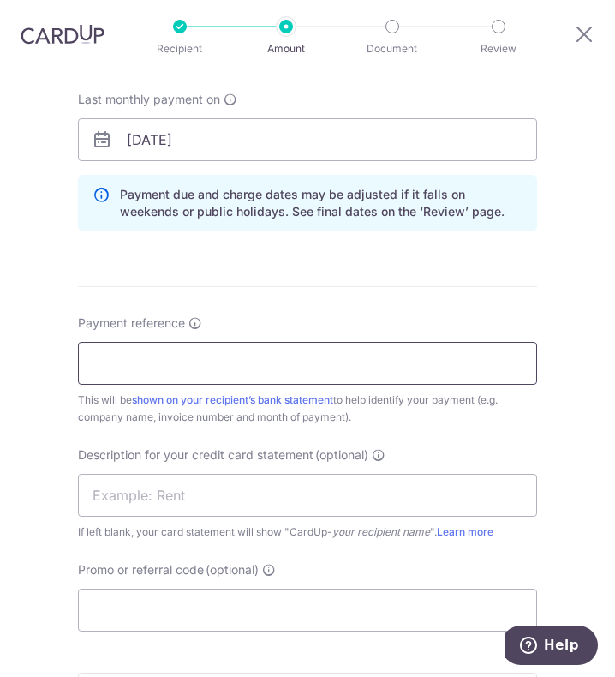
click at [173, 375] on input "Payment reference" at bounding box center [307, 363] width 459 height 43
type input "Full Power Pte Ltd"
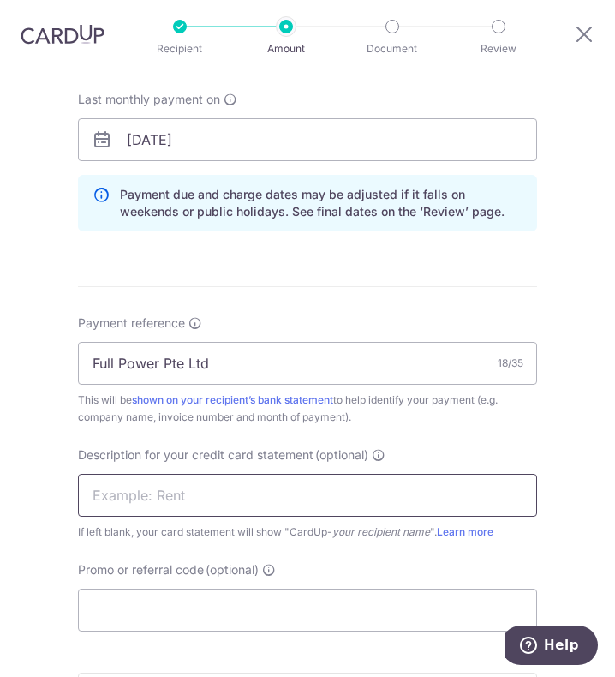
click at [191, 498] on input "text" at bounding box center [307, 495] width 459 height 43
type input "A"
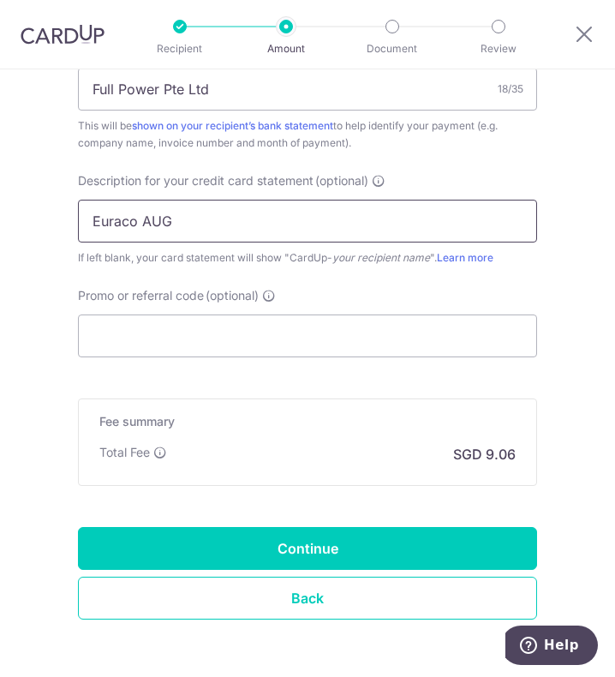
scroll to position [1281, 0]
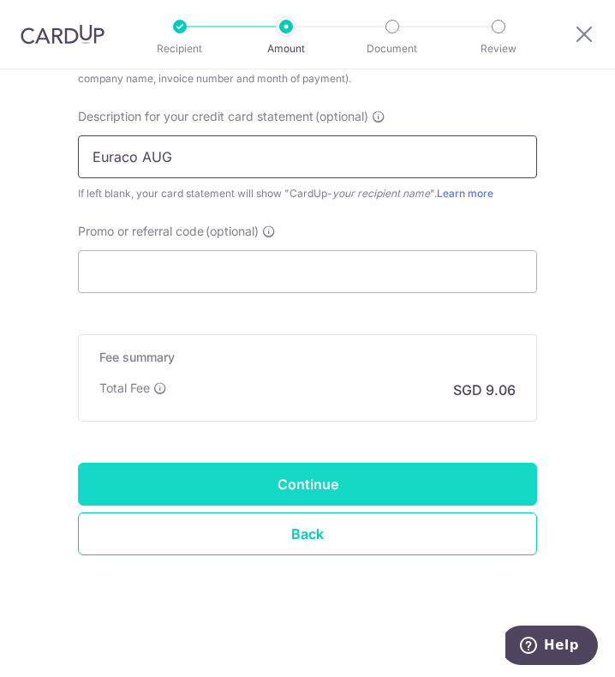
type input "Euraco AUG"
click at [202, 477] on input "Continue" at bounding box center [307, 484] width 459 height 43
type input "Create Schedule"
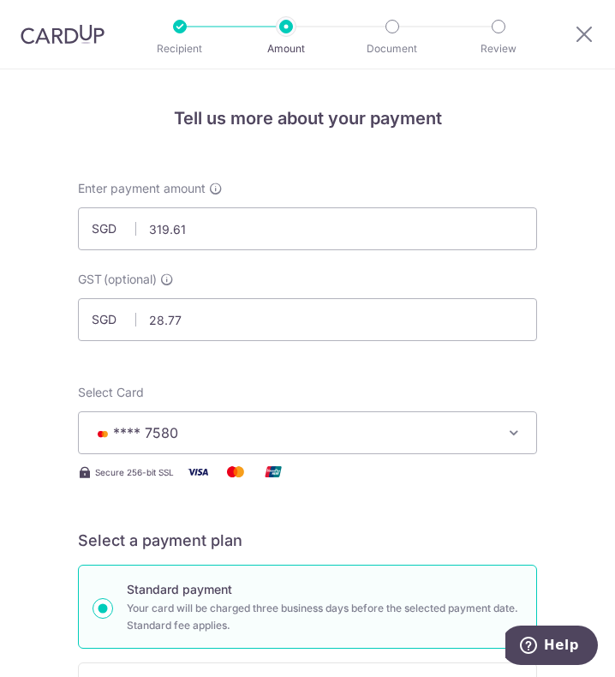
scroll to position [0, 0]
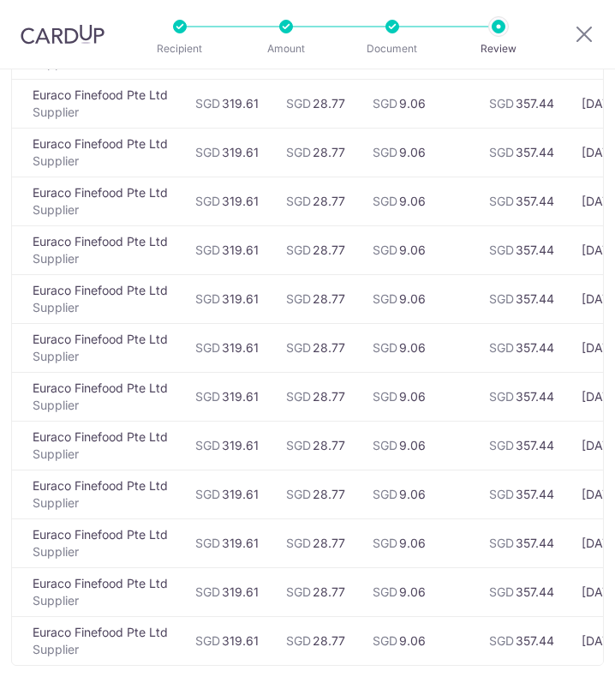
scroll to position [343, 0]
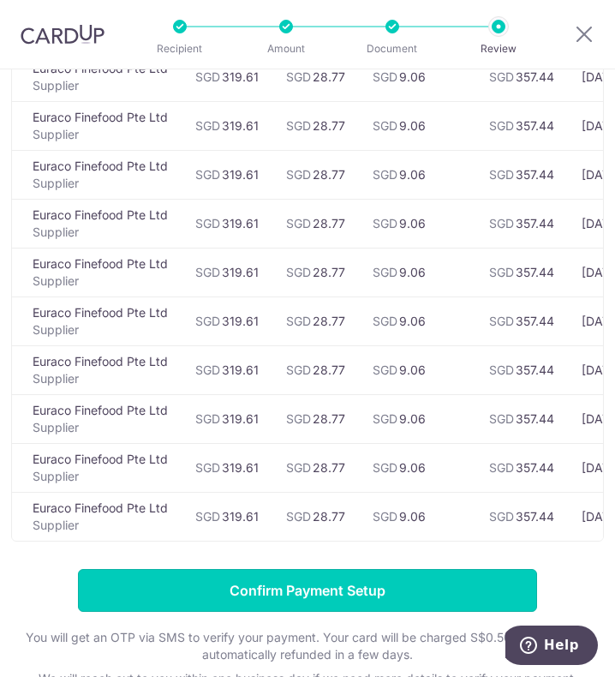
click at [205, 603] on input "Confirm Payment Setup" at bounding box center [307, 590] width 459 height 43
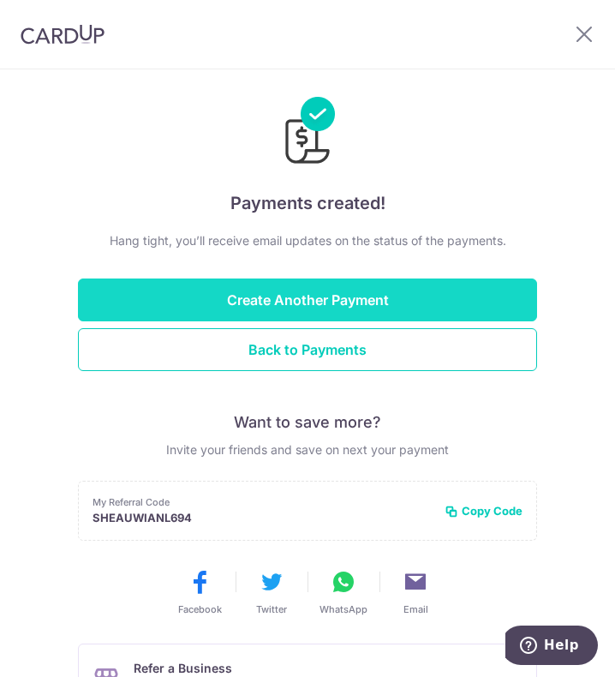
click at [309, 299] on button "Create Another Payment" at bounding box center [307, 300] width 459 height 43
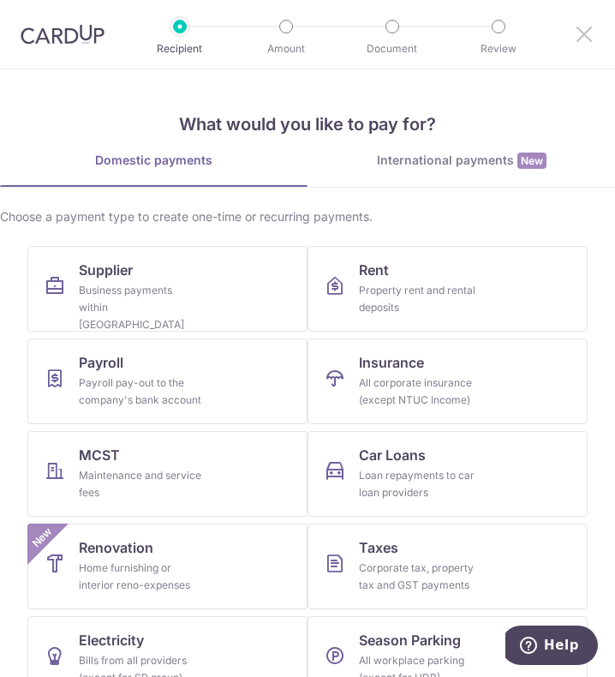
click at [574, 33] on icon at bounding box center [584, 33] width 21 height 21
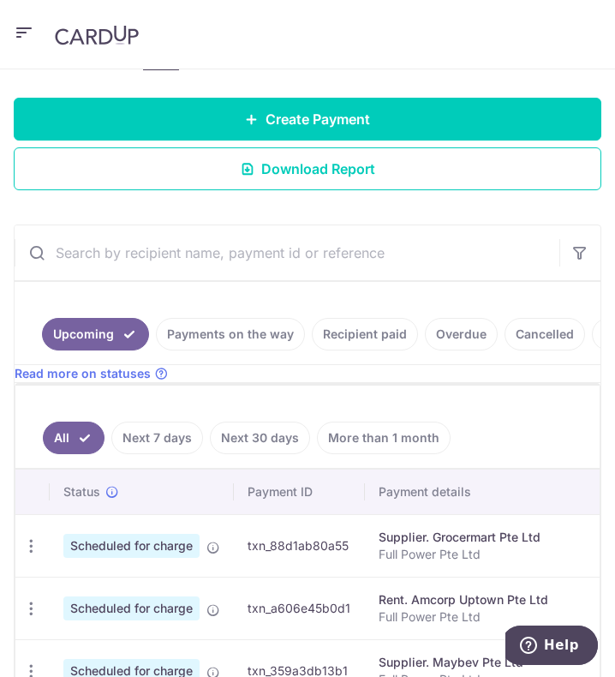
scroll to position [257, 0]
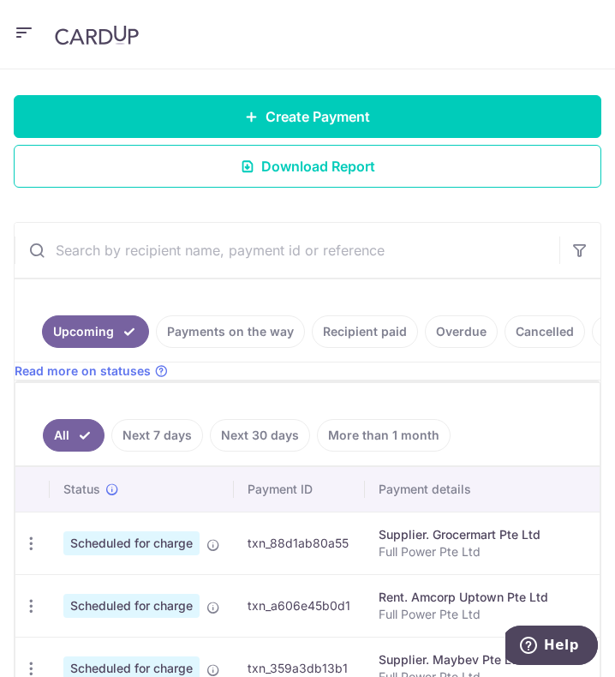
click at [217, 259] on input "text" at bounding box center [287, 250] width 545 height 55
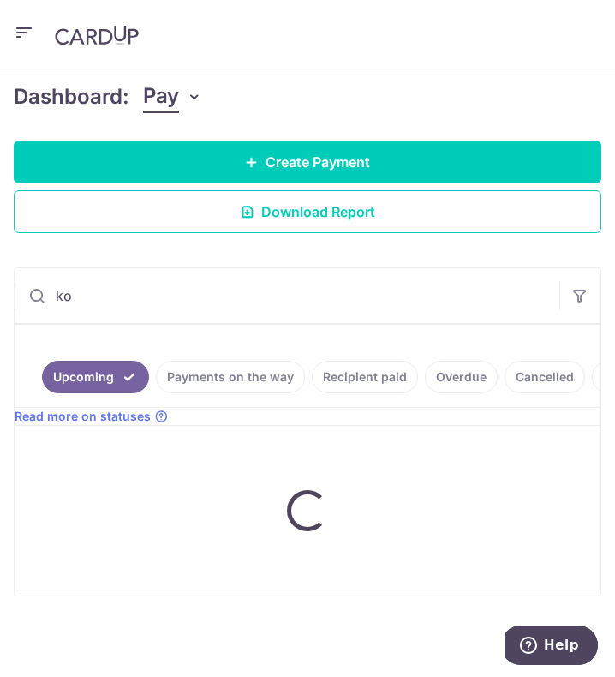
scroll to position [224, 0]
type input "KOSHO"
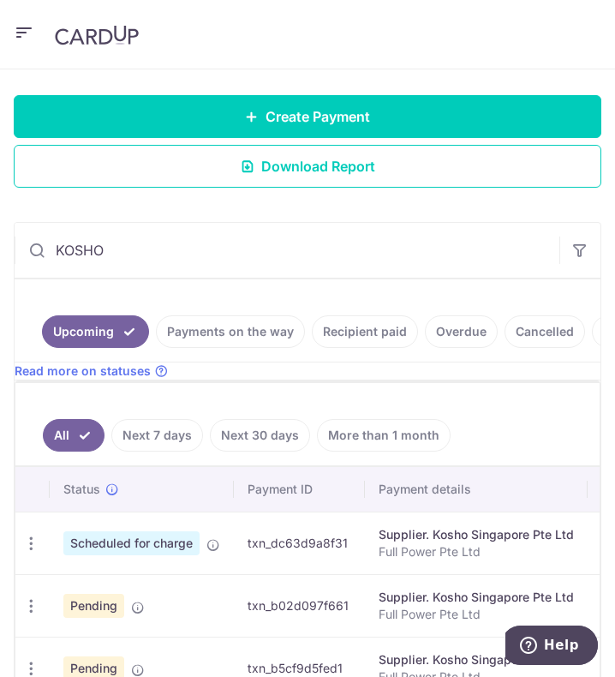
scroll to position [0, 0]
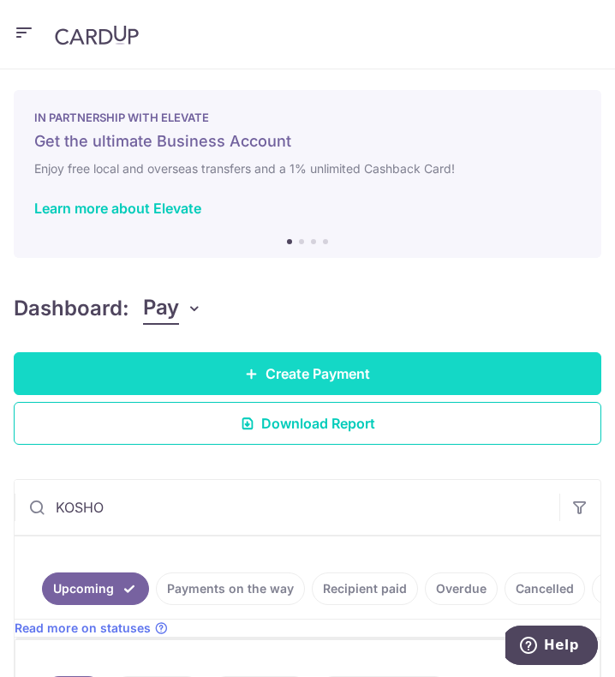
click at [249, 382] on link "Create Payment" at bounding box center [308, 373] width 588 height 43
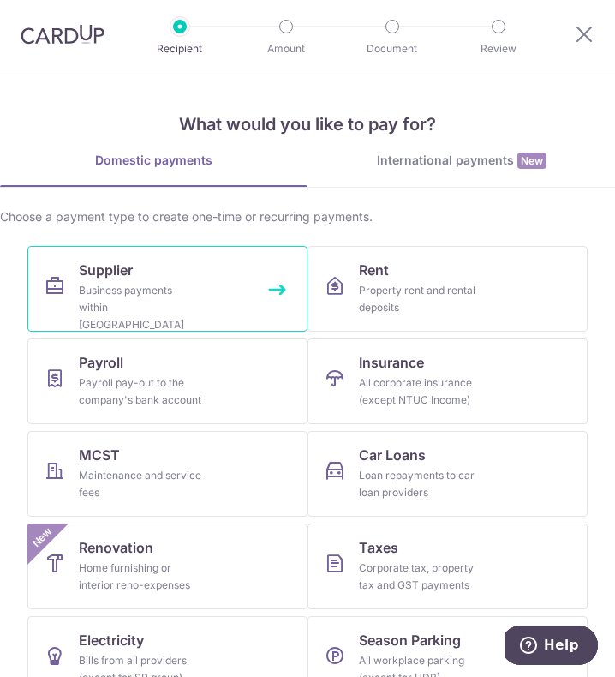
click at [128, 278] on span "Supplier" at bounding box center [106, 270] width 54 height 21
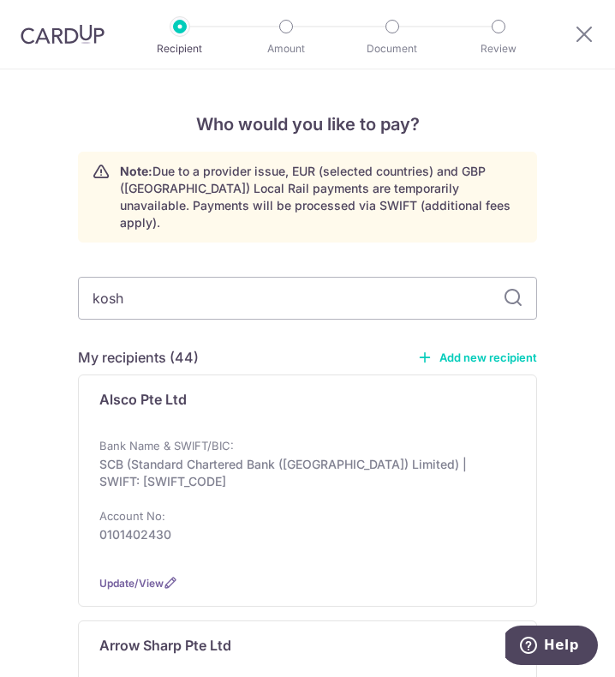
type input "kosho"
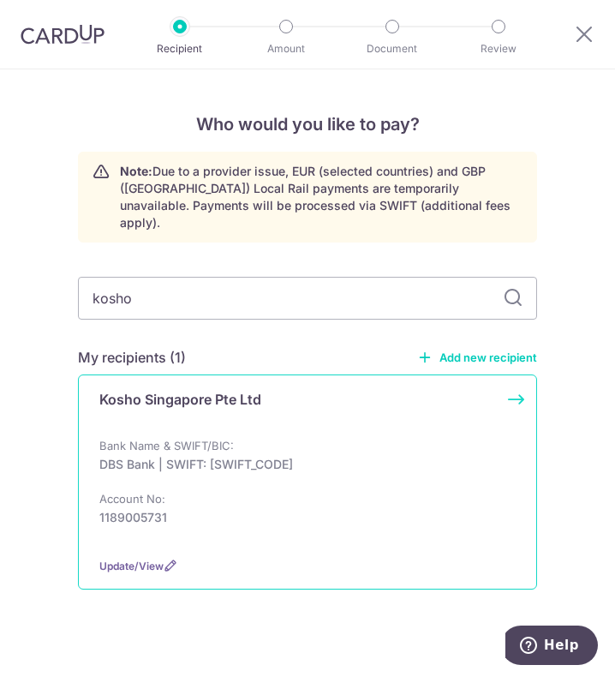
click at [220, 456] on p "DBS Bank | SWIFT: DBSSSGSGXXX" at bounding box center [302, 464] width 406 height 17
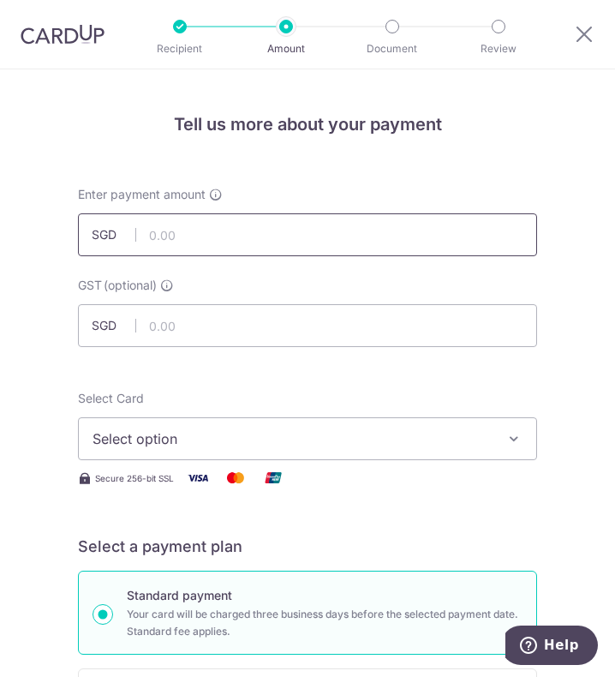
click at [231, 237] on input "text" at bounding box center [307, 234] width 459 height 43
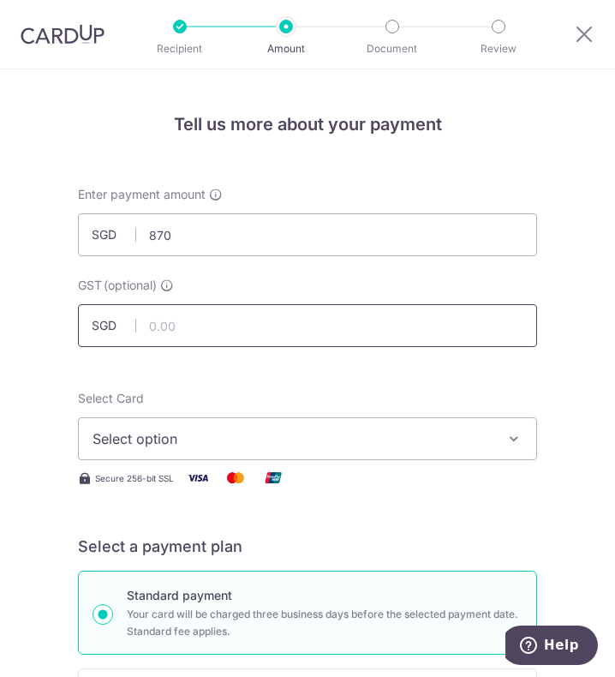
type input "870.00"
click at [340, 327] on input "text" at bounding box center [307, 325] width 459 height 43
type input "78.30"
click at [331, 447] on span "Select option" at bounding box center [296, 439] width 406 height 21
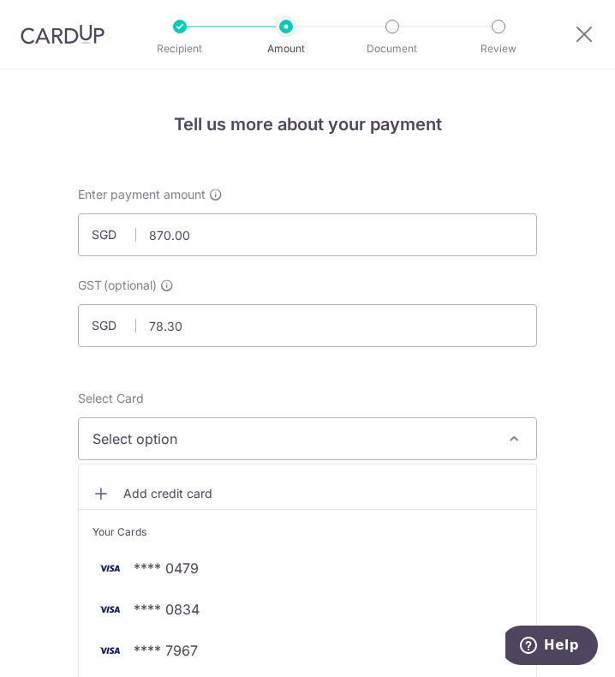
scroll to position [171, 0]
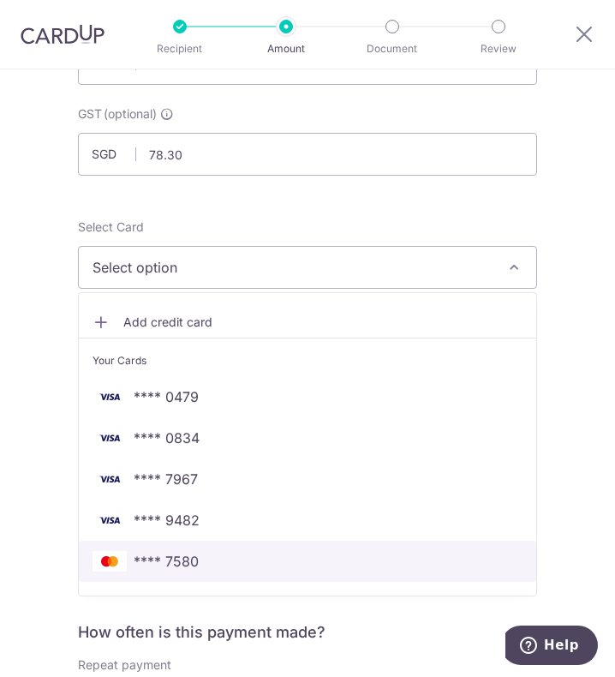
click at [151, 565] on span "**** 7580" at bounding box center [166, 561] width 65 height 21
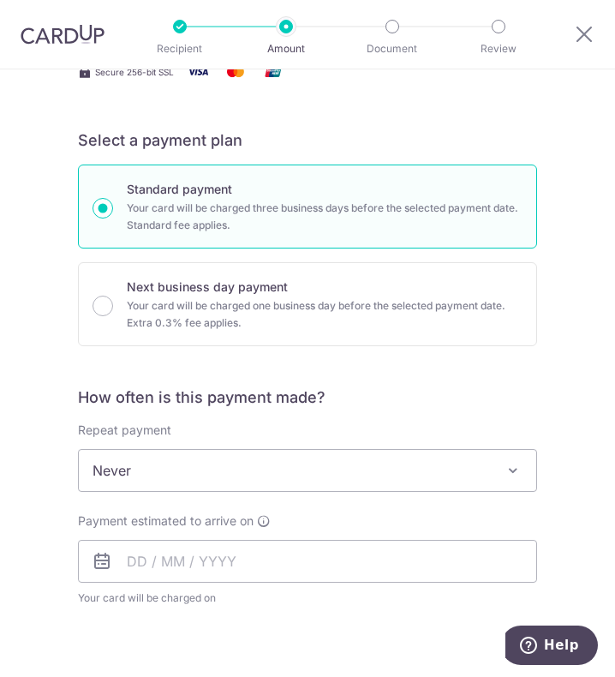
scroll to position [600, 0]
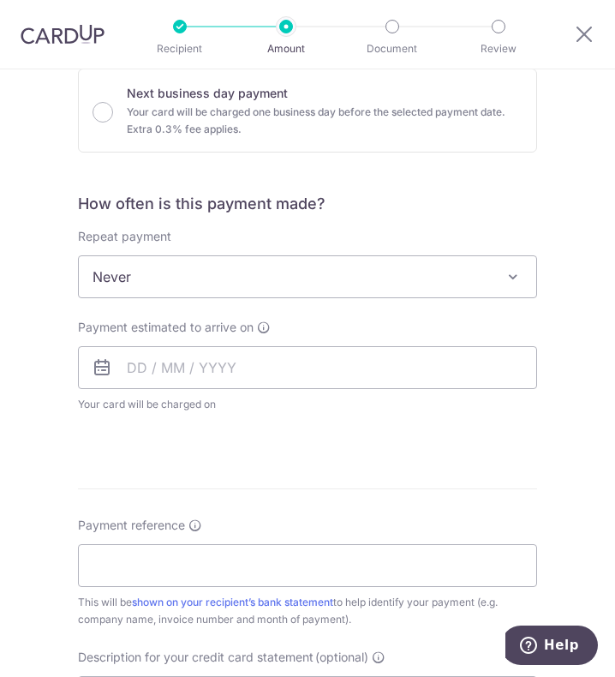
click at [174, 269] on span "Never" at bounding box center [308, 276] width 458 height 41
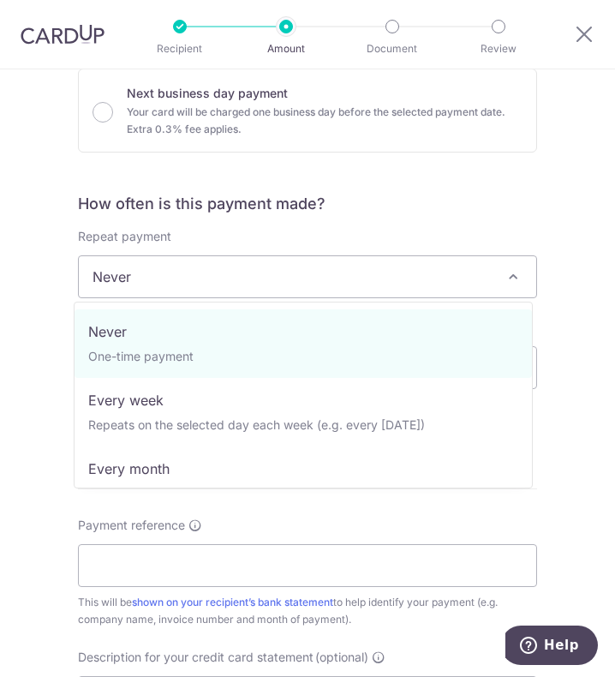
drag, startPoint x: 165, startPoint y: 462, endPoint x: 190, endPoint y: 321, distance: 142.7
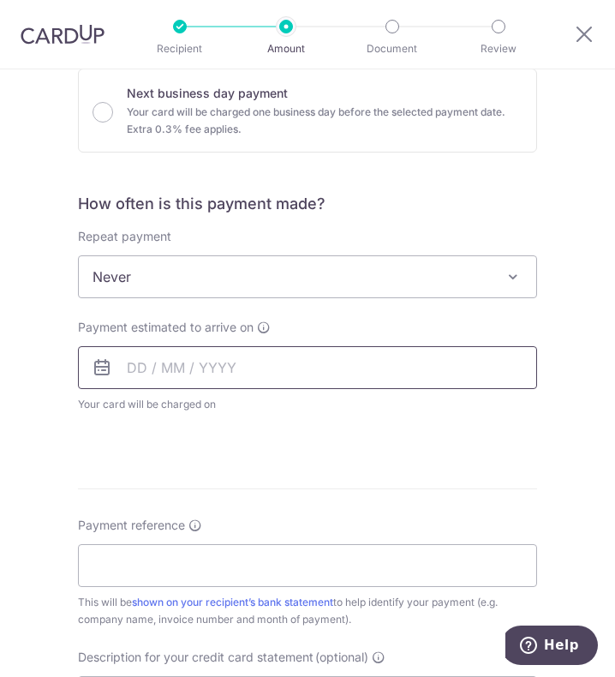
click at [176, 369] on input "text" at bounding box center [307, 367] width 459 height 43
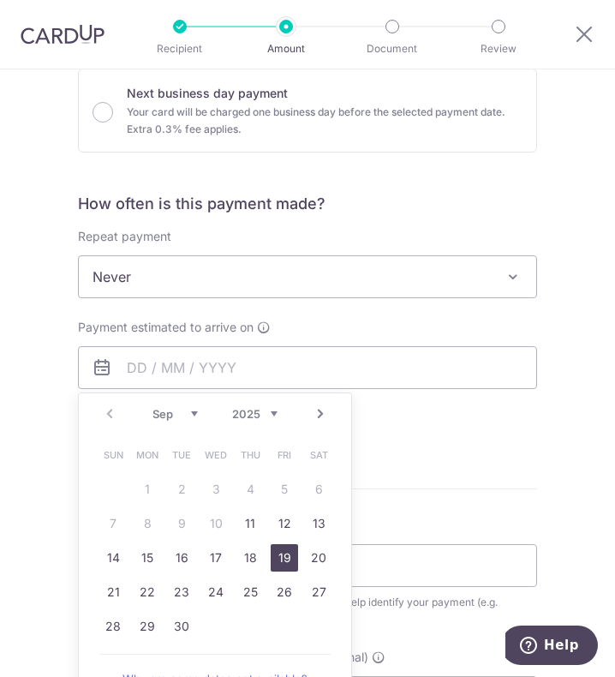
click at [286, 561] on link "19" at bounding box center [284, 557] width 27 height 27
type input "[DATE]"
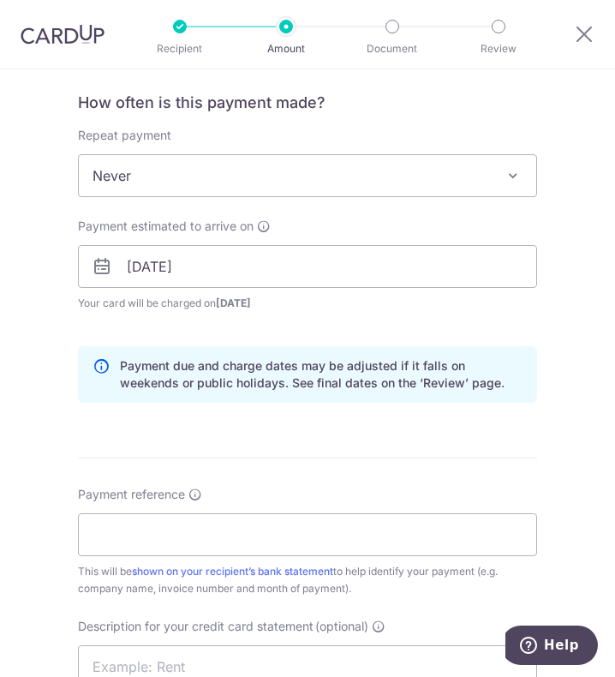
scroll to position [771, 0]
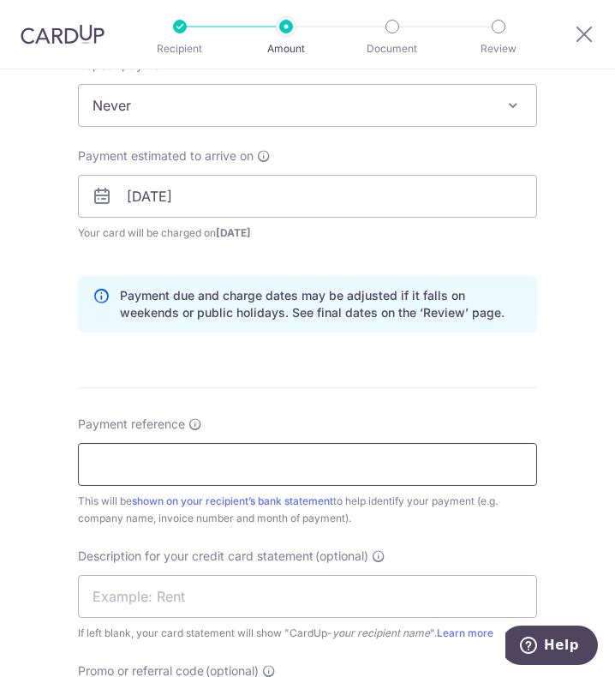
click at [140, 447] on input "Payment reference" at bounding box center [307, 464] width 459 height 43
type input "Full Power Pte Ltd"
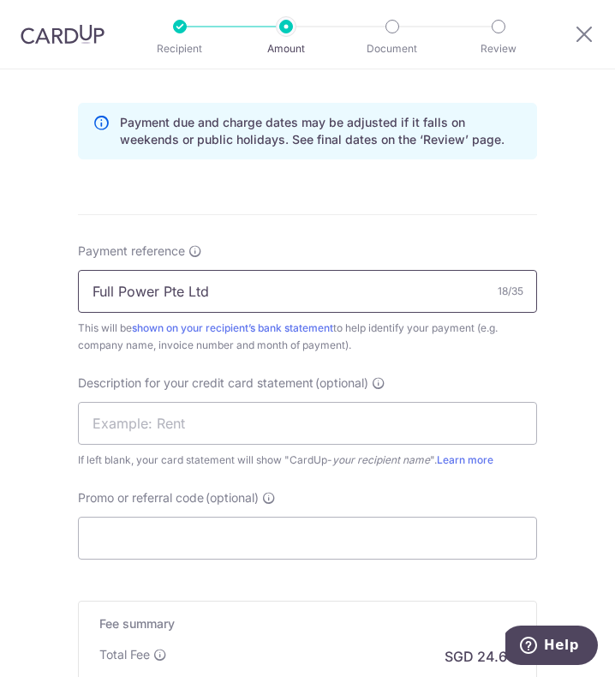
scroll to position [1029, 0]
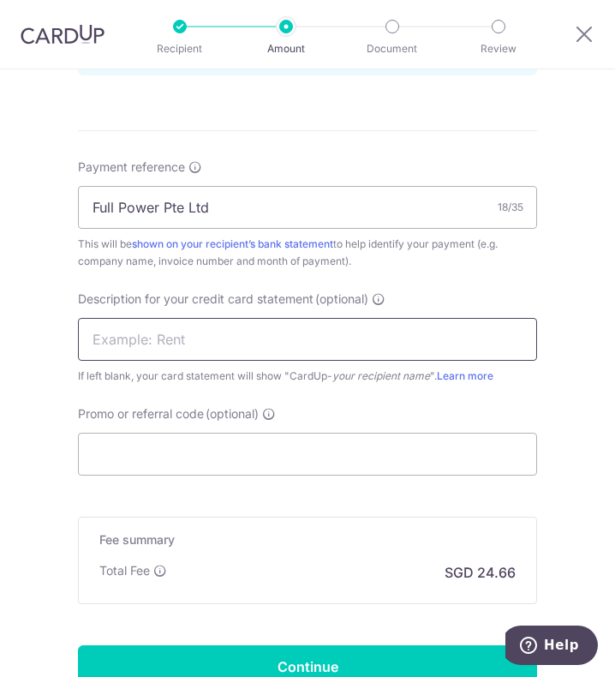
click at [149, 342] on input "text" at bounding box center [307, 339] width 459 height 43
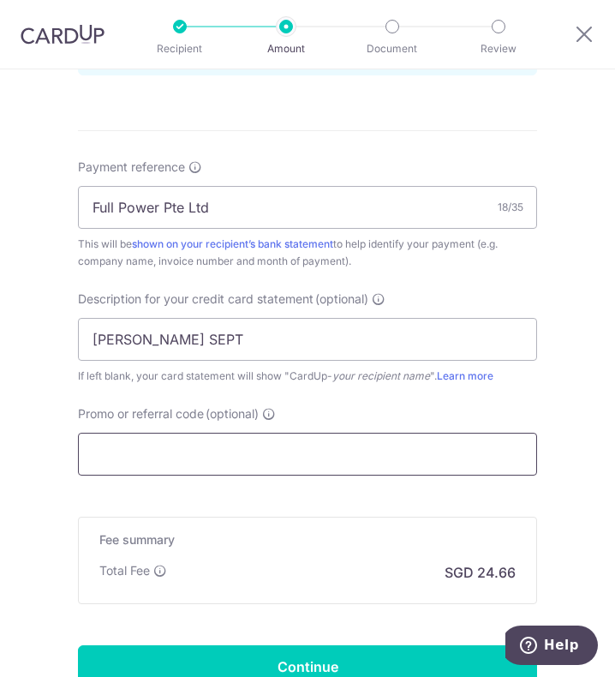
click at [232, 447] on input "Promo or referral code (optional)" at bounding box center [307, 454] width 459 height 43
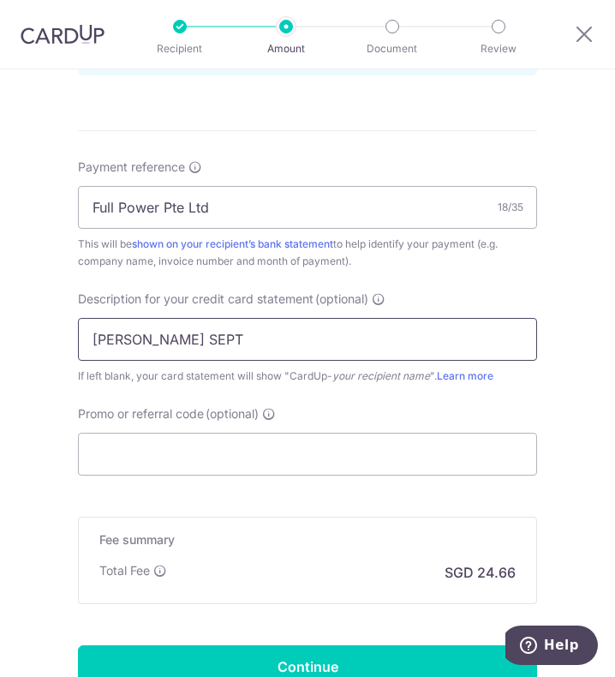
click at [173, 333] on input "Kosho PREO SEPT" at bounding box center [307, 339] width 459 height 43
click at [228, 352] on input "Kosho PREO SEPT" at bounding box center [307, 339] width 459 height 43
type input "Kosho PREO AUG"
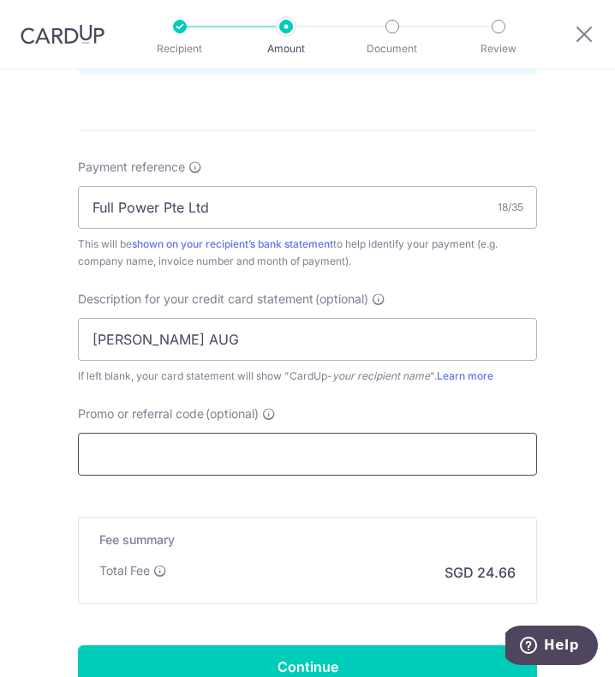
click at [180, 460] on input "Promo or referral code (optional)" at bounding box center [307, 454] width 459 height 43
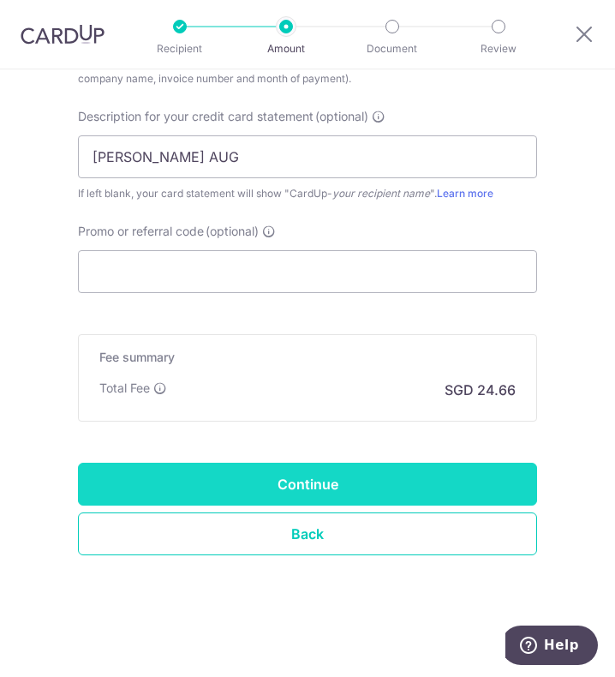
click at [205, 481] on input "Continue" at bounding box center [307, 484] width 459 height 43
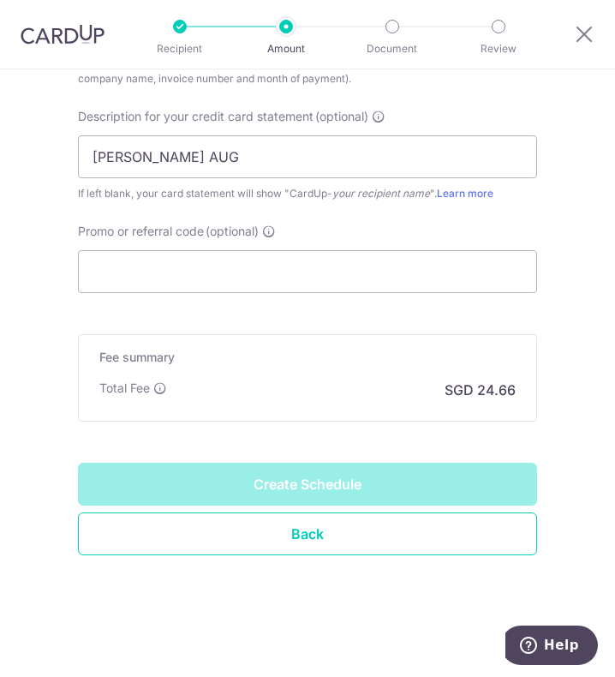
type input "Create Schedule"
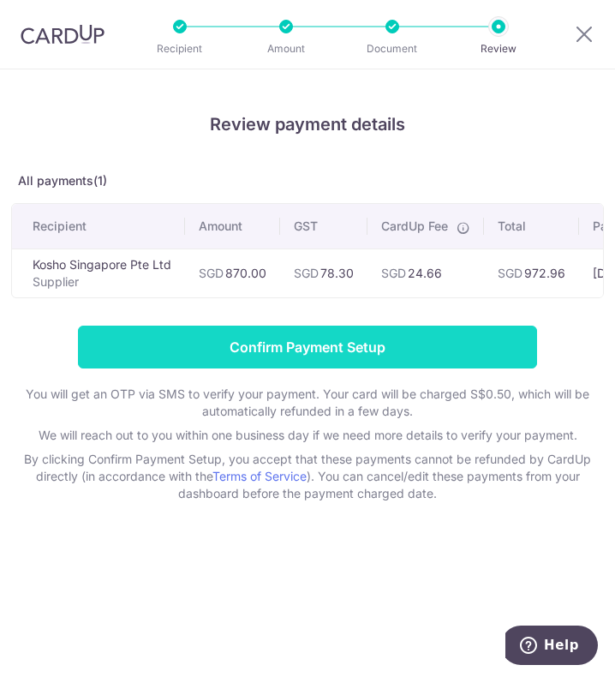
click at [426, 344] on input "Confirm Payment Setup" at bounding box center [307, 347] width 459 height 43
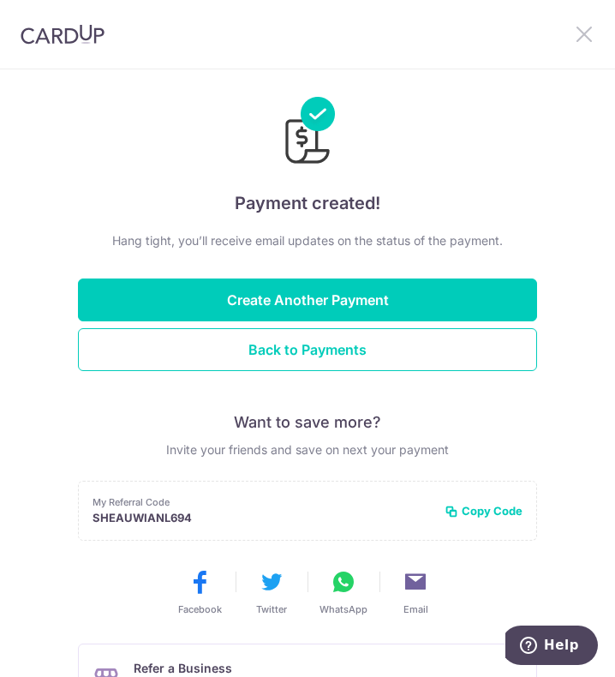
click at [579, 34] on icon at bounding box center [584, 33] width 21 height 21
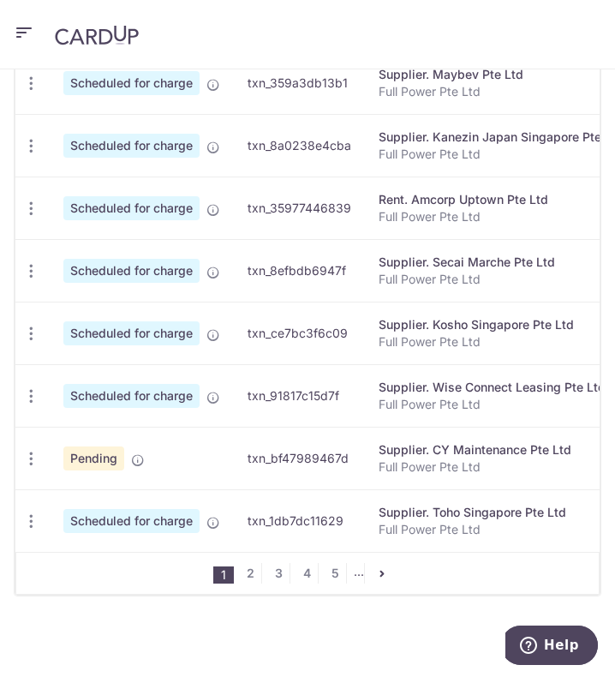
scroll to position [857, 0]
click at [247, 579] on link "2" at bounding box center [251, 573] width 21 height 21
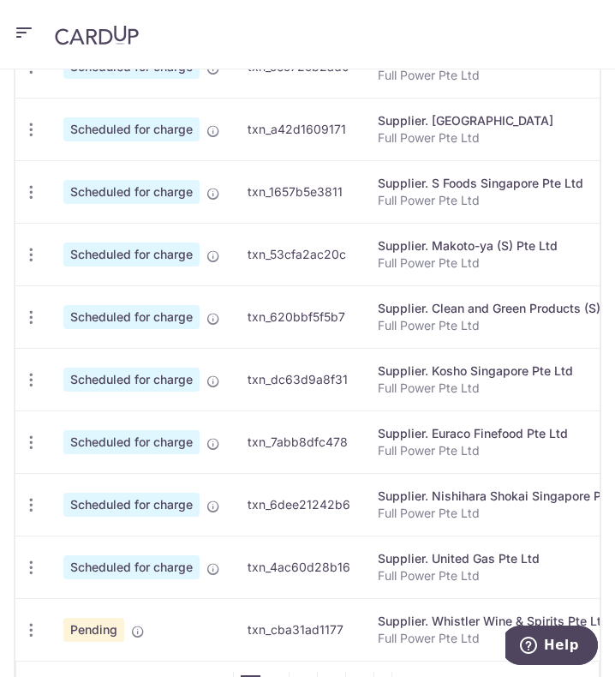
scroll to position [824, 0]
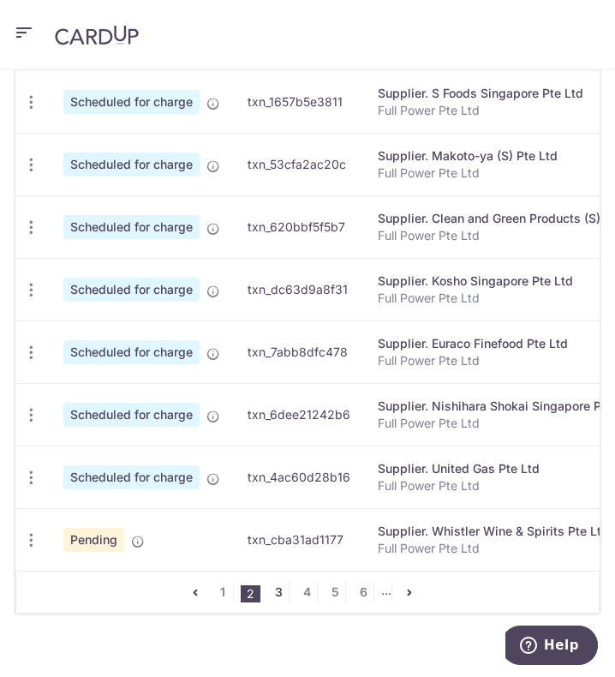
click at [279, 603] on link "3" at bounding box center [278, 592] width 21 height 21
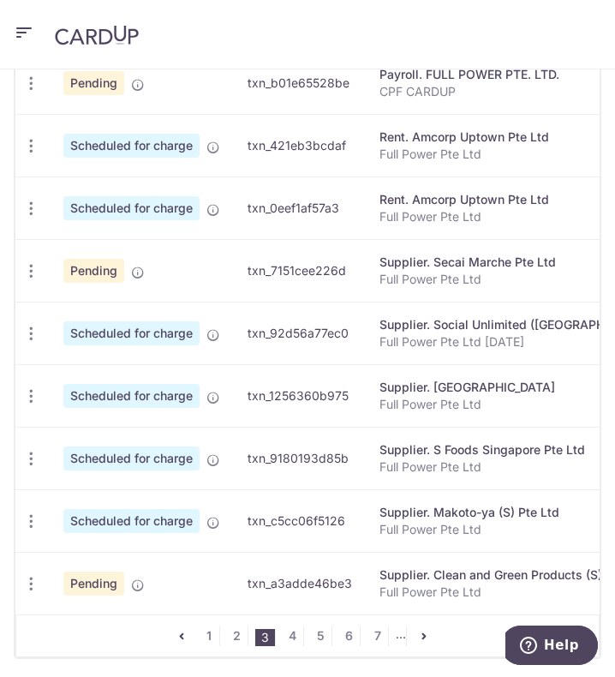
scroll to position [864, 0]
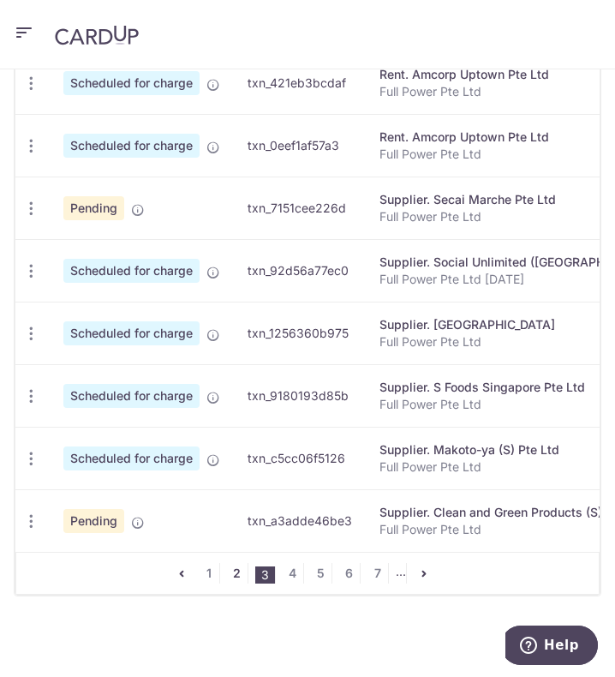
click at [233, 573] on link "2" at bounding box center [237, 573] width 21 height 21
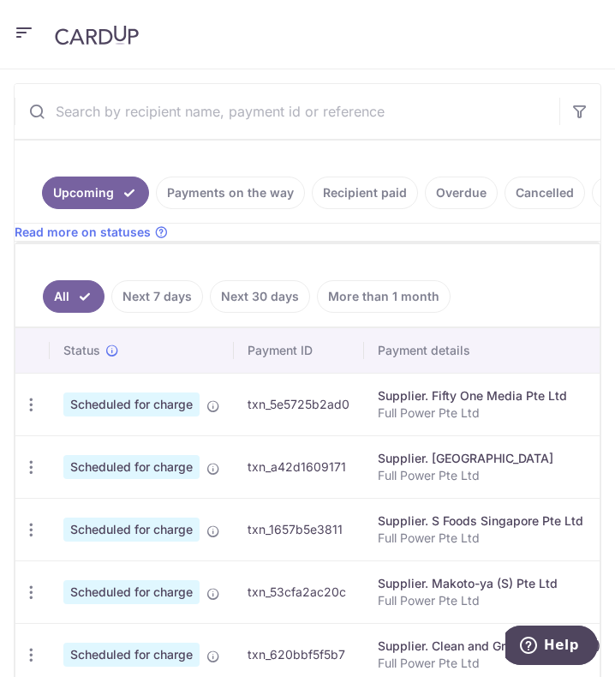
scroll to position [395, 0]
click at [189, 114] on input "text" at bounding box center [287, 112] width 545 height 55
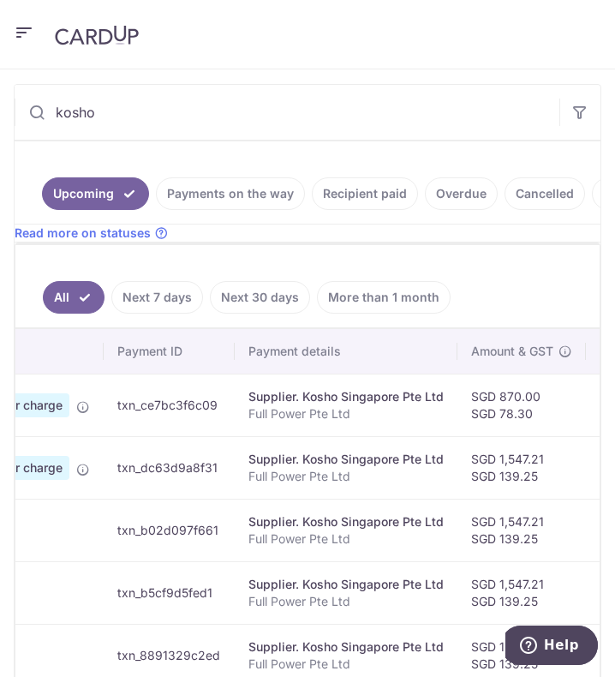
scroll to position [0, 0]
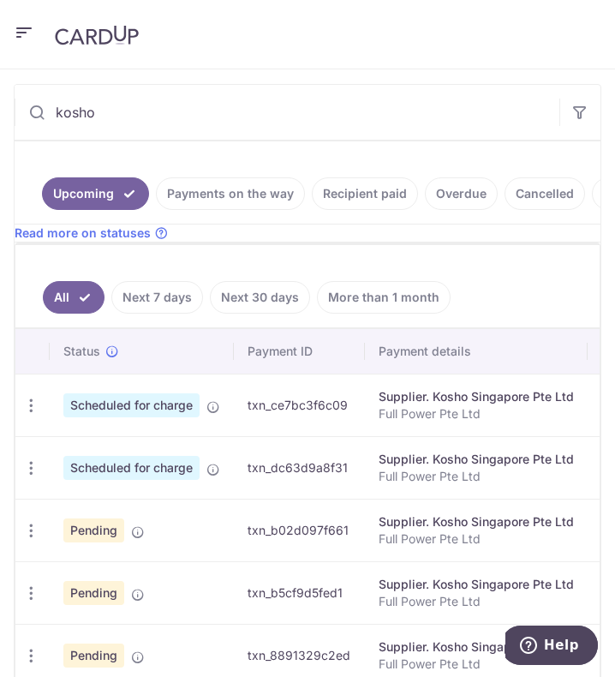
click at [129, 117] on input "kosho" at bounding box center [287, 112] width 545 height 55
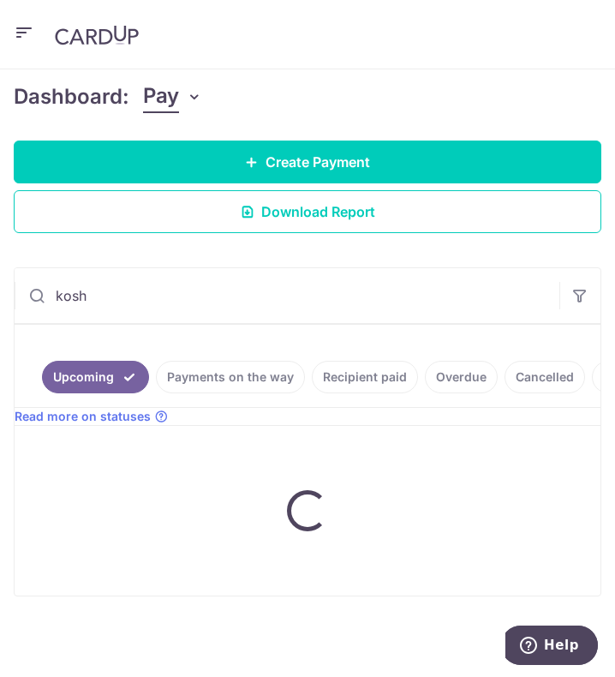
scroll to position [224, 0]
type input "k"
click at [371, 243] on div "× Pause Schedule Pause all future payments in this series Pause just this one p…" at bounding box center [307, 373] width 615 height 608
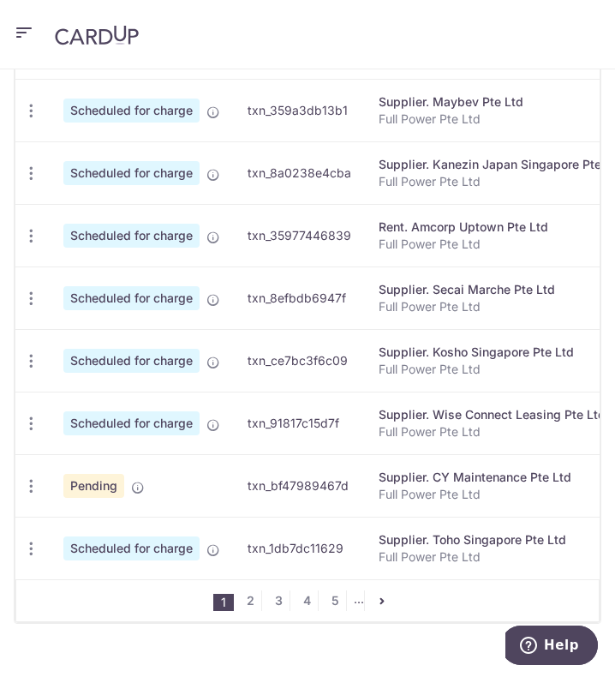
scroll to position [864, 0]
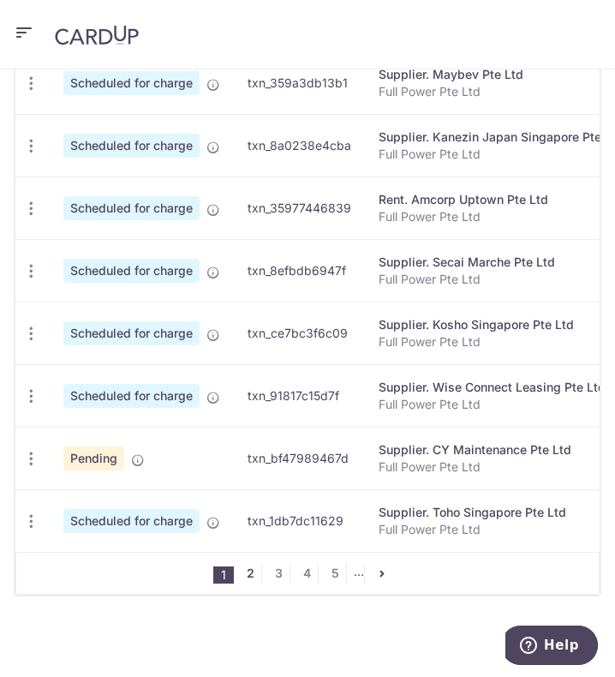
click at [249, 568] on link "2" at bounding box center [251, 573] width 21 height 21
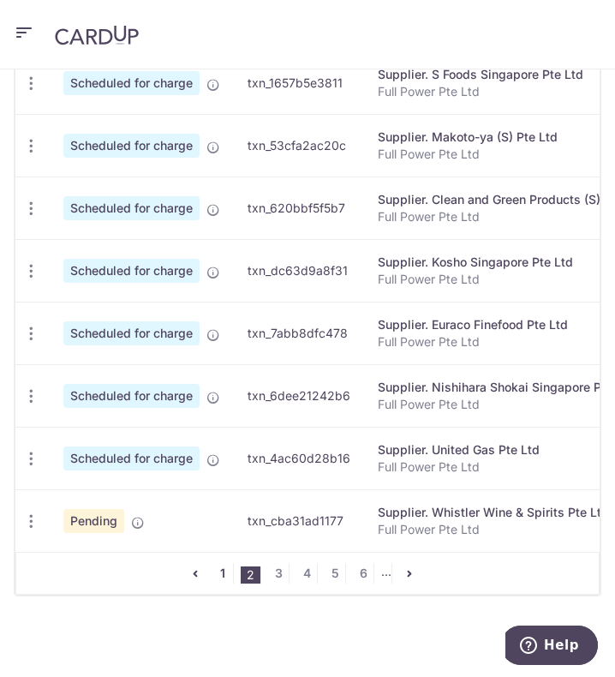
click at [225, 573] on link "1" at bounding box center [223, 573] width 21 height 21
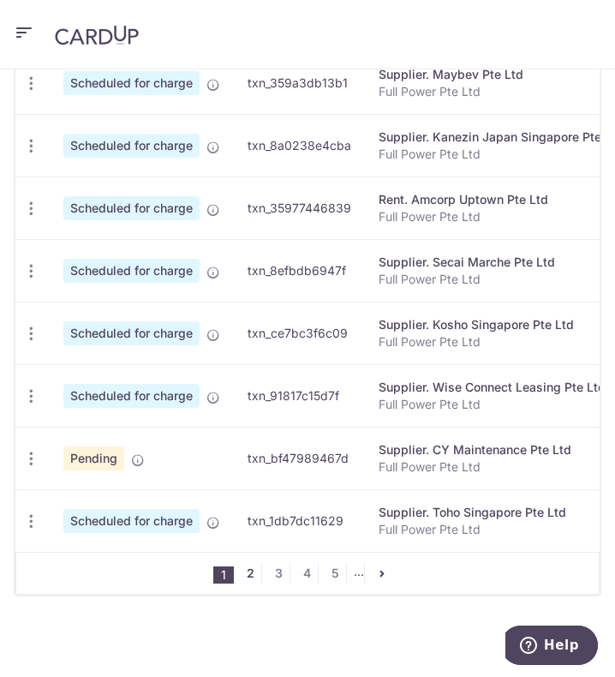
click at [244, 570] on link "2" at bounding box center [251, 573] width 21 height 21
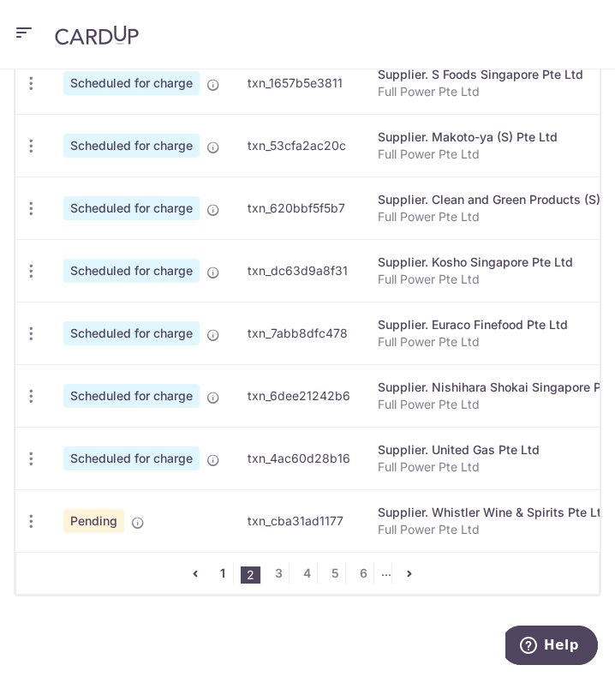
click at [222, 577] on link "1" at bounding box center [223, 573] width 21 height 21
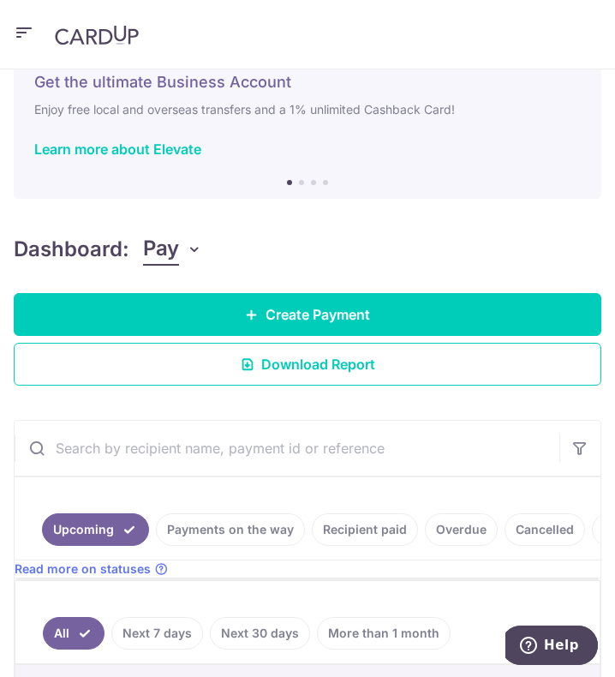
scroll to position [7, 0]
